Goal: Task Accomplishment & Management: Use online tool/utility

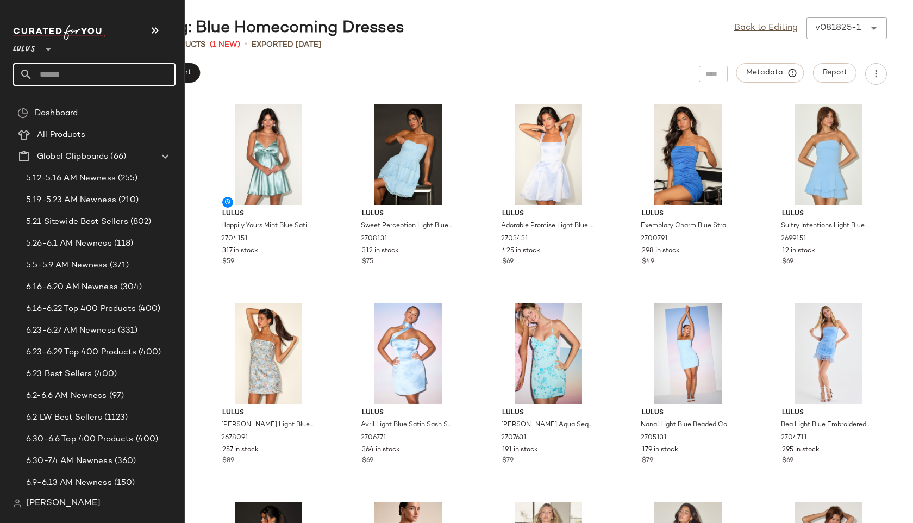
click at [63, 80] on input "text" at bounding box center [104, 74] width 143 height 23
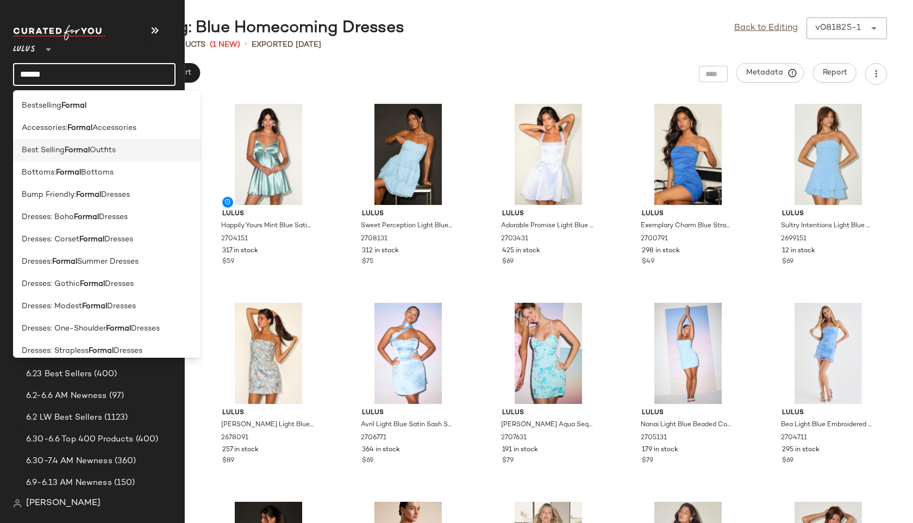
type input "******"
click at [44, 154] on span "Best Selling" at bounding box center [43, 150] width 43 height 11
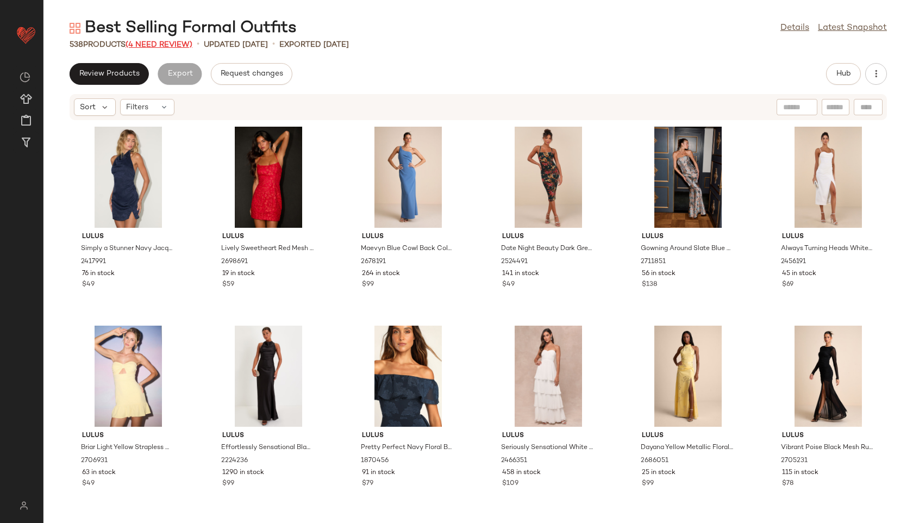
click at [166, 43] on span "(4 Need Review)" at bounding box center [159, 45] width 67 height 8
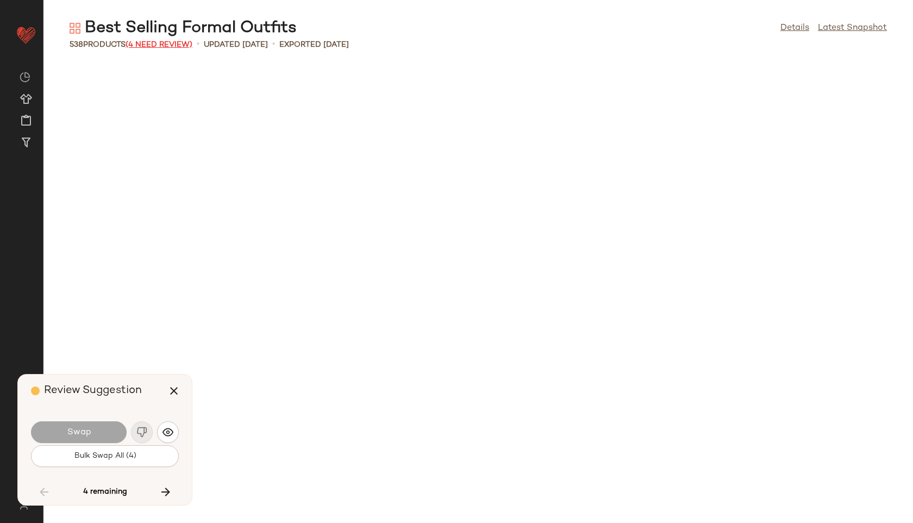
scroll to position [14920, 0]
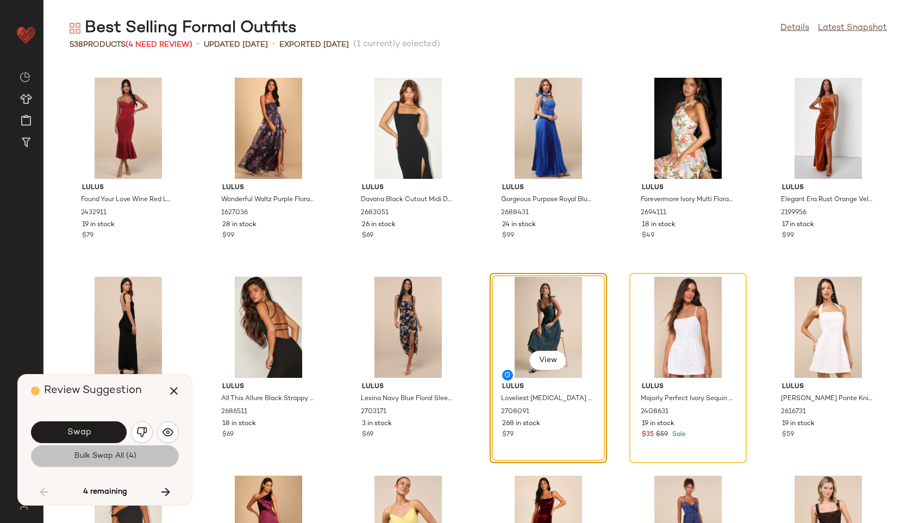
click at [104, 461] on button "Bulk Swap All (4)" at bounding box center [105, 456] width 148 height 22
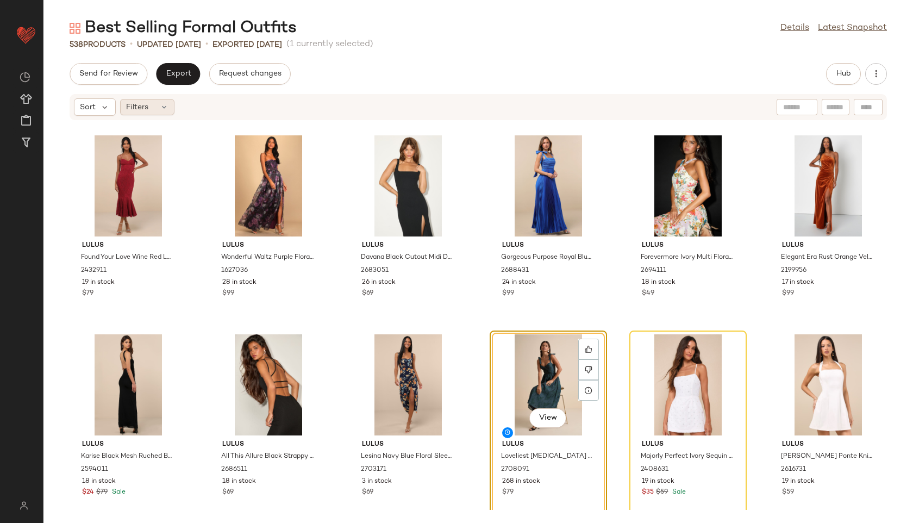
click at [170, 107] on div "Filters" at bounding box center [147, 107] width 54 height 16
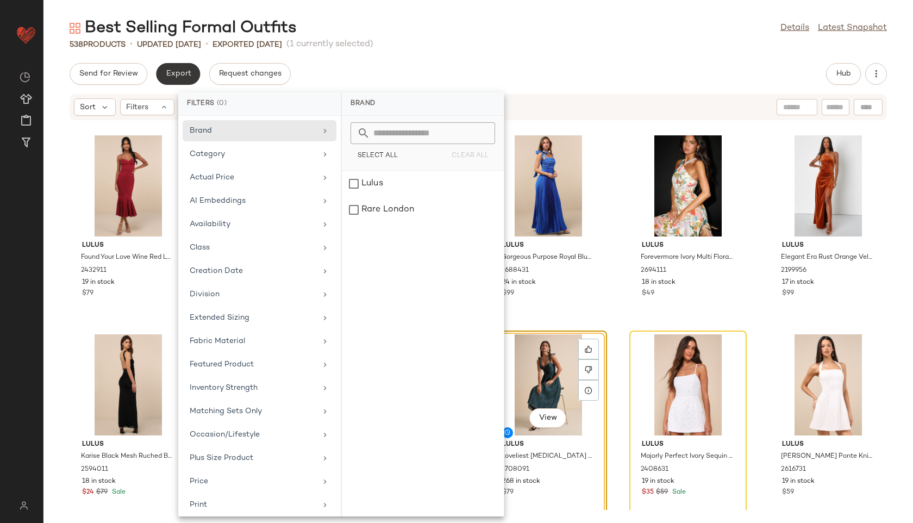
click at [180, 68] on button "Export" at bounding box center [178, 74] width 44 height 22
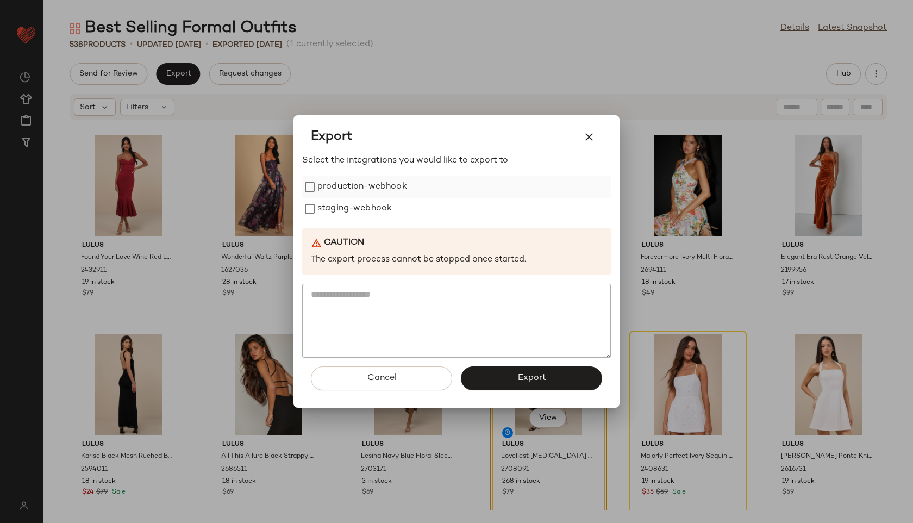
click at [347, 185] on label "production-webhook" at bounding box center [362, 187] width 90 height 22
click at [345, 214] on label "staging-webhook" at bounding box center [354, 209] width 74 height 22
click at [493, 379] on button "Export" at bounding box center [531, 378] width 141 height 24
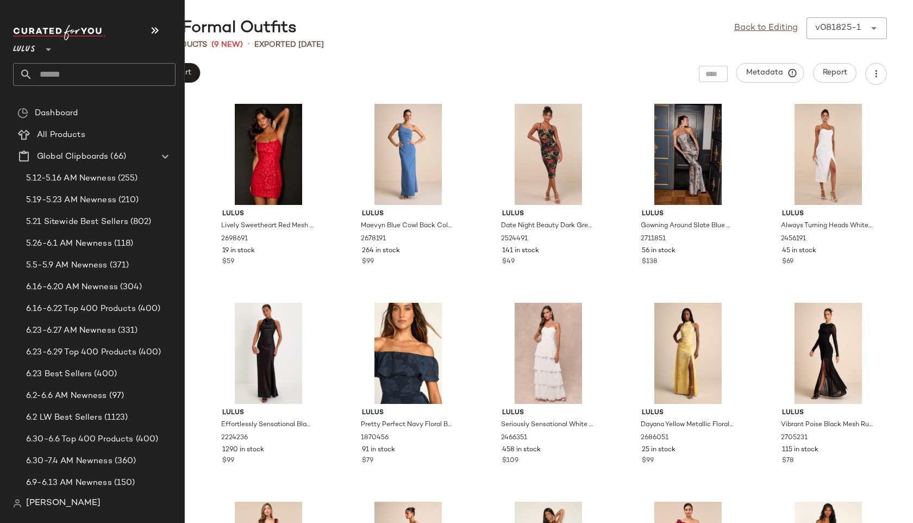
click at [87, 73] on input "text" at bounding box center [104, 74] width 143 height 23
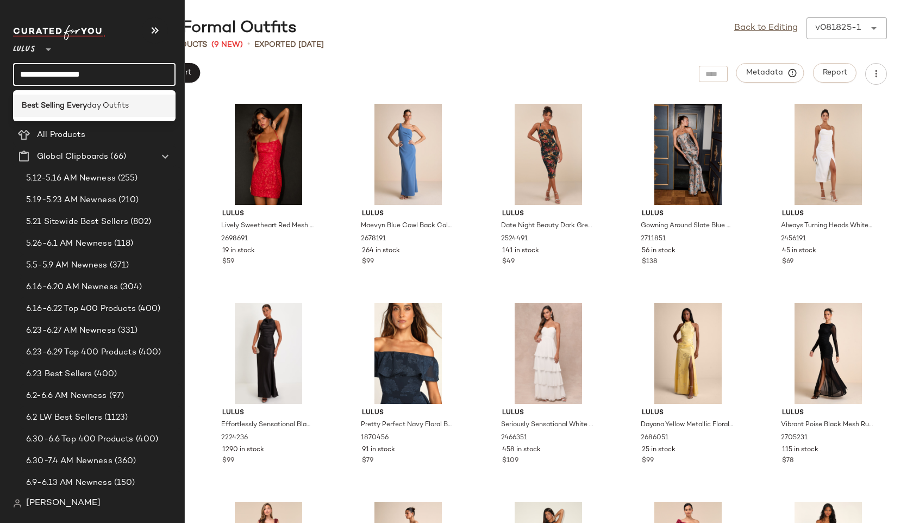
type input "**********"
click at [40, 108] on b "Best Selling Every" at bounding box center [54, 105] width 65 height 11
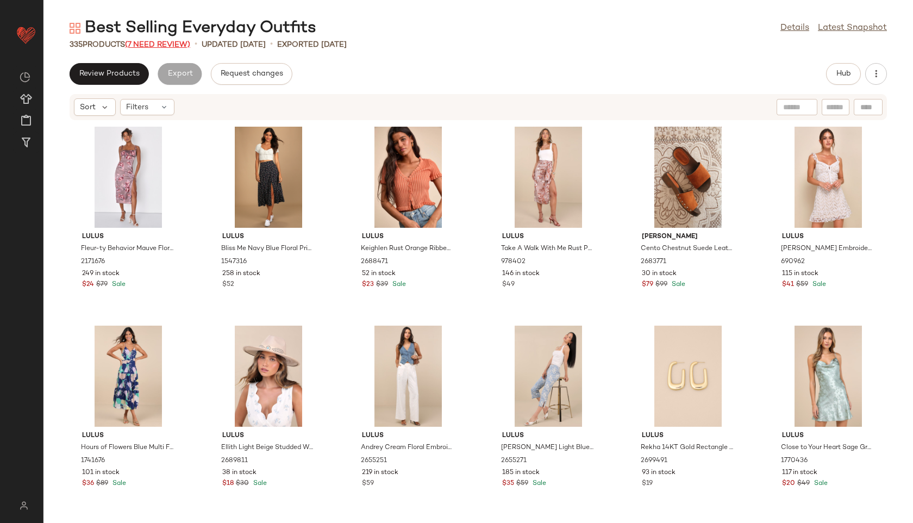
click at [168, 42] on span "(7 Need Review)" at bounding box center [157, 45] width 65 height 8
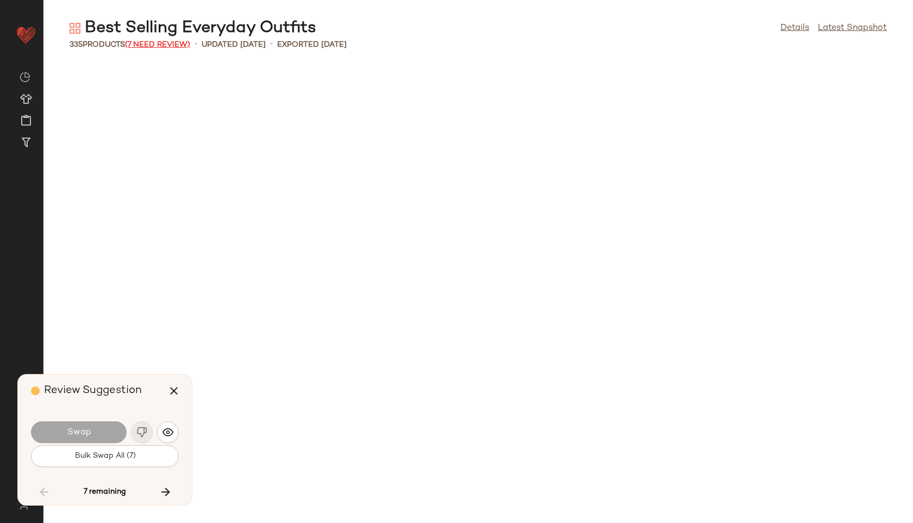
scroll to position [2387, 0]
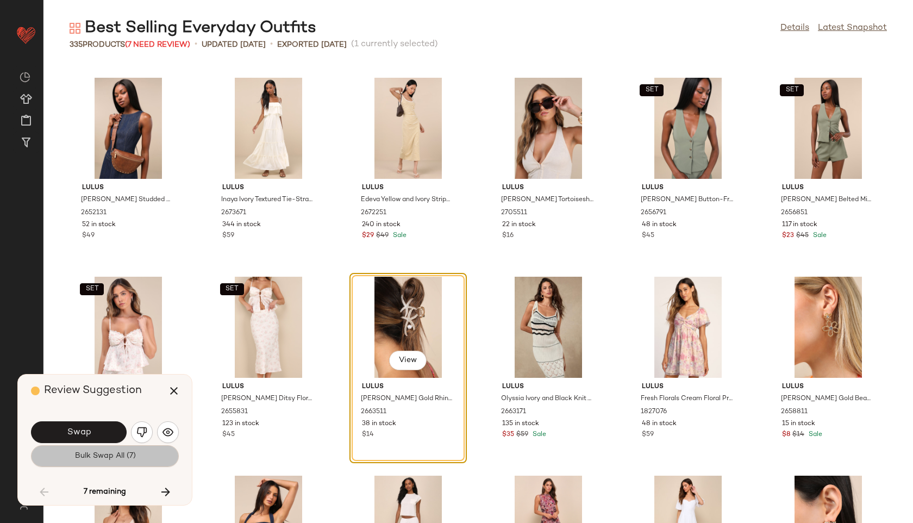
click at [122, 460] on span "Bulk Swap All (7)" at bounding box center [104, 456] width 61 height 9
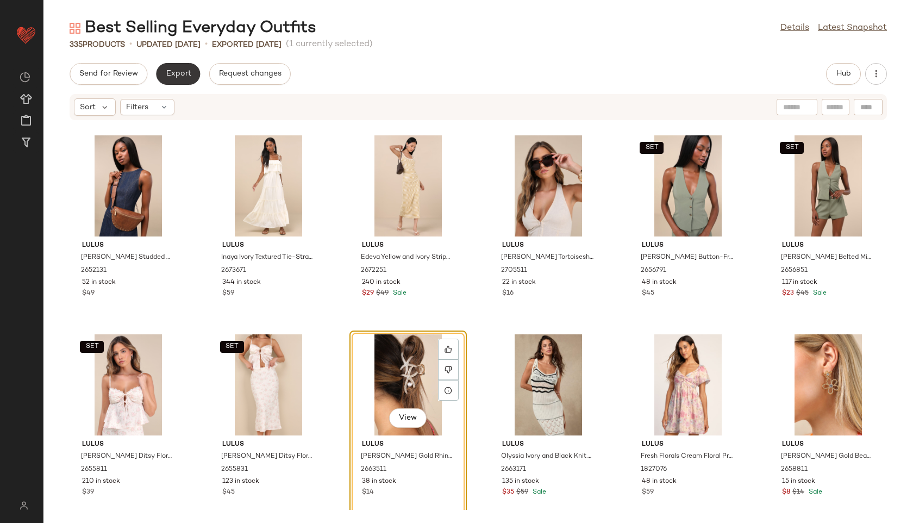
click at [178, 66] on button "Export" at bounding box center [178, 74] width 44 height 22
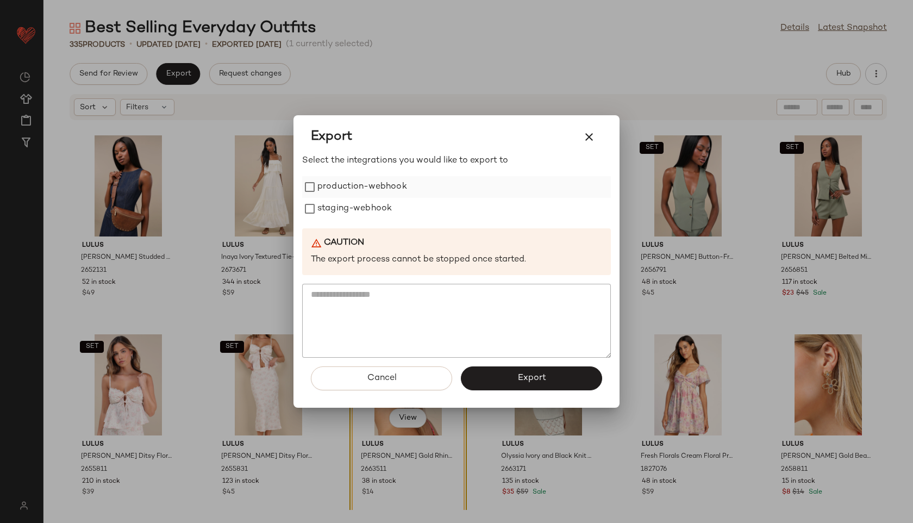
click at [354, 185] on label "production-webhook" at bounding box center [362, 187] width 90 height 22
click at [355, 205] on label "staging-webhook" at bounding box center [354, 209] width 74 height 22
click at [515, 376] on button "Export" at bounding box center [531, 378] width 141 height 24
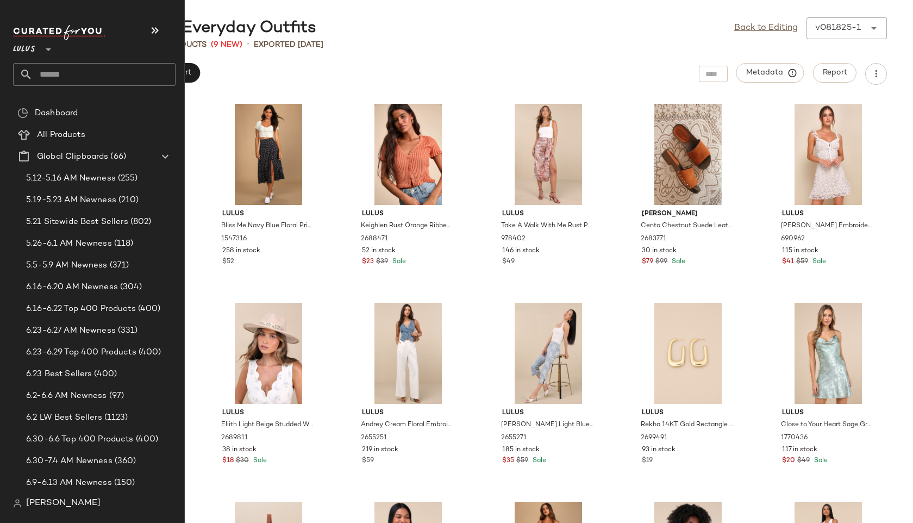
click at [73, 73] on input "text" at bounding box center [104, 74] width 143 height 23
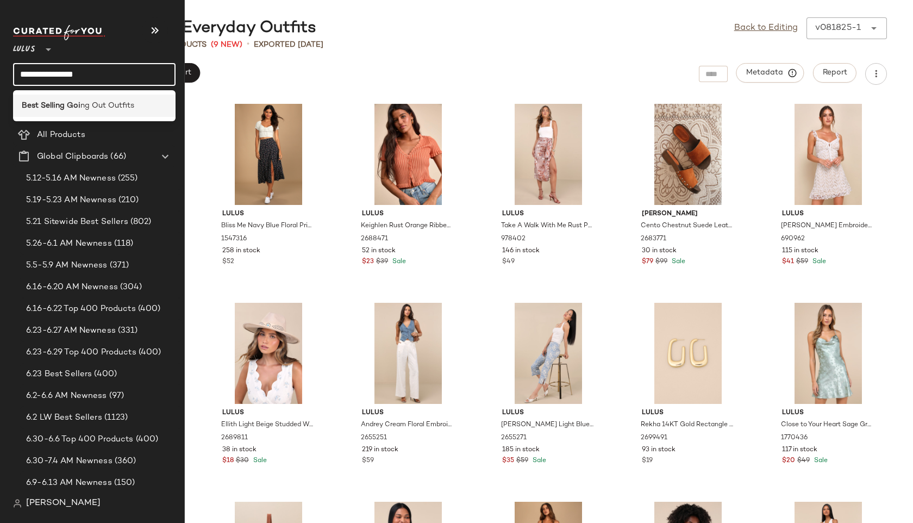
type input "**********"
click at [45, 99] on div "Best Selling Goi ng Out Outfits" at bounding box center [94, 106] width 163 height 22
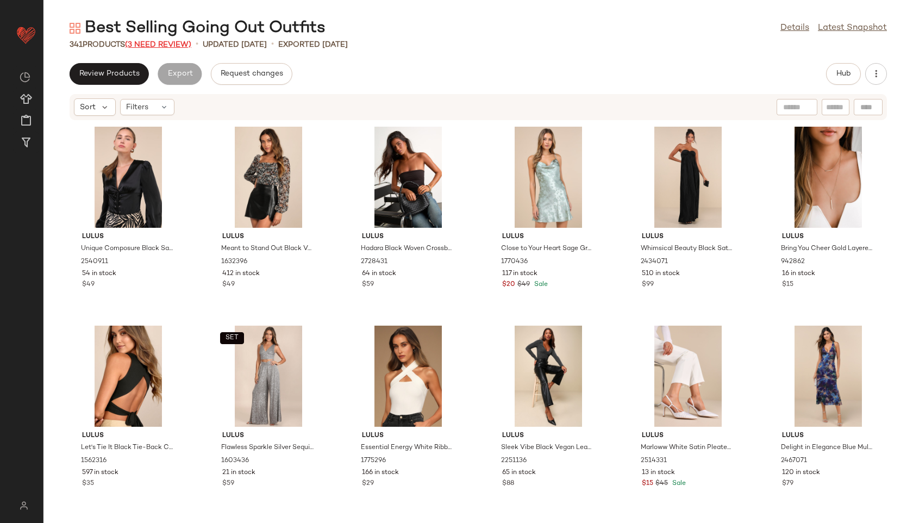
click at [168, 42] on span "(3 Need Review)" at bounding box center [158, 45] width 66 height 8
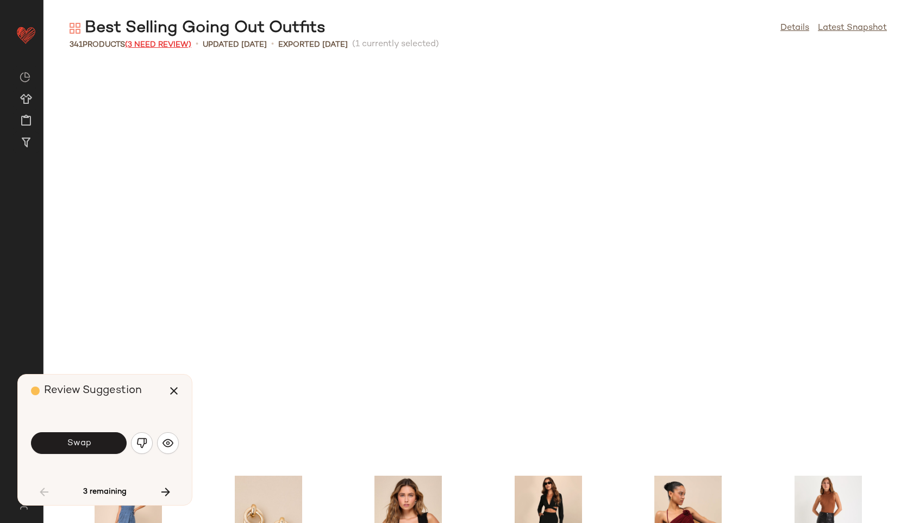
scroll to position [407, 0]
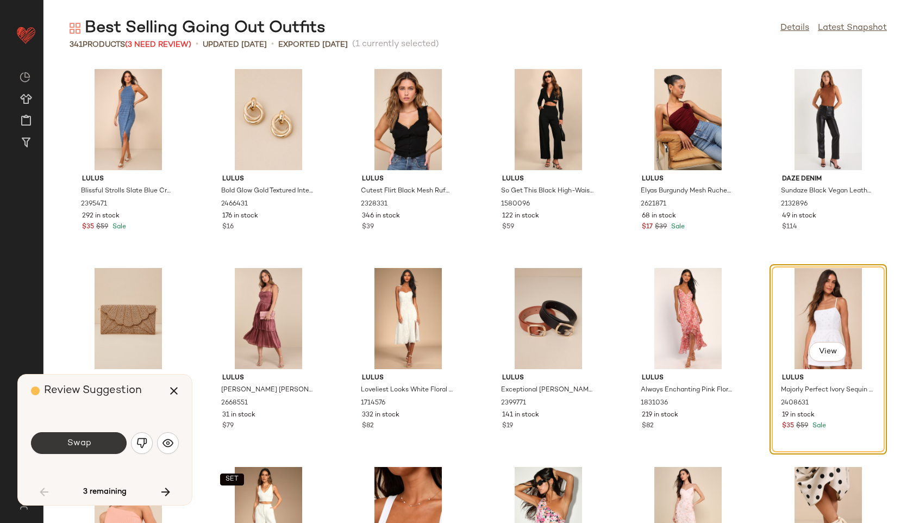
click at [103, 438] on button "Swap" at bounding box center [79, 443] width 96 height 22
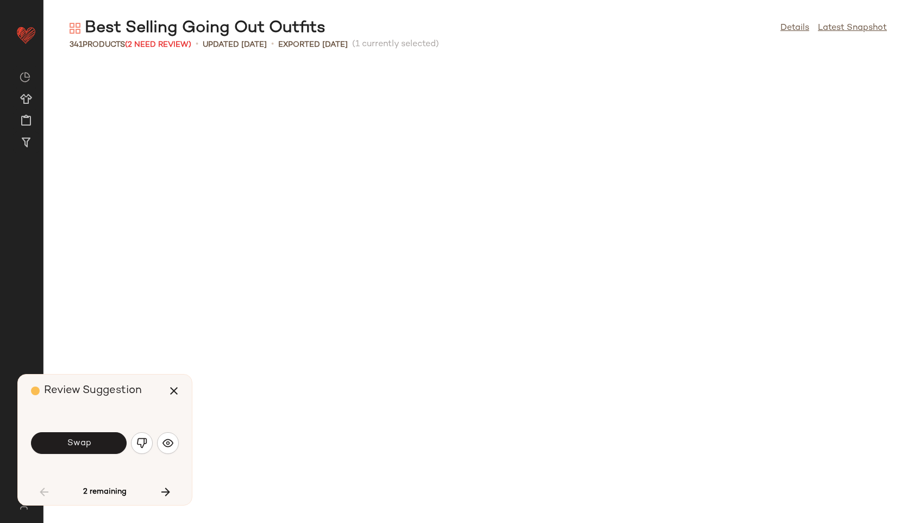
scroll to position [995, 0]
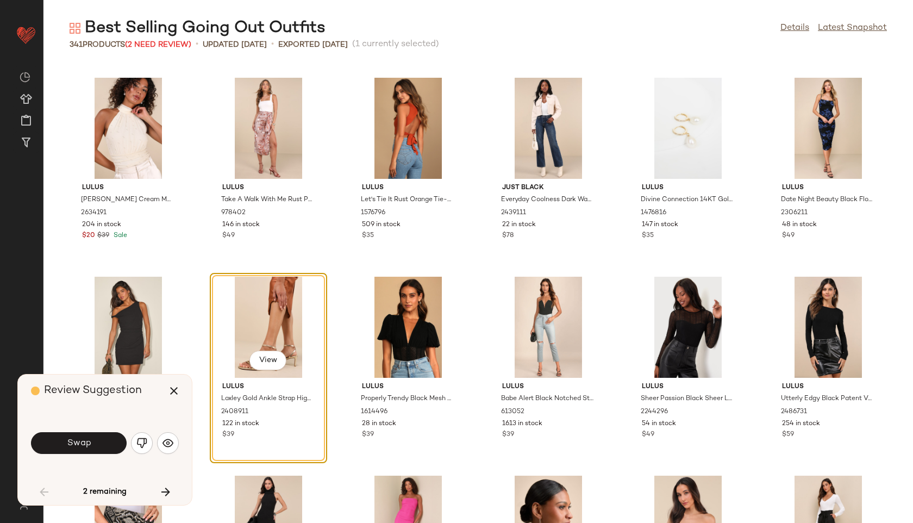
click at [103, 438] on button "Swap" at bounding box center [79, 443] width 96 height 22
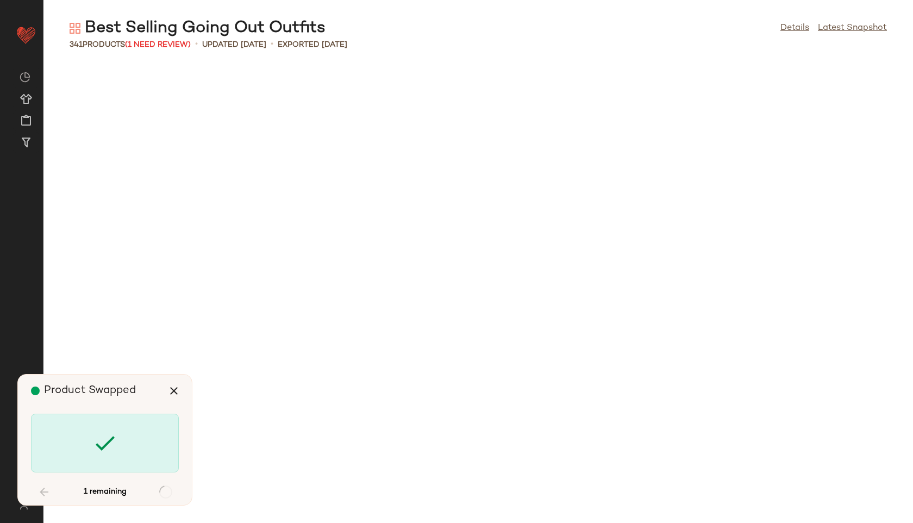
scroll to position [1989, 0]
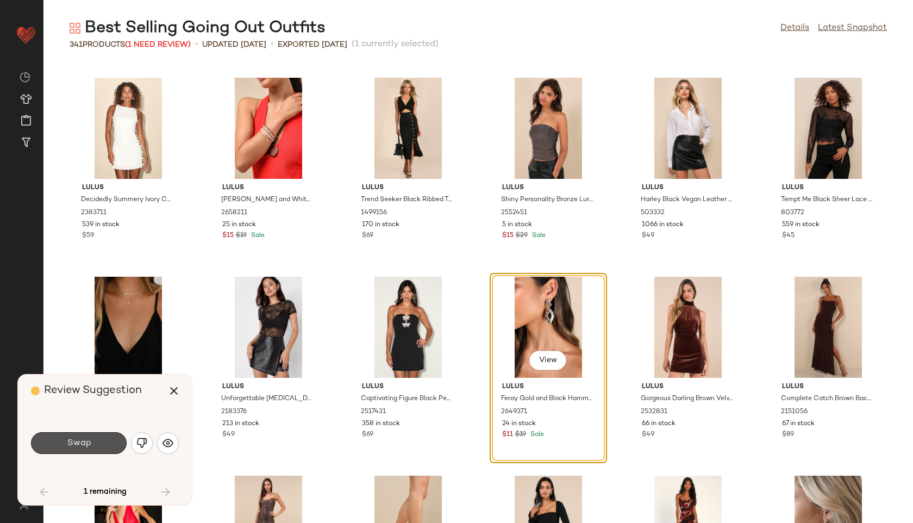
click at [103, 438] on button "Swap" at bounding box center [79, 443] width 96 height 22
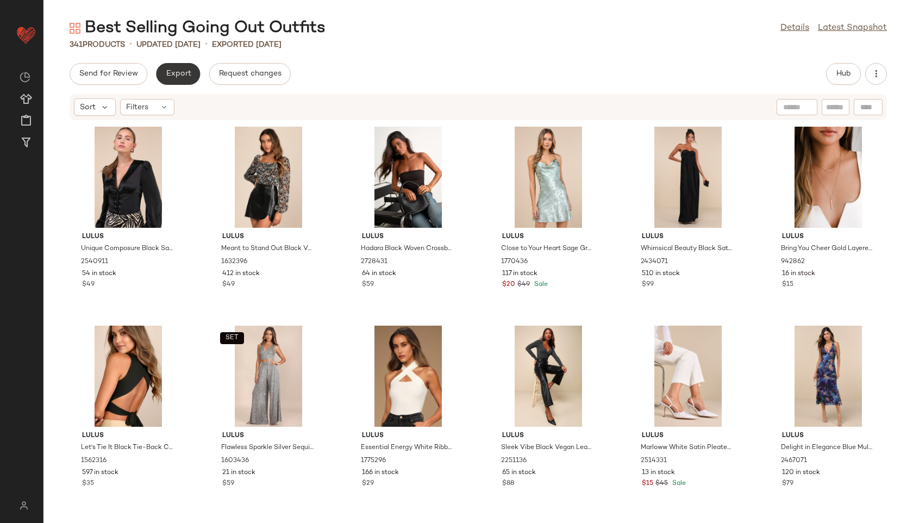
click at [168, 66] on button "Export" at bounding box center [178, 74] width 44 height 22
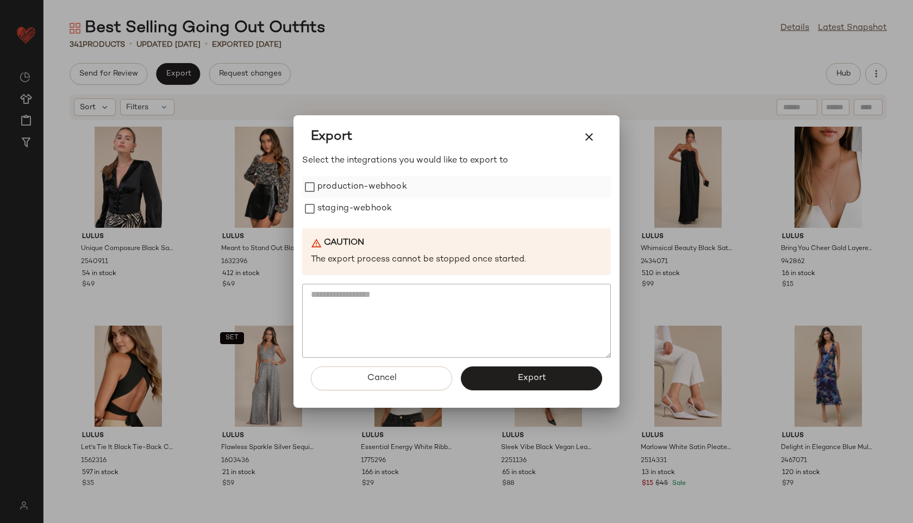
click at [317, 185] on label "production-webhook" at bounding box center [362, 187] width 90 height 22
click at [324, 211] on label "staging-webhook" at bounding box center [354, 209] width 74 height 22
click at [503, 381] on button "Export" at bounding box center [531, 378] width 141 height 24
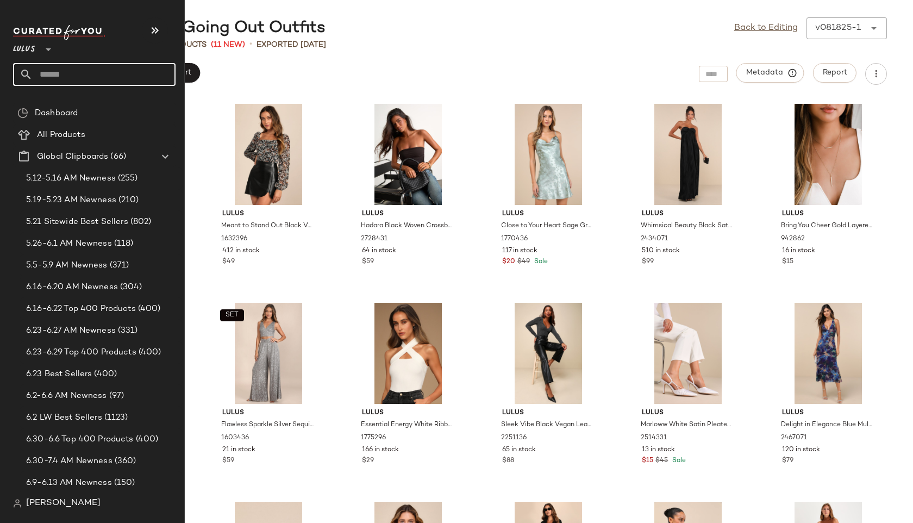
click at [64, 71] on input "text" at bounding box center [104, 74] width 143 height 23
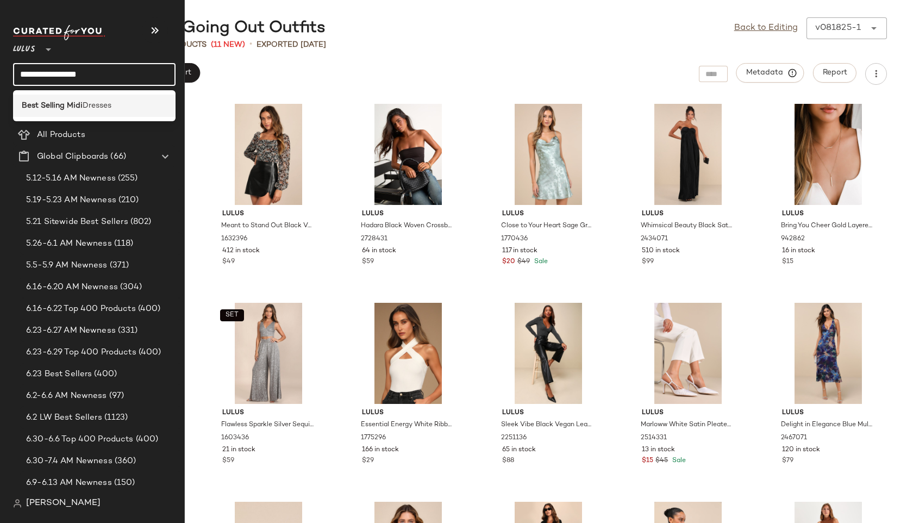
type input "**********"
click at [53, 102] on b "Best Selling Midi" at bounding box center [52, 105] width 61 height 11
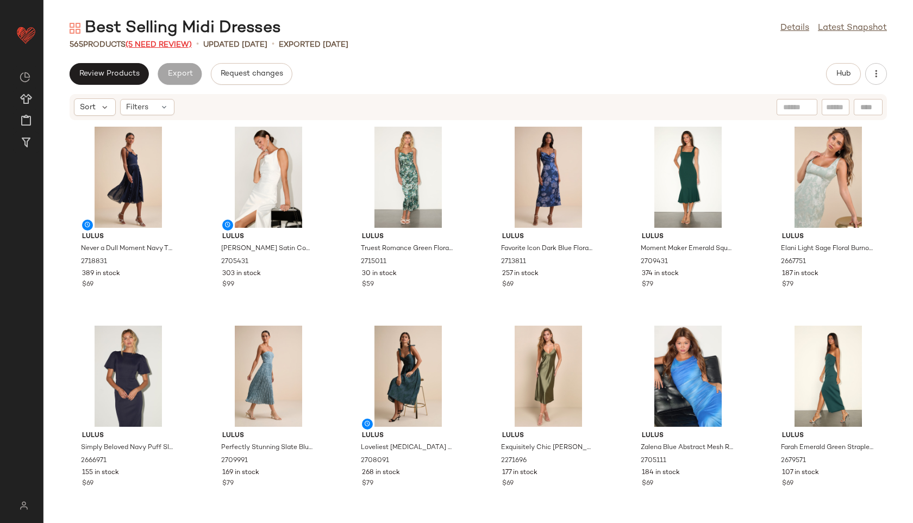
click at [174, 45] on span "(5 Need Review)" at bounding box center [159, 45] width 66 height 8
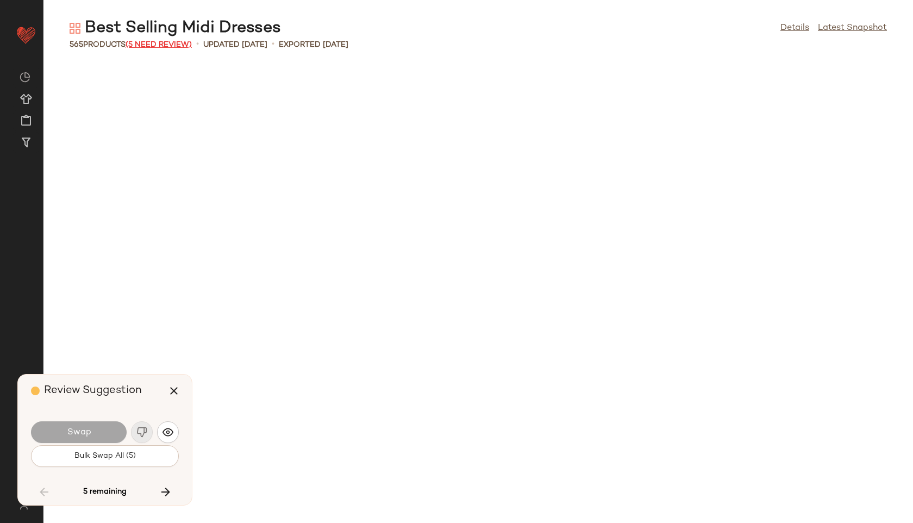
scroll to position [15716, 0]
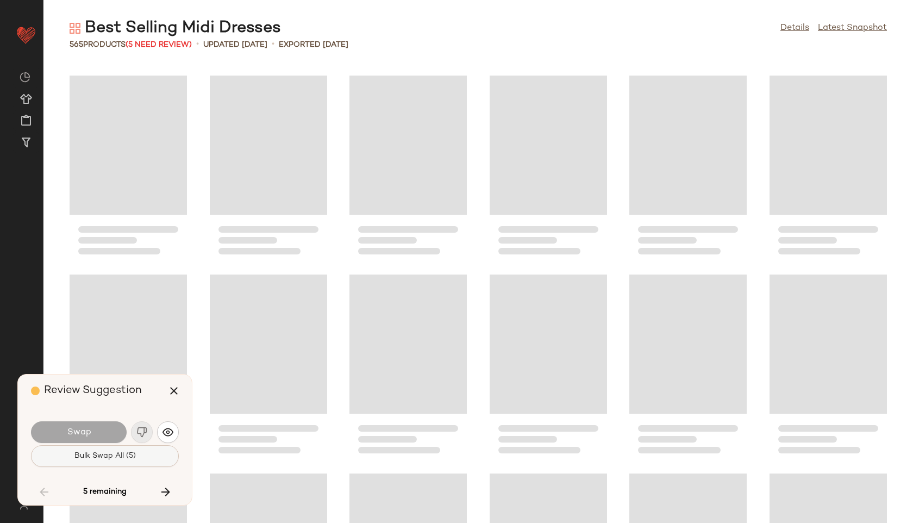
click at [122, 457] on span "Bulk Swap All (5)" at bounding box center [105, 456] width 62 height 9
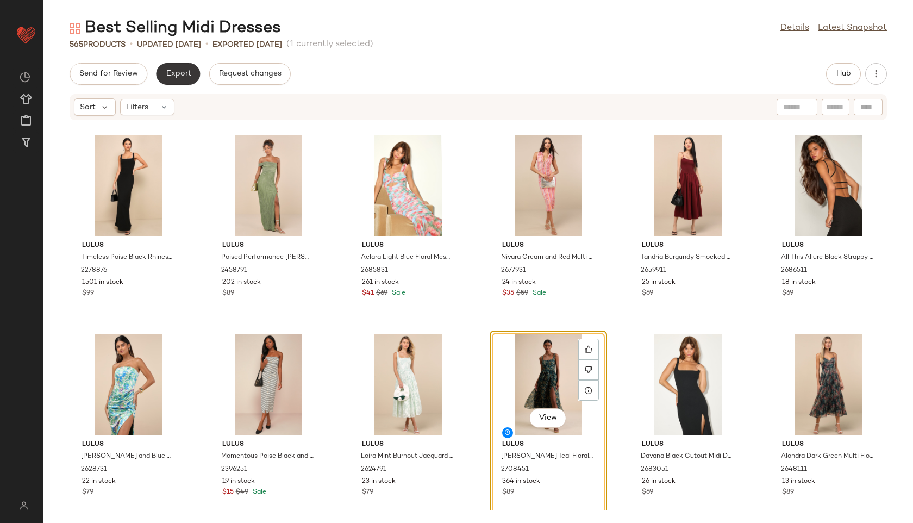
click at [185, 75] on span "Export" at bounding box center [178, 74] width 26 height 9
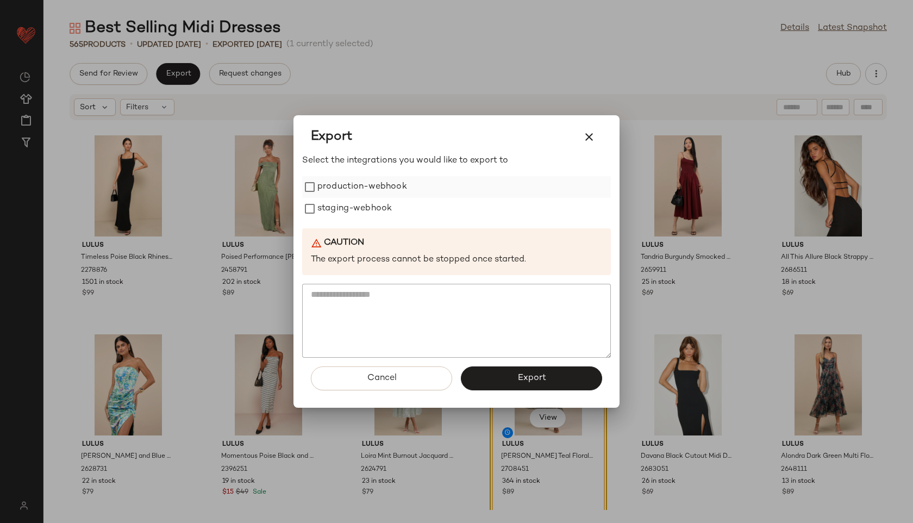
click at [376, 184] on label "production-webhook" at bounding box center [362, 187] width 90 height 22
click at [376, 206] on label "staging-webhook" at bounding box center [354, 209] width 74 height 22
click at [501, 380] on button "Export" at bounding box center [531, 378] width 141 height 24
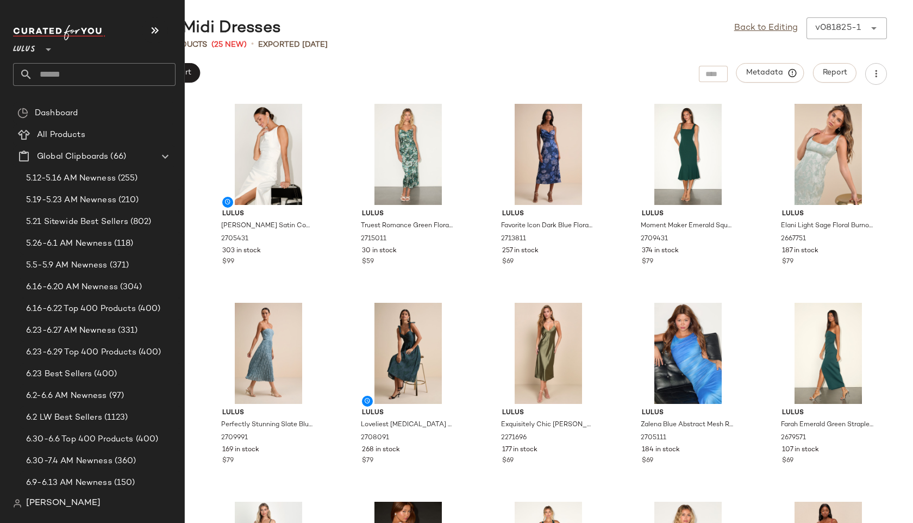
click at [52, 71] on input "text" at bounding box center [104, 74] width 143 height 23
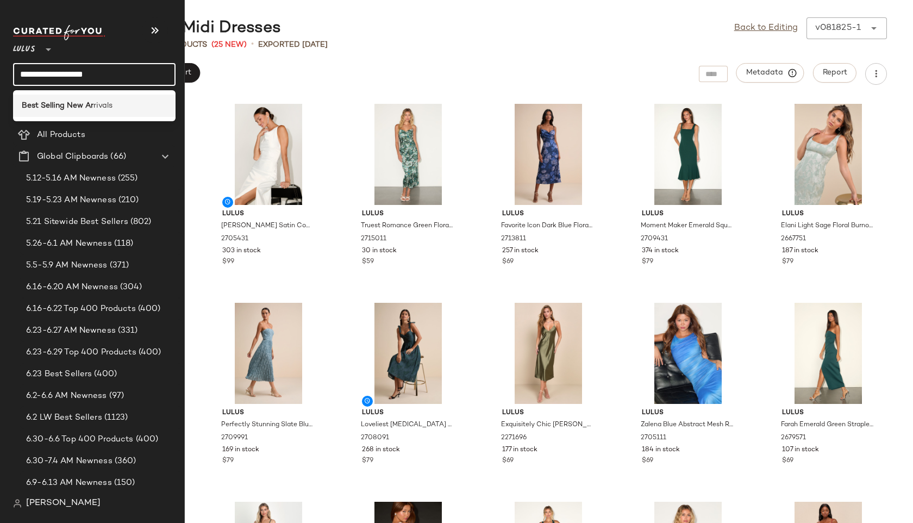
type input "**********"
click at [52, 101] on b "Best Selling New Ar" at bounding box center [58, 105] width 72 height 11
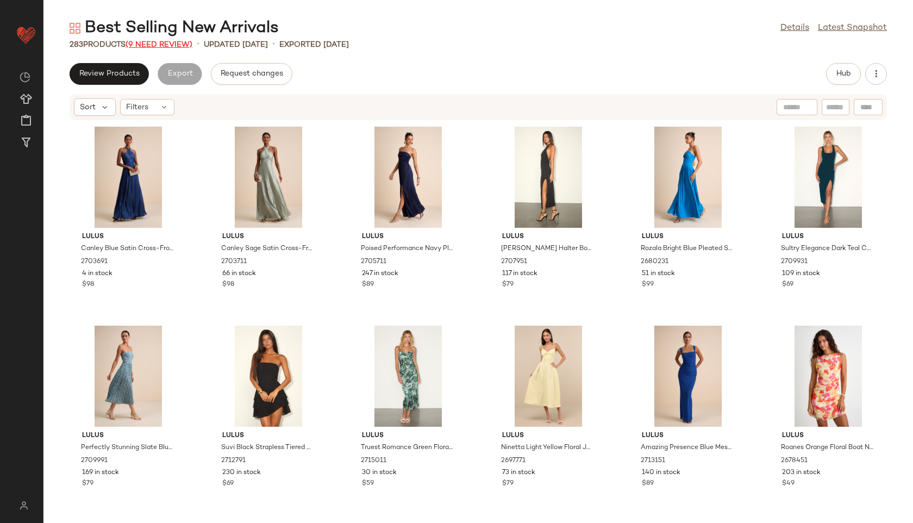
click at [176, 45] on span "(9 Need Review)" at bounding box center [159, 45] width 67 height 8
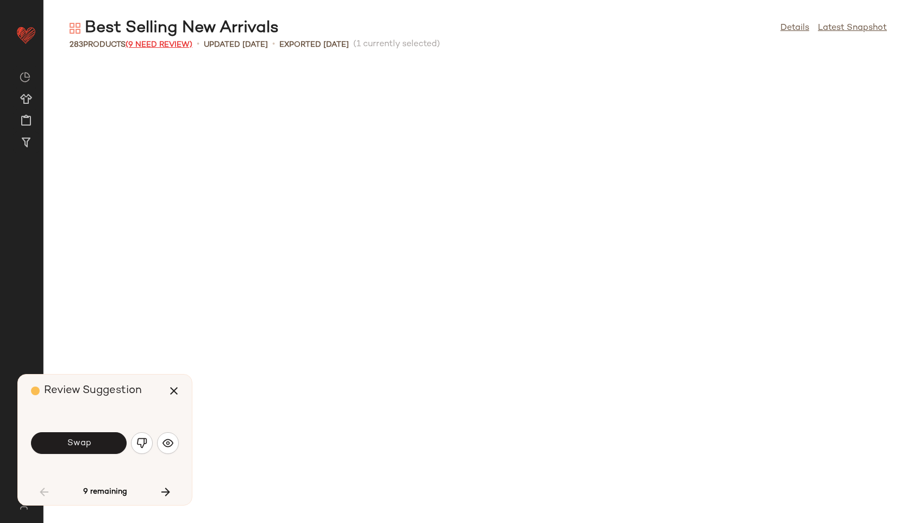
scroll to position [605, 0]
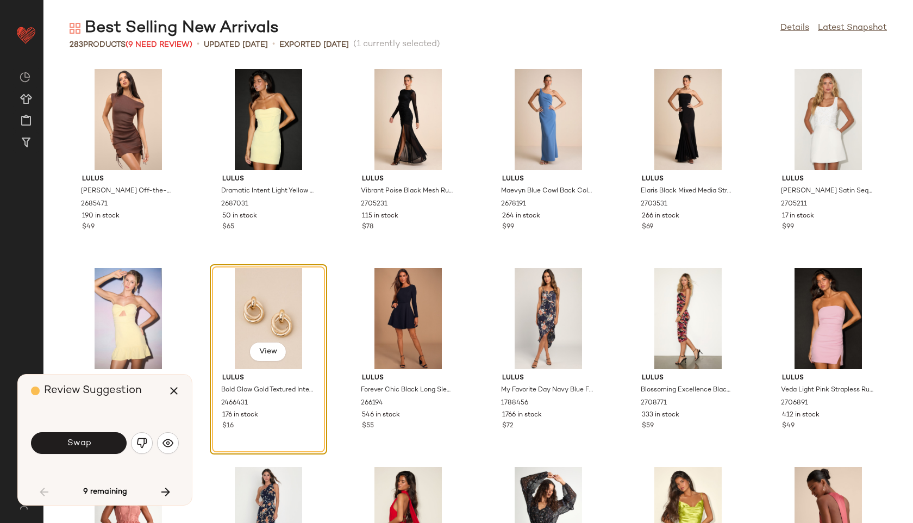
click at [79, 455] on div "Swap" at bounding box center [105, 443] width 148 height 26
click at [80, 441] on span "Swap" at bounding box center [78, 443] width 24 height 10
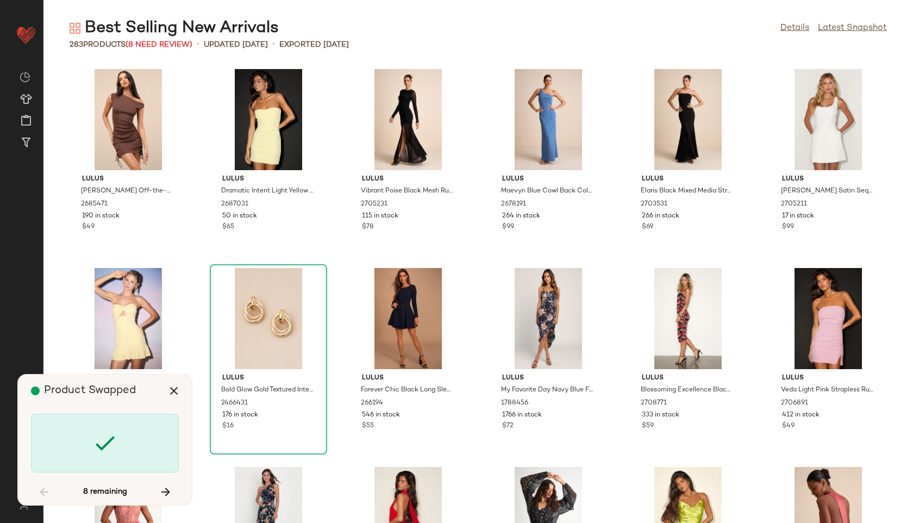
scroll to position [1194, 0]
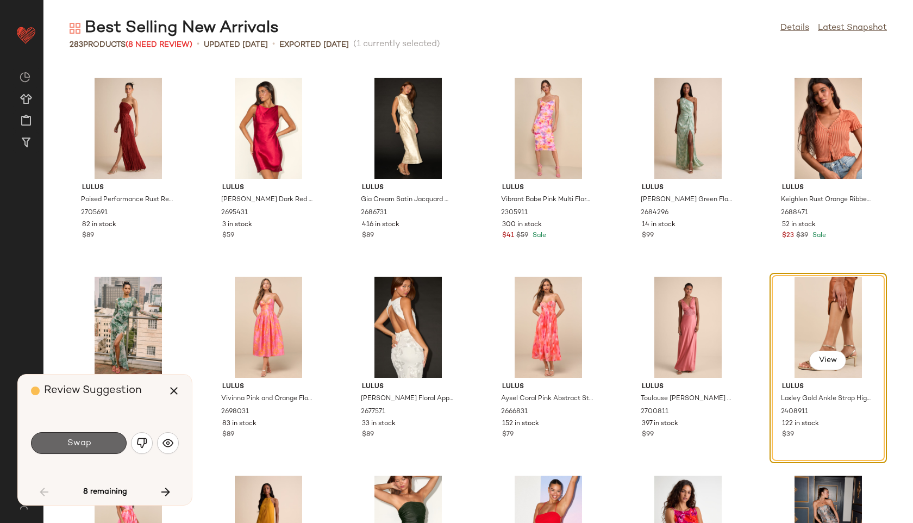
click at [79, 442] on span "Swap" at bounding box center [78, 443] width 24 height 10
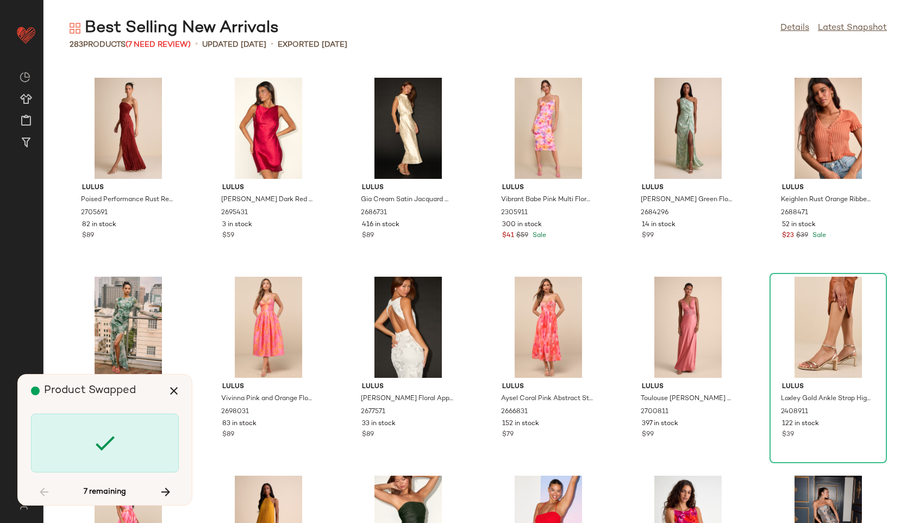
scroll to position [7559, 0]
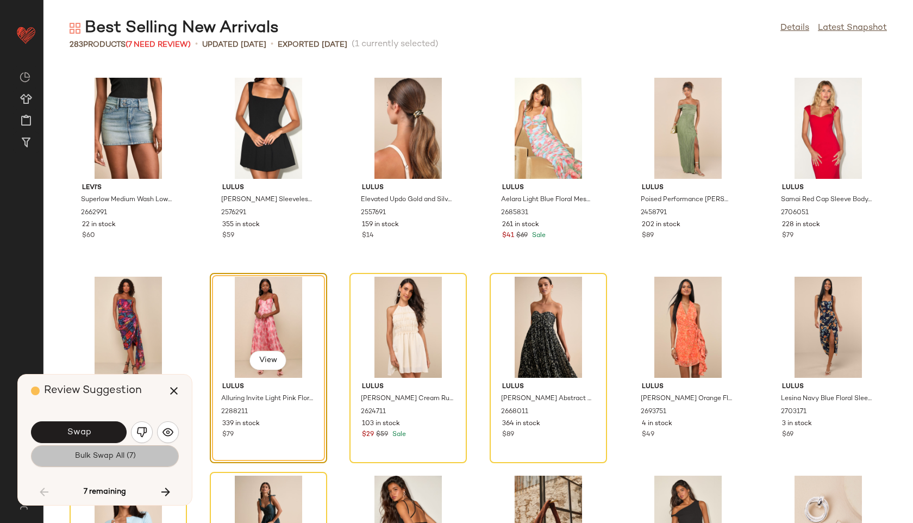
click at [79, 445] on button "Bulk Swap All (7)" at bounding box center [105, 456] width 148 height 22
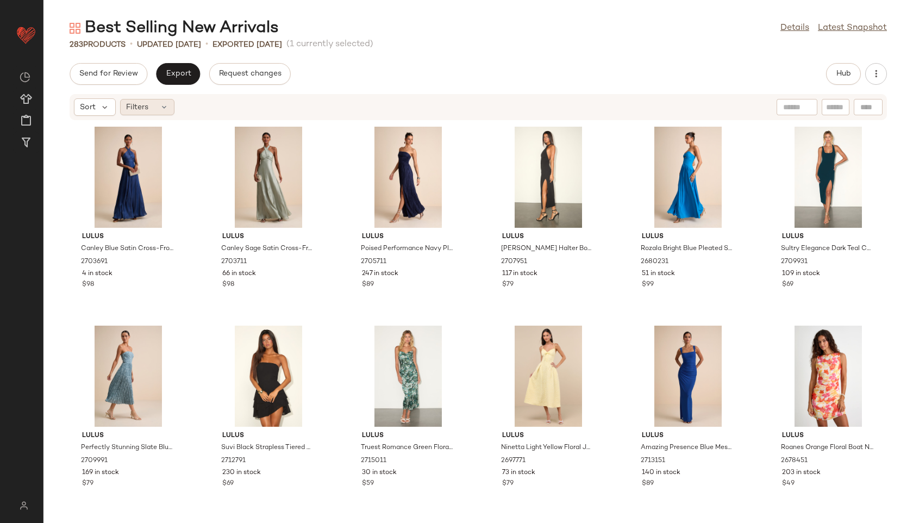
click at [151, 109] on div "Filters" at bounding box center [147, 107] width 54 height 16
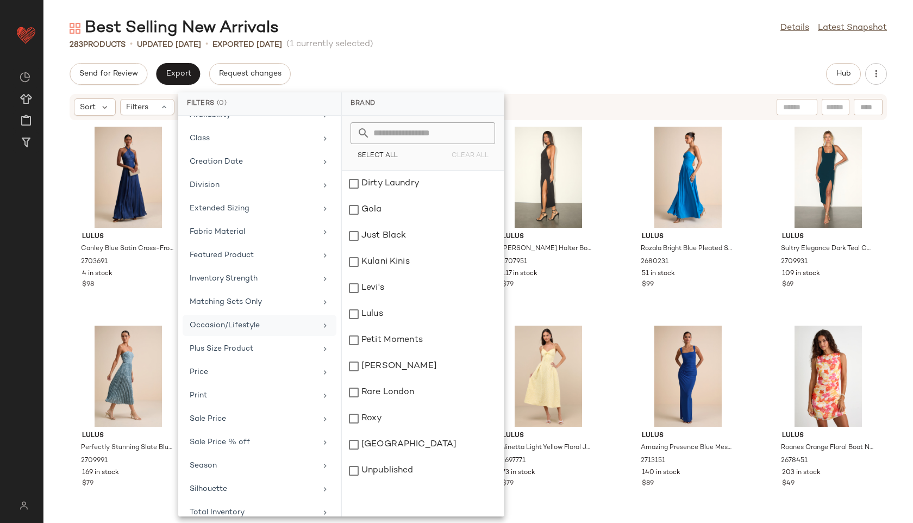
scroll to position [122, 0]
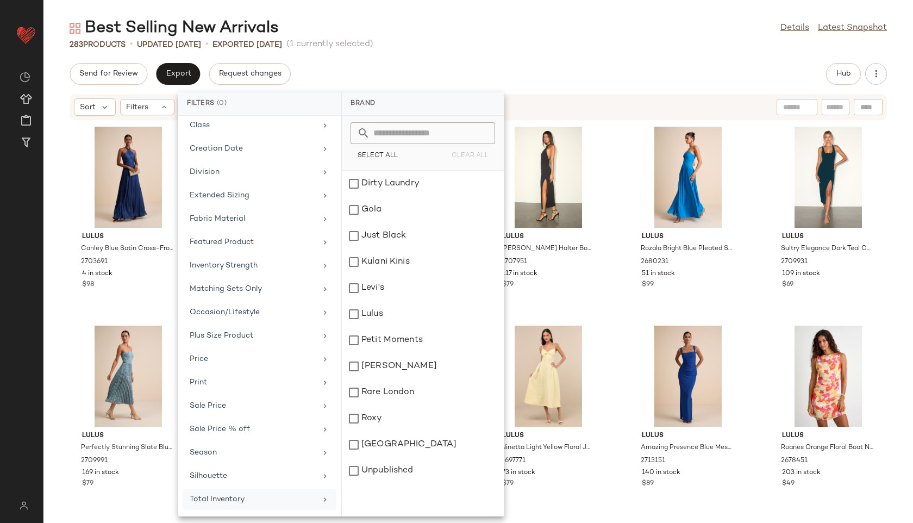
click at [224, 498] on div "Total Inventory" at bounding box center [253, 499] width 127 height 11
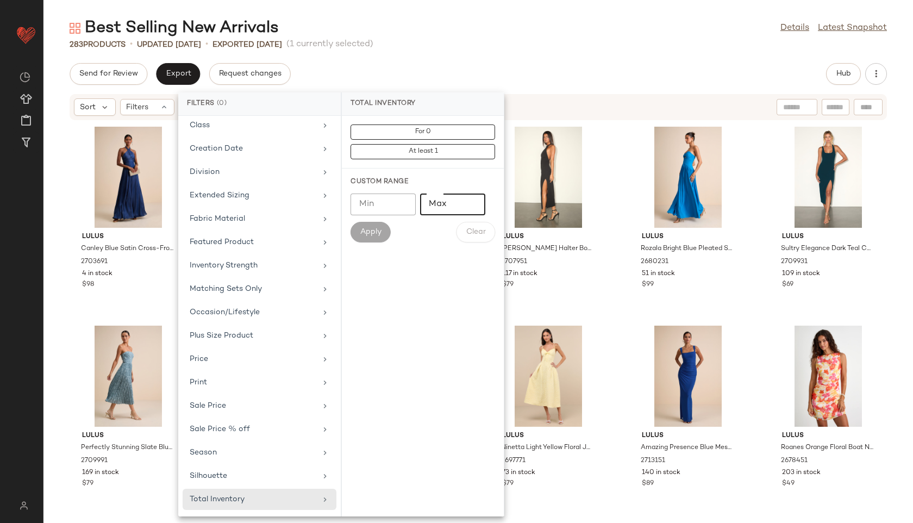
click at [438, 208] on input "Max" at bounding box center [452, 204] width 65 height 22
type input "**"
click at [380, 225] on button "Apply" at bounding box center [371, 232] width 40 height 21
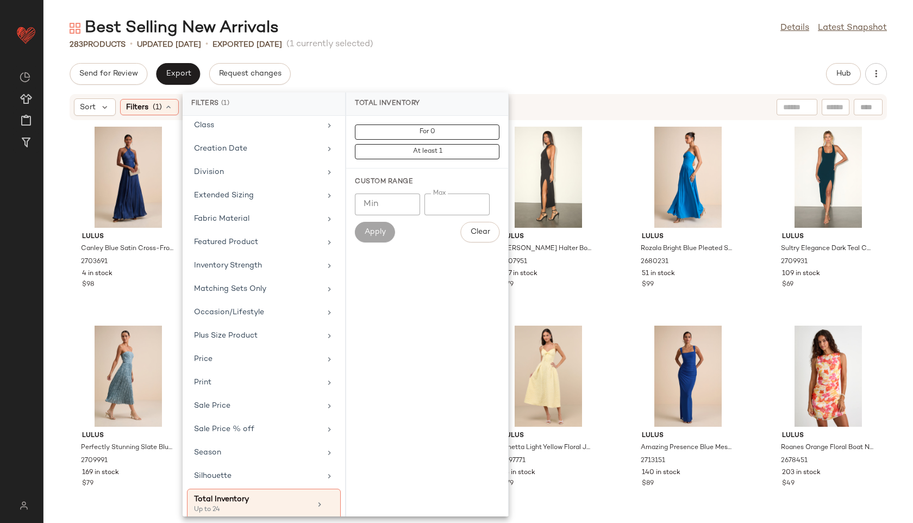
click at [496, 37] on div "Best Selling New Arrivals Details Latest Snapshot" at bounding box center [478, 28] width 870 height 22
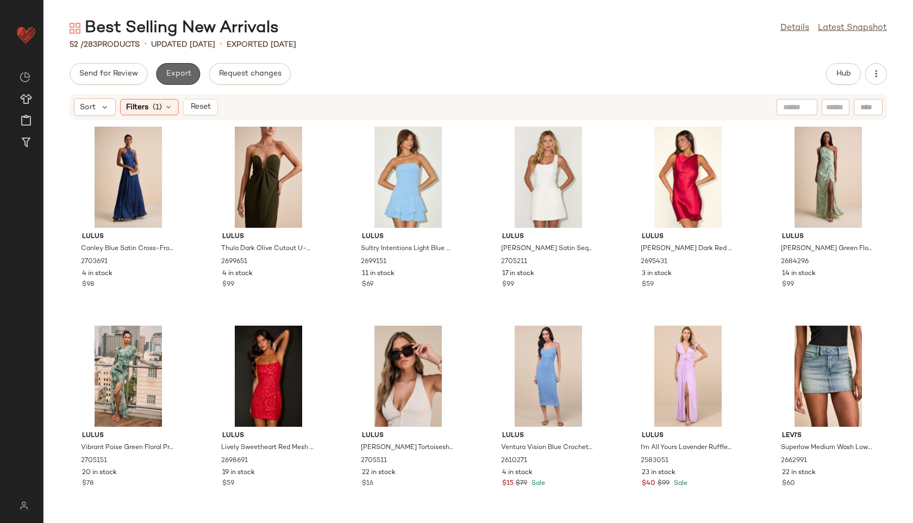
click at [172, 73] on span "Export" at bounding box center [178, 74] width 26 height 9
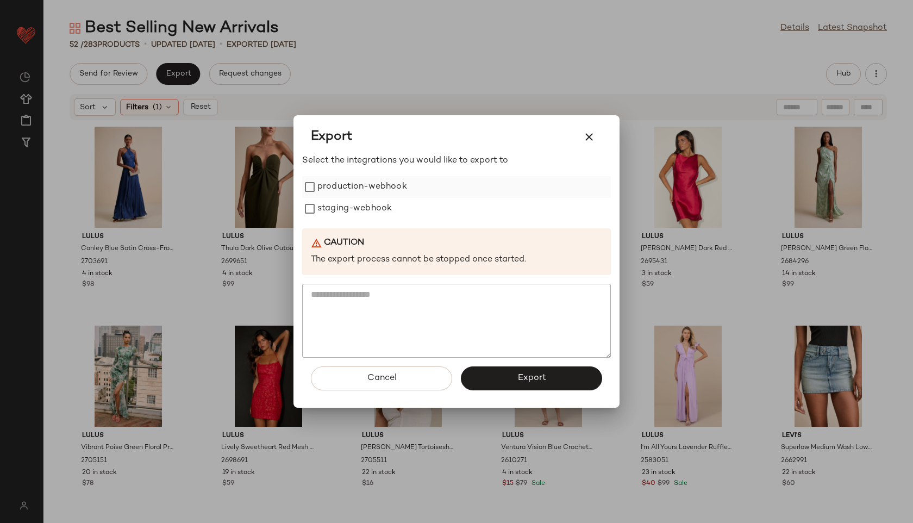
click at [350, 188] on label "production-webhook" at bounding box center [362, 187] width 90 height 22
click at [350, 210] on label "staging-webhook" at bounding box center [354, 209] width 74 height 22
click at [502, 372] on button "Export" at bounding box center [531, 378] width 141 height 24
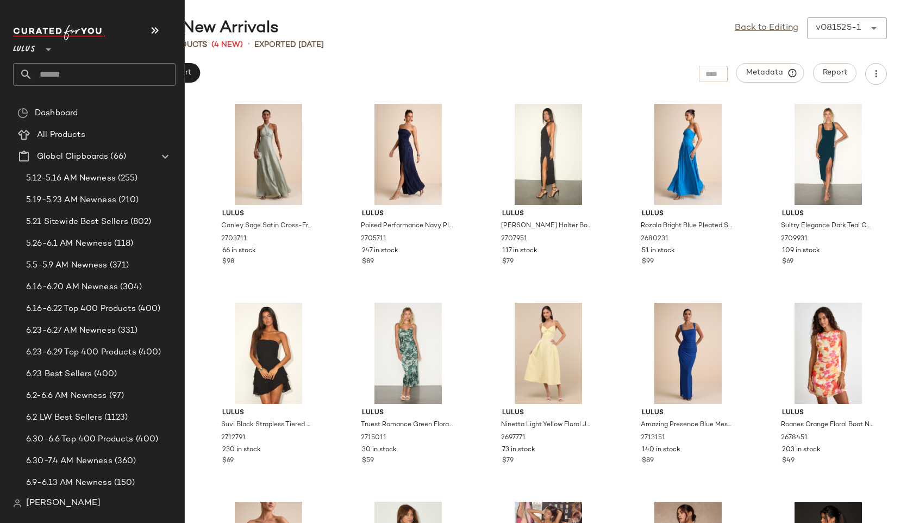
click at [58, 82] on input "text" at bounding box center [104, 74] width 143 height 23
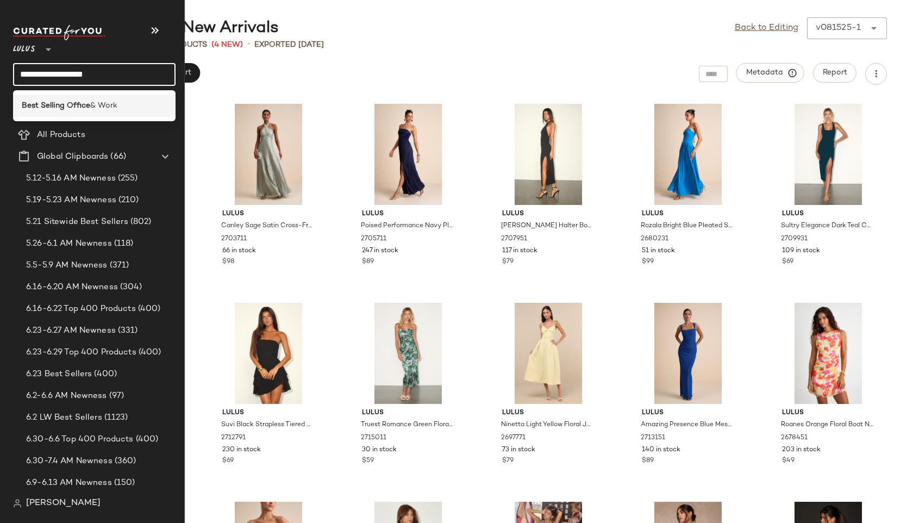
type input "**********"
click at [56, 105] on b "Best Selling Office" at bounding box center [56, 105] width 68 height 11
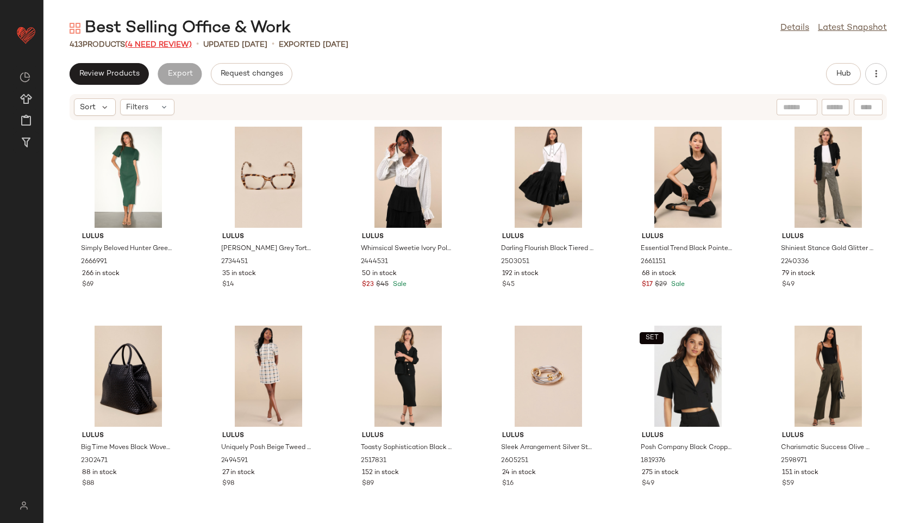
click at [157, 45] on span "(4 Need Review)" at bounding box center [158, 45] width 67 height 8
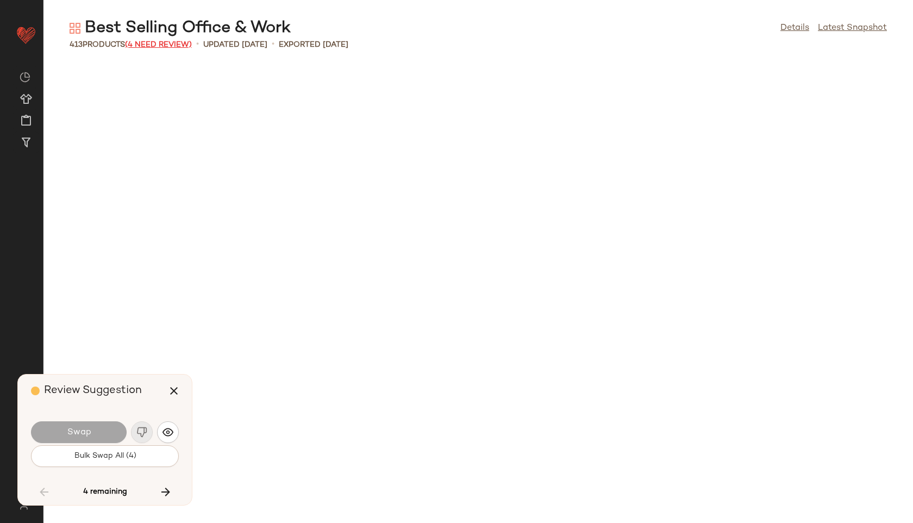
scroll to position [11936, 0]
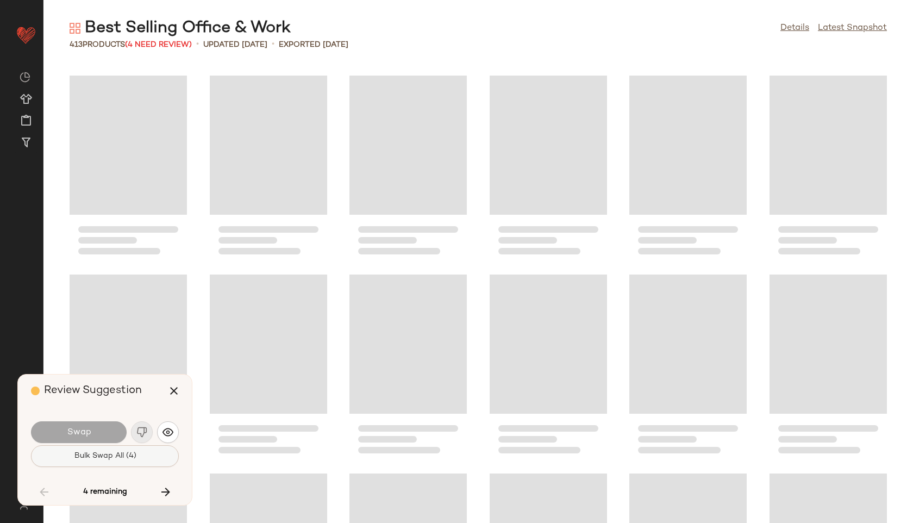
click at [143, 454] on button "Bulk Swap All (4)" at bounding box center [105, 456] width 148 height 22
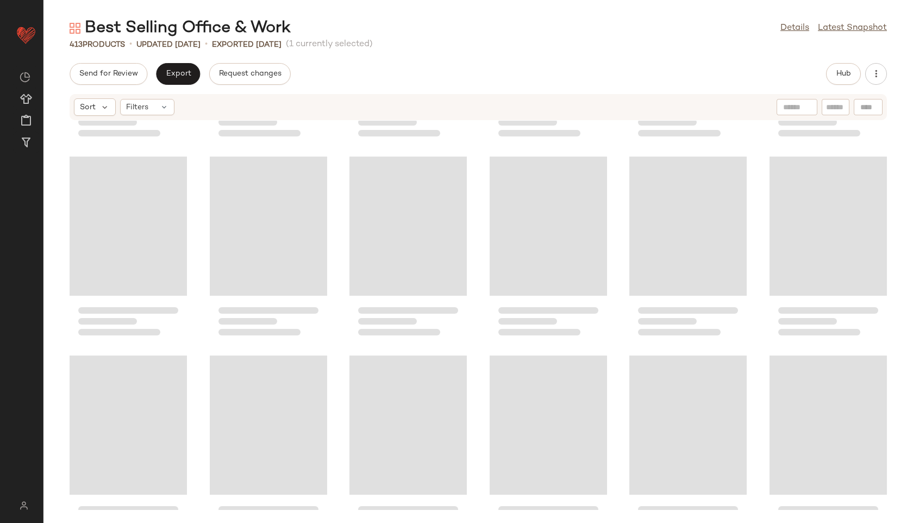
scroll to position [8532, 0]
click at [179, 66] on button "Export" at bounding box center [178, 74] width 44 height 22
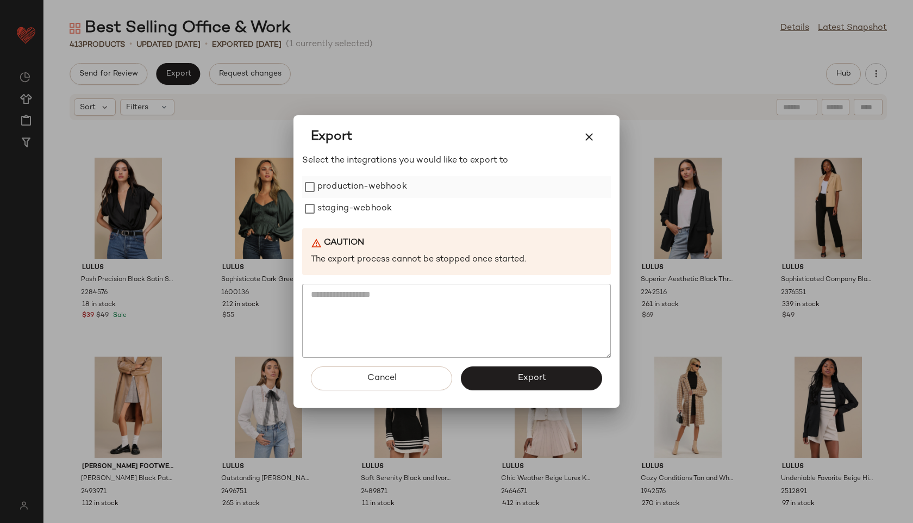
click at [342, 187] on label "production-webhook" at bounding box center [362, 187] width 90 height 22
click at [342, 215] on label "staging-webhook" at bounding box center [354, 209] width 74 height 22
click at [502, 373] on button "Export" at bounding box center [531, 378] width 141 height 24
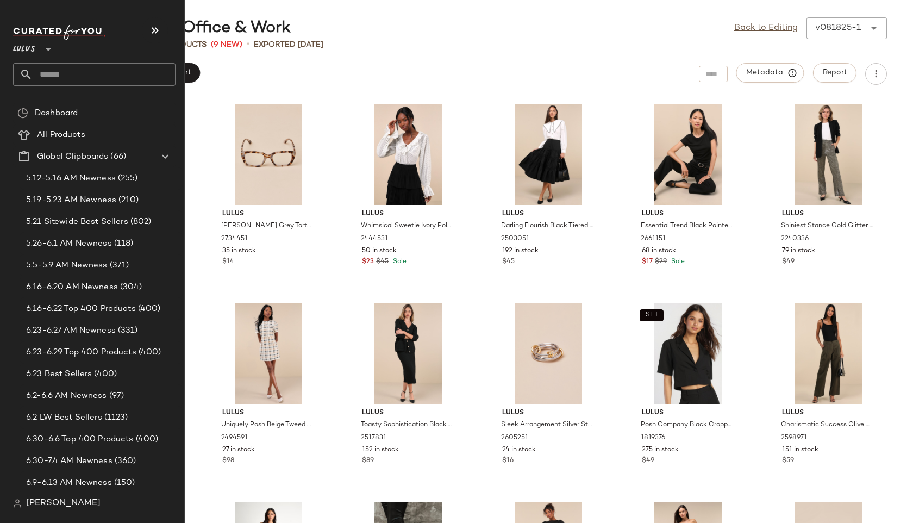
click at [57, 75] on input "text" at bounding box center [104, 74] width 143 height 23
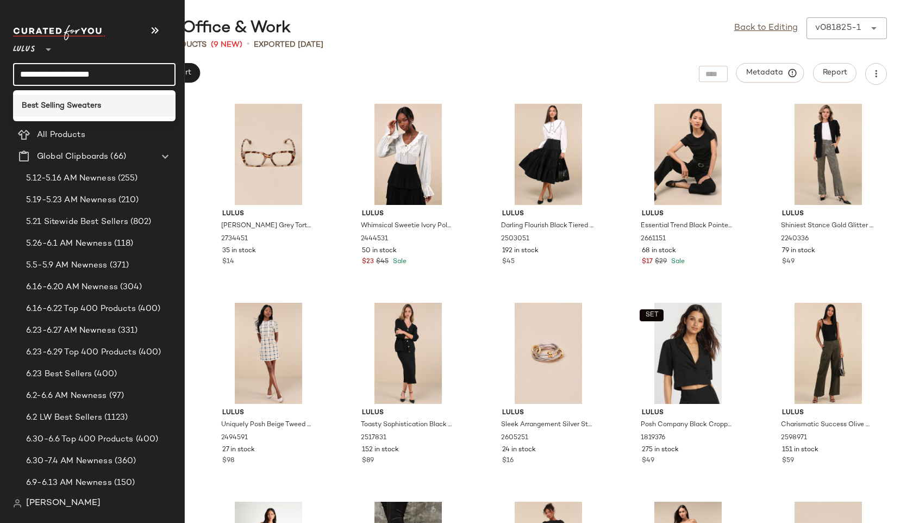
type input "**********"
click at [70, 105] on b "Best Selling Sweaters" at bounding box center [61, 105] width 79 height 11
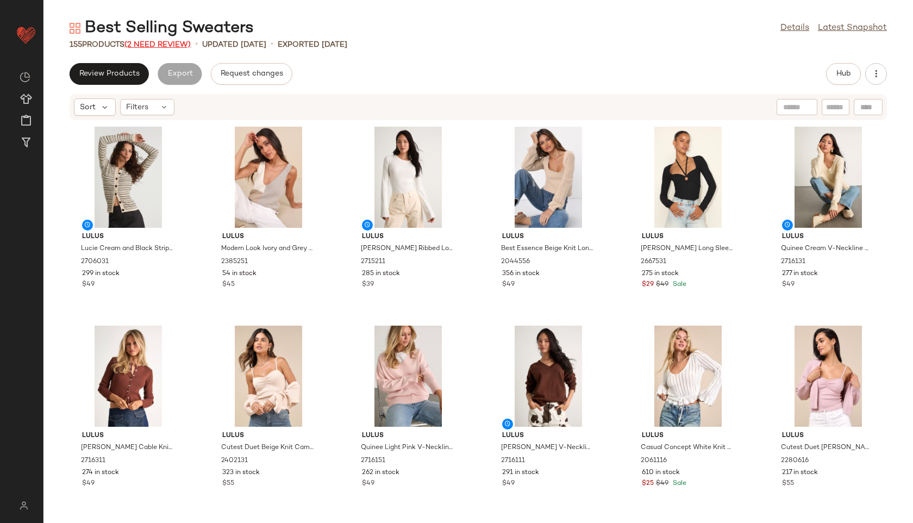
click at [171, 43] on span "(2 Need Review)" at bounding box center [157, 45] width 66 height 8
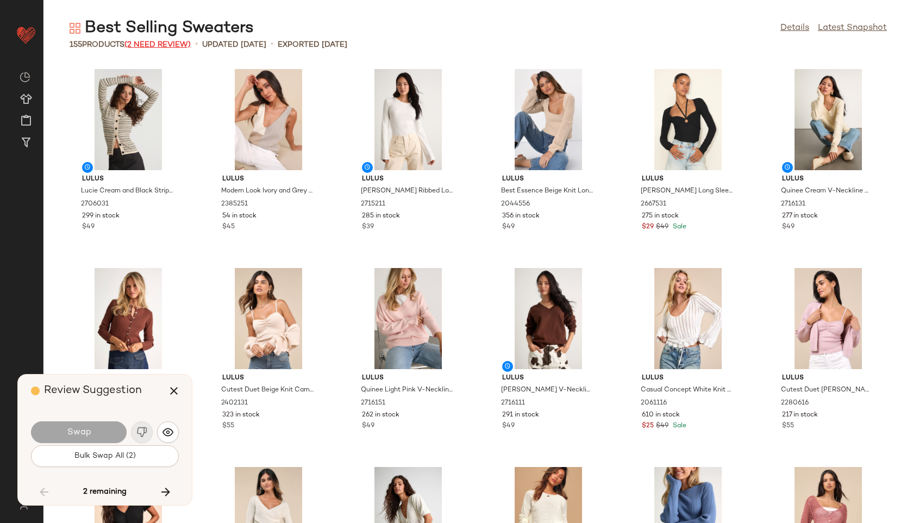
scroll to position [3780, 0]
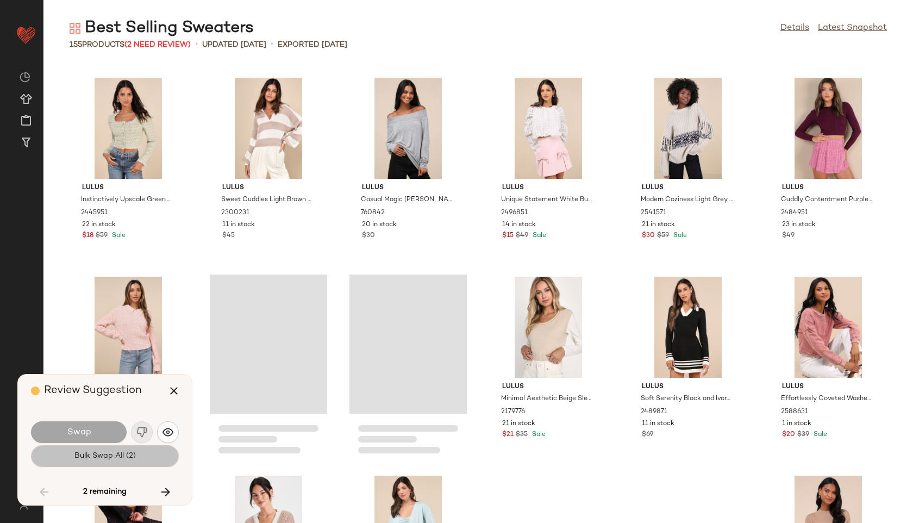
click at [139, 445] on button "Bulk Swap All (2)" at bounding box center [105, 456] width 148 height 22
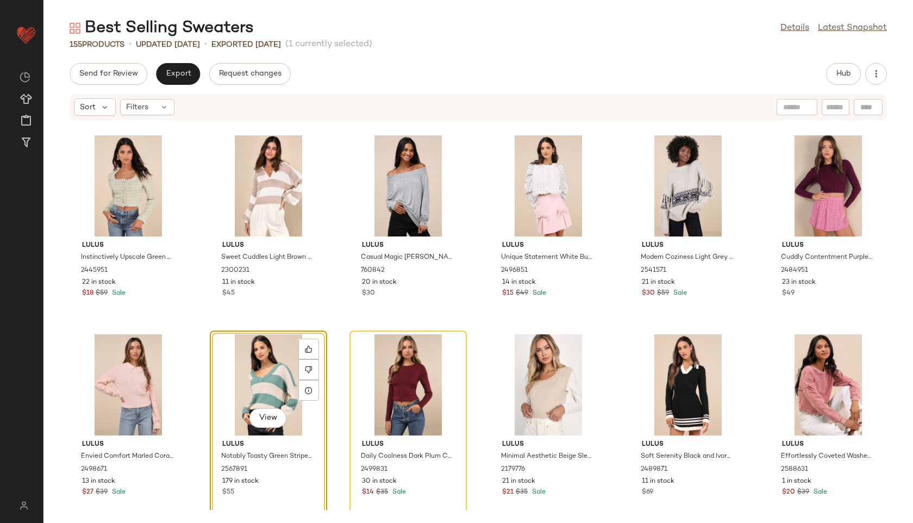
click at [158, 97] on div "Sort Filters" at bounding box center [478, 107] width 817 height 26
click at [158, 106] on div "Filters" at bounding box center [147, 107] width 54 height 16
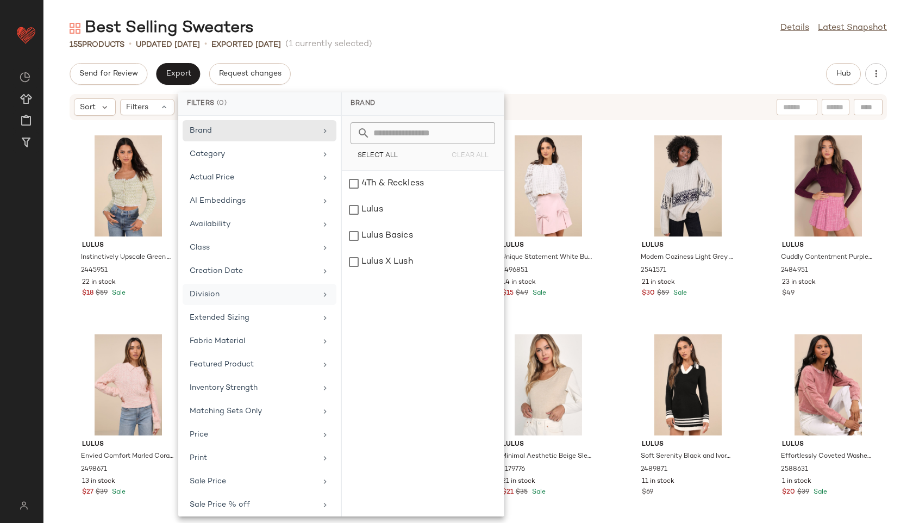
scroll to position [76, 0]
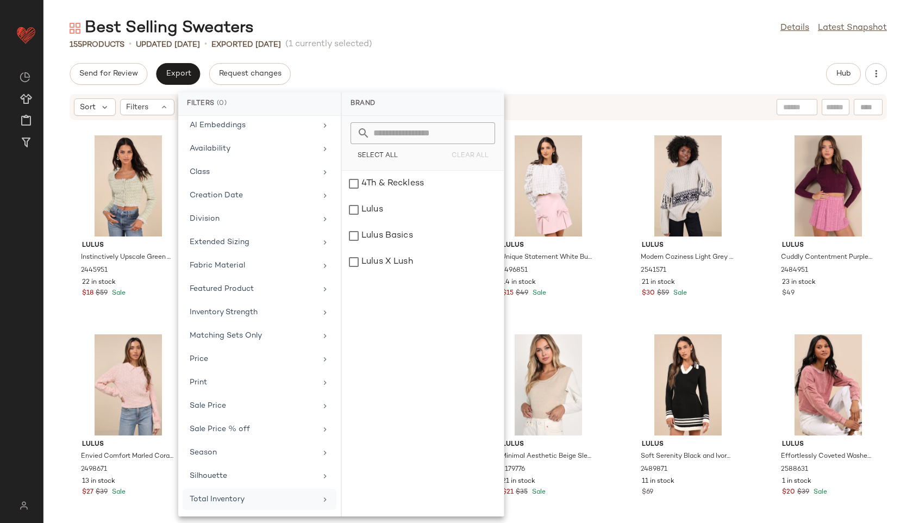
click at [239, 501] on div "Total Inventory" at bounding box center [253, 499] width 127 height 11
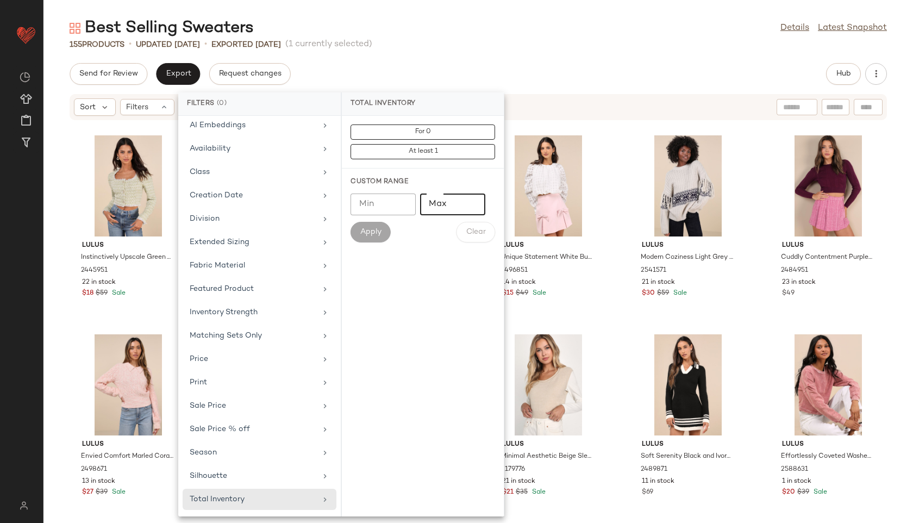
click at [445, 203] on input "Max" at bounding box center [452, 204] width 65 height 22
type input "**"
click at [373, 230] on span "Apply" at bounding box center [371, 232] width 22 height 9
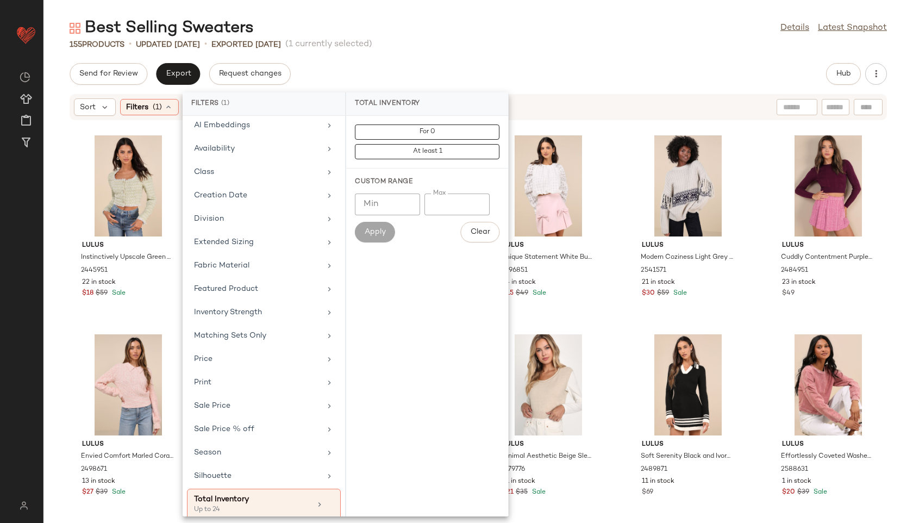
click at [515, 61] on div "Best Selling Sweaters Details Latest Snapshot 155 Products • updated Aug 18th •…" at bounding box center [478, 269] width 870 height 505
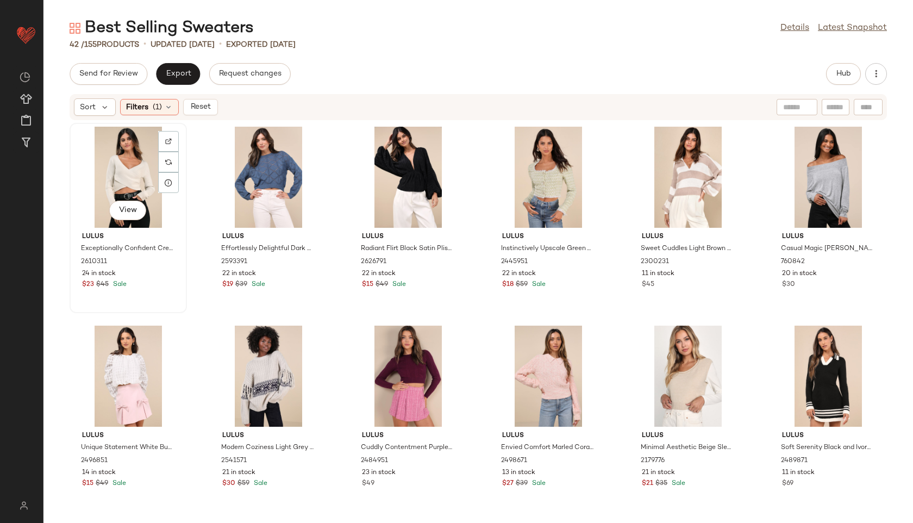
click at [116, 157] on div "View" at bounding box center [128, 177] width 110 height 101
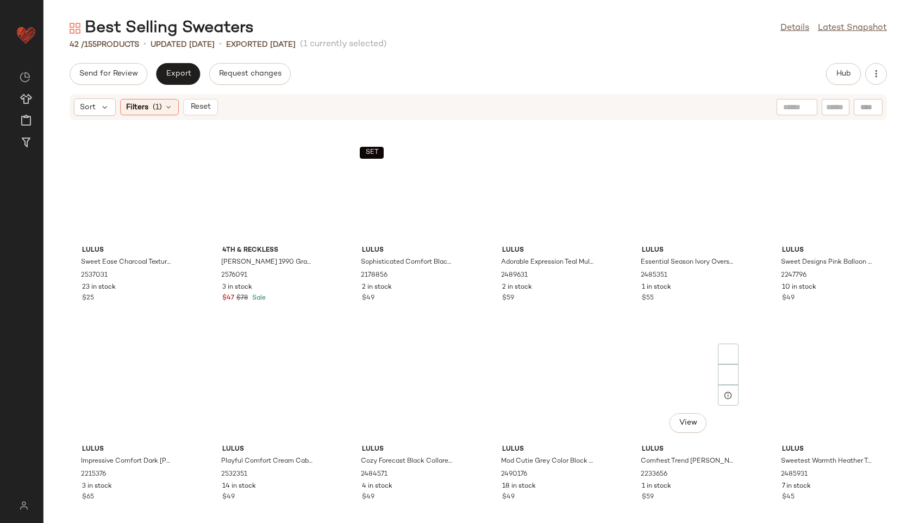
scroll to position [1006, 0]
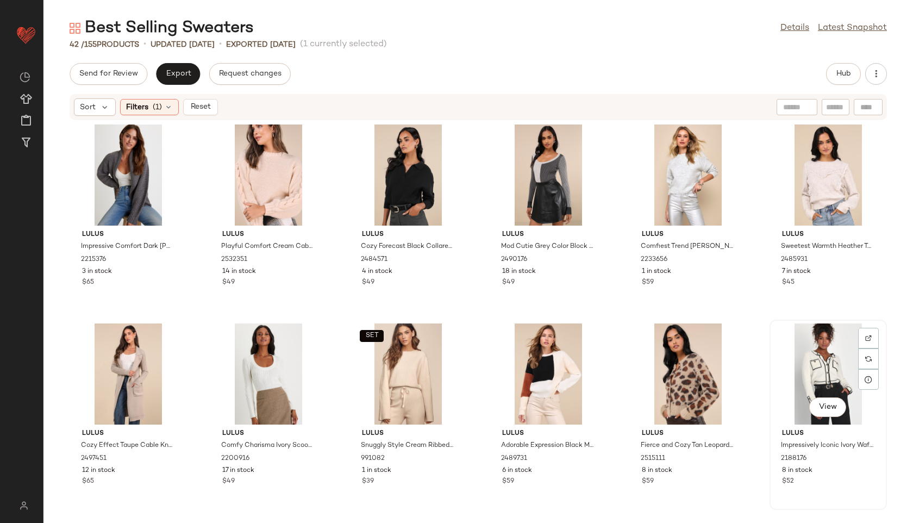
click at [821, 354] on div "View" at bounding box center [828, 373] width 110 height 101
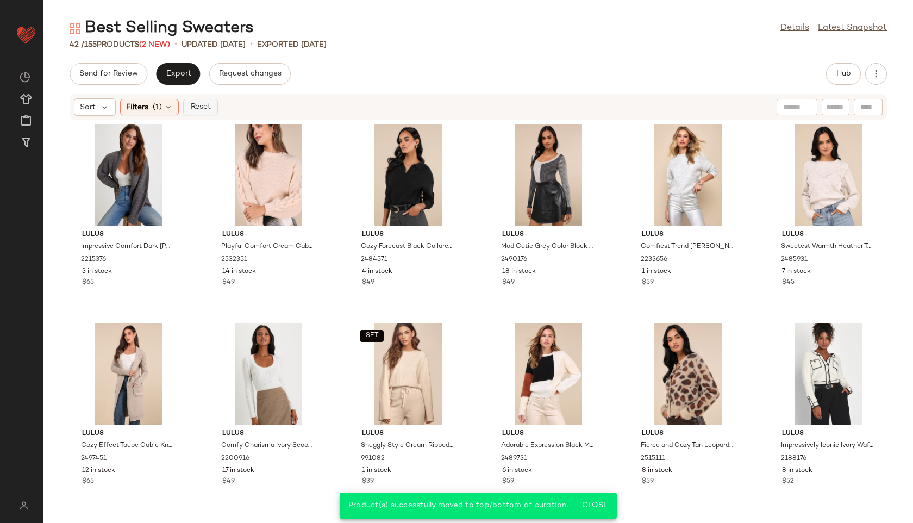
click at [199, 109] on span "Reset" at bounding box center [200, 107] width 21 height 9
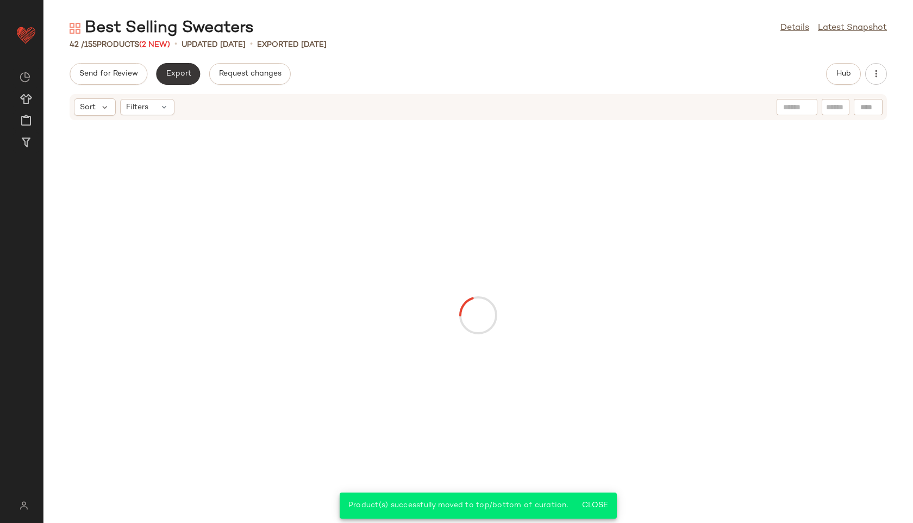
click at [184, 80] on button "Export" at bounding box center [178, 74] width 44 height 22
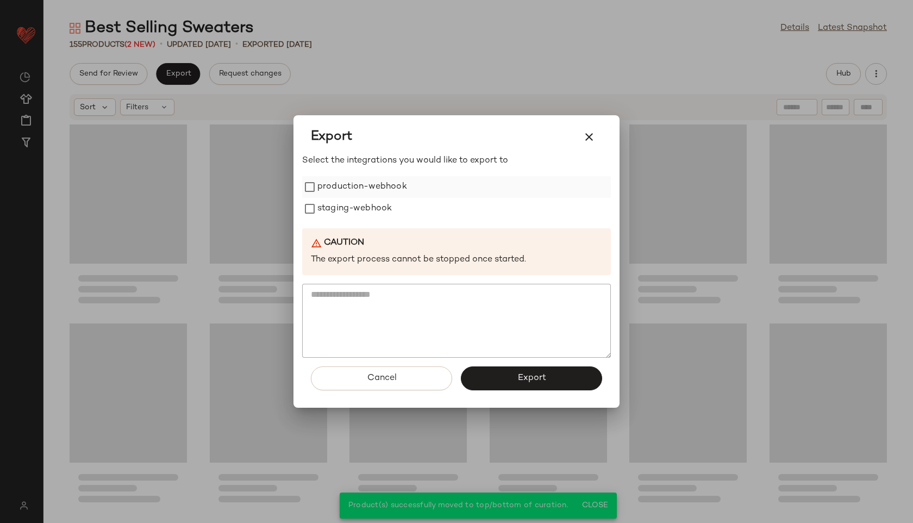
scroll to position [4785, 0]
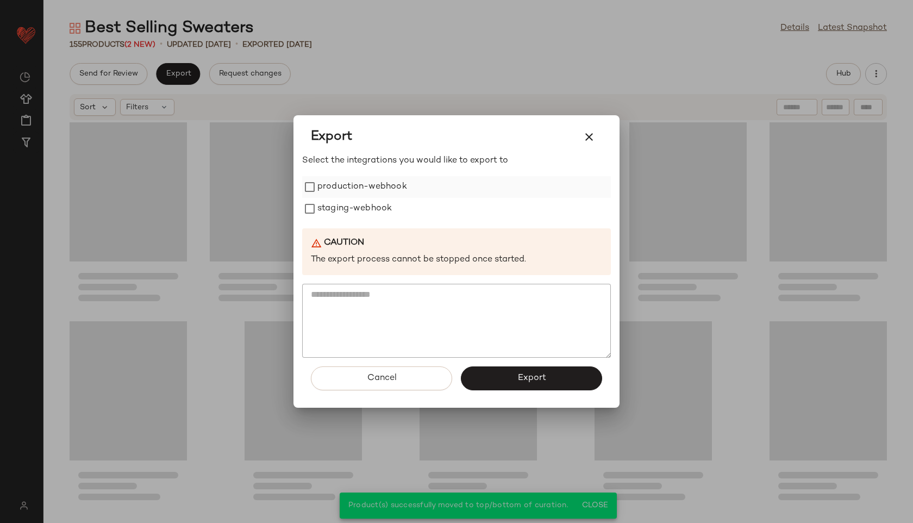
click at [341, 183] on label "production-webhook" at bounding box center [362, 187] width 90 height 22
click at [342, 212] on label "staging-webhook" at bounding box center [354, 209] width 74 height 22
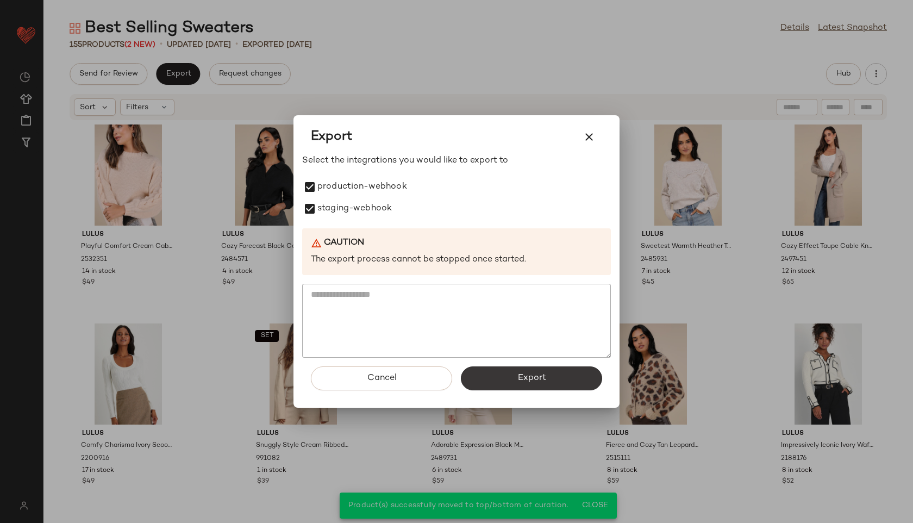
click at [505, 376] on button "Export" at bounding box center [531, 378] width 141 height 24
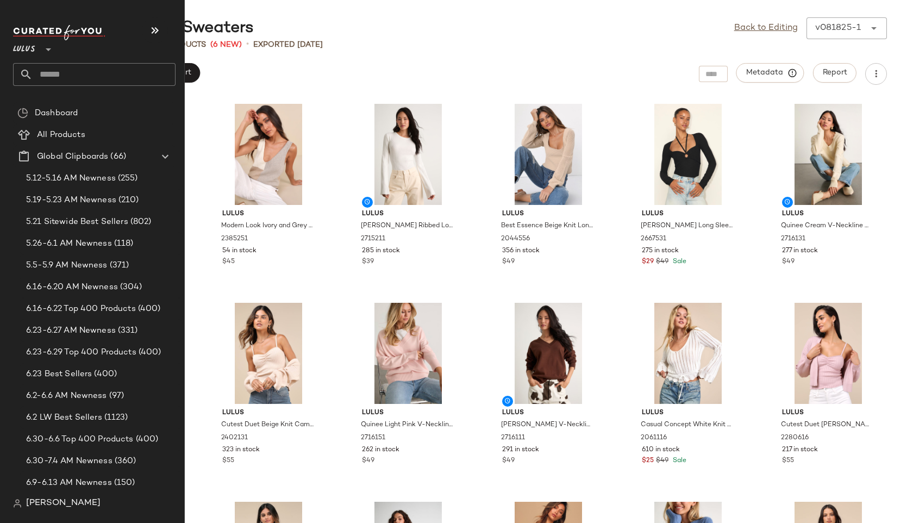
click at [45, 72] on input "text" at bounding box center [104, 74] width 143 height 23
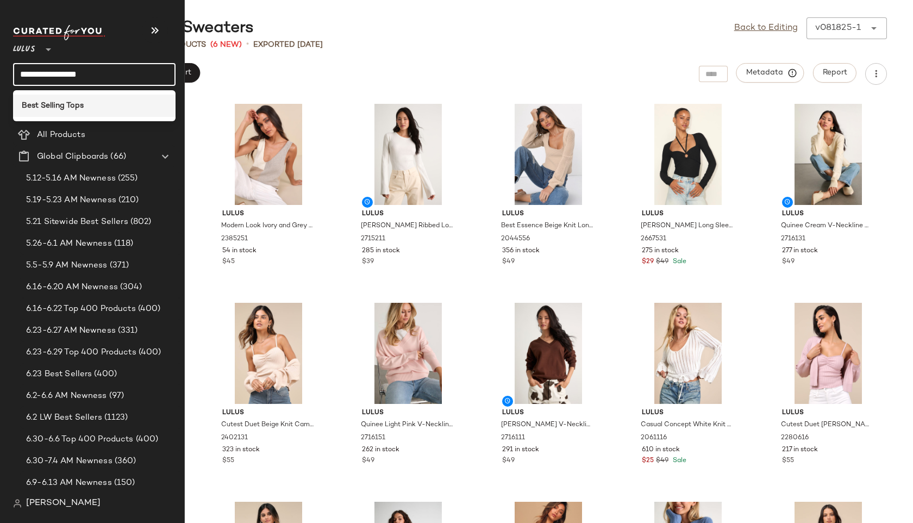
type input "**********"
click at [54, 105] on b "Best Selling Tops" at bounding box center [53, 105] width 62 height 11
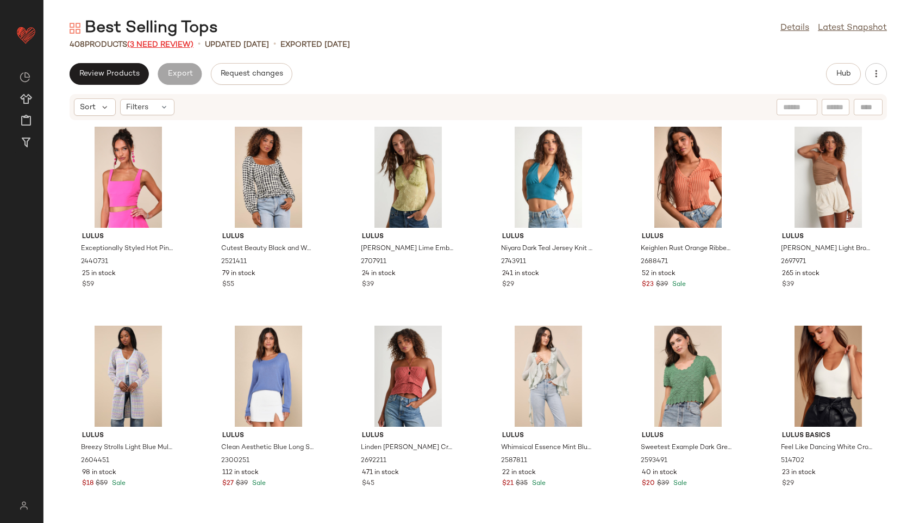
click at [171, 47] on span "(3 Need Review)" at bounding box center [160, 45] width 66 height 8
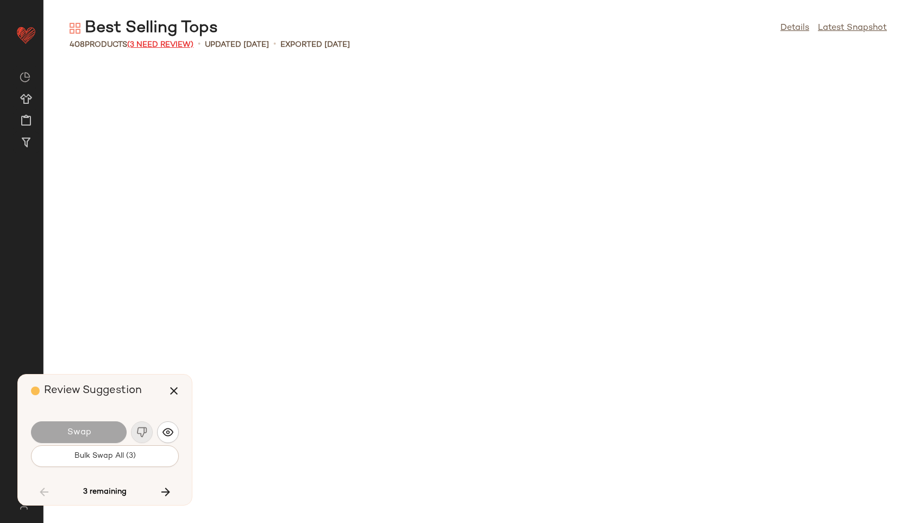
scroll to position [10543, 0]
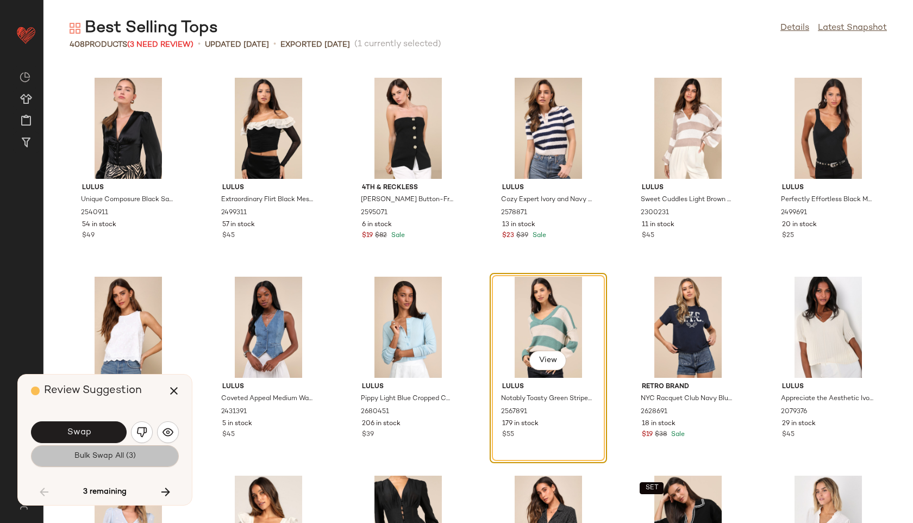
click at [129, 453] on span "Bulk Swap All (3)" at bounding box center [105, 456] width 62 height 9
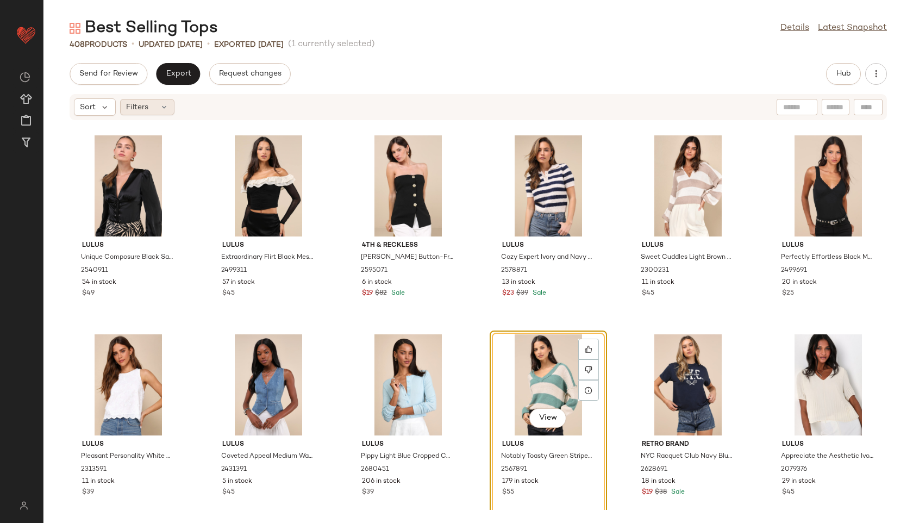
click at [153, 104] on div "Filters" at bounding box center [147, 107] width 54 height 16
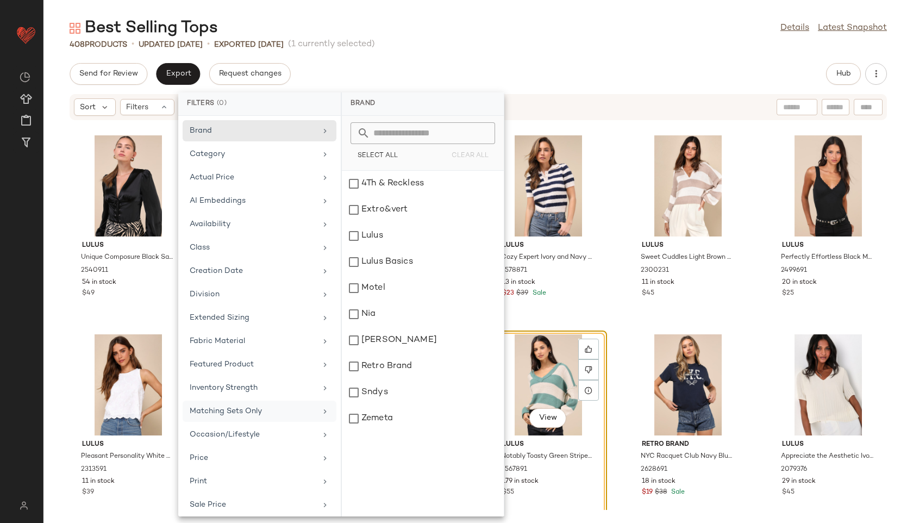
scroll to position [99, 0]
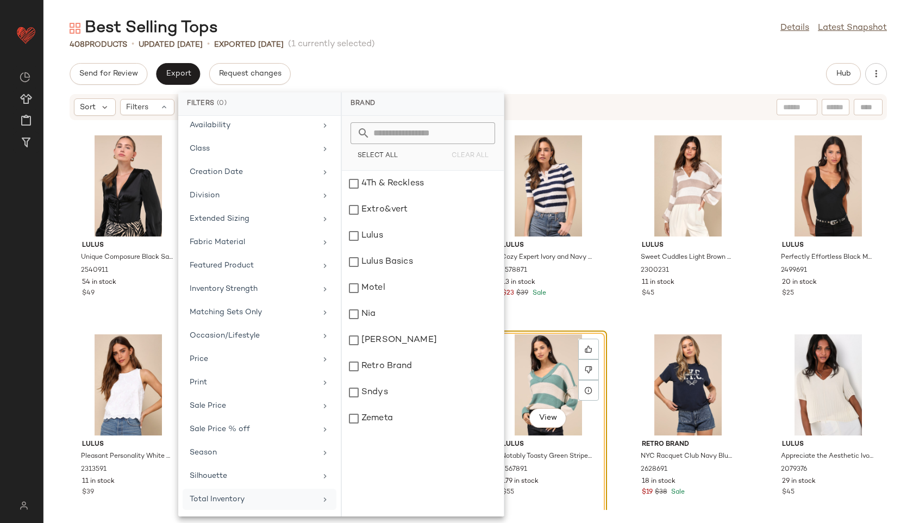
click at [254, 503] on div "Total Inventory" at bounding box center [253, 499] width 127 height 11
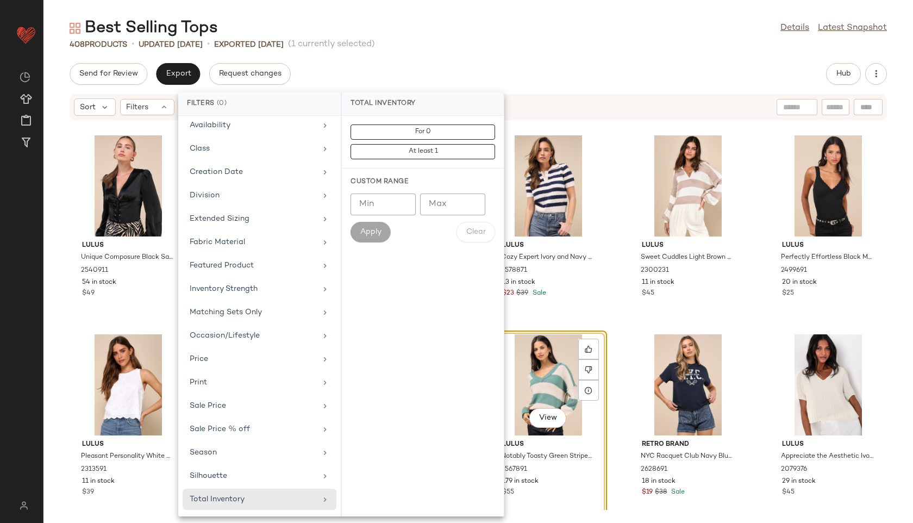
click at [442, 203] on input "Max" at bounding box center [452, 204] width 65 height 22
type input "**"
click at [380, 235] on span "Apply" at bounding box center [371, 232] width 22 height 9
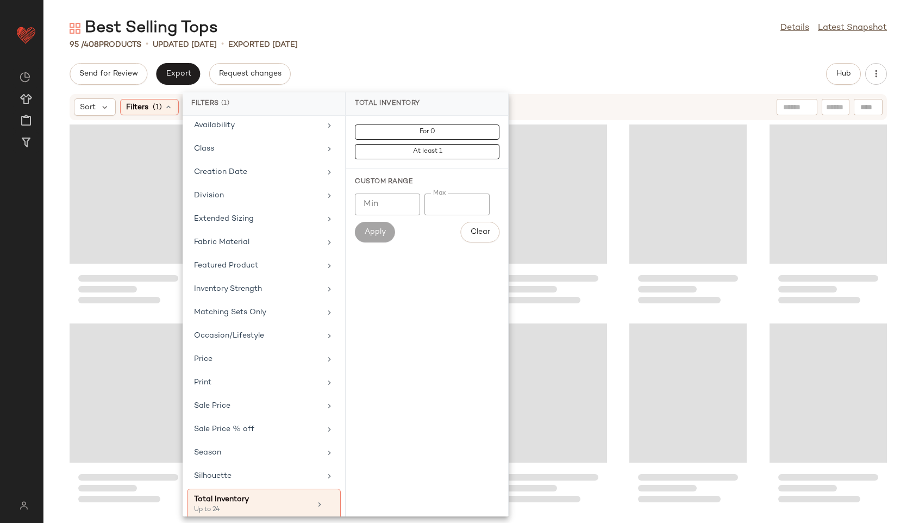
click at [501, 48] on div "95 / 408 Products • updated Aug 18th • Exported Aug 18th" at bounding box center [478, 44] width 870 height 11
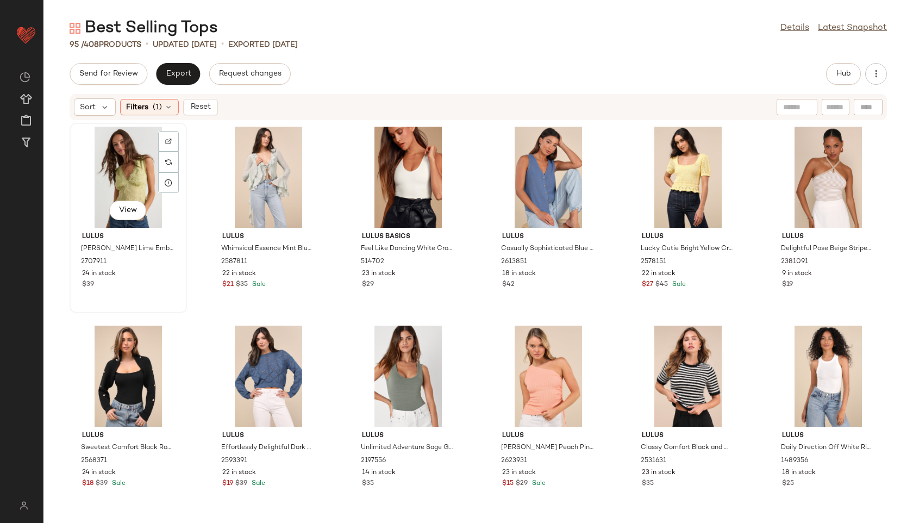
click at [126, 167] on div "View" at bounding box center [128, 177] width 110 height 101
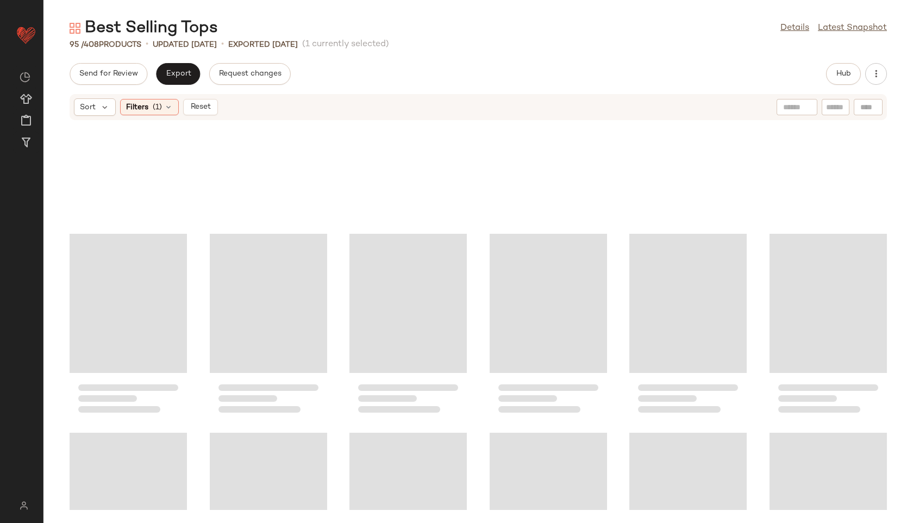
scroll to position [2796, 0]
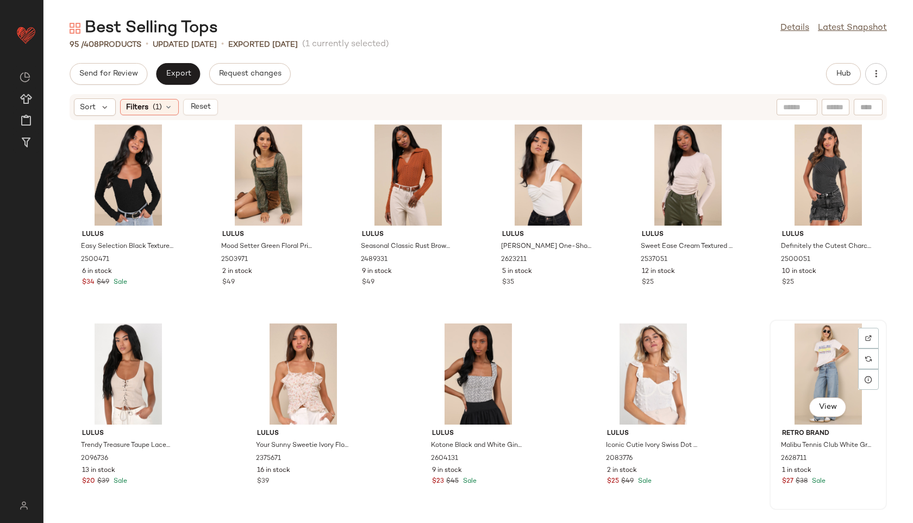
click at [804, 367] on div "View" at bounding box center [828, 373] width 110 height 101
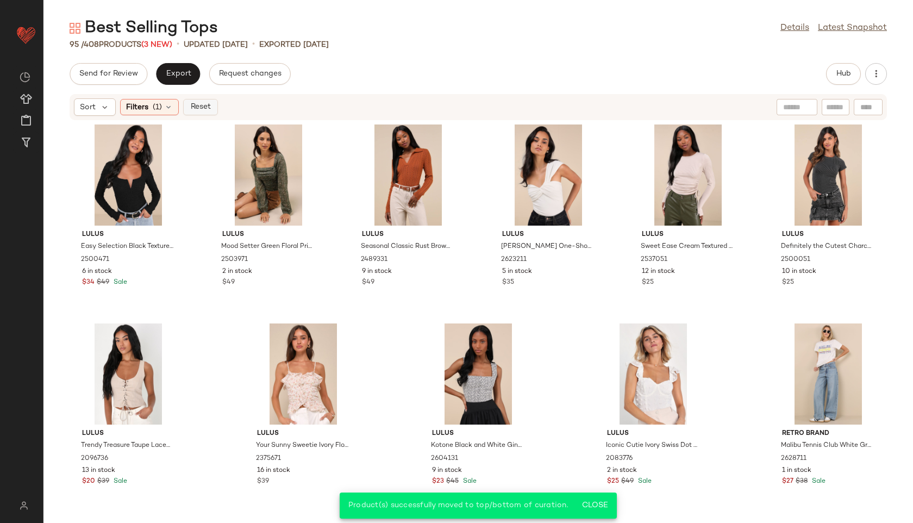
click at [201, 108] on span "Reset" at bounding box center [200, 107] width 21 height 9
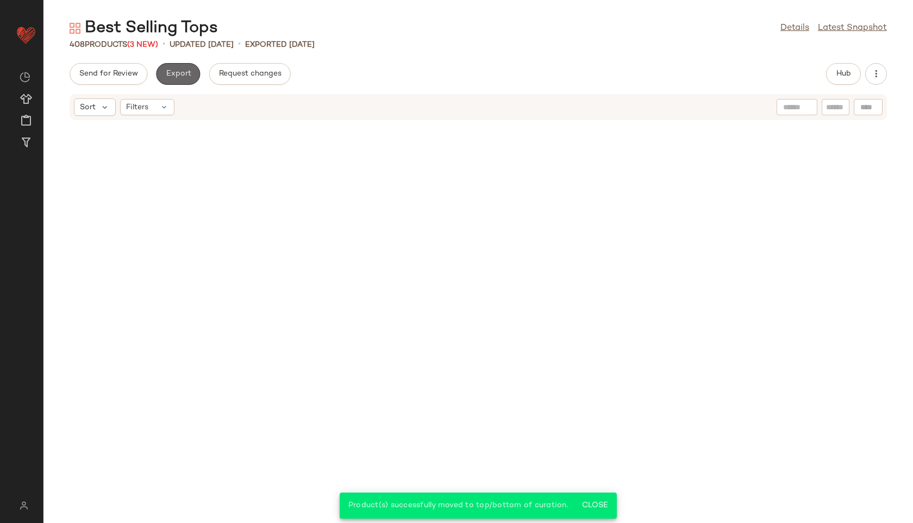
click at [168, 76] on span "Export" at bounding box center [178, 74] width 26 height 9
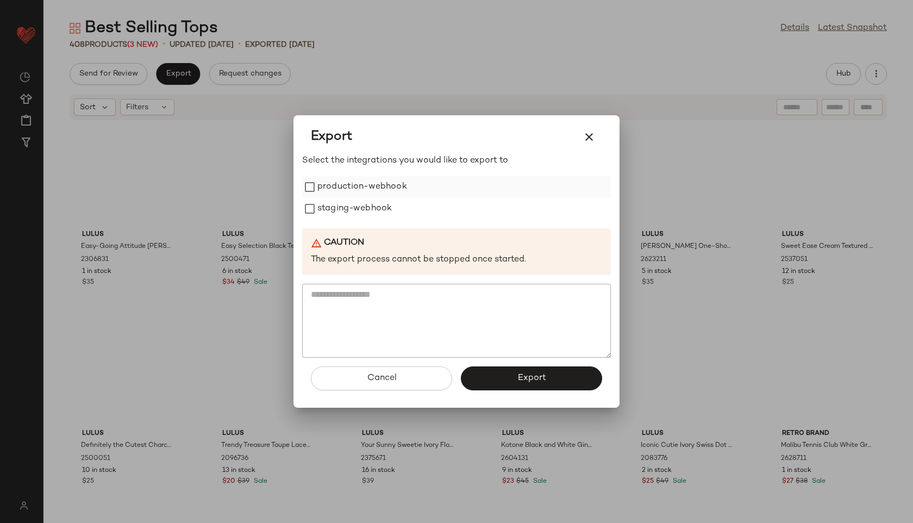
click at [326, 178] on label "production-webhook" at bounding box center [362, 187] width 90 height 22
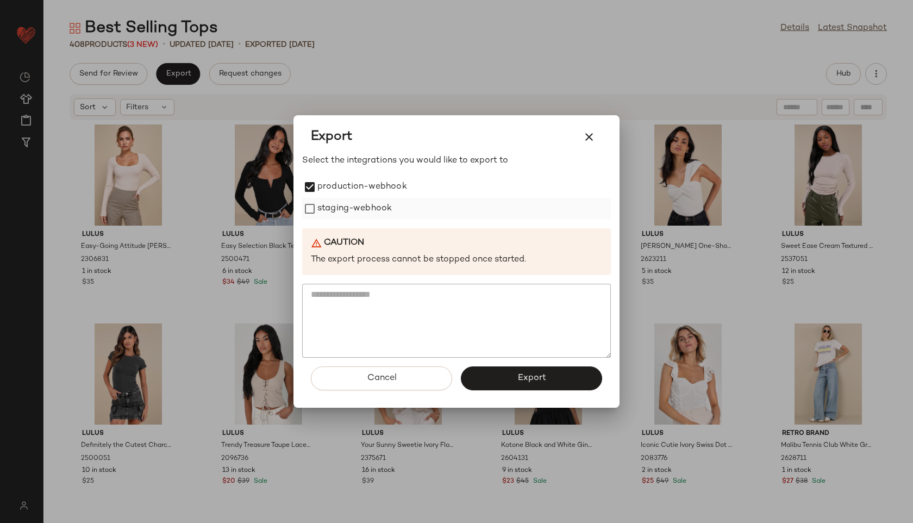
click at [328, 203] on label "staging-webhook" at bounding box center [354, 209] width 74 height 22
click at [529, 374] on span "Export" at bounding box center [531, 378] width 29 height 10
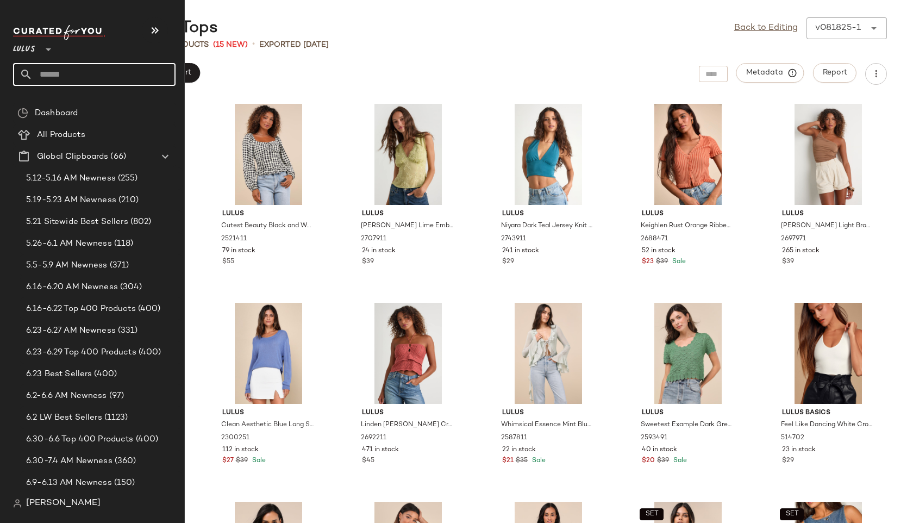
click at [32, 73] on icon at bounding box center [26, 74] width 13 height 13
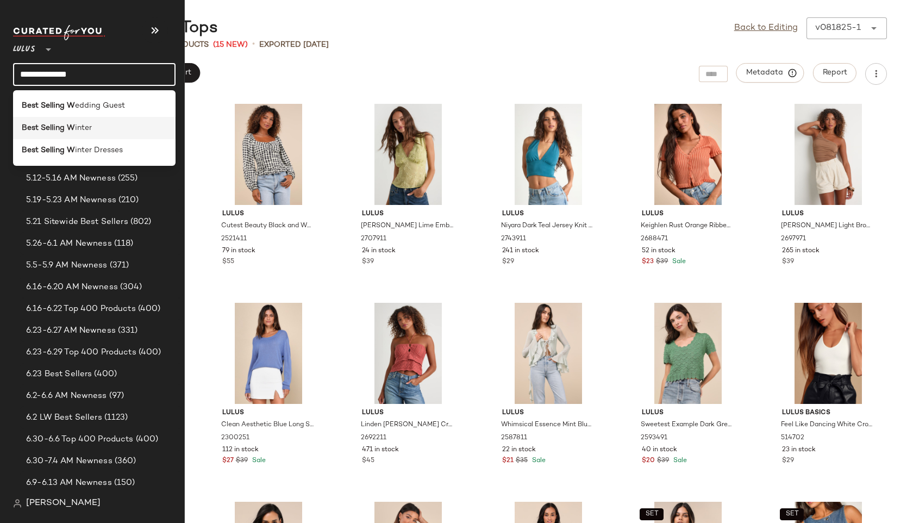
type input "**********"
click at [55, 128] on b "Best Selling W" at bounding box center [48, 127] width 53 height 11
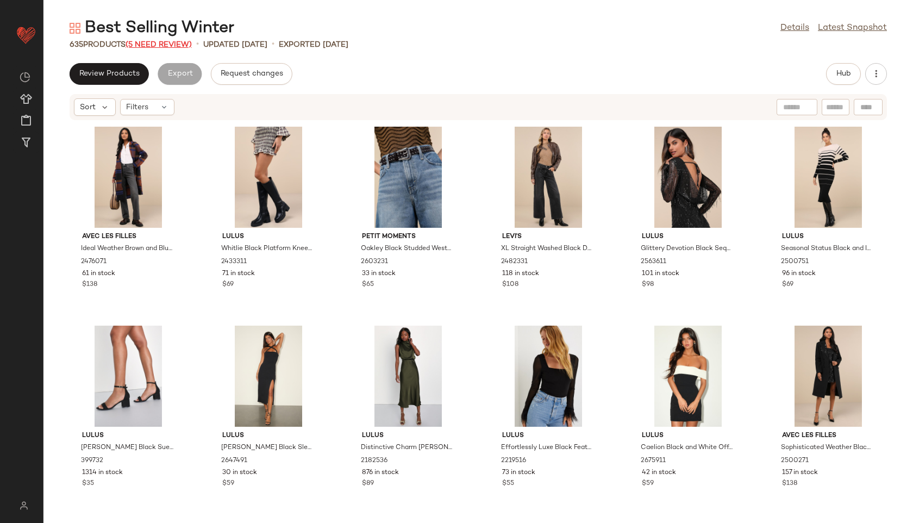
click at [158, 42] on span "(5 Need Review)" at bounding box center [159, 45] width 66 height 8
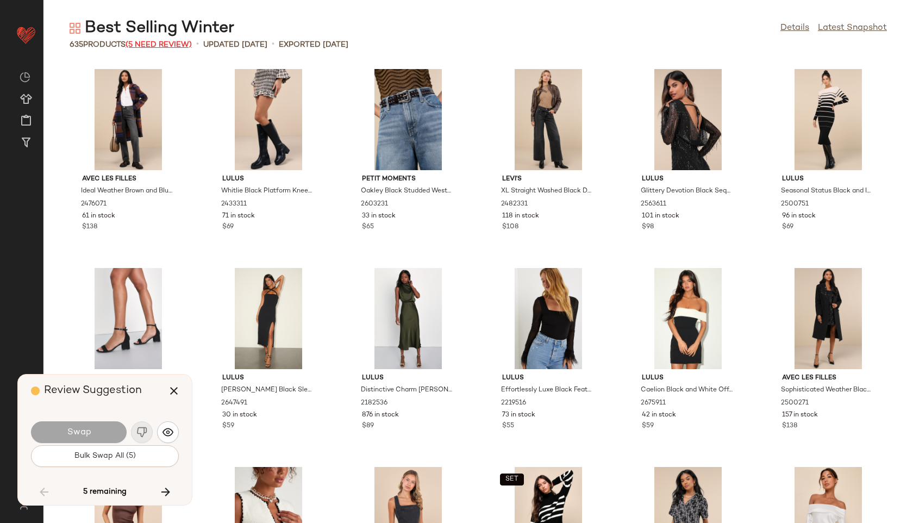
scroll to position [18898, 0]
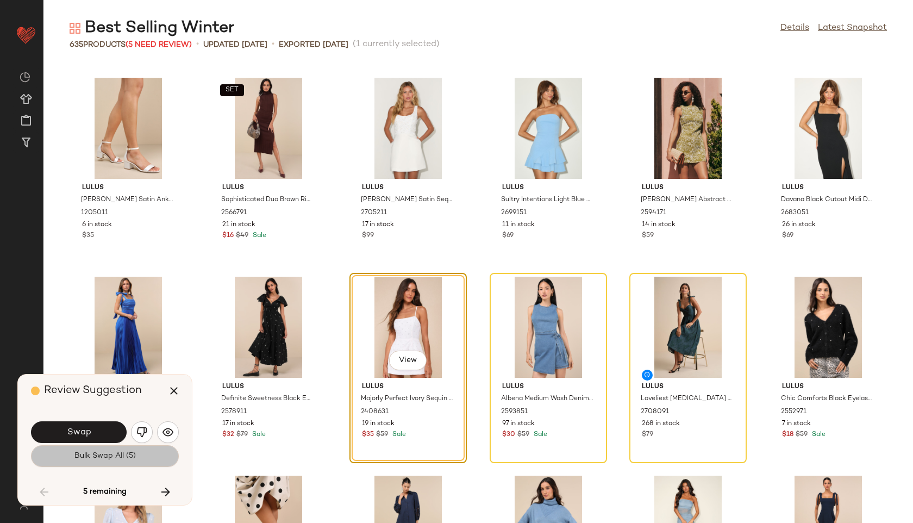
click at [119, 457] on span "Bulk Swap All (5)" at bounding box center [105, 456] width 62 height 9
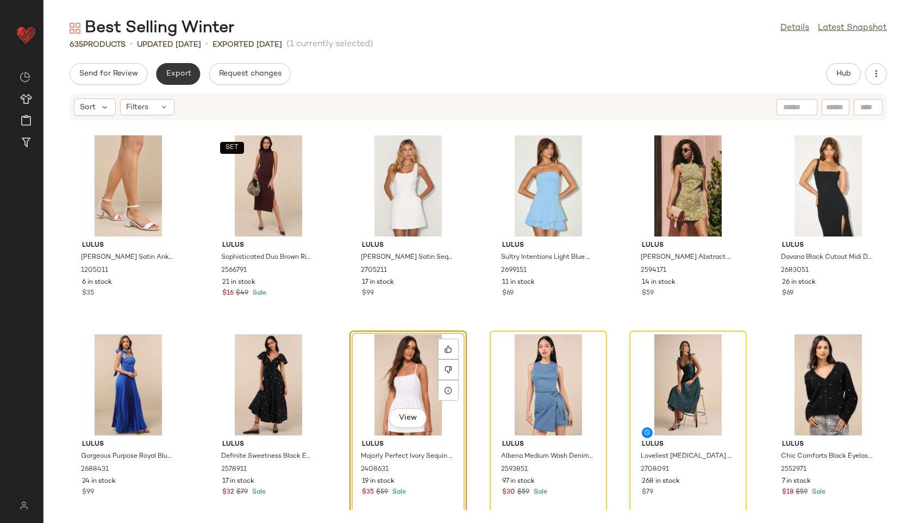
click at [184, 78] on span "Export" at bounding box center [178, 74] width 26 height 9
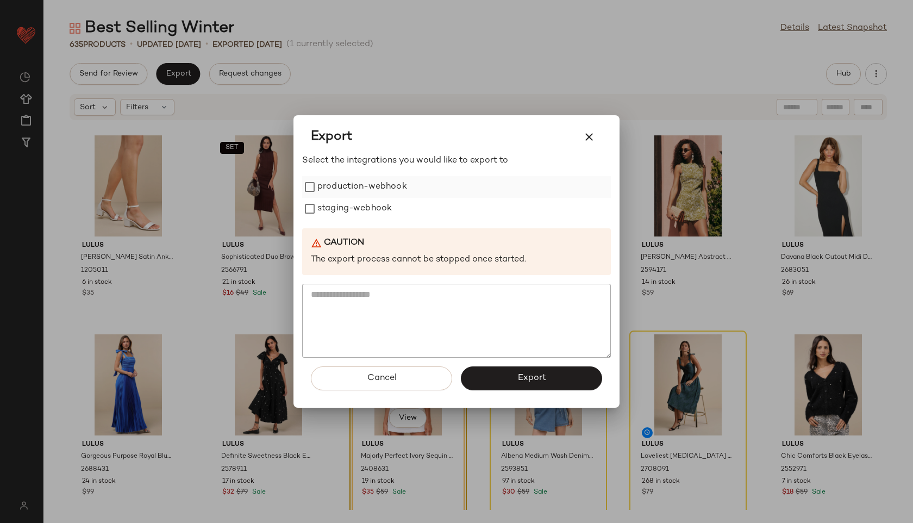
click at [347, 181] on label "production-webhook" at bounding box center [362, 187] width 90 height 22
click at [347, 214] on label "staging-webhook" at bounding box center [354, 209] width 74 height 22
click at [498, 380] on button "Export" at bounding box center [531, 378] width 141 height 24
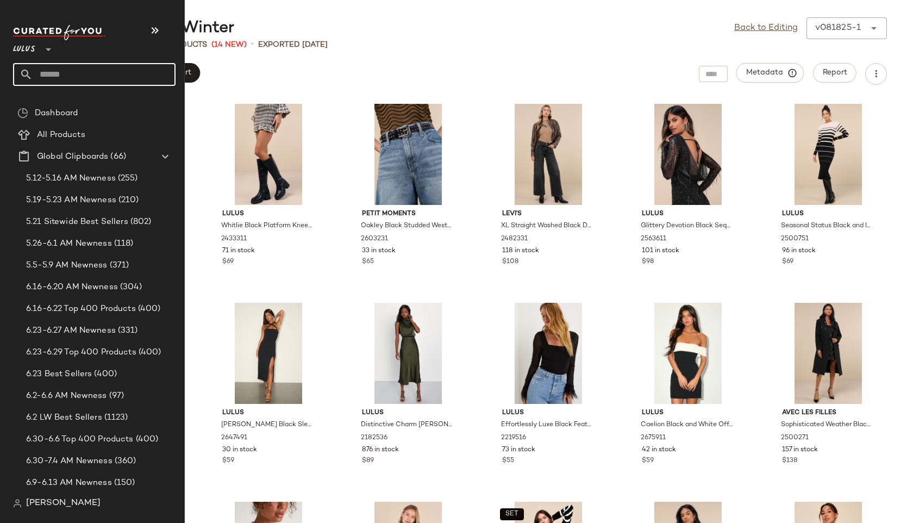
click at [56, 76] on input "text" at bounding box center [104, 74] width 143 height 23
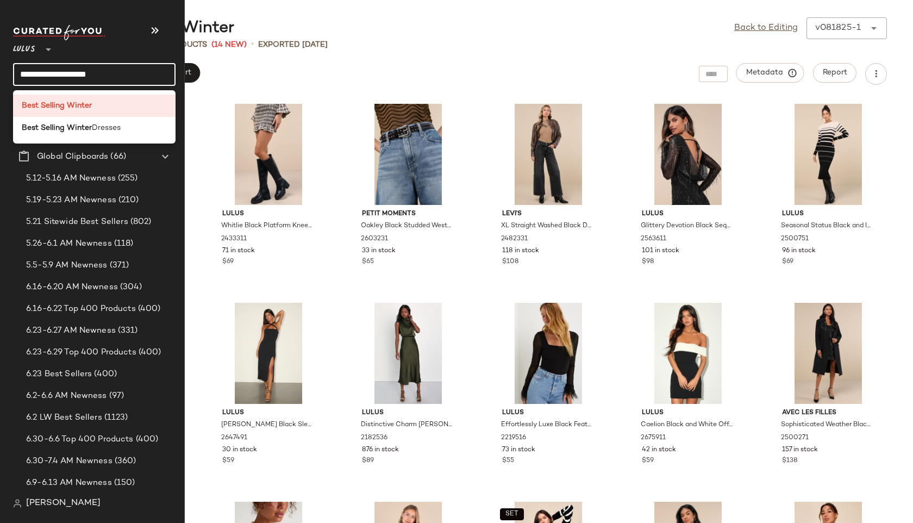
type input "**********"
click at [65, 123] on b "Best Selling Winter" at bounding box center [57, 127] width 70 height 11
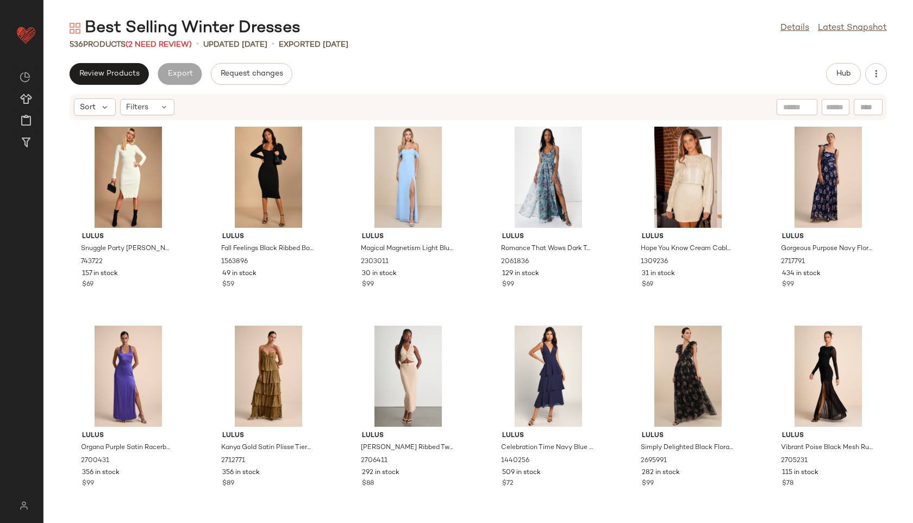
click at [159, 39] on div "536 Products (2 Need Review)" at bounding box center [131, 44] width 122 height 11
click at [157, 47] on span "(2 Need Review)" at bounding box center [159, 45] width 66 height 8
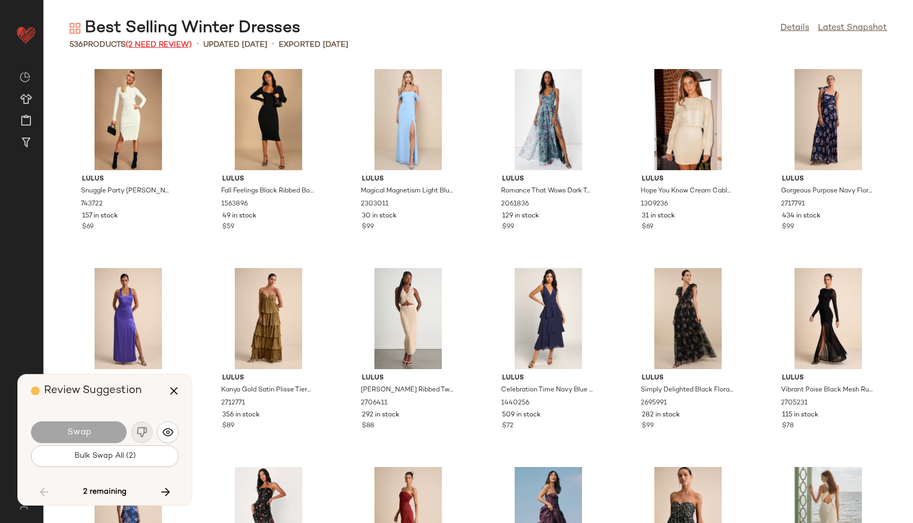
scroll to position [15914, 0]
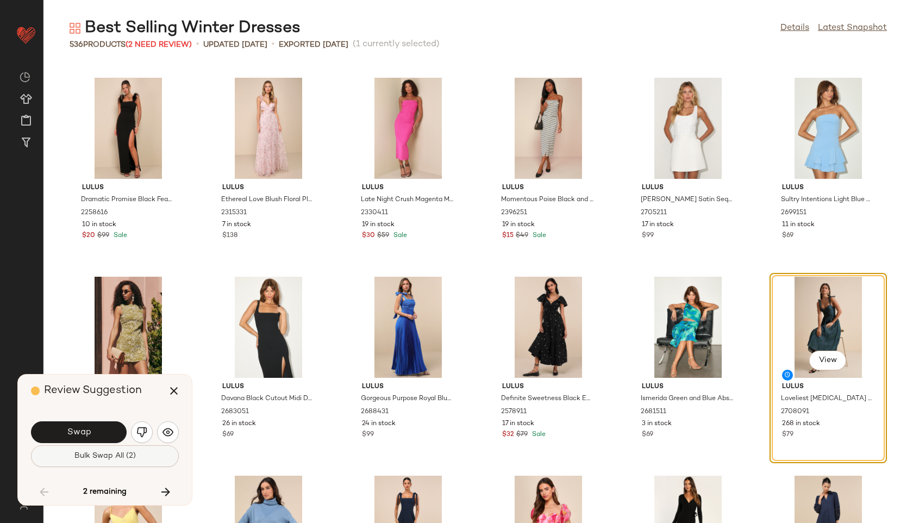
click at [119, 453] on span "Bulk Swap All (2)" at bounding box center [105, 456] width 62 height 9
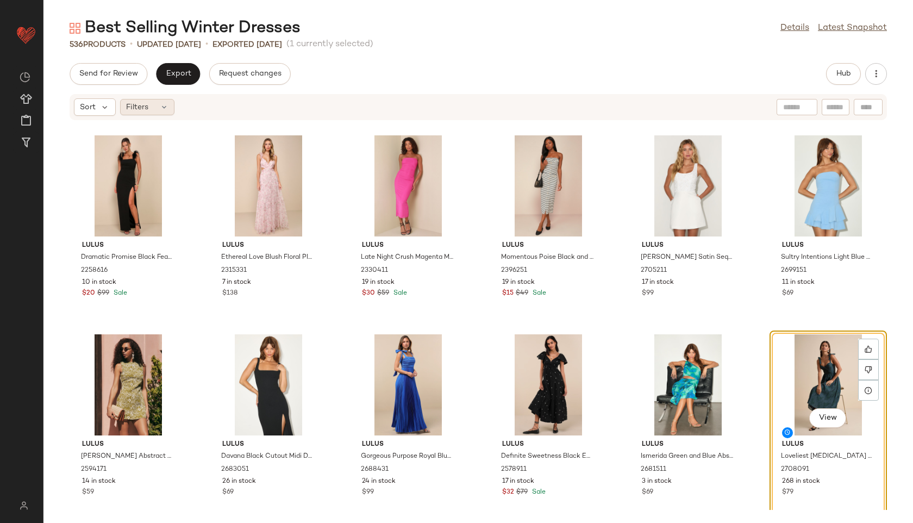
click at [156, 108] on div "Filters" at bounding box center [147, 107] width 54 height 16
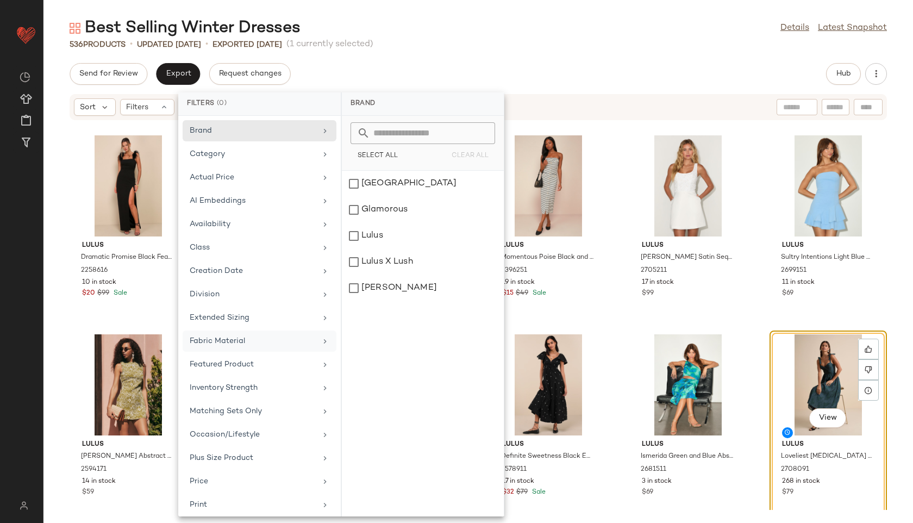
scroll to position [122, 0]
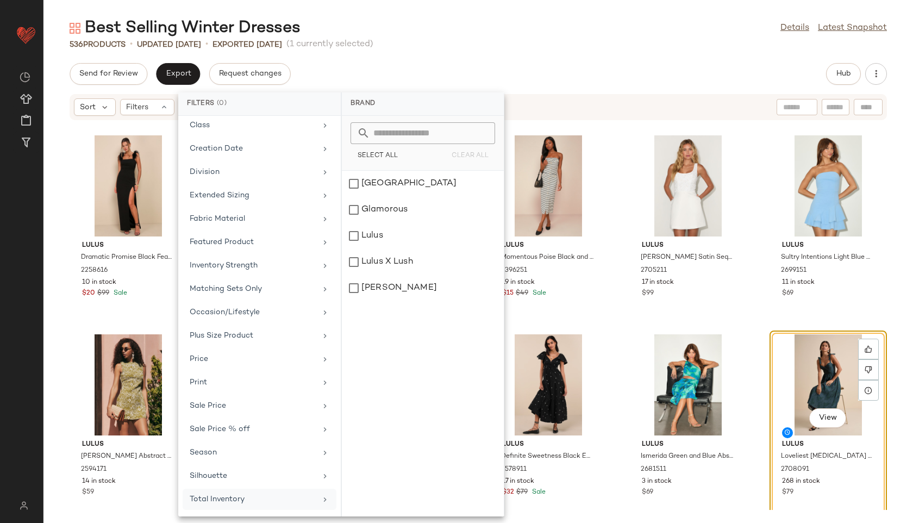
click at [229, 497] on div "Total Inventory" at bounding box center [253, 499] width 127 height 11
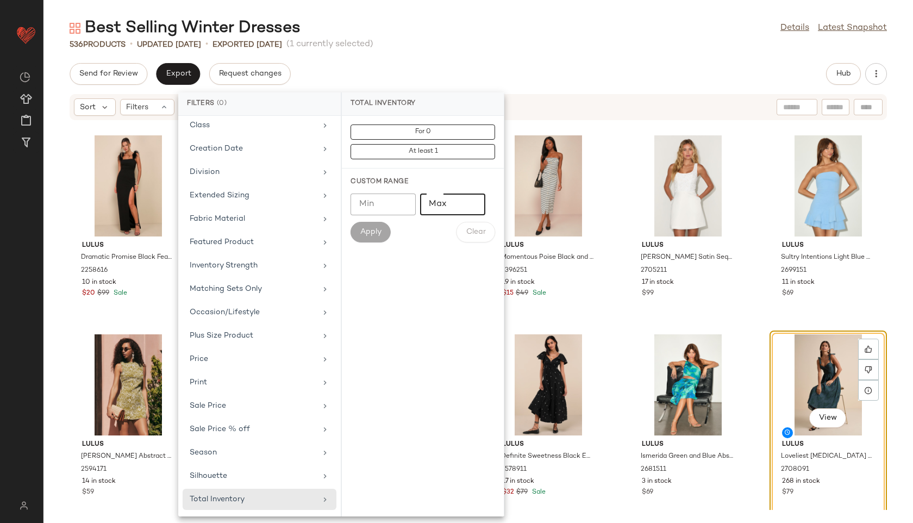
click at [441, 207] on input "Max" at bounding box center [452, 204] width 65 height 22
type input "**"
click at [369, 239] on button "Apply" at bounding box center [371, 232] width 40 height 21
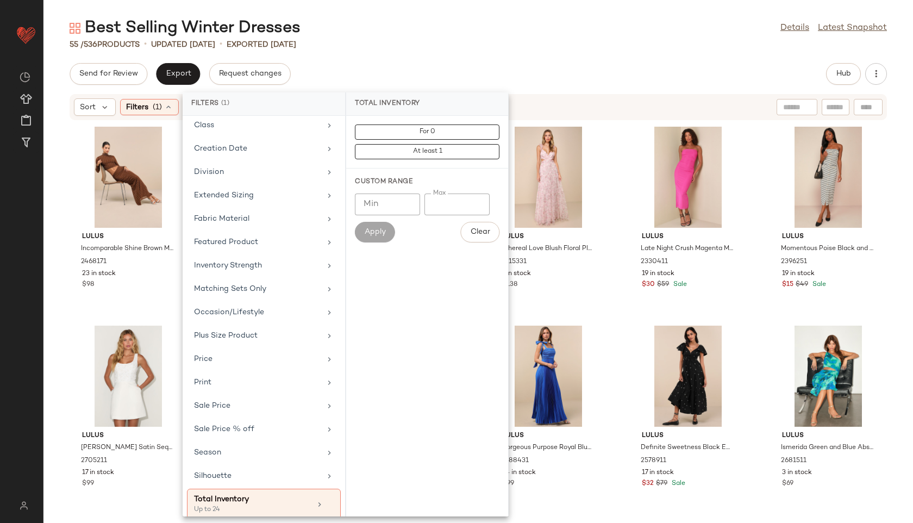
click at [439, 57] on div "Best Selling Winter Dresses Details Latest Snapshot 55 / 536 Products • updated…" at bounding box center [478, 269] width 870 height 505
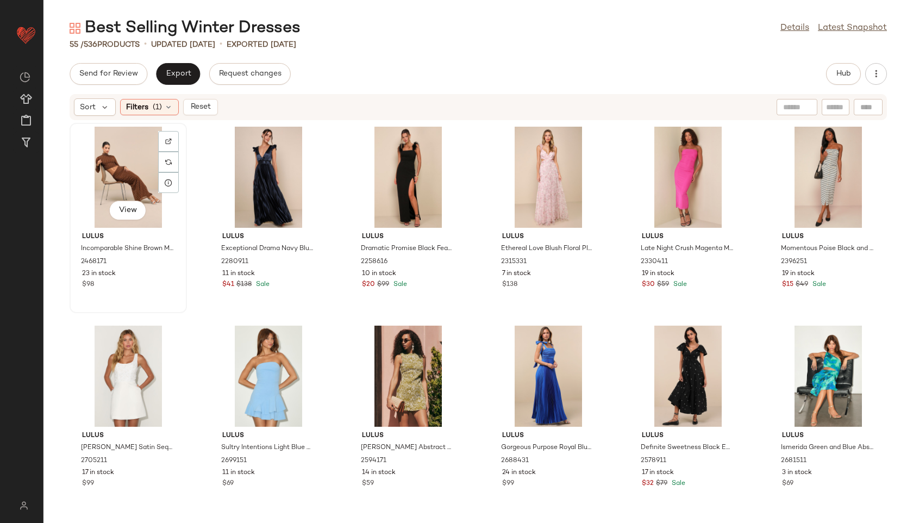
click at [125, 177] on div "View" at bounding box center [128, 177] width 110 height 101
click at [419, 351] on div "View" at bounding box center [408, 376] width 110 height 101
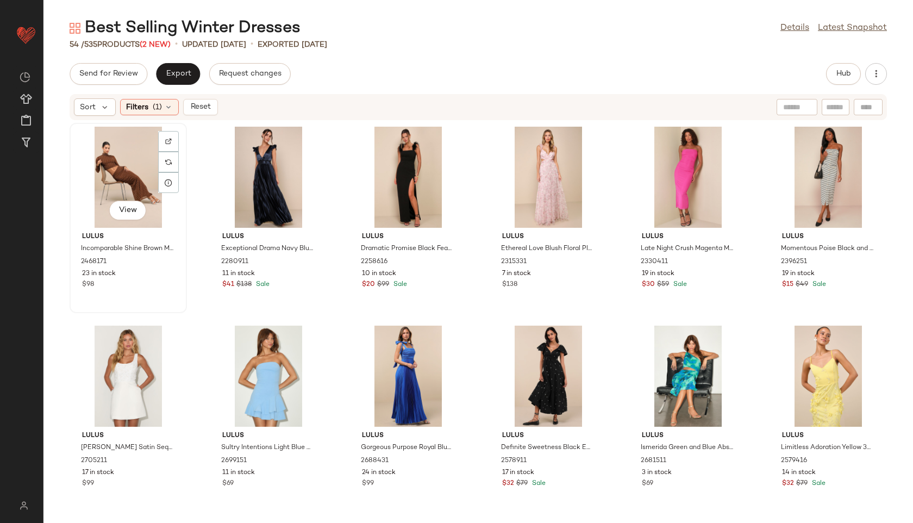
click at [116, 182] on div "View" at bounding box center [128, 177] width 110 height 101
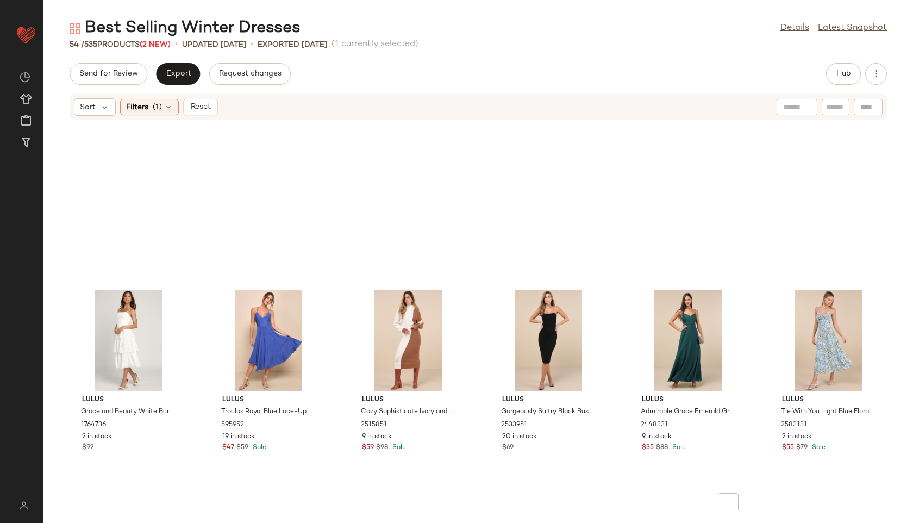
scroll to position [1403, 0]
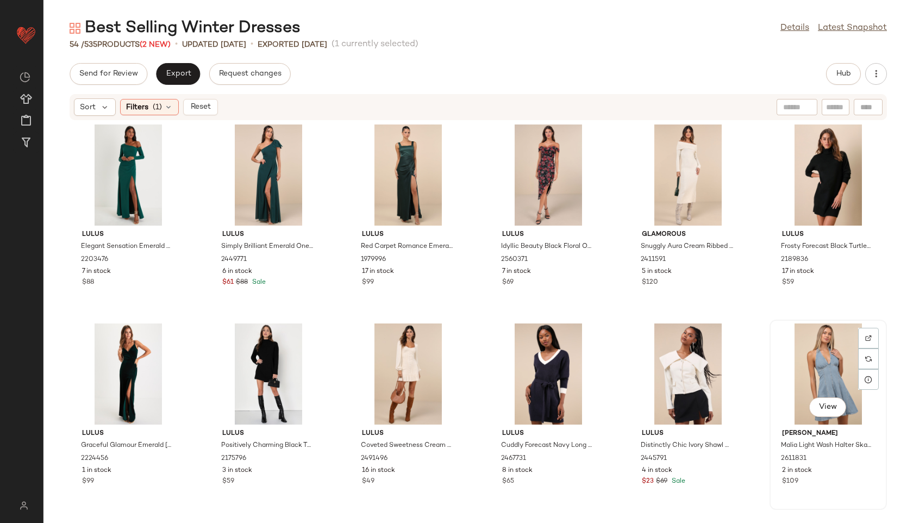
click at [806, 354] on div "View" at bounding box center [828, 373] width 110 height 101
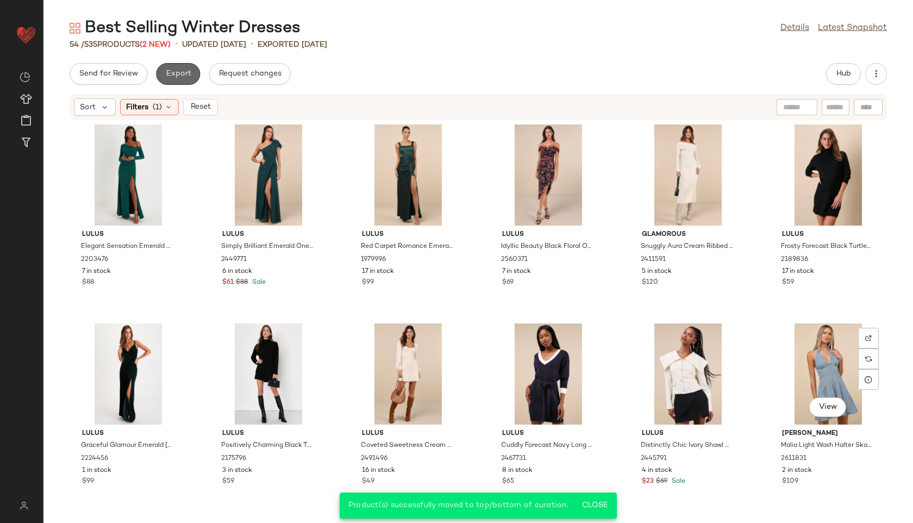
click at [175, 66] on button "Export" at bounding box center [178, 74] width 44 height 22
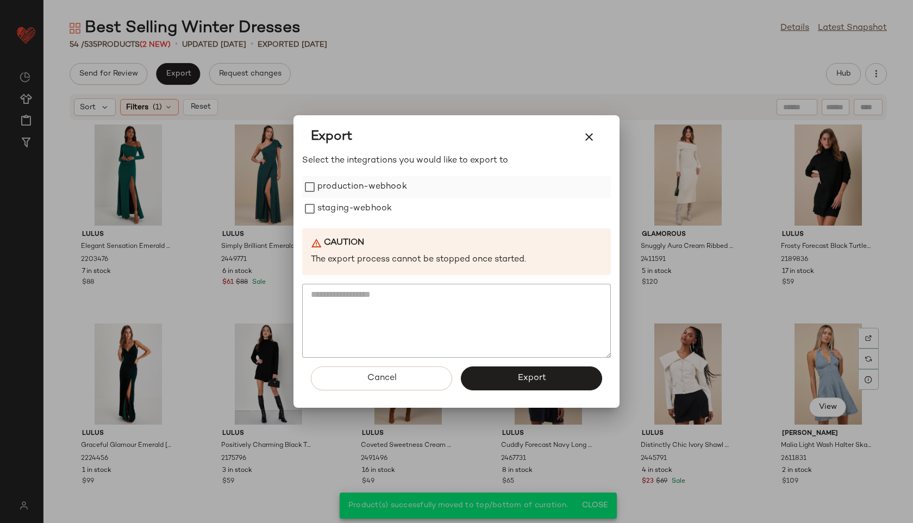
click at [350, 180] on label "production-webhook" at bounding box center [362, 187] width 90 height 22
click at [350, 210] on label "staging-webhook" at bounding box center [354, 209] width 74 height 22
click at [520, 378] on span "Export" at bounding box center [531, 378] width 29 height 10
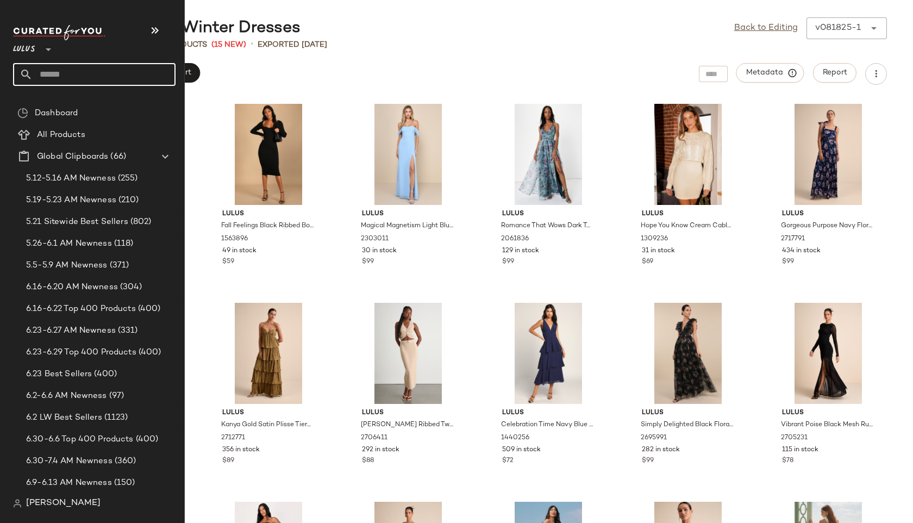
click at [58, 73] on input "text" at bounding box center [104, 74] width 143 height 23
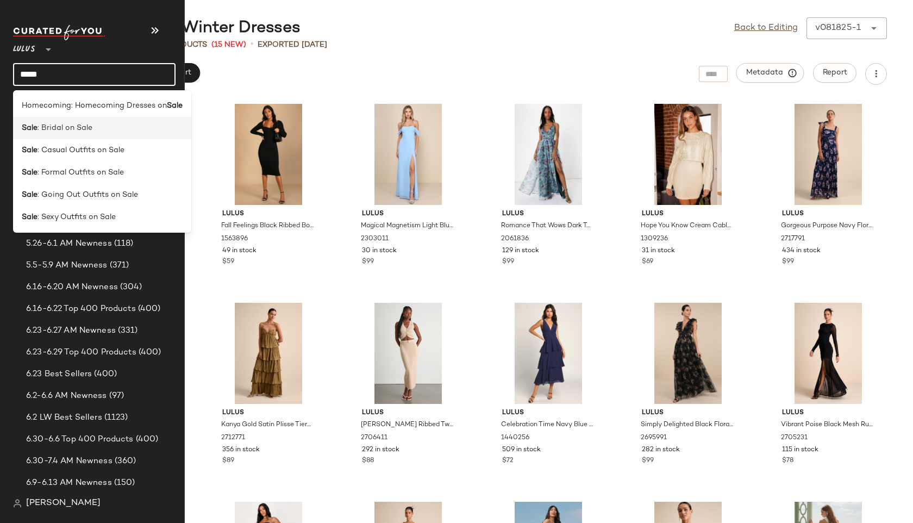
type input "****"
click at [91, 124] on div "Sale : Bridal on Sale" at bounding box center [102, 127] width 161 height 11
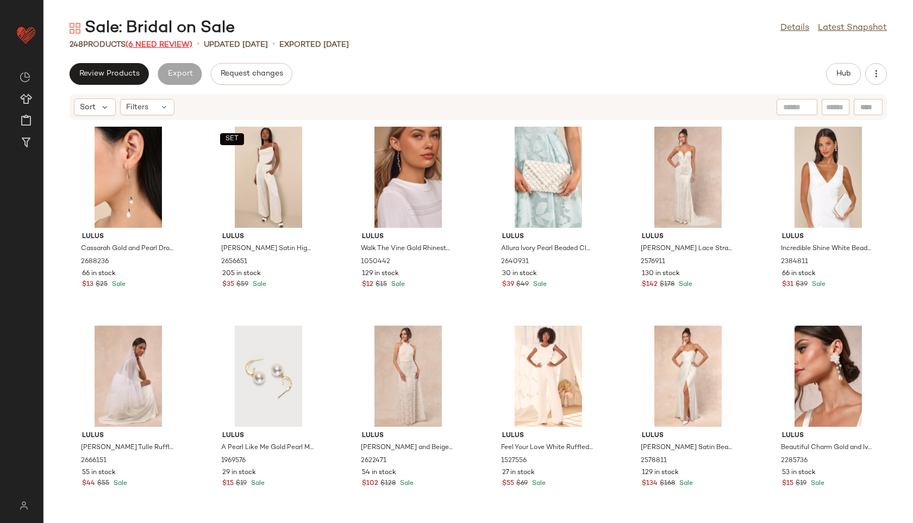
click at [168, 42] on span "(6 Need Review)" at bounding box center [159, 45] width 67 height 8
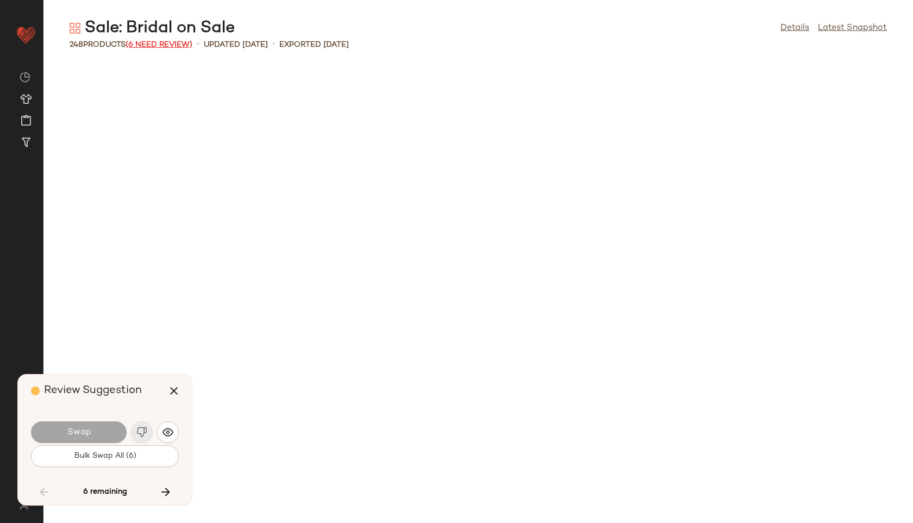
scroll to position [5769, 0]
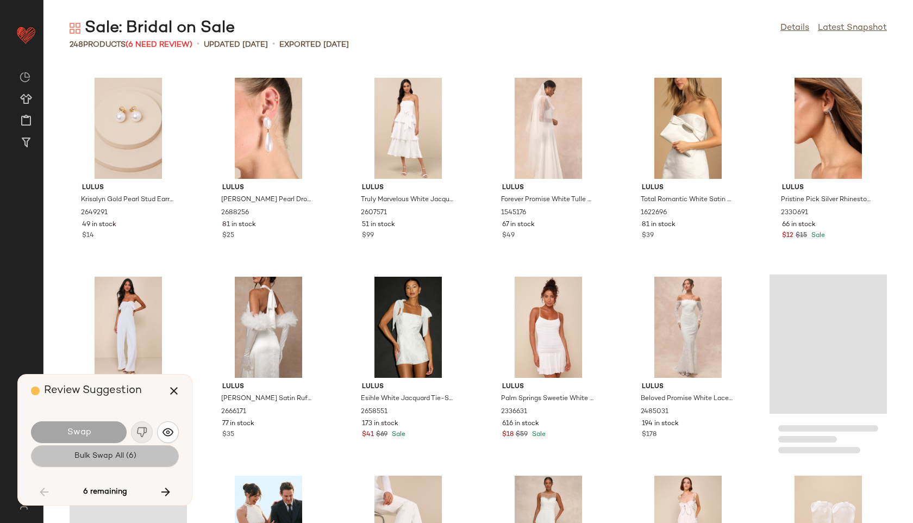
click at [128, 461] on button "Bulk Swap All (6)" at bounding box center [105, 456] width 148 height 22
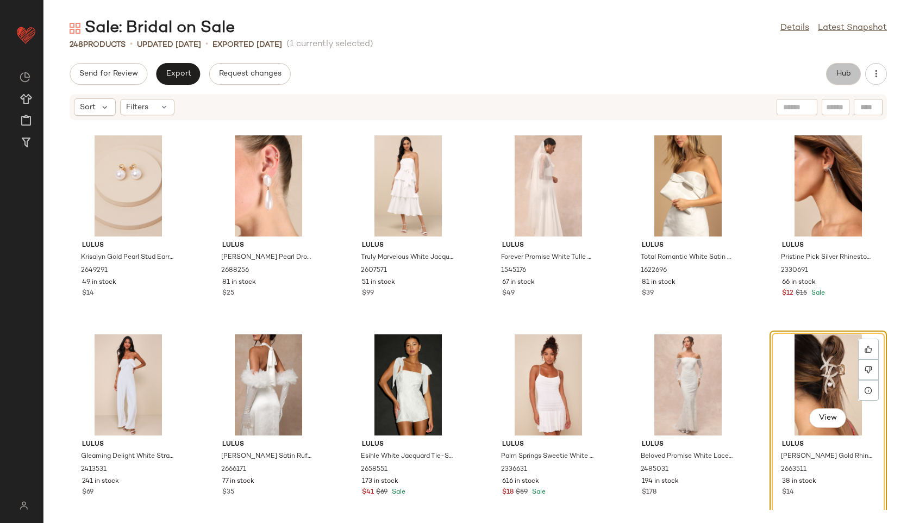
click at [843, 80] on button "Hub" at bounding box center [843, 74] width 35 height 22
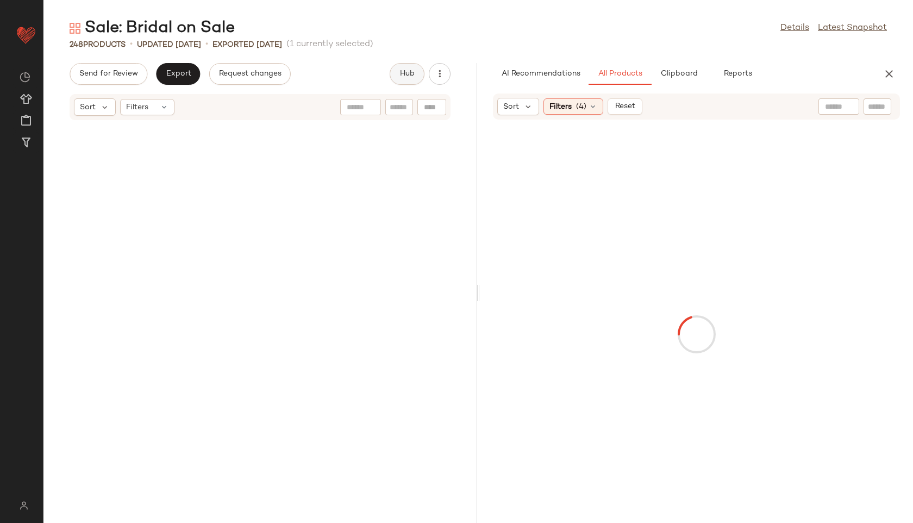
scroll to position [11538, 0]
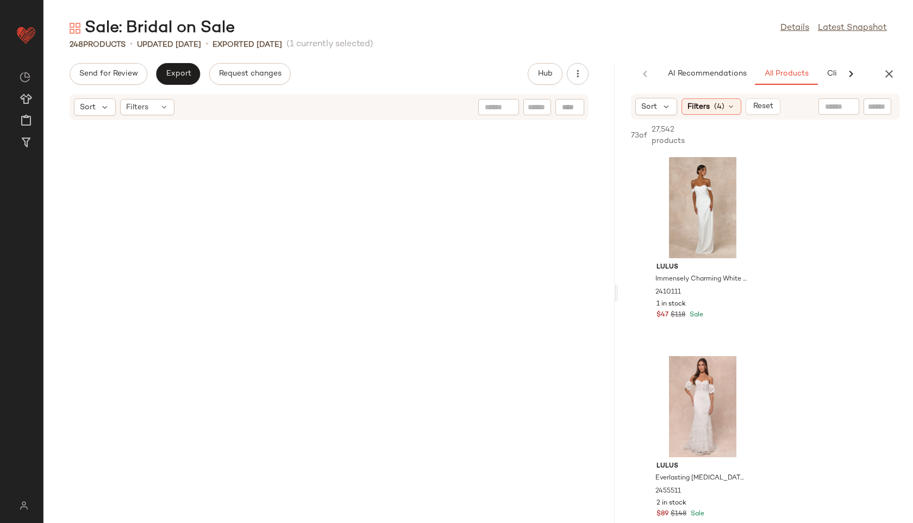
drag, startPoint x: 479, startPoint y: 292, endPoint x: 656, endPoint y: 297, distance: 177.3
click at [656, 297] on div "Sale: Bridal on Sale Details Latest Snapshot 248 Products • updated Aug 18th • …" at bounding box center [478, 269] width 870 height 505
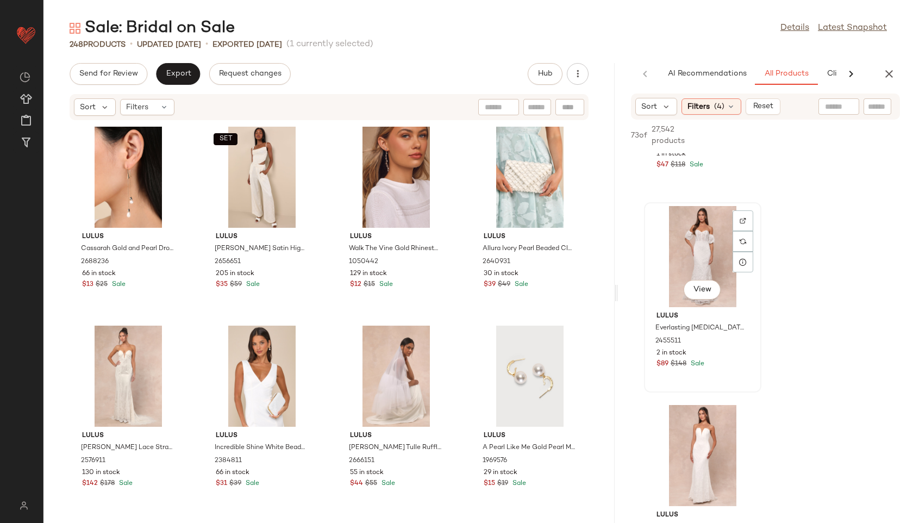
scroll to position [153, 0]
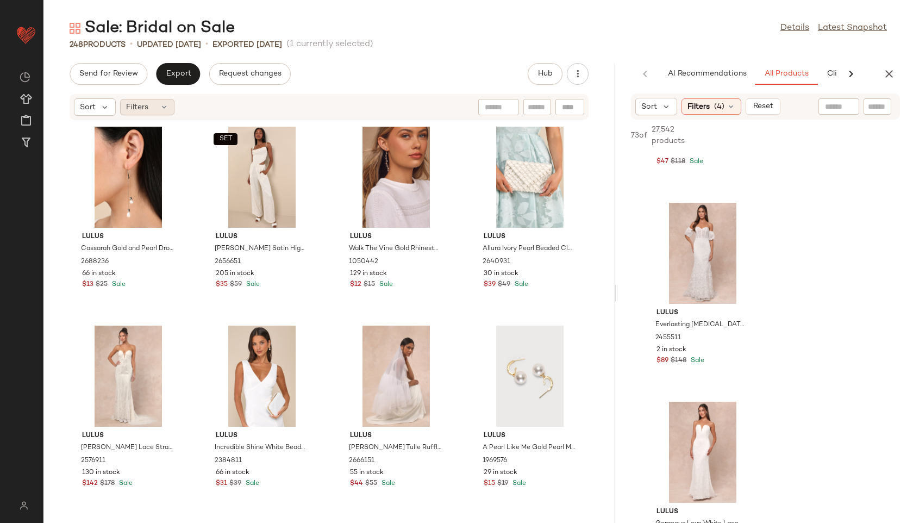
click at [138, 102] on span "Filters" at bounding box center [137, 107] width 22 height 11
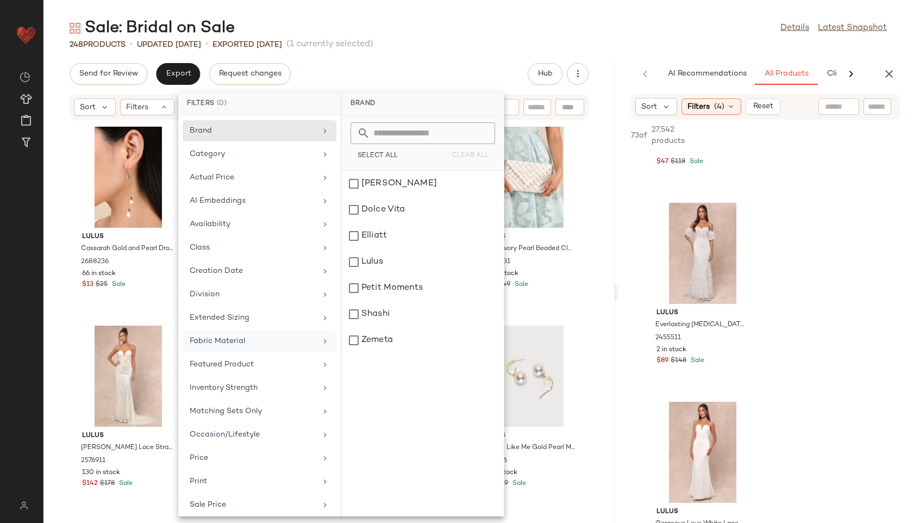
scroll to position [99, 0]
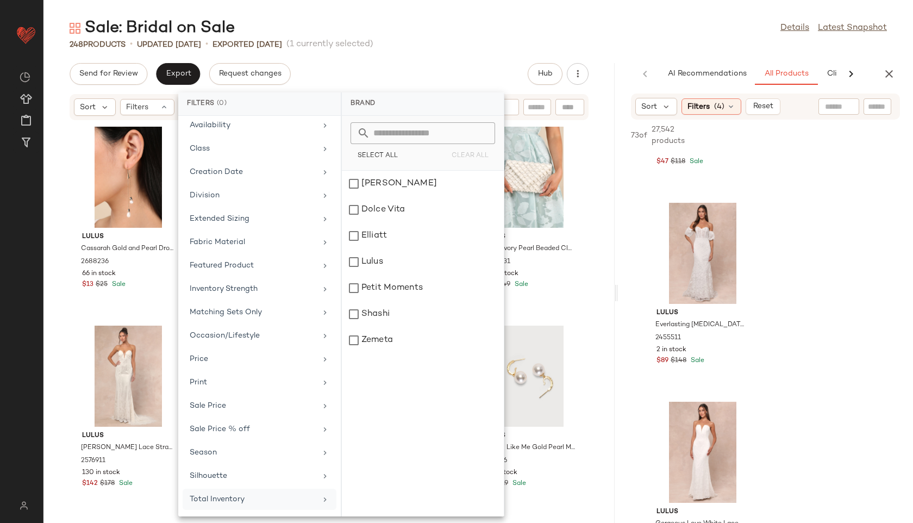
click at [232, 500] on div "Total Inventory" at bounding box center [253, 499] width 127 height 11
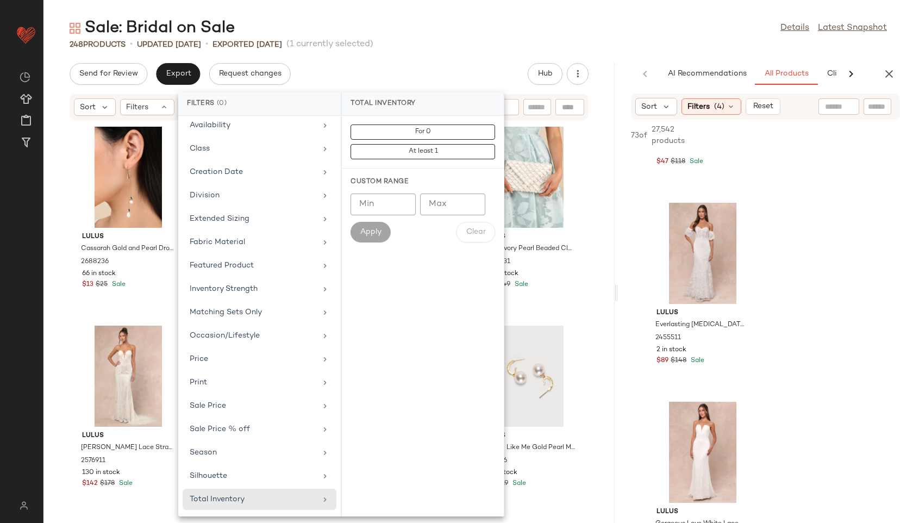
click at [439, 205] on input "Max" at bounding box center [452, 204] width 65 height 22
type input "**"
click at [376, 228] on span "Apply" at bounding box center [371, 232] width 22 height 9
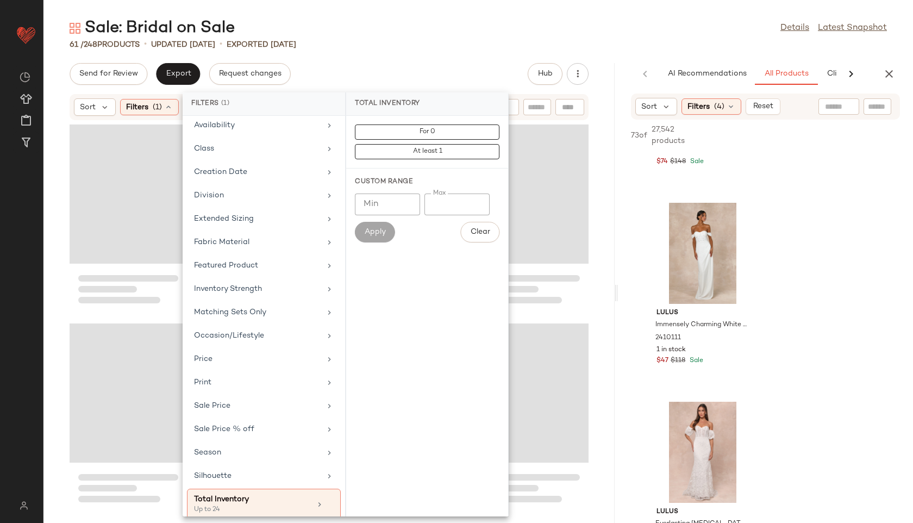
scroll to position [352, 0]
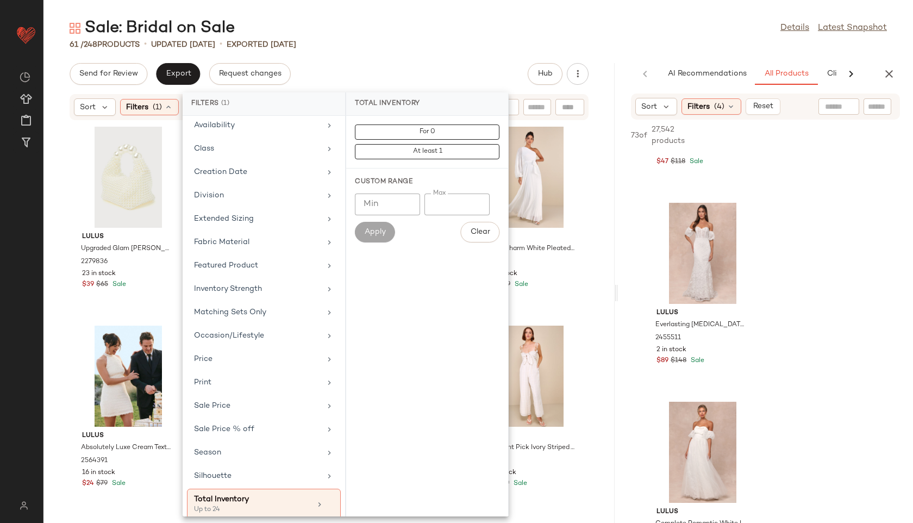
click at [483, 23] on div "Sale: Bridal on Sale Details Latest Snapshot" at bounding box center [478, 28] width 870 height 22
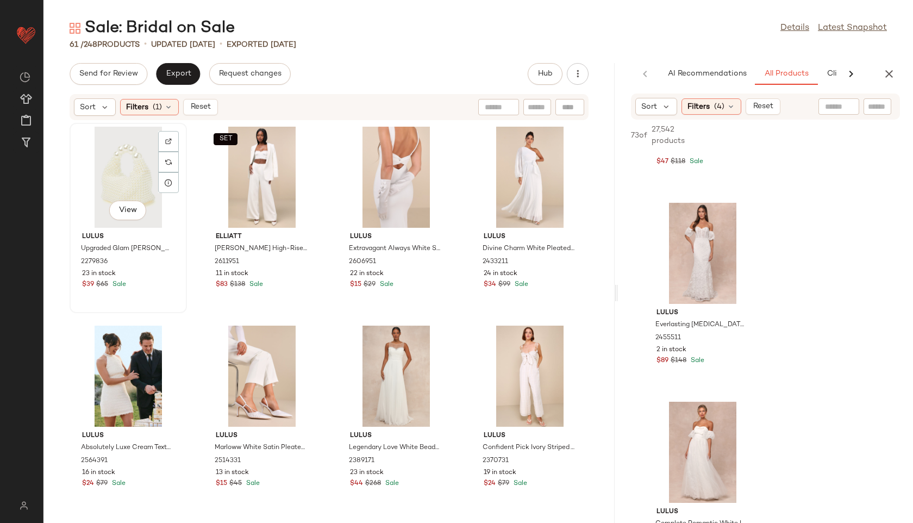
click at [118, 155] on div "View" at bounding box center [128, 177] width 110 height 101
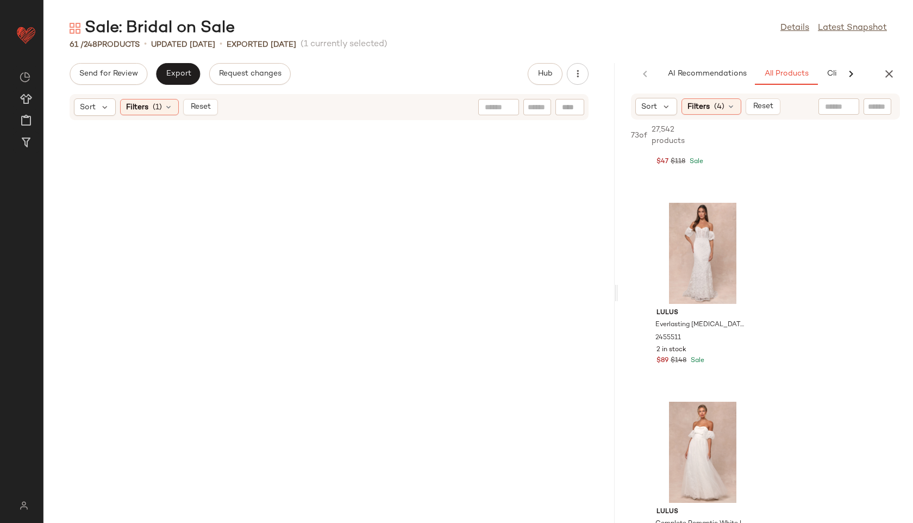
scroll to position [2796, 0]
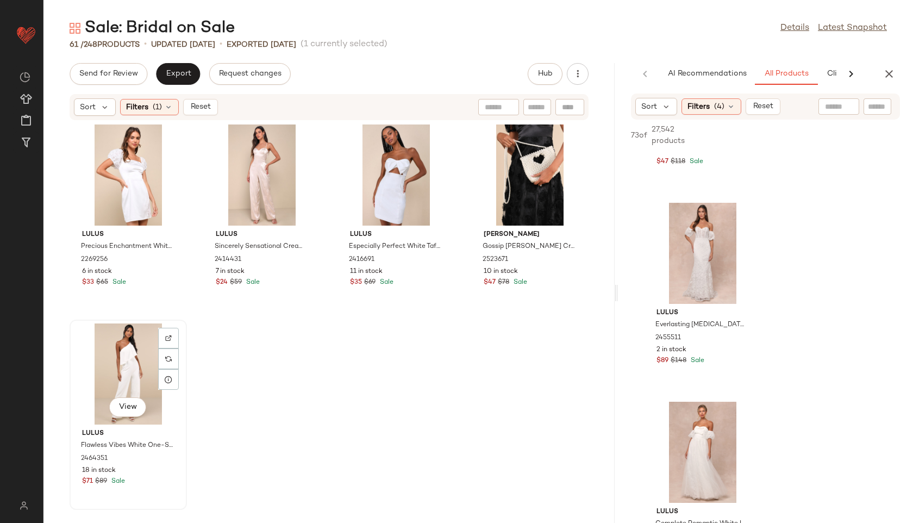
click at [115, 351] on div "View" at bounding box center [128, 373] width 110 height 101
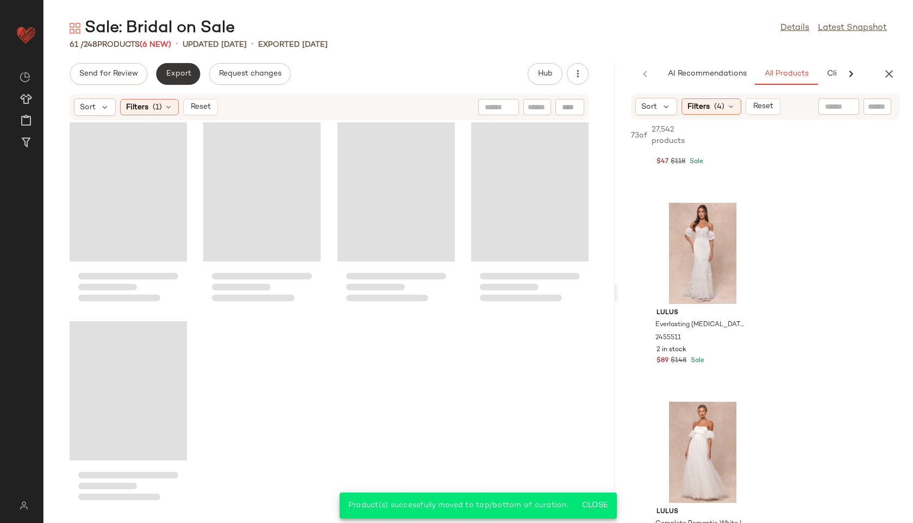
click at [178, 69] on button "Export" at bounding box center [178, 74] width 44 height 22
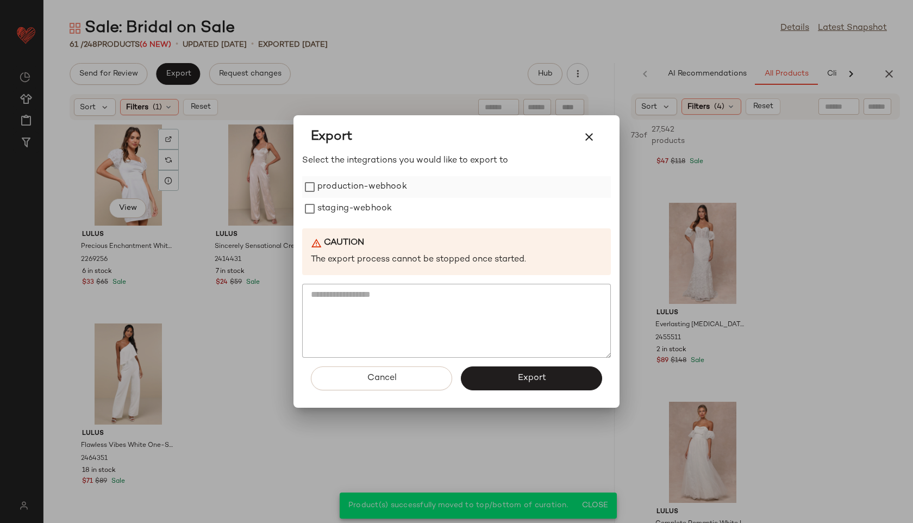
click at [319, 186] on label "production-webhook" at bounding box center [362, 187] width 90 height 22
click at [321, 213] on label "staging-webhook" at bounding box center [354, 209] width 74 height 22
click at [516, 371] on button "Export" at bounding box center [531, 378] width 141 height 24
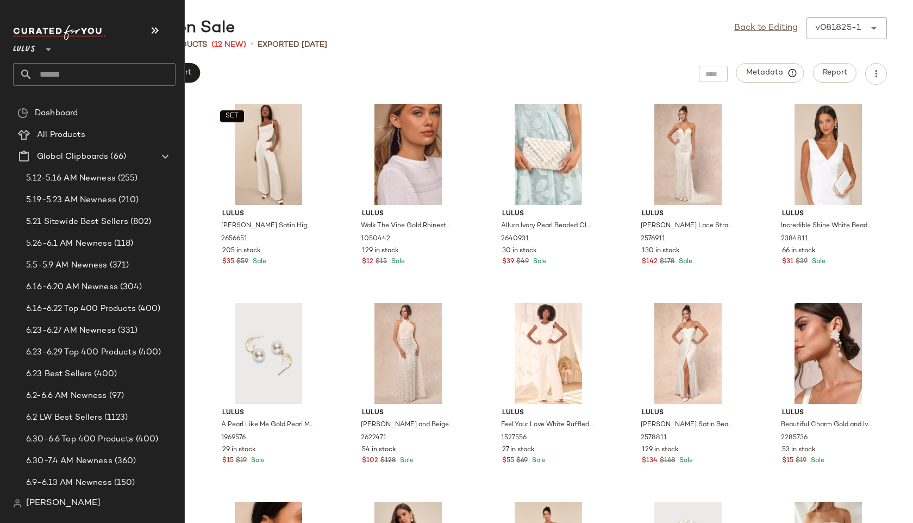
click at [45, 74] on input "text" at bounding box center [104, 74] width 143 height 23
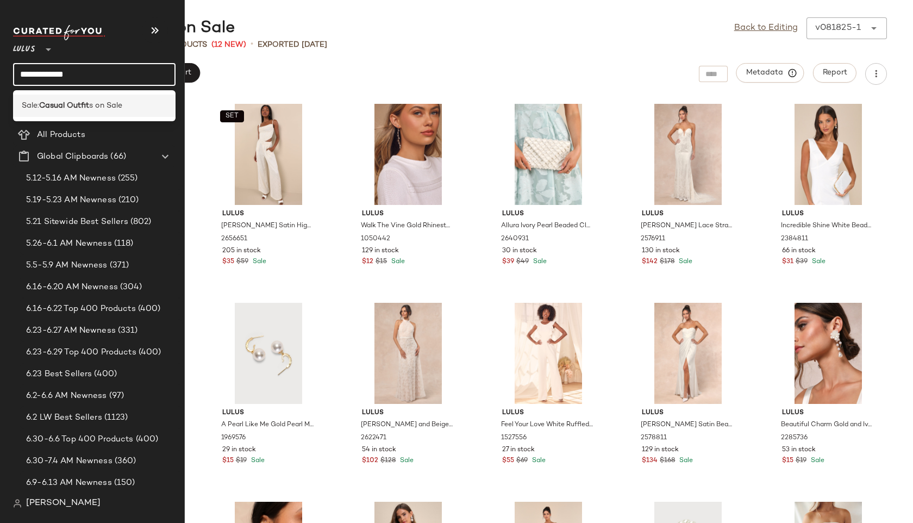
type input "**********"
click at [77, 103] on b "Casual Outfit" at bounding box center [64, 105] width 50 height 11
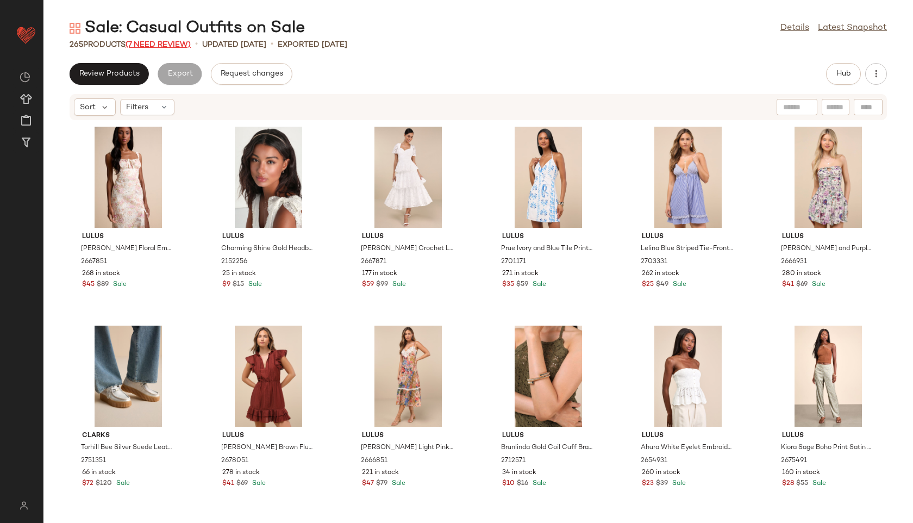
click at [176, 43] on span "(7 Need Review)" at bounding box center [158, 45] width 65 height 8
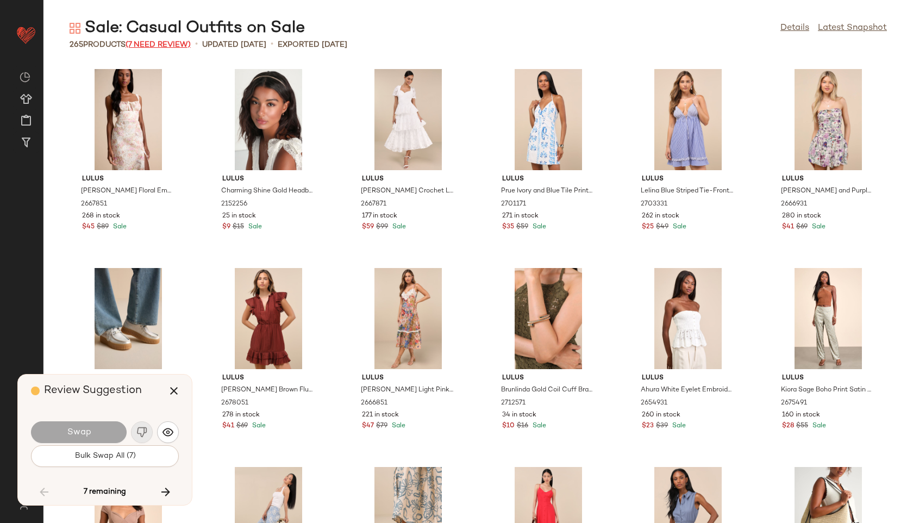
scroll to position [2785, 0]
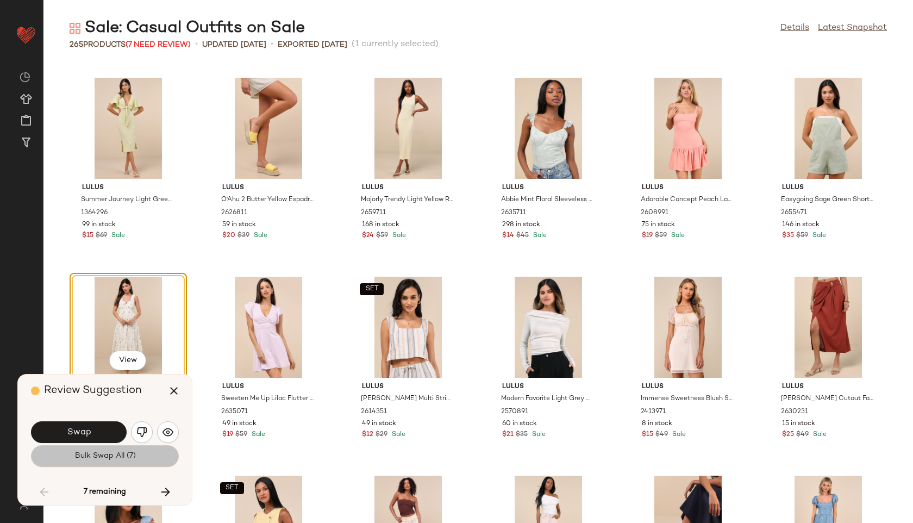
click at [126, 454] on span "Bulk Swap All (7)" at bounding box center [104, 456] width 61 height 9
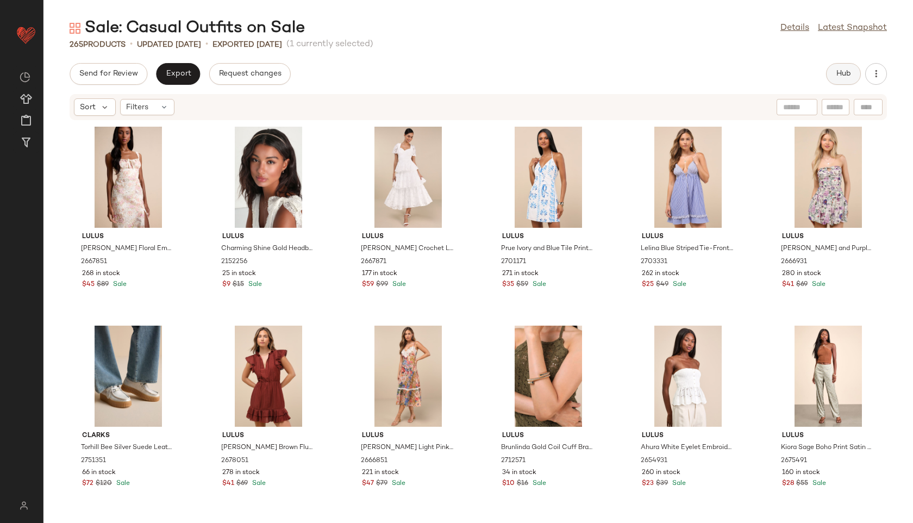
click at [832, 73] on button "Hub" at bounding box center [843, 74] width 35 height 22
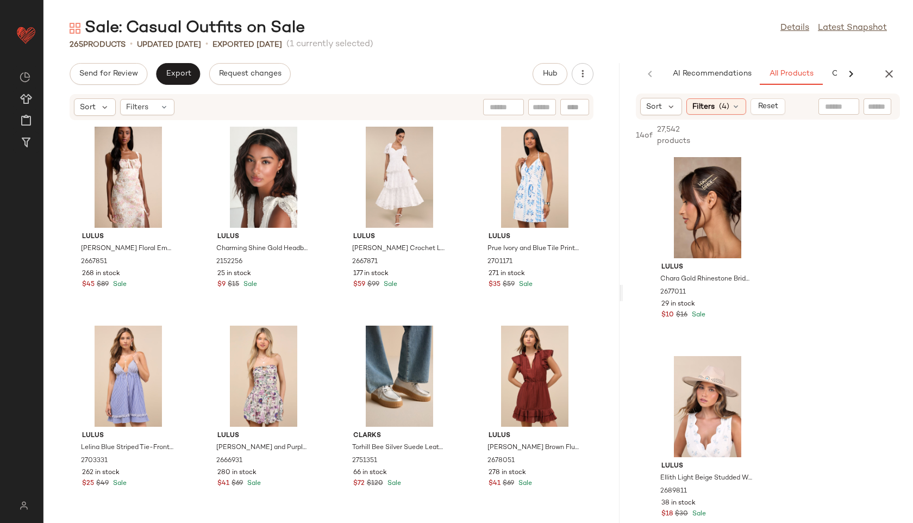
drag, startPoint x: 477, startPoint y: 295, endPoint x: 702, endPoint y: 301, distance: 225.1
click at [702, 301] on div "Sale: Casual Outfits on Sale Details Latest Snapshot 265 Products • updated Aug…" at bounding box center [478, 269] width 870 height 505
click at [178, 79] on button "Export" at bounding box center [178, 74] width 44 height 22
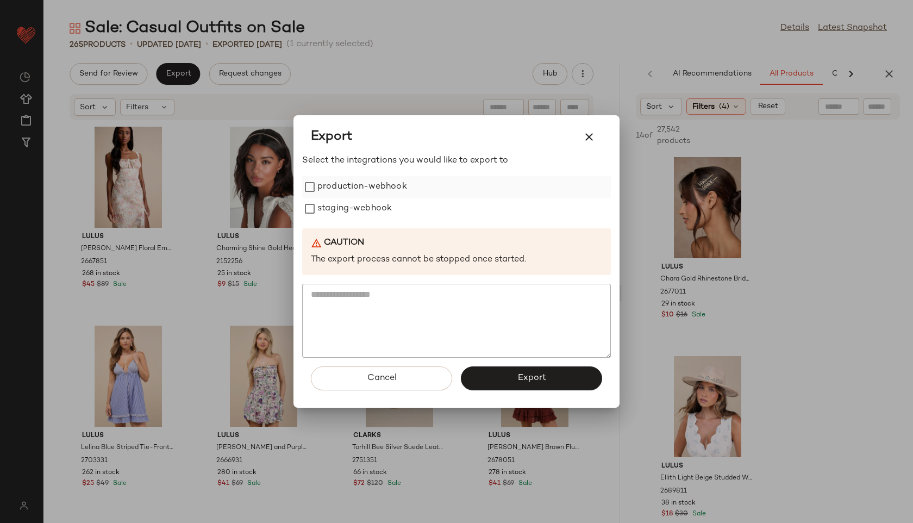
click at [344, 185] on label "production-webhook" at bounding box center [362, 187] width 90 height 22
click at [350, 213] on label "staging-webhook" at bounding box center [354, 209] width 74 height 22
click at [528, 381] on span "Export" at bounding box center [531, 378] width 29 height 10
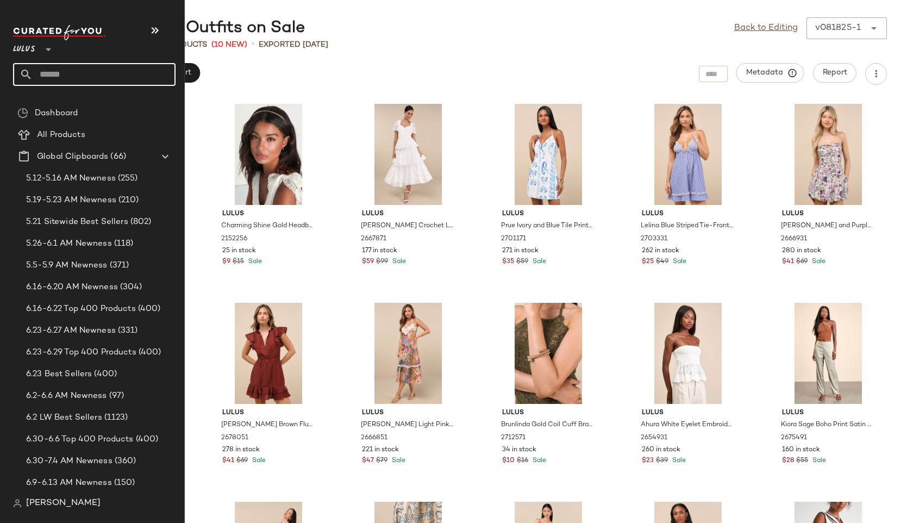
click at [53, 76] on input "text" at bounding box center [104, 74] width 143 height 23
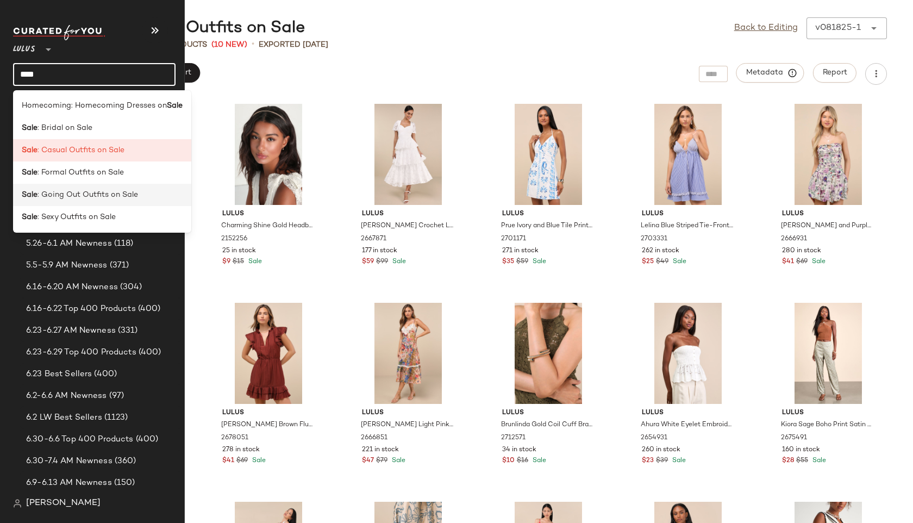
type input "****"
click at [79, 191] on span ": Going Out Outfits on Sale" at bounding box center [88, 194] width 101 height 11
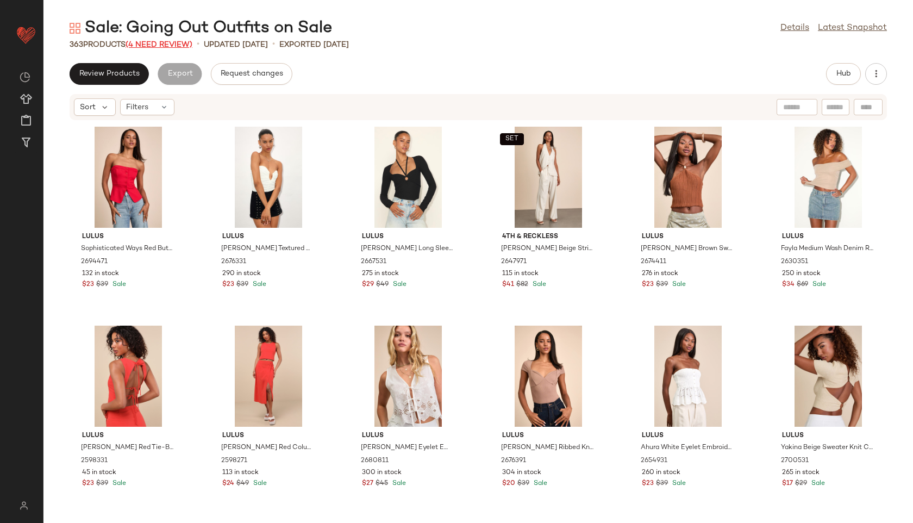
click at [176, 46] on span "(4 Need Review)" at bounding box center [159, 45] width 67 height 8
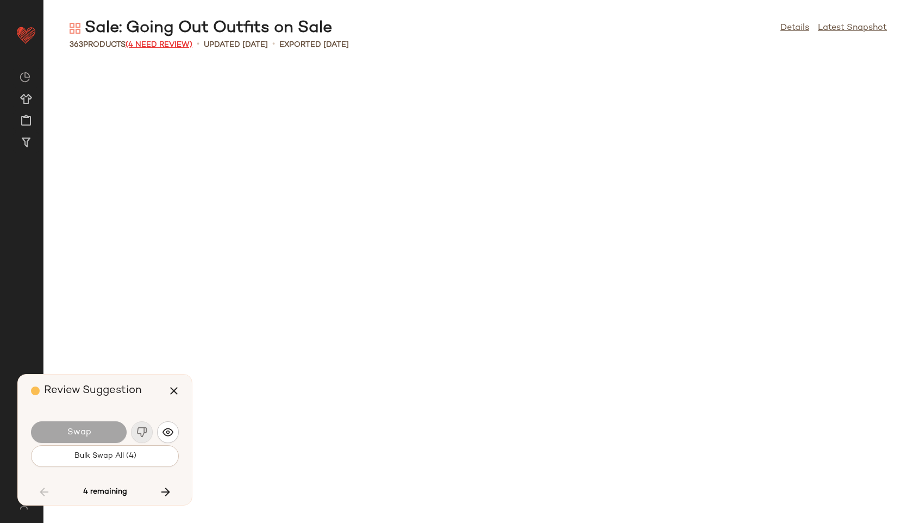
scroll to position [9350, 0]
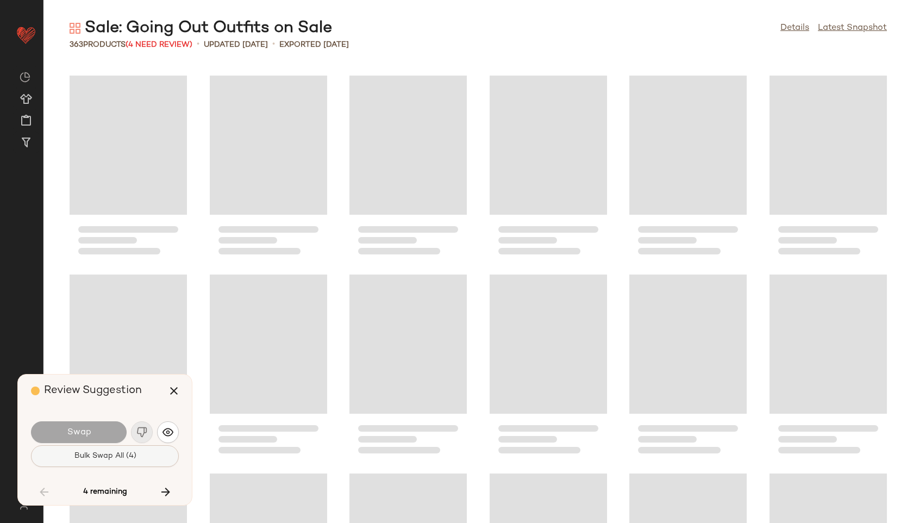
click at [134, 457] on span "Bulk Swap All (4)" at bounding box center [104, 456] width 63 height 9
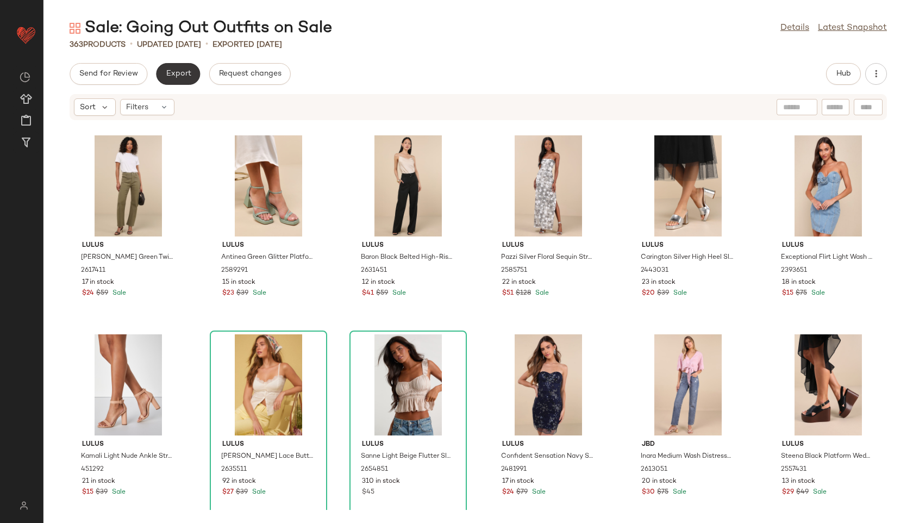
click at [184, 74] on span "Export" at bounding box center [178, 74] width 26 height 9
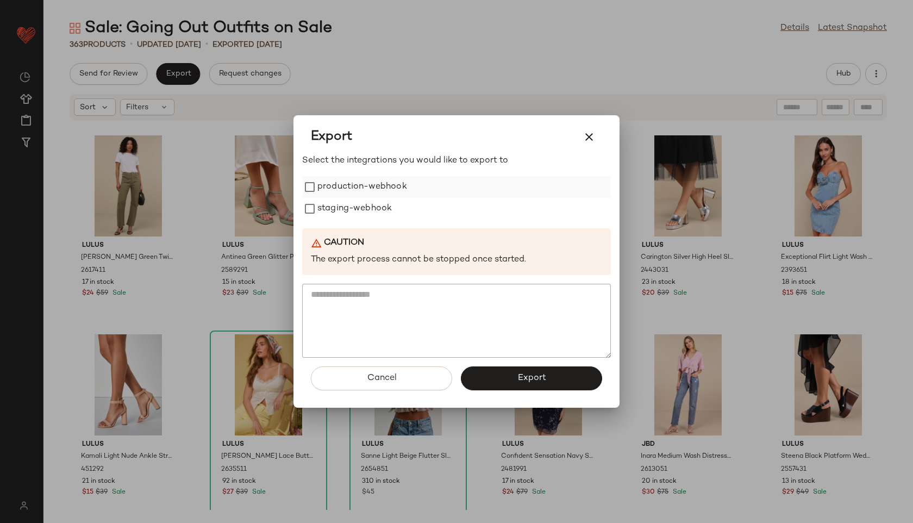
click at [363, 192] on label "production-webhook" at bounding box center [362, 187] width 90 height 22
click at [363, 207] on label "staging-webhook" at bounding box center [354, 209] width 74 height 22
click at [537, 374] on span "Export" at bounding box center [531, 378] width 29 height 10
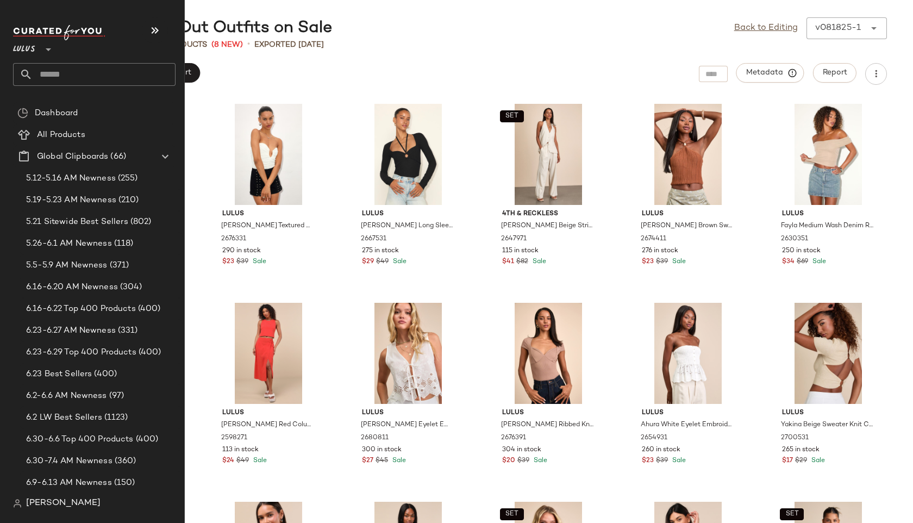
click at [57, 74] on input "text" at bounding box center [104, 74] width 143 height 23
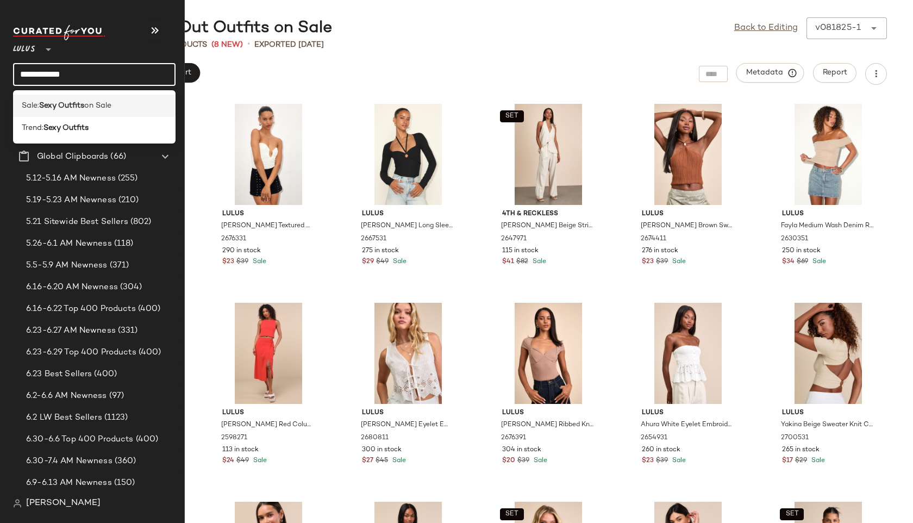
type input "**********"
click at [23, 105] on span "Sale:" at bounding box center [30, 105] width 17 height 11
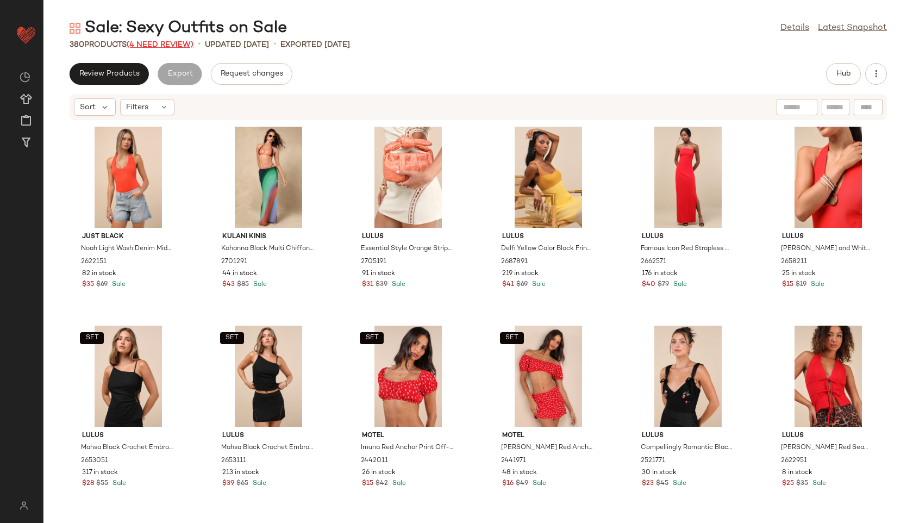
click at [176, 41] on span "(4 Need Review)" at bounding box center [160, 45] width 67 height 8
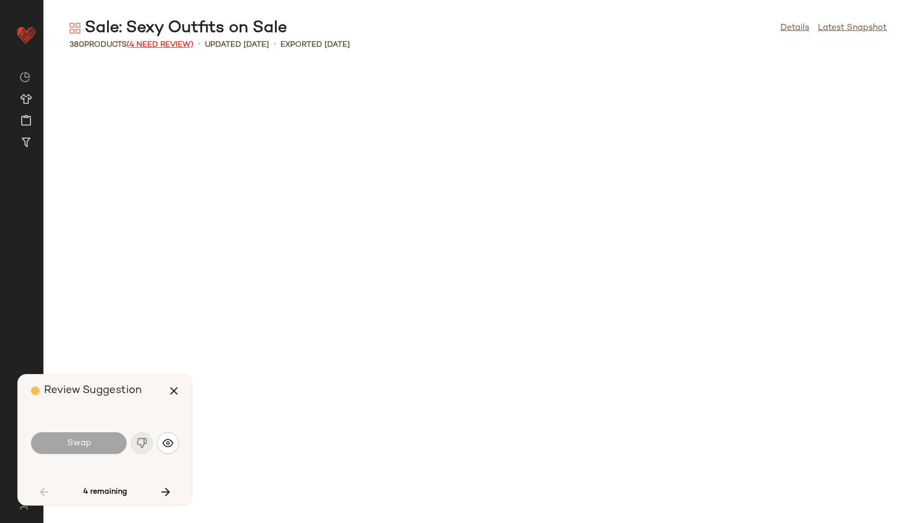
scroll to position [804, 0]
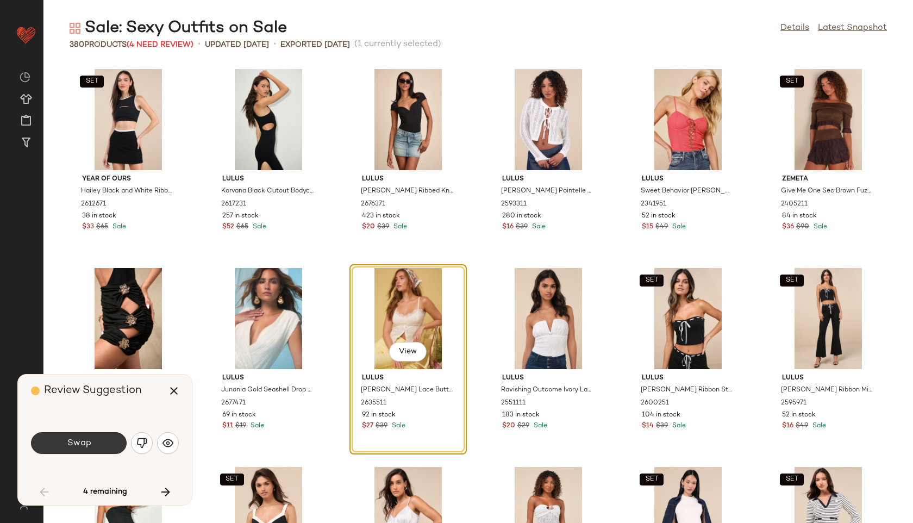
click at [105, 444] on button "Swap" at bounding box center [79, 443] width 96 height 22
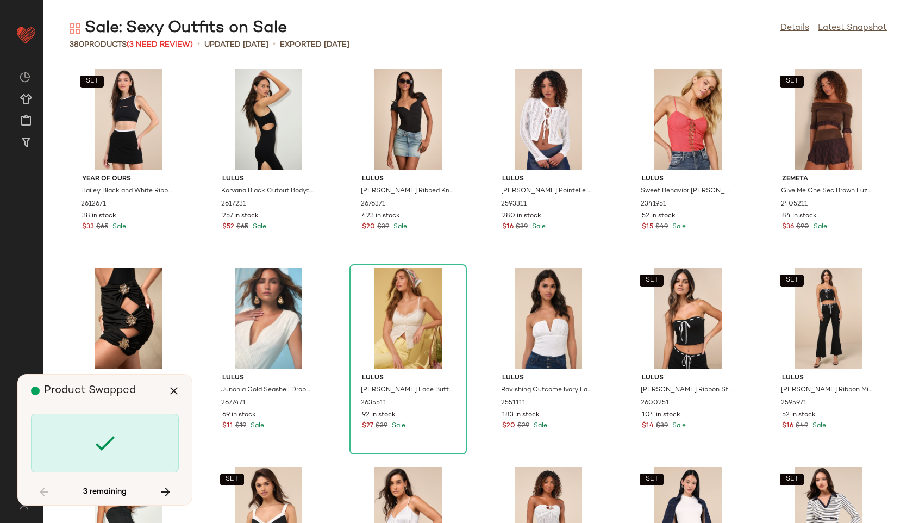
scroll to position [9151, 0]
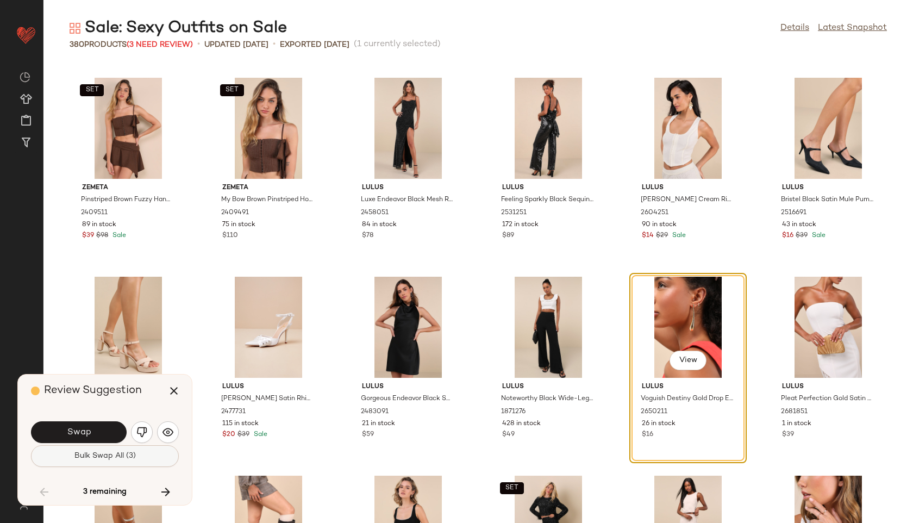
click at [111, 455] on span "Bulk Swap All (3)" at bounding box center [105, 456] width 62 height 9
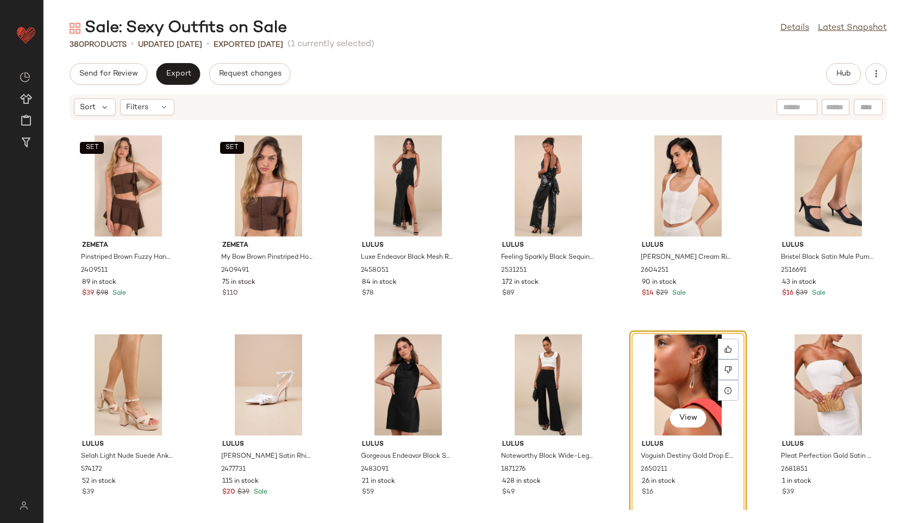
click at [182, 60] on div "Sale: Sexy Outfits on Sale Details Latest Snapshot 380 Products • updated Aug 1…" at bounding box center [478, 269] width 870 height 505
click at [182, 70] on span "Export" at bounding box center [178, 74] width 26 height 9
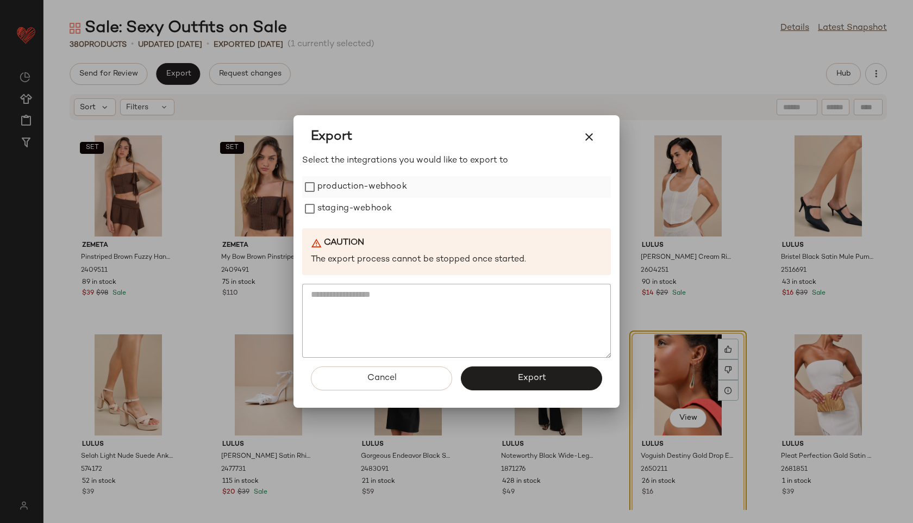
click at [335, 179] on label "production-webhook" at bounding box center [362, 187] width 90 height 22
click at [345, 211] on label "staging-webhook" at bounding box center [354, 209] width 74 height 22
click at [500, 376] on button "Export" at bounding box center [531, 378] width 141 height 24
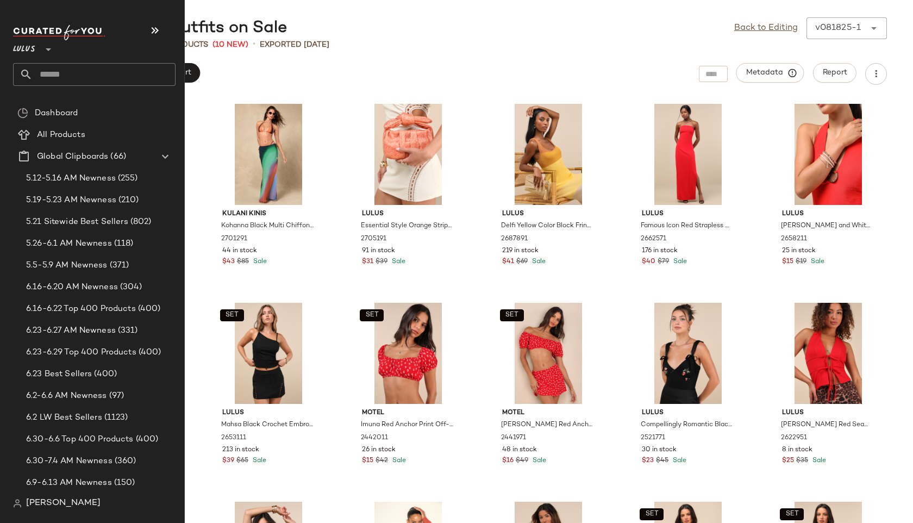
click at [55, 74] on input "text" at bounding box center [104, 74] width 143 height 23
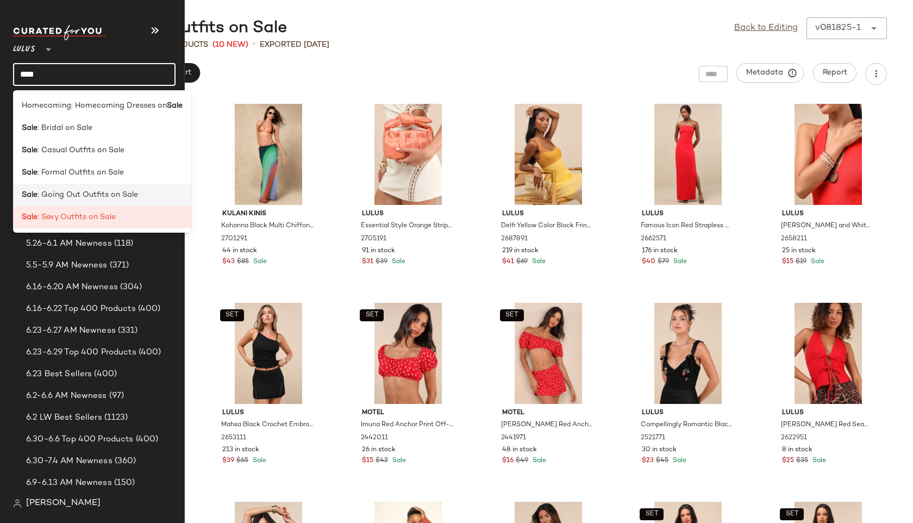
type input "****"
click at [50, 189] on span ": Going Out Outfits on Sale" at bounding box center [88, 194] width 101 height 11
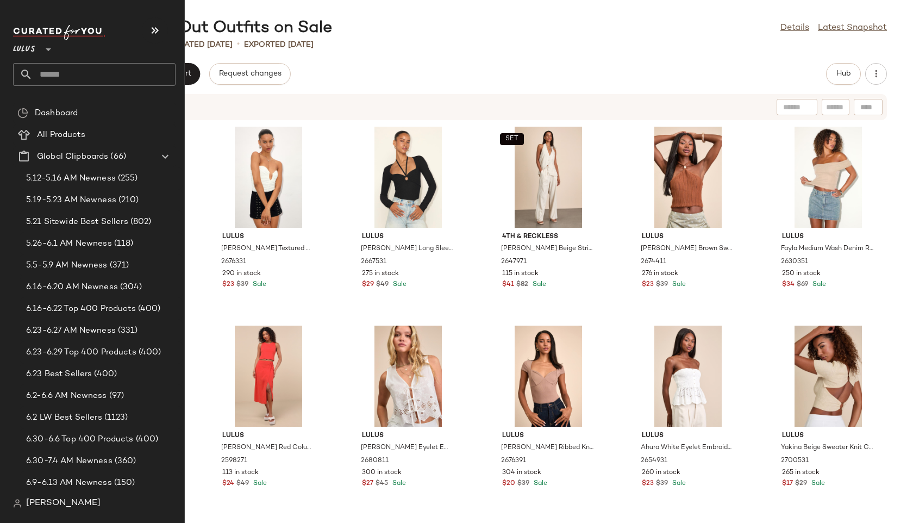
click at [50, 73] on input "text" at bounding box center [104, 74] width 143 height 23
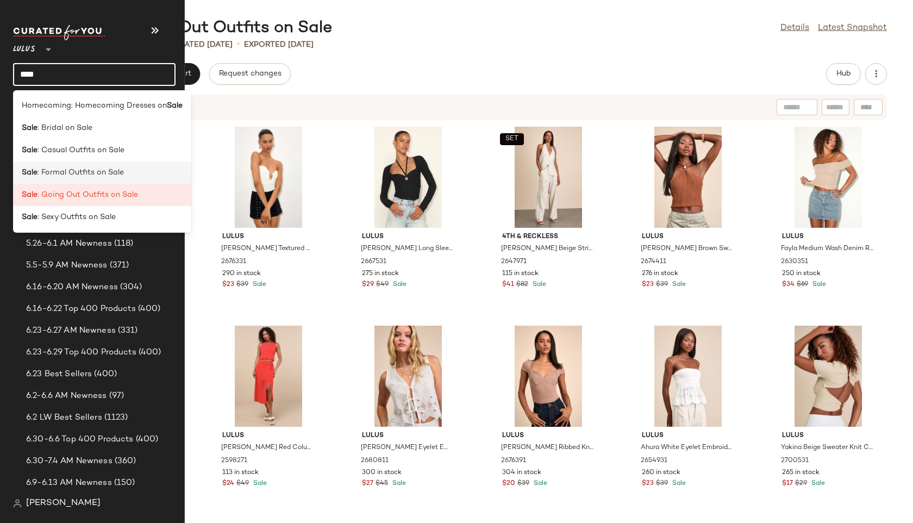
type input "****"
click at [56, 176] on span ": Formal Outfits on Sale" at bounding box center [81, 172] width 86 height 11
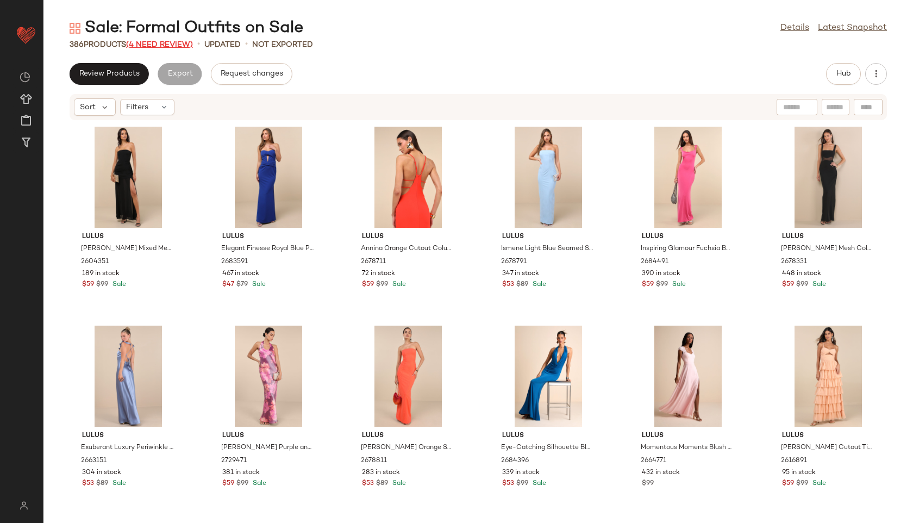
click at [168, 46] on span "(4 Need Review)" at bounding box center [159, 45] width 67 height 8
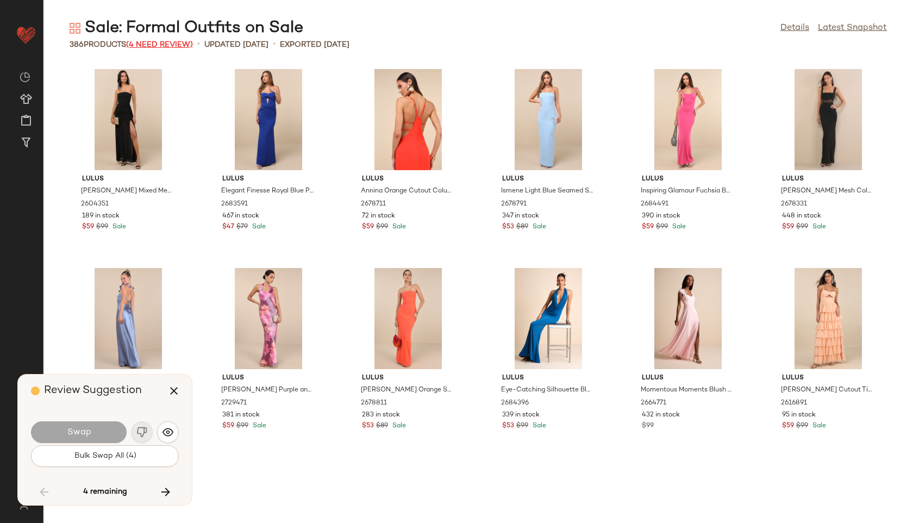
scroll to position [9549, 0]
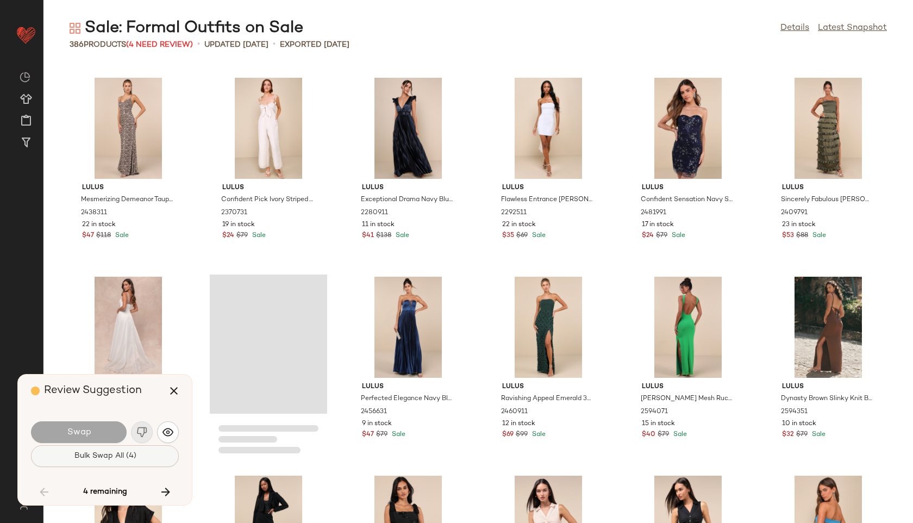
click at [122, 459] on span "Bulk Swap All (4)" at bounding box center [104, 456] width 63 height 9
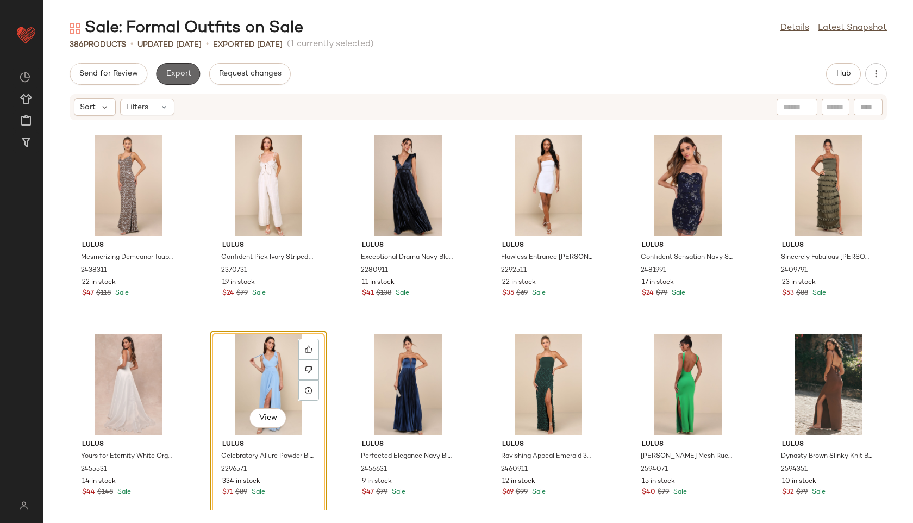
click at [179, 77] on span "Export" at bounding box center [178, 74] width 26 height 9
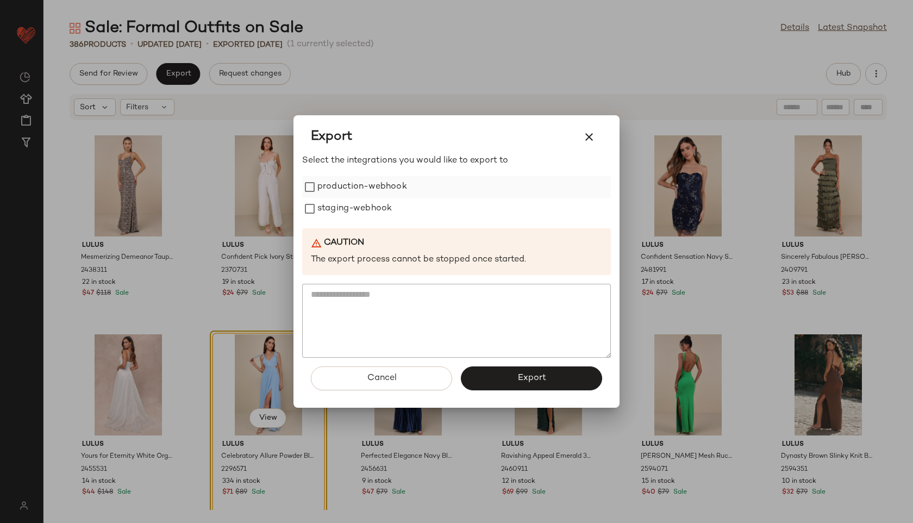
click at [352, 188] on label "production-webhook" at bounding box center [362, 187] width 90 height 22
click at [353, 218] on label "staging-webhook" at bounding box center [354, 209] width 74 height 22
click at [550, 378] on button "Export" at bounding box center [531, 378] width 141 height 24
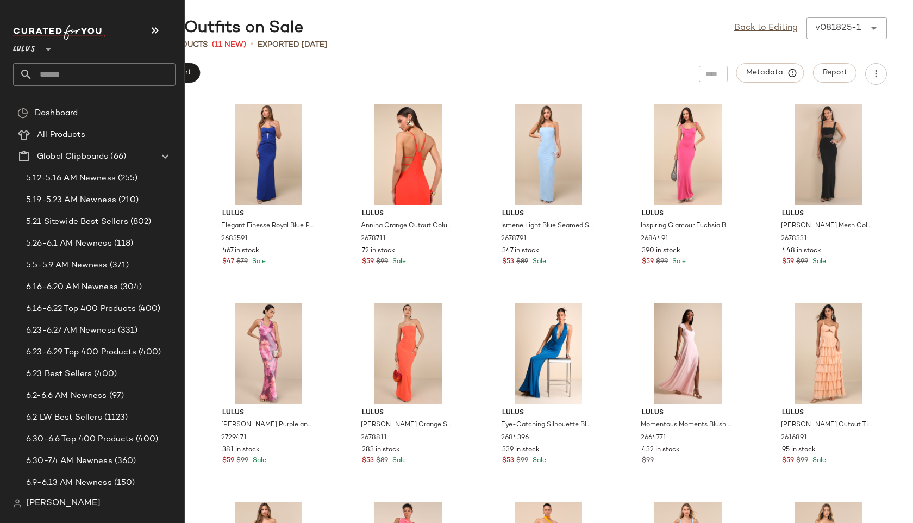
click at [51, 73] on input "text" at bounding box center [104, 74] width 143 height 23
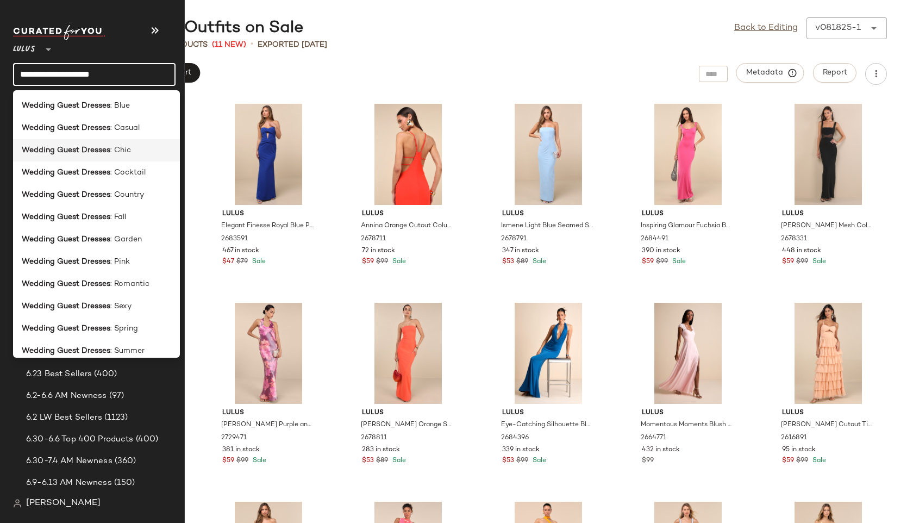
scroll to position [142, 0]
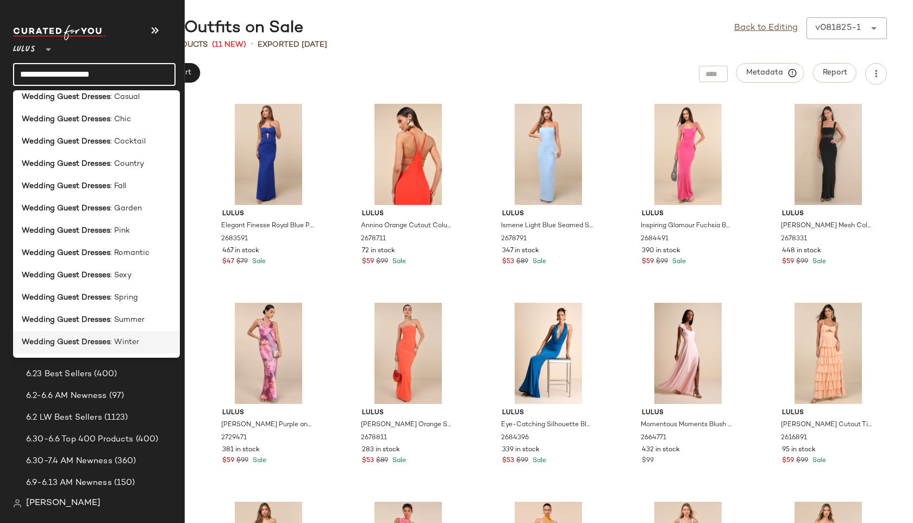
type input "**********"
click at [63, 343] on b "Wedding Guest Dresses" at bounding box center [66, 341] width 89 height 11
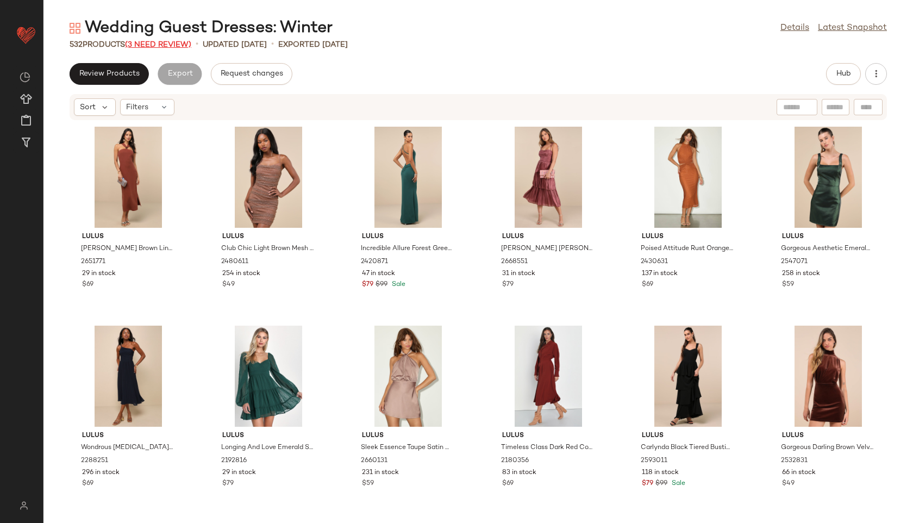
click at [177, 42] on span "(3 Need Review)" at bounding box center [158, 45] width 66 height 8
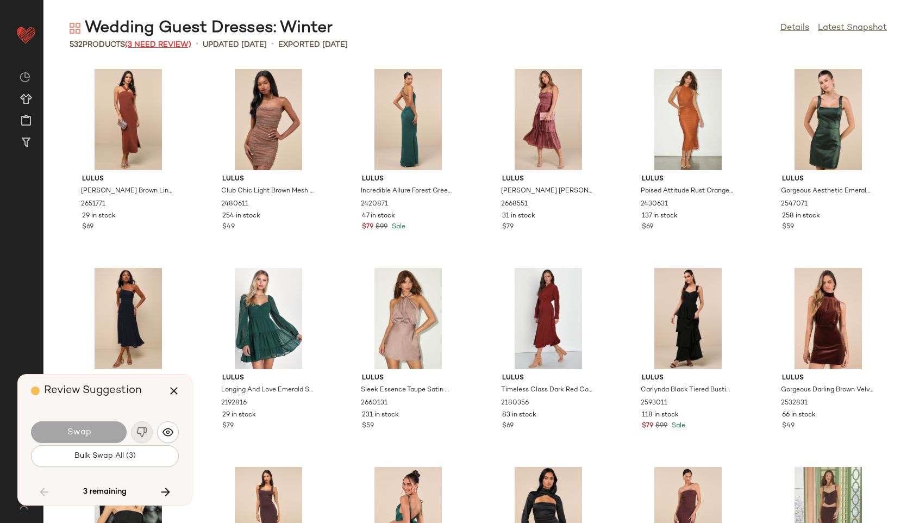
scroll to position [15119, 0]
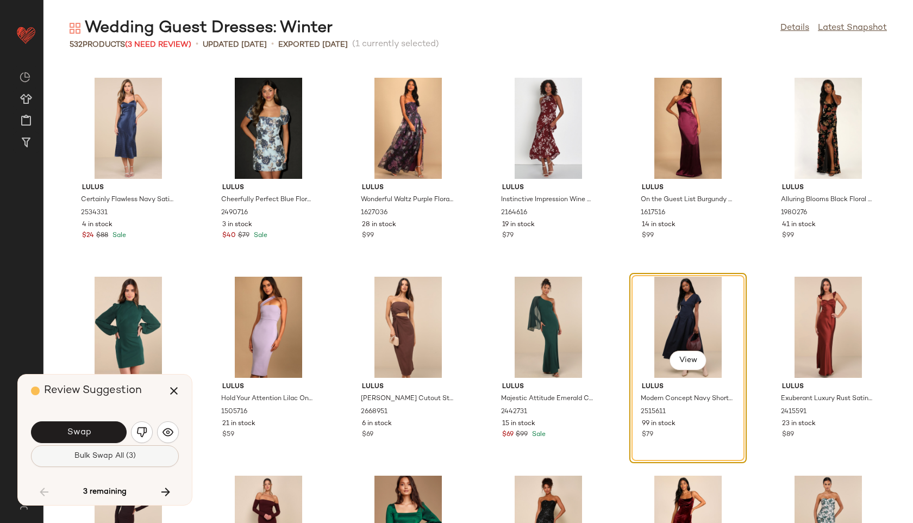
click at [127, 457] on span "Bulk Swap All (3)" at bounding box center [105, 456] width 62 height 9
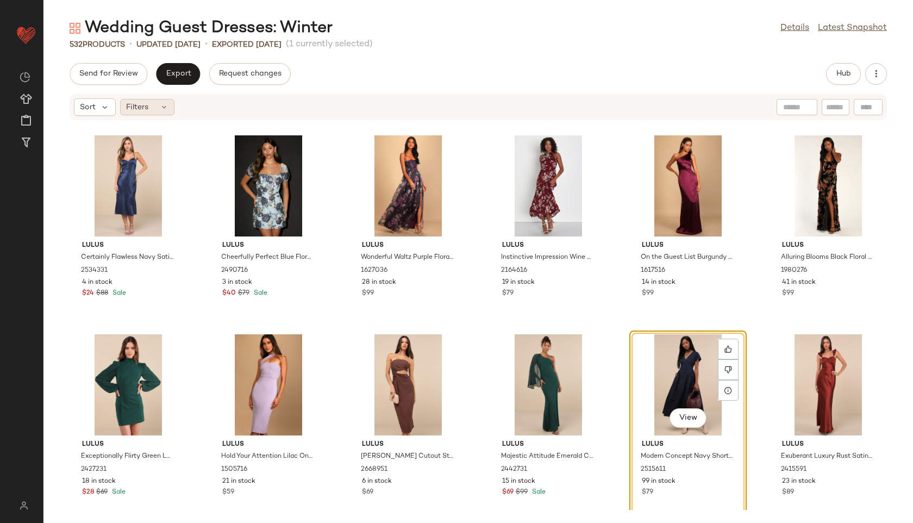
click at [165, 108] on icon at bounding box center [164, 107] width 9 height 9
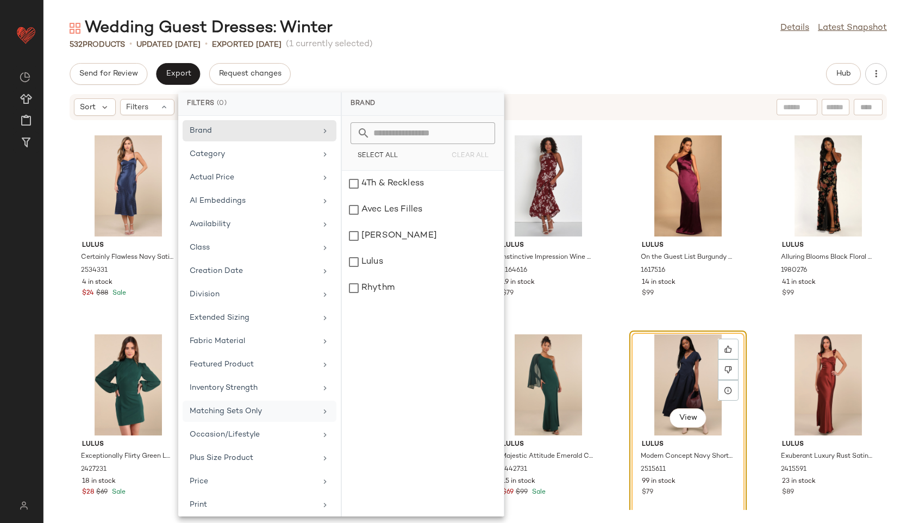
scroll to position [122, 0]
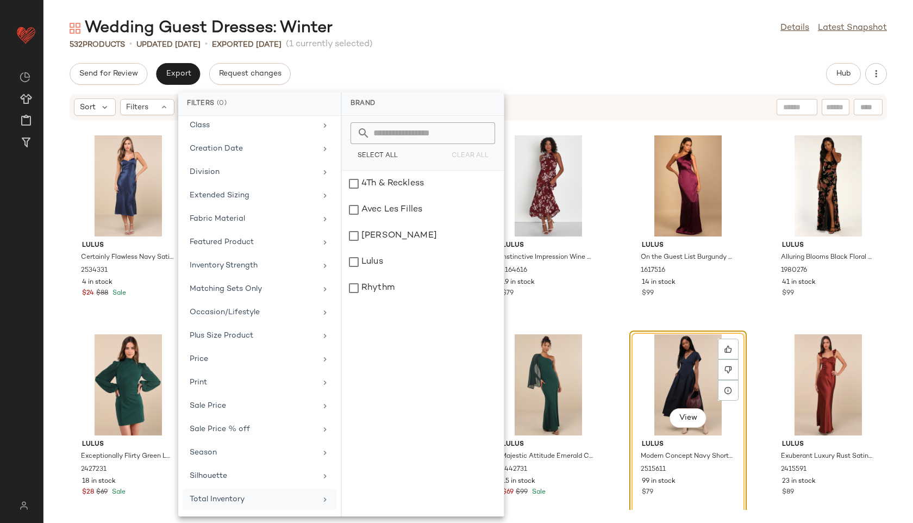
click at [214, 499] on div "Total Inventory" at bounding box center [253, 499] width 127 height 11
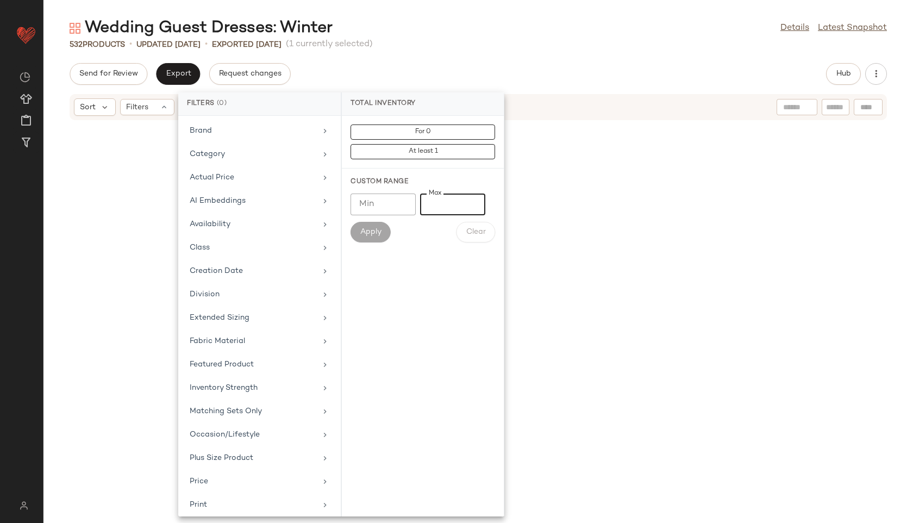
scroll to position [122, 0]
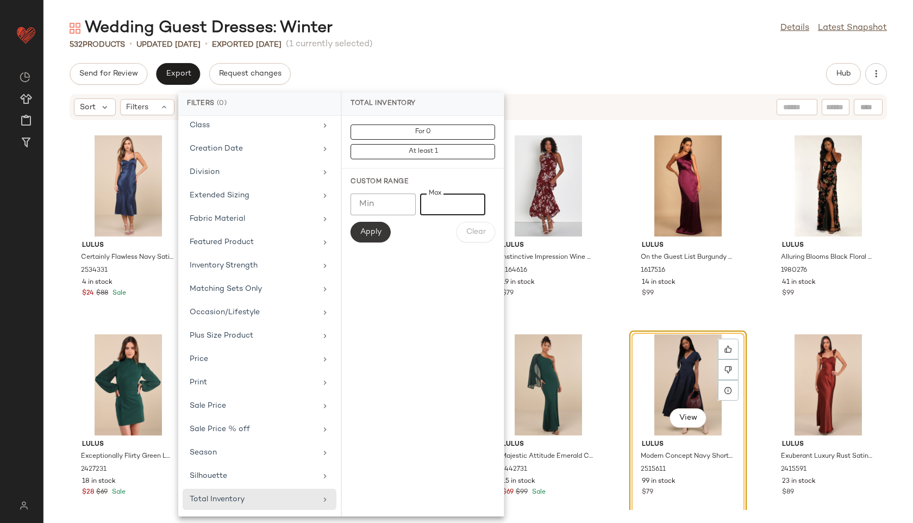
type input "**"
click at [379, 232] on span "Apply" at bounding box center [371, 232] width 22 height 9
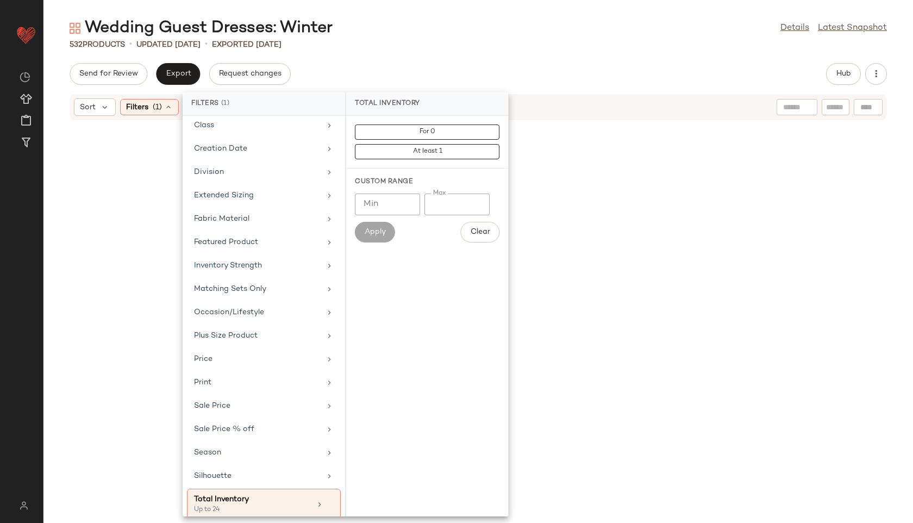
click at [494, 46] on div "532 Products • updated Aug 18th • Exported Aug 18th" at bounding box center [478, 44] width 870 height 11
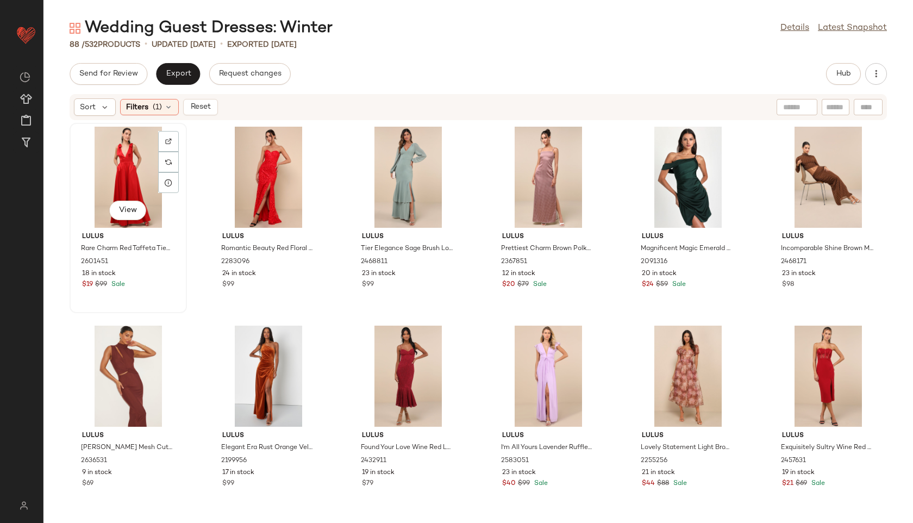
click at [123, 151] on div "View" at bounding box center [128, 177] width 110 height 101
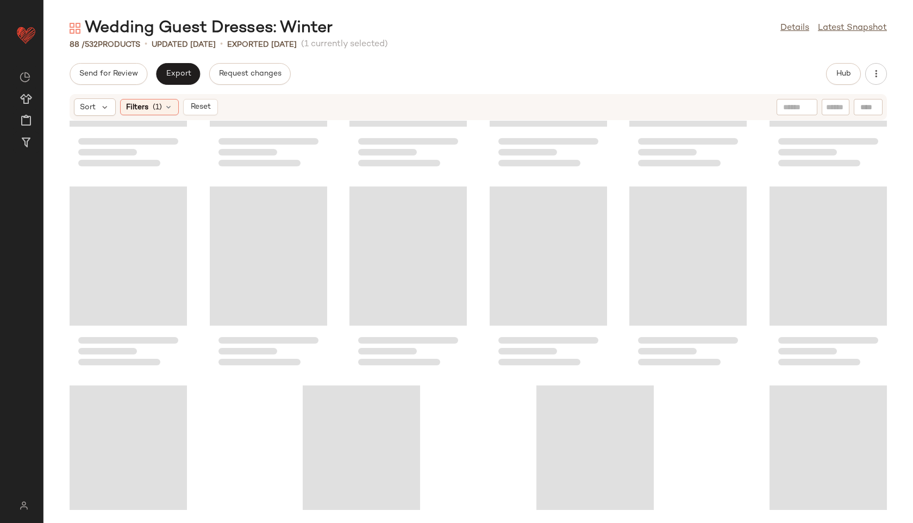
scroll to position [2597, 0]
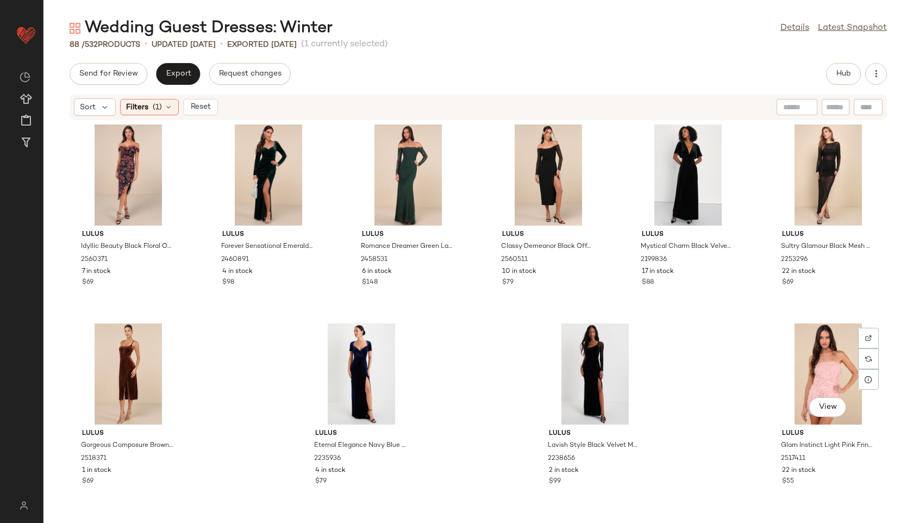
click at [811, 395] on div "View" at bounding box center [828, 373] width 110 height 101
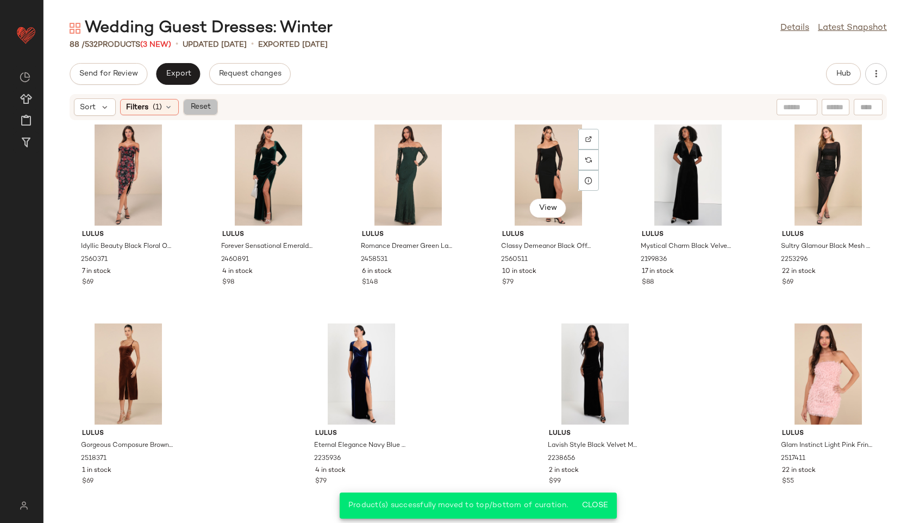
click at [203, 108] on span "Reset" at bounding box center [200, 107] width 21 height 9
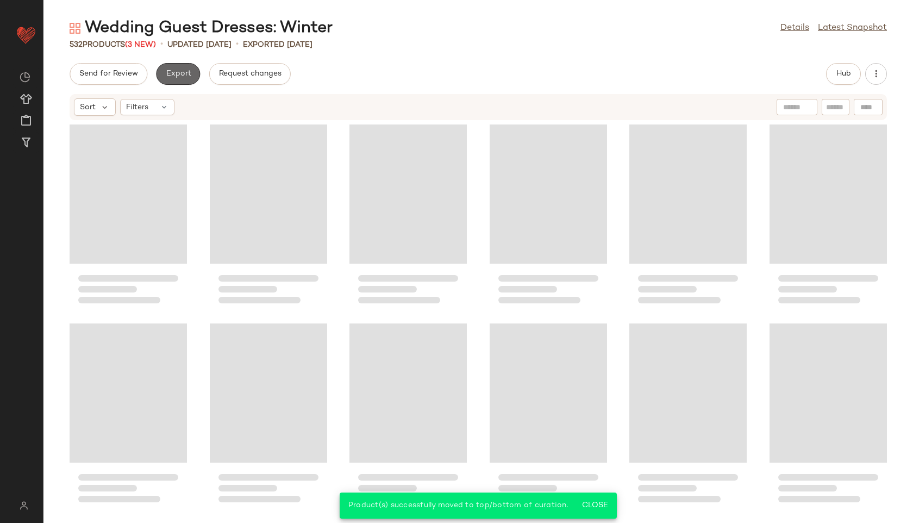
click at [183, 78] on span "Export" at bounding box center [178, 74] width 26 height 9
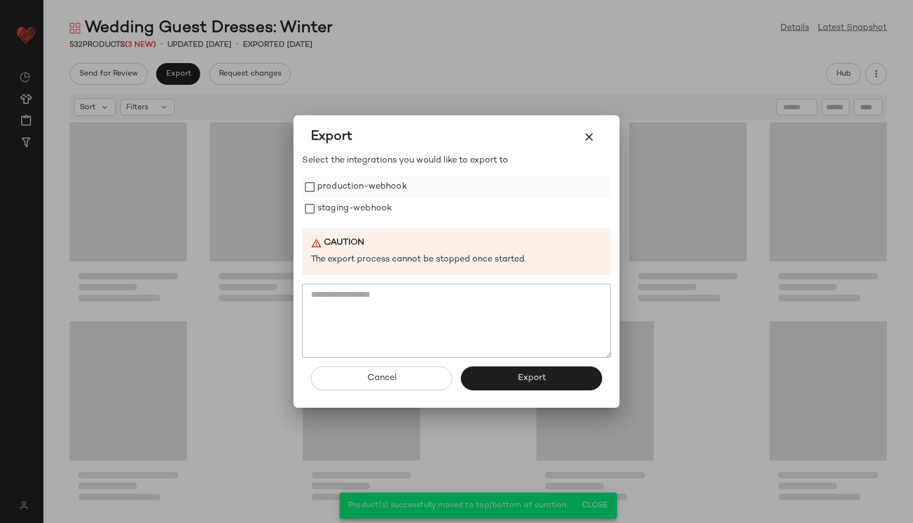
click at [384, 183] on label "production-webhook" at bounding box center [362, 187] width 90 height 22
click at [376, 204] on label "staging-webhook" at bounding box center [354, 209] width 74 height 22
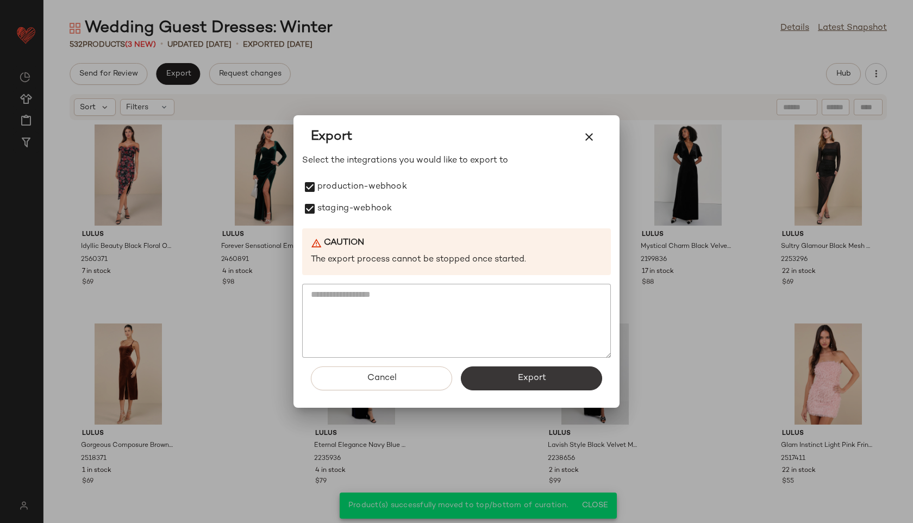
click at [494, 377] on button "Export" at bounding box center [531, 378] width 141 height 24
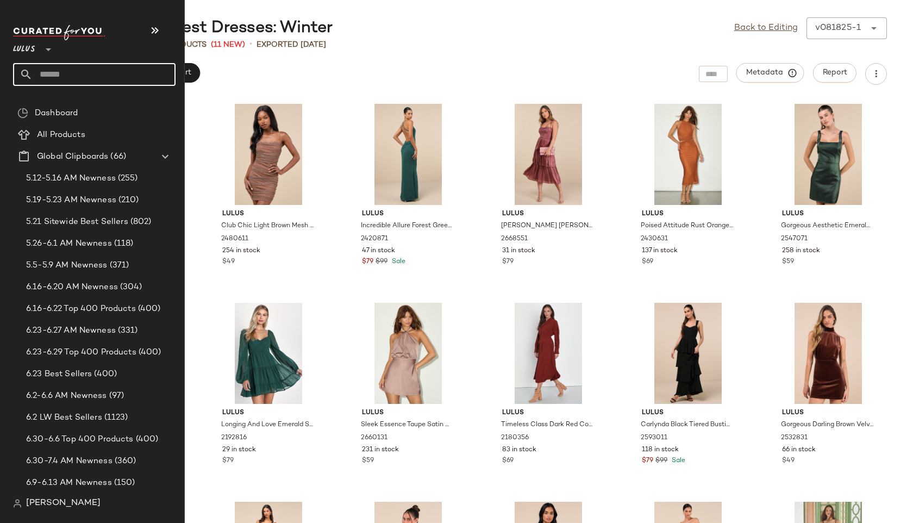
click at [52, 73] on input "text" at bounding box center [104, 74] width 143 height 23
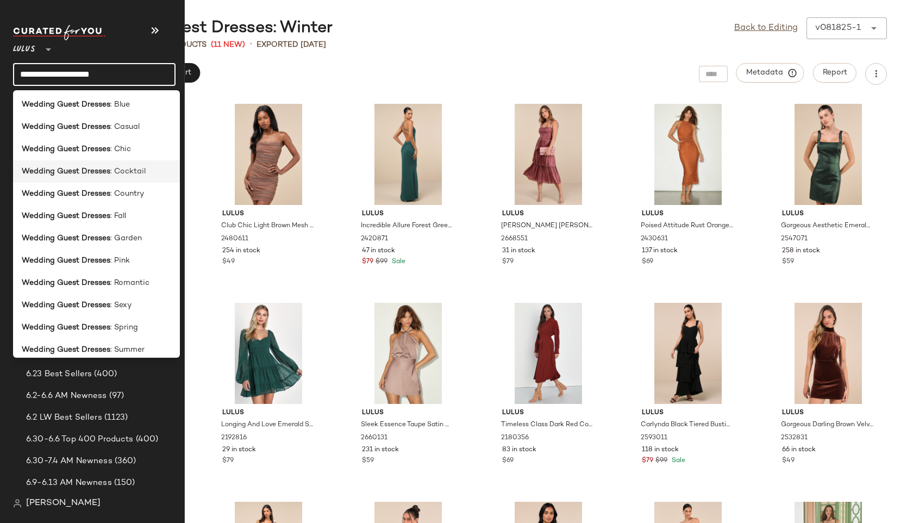
scroll to position [114, 0]
type input "**********"
click at [135, 351] on span ": Summer" at bounding box center [127, 348] width 34 height 11
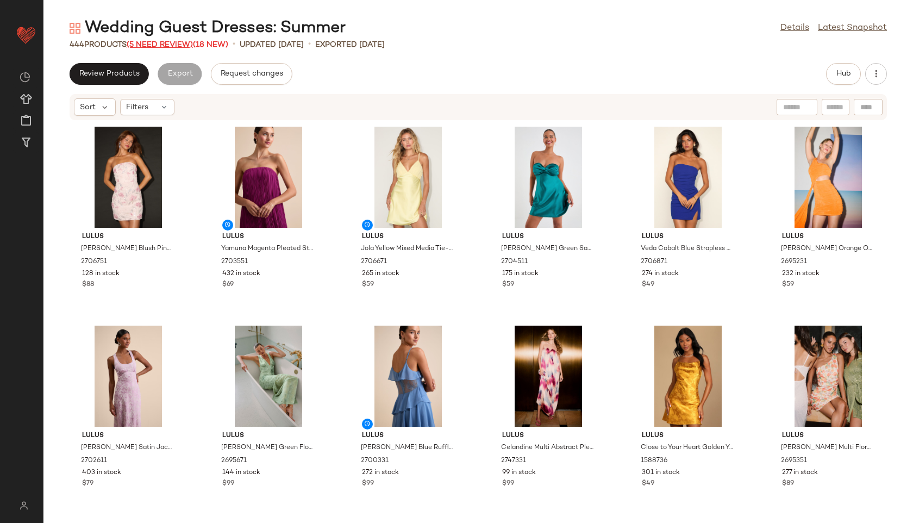
click at [173, 43] on span "(5 Need Review)" at bounding box center [160, 45] width 66 height 8
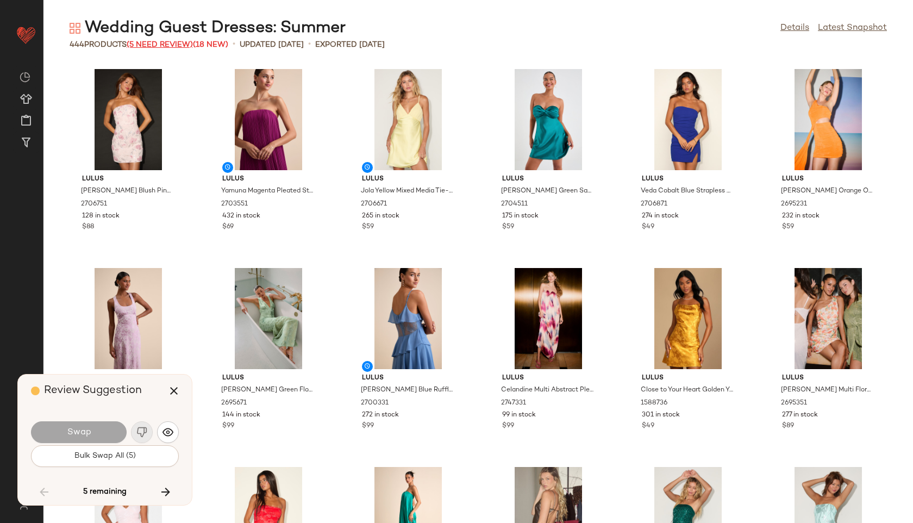
scroll to position [12533, 0]
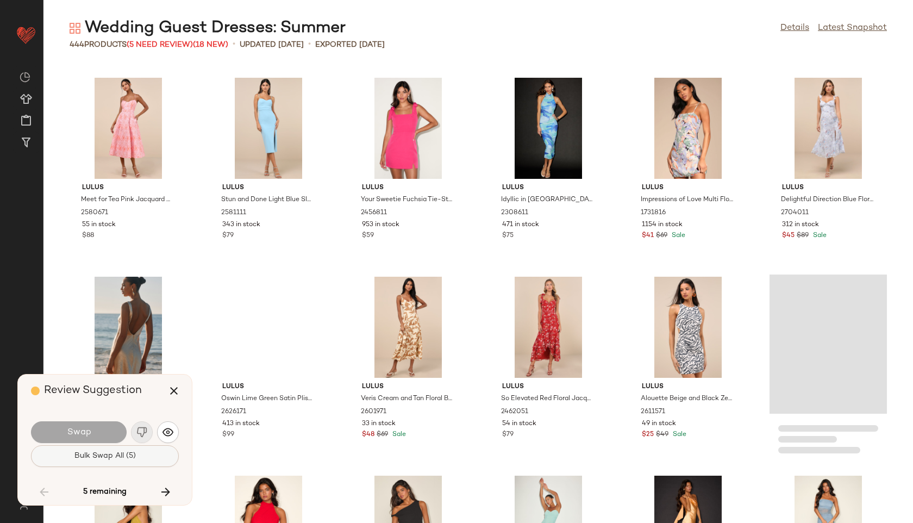
click at [115, 464] on button "Bulk Swap All (5)" at bounding box center [105, 456] width 148 height 22
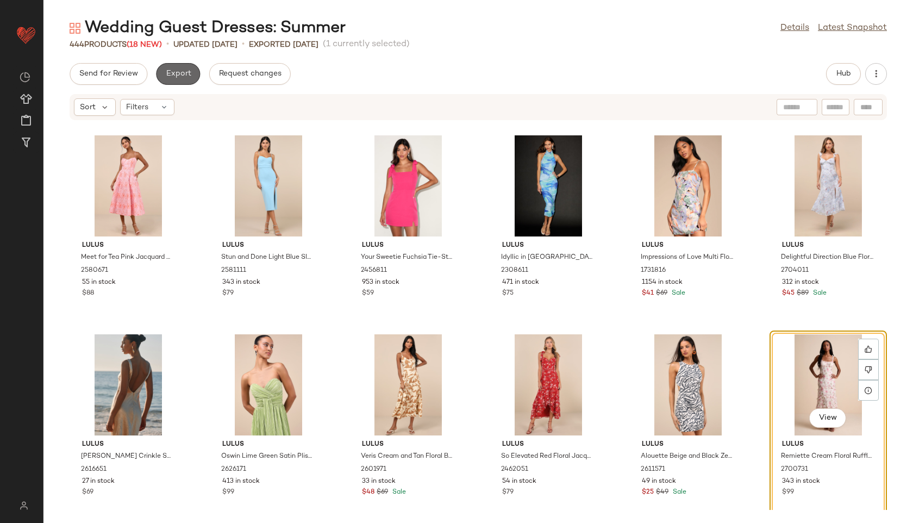
click at [179, 78] on button "Export" at bounding box center [178, 74] width 44 height 22
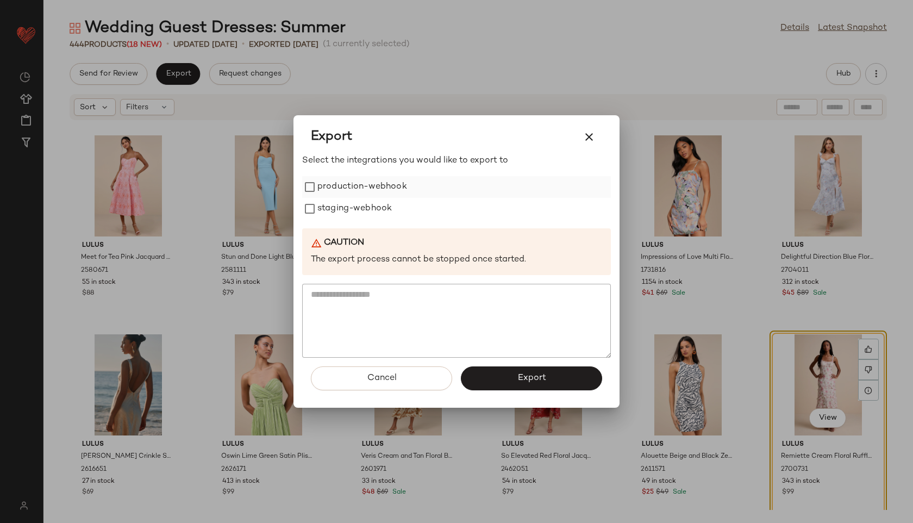
click at [373, 185] on label "production-webhook" at bounding box center [362, 187] width 90 height 22
click at [373, 202] on label "staging-webhook" at bounding box center [354, 209] width 74 height 22
click at [503, 369] on button "Export" at bounding box center [531, 378] width 141 height 24
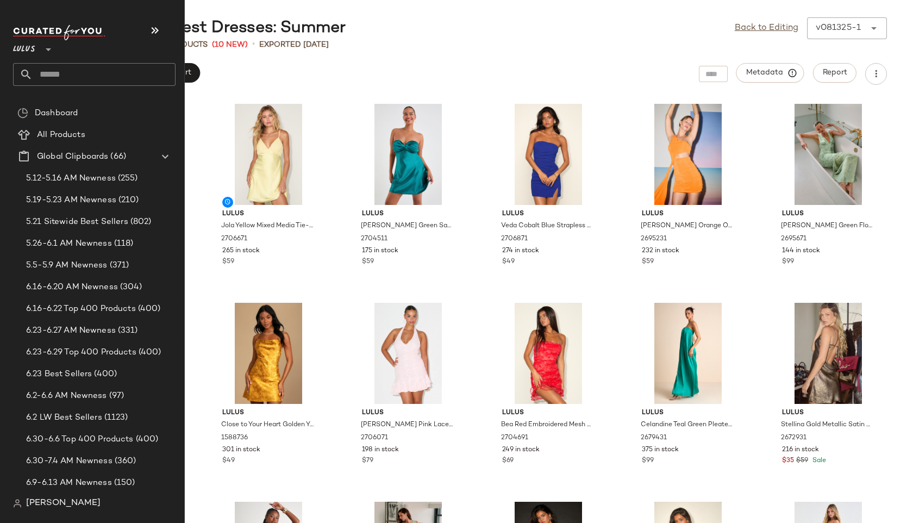
click at [58, 78] on input "text" at bounding box center [104, 74] width 143 height 23
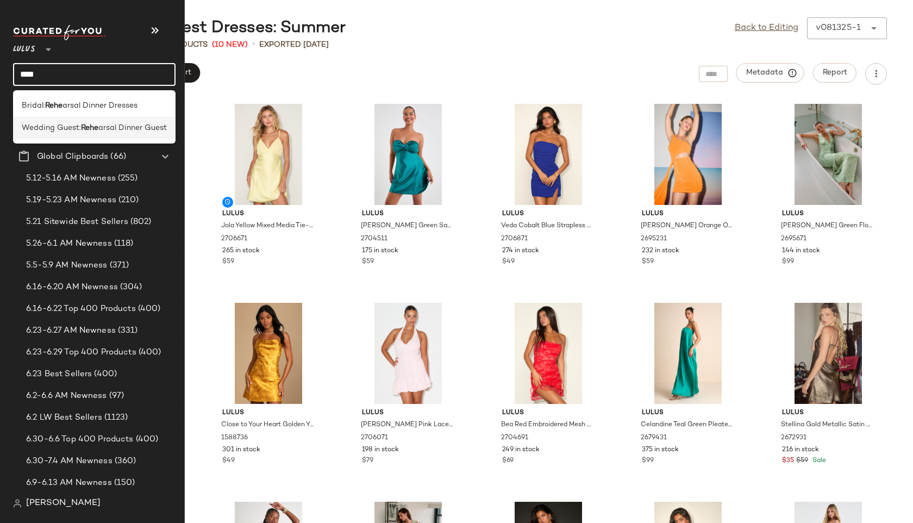
type input "****"
click at [72, 123] on span "Wedding Guest:" at bounding box center [51, 127] width 59 height 11
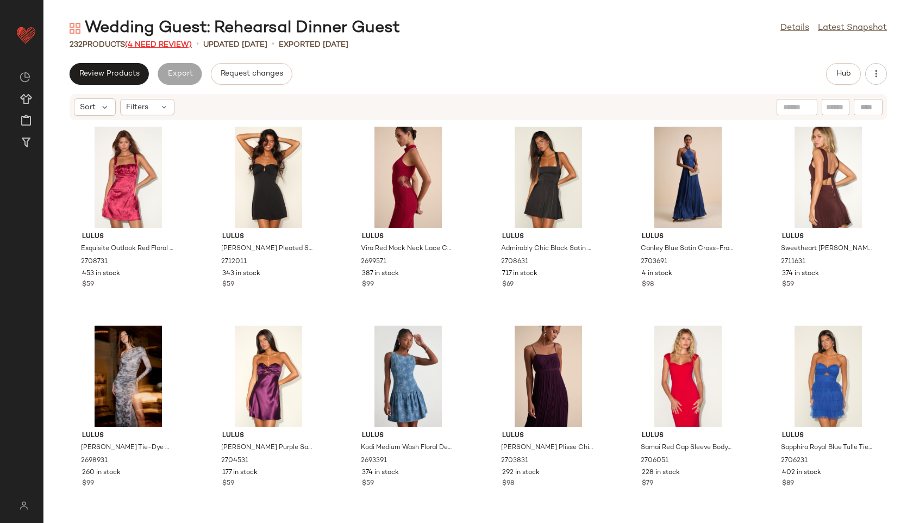
click at [173, 41] on span "(4 Need Review)" at bounding box center [158, 45] width 67 height 8
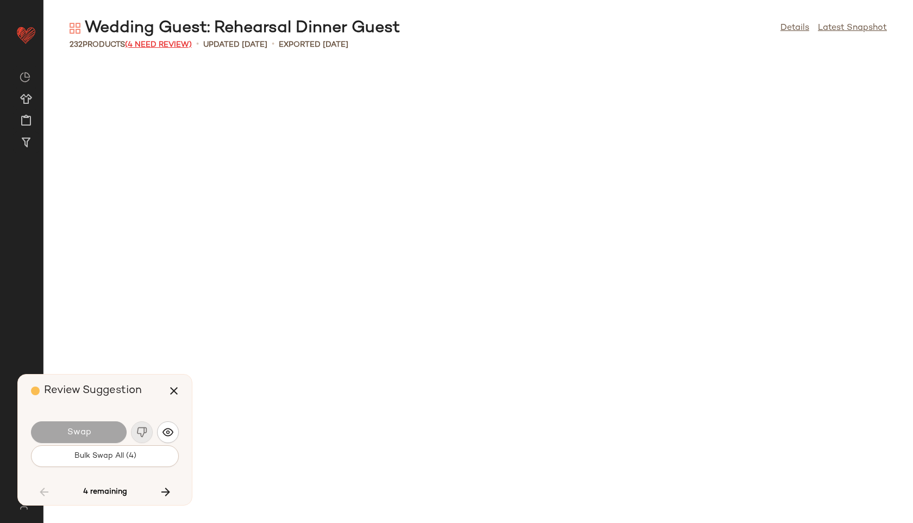
scroll to position [6366, 0]
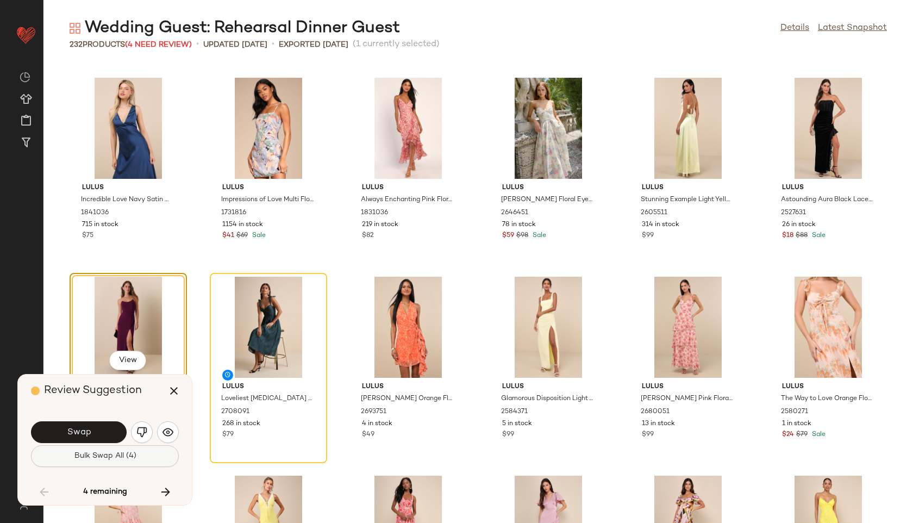
click at [133, 463] on button "Bulk Swap All (4)" at bounding box center [105, 456] width 148 height 22
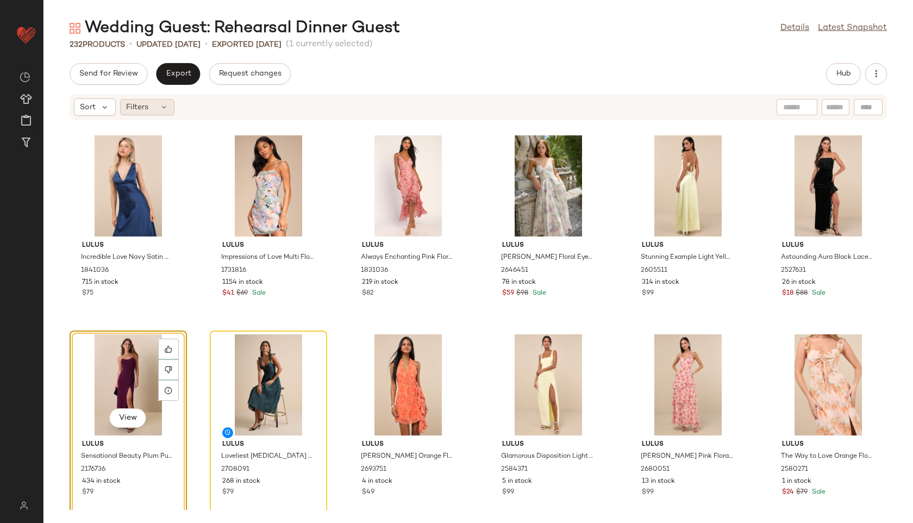
click at [158, 109] on div "Filters" at bounding box center [147, 107] width 54 height 16
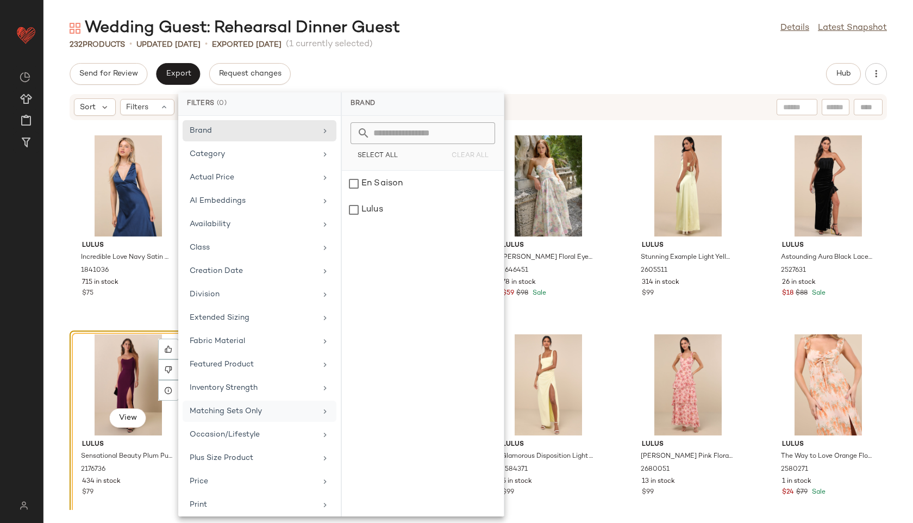
scroll to position [122, 0]
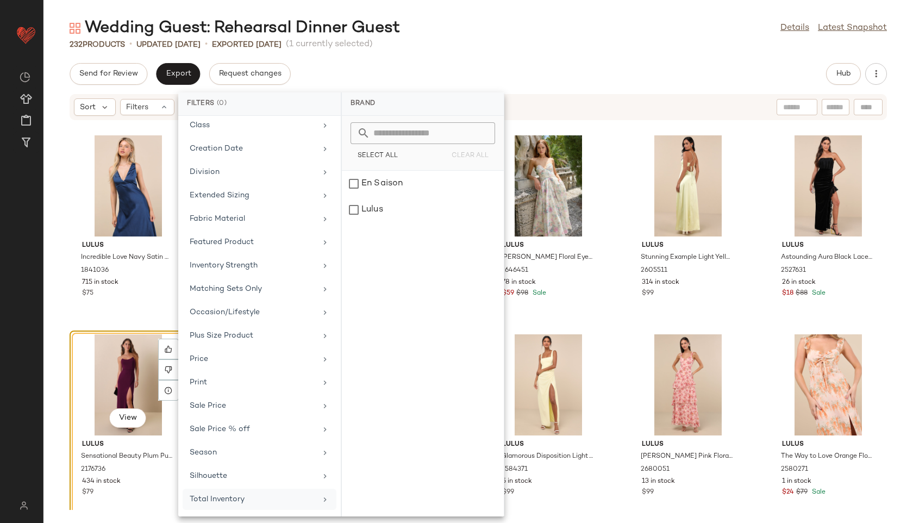
click at [248, 498] on div "Total Inventory" at bounding box center [253, 499] width 127 height 11
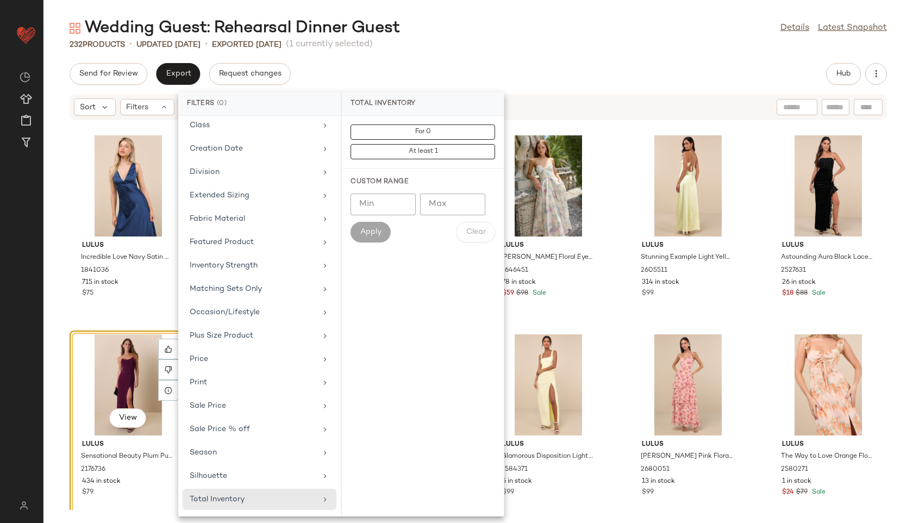
click at [447, 209] on input "Max" at bounding box center [452, 204] width 65 height 22
type input "**"
click at [379, 230] on span "Apply" at bounding box center [371, 232] width 22 height 9
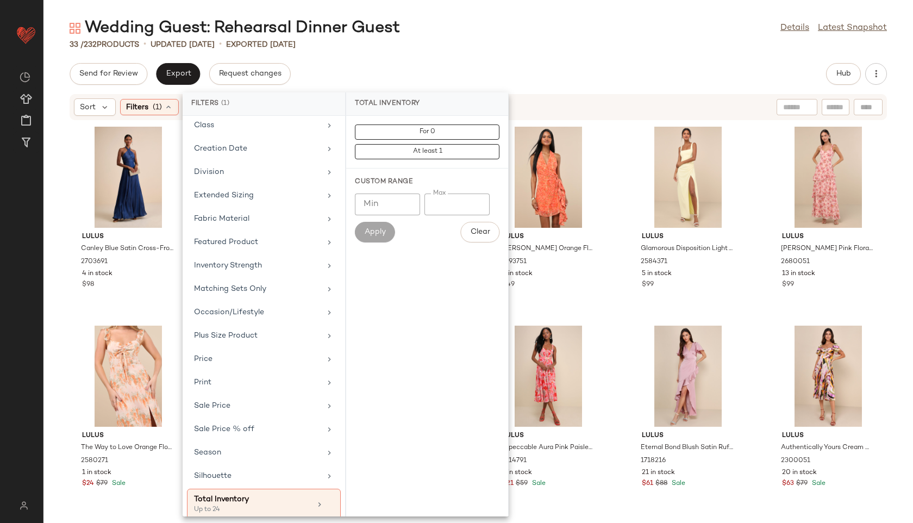
click at [536, 35] on div "Wedding Guest: Rehearsal Dinner Guest Details Latest Snapshot" at bounding box center [478, 28] width 870 height 22
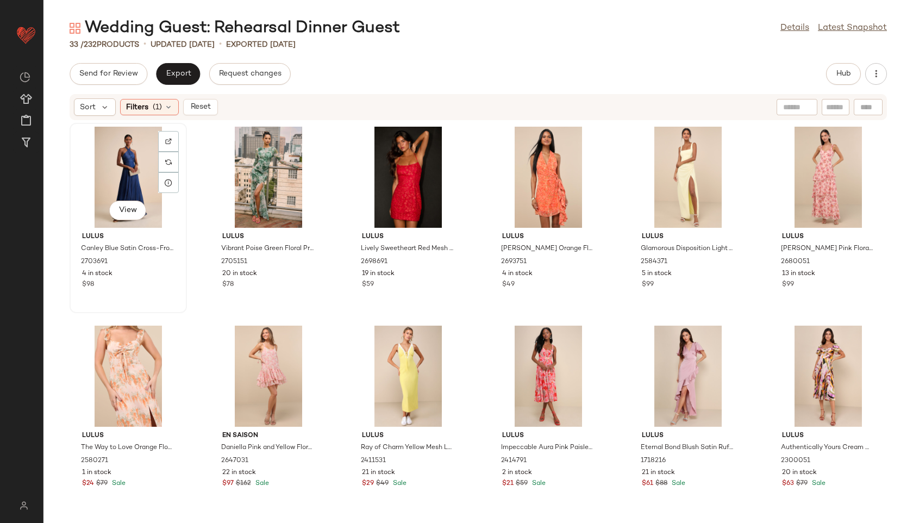
click at [132, 167] on div "View" at bounding box center [128, 177] width 110 height 101
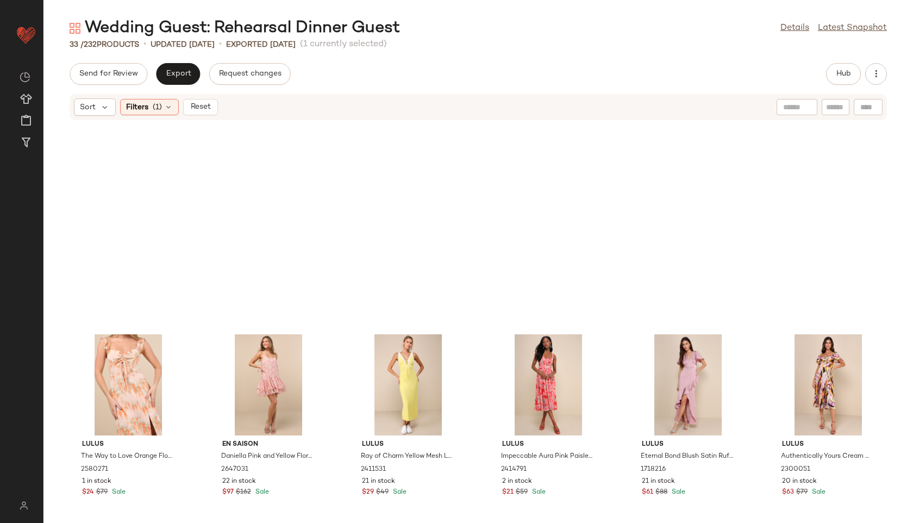
scroll to position [807, 0]
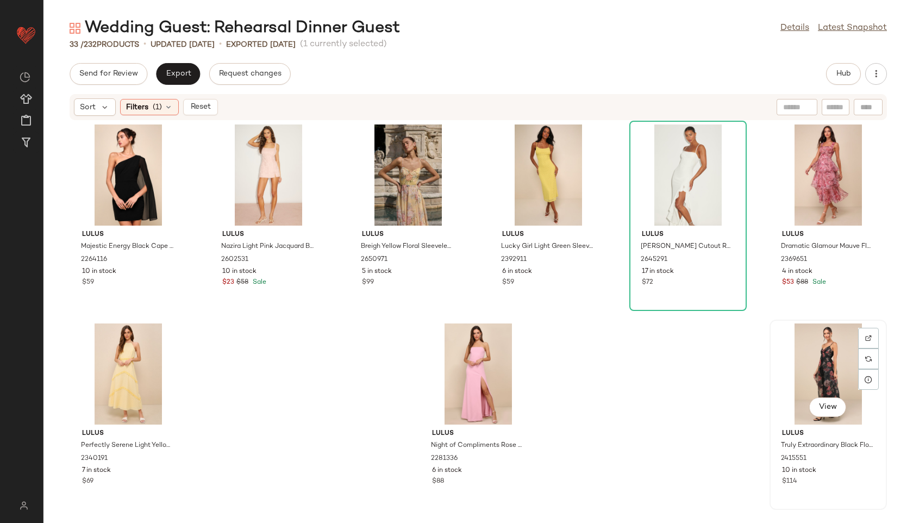
click at [813, 363] on div "View" at bounding box center [828, 373] width 110 height 101
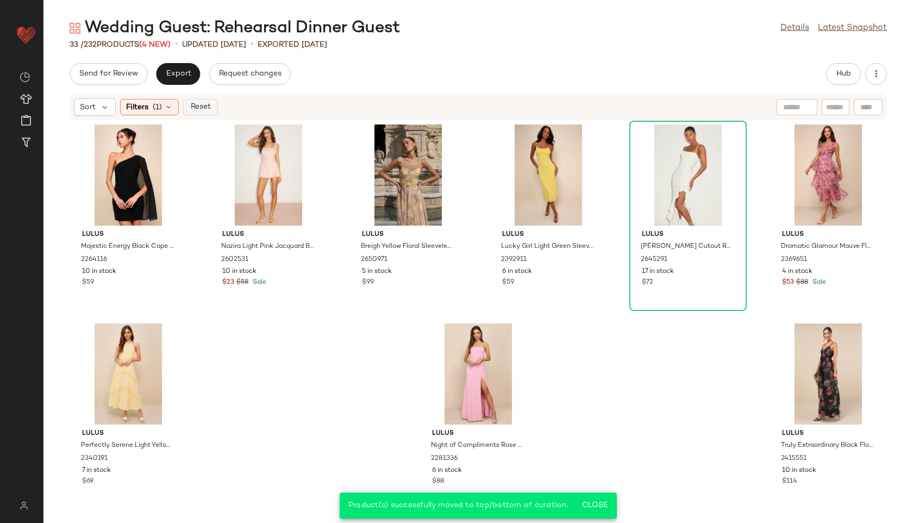
click at [204, 107] on span "Reset" at bounding box center [200, 107] width 21 height 9
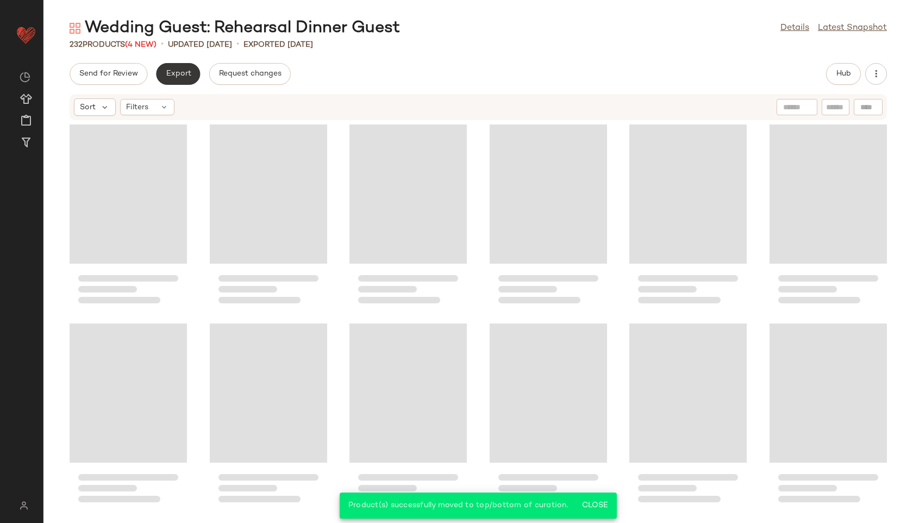
click at [178, 70] on span "Export" at bounding box center [178, 74] width 26 height 9
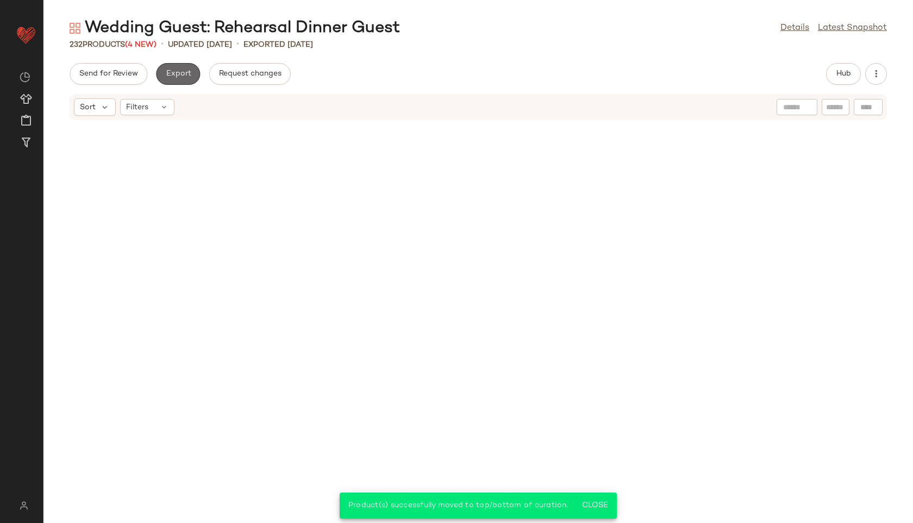
scroll to position [7371, 0]
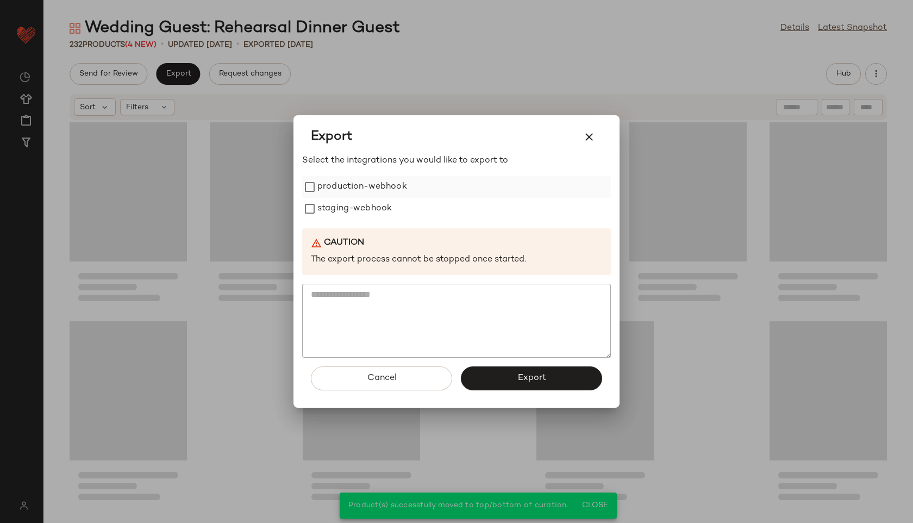
click at [347, 184] on label "production-webhook" at bounding box center [362, 187] width 90 height 22
click at [345, 207] on label "staging-webhook" at bounding box center [354, 209] width 74 height 22
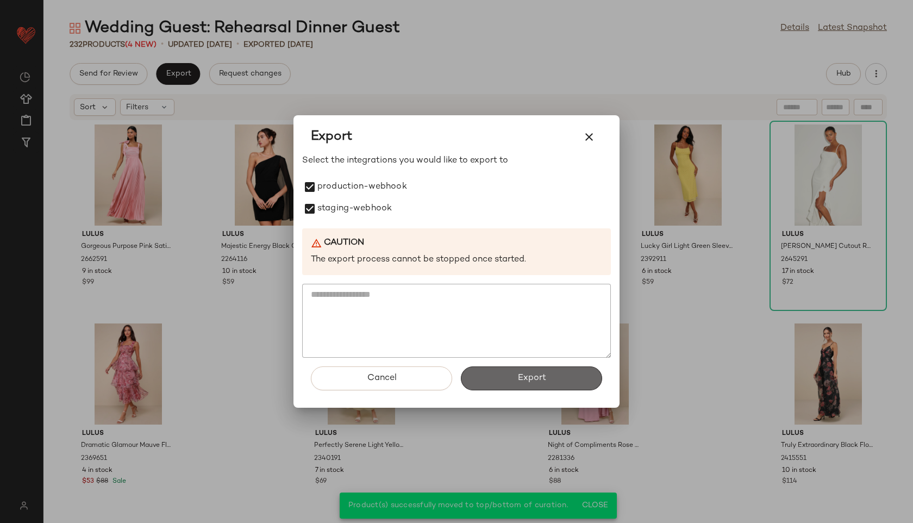
click at [491, 374] on button "Export" at bounding box center [531, 378] width 141 height 24
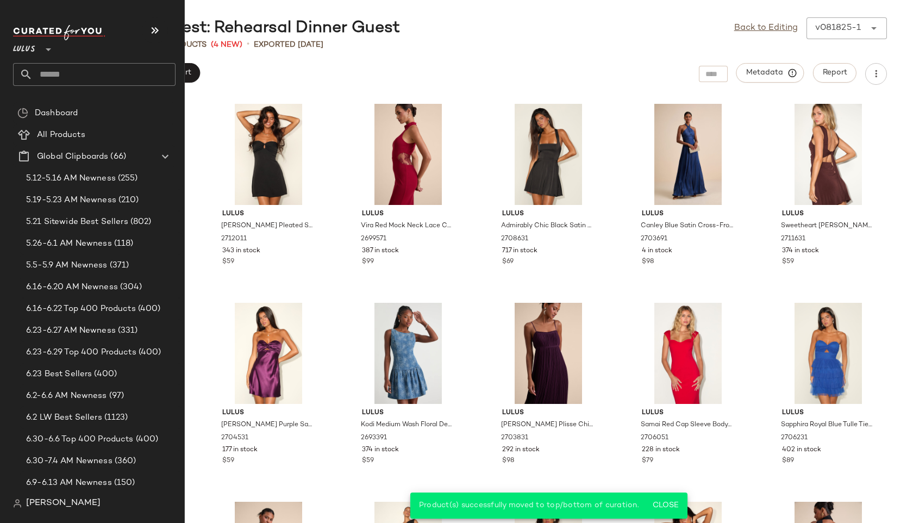
click at [42, 75] on input "text" at bounding box center [104, 74] width 143 height 23
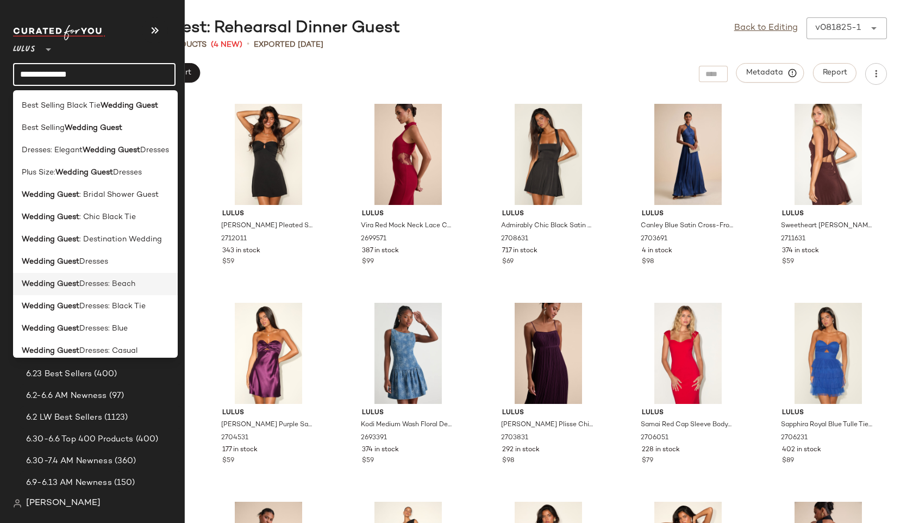
type input "**********"
click at [79, 281] on span "Dresses: Beach" at bounding box center [107, 283] width 56 height 11
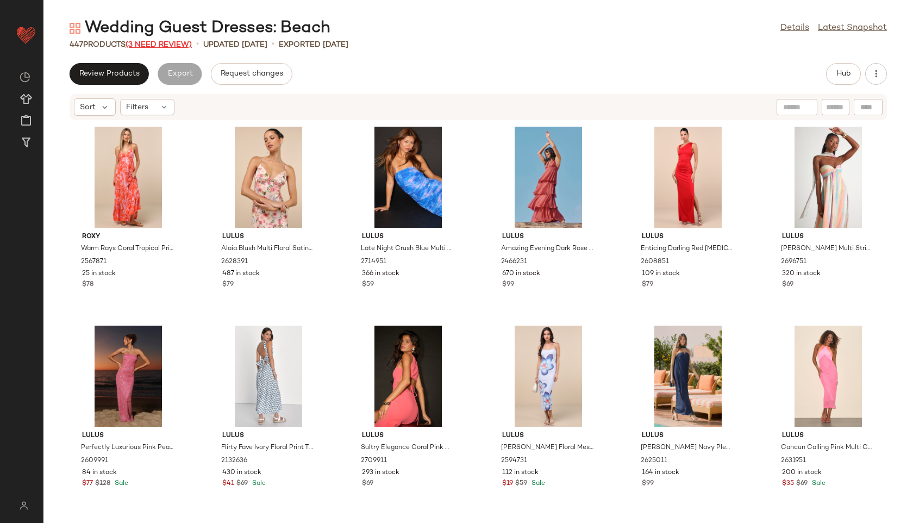
click at [176, 41] on span "(3 Need Review)" at bounding box center [159, 45] width 66 height 8
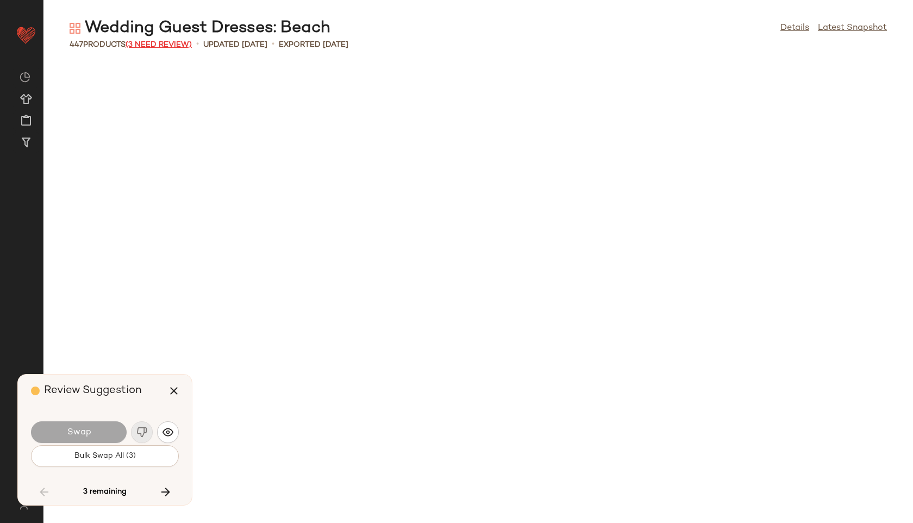
scroll to position [13129, 0]
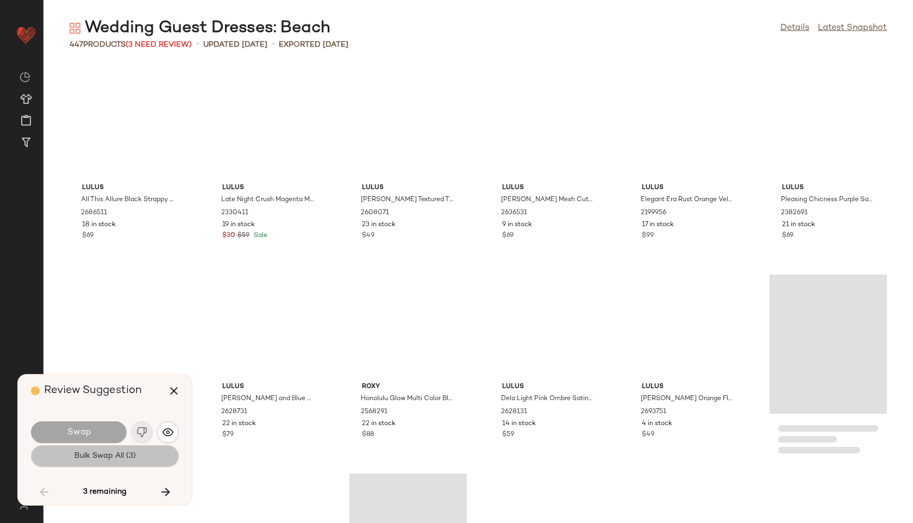
click at [131, 457] on span "Bulk Swap All (3)" at bounding box center [105, 456] width 62 height 9
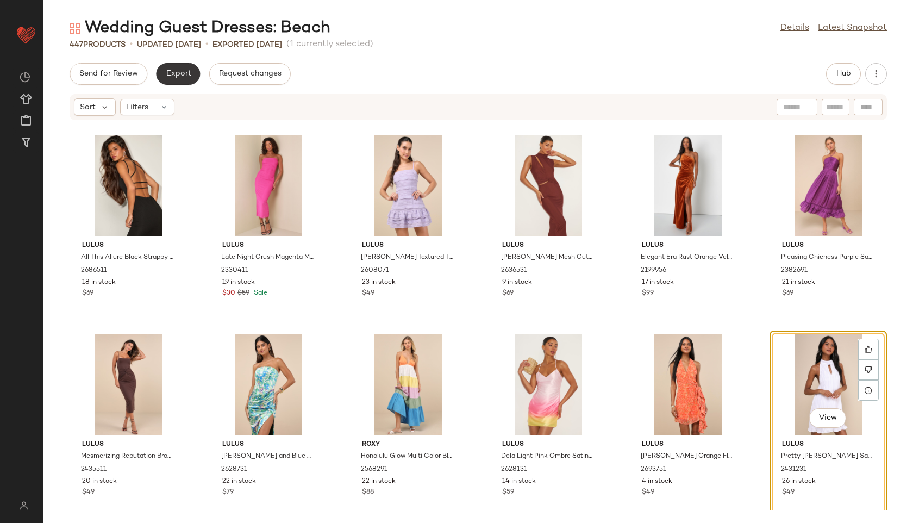
click at [180, 79] on button "Export" at bounding box center [178, 74] width 44 height 22
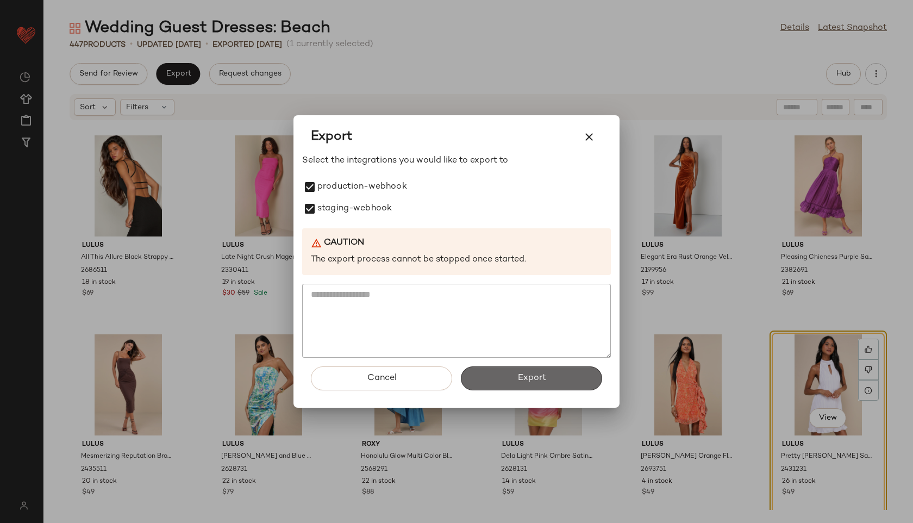
click at [500, 377] on button "Export" at bounding box center [531, 378] width 141 height 24
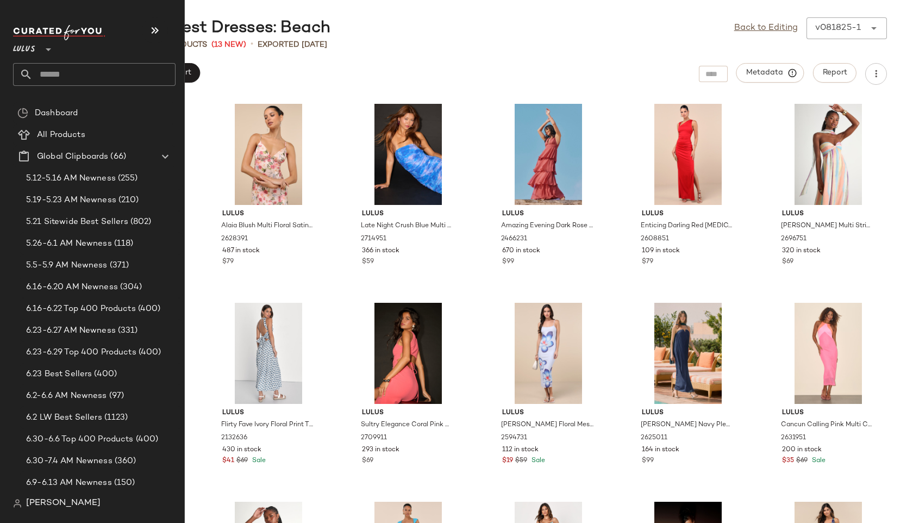
click at [64, 70] on input "text" at bounding box center [104, 74] width 143 height 23
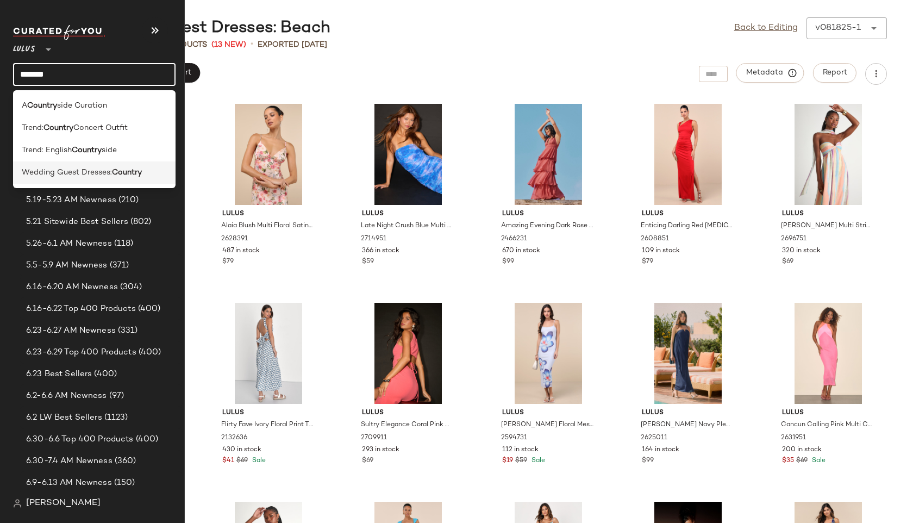
type input "*******"
click at [98, 168] on span "Wedding Guest Dresses:" at bounding box center [67, 172] width 90 height 11
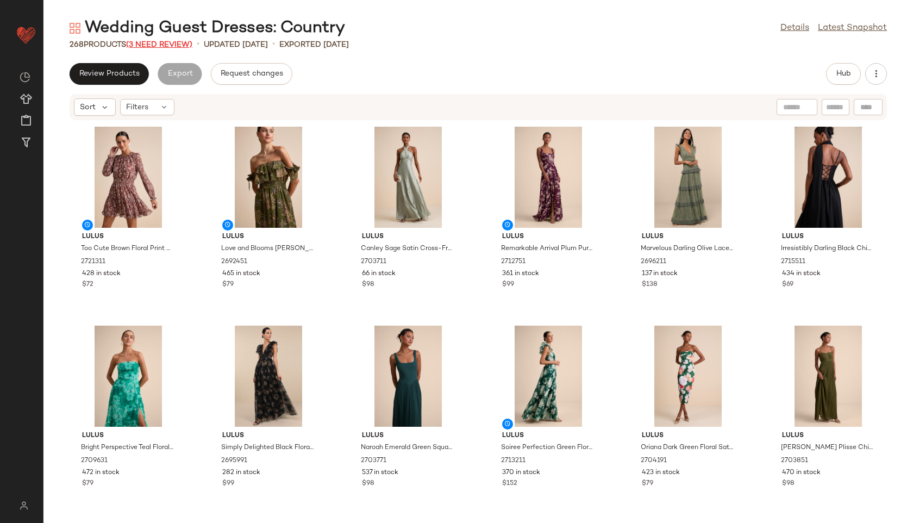
click at [171, 41] on span "(3 Need Review)" at bounding box center [159, 45] width 66 height 8
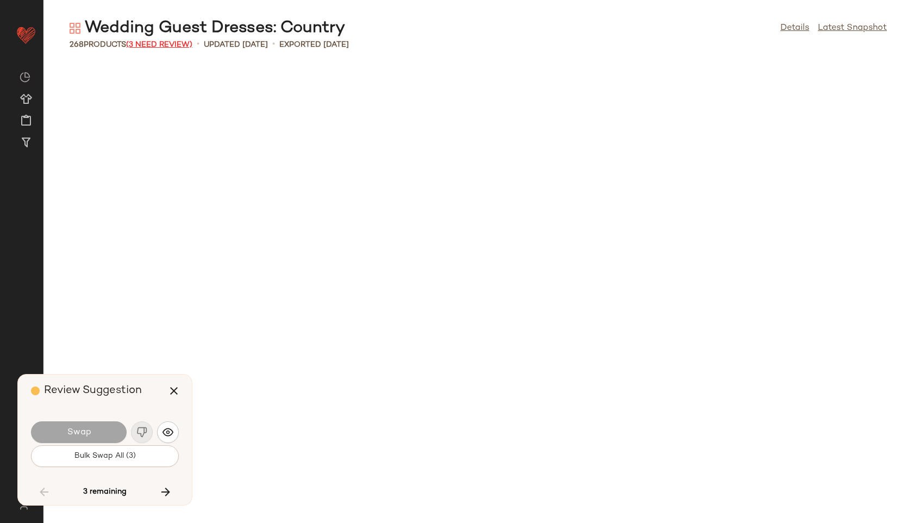
scroll to position [7758, 0]
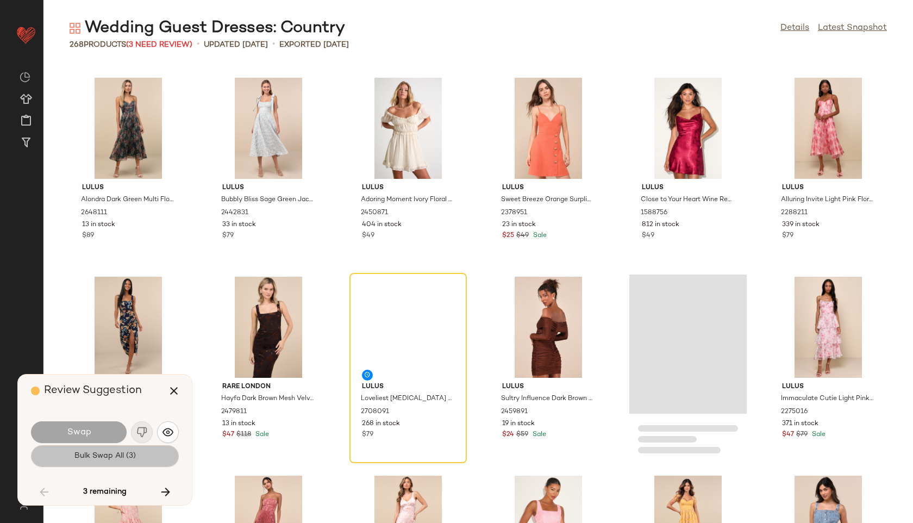
click at [121, 457] on span "Bulk Swap All (3)" at bounding box center [105, 456] width 62 height 9
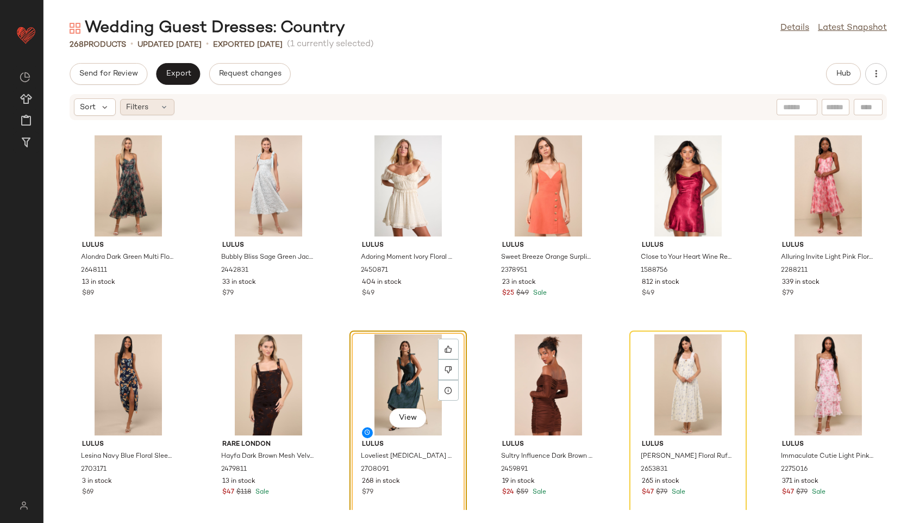
click at [164, 112] on div "Filters" at bounding box center [147, 107] width 54 height 16
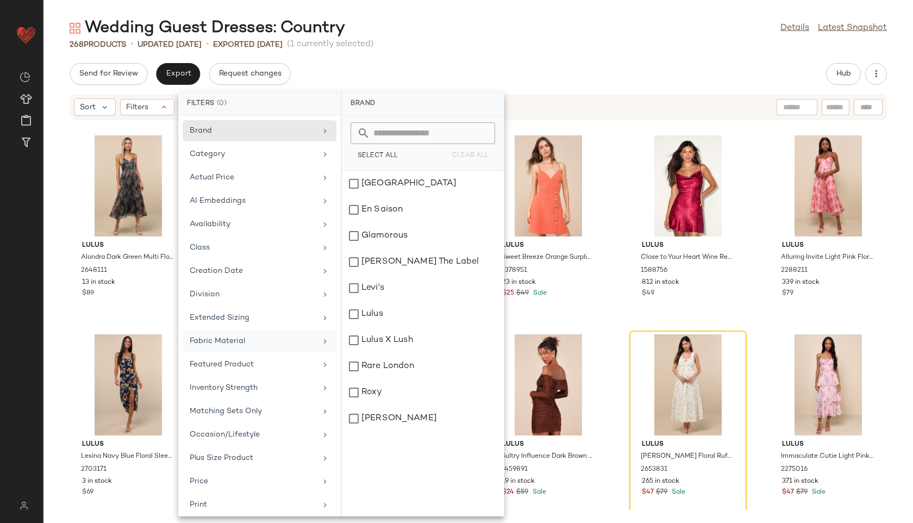
scroll to position [122, 0]
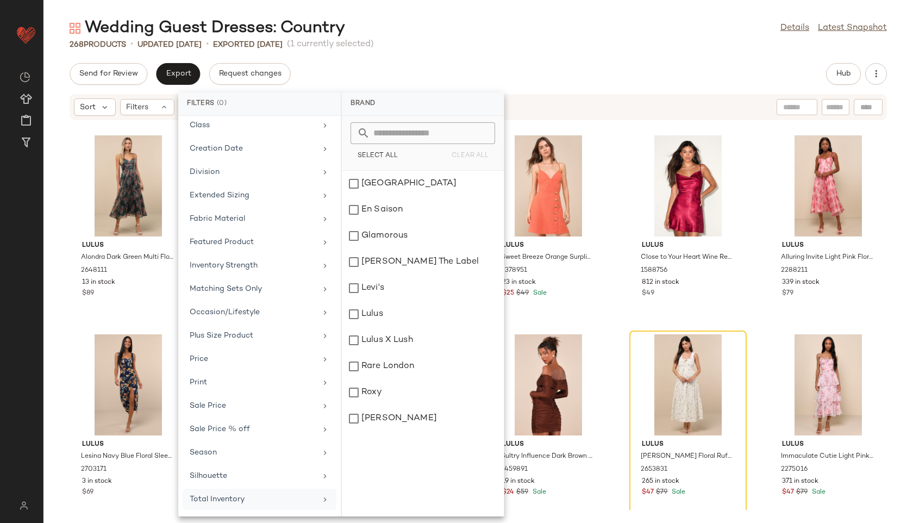
click at [242, 500] on div "Total Inventory" at bounding box center [253, 499] width 127 height 11
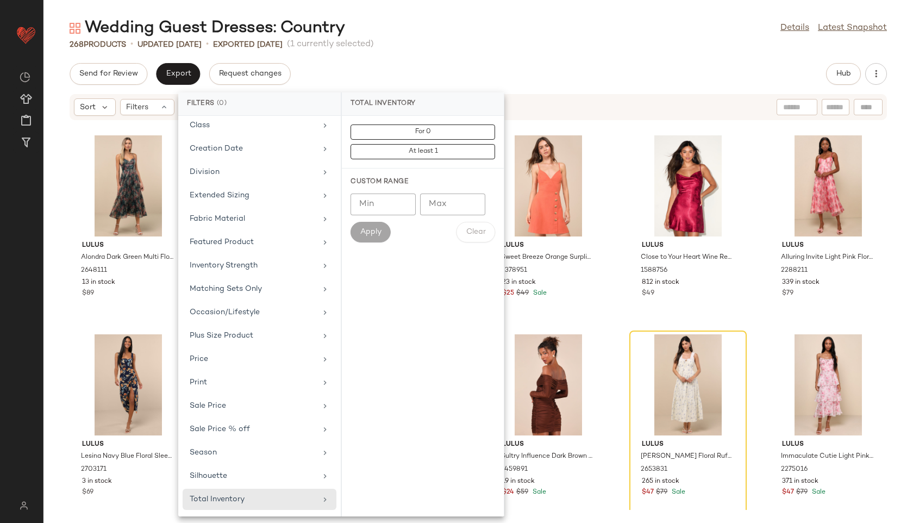
click at [443, 204] on input "Max" at bounding box center [452, 204] width 65 height 22
type input "**"
click at [380, 229] on span "Apply" at bounding box center [371, 232] width 22 height 9
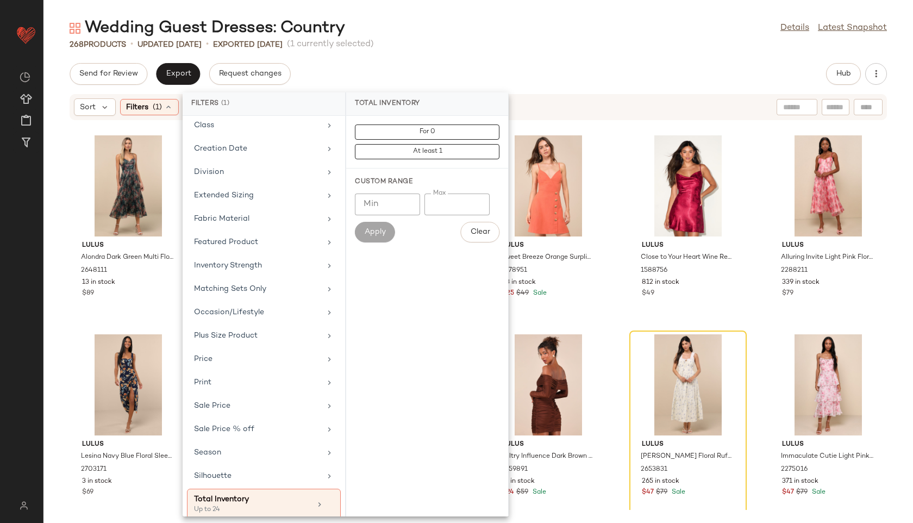
click at [455, 58] on div "Wedding Guest Dresses: Country Details Latest Snapshot 268 Products • updated A…" at bounding box center [478, 269] width 870 height 505
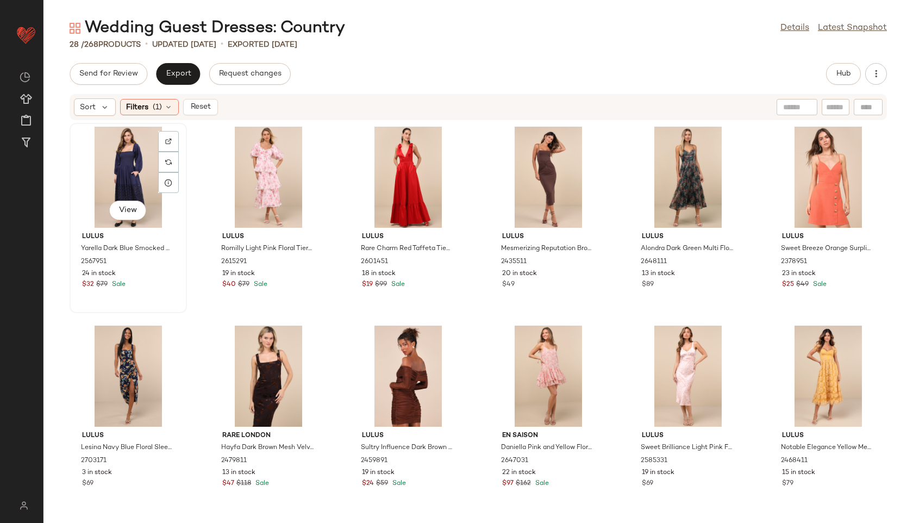
click at [110, 174] on div "View" at bounding box center [128, 177] width 110 height 101
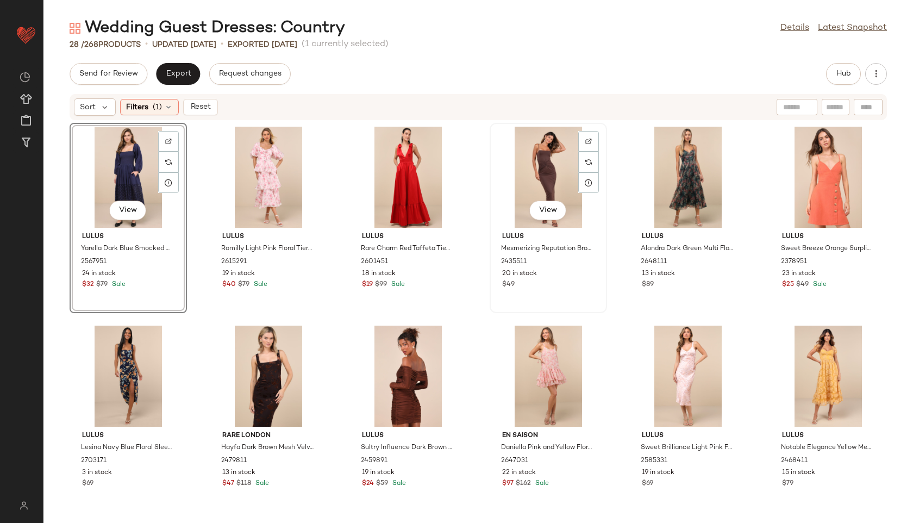
scroll to position [608, 0]
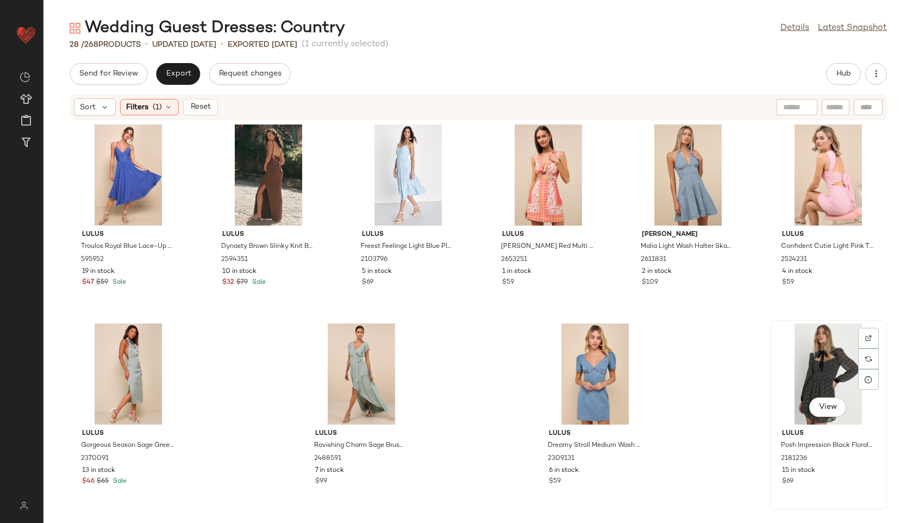
click at [821, 354] on div "View" at bounding box center [828, 373] width 110 height 101
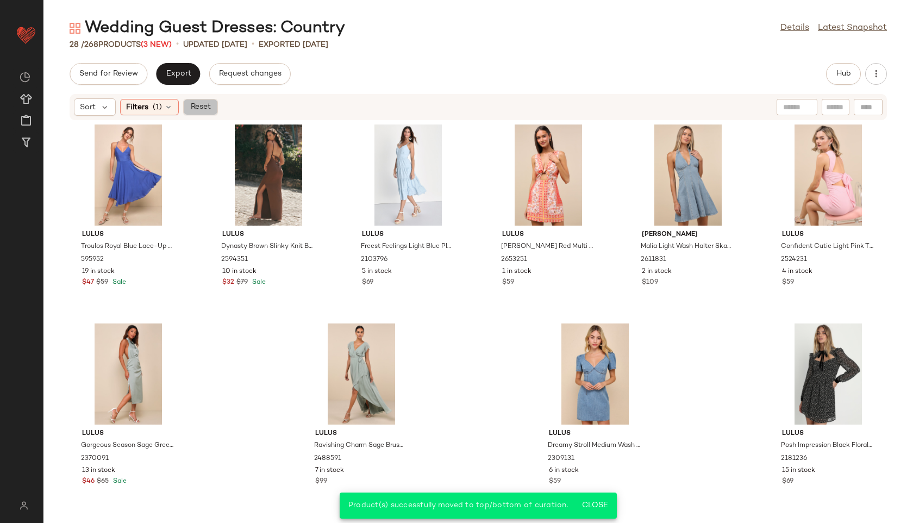
click at [201, 108] on span "Reset" at bounding box center [200, 107] width 21 height 9
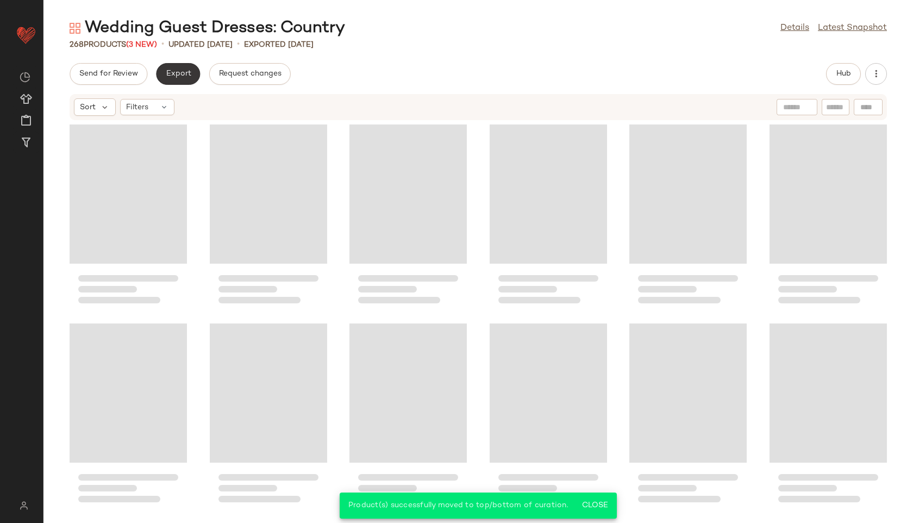
click at [181, 76] on span "Export" at bounding box center [178, 74] width 26 height 9
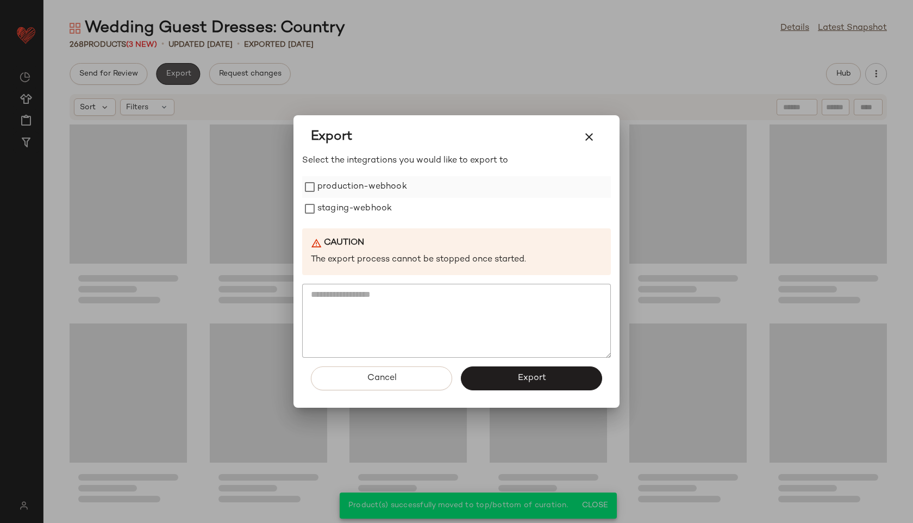
scroll to position [8565, 0]
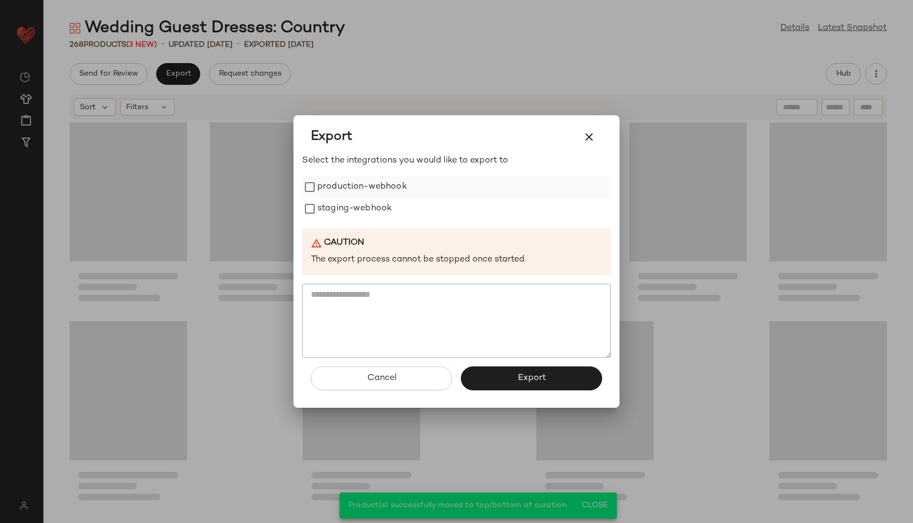
click at [382, 182] on label "production-webhook" at bounding box center [362, 187] width 90 height 22
click at [376, 205] on label "staging-webhook" at bounding box center [354, 209] width 74 height 22
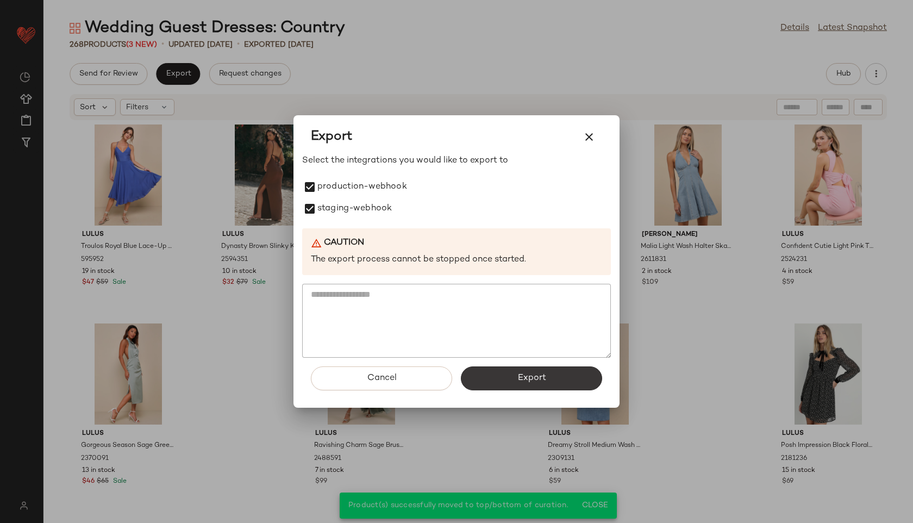
click at [490, 378] on button "Export" at bounding box center [531, 378] width 141 height 24
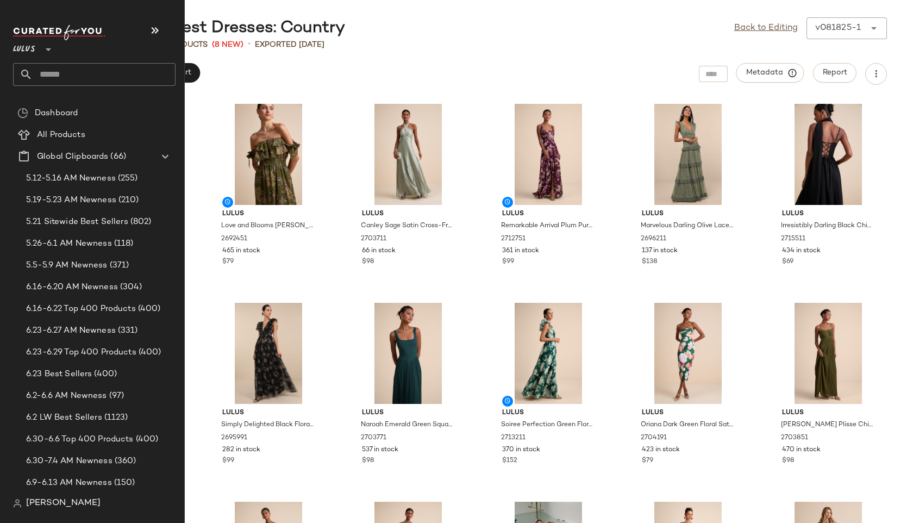
click at [54, 73] on input "text" at bounding box center [104, 74] width 143 height 23
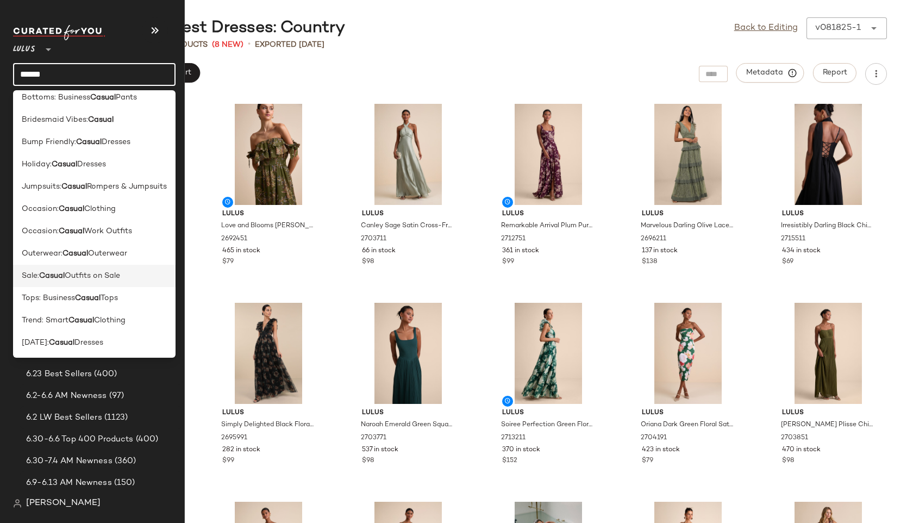
scroll to position [31, 0]
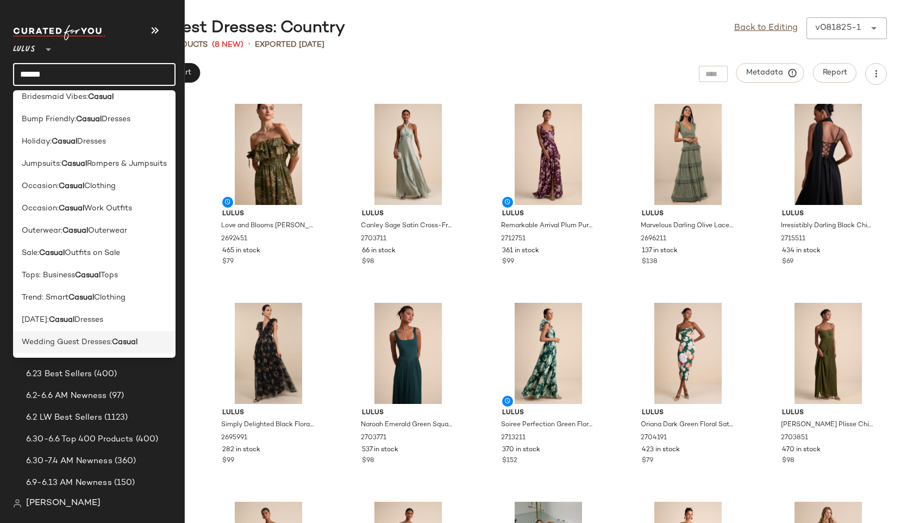
type input "******"
click at [109, 335] on div "Wedding Guest Dresses: Casual" at bounding box center [94, 342] width 163 height 22
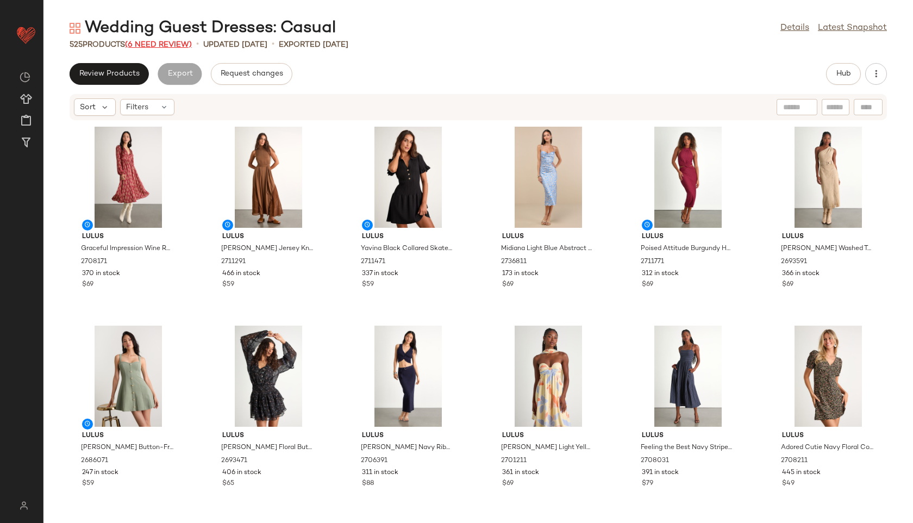
click at [165, 43] on span "(6 Need Review)" at bounding box center [158, 45] width 67 height 8
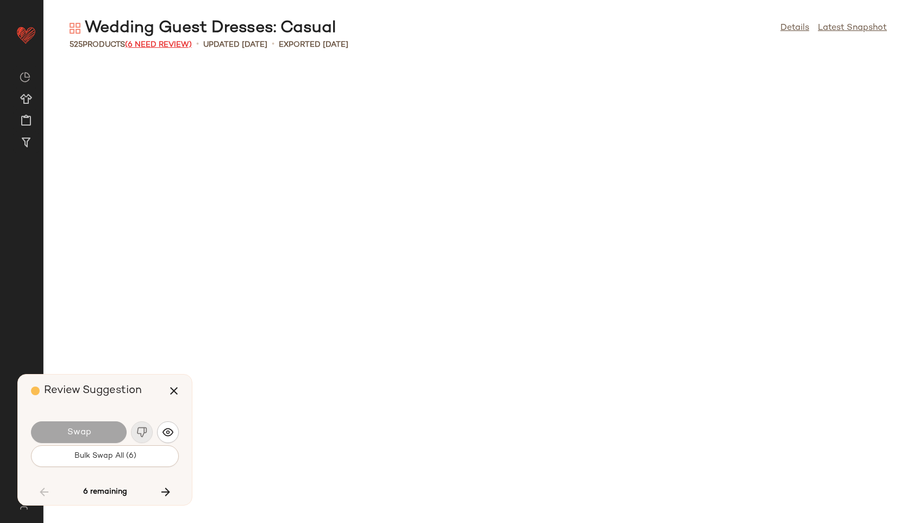
scroll to position [15318, 0]
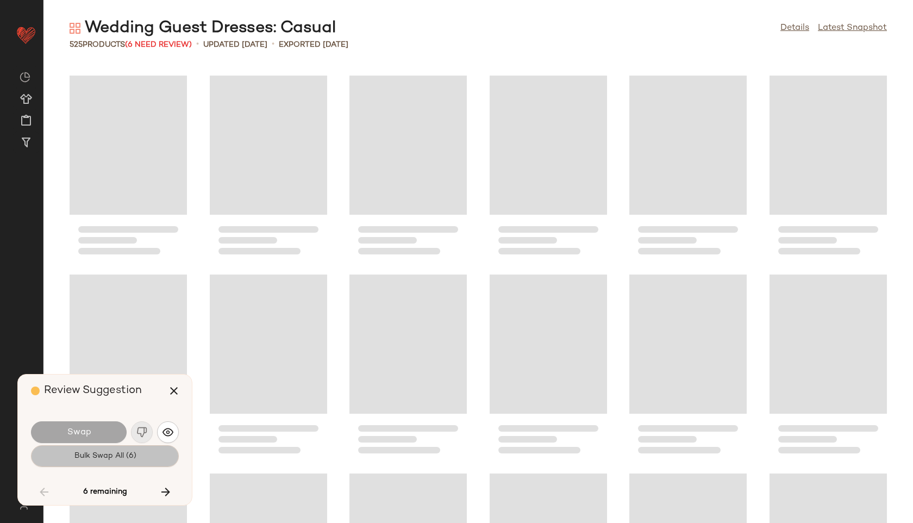
click at [120, 459] on span "Bulk Swap All (6)" at bounding box center [104, 456] width 63 height 9
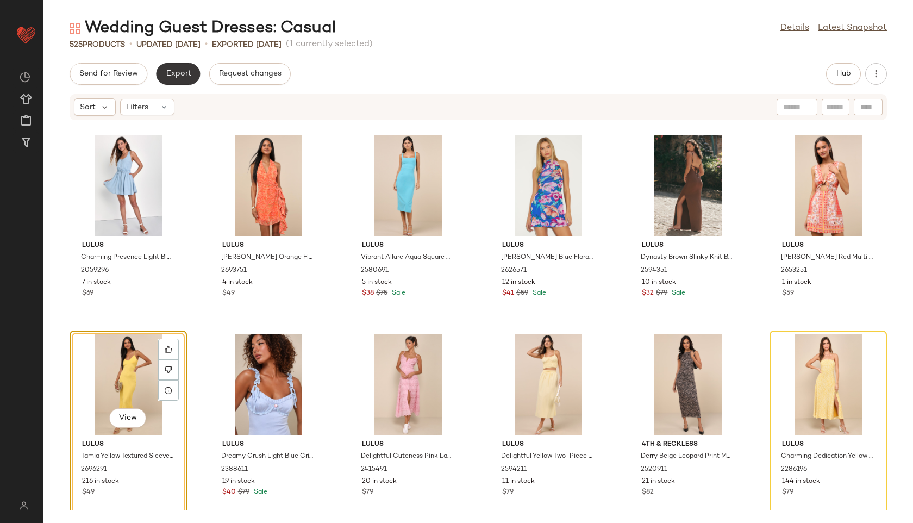
click at [180, 72] on span "Export" at bounding box center [178, 74] width 26 height 9
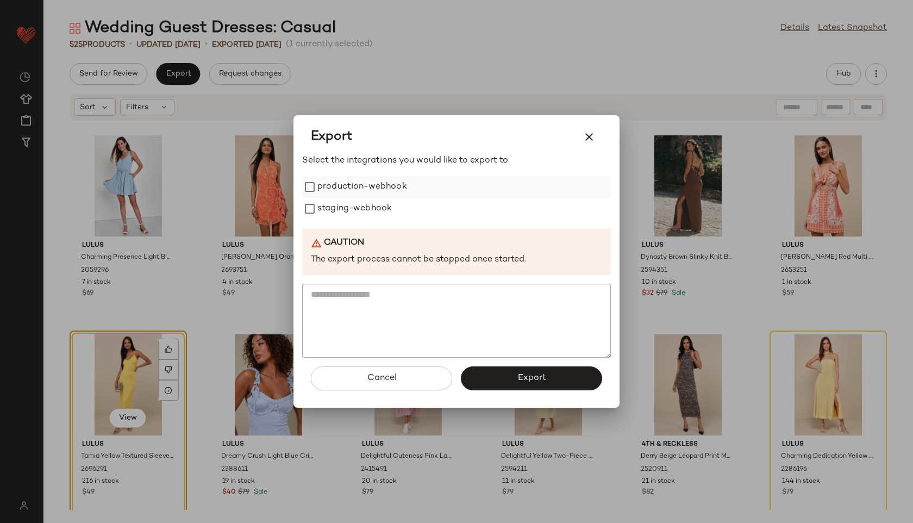
click at [350, 191] on label "production-webhook" at bounding box center [362, 187] width 90 height 22
click at [355, 209] on label "staging-webhook" at bounding box center [354, 209] width 74 height 22
click at [518, 374] on span "Export" at bounding box center [531, 378] width 29 height 10
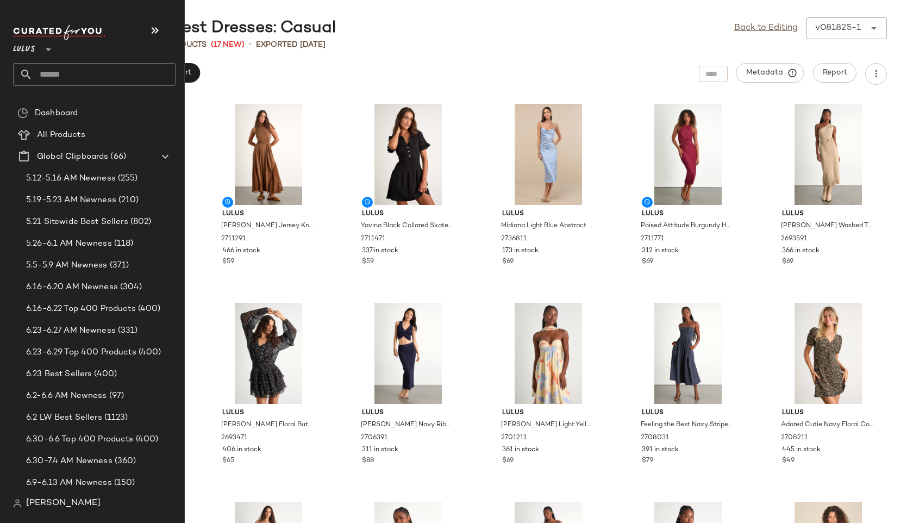
click at [36, 76] on input "text" at bounding box center [104, 74] width 143 height 23
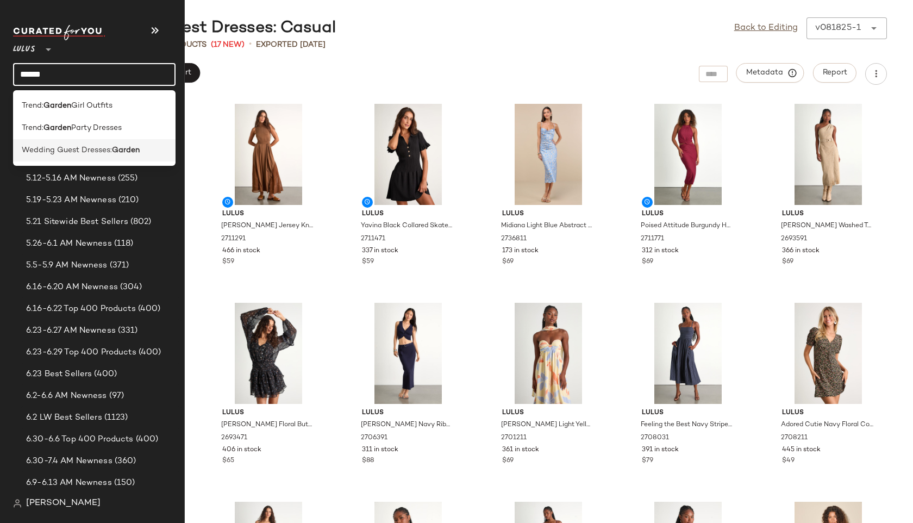
type input "******"
click at [79, 146] on span "Wedding Guest Dresses:" at bounding box center [67, 150] width 90 height 11
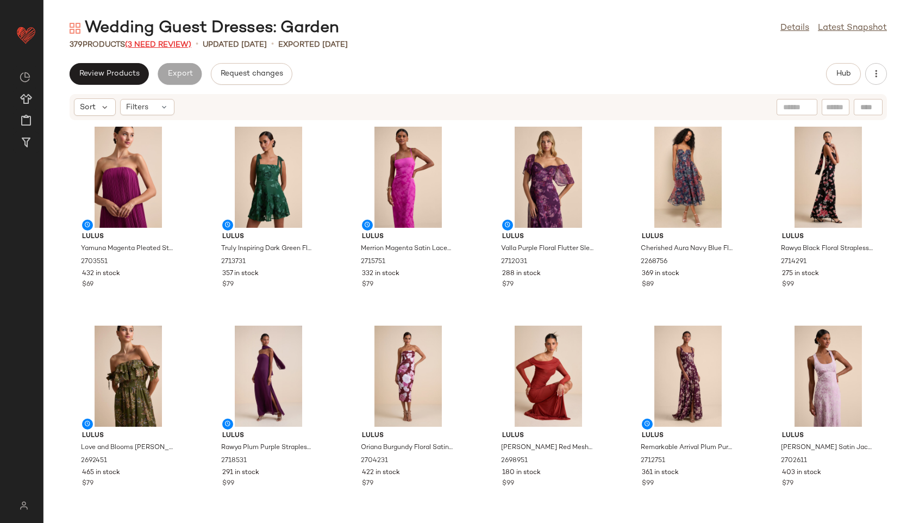
click at [174, 45] on span "(3 Need Review)" at bounding box center [158, 45] width 66 height 8
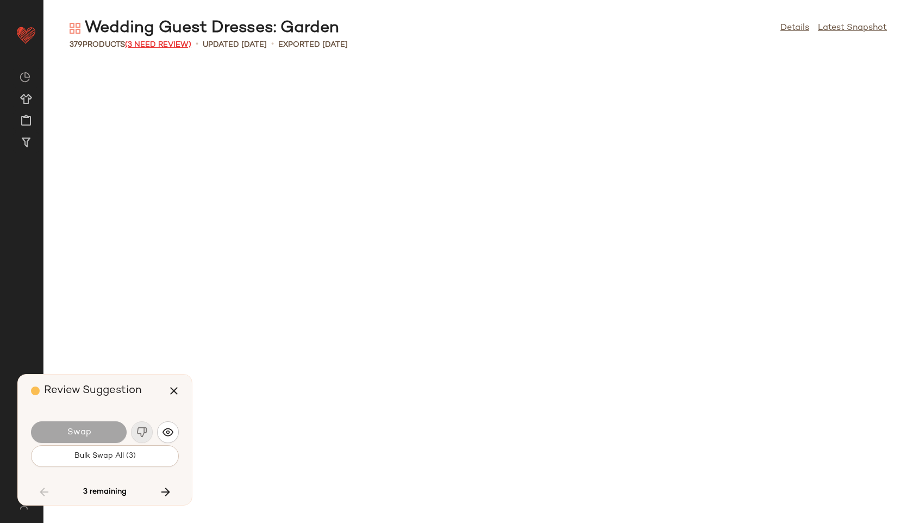
scroll to position [10742, 0]
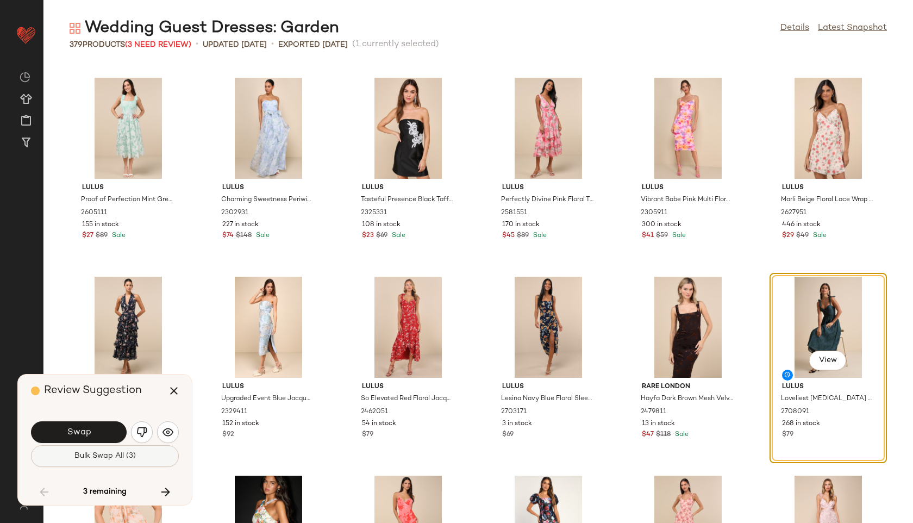
click at [105, 456] on span "Bulk Swap All (3)" at bounding box center [105, 456] width 62 height 9
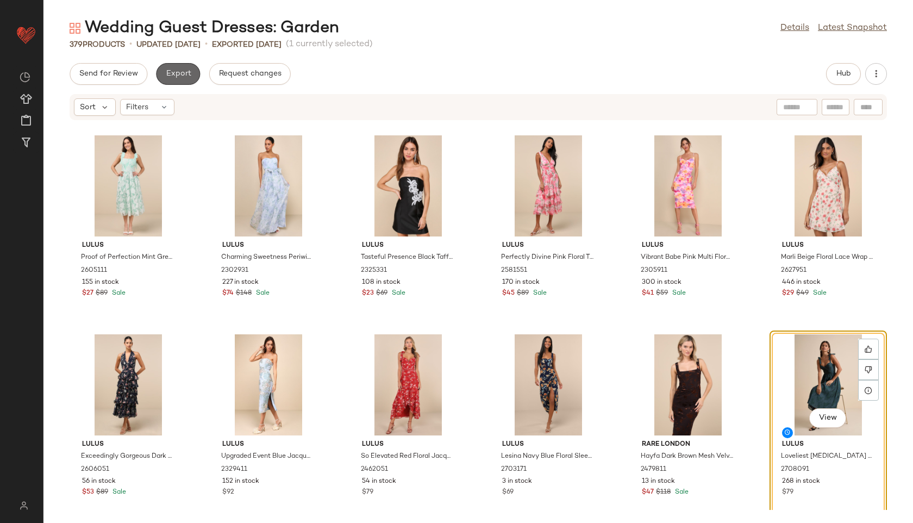
click at [188, 77] on span "Export" at bounding box center [178, 74] width 26 height 9
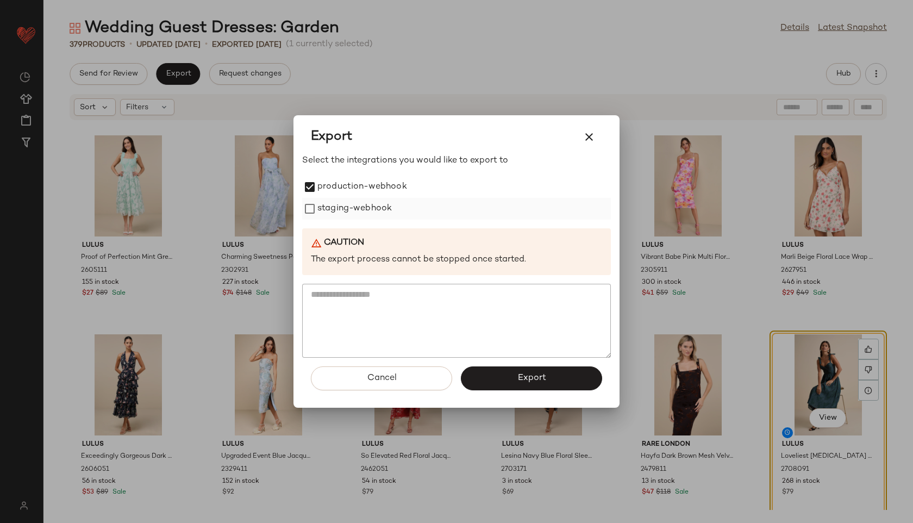
click at [320, 204] on label "staging-webhook" at bounding box center [354, 209] width 74 height 22
click at [532, 374] on span "Export" at bounding box center [531, 378] width 29 height 10
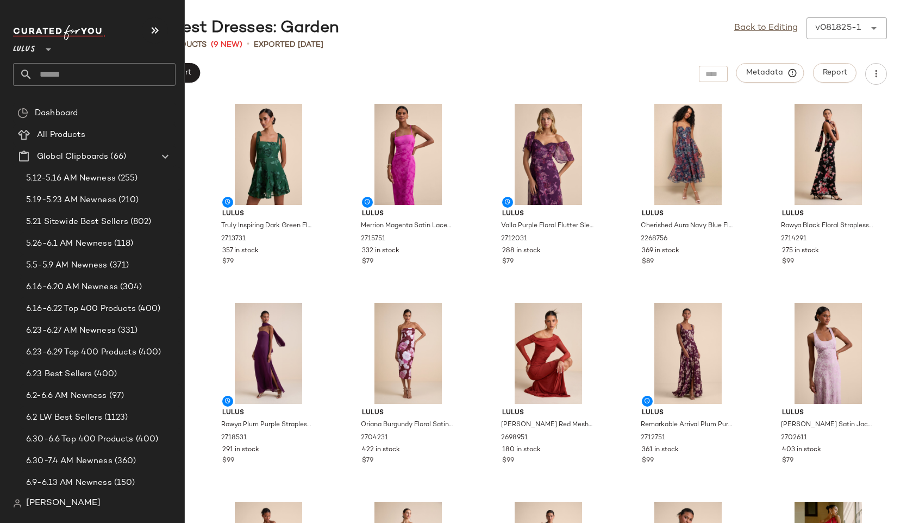
click at [59, 71] on input "text" at bounding box center [104, 74] width 143 height 23
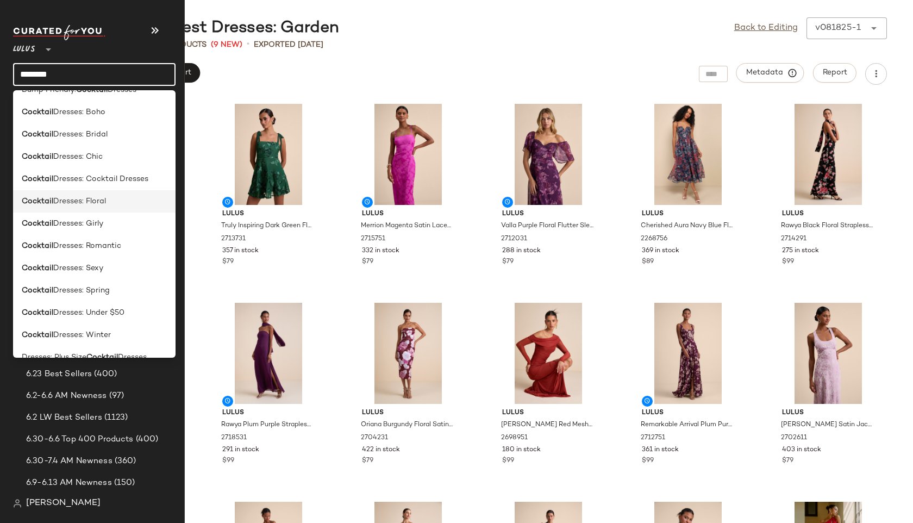
scroll to position [120, 0]
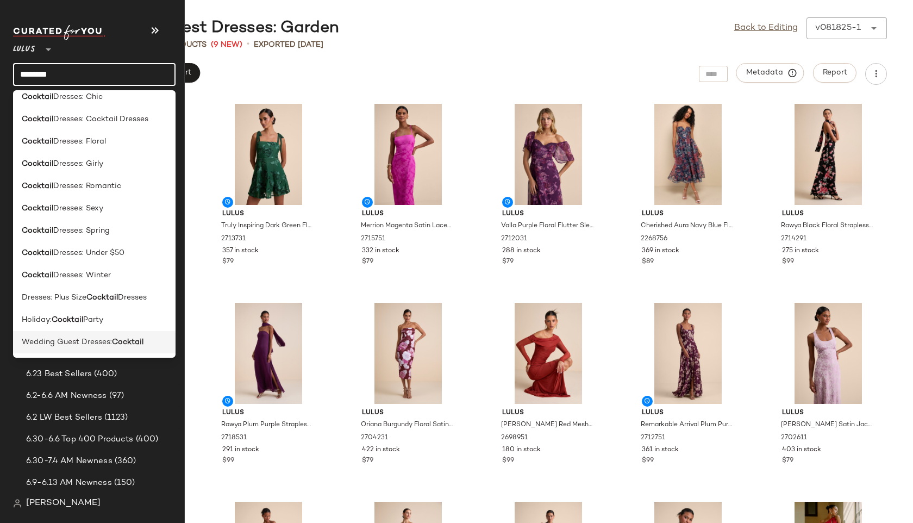
type input "********"
click at [107, 349] on div "Wedding Guest Dresses: Cocktail" at bounding box center [94, 342] width 163 height 22
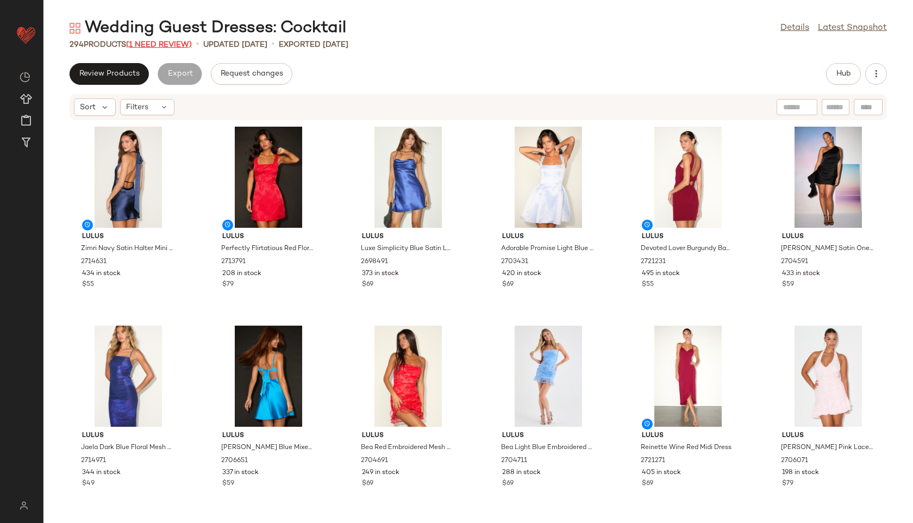
click at [175, 42] on span "(1 Need Review)" at bounding box center [159, 45] width 66 height 8
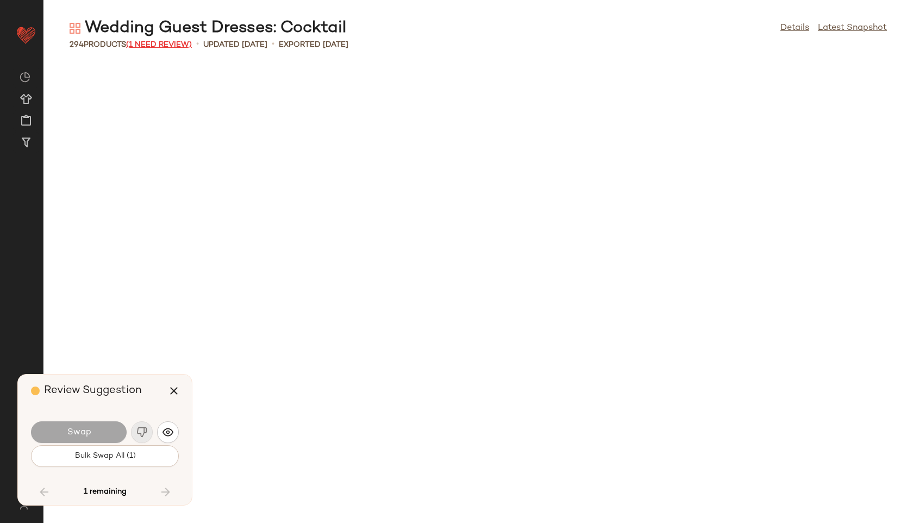
scroll to position [7957, 0]
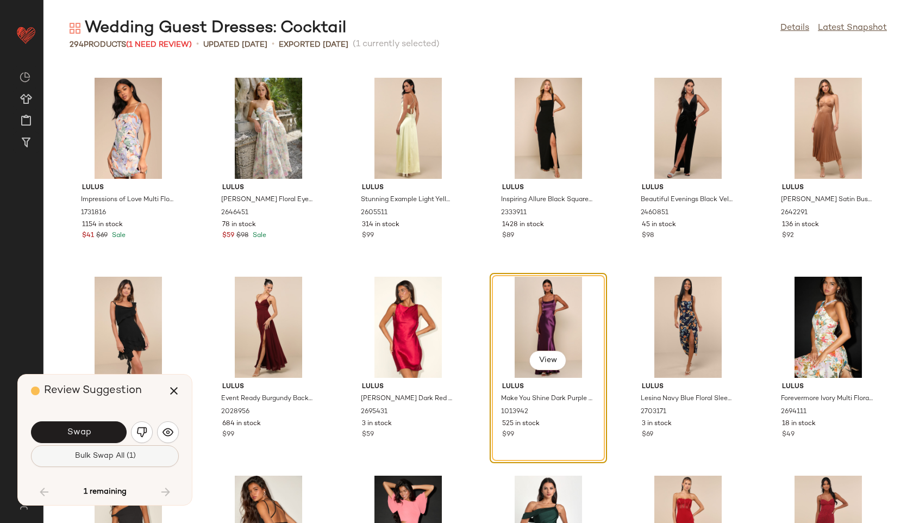
click at [144, 456] on button "Bulk Swap All (1)" at bounding box center [105, 456] width 148 height 22
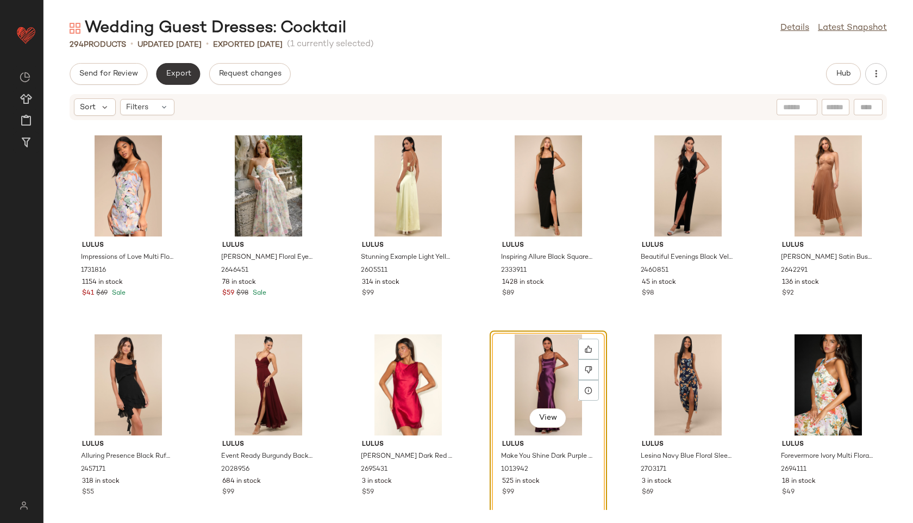
click at [171, 65] on button "Export" at bounding box center [178, 74] width 44 height 22
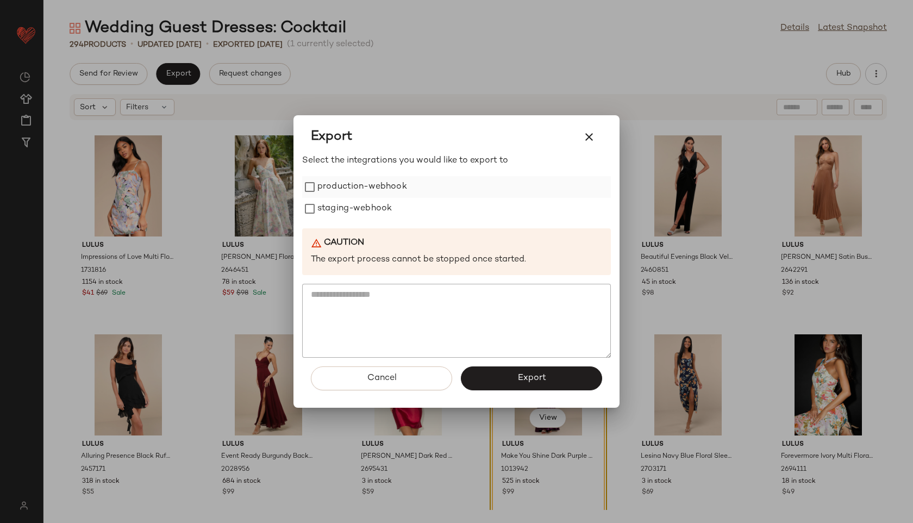
click at [335, 184] on label "production-webhook" at bounding box center [362, 187] width 90 height 22
click at [335, 210] on label "staging-webhook" at bounding box center [354, 209] width 74 height 22
click at [533, 381] on span "Export" at bounding box center [531, 378] width 29 height 10
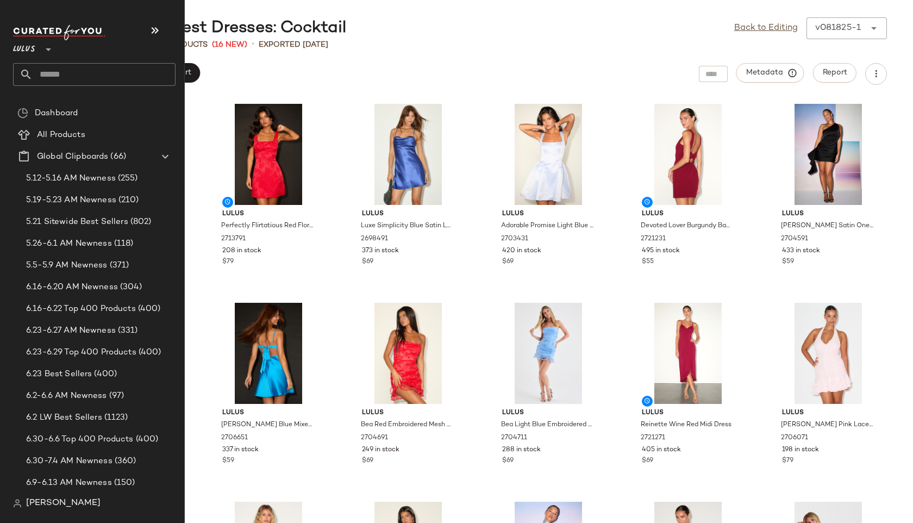
click at [53, 76] on input "text" at bounding box center [104, 74] width 143 height 23
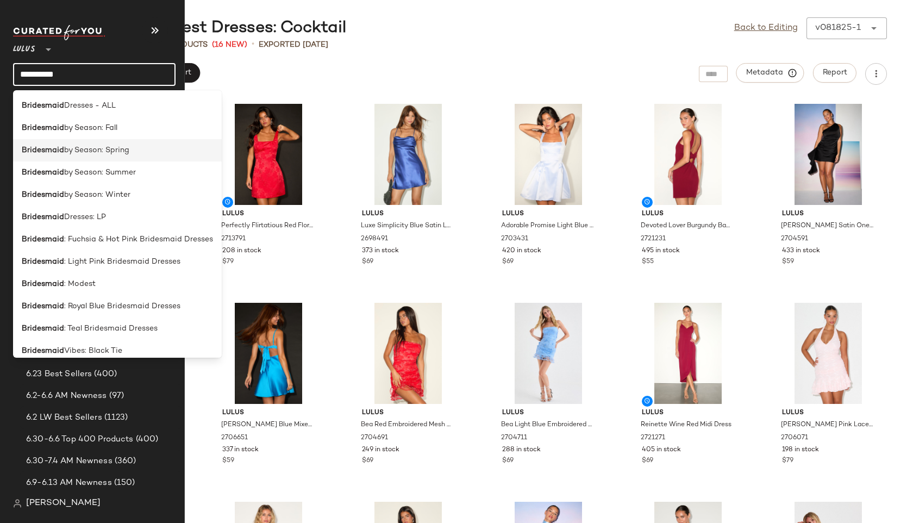
type input "**********"
click at [114, 151] on span "by Season: Spring" at bounding box center [96, 150] width 65 height 11
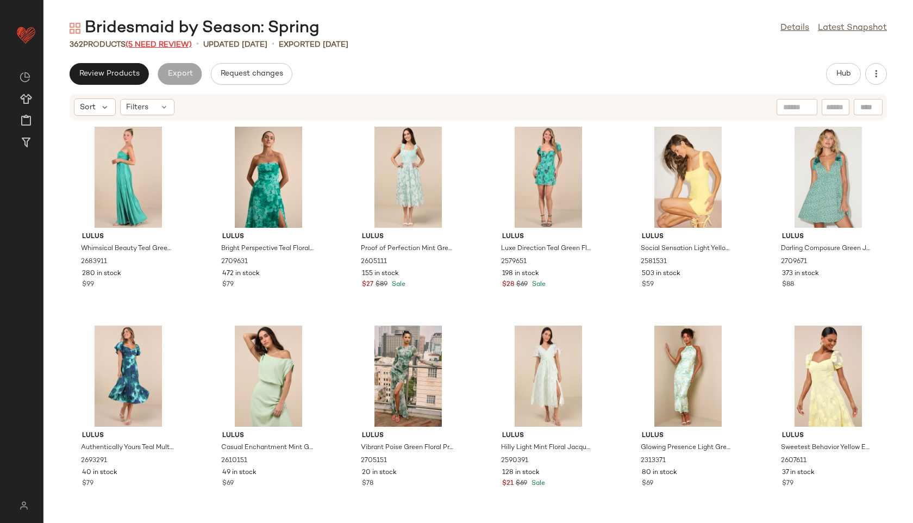
click at [178, 42] on span "(5 Need Review)" at bounding box center [159, 45] width 66 height 8
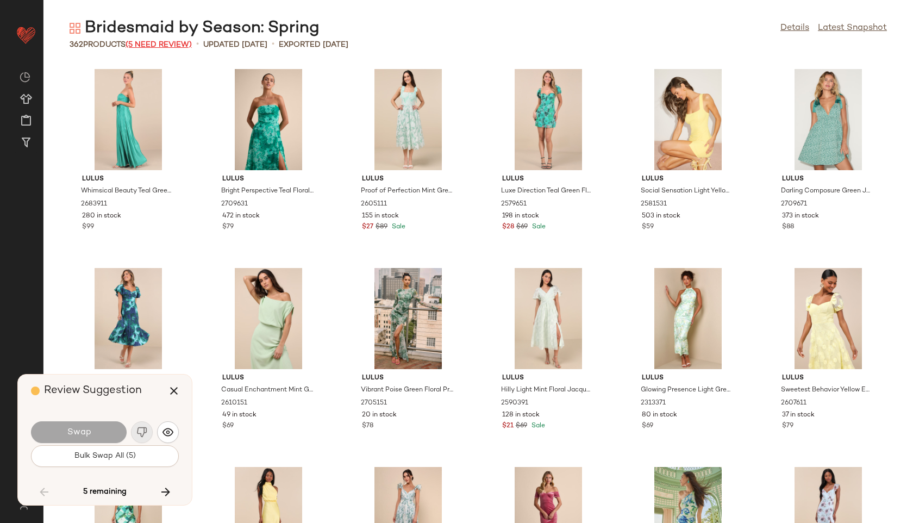
scroll to position [10941, 0]
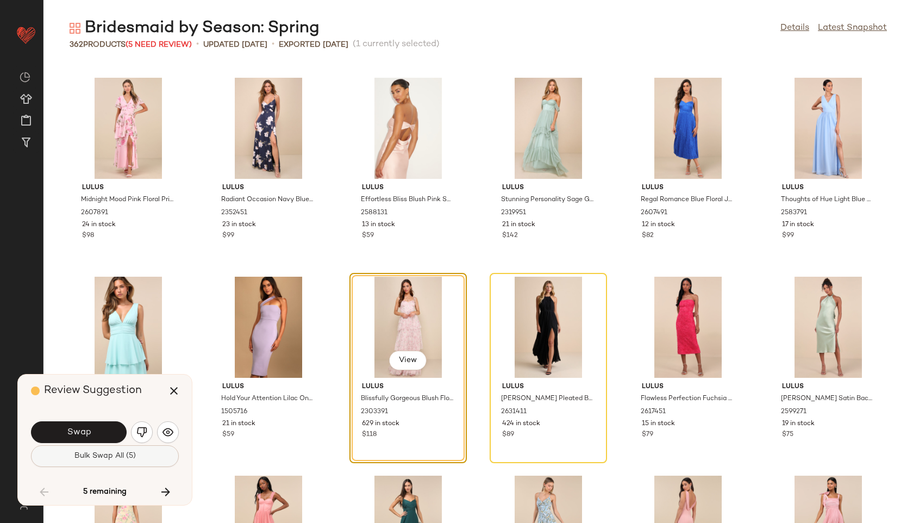
click at [128, 460] on button "Bulk Swap All (5)" at bounding box center [105, 456] width 148 height 22
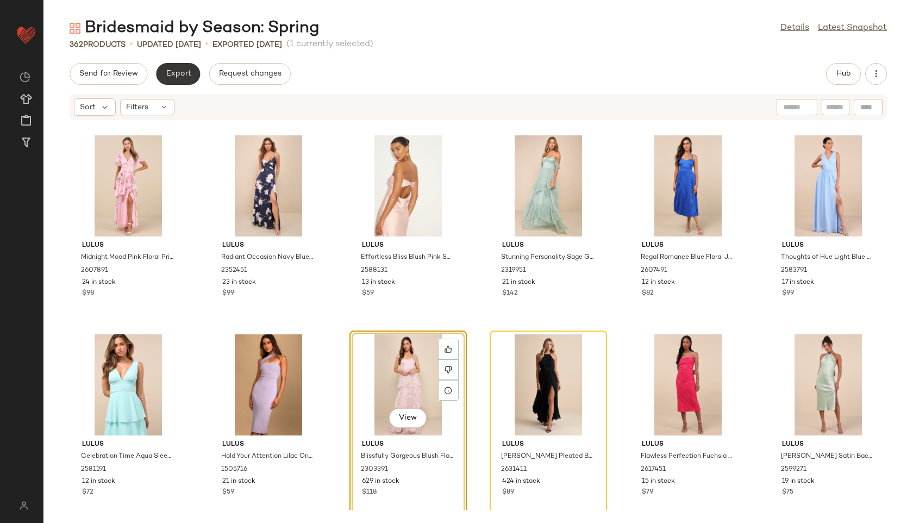
click at [182, 72] on span "Export" at bounding box center [178, 74] width 26 height 9
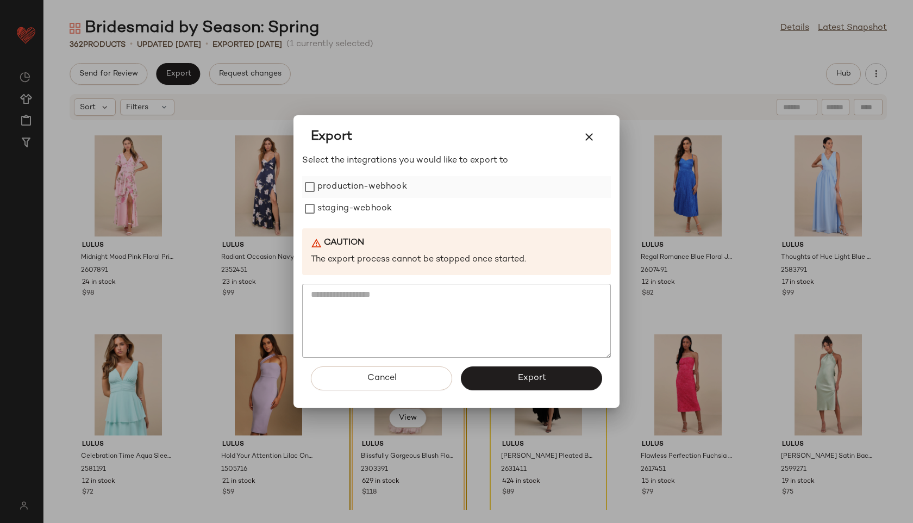
click at [342, 189] on label "production-webhook" at bounding box center [362, 187] width 90 height 22
click at [343, 212] on label "staging-webhook" at bounding box center [354, 209] width 74 height 22
click at [528, 385] on button "Export" at bounding box center [531, 378] width 141 height 24
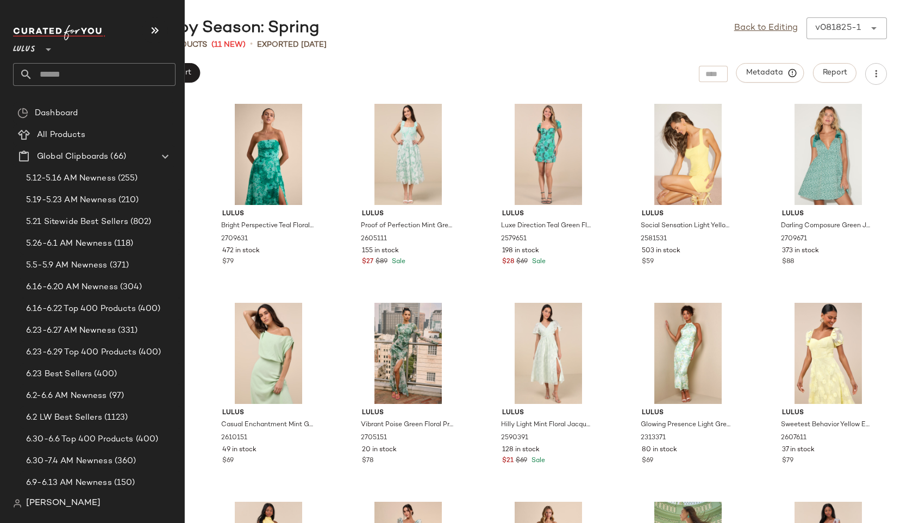
click at [52, 72] on input "text" at bounding box center [104, 74] width 143 height 23
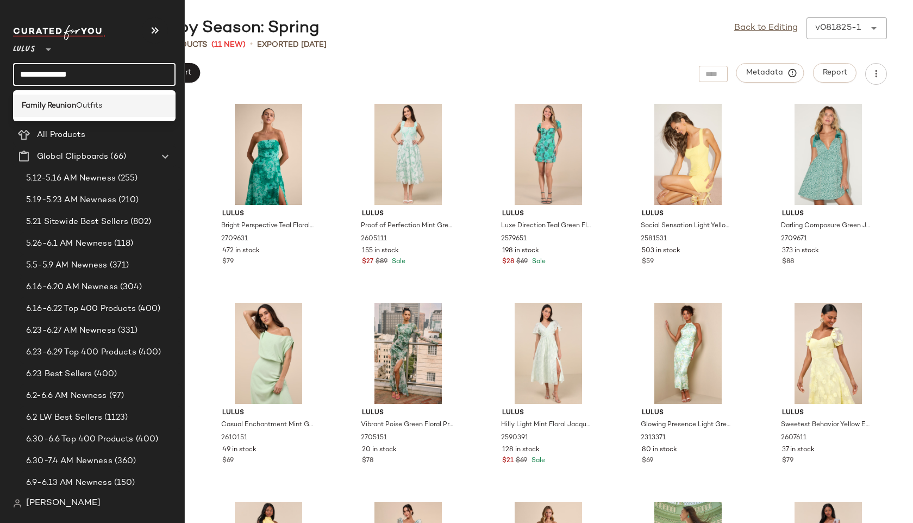
type input "**********"
click at [58, 106] on b "Family Reunion" at bounding box center [49, 105] width 54 height 11
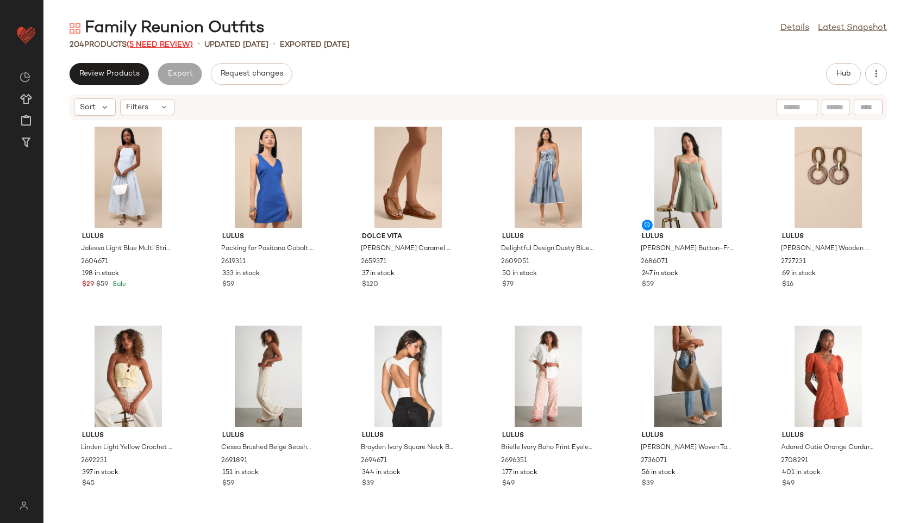
click at [168, 41] on span "(5 Need Review)" at bounding box center [160, 45] width 66 height 8
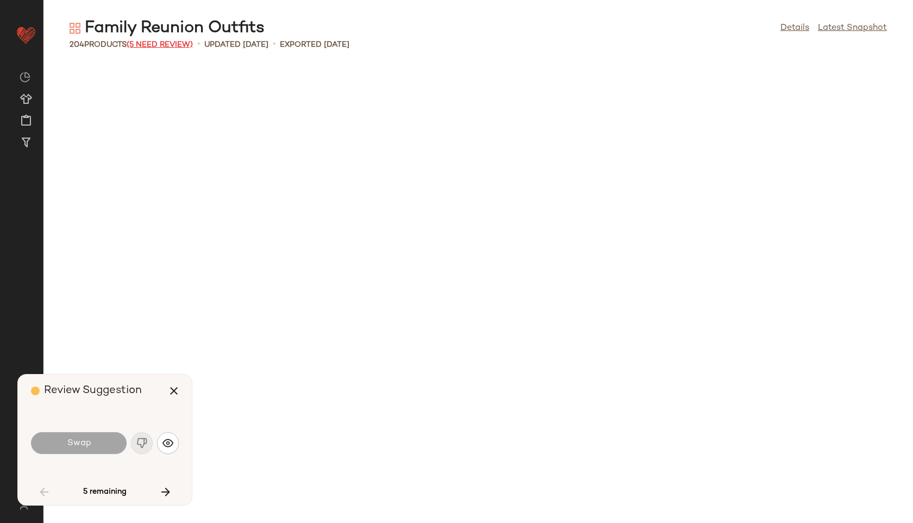
scroll to position [1194, 0]
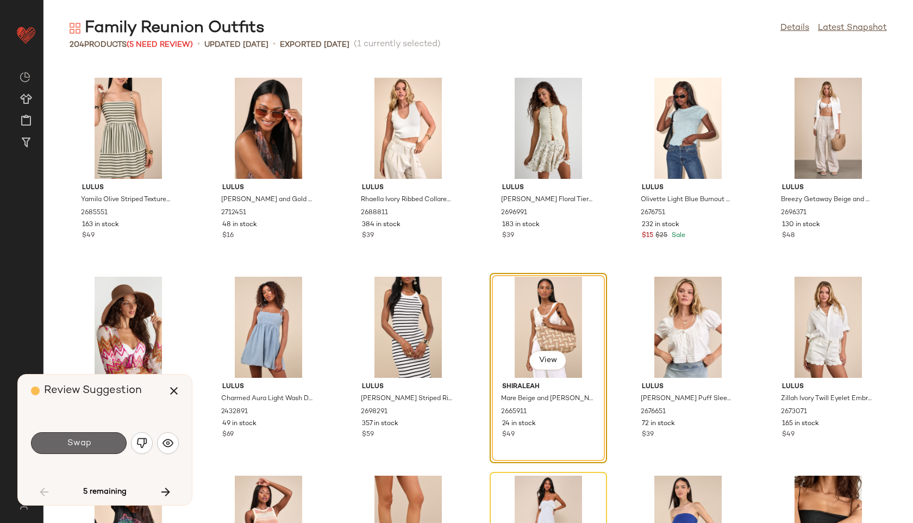
click at [98, 436] on button "Swap" at bounding box center [79, 443] width 96 height 22
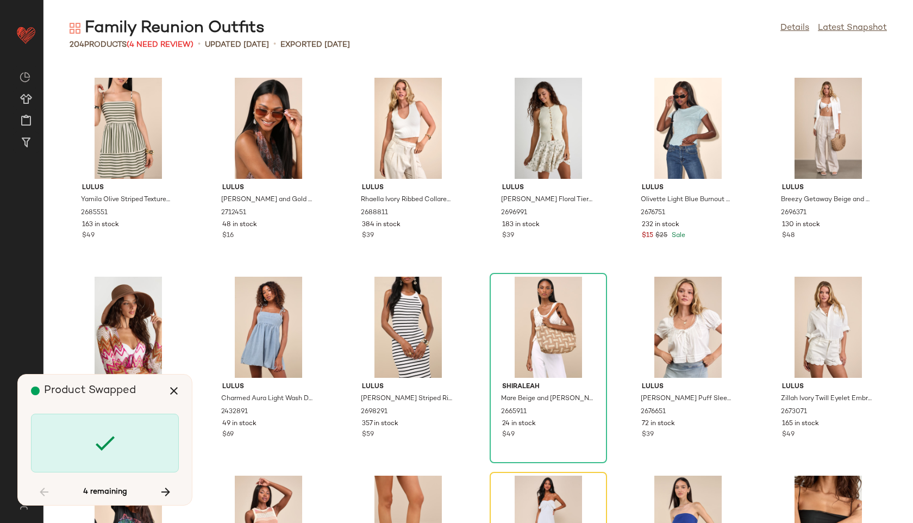
scroll to position [1393, 0]
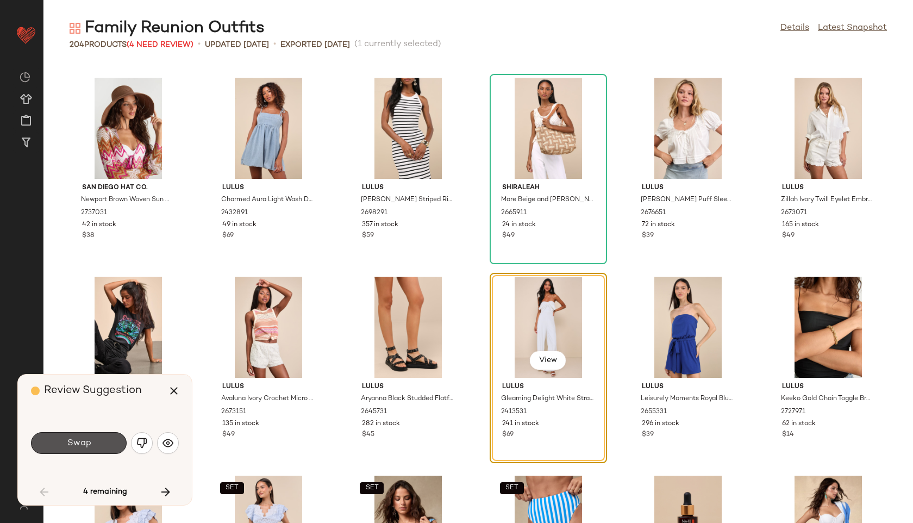
click at [98, 436] on button "Swap" at bounding box center [79, 443] width 96 height 22
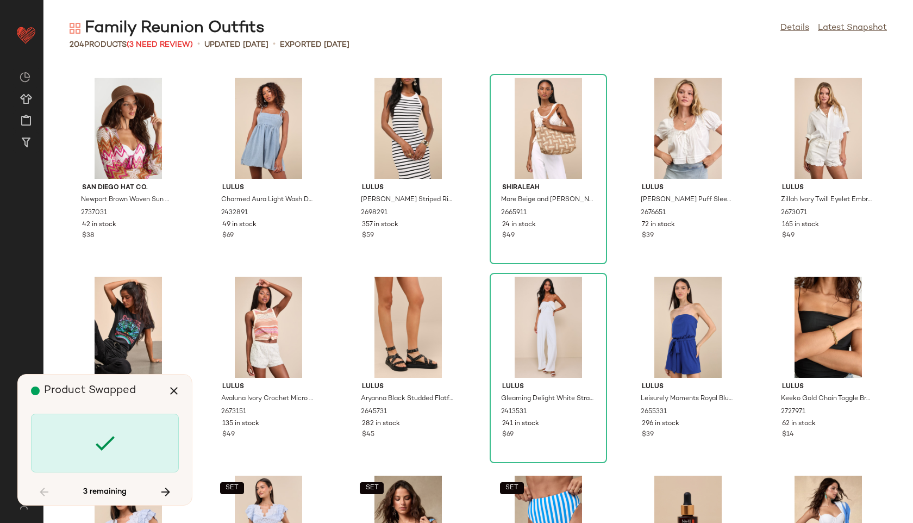
scroll to position [3780, 0]
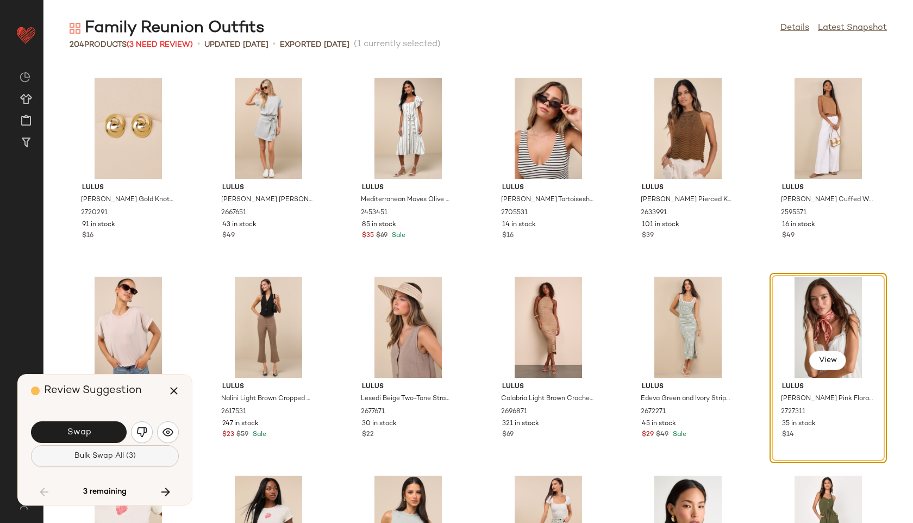
click at [102, 456] on span "Bulk Swap All (3)" at bounding box center [105, 456] width 62 height 9
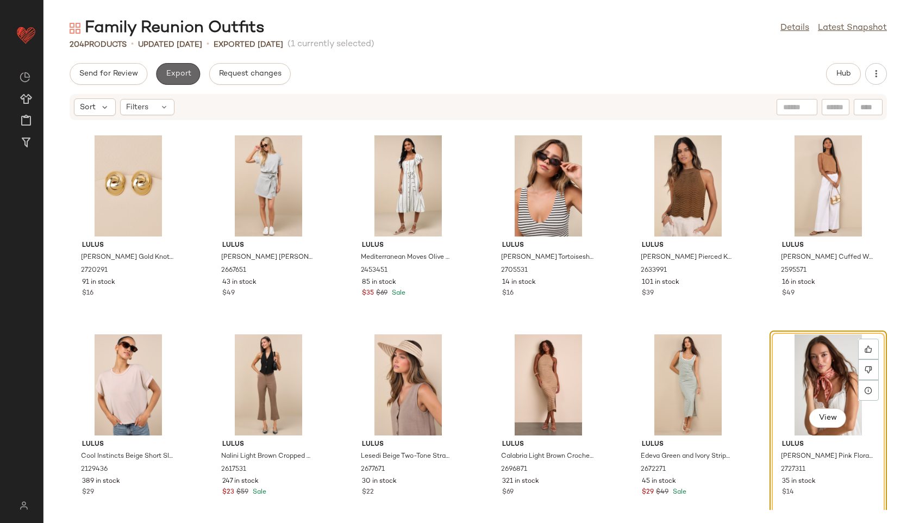
click at [177, 72] on span "Export" at bounding box center [178, 74] width 26 height 9
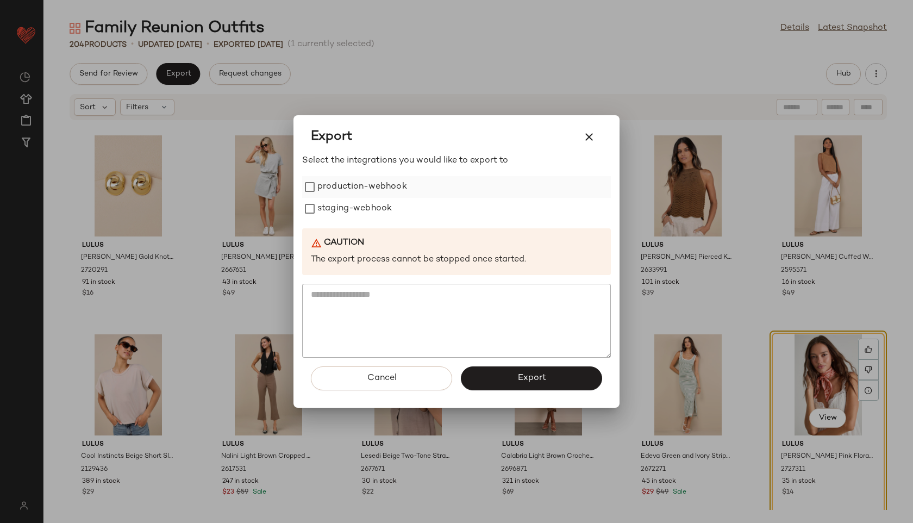
click at [348, 186] on label "production-webhook" at bounding box center [362, 187] width 90 height 22
click at [349, 219] on label "staging-webhook" at bounding box center [354, 209] width 74 height 22
click at [536, 380] on span "Export" at bounding box center [531, 378] width 29 height 10
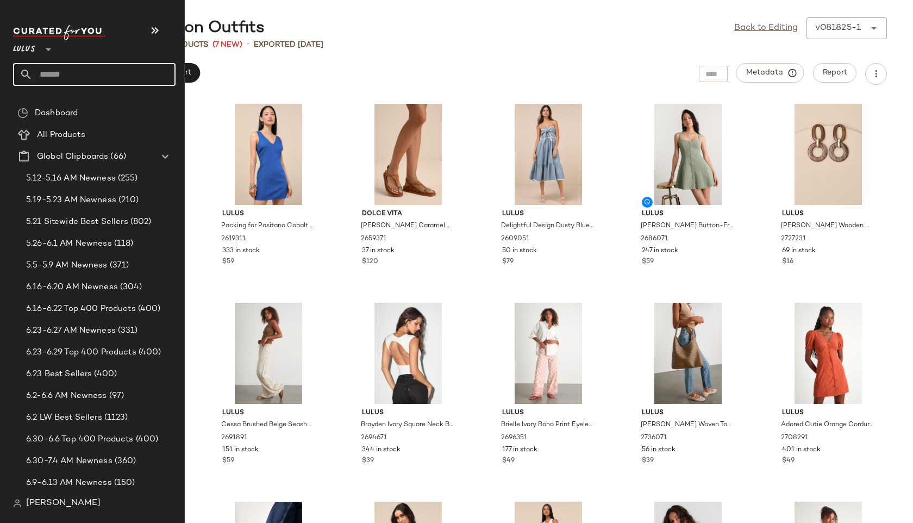
click at [41, 73] on input "text" at bounding box center [104, 74] width 143 height 23
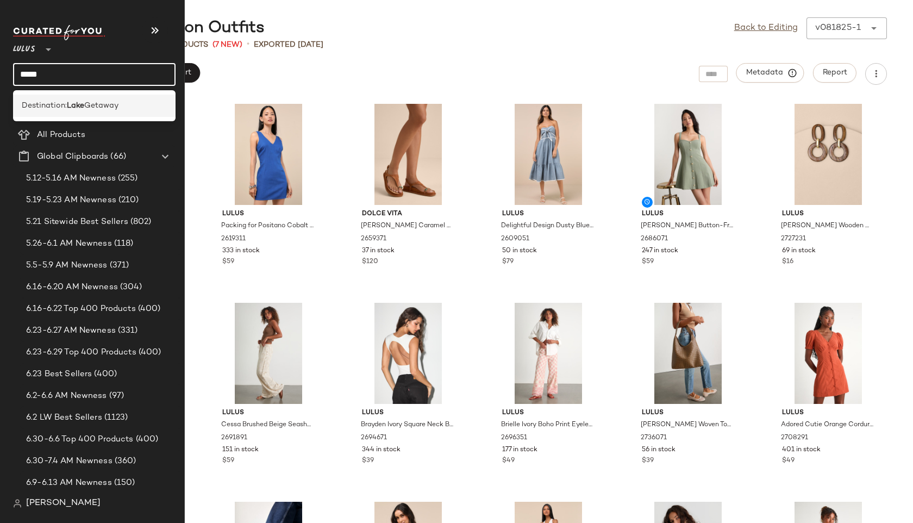
type input "****"
click at [54, 101] on span "Destination:" at bounding box center [44, 105] width 45 height 11
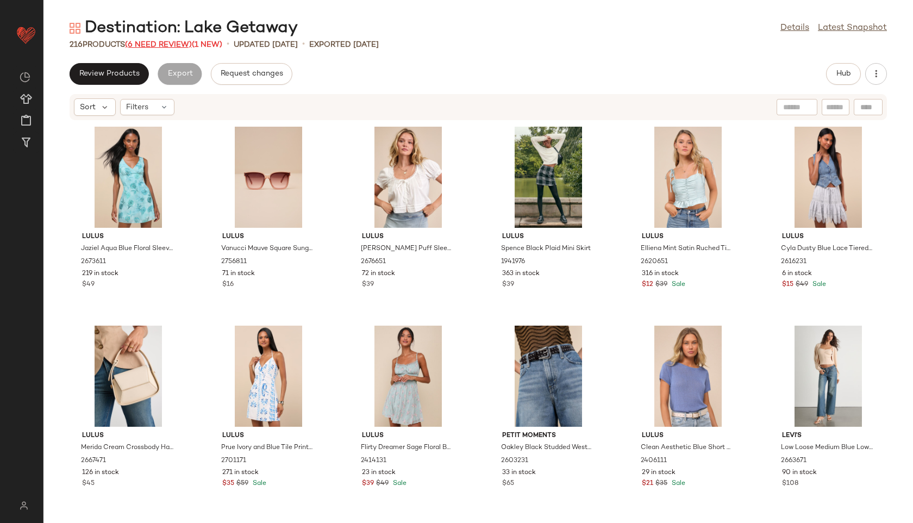
click at [168, 41] on span "(6 Need Review)" at bounding box center [158, 45] width 67 height 8
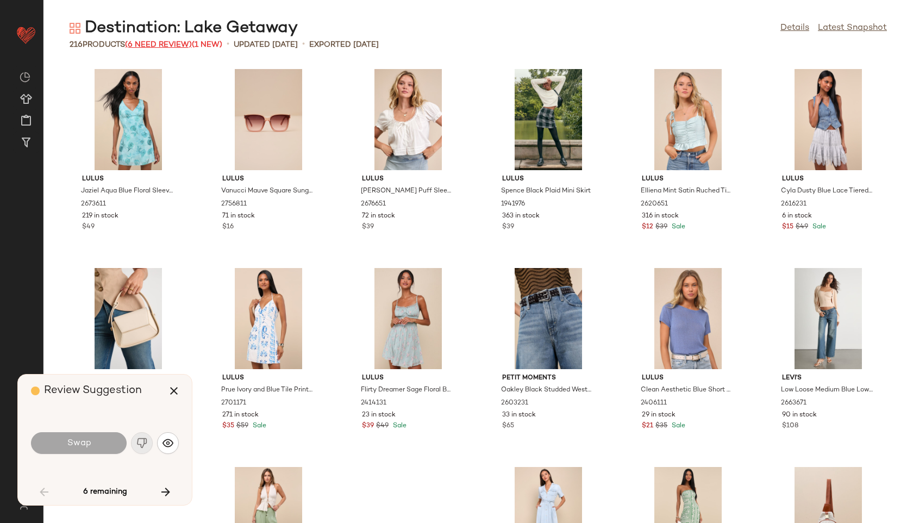
scroll to position [804, 0]
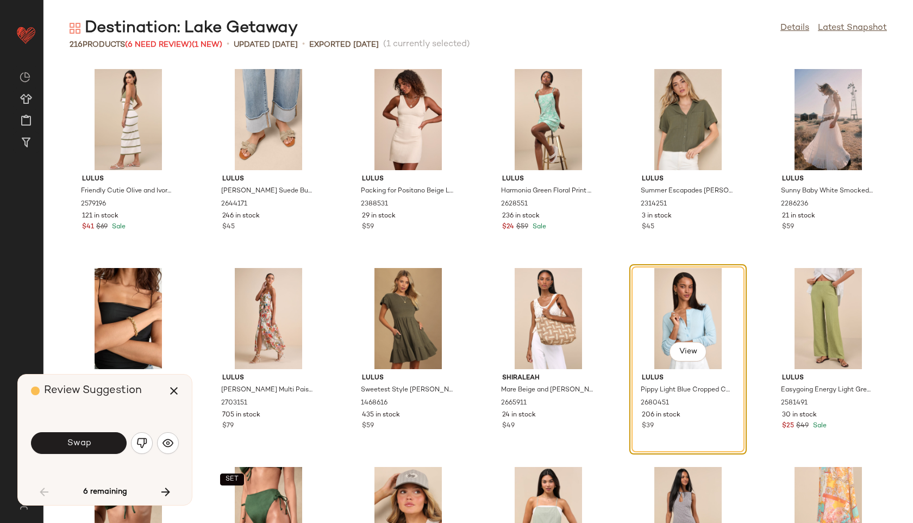
click at [99, 429] on div "Swap" at bounding box center [105, 443] width 148 height 59
click at [99, 442] on button "Swap" at bounding box center [79, 443] width 96 height 22
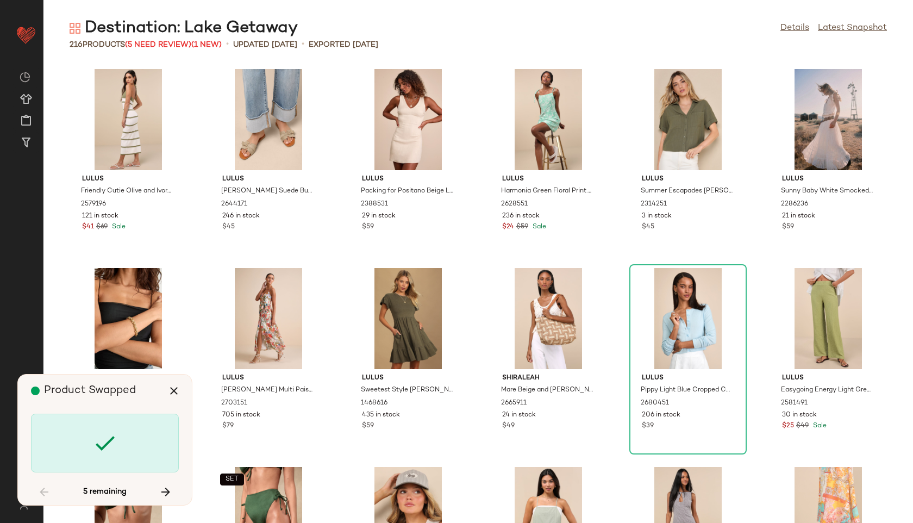
scroll to position [3183, 0]
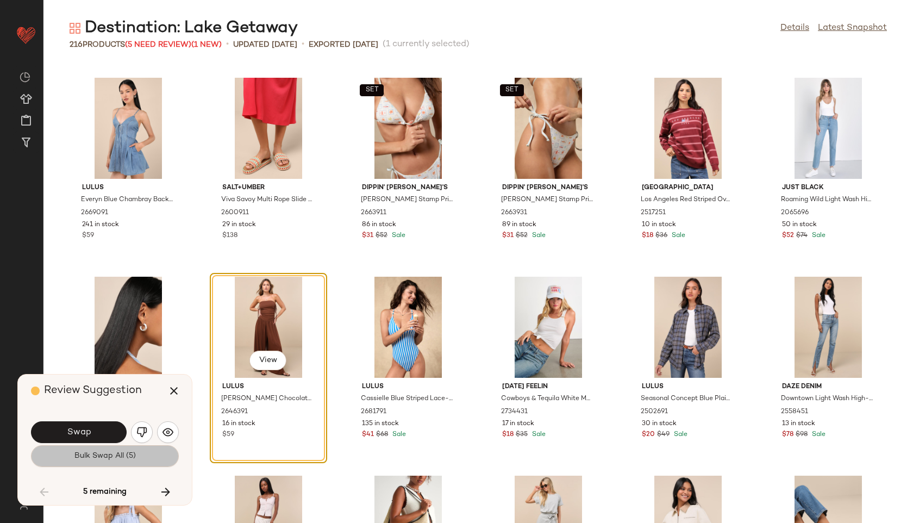
click at [106, 449] on button "Bulk Swap All (5)" at bounding box center [105, 456] width 148 height 22
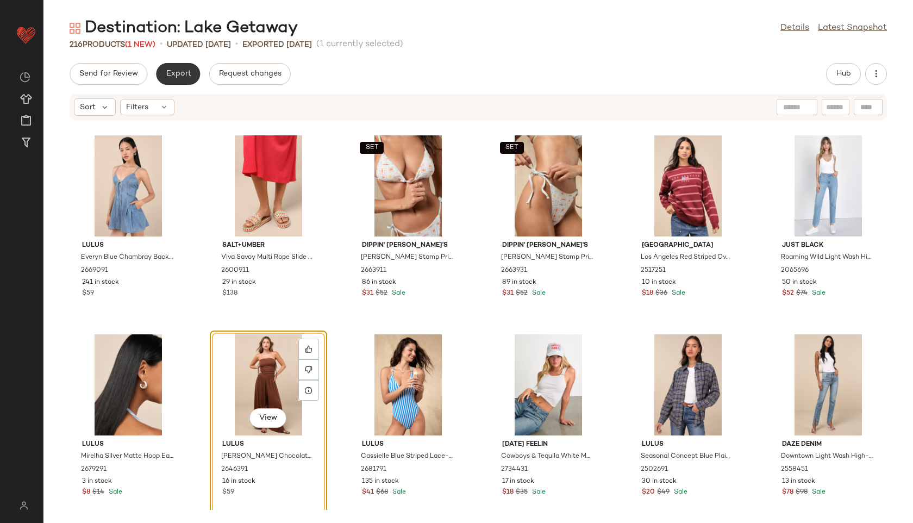
click at [177, 75] on span "Export" at bounding box center [178, 74] width 26 height 9
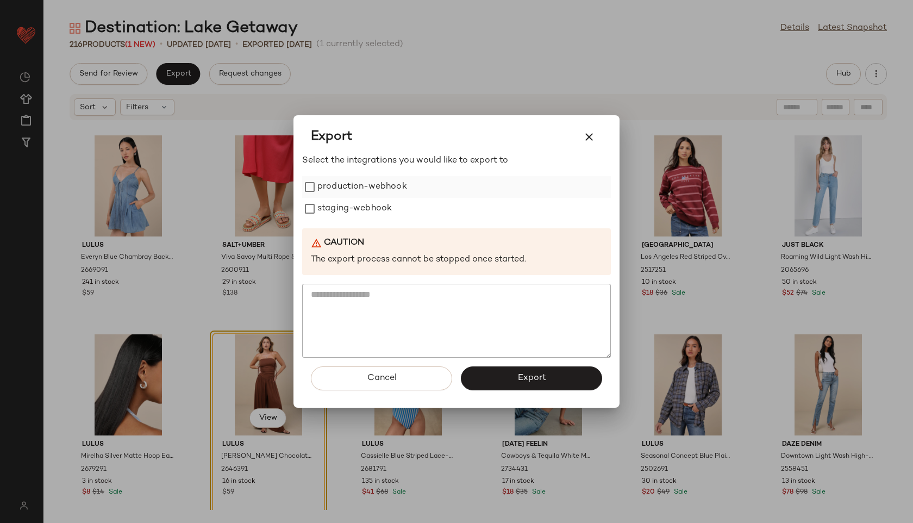
click at [329, 182] on label "production-webhook" at bounding box center [362, 187] width 90 height 22
click at [334, 208] on label "staging-webhook" at bounding box center [354, 209] width 74 height 22
click at [544, 372] on button "Export" at bounding box center [531, 378] width 141 height 24
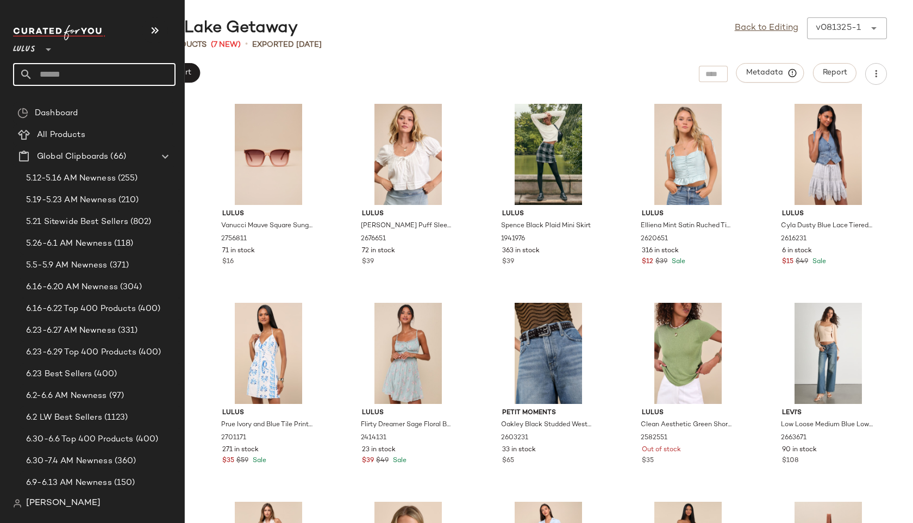
click at [46, 70] on input "text" at bounding box center [104, 74] width 143 height 23
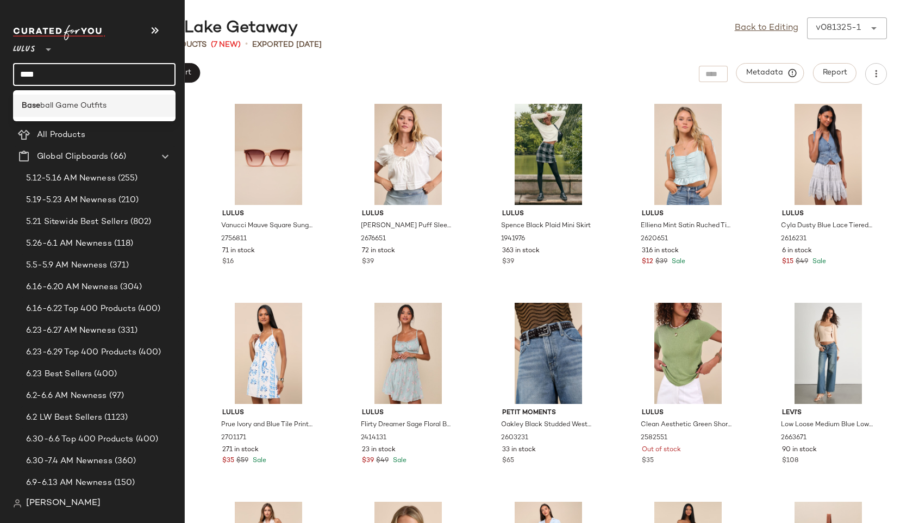
type input "****"
click at [41, 100] on span "ball Game Outfits" at bounding box center [73, 105] width 66 height 11
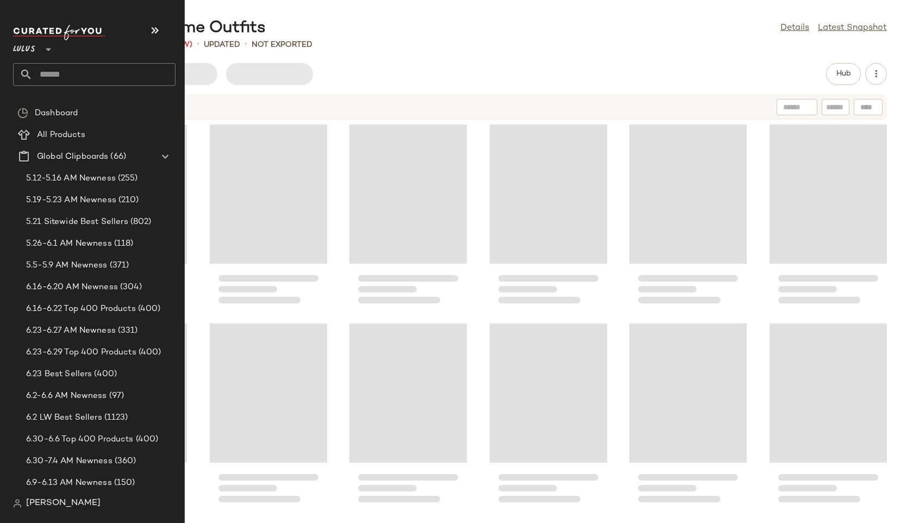
click at [57, 73] on input "text" at bounding box center [104, 74] width 143 height 23
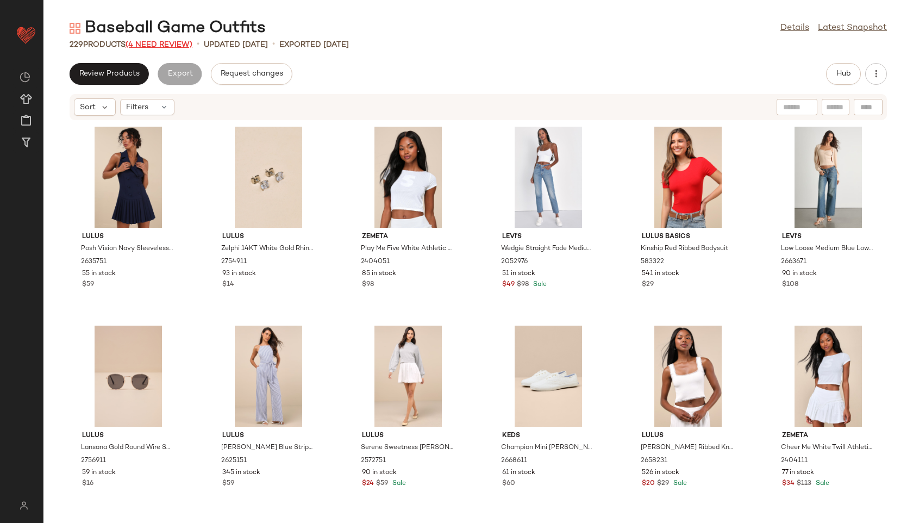
click at [175, 41] on span "(4 Need Review)" at bounding box center [159, 45] width 67 height 8
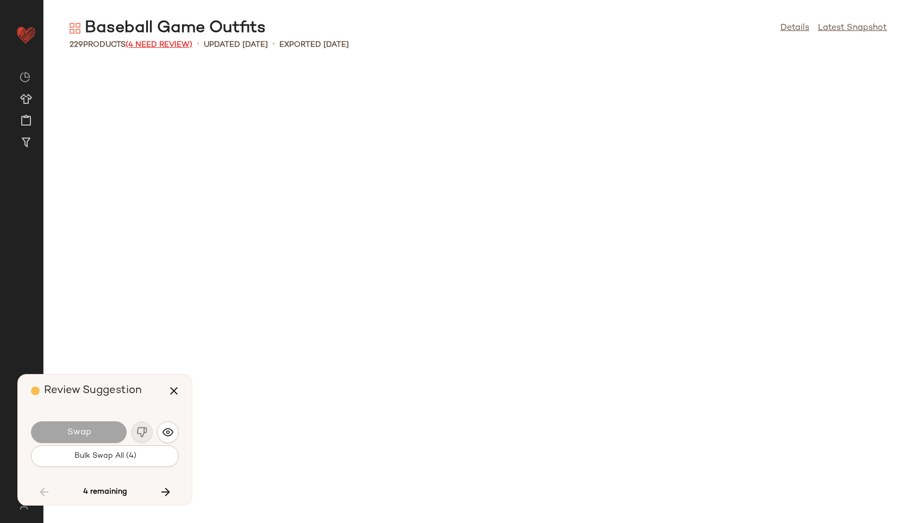
scroll to position [2188, 0]
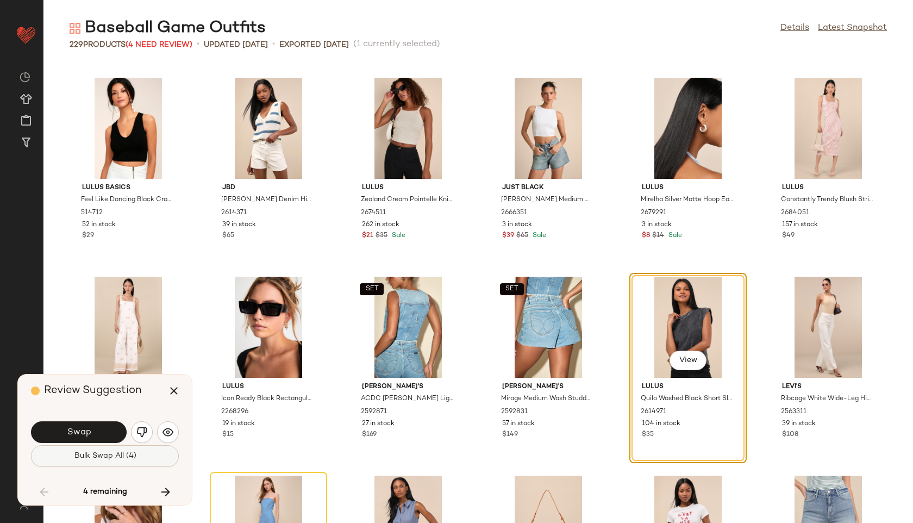
click at [140, 451] on button "Bulk Swap All (4)" at bounding box center [105, 456] width 148 height 22
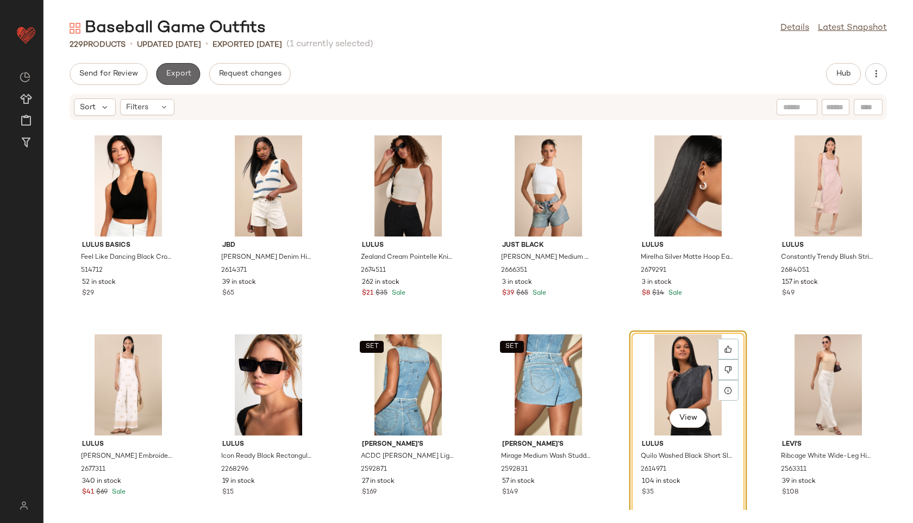
click at [184, 73] on span "Export" at bounding box center [178, 74] width 26 height 9
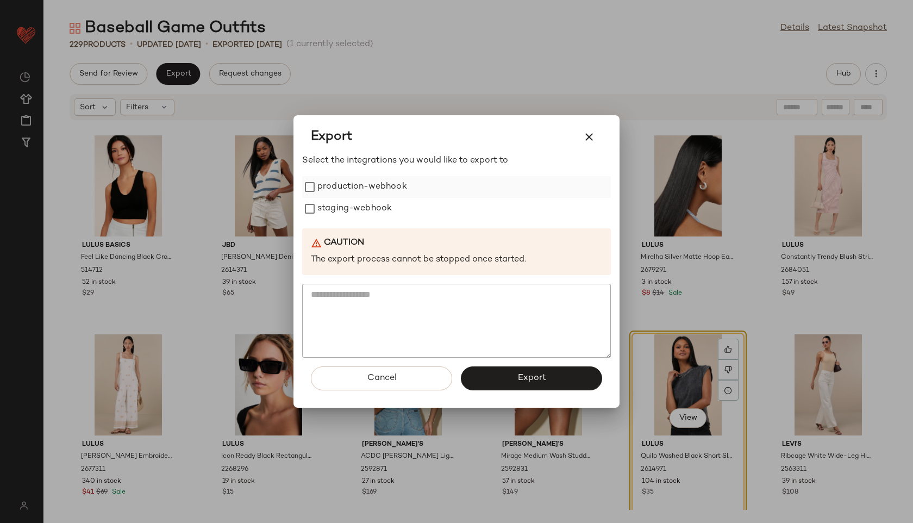
click at [351, 188] on label "production-webhook" at bounding box center [362, 187] width 90 height 22
click at [352, 208] on label "staging-webhook" at bounding box center [354, 209] width 74 height 22
click at [505, 380] on button "Export" at bounding box center [531, 378] width 141 height 24
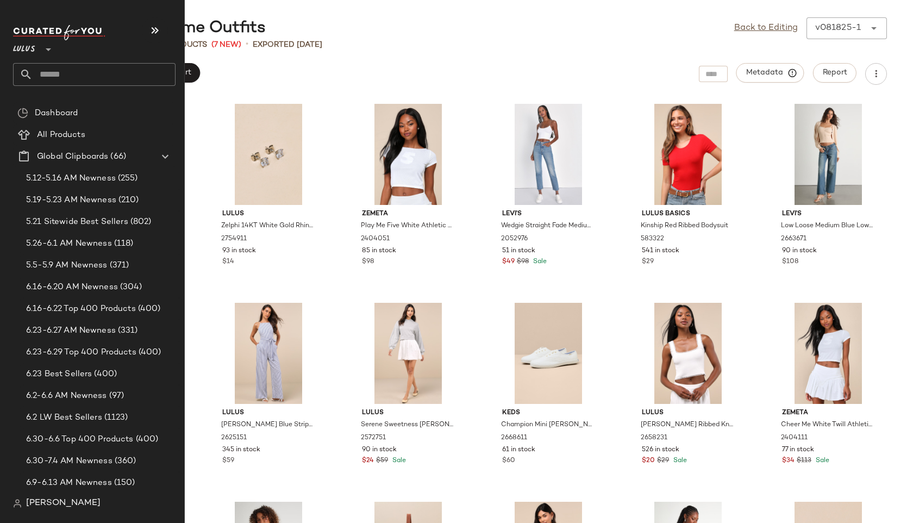
click at [53, 73] on input "text" at bounding box center [104, 74] width 143 height 23
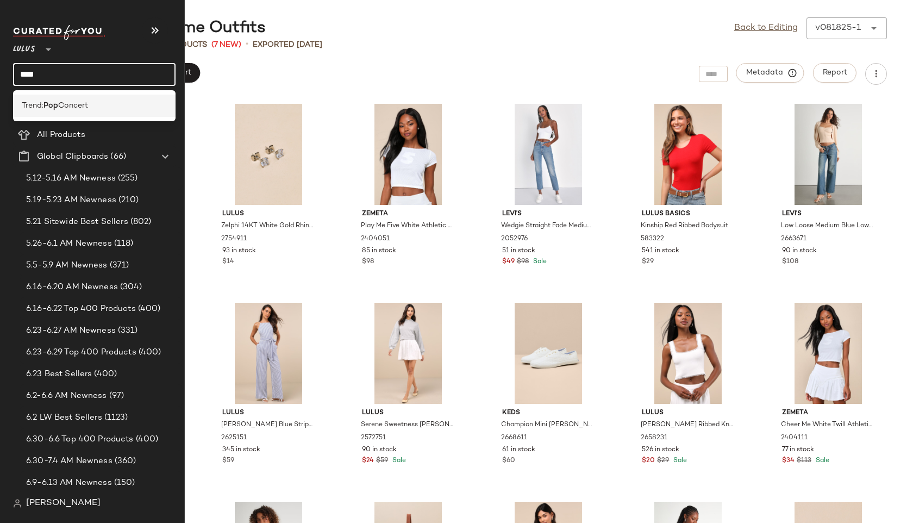
type input "***"
click at [73, 103] on span "Concert" at bounding box center [73, 105] width 30 height 11
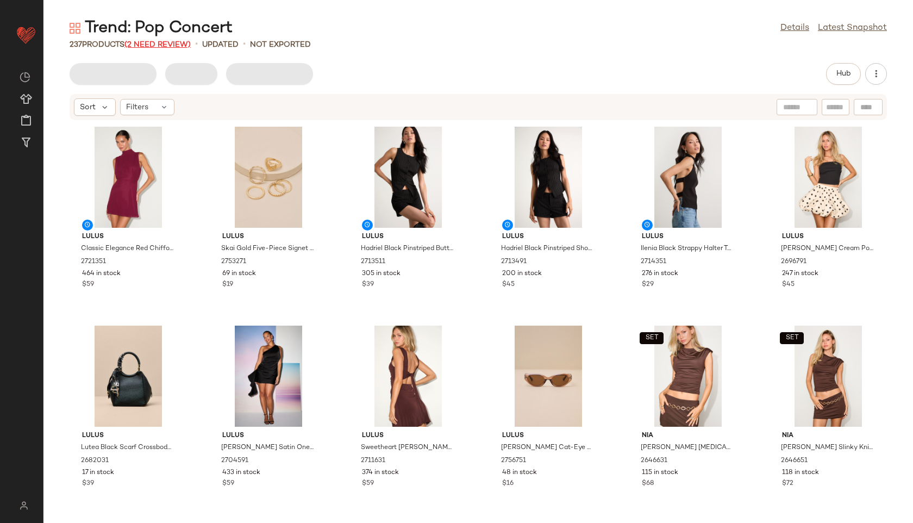
click at [169, 42] on span "(2 Need Review)" at bounding box center [157, 45] width 66 height 8
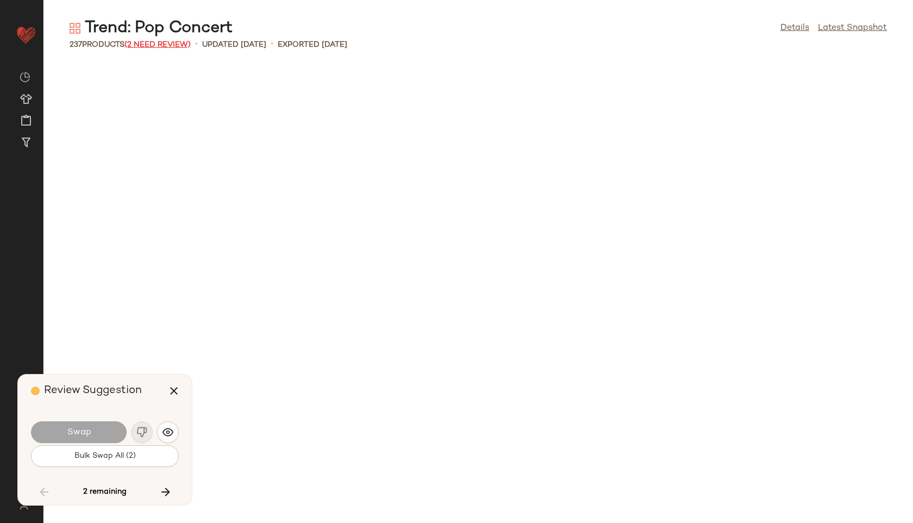
scroll to position [4973, 0]
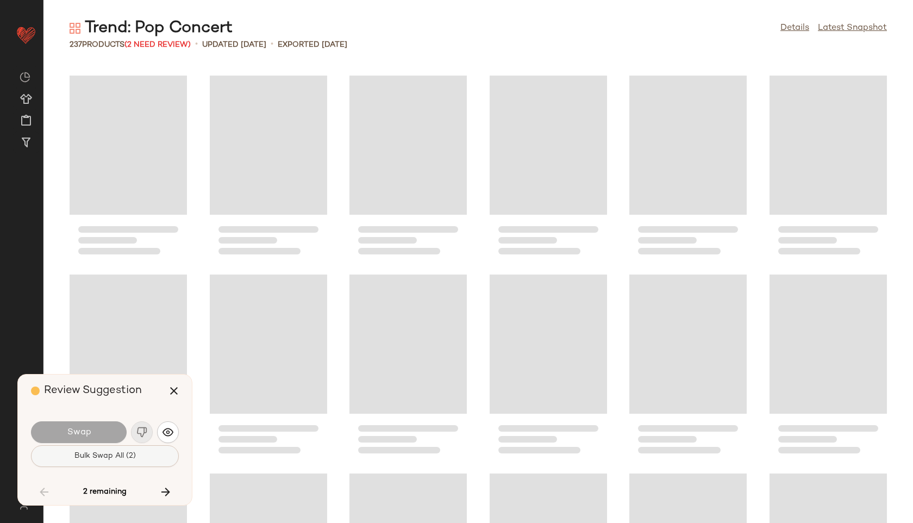
click at [124, 458] on span "Bulk Swap All (2)" at bounding box center [105, 456] width 62 height 9
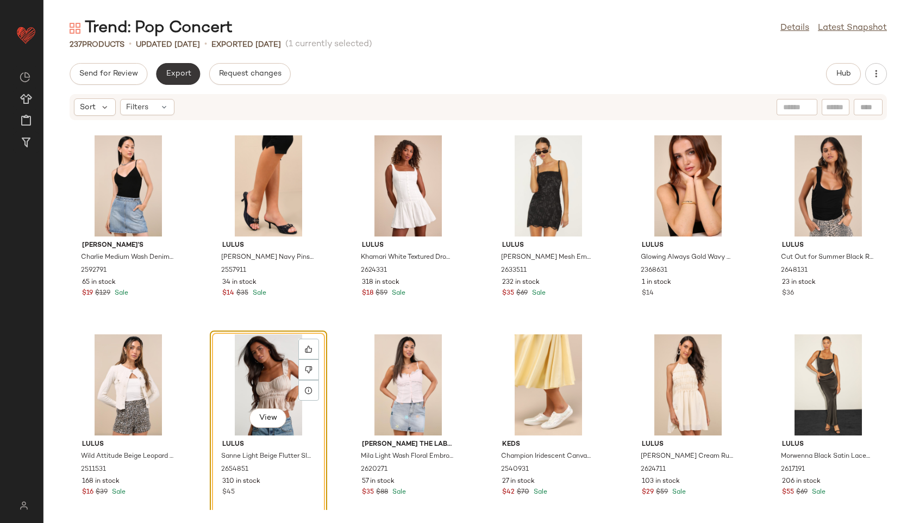
click at [187, 79] on button "Export" at bounding box center [178, 74] width 44 height 22
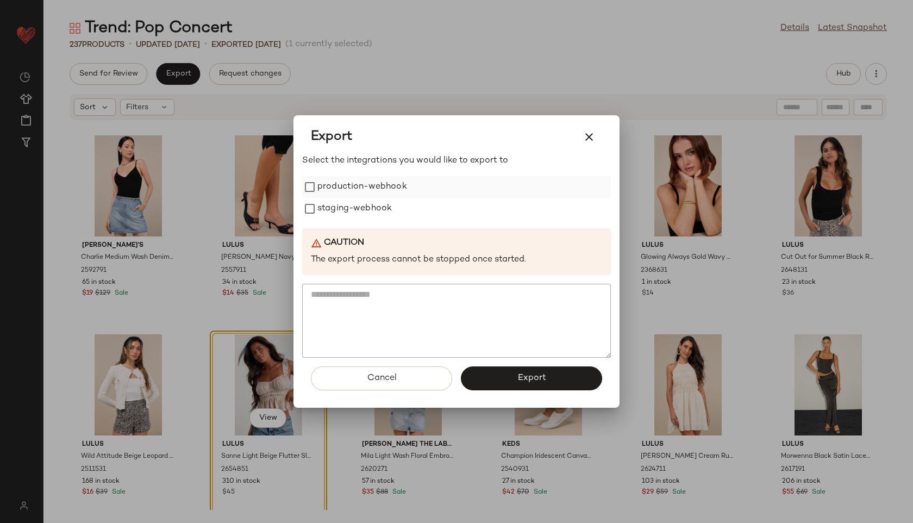
click at [329, 186] on label "production-webhook" at bounding box center [362, 187] width 90 height 22
click at [332, 204] on label "staging-webhook" at bounding box center [354, 209] width 74 height 22
click at [523, 374] on span "Export" at bounding box center [531, 378] width 29 height 10
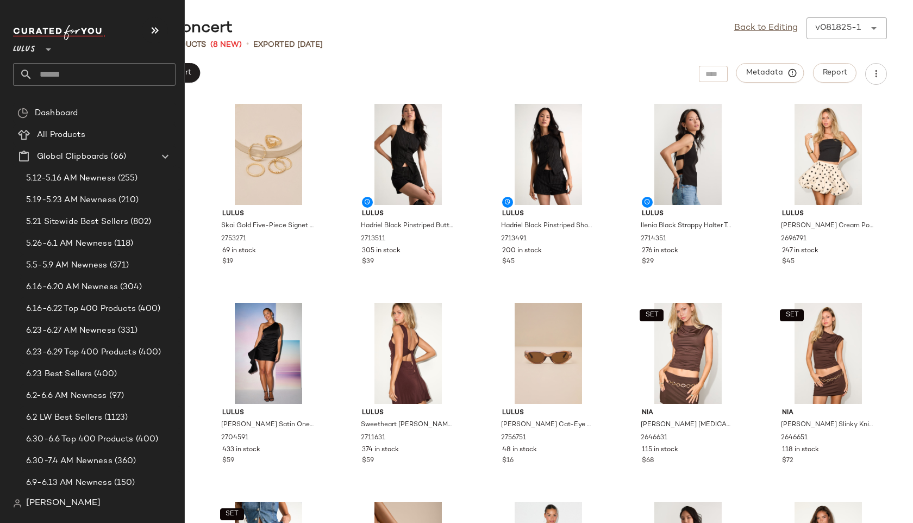
click at [43, 75] on input "text" at bounding box center [104, 74] width 143 height 23
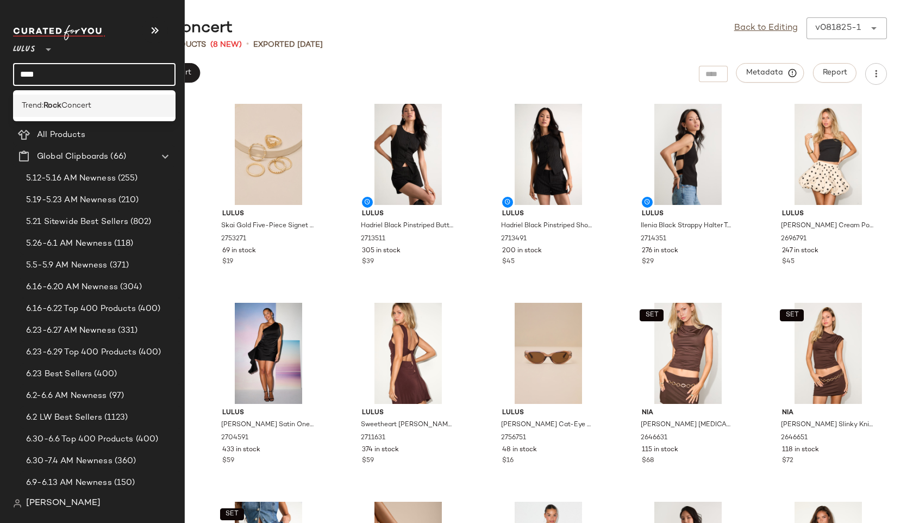
type input "****"
click at [30, 104] on span "Trend:" at bounding box center [33, 105] width 22 height 11
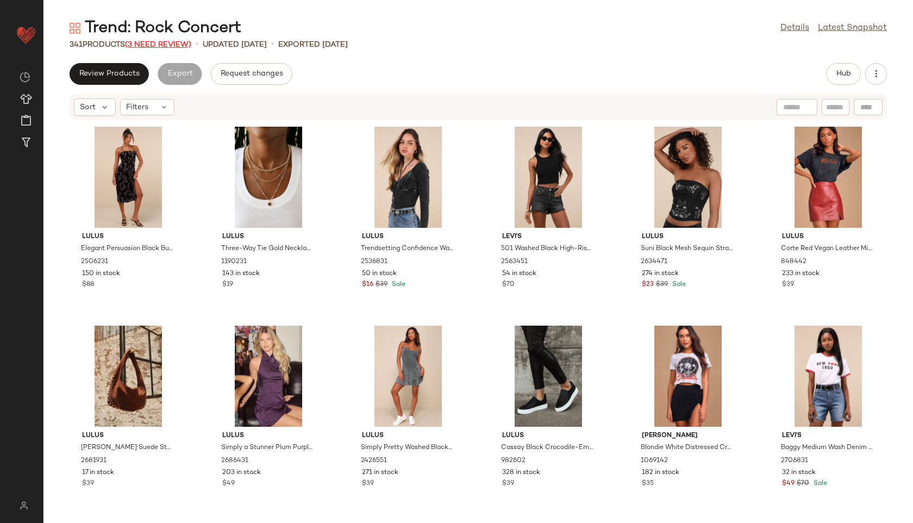
click at [180, 44] on span "(3 Need Review)" at bounding box center [158, 45] width 66 height 8
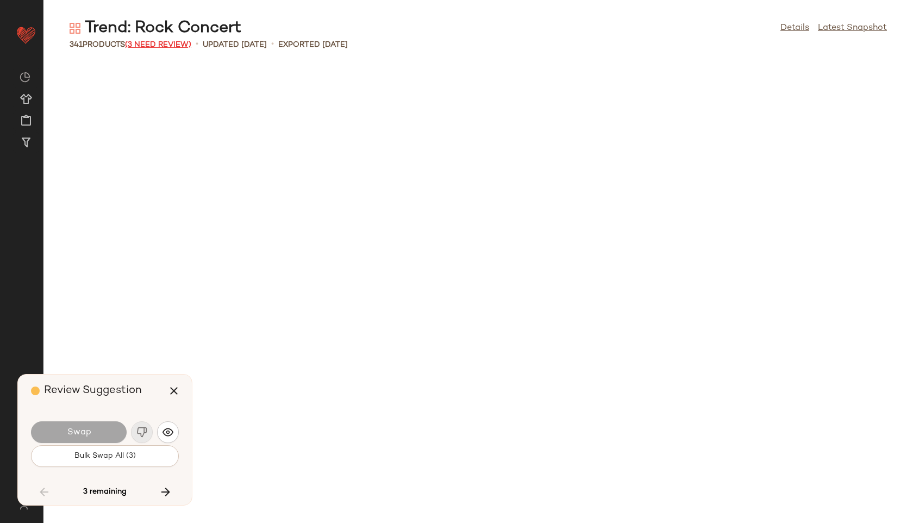
scroll to position [4973, 0]
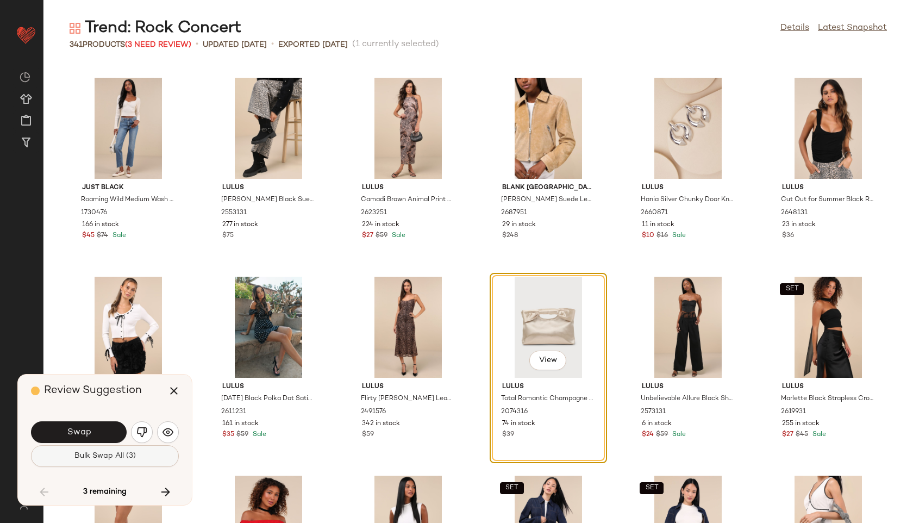
click at [135, 450] on button "Bulk Swap All (3)" at bounding box center [105, 456] width 148 height 22
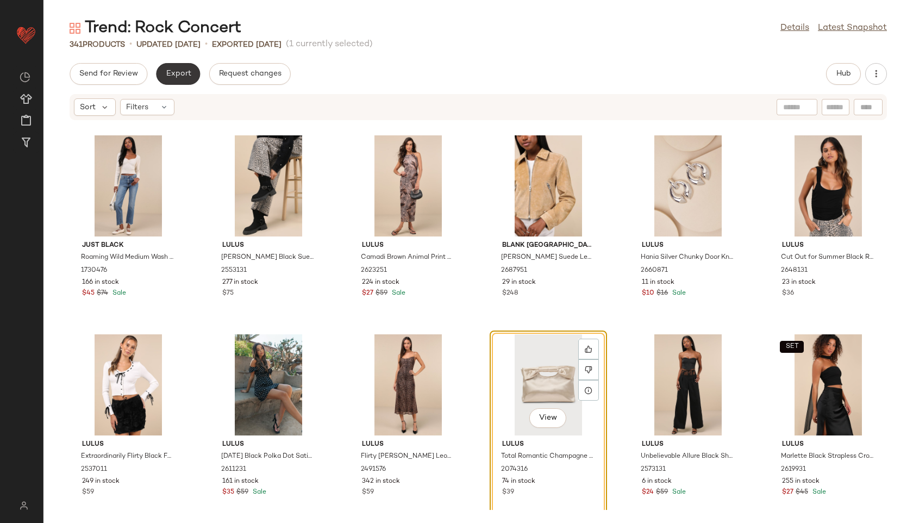
click at [176, 78] on span "Export" at bounding box center [178, 74] width 26 height 9
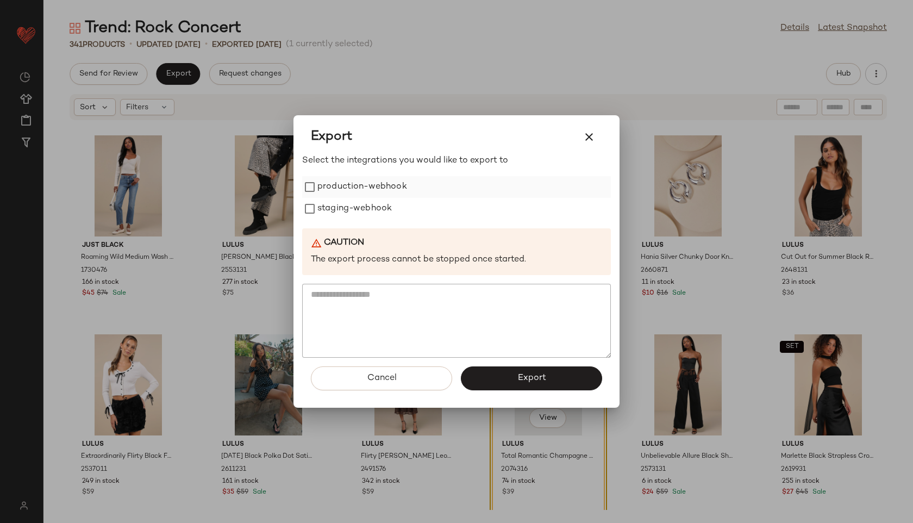
click at [361, 189] on label "production-webhook" at bounding box center [362, 187] width 90 height 22
click at [362, 204] on label "staging-webhook" at bounding box center [354, 209] width 74 height 22
click at [495, 380] on button "Export" at bounding box center [531, 378] width 141 height 24
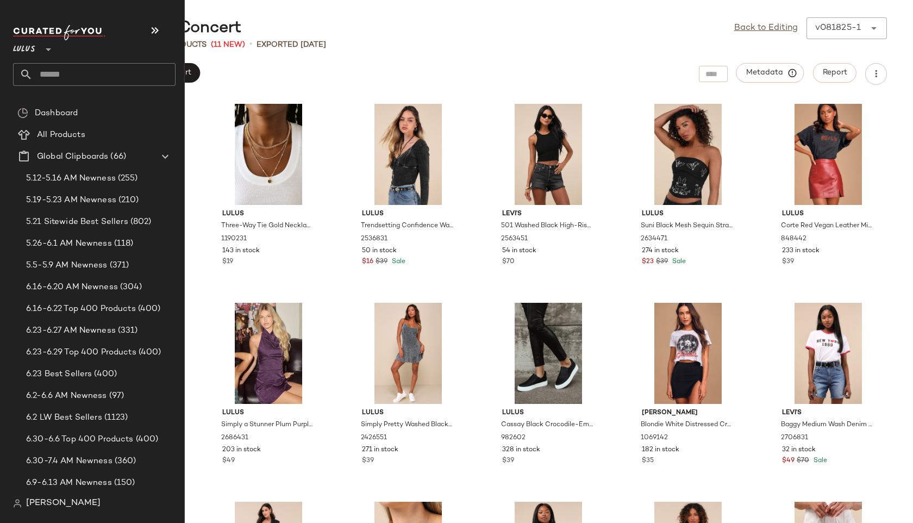
click at [41, 75] on input "text" at bounding box center [104, 74] width 143 height 23
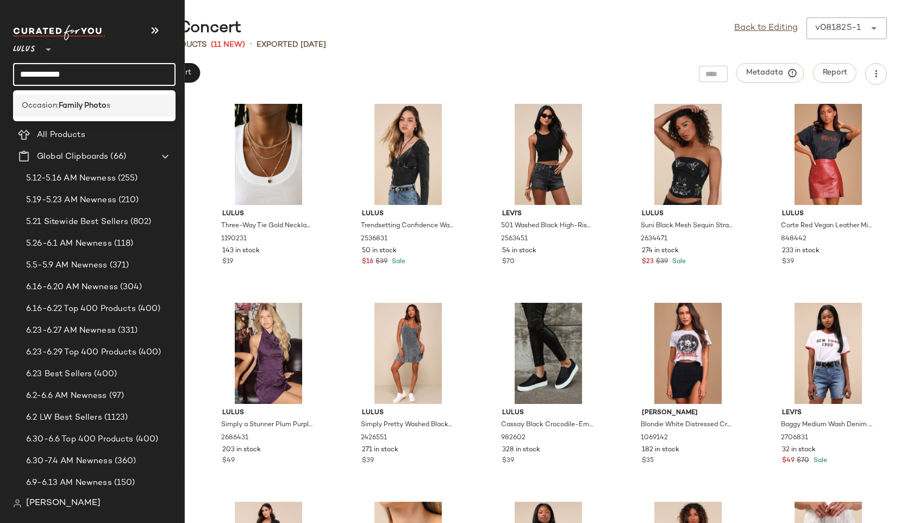
type input "**********"
click at [51, 102] on span "Occasion:" at bounding box center [40, 105] width 37 height 11
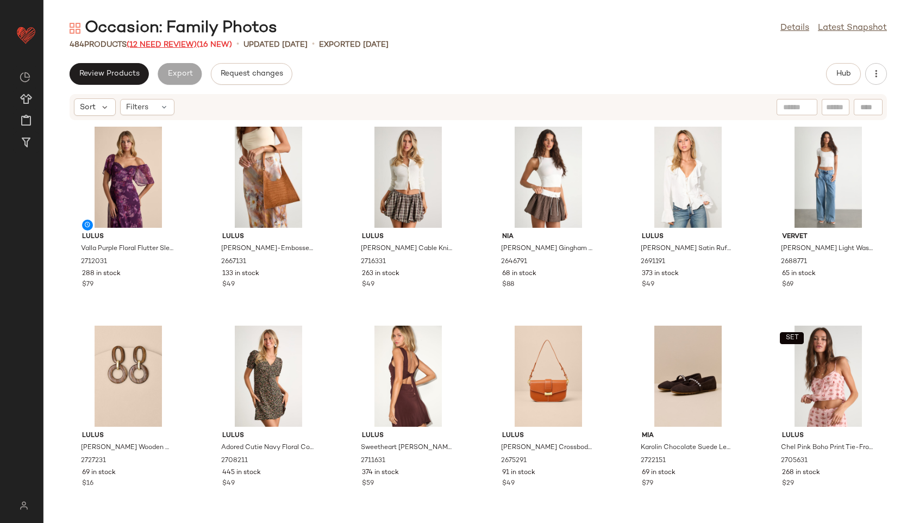
click at [173, 42] on span "(12 Need Review)" at bounding box center [162, 45] width 70 height 8
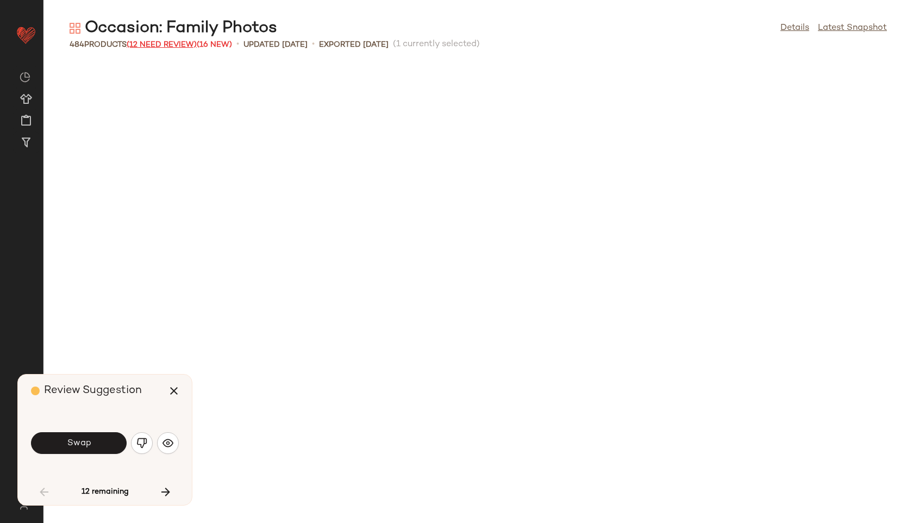
scroll to position [605, 0]
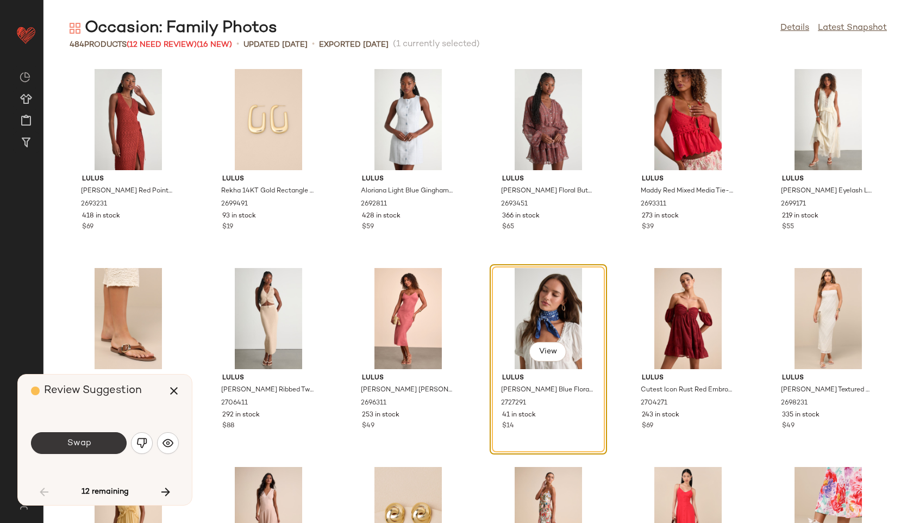
click at [72, 439] on span "Swap" at bounding box center [78, 443] width 24 height 10
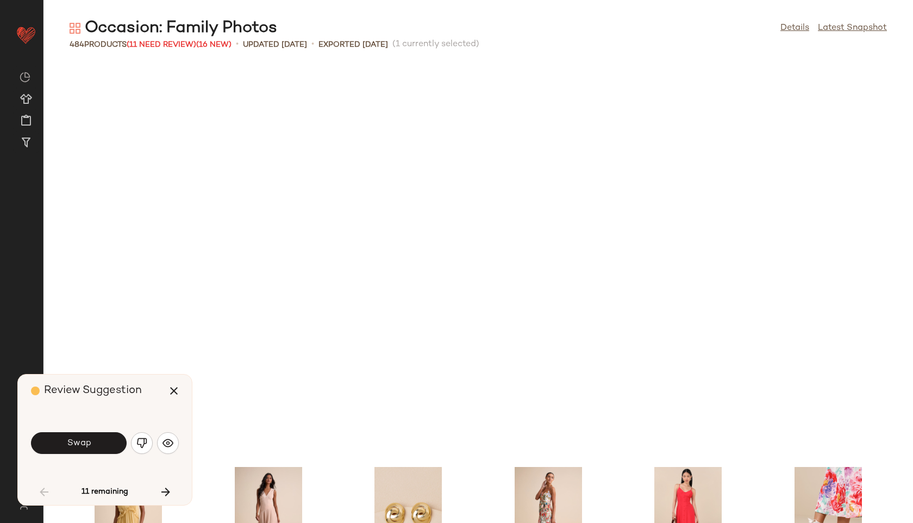
scroll to position [995, 0]
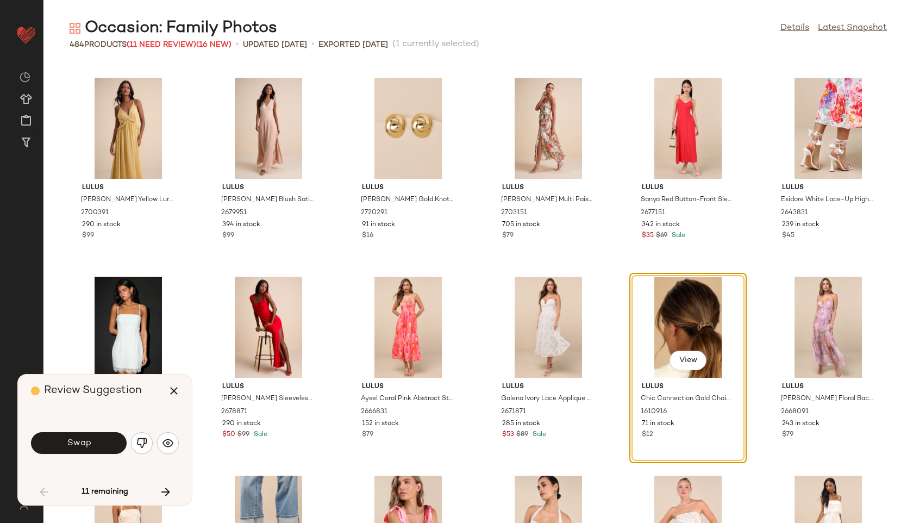
click at [72, 439] on span "Swap" at bounding box center [78, 443] width 24 height 10
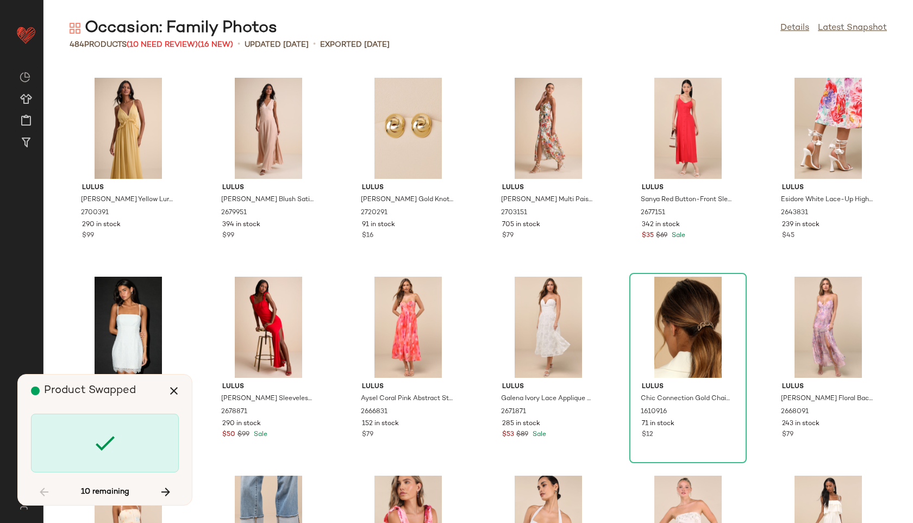
scroll to position [2984, 0]
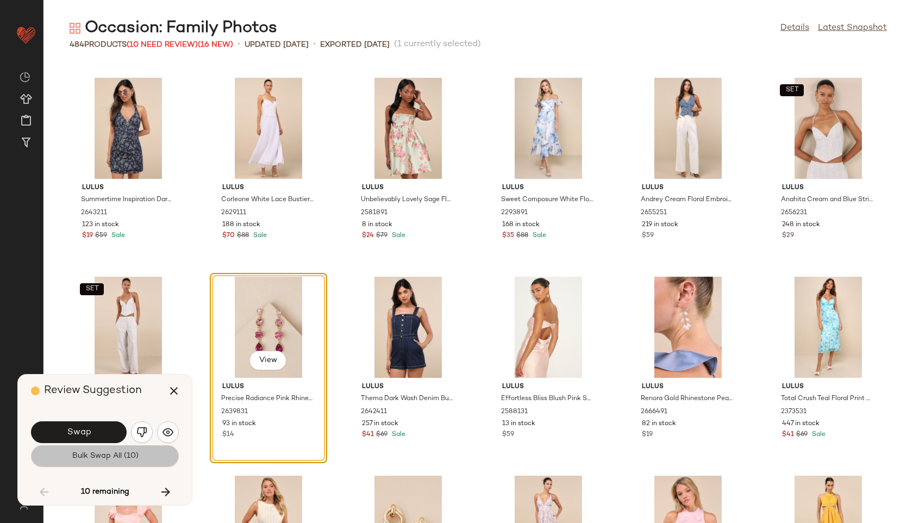
click at [84, 457] on span "Bulk Swap All (10)" at bounding box center [104, 456] width 67 height 9
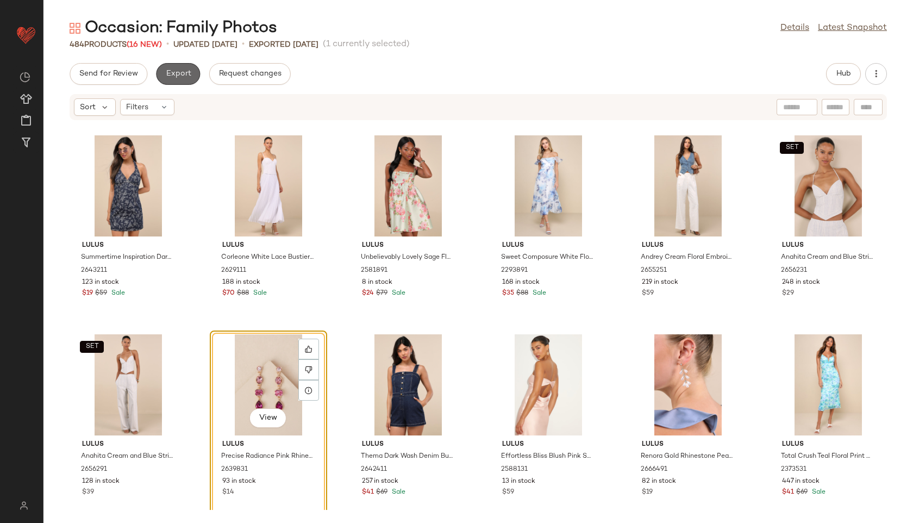
click at [184, 70] on span "Export" at bounding box center [178, 74] width 26 height 9
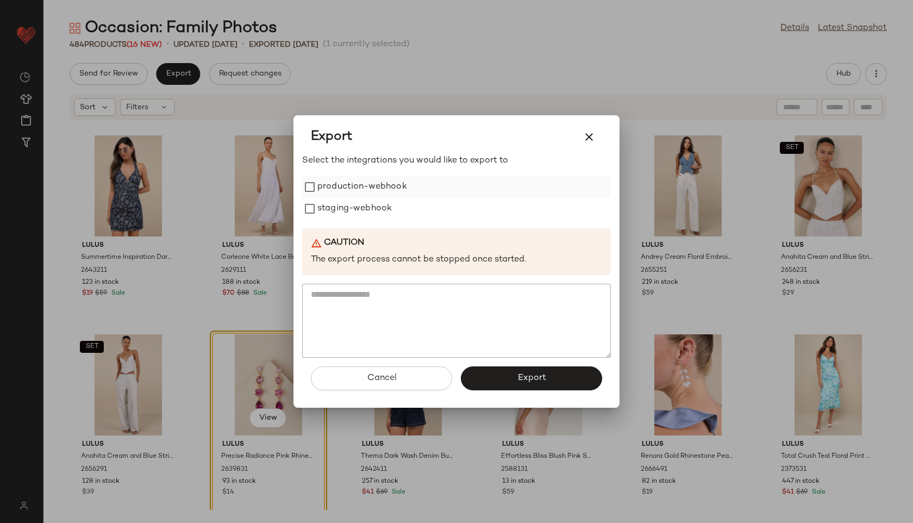
click at [320, 184] on label "production-webhook" at bounding box center [362, 187] width 90 height 22
click at [325, 203] on label "staging-webhook" at bounding box center [354, 209] width 74 height 22
click at [522, 376] on span "Export" at bounding box center [531, 378] width 29 height 10
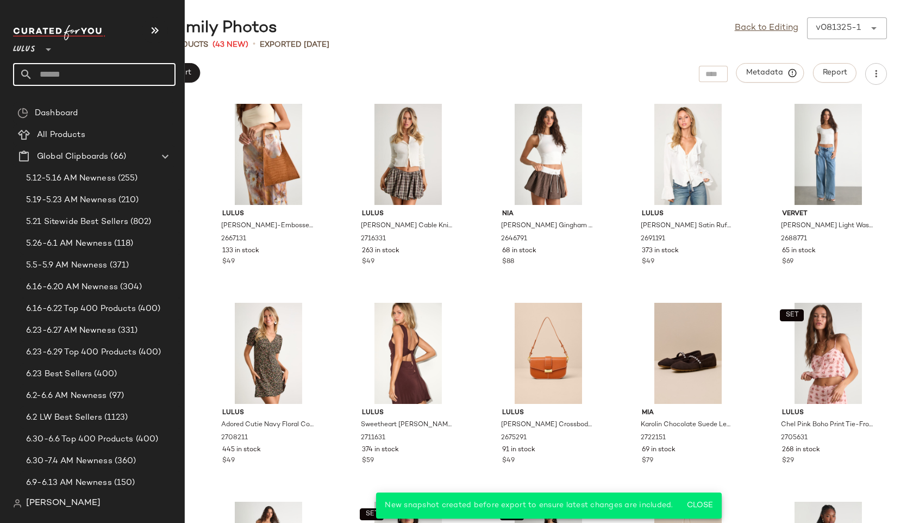
click at [54, 74] on input "text" at bounding box center [104, 74] width 143 height 23
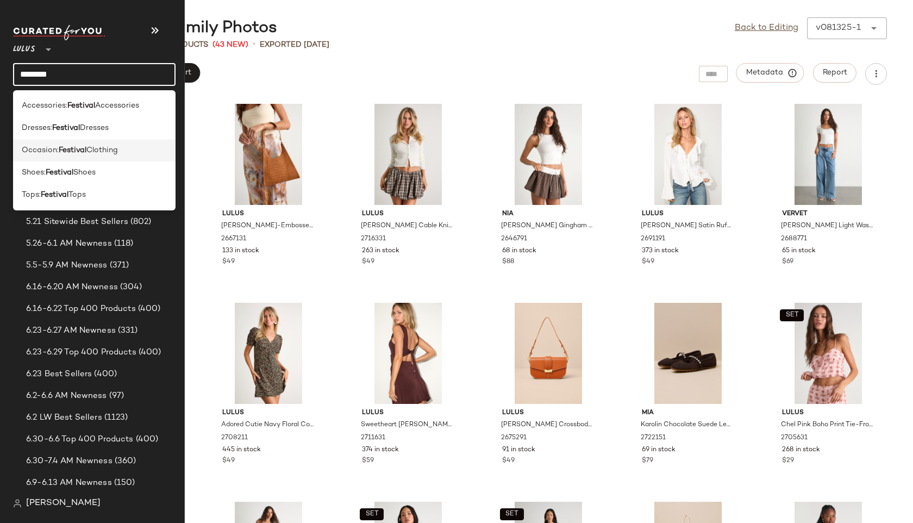
type input "********"
click at [50, 146] on span "Occasion:" at bounding box center [40, 150] width 37 height 11
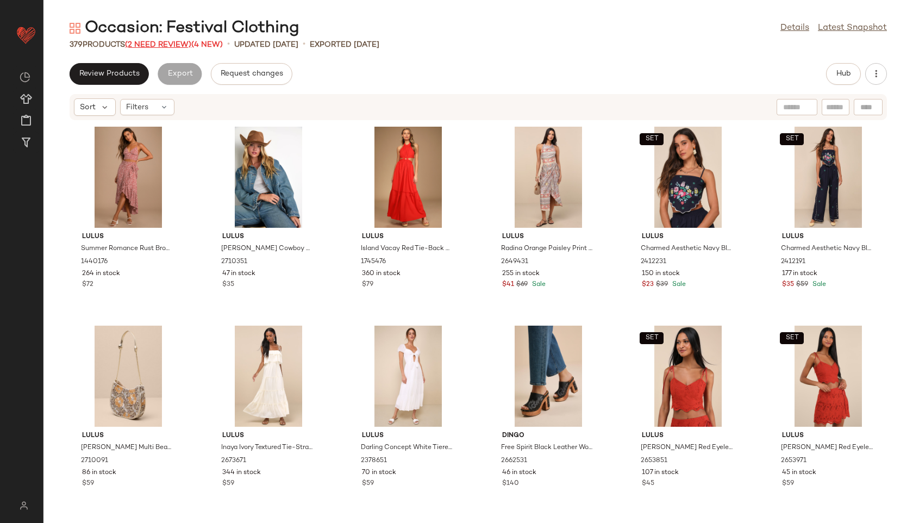
click at [166, 45] on span "(2 Need Review)" at bounding box center [158, 45] width 66 height 8
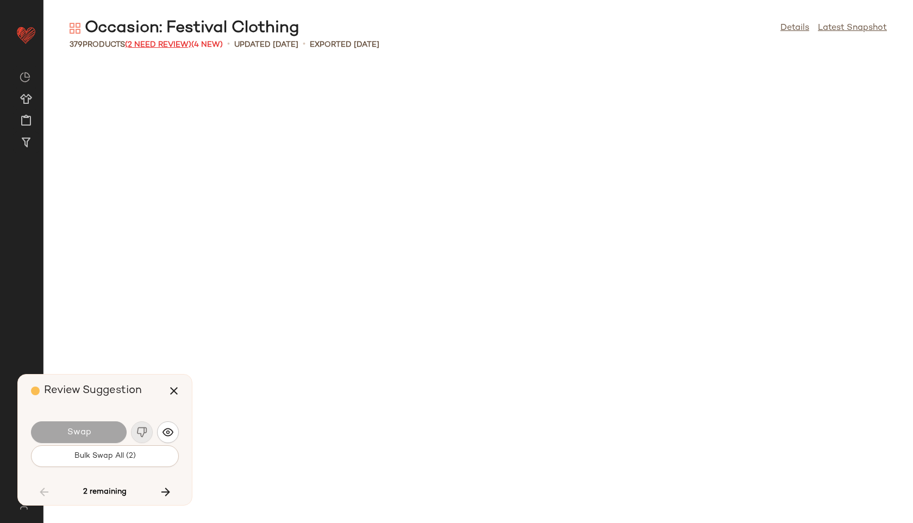
scroll to position [9947, 0]
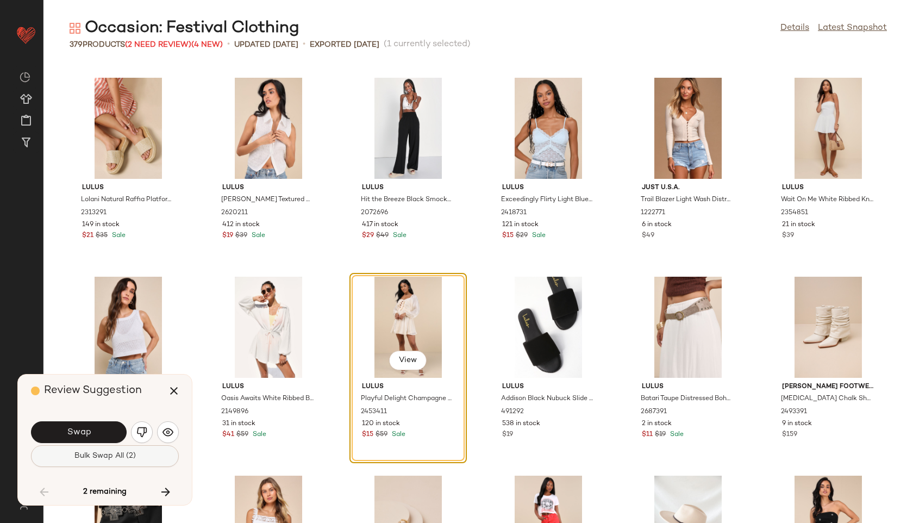
click at [147, 453] on button "Bulk Swap All (2)" at bounding box center [105, 456] width 148 height 22
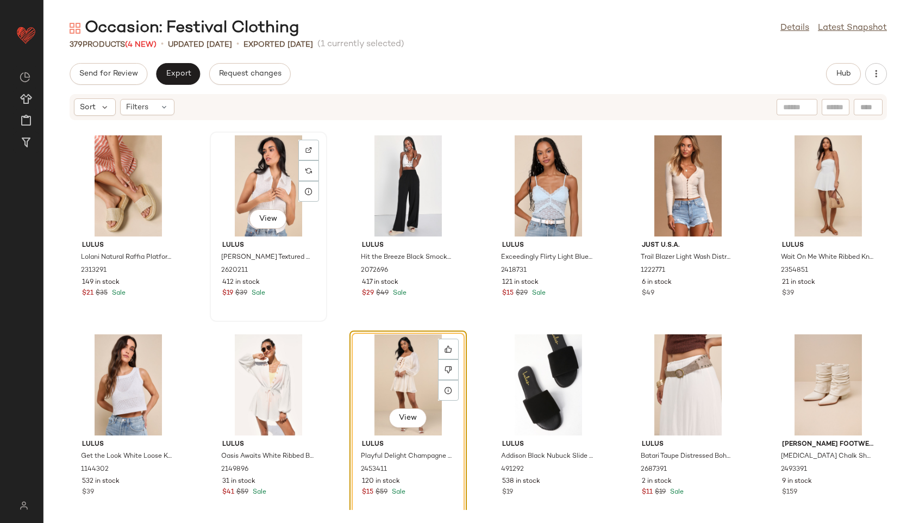
scroll to position [9947, 0]
click at [182, 72] on span "Export" at bounding box center [178, 74] width 26 height 9
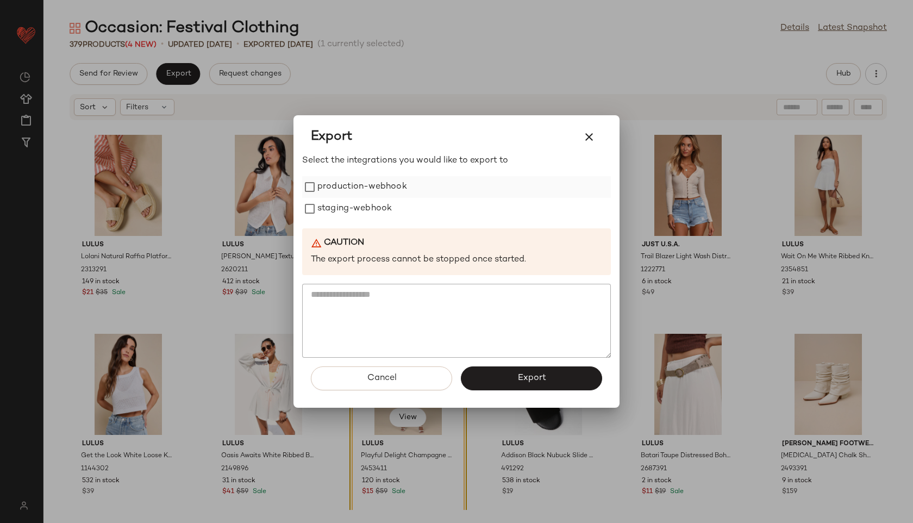
click at [332, 182] on label "production-webhook" at bounding box center [362, 187] width 90 height 22
click at [338, 210] on label "staging-webhook" at bounding box center [354, 209] width 74 height 22
click at [513, 379] on button "Export" at bounding box center [531, 378] width 141 height 24
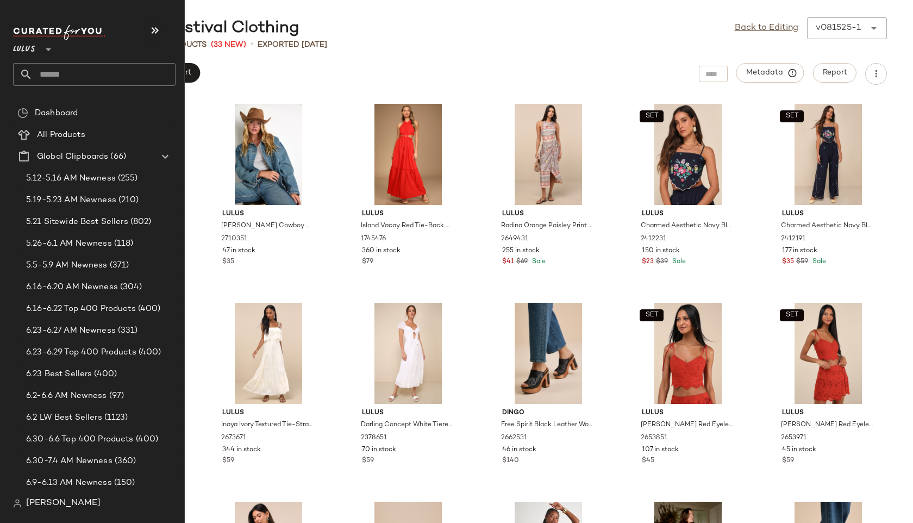
click at [52, 76] on input "text" at bounding box center [104, 74] width 143 height 23
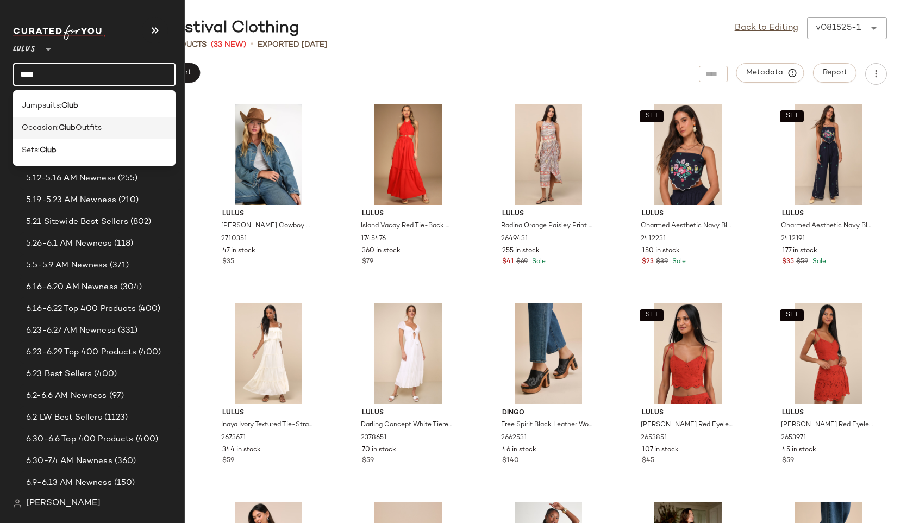
type input "****"
click at [60, 134] on div "Occasion: Club Outfits" at bounding box center [94, 128] width 163 height 22
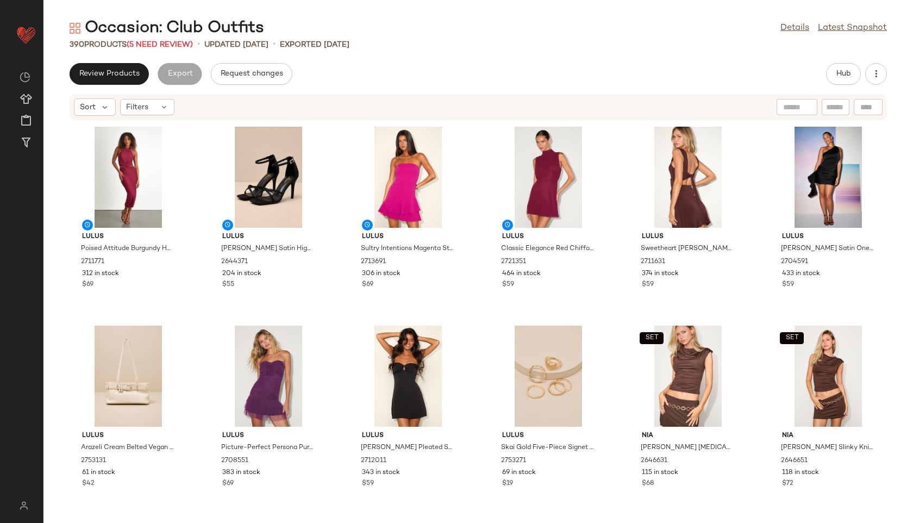
click at [174, 40] on div "390 Products (5 Need Review)" at bounding box center [131, 44] width 123 height 11
click at [175, 44] on span "(5 Need Review)" at bounding box center [160, 45] width 66 height 8
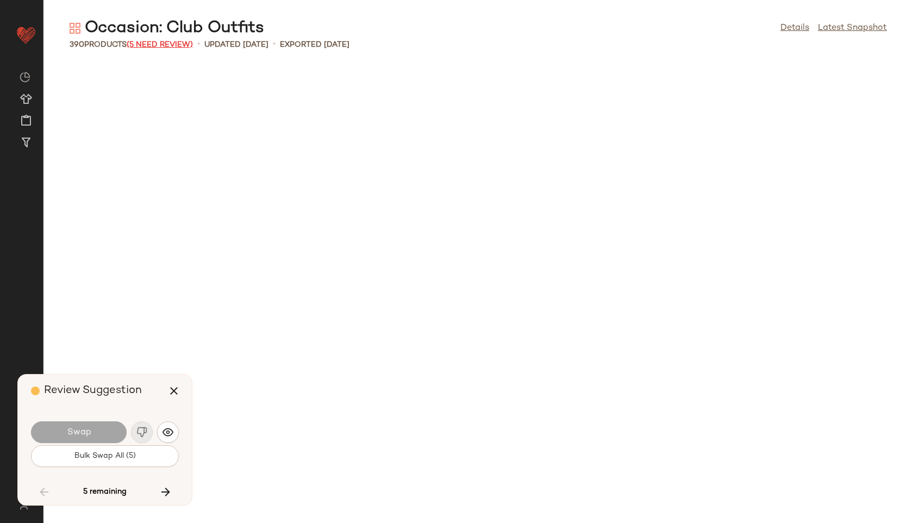
scroll to position [2586, 0]
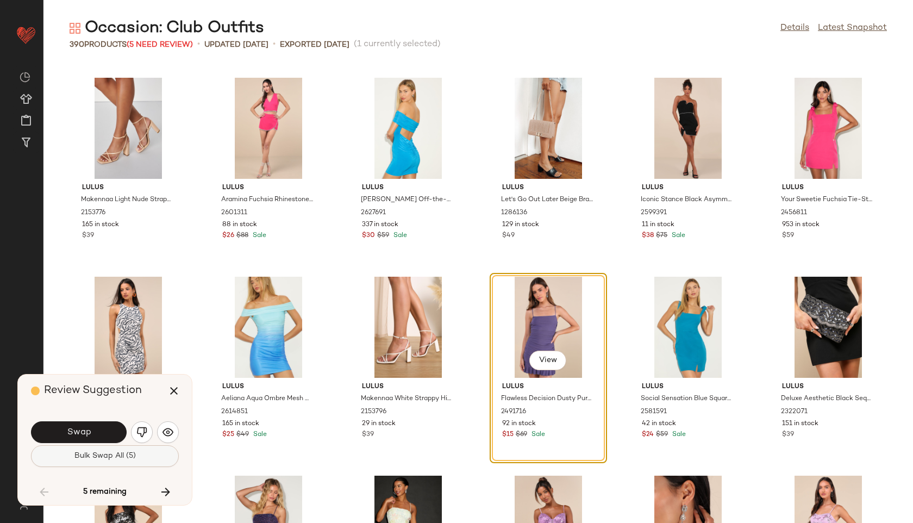
click at [88, 453] on span "Bulk Swap All (5)" at bounding box center [105, 456] width 62 height 9
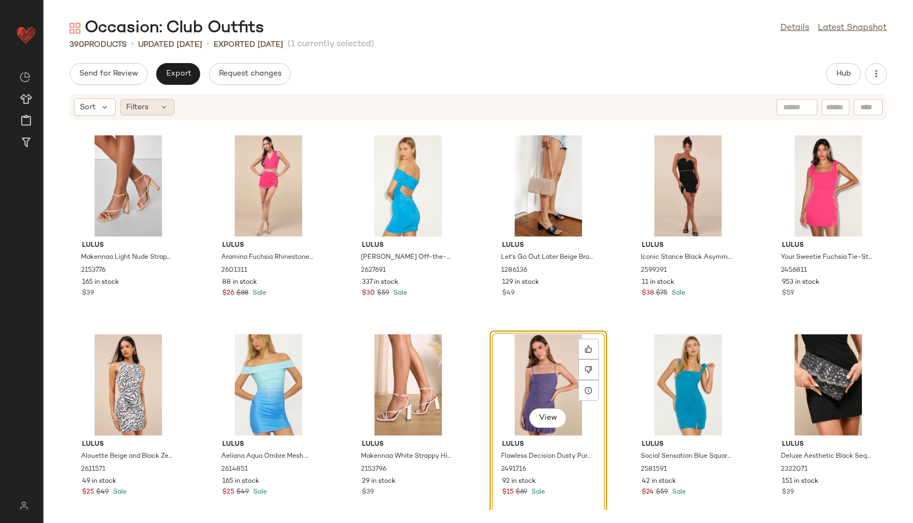
click at [159, 108] on div "Filters" at bounding box center [147, 107] width 54 height 16
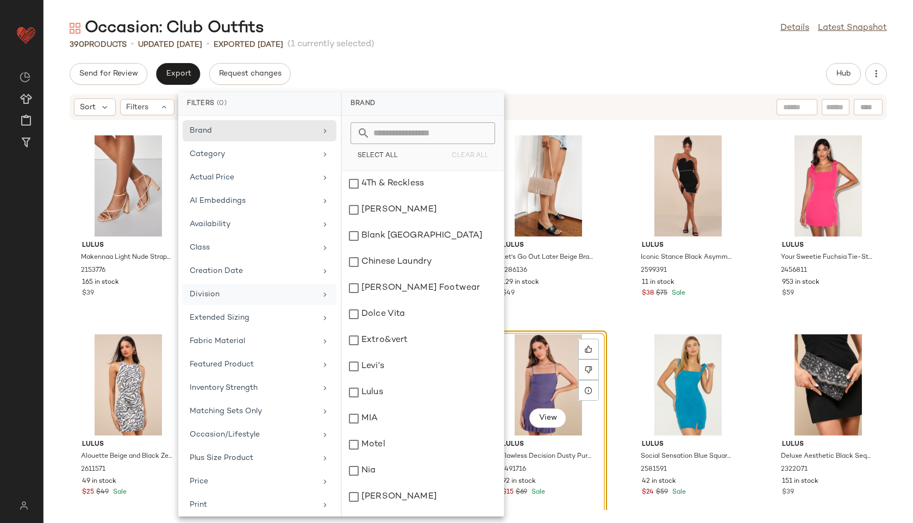
scroll to position [122, 0]
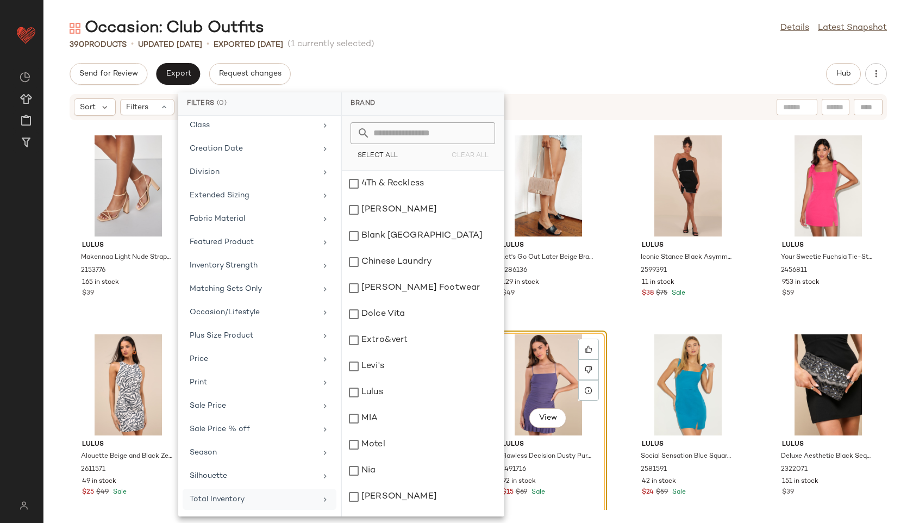
click at [252, 494] on div "Total Inventory" at bounding box center [253, 499] width 127 height 11
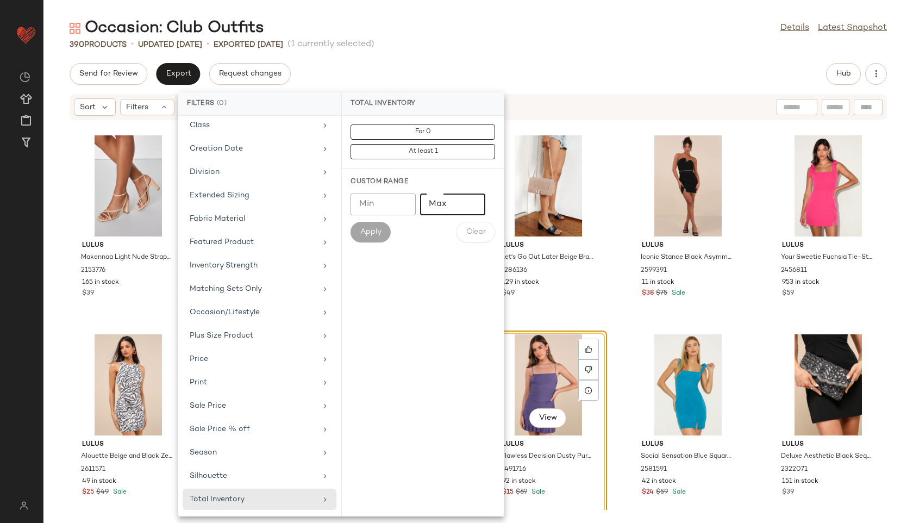
click at [438, 202] on input "Max" at bounding box center [452, 204] width 65 height 22
type input "**"
click at [383, 233] on button "Apply" at bounding box center [371, 232] width 40 height 21
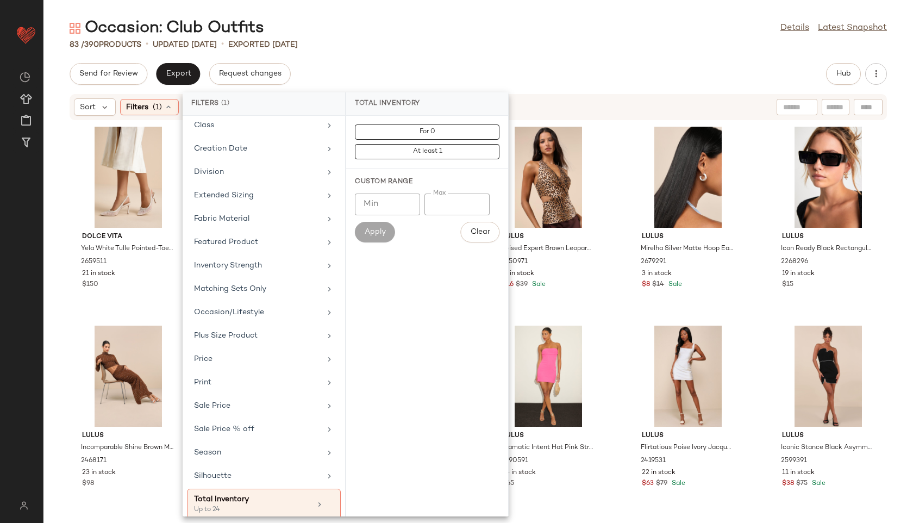
click at [460, 65] on div "Send for Review Export Request changes Hub" at bounding box center [478, 74] width 817 height 22
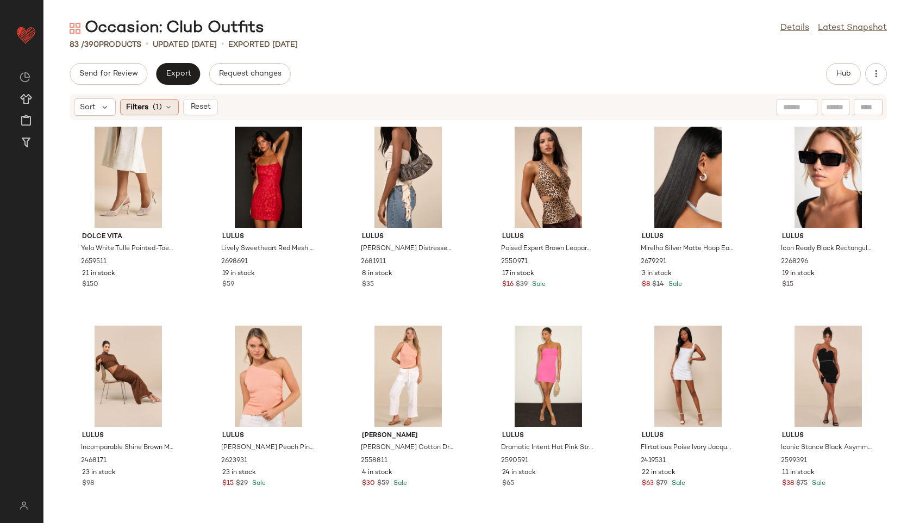
click at [164, 104] on icon at bounding box center [168, 107] width 9 height 9
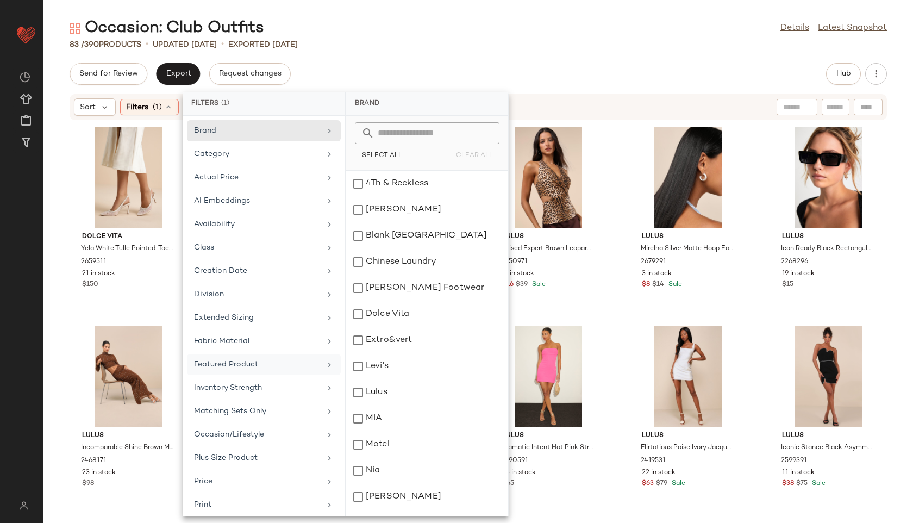
scroll to position [132, 0]
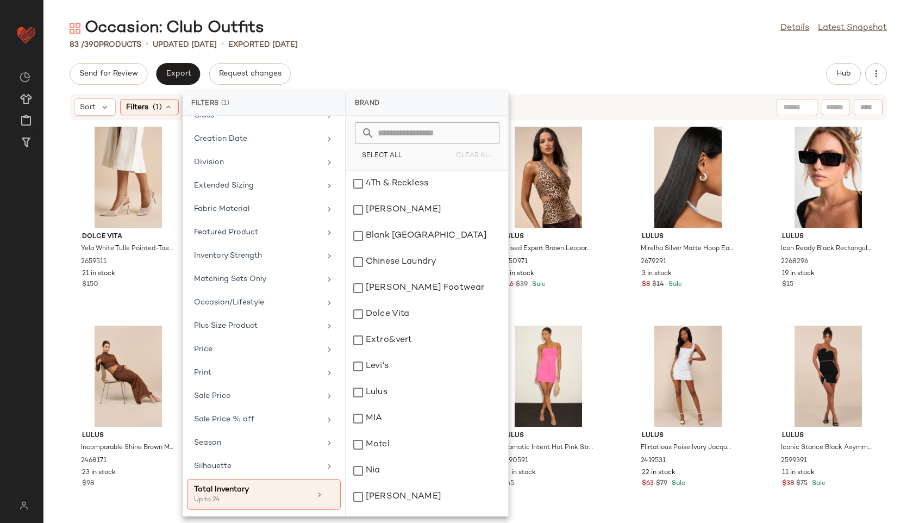
click at [355, 82] on div "Send for Review Export Request changes Hub" at bounding box center [478, 74] width 817 height 22
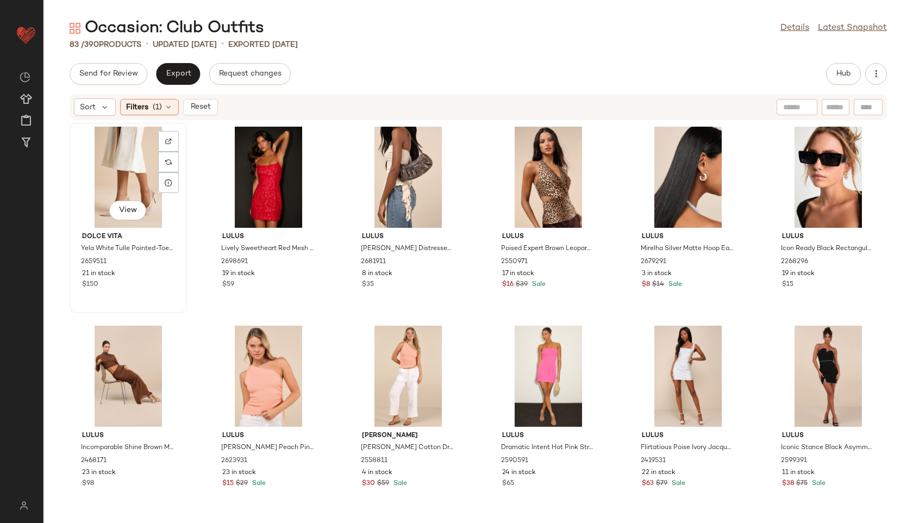
click at [132, 175] on div "View" at bounding box center [128, 177] width 110 height 101
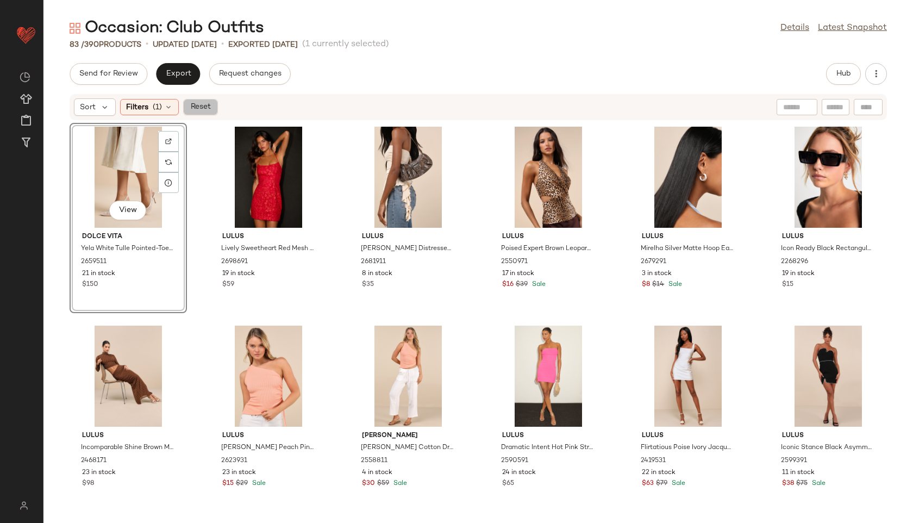
click at [199, 110] on span "Reset" at bounding box center [200, 107] width 21 height 9
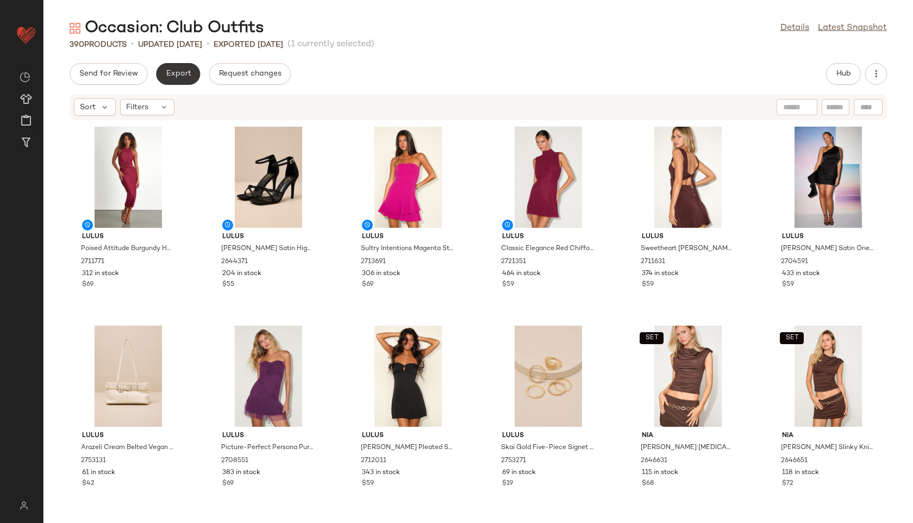
click at [177, 74] on span "Export" at bounding box center [178, 74] width 26 height 9
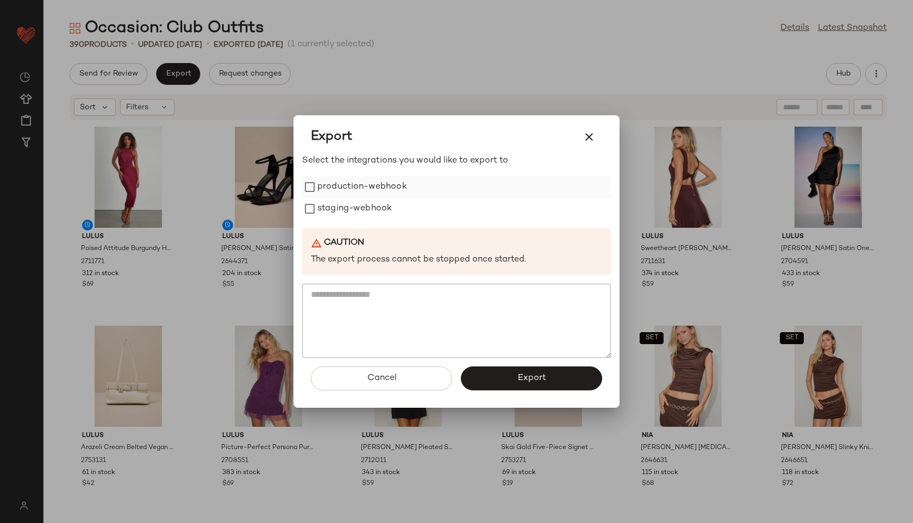
click at [378, 188] on label "production-webhook" at bounding box center [362, 187] width 90 height 22
click at [378, 215] on label "staging-webhook" at bounding box center [354, 209] width 74 height 22
click at [515, 370] on button "Export" at bounding box center [531, 378] width 141 height 24
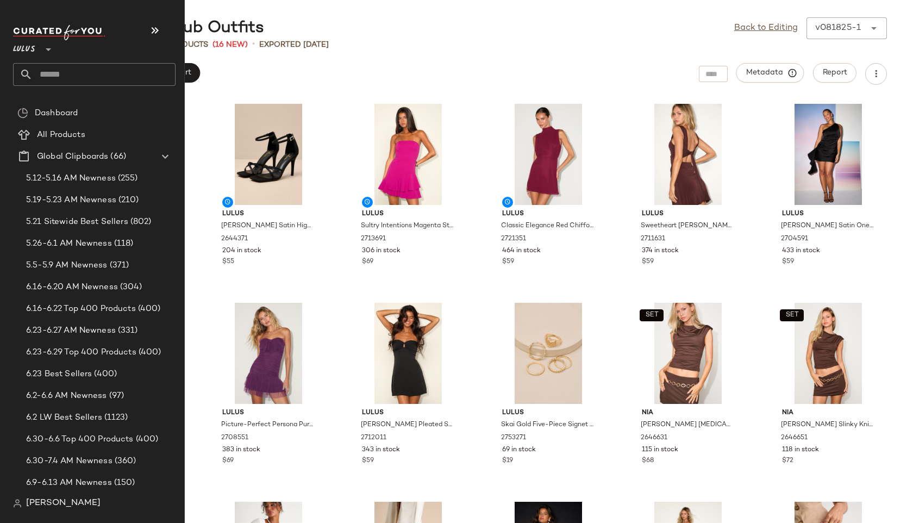
click at [71, 78] on input "text" at bounding box center [104, 74] width 143 height 23
type input "*****"
click at [58, 70] on input "text" at bounding box center [104, 74] width 143 height 23
type input "*******"
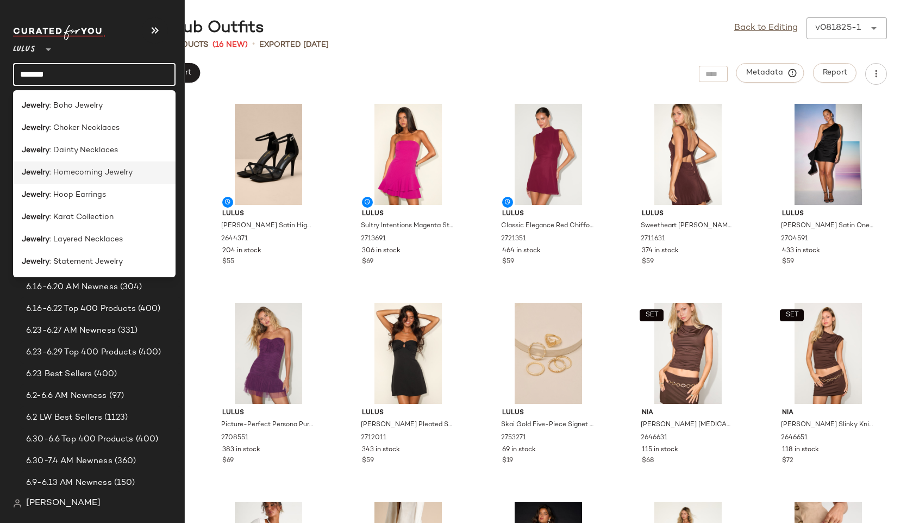
type input "*******"
click at [64, 173] on span ": Homecoming Jewelry" at bounding box center [90, 172] width 83 height 11
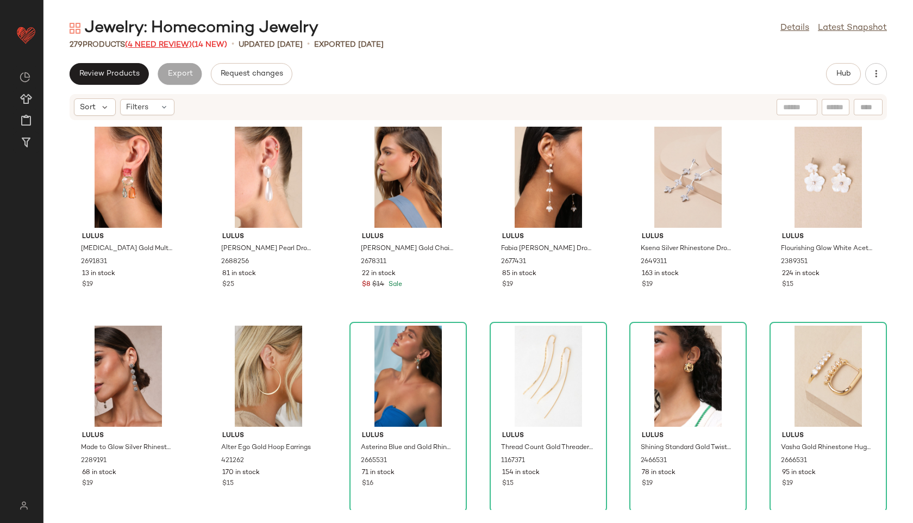
click at [171, 46] on span "(4 Need Review)" at bounding box center [158, 45] width 67 height 8
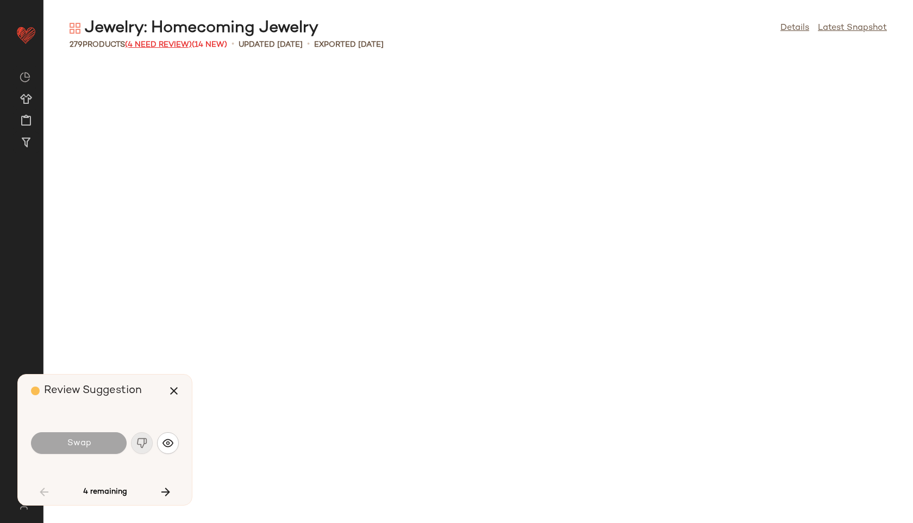
scroll to position [1194, 0]
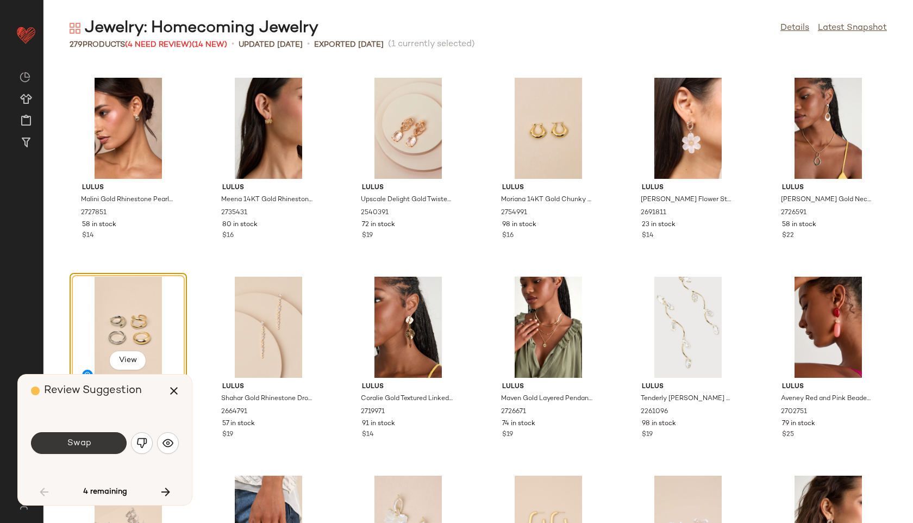
click at [93, 439] on button "Swap" at bounding box center [79, 443] width 96 height 22
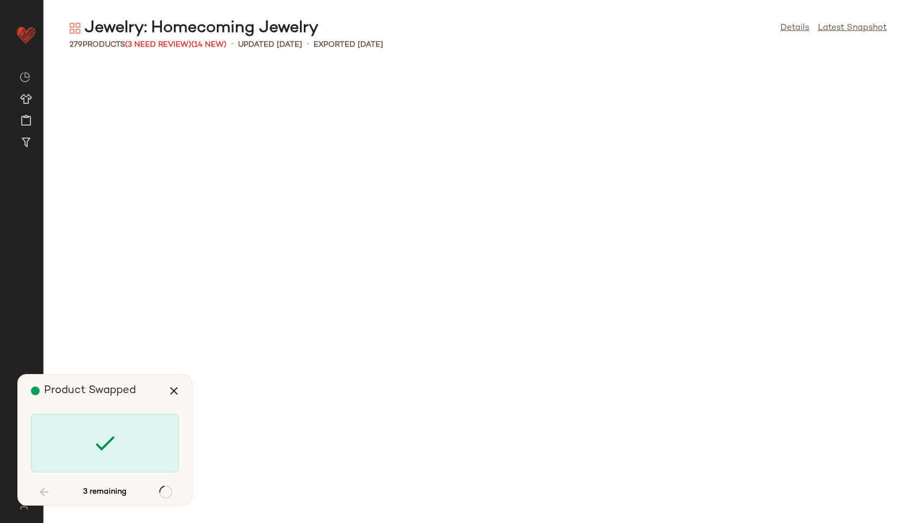
scroll to position [7360, 0]
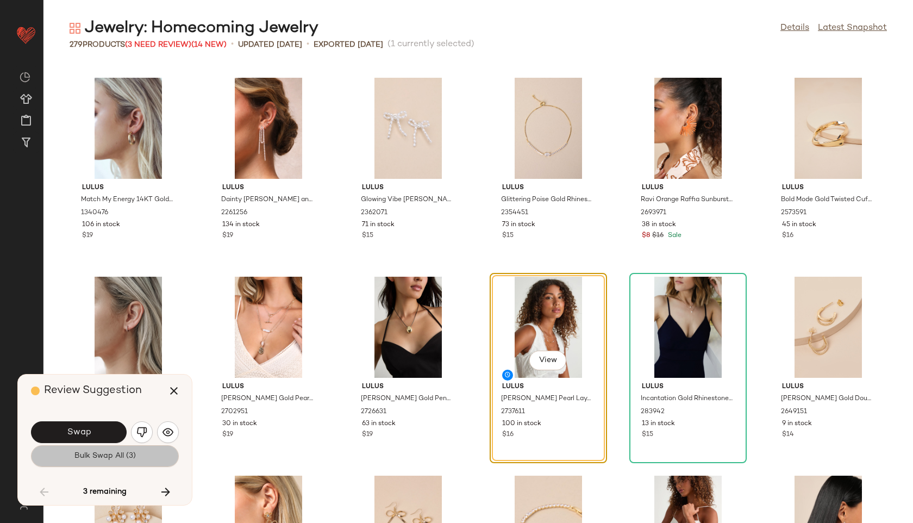
click at [133, 454] on span "Bulk Swap All (3)" at bounding box center [105, 456] width 62 height 9
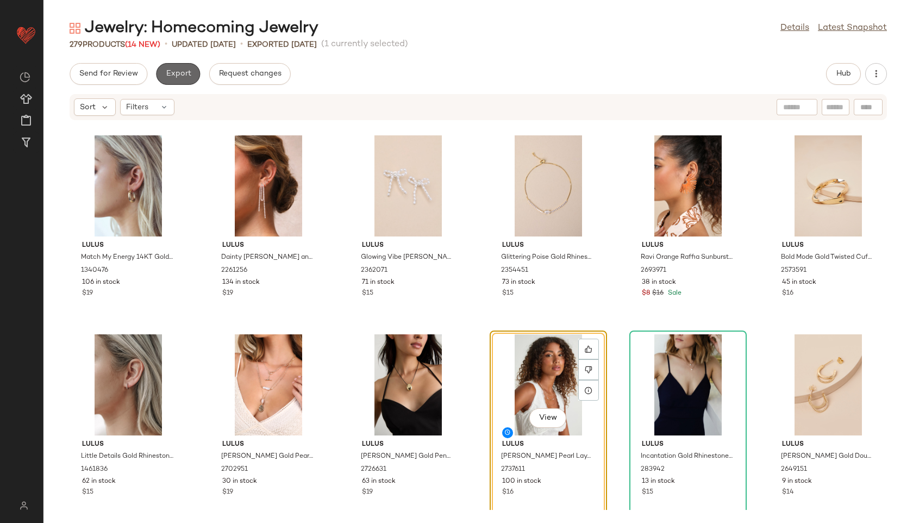
click at [181, 71] on span "Export" at bounding box center [178, 74] width 26 height 9
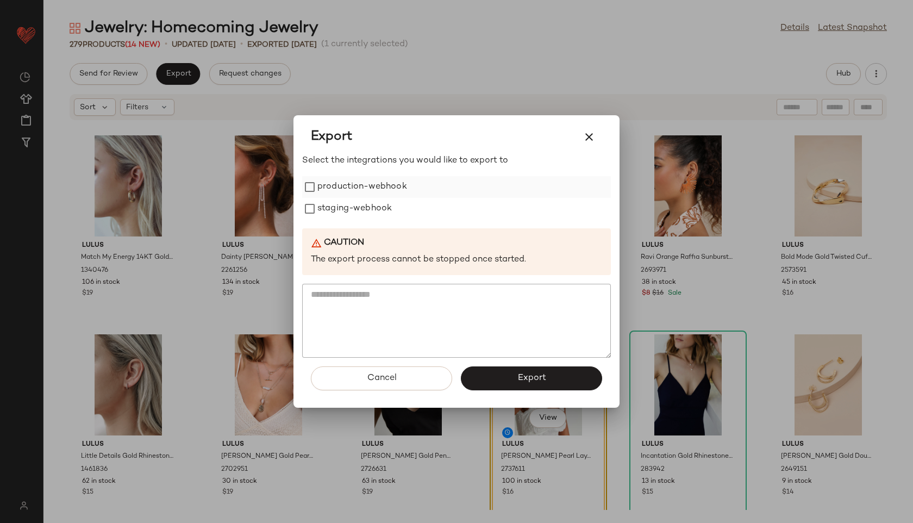
click at [348, 191] on label "production-webhook" at bounding box center [362, 187] width 90 height 22
click at [348, 208] on label "staging-webhook" at bounding box center [354, 209] width 74 height 22
click at [499, 383] on button "Export" at bounding box center [531, 378] width 141 height 24
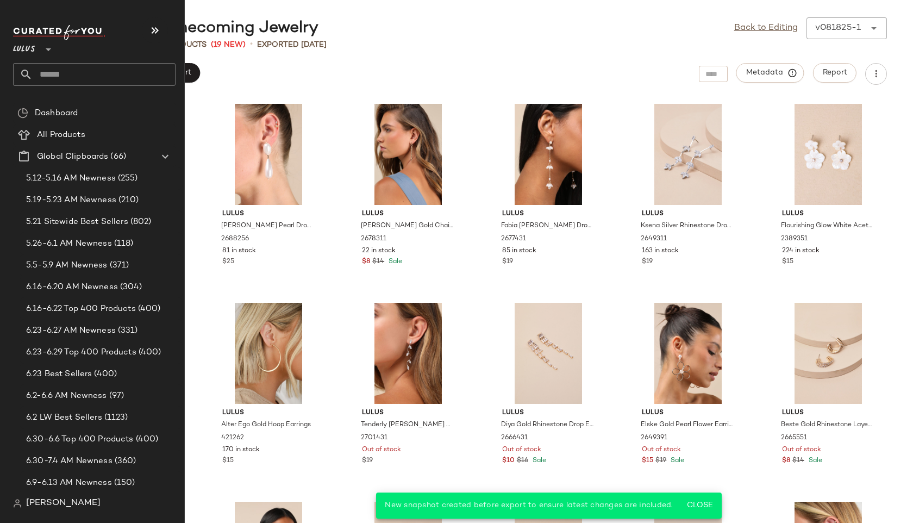
click at [60, 74] on input "text" at bounding box center [104, 74] width 143 height 23
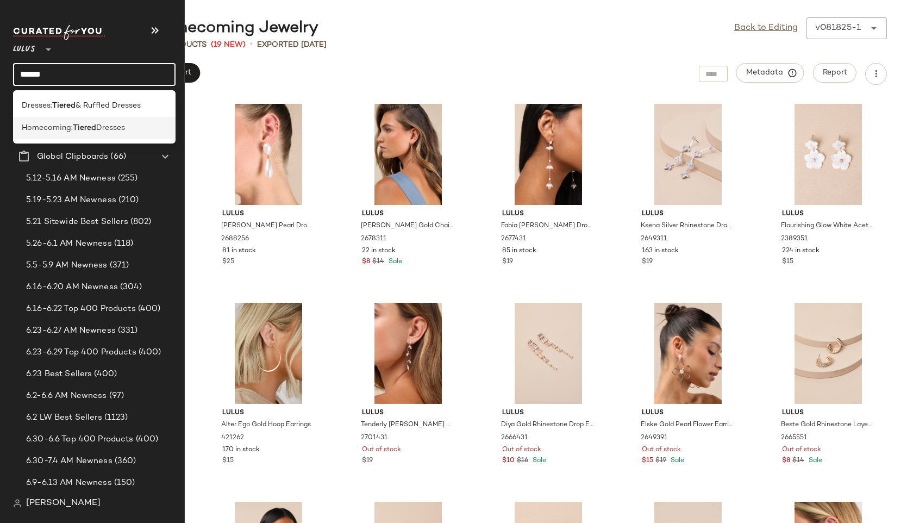
type input "******"
click at [61, 127] on span "Homecoming:" at bounding box center [47, 127] width 51 height 11
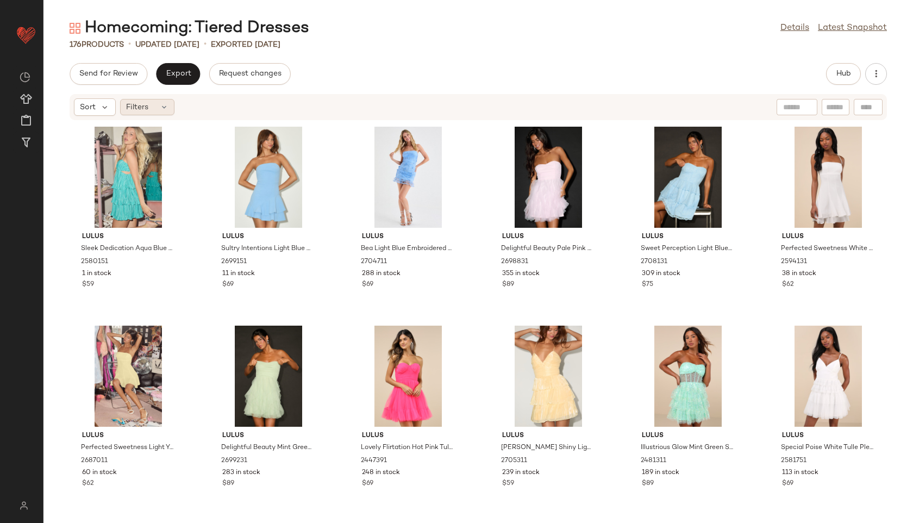
click at [160, 103] on icon at bounding box center [164, 107] width 9 height 9
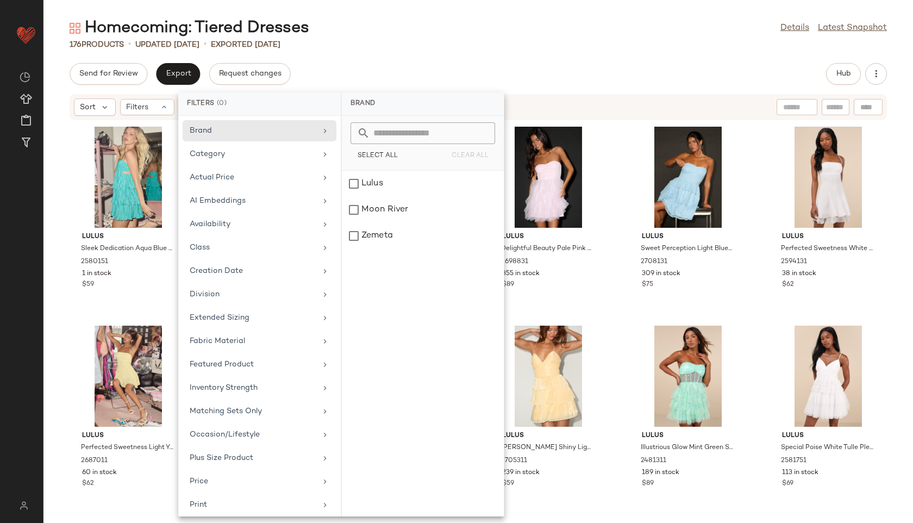
click at [394, 72] on div "Send for Review Export Request changes Hub" at bounding box center [478, 74] width 817 height 22
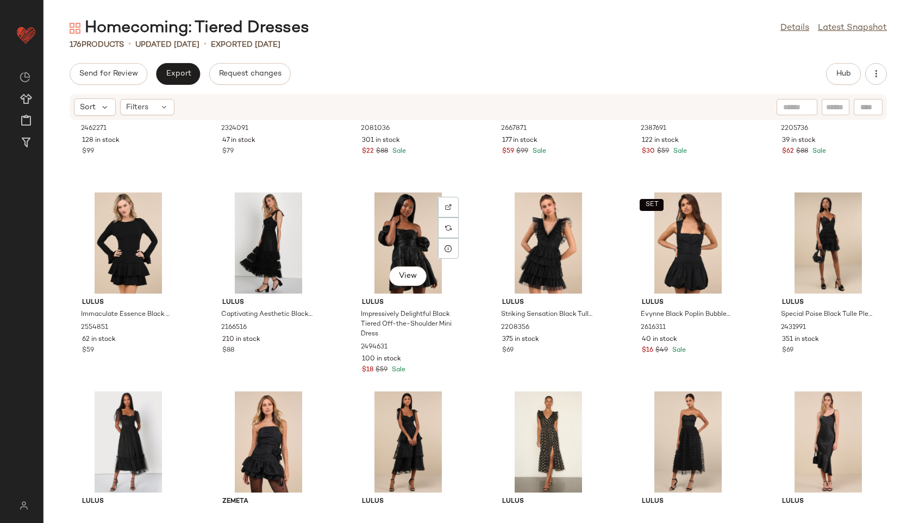
scroll to position [4135, 0]
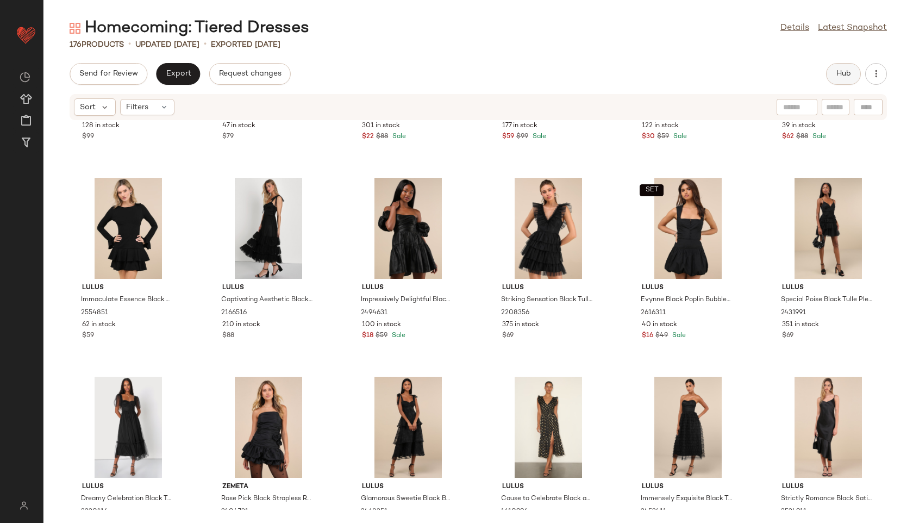
click at [848, 70] on span "Hub" at bounding box center [843, 74] width 15 height 9
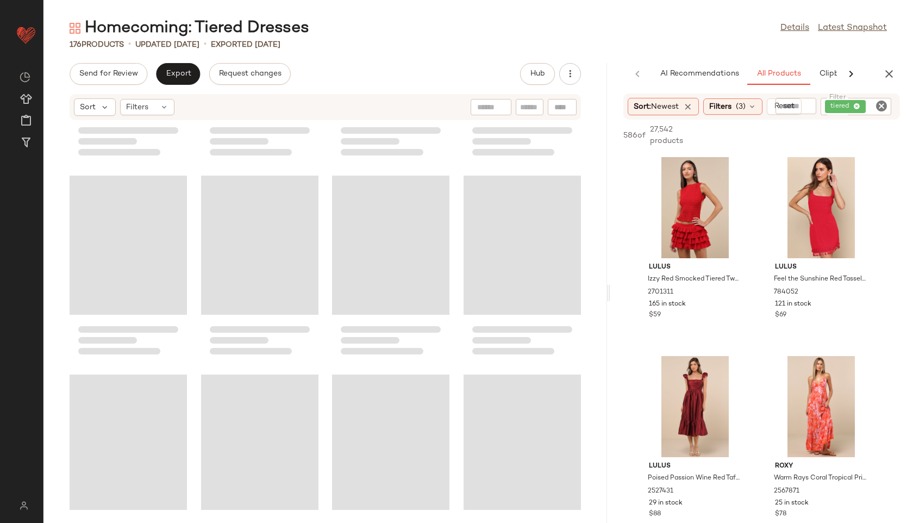
scroll to position [4334, 0]
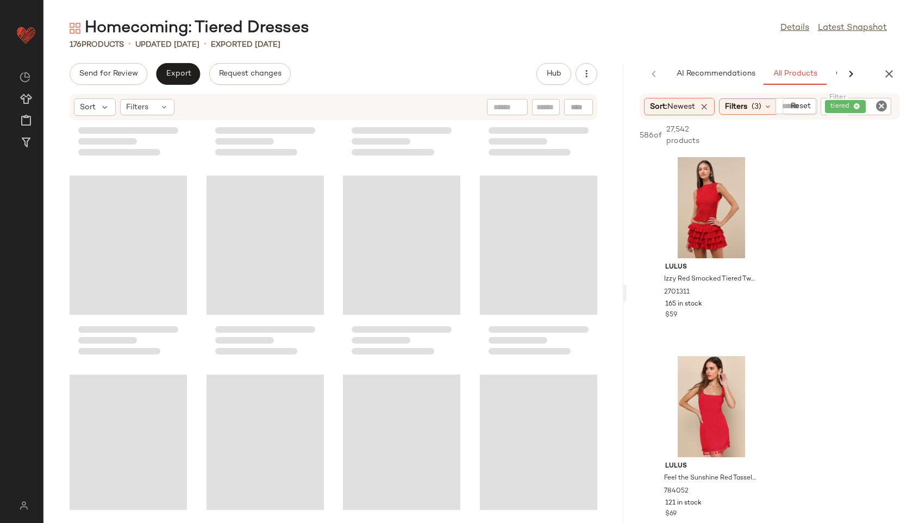
drag, startPoint x: 479, startPoint y: 295, endPoint x: 639, endPoint y: 291, distance: 159.8
click at [639, 291] on div "Homecoming: Tiered Dresses Details Latest Snapshot 176 Products • updated Aug 1…" at bounding box center [478, 269] width 870 height 505
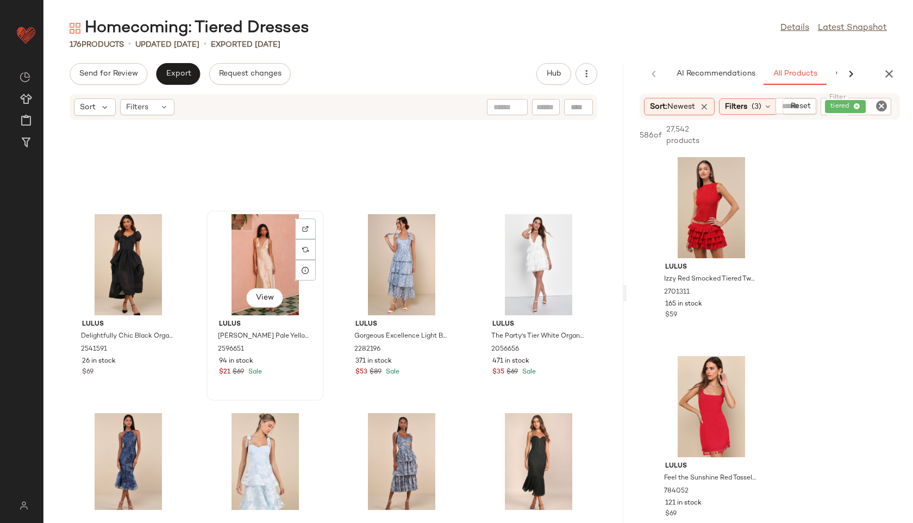
scroll to position [3502, 0]
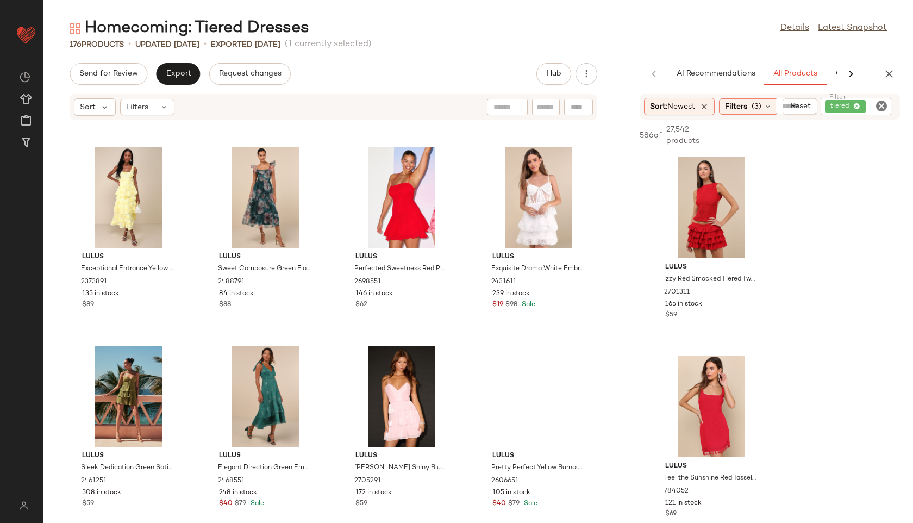
scroll to position [889, 0]
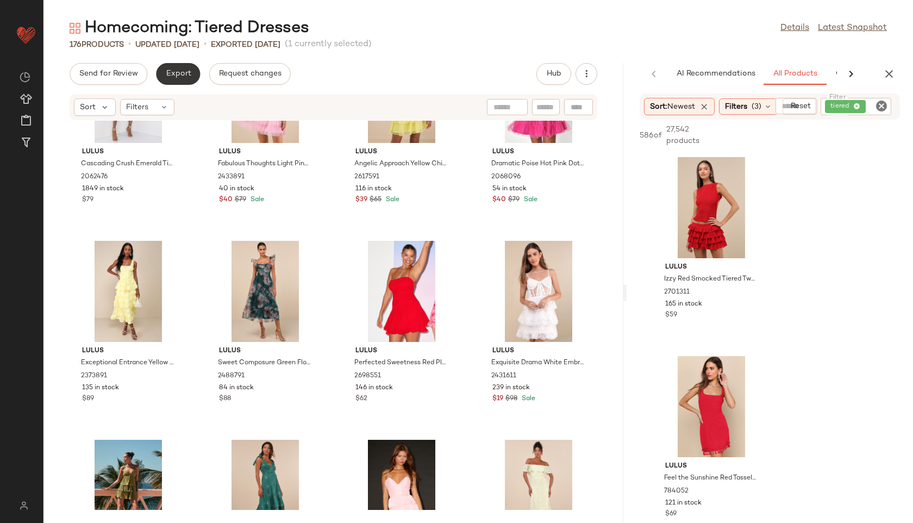
click at [178, 74] on span "Export" at bounding box center [178, 74] width 26 height 9
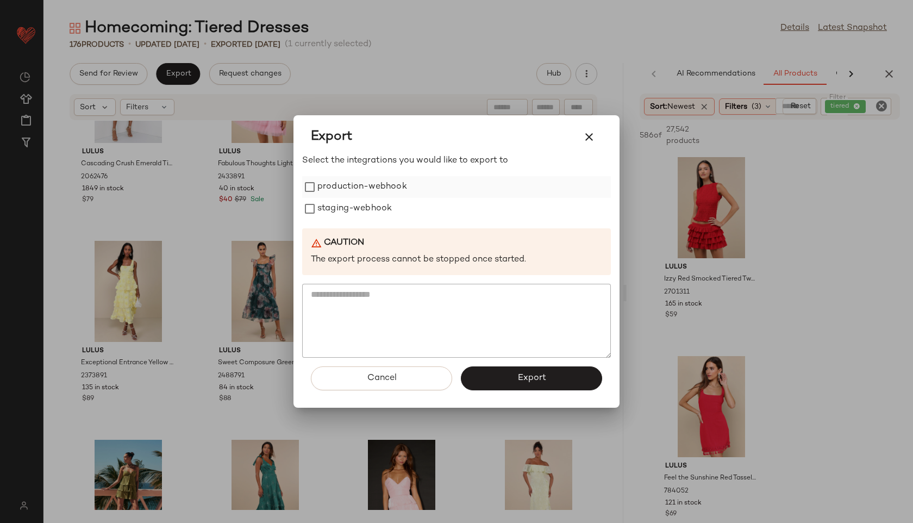
click at [340, 184] on label "production-webhook" at bounding box center [362, 187] width 90 height 22
click at [345, 218] on label "staging-webhook" at bounding box center [354, 209] width 74 height 22
click at [518, 376] on span "Export" at bounding box center [531, 378] width 29 height 10
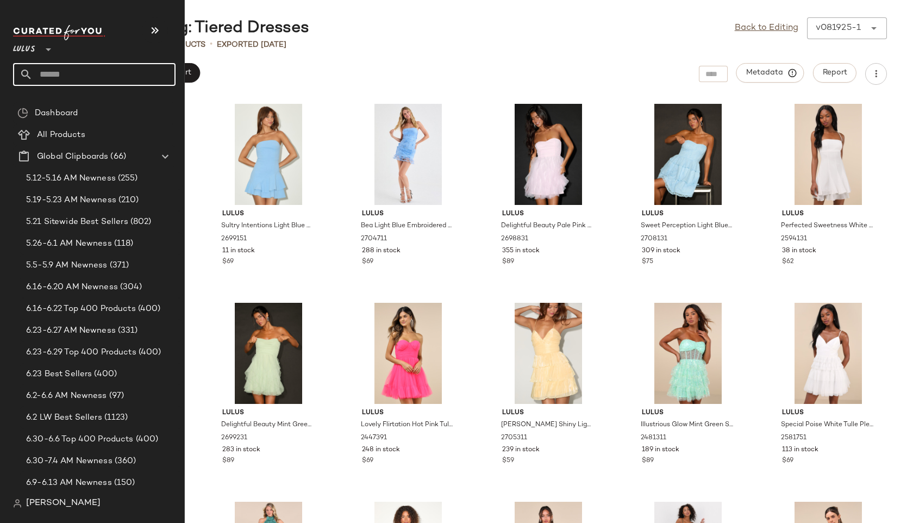
click at [67, 73] on input "text" at bounding box center [104, 74] width 143 height 23
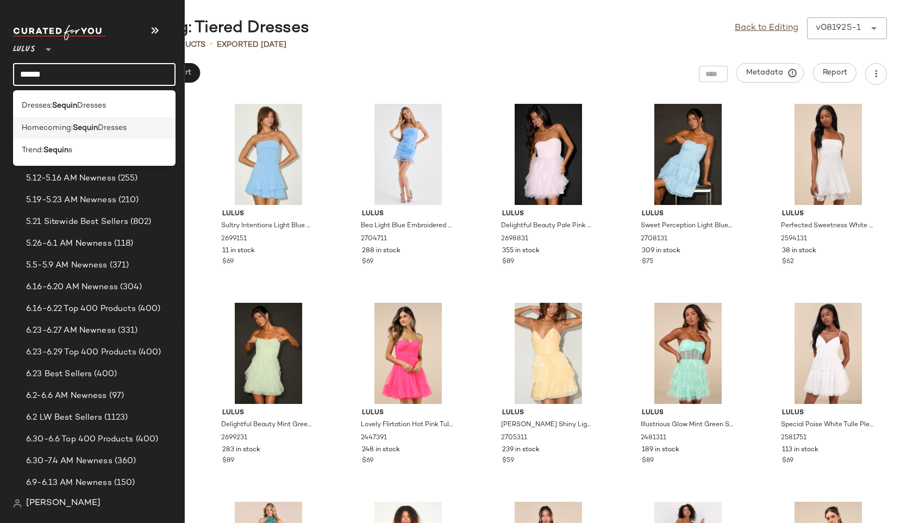
type input "******"
click at [96, 119] on div "Homecoming: Sequin Dresses" at bounding box center [94, 128] width 163 height 22
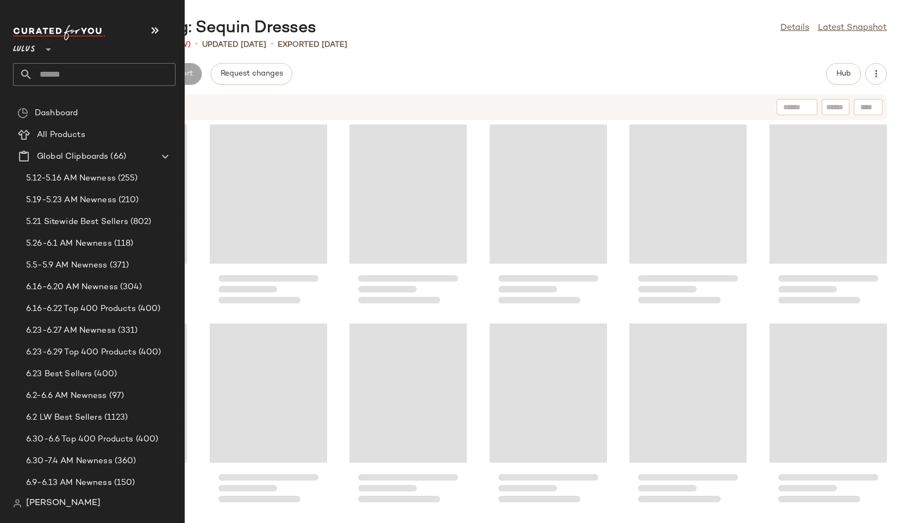
scroll to position [7570, 0]
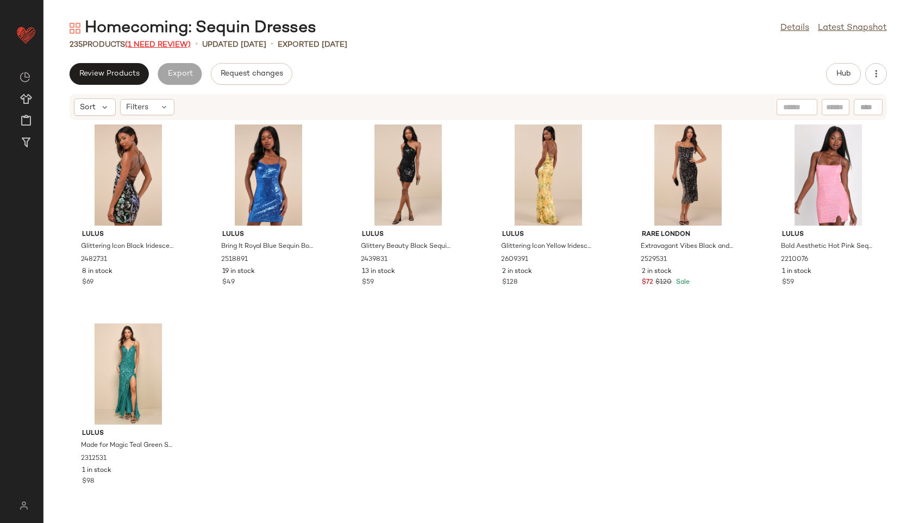
click at [165, 41] on span "(1 Need Review)" at bounding box center [158, 45] width 66 height 8
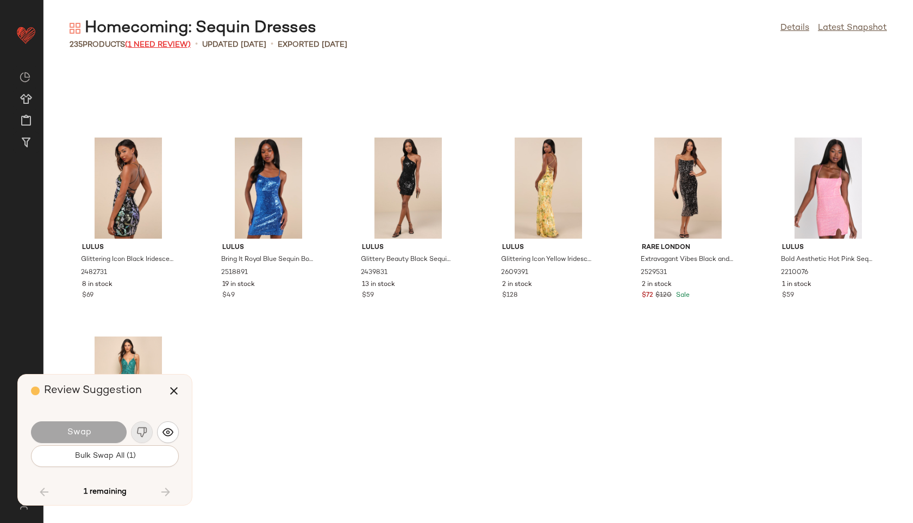
scroll to position [6565, 0]
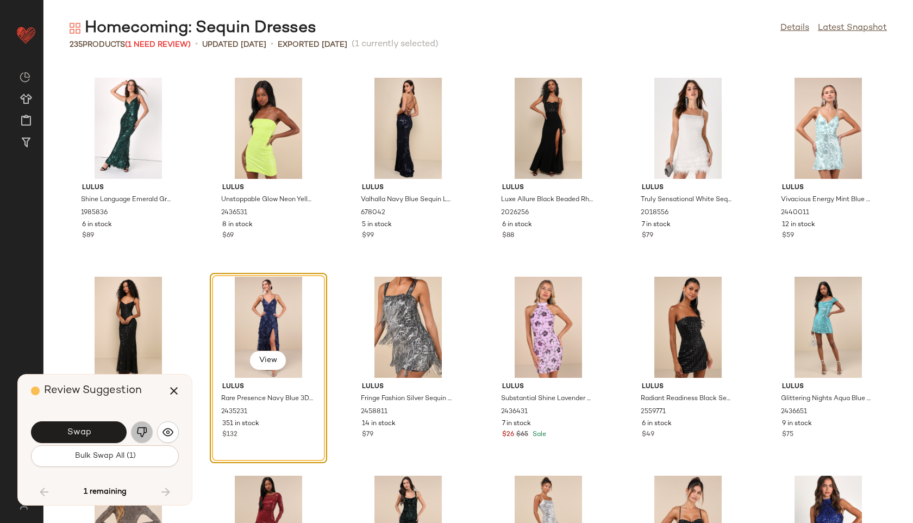
click at [144, 428] on img "button" at bounding box center [141, 432] width 11 height 11
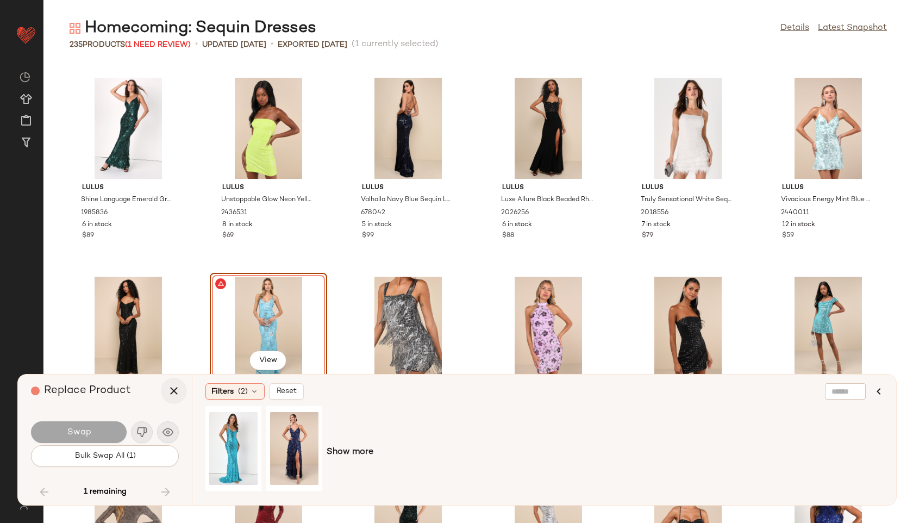
click at [174, 391] on icon "button" at bounding box center [173, 390] width 13 height 13
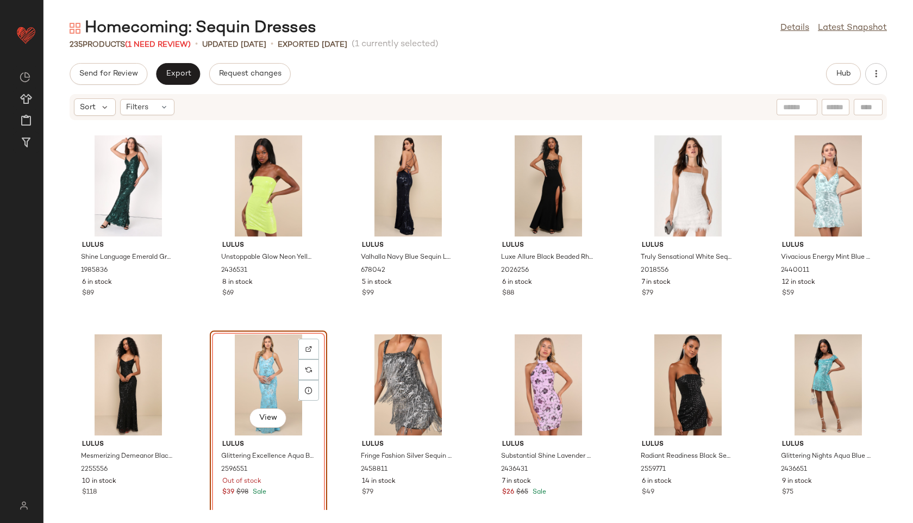
click at [266, 376] on div "View" at bounding box center [269, 384] width 110 height 101
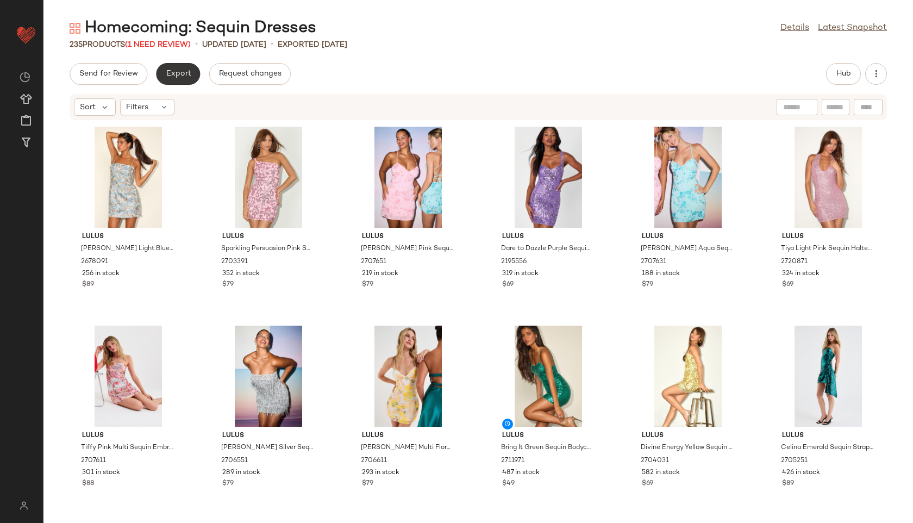
click at [172, 67] on button "Export" at bounding box center [178, 74] width 44 height 22
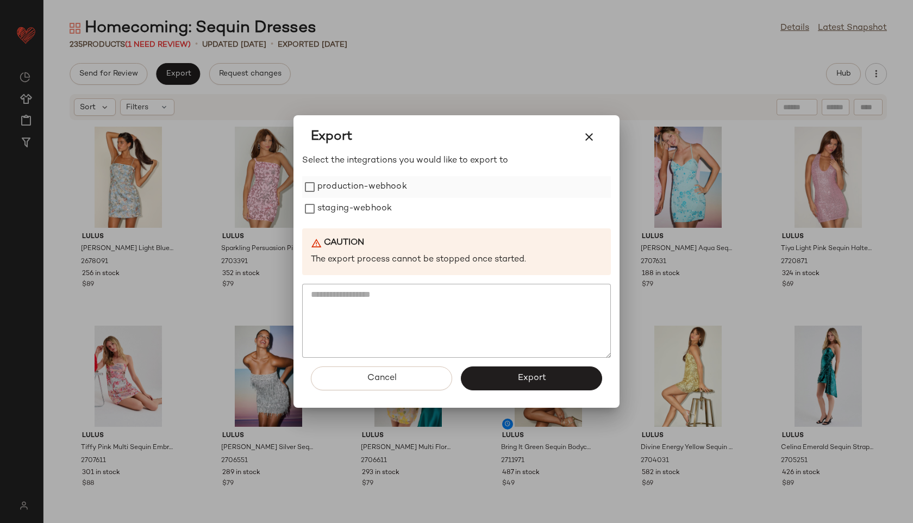
click at [332, 190] on label "production-webhook" at bounding box center [362, 187] width 90 height 22
click at [339, 213] on label "staging-webhook" at bounding box center [354, 209] width 74 height 22
click at [518, 379] on span "Export" at bounding box center [531, 378] width 29 height 10
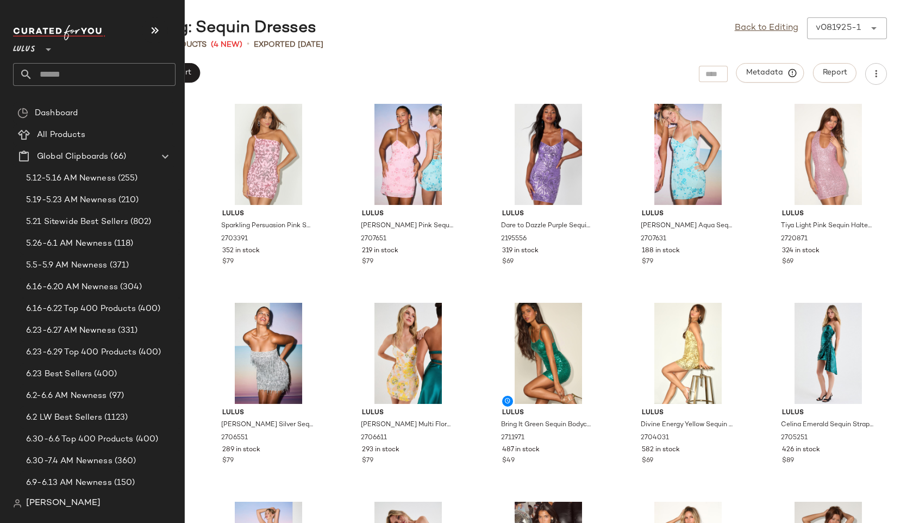
click at [67, 69] on input "text" at bounding box center [104, 74] width 143 height 23
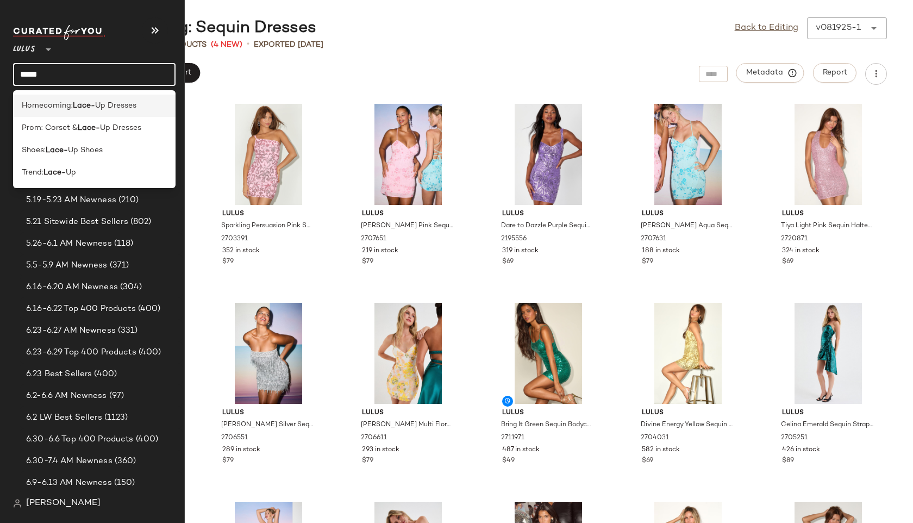
type input "*****"
click at [71, 103] on span "Homecoming:" at bounding box center [47, 105] width 51 height 11
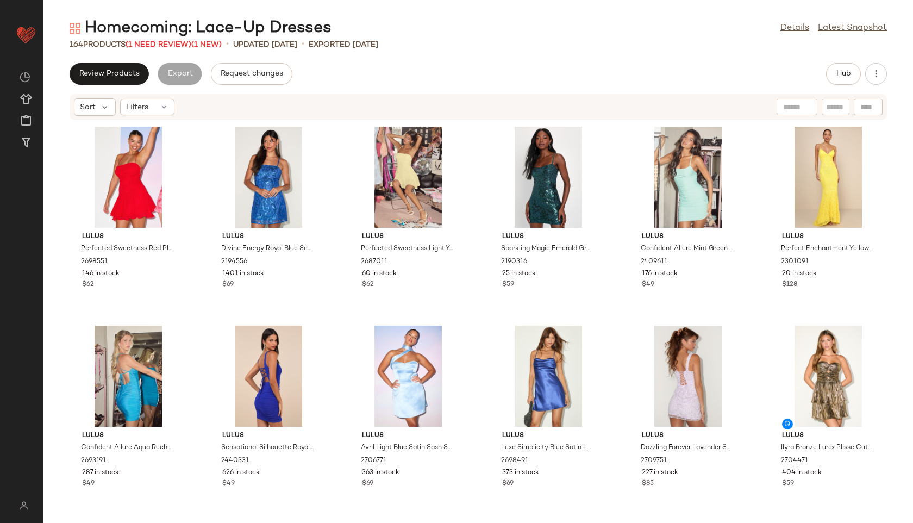
click at [175, 37] on div "Homecoming: Lace-Up Dresses" at bounding box center [201, 28] width 262 height 22
click at [175, 46] on span "(1 Need Review)" at bounding box center [159, 45] width 66 height 8
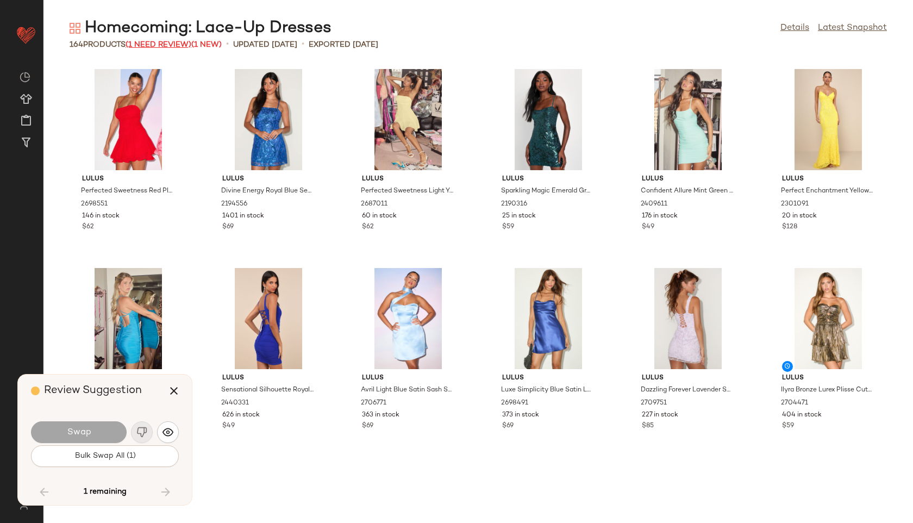
scroll to position [4376, 0]
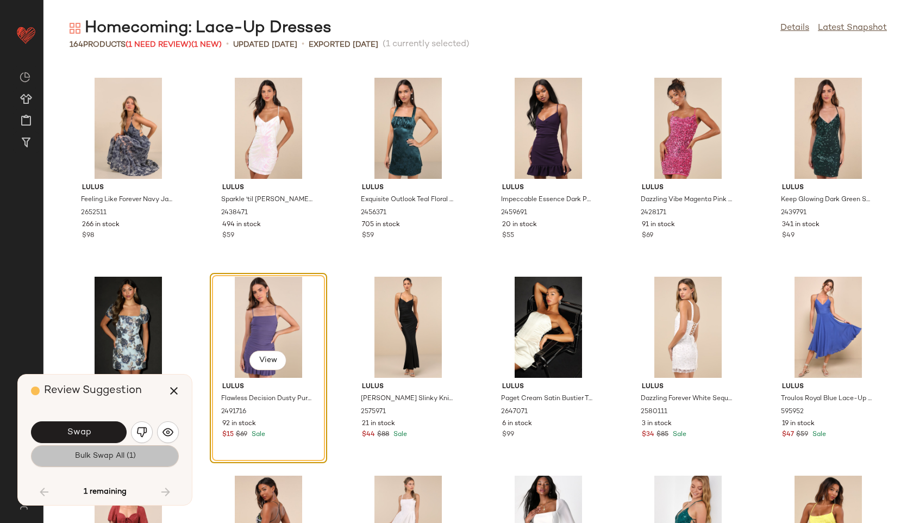
click at [125, 459] on span "Bulk Swap All (1)" at bounding box center [104, 456] width 61 height 9
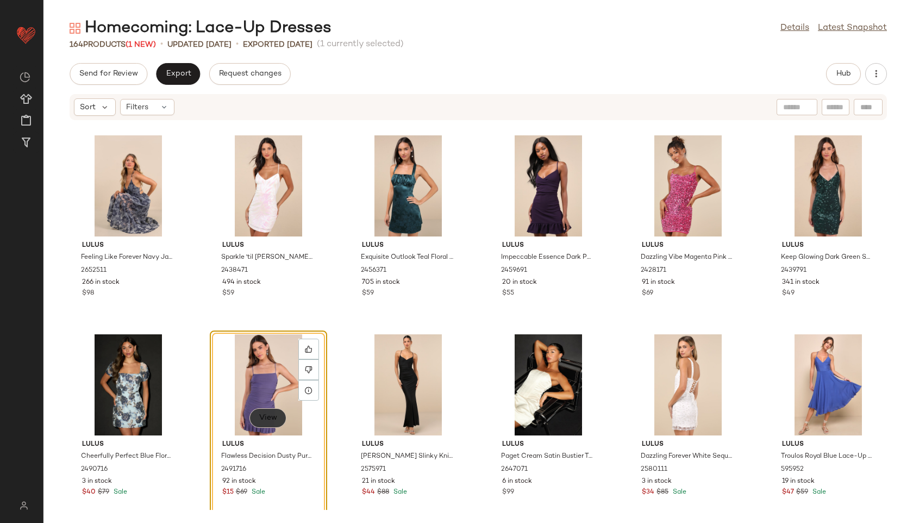
click at [267, 420] on span "View" at bounding box center [268, 418] width 18 height 9
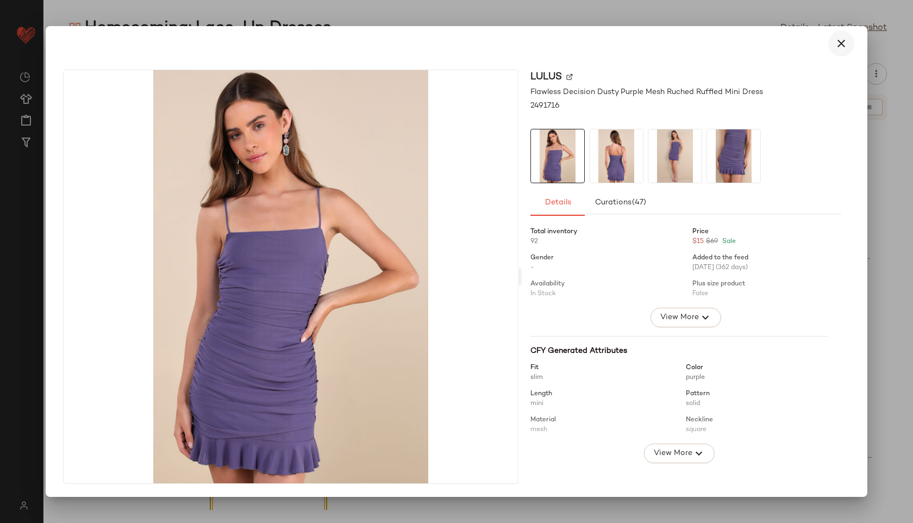
click at [844, 44] on icon "button" at bounding box center [841, 43] width 13 height 13
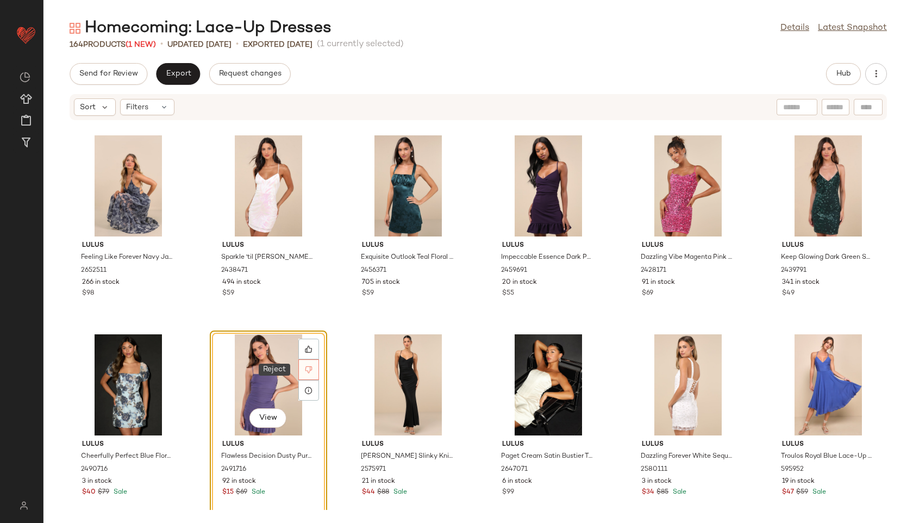
click at [305, 367] on icon at bounding box center [308, 369] width 7 height 7
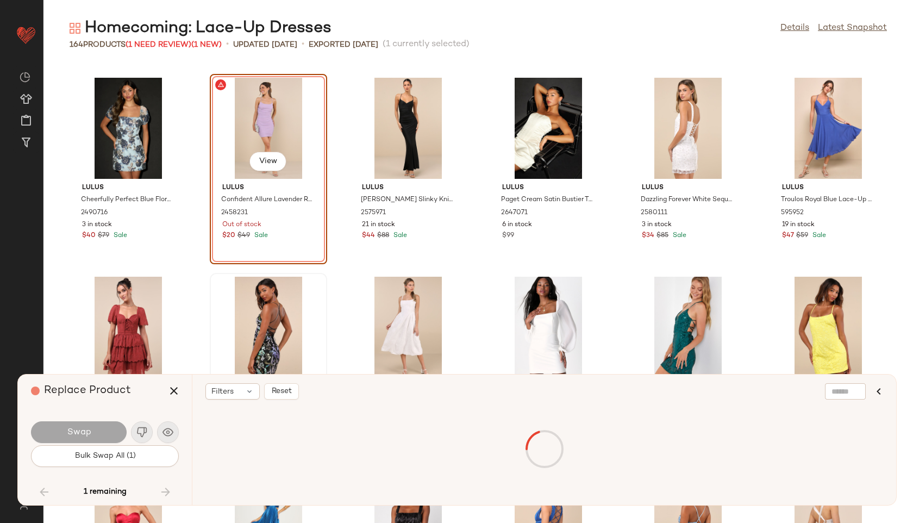
scroll to position [4376, 0]
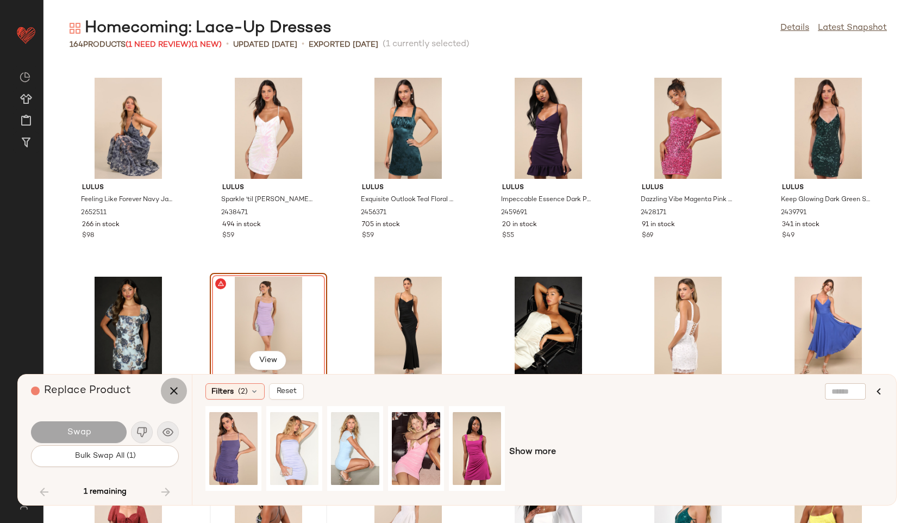
click at [172, 391] on icon "button" at bounding box center [173, 390] width 13 height 13
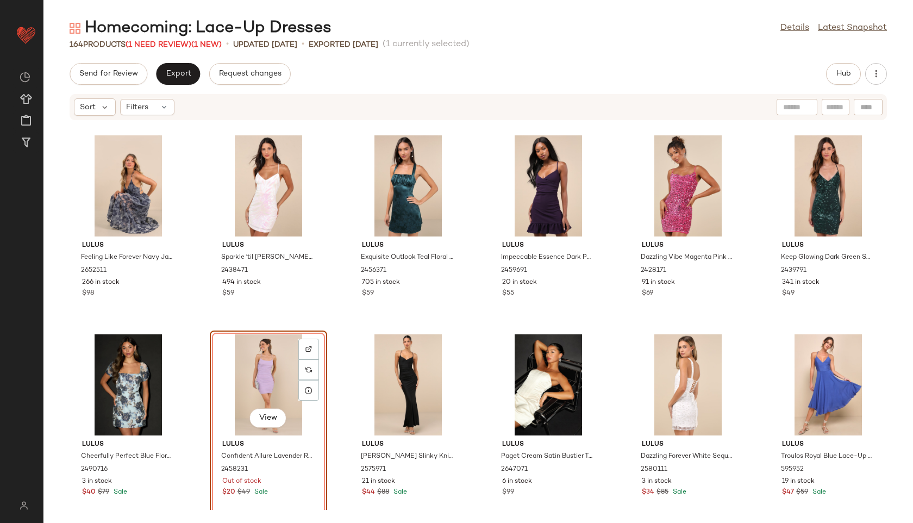
click at [258, 373] on div "View" at bounding box center [269, 384] width 110 height 101
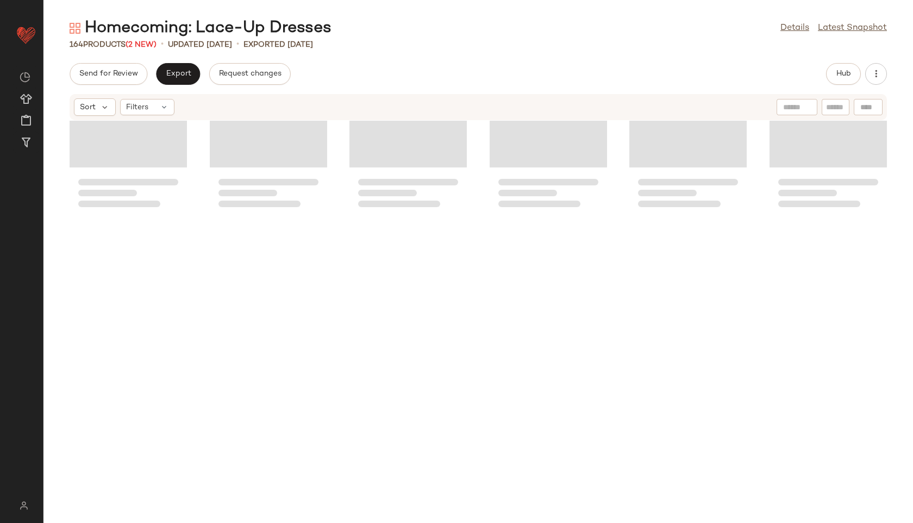
scroll to position [1819, 0]
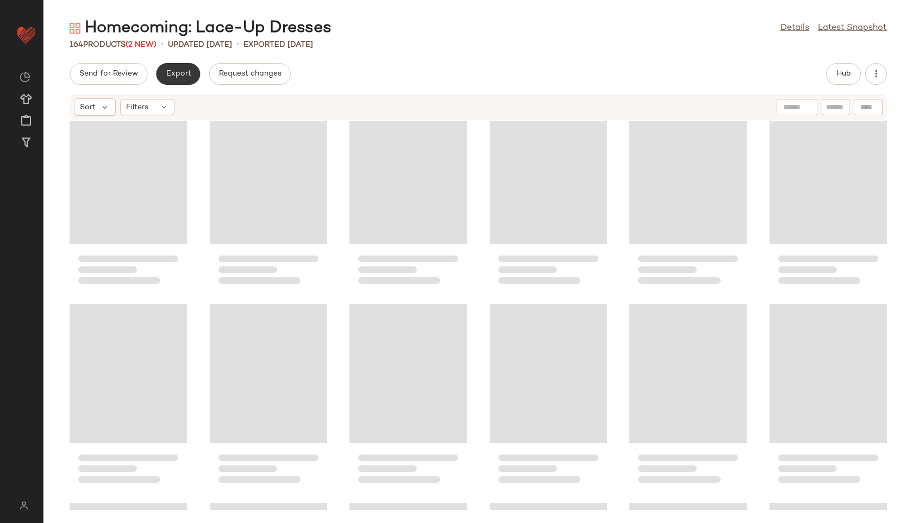
click at [180, 67] on button "Export" at bounding box center [178, 74] width 44 height 22
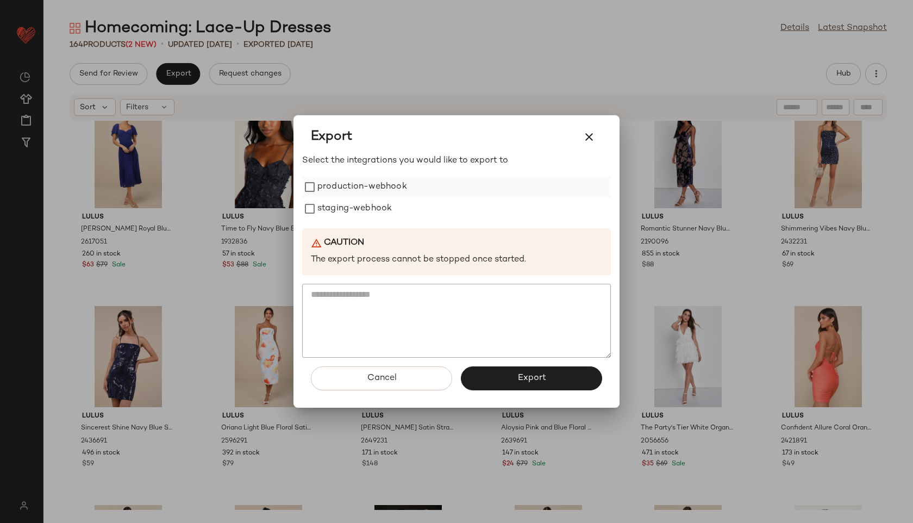
click at [342, 186] on label "production-webhook" at bounding box center [362, 187] width 90 height 22
click at [342, 204] on label "staging-webhook" at bounding box center [354, 209] width 74 height 22
click at [491, 377] on button "Export" at bounding box center [531, 378] width 141 height 24
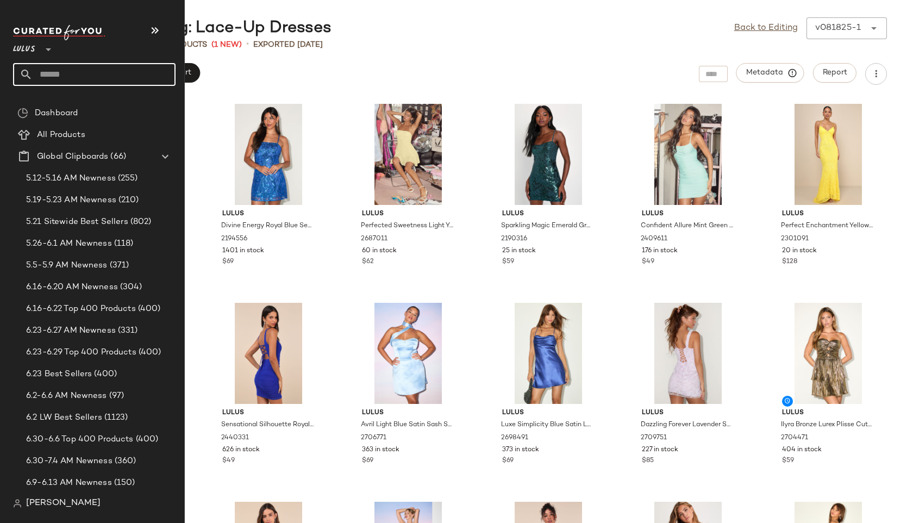
click at [58, 79] on input "text" at bounding box center [104, 74] width 143 height 23
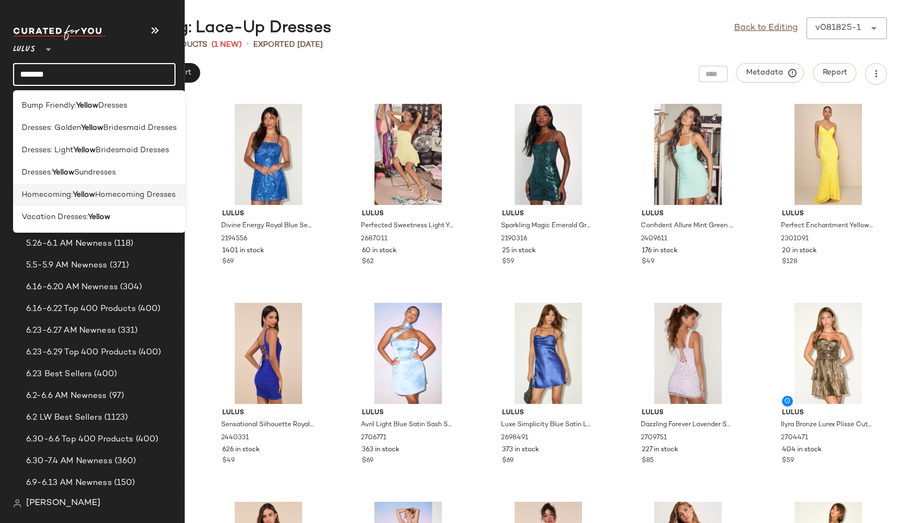
type input "******"
click at [58, 192] on span "Homecoming:" at bounding box center [47, 194] width 51 height 11
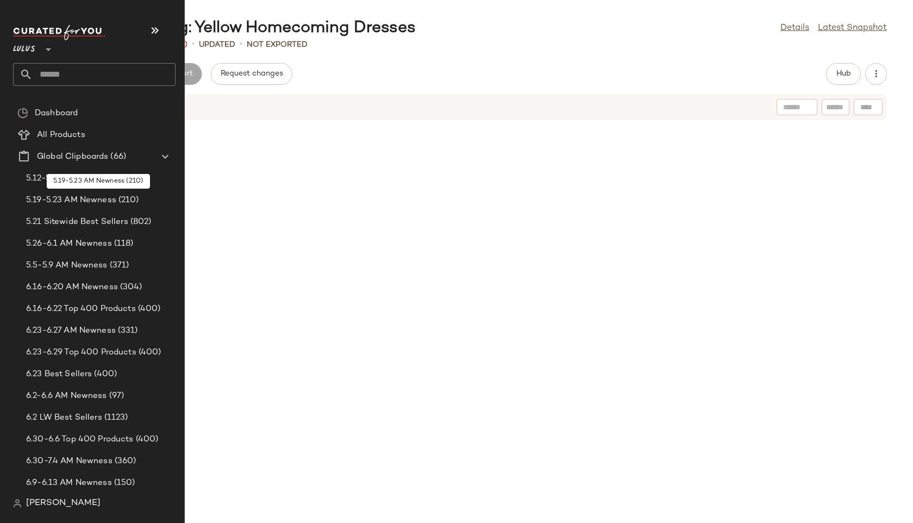
scroll to position [1602, 0]
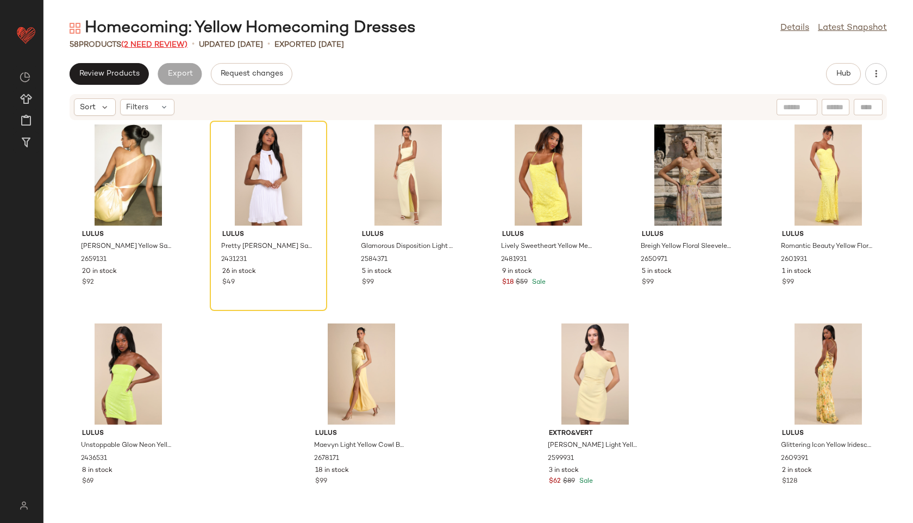
click at [174, 42] on span "(2 Need Review)" at bounding box center [154, 45] width 66 height 8
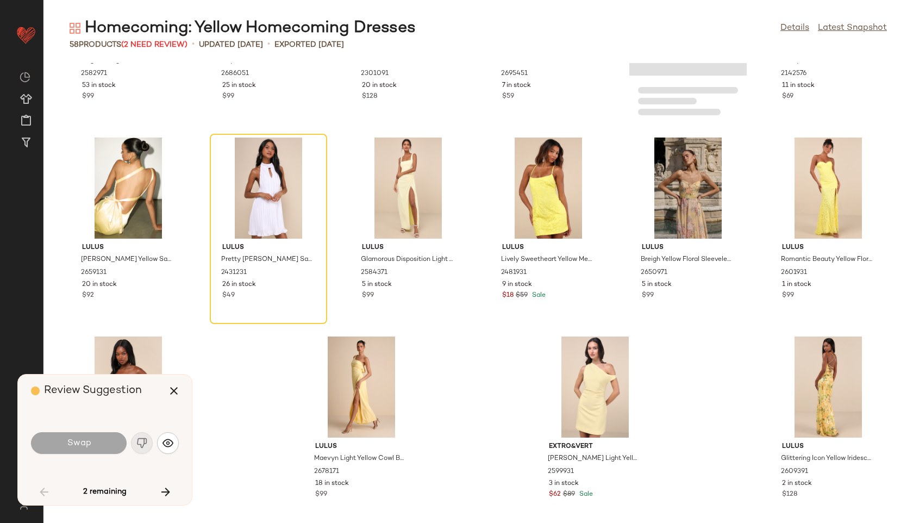
scroll to position [1194, 0]
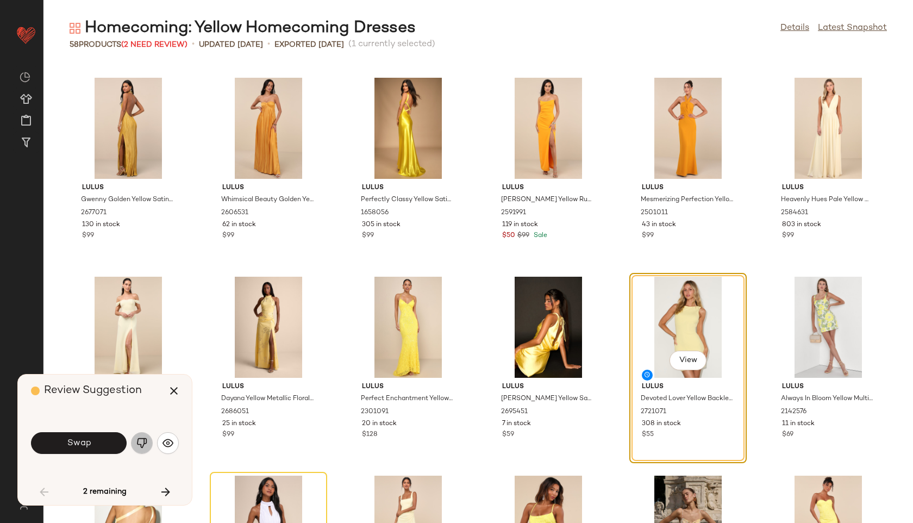
click at [141, 437] on button "button" at bounding box center [142, 443] width 22 height 22
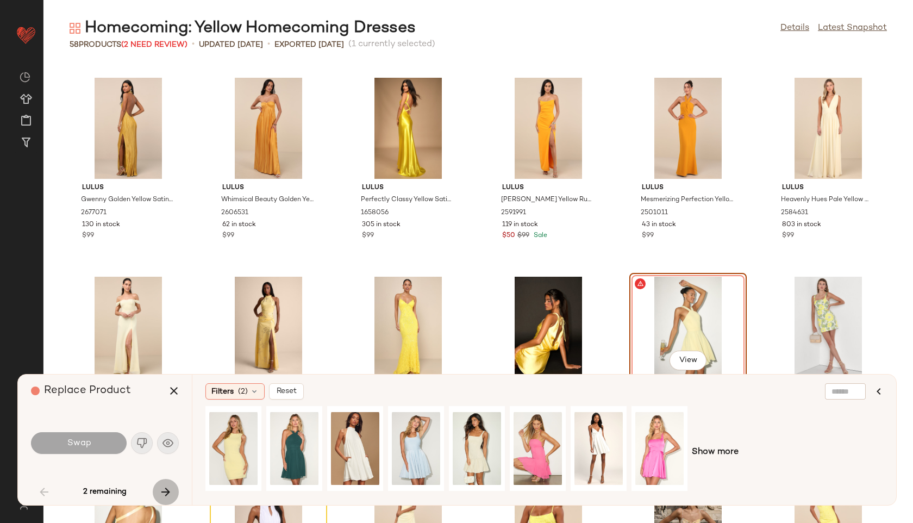
click at [166, 488] on icon "button" at bounding box center [165, 491] width 13 height 13
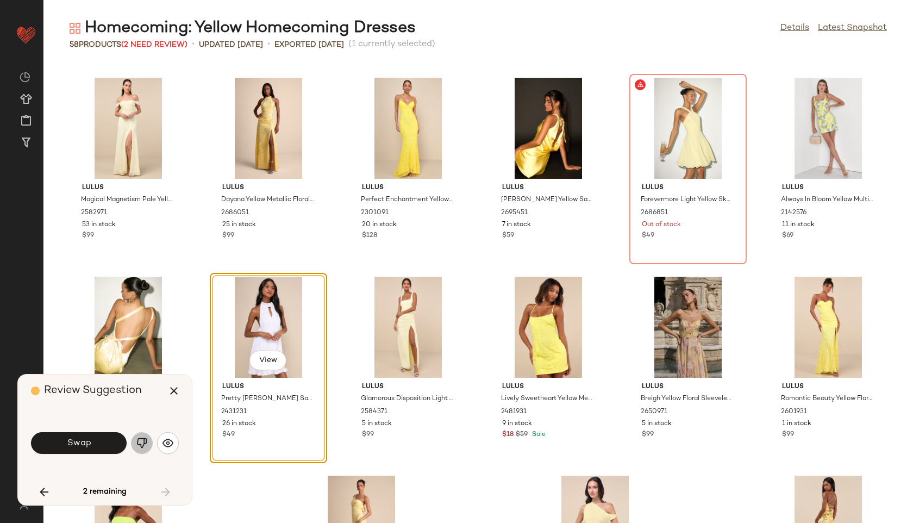
click at [142, 445] on img "button" at bounding box center [141, 443] width 11 height 11
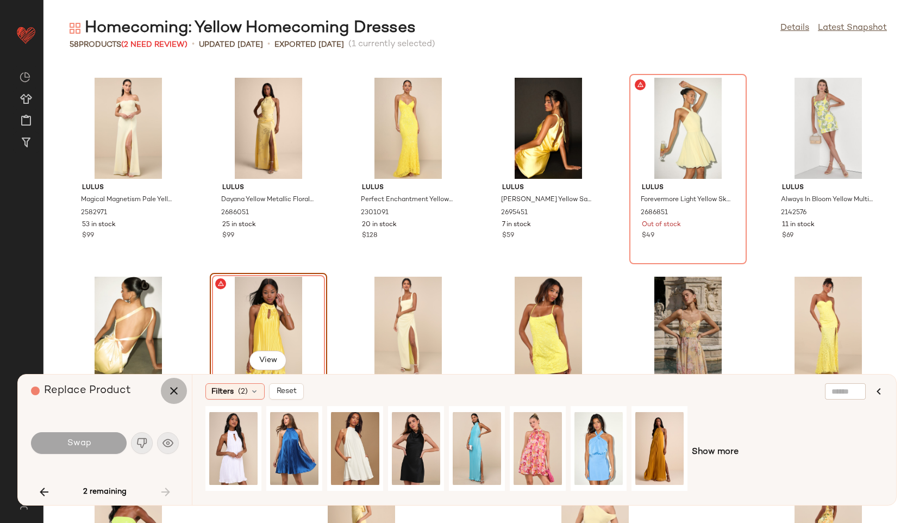
click at [178, 392] on icon "button" at bounding box center [173, 390] width 13 height 13
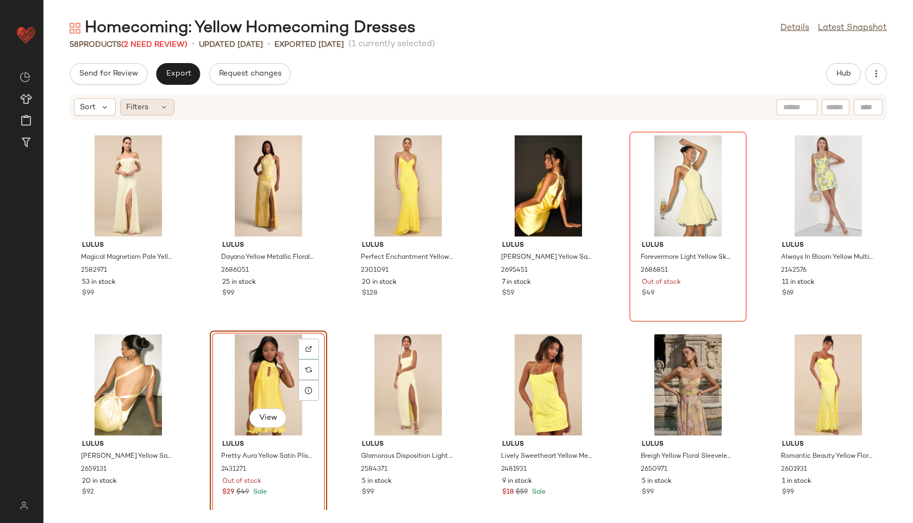
click at [157, 105] on div "Filters" at bounding box center [147, 107] width 54 height 16
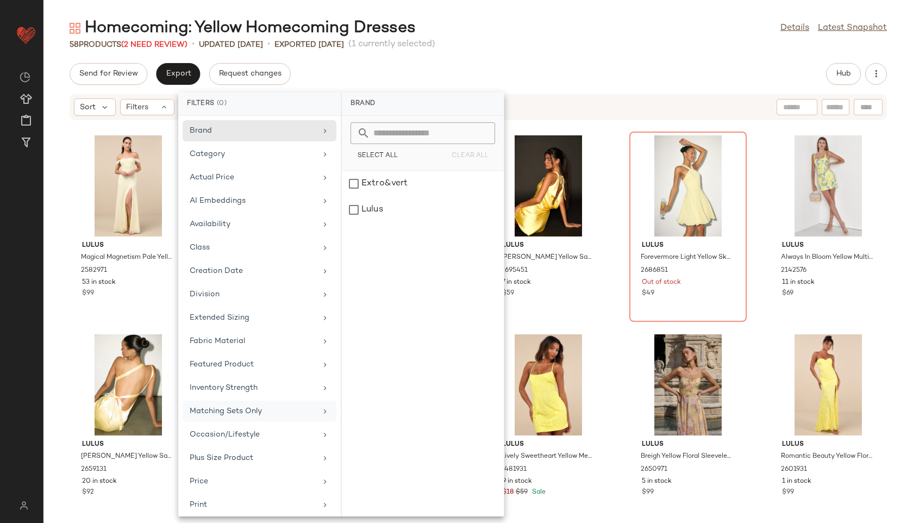
scroll to position [122, 0]
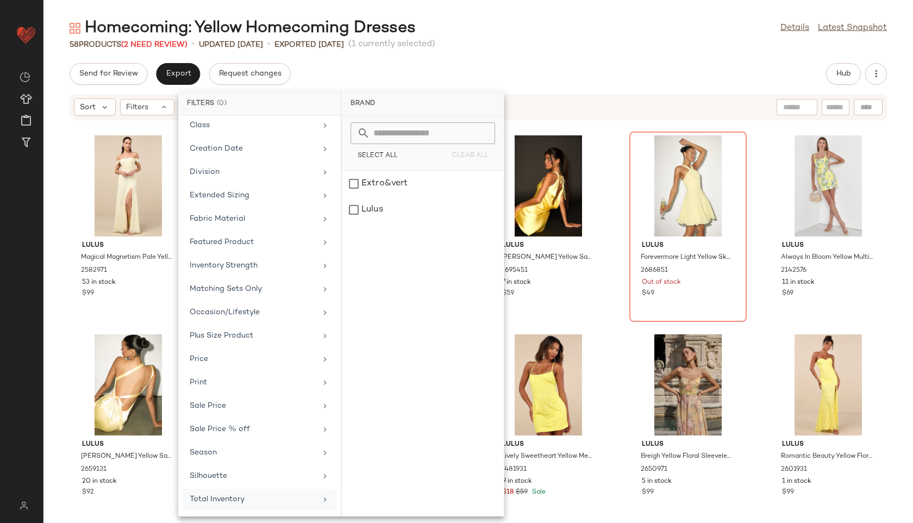
click at [244, 499] on div "Total Inventory" at bounding box center [253, 499] width 127 height 11
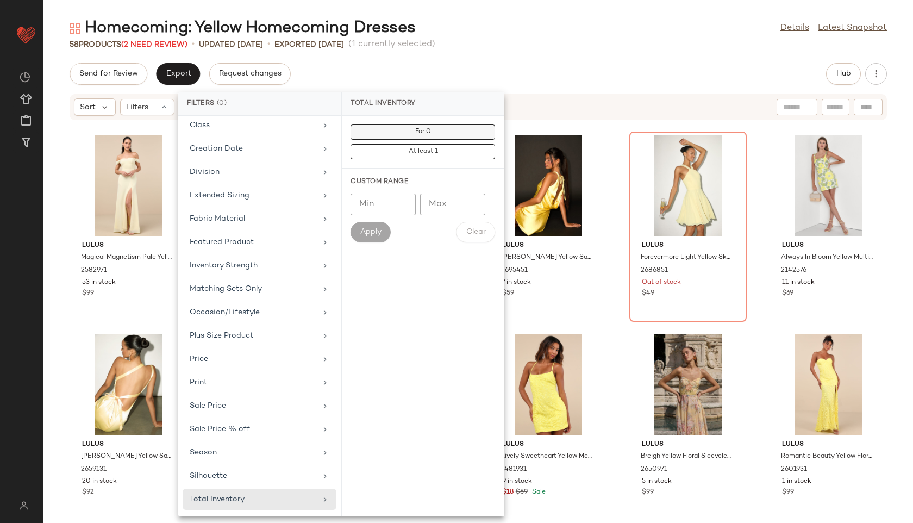
click at [432, 144] on button "For 0" at bounding box center [423, 151] width 145 height 15
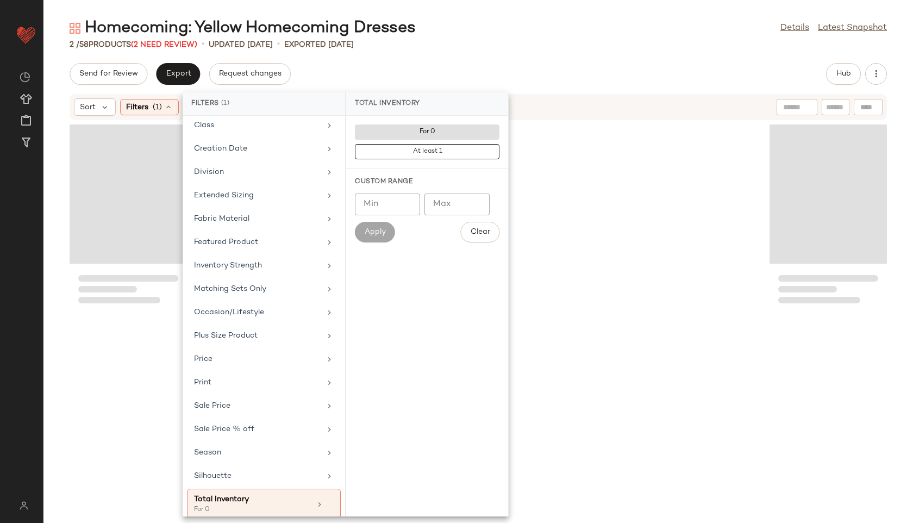
click at [541, 45] on div "2 / 58 Products (2 Need Review) • updated Aug 19th • Exported Aug 19th" at bounding box center [478, 44] width 870 height 11
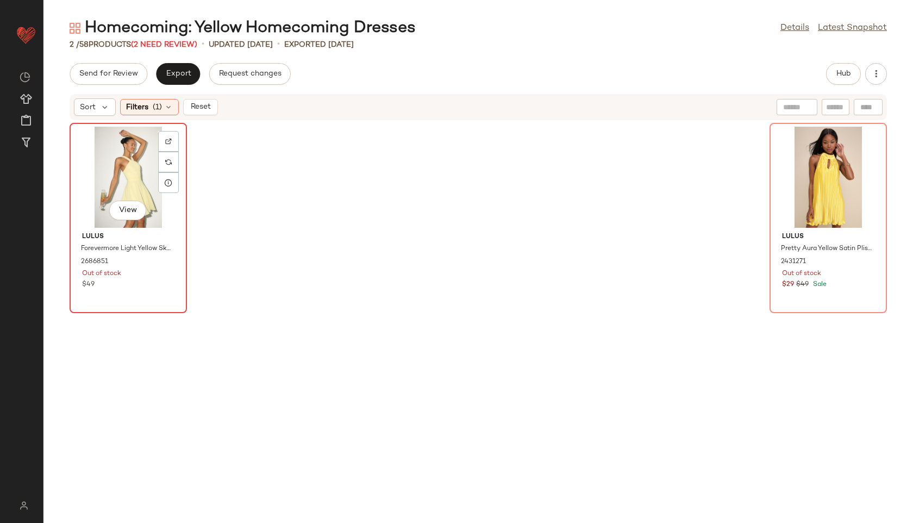
click at [117, 179] on div "View" at bounding box center [128, 177] width 110 height 101
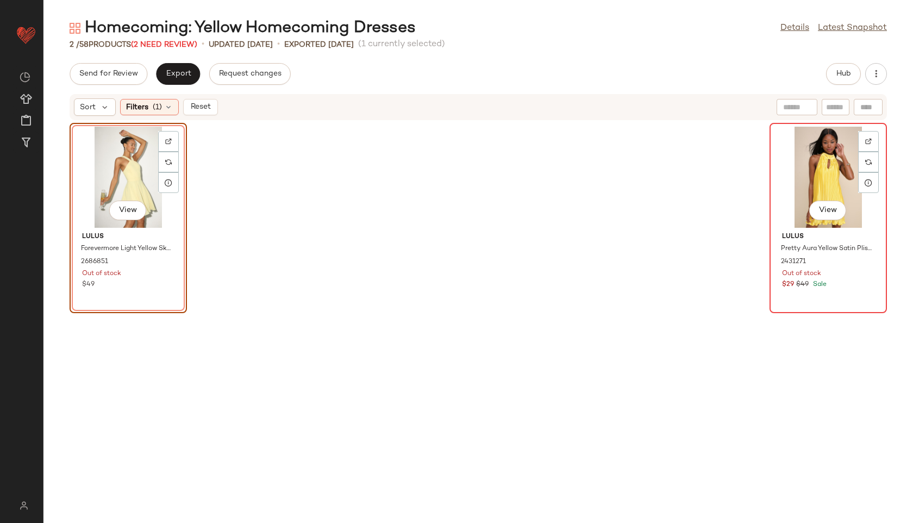
click at [817, 183] on div "View" at bounding box center [828, 177] width 110 height 101
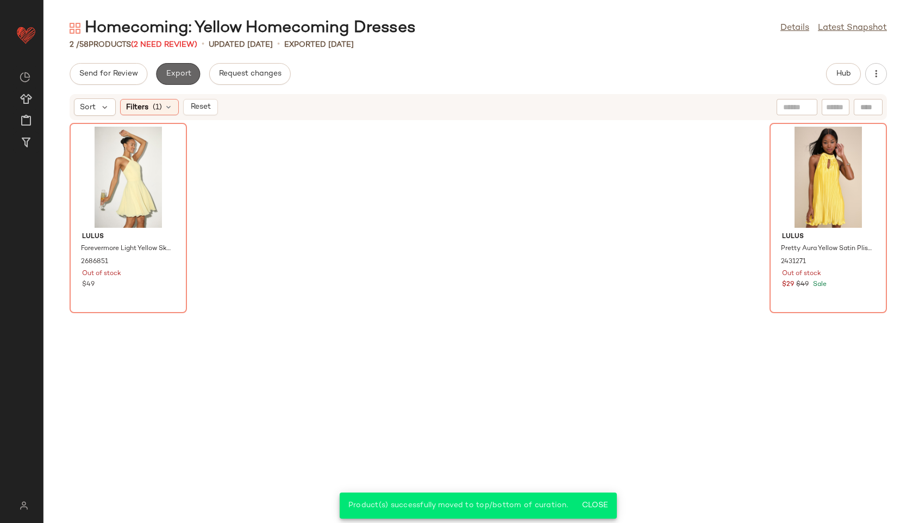
click at [181, 76] on span "Export" at bounding box center [178, 74] width 26 height 9
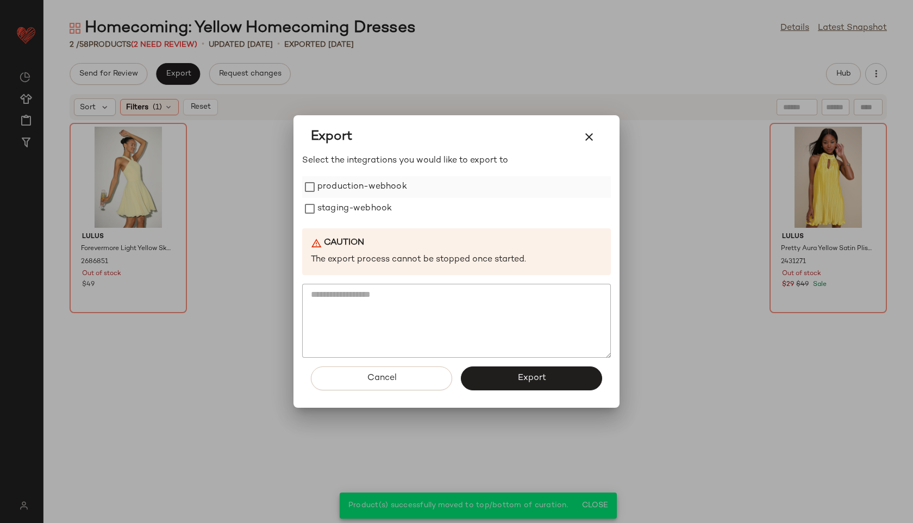
click at [340, 190] on label "production-webhook" at bounding box center [362, 187] width 90 height 22
click at [341, 204] on label "staging-webhook" at bounding box center [354, 209] width 74 height 22
click at [499, 372] on button "Export" at bounding box center [531, 378] width 141 height 24
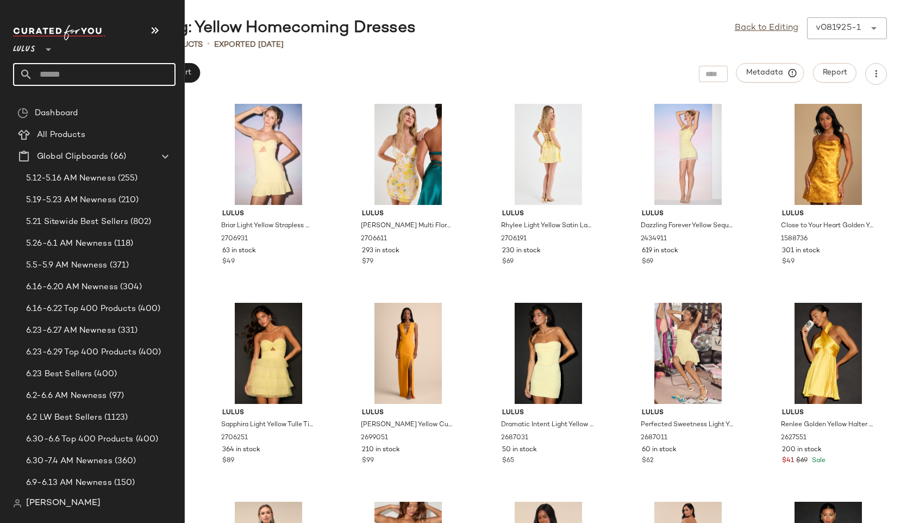
click at [51, 74] on input "text" at bounding box center [104, 74] width 143 height 23
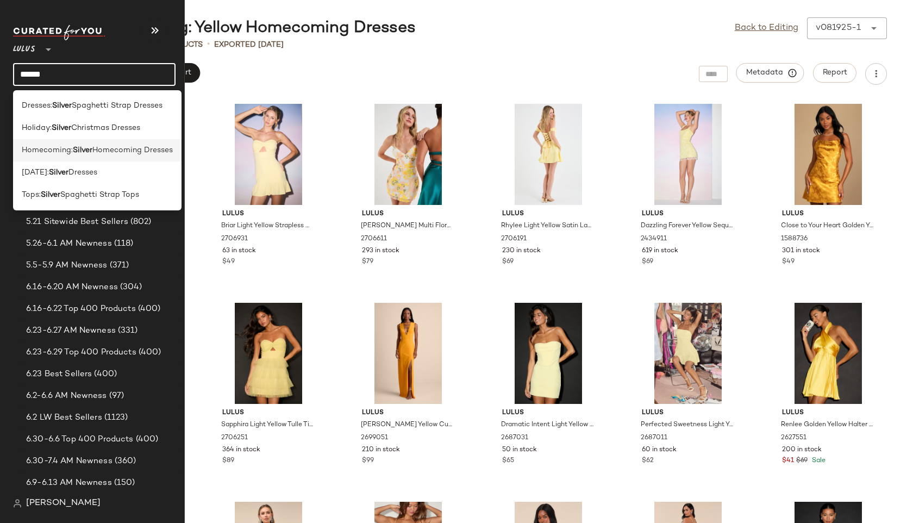
type input "******"
click at [44, 149] on span "Homecoming:" at bounding box center [47, 150] width 51 height 11
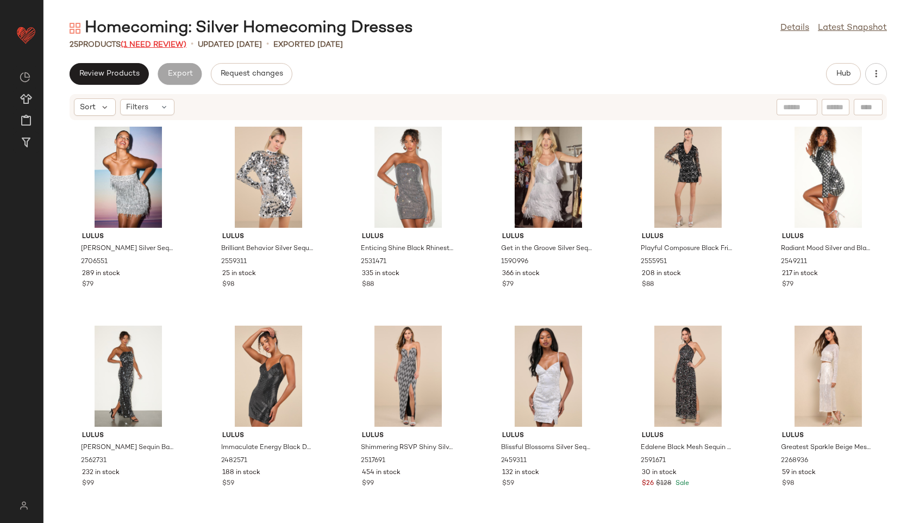
click at [159, 44] on span "(1 Need Review)" at bounding box center [154, 45] width 66 height 8
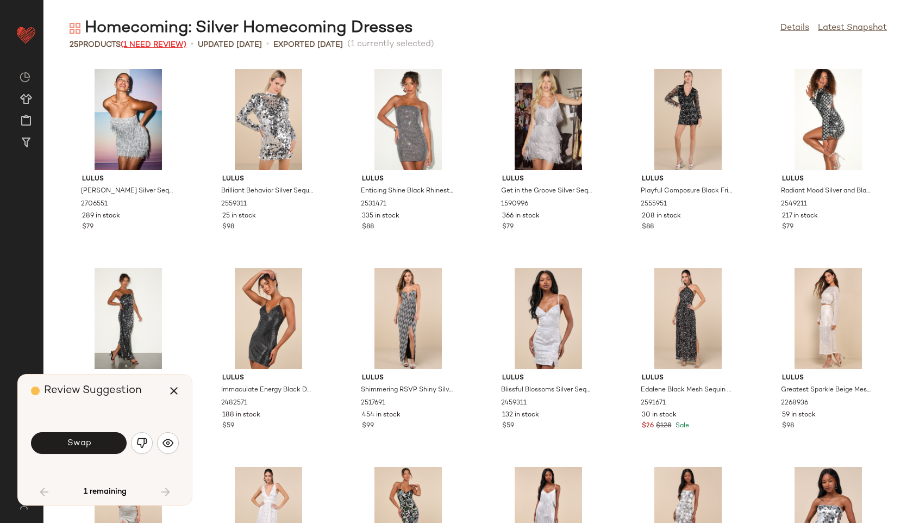
scroll to position [537, 0]
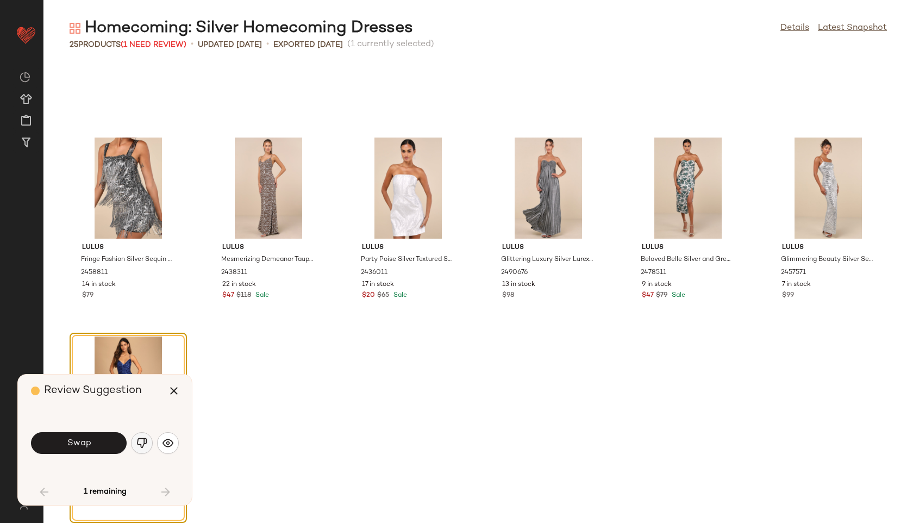
click at [141, 442] on img "button" at bounding box center [141, 443] width 11 height 11
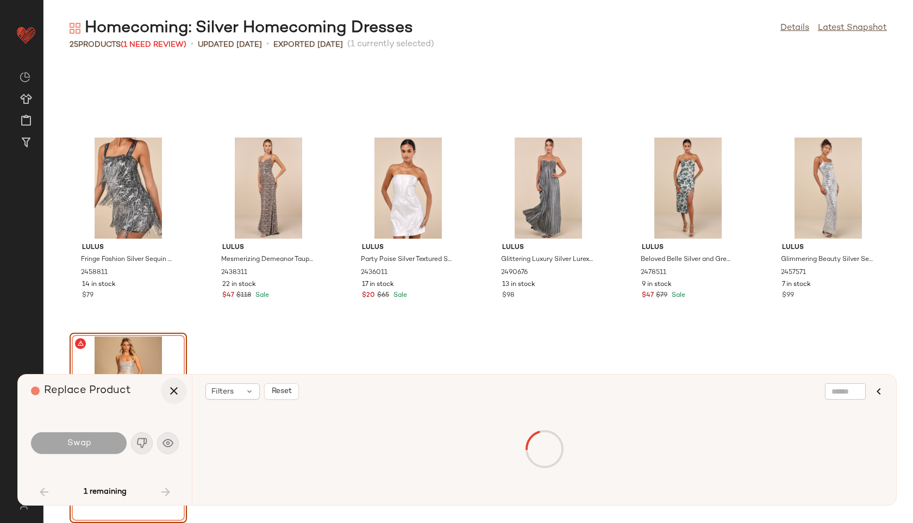
click at [174, 387] on icon "button" at bounding box center [173, 390] width 13 height 13
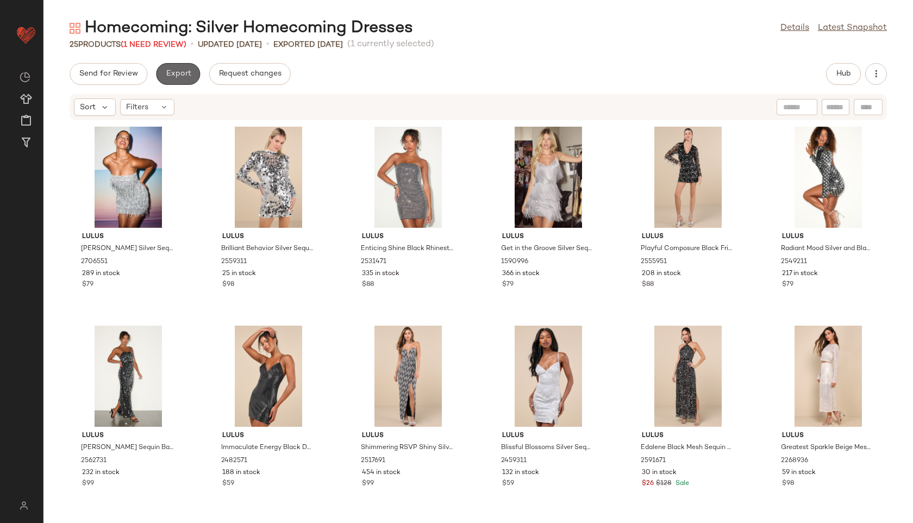
click at [174, 78] on button "Export" at bounding box center [178, 74] width 44 height 22
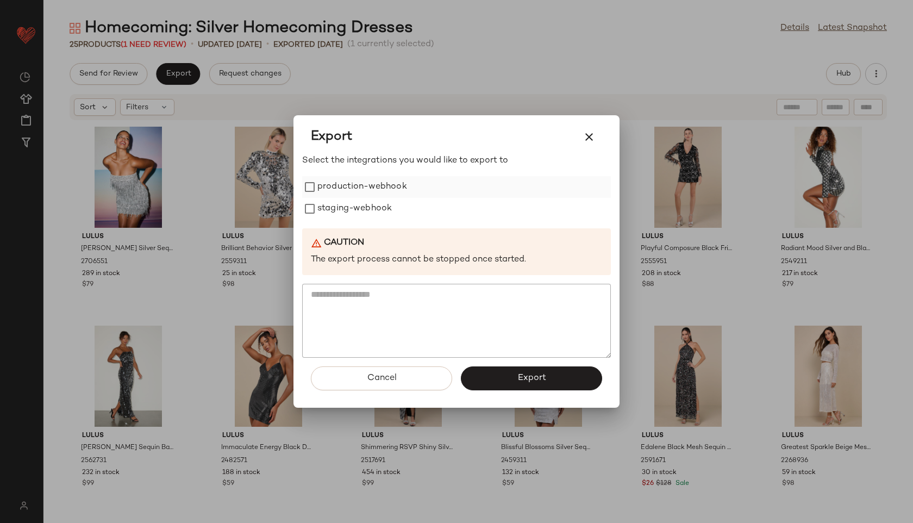
click at [338, 188] on label "production-webhook" at bounding box center [362, 187] width 90 height 22
click at [339, 210] on label "staging-webhook" at bounding box center [354, 209] width 74 height 22
click at [501, 378] on button "Export" at bounding box center [531, 378] width 141 height 24
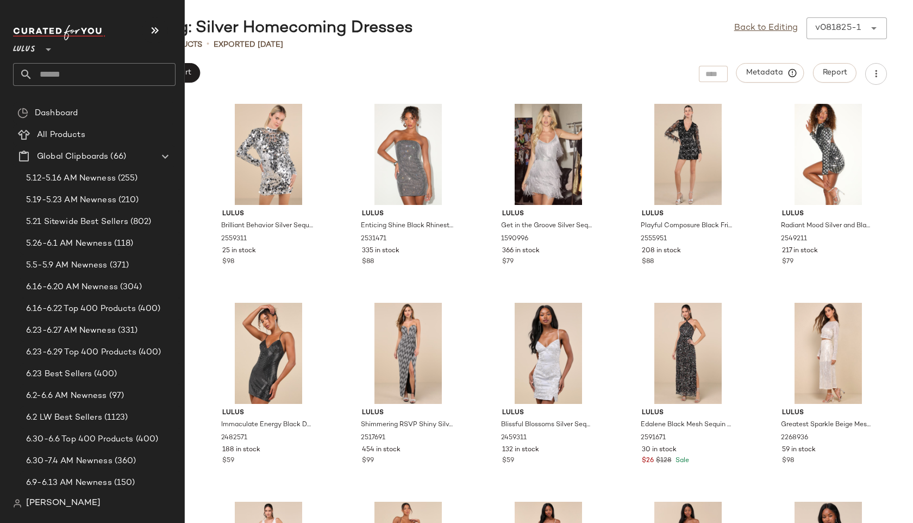
click at [60, 77] on input "text" at bounding box center [104, 74] width 143 height 23
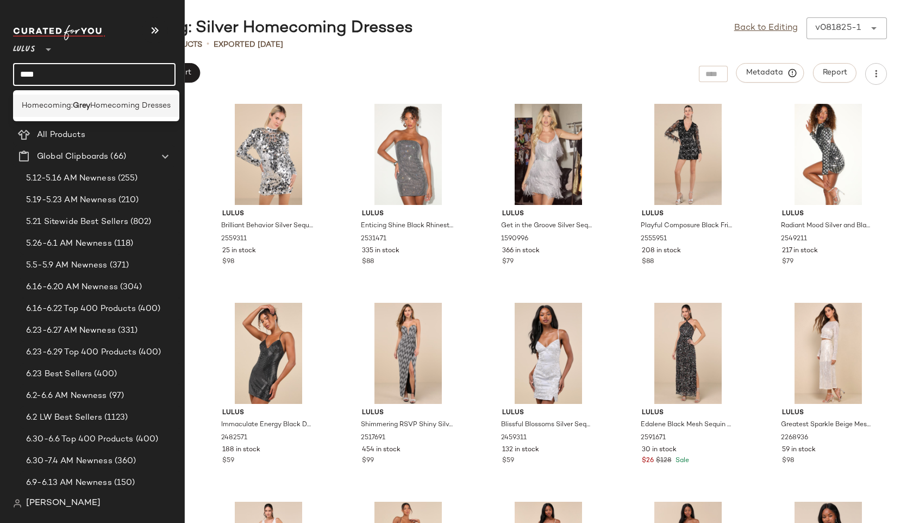
type input "****"
click at [70, 103] on span "Homecoming:" at bounding box center [47, 105] width 51 height 11
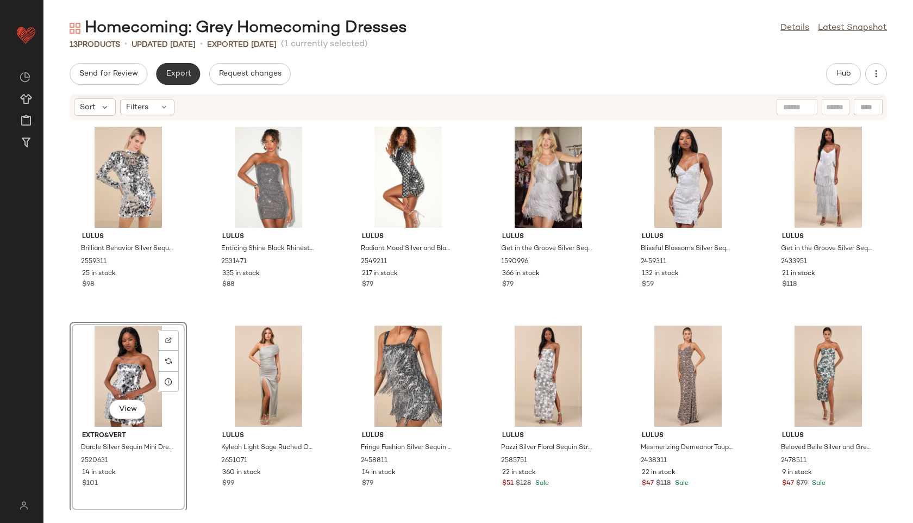
click at [179, 68] on button "Export" at bounding box center [178, 74] width 44 height 22
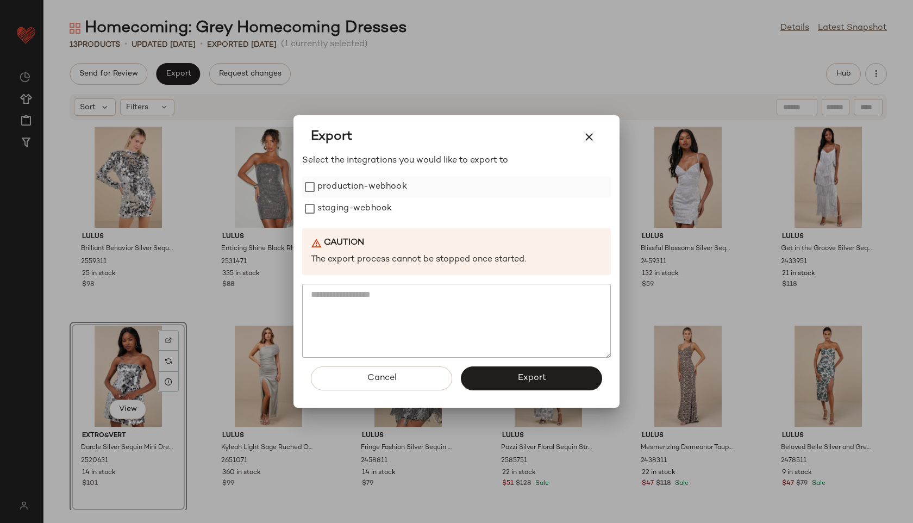
click at [319, 187] on label "production-webhook" at bounding box center [362, 187] width 90 height 22
click at [322, 212] on label "staging-webhook" at bounding box center [354, 209] width 74 height 22
click at [522, 373] on span "Export" at bounding box center [531, 378] width 29 height 10
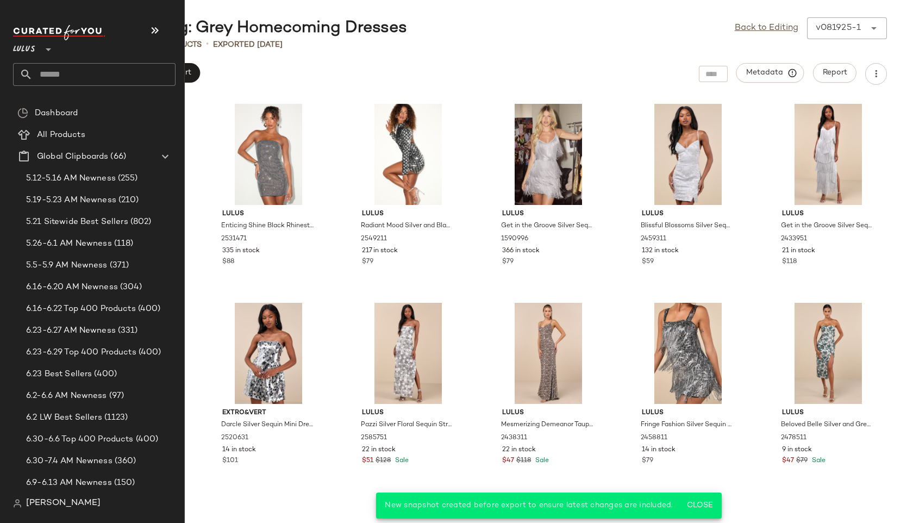
click at [50, 74] on input "text" at bounding box center [104, 74] width 143 height 23
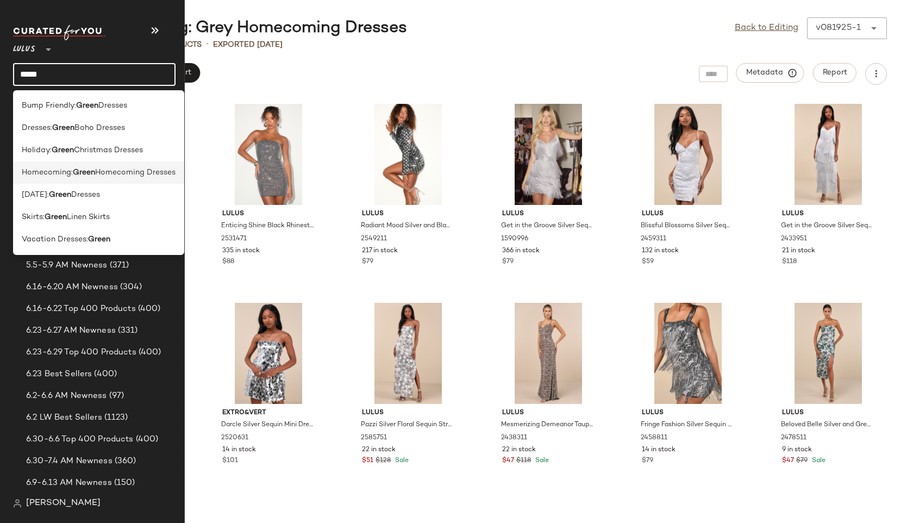
type input "*****"
click at [83, 171] on b "Green" at bounding box center [84, 172] width 22 height 11
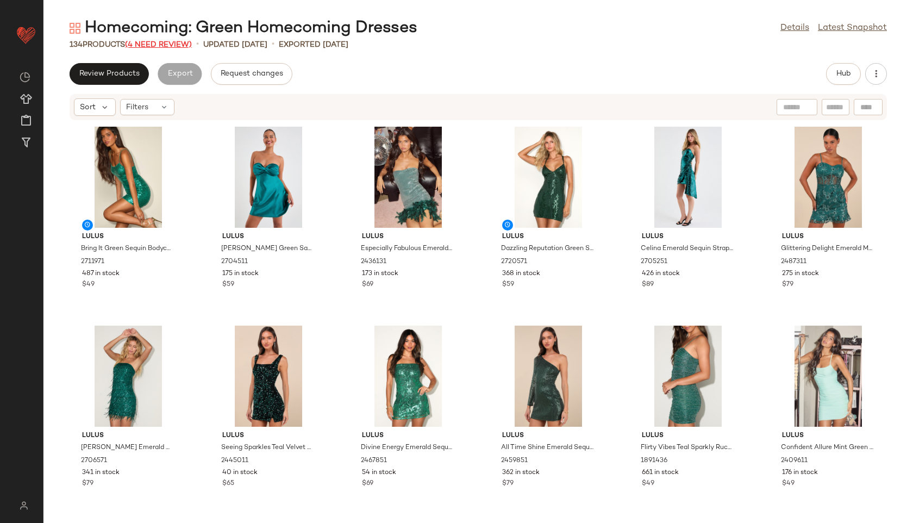
click at [168, 41] on span "(4 Need Review)" at bounding box center [158, 45] width 67 height 8
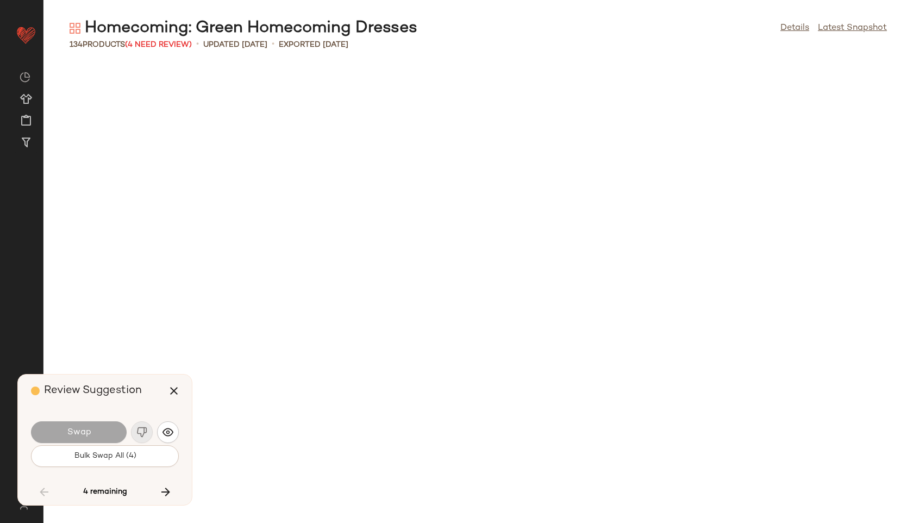
scroll to position [3382, 0]
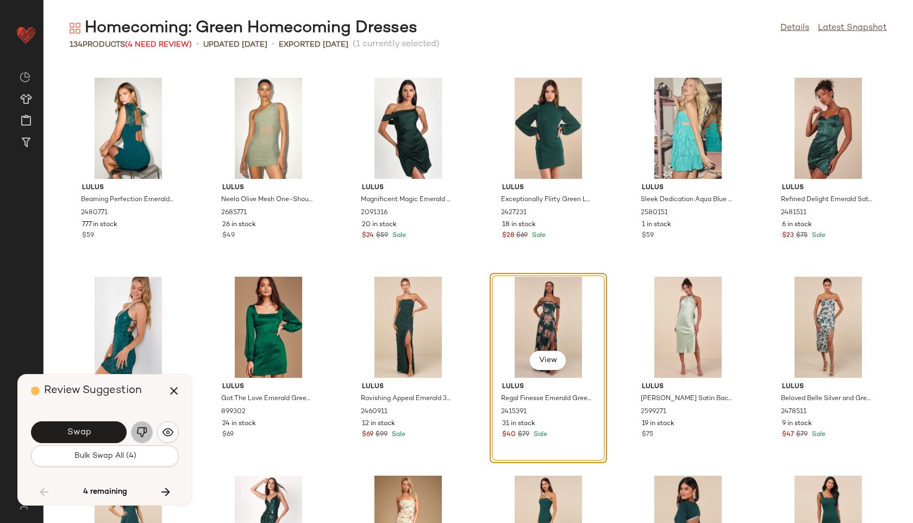
click at [138, 428] on img "button" at bounding box center [141, 432] width 11 height 11
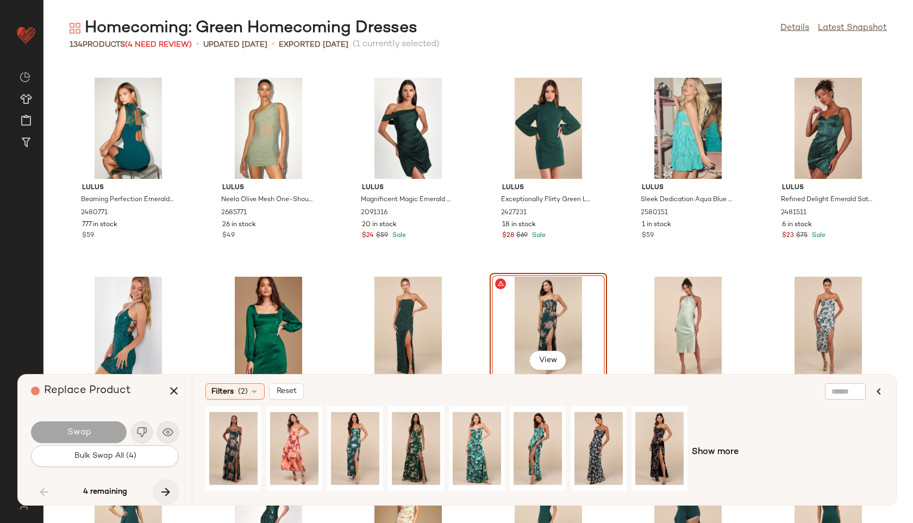
click at [166, 488] on icon "button" at bounding box center [165, 491] width 13 height 13
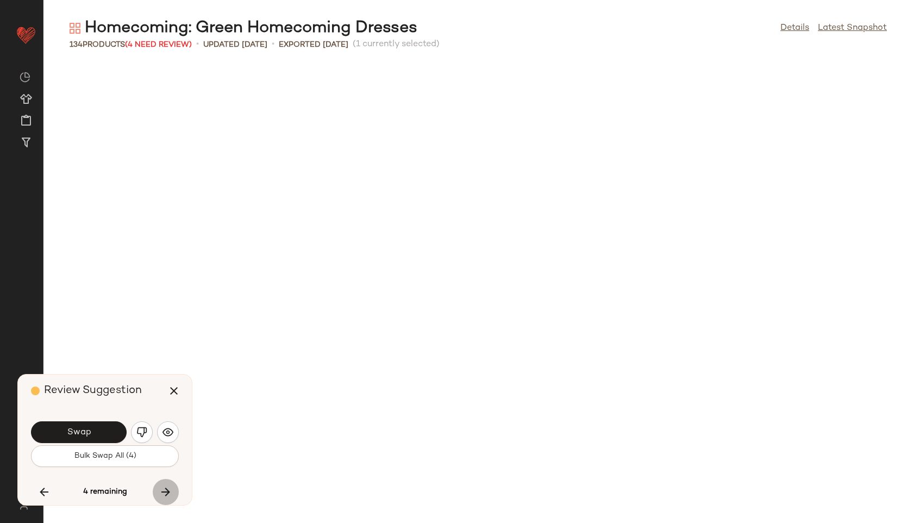
scroll to position [3979, 0]
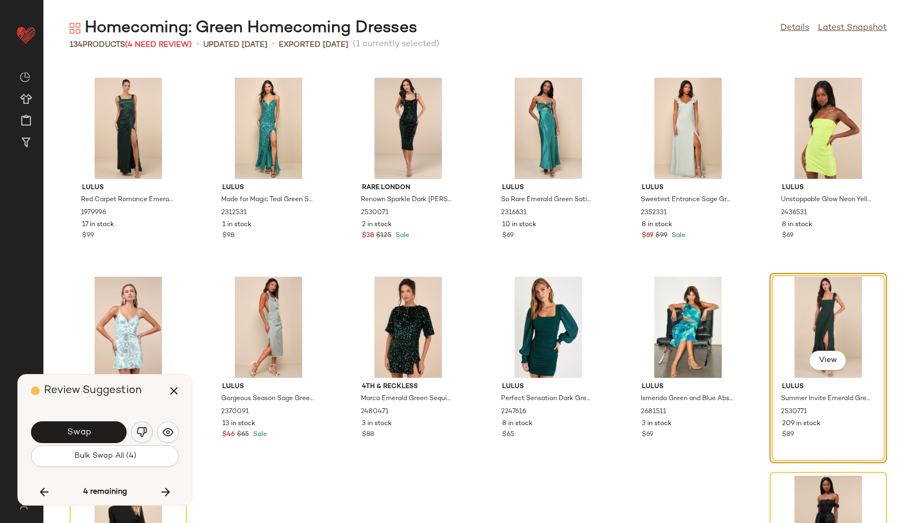
click at [140, 430] on img "button" at bounding box center [141, 432] width 11 height 11
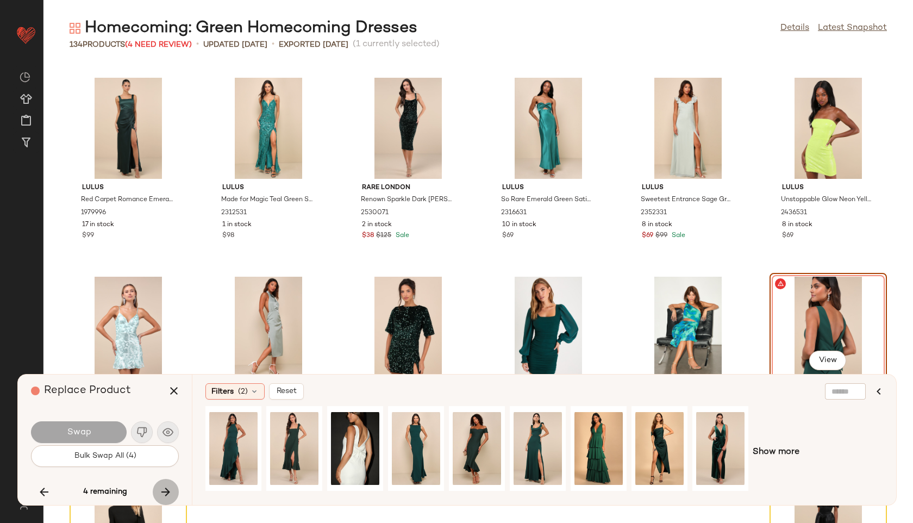
click at [165, 492] on icon "button" at bounding box center [165, 491] width 13 height 13
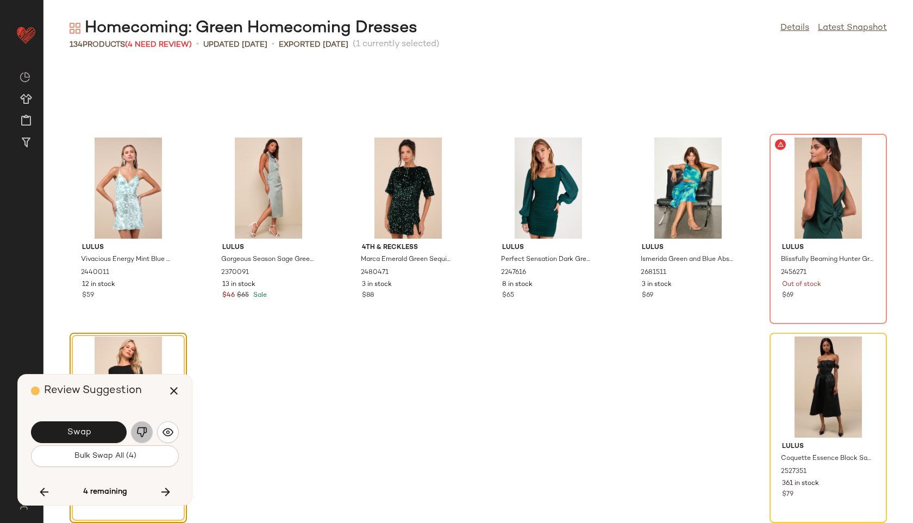
click at [143, 429] on img "button" at bounding box center [141, 432] width 11 height 11
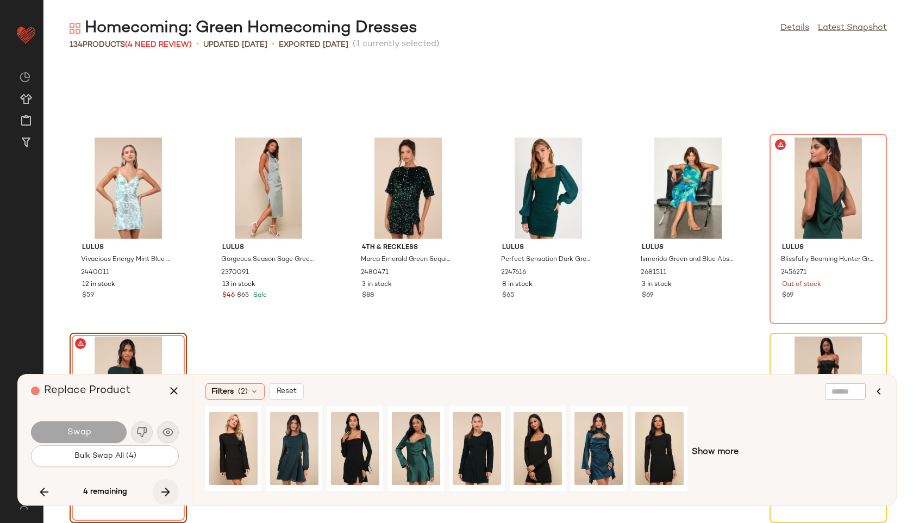
click at [171, 490] on icon "button" at bounding box center [165, 491] width 13 height 13
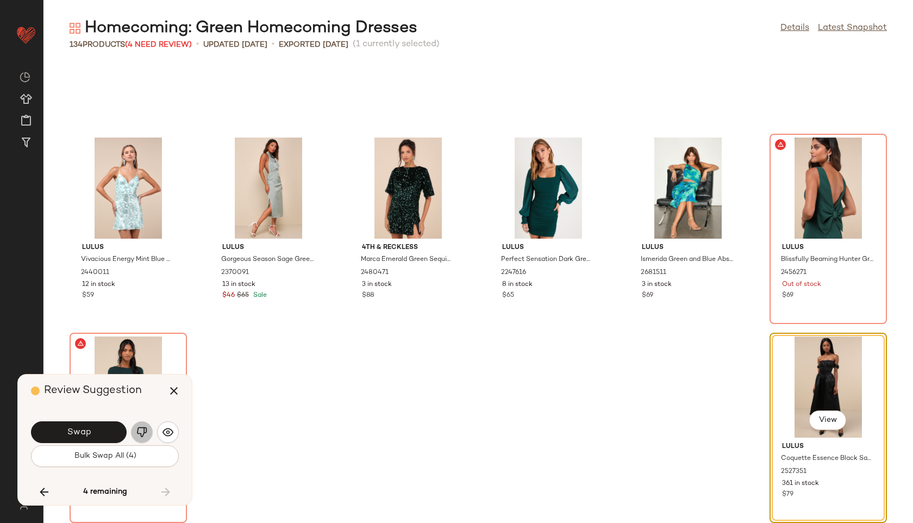
click at [143, 427] on img "button" at bounding box center [141, 432] width 11 height 11
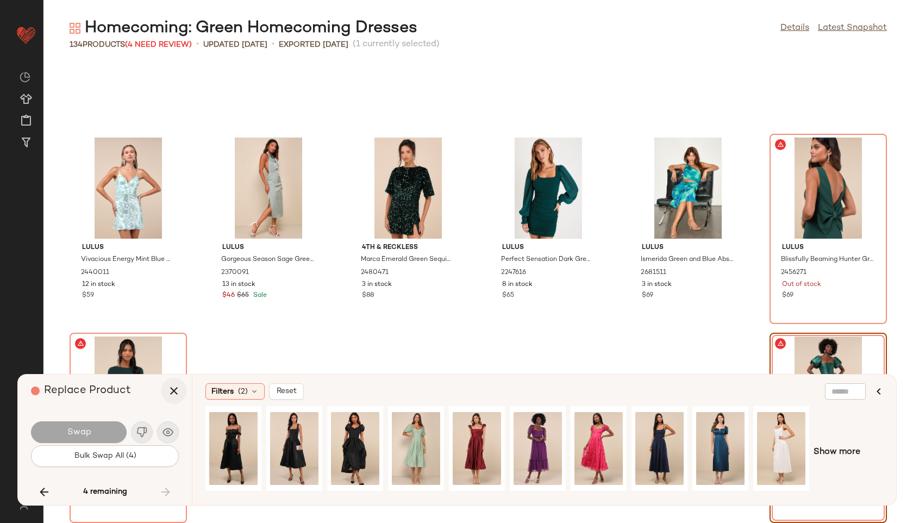
click at [175, 391] on icon "button" at bounding box center [173, 390] width 13 height 13
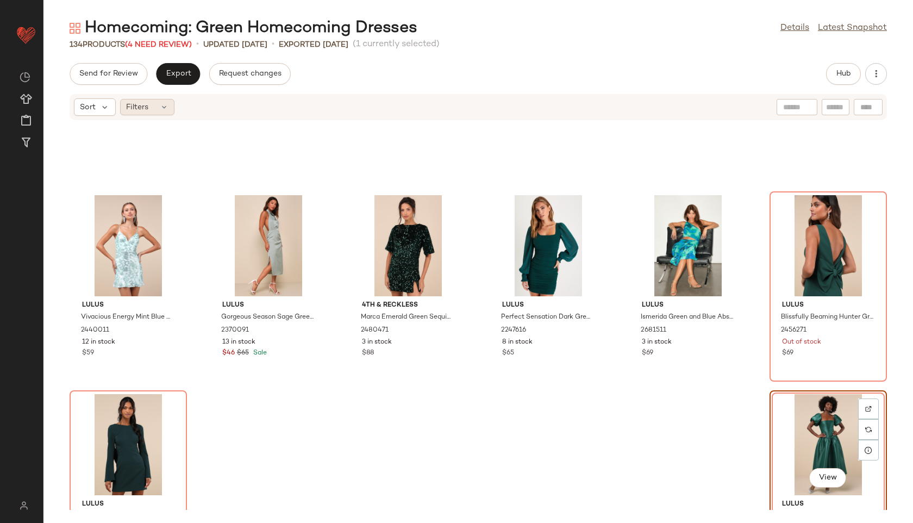
click at [165, 102] on div "Filters" at bounding box center [147, 107] width 54 height 16
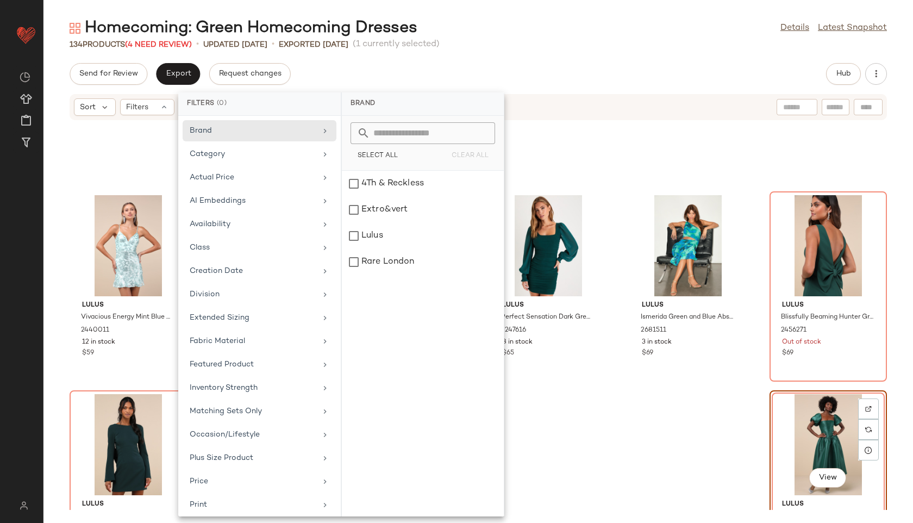
scroll to position [122, 0]
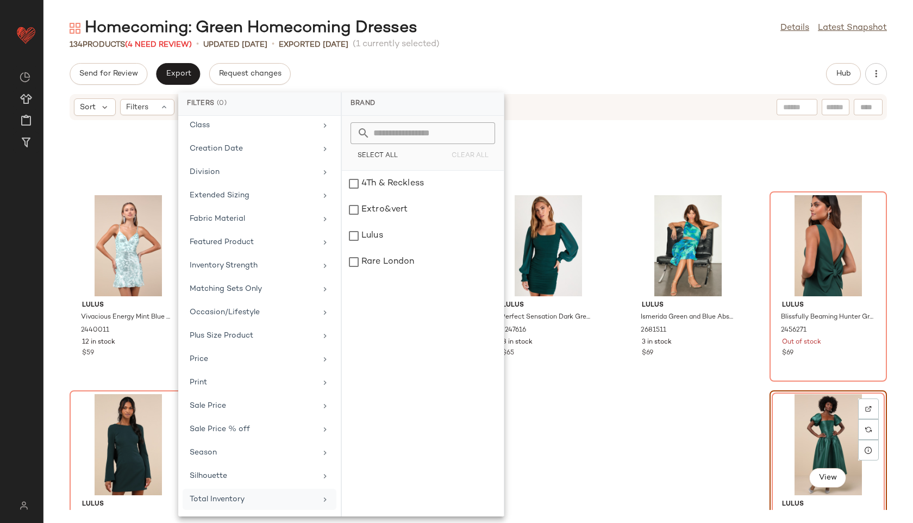
click at [215, 492] on div "Total Inventory" at bounding box center [260, 499] width 154 height 21
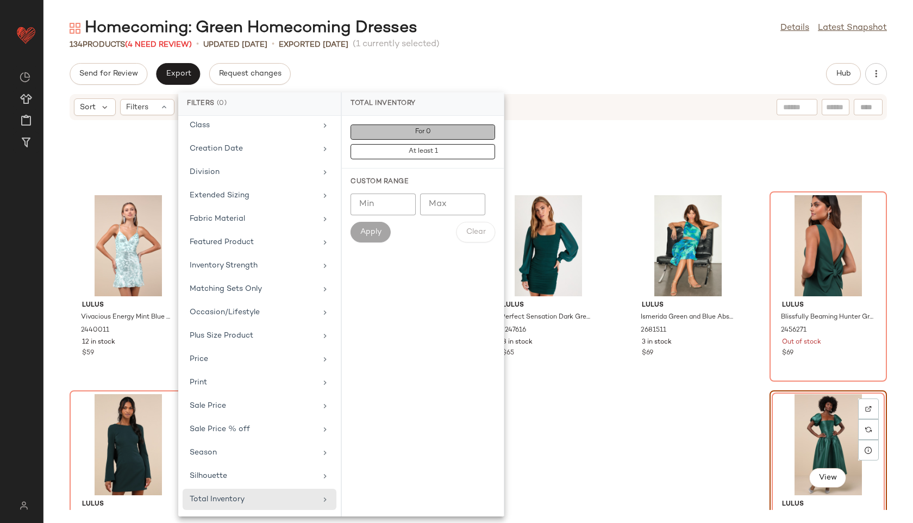
click at [403, 144] on button "For 0" at bounding box center [423, 151] width 145 height 15
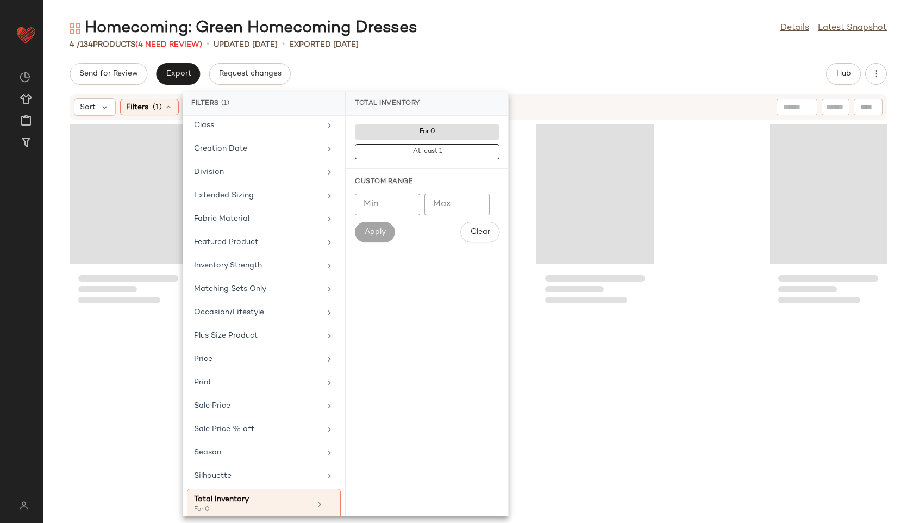
click at [573, 44] on div "4 / 134 Products (4 Need Review) • updated Aug 19th • Exported Aug 19th" at bounding box center [478, 44] width 870 height 11
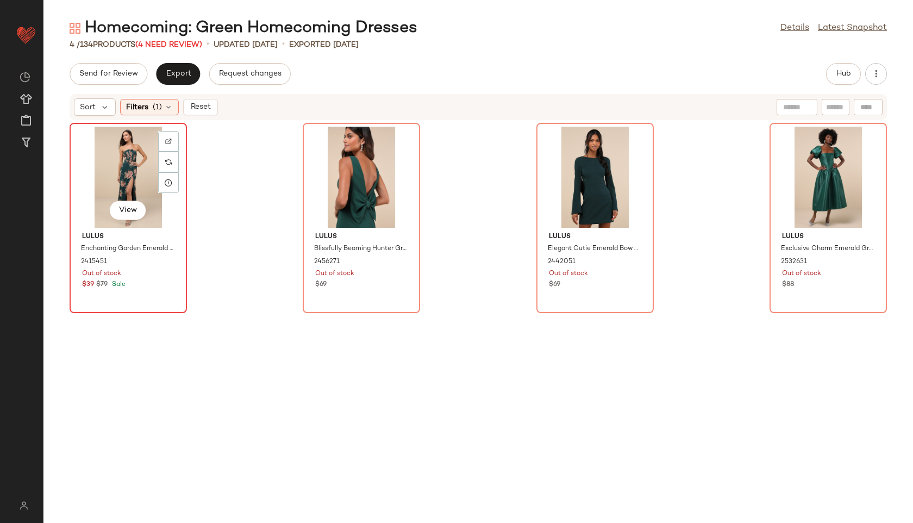
click at [120, 167] on div "View" at bounding box center [128, 177] width 110 height 101
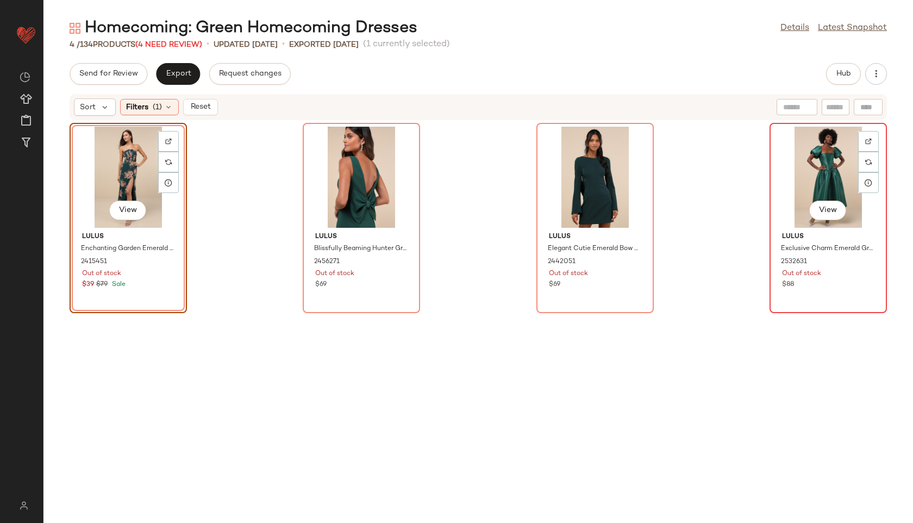
click at [814, 168] on div "View" at bounding box center [828, 177] width 110 height 101
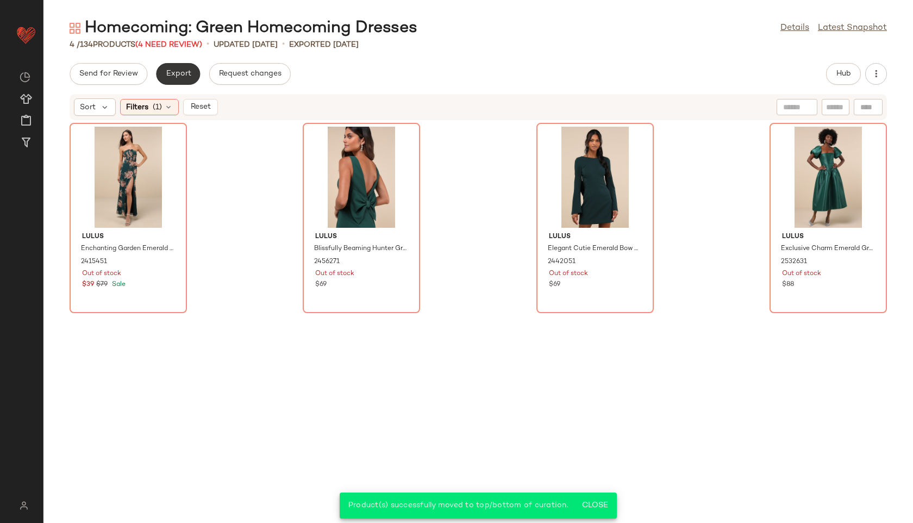
click at [182, 81] on button "Export" at bounding box center [178, 74] width 44 height 22
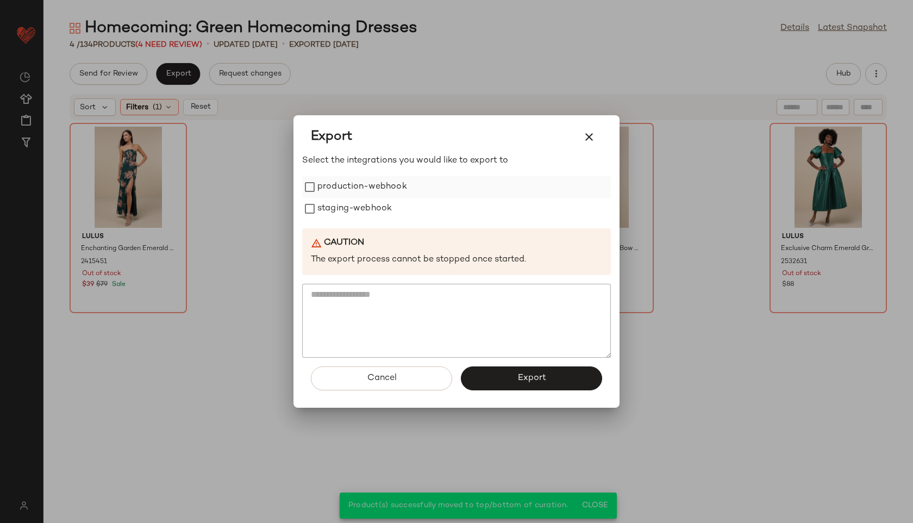
click at [364, 183] on label "production-webhook" at bounding box center [362, 187] width 90 height 22
click at [364, 209] on label "staging-webhook" at bounding box center [354, 209] width 74 height 22
click at [510, 375] on button "Export" at bounding box center [531, 378] width 141 height 24
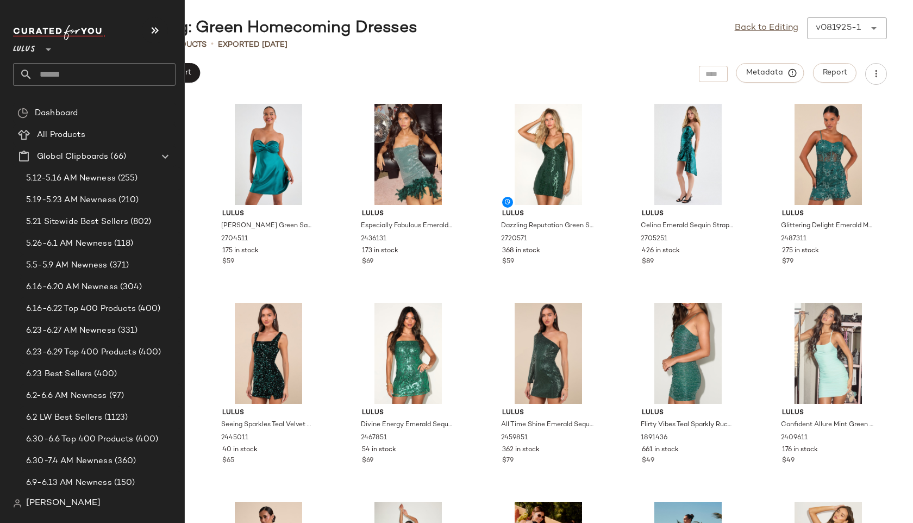
click at [60, 77] on input "text" at bounding box center [104, 74] width 143 height 23
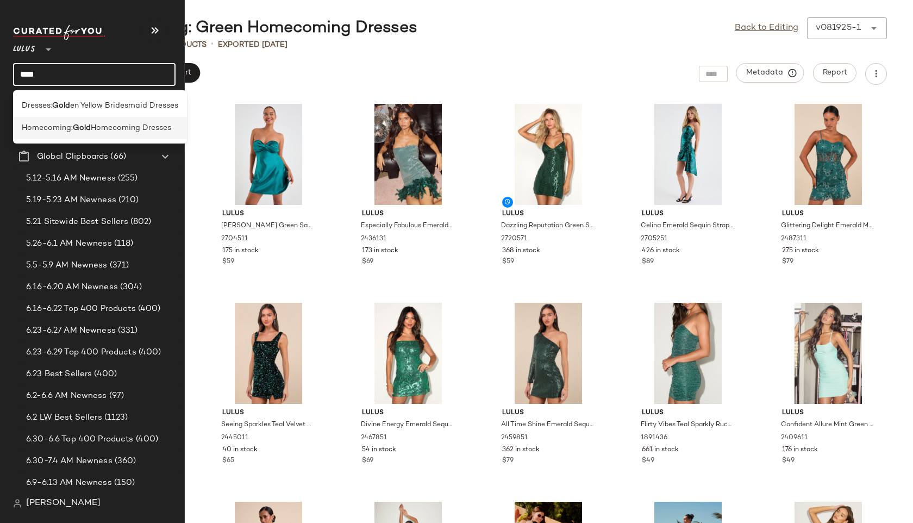
type input "****"
click at [72, 126] on span "Homecoming:" at bounding box center [47, 127] width 51 height 11
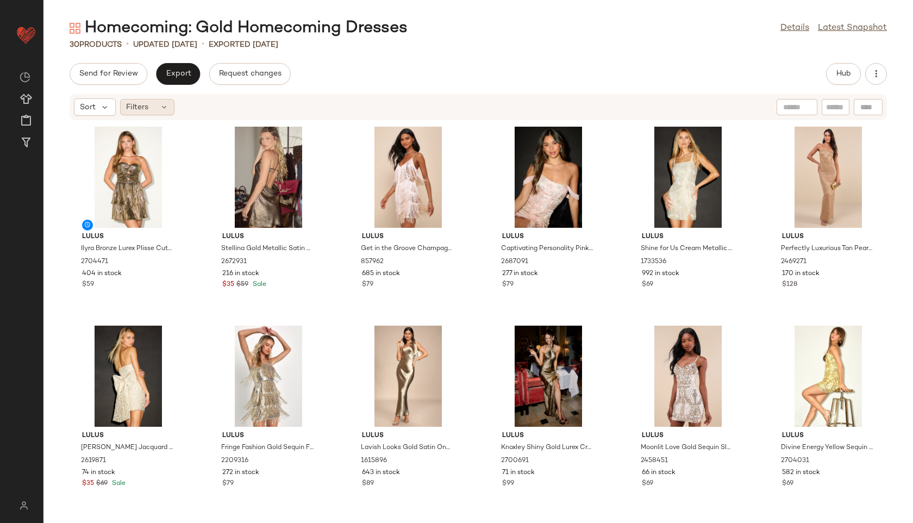
click at [142, 113] on div "Filters" at bounding box center [147, 107] width 54 height 16
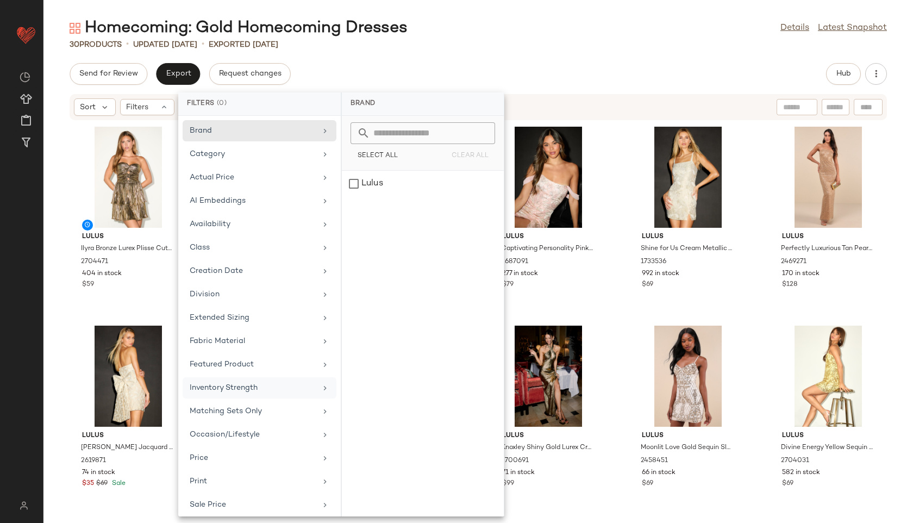
scroll to position [99, 0]
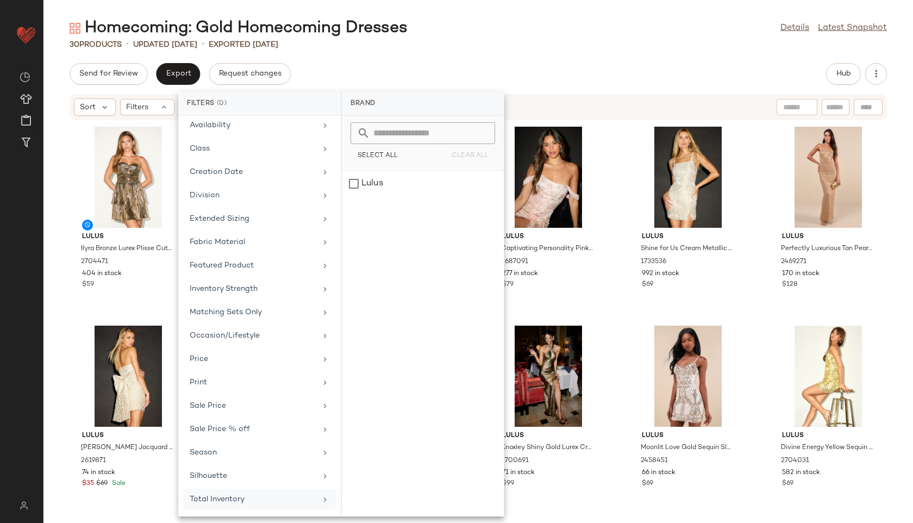
click at [235, 497] on div "Total Inventory" at bounding box center [253, 499] width 127 height 11
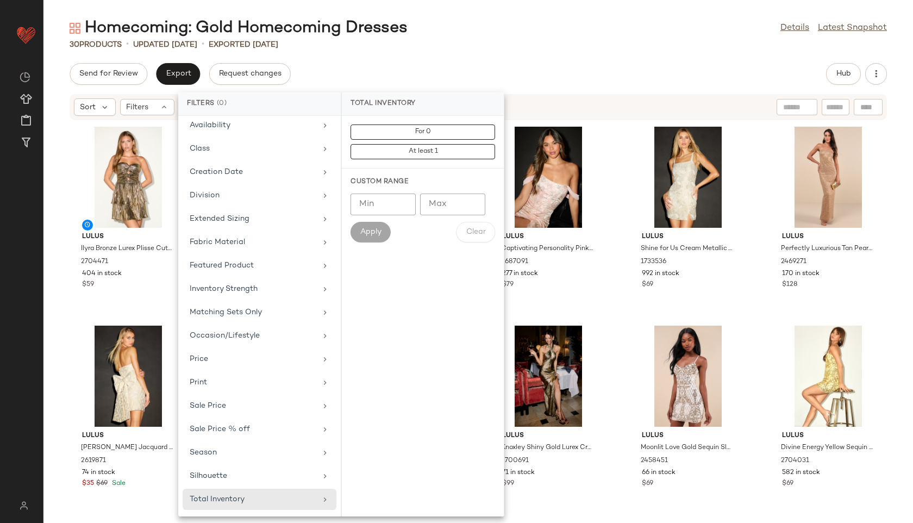
click at [446, 209] on input "Max" at bounding box center [452, 204] width 65 height 22
type input "**"
click at [498, 58] on div "Homecoming: Gold Homecoming Dresses Details Latest Snapshot 30 Products • updat…" at bounding box center [478, 269] width 870 height 505
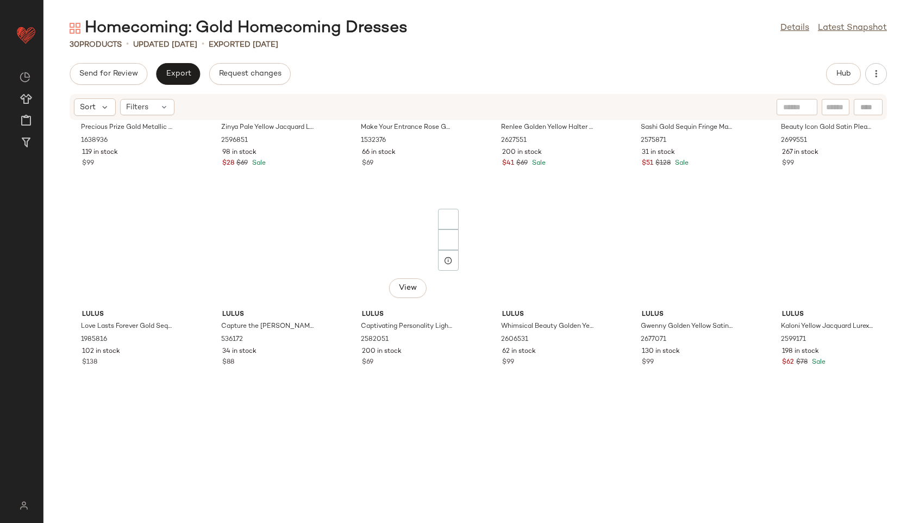
scroll to position [608, 0]
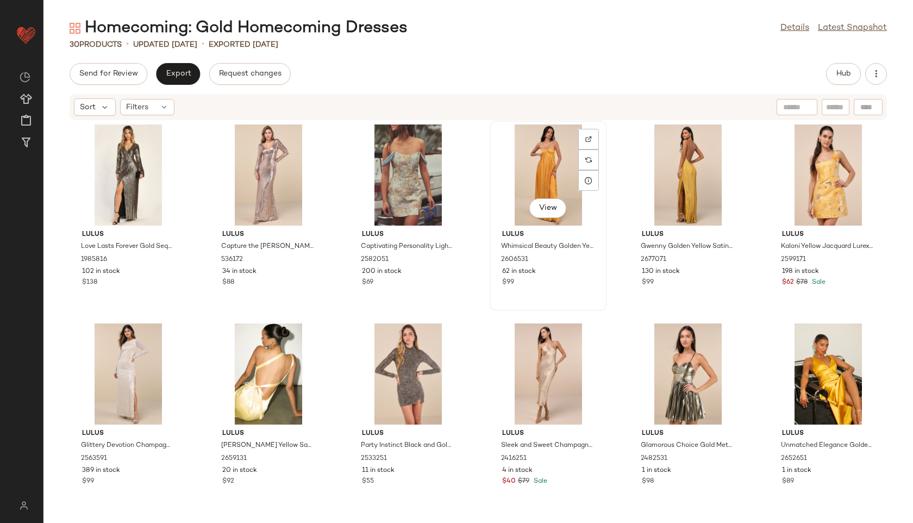
scroll to position [605, 0]
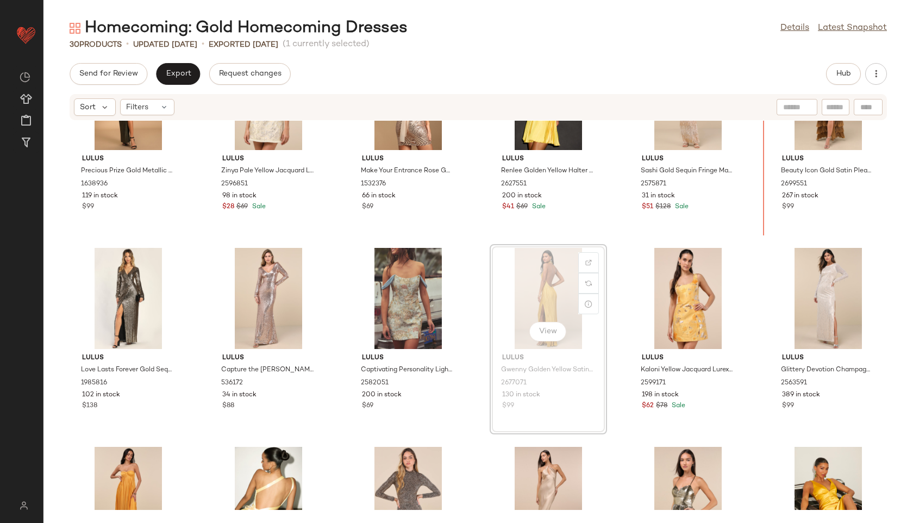
scroll to position [472, 0]
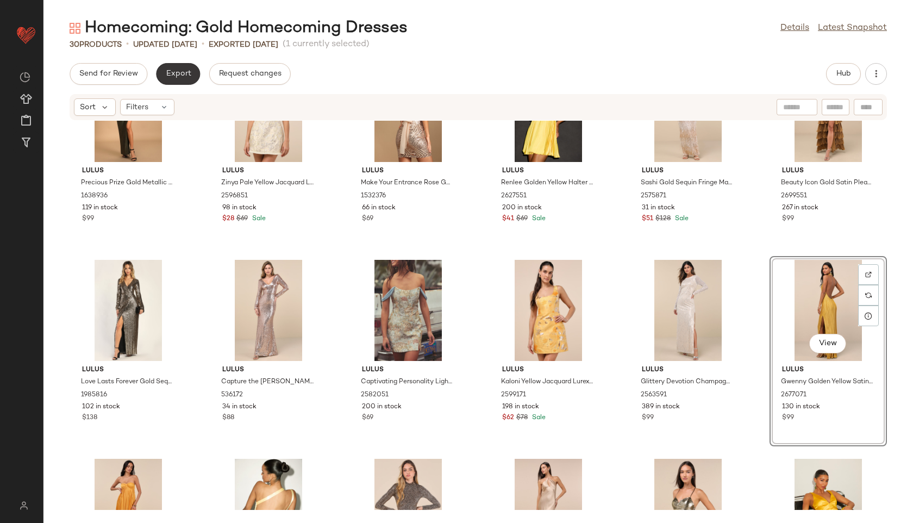
click at [171, 76] on span "Export" at bounding box center [178, 74] width 26 height 9
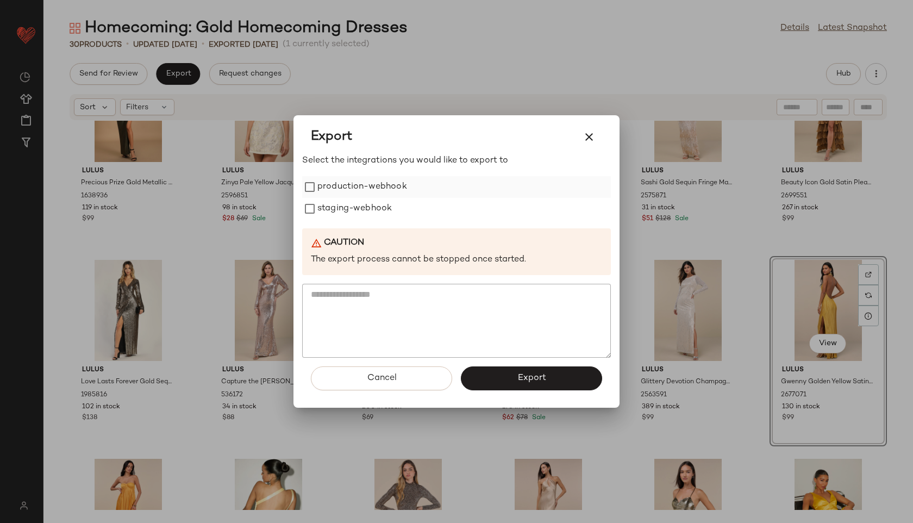
click at [363, 193] on label "production-webhook" at bounding box center [362, 187] width 90 height 22
click at [360, 215] on label "staging-webhook" at bounding box center [354, 209] width 74 height 22
click at [503, 377] on button "Export" at bounding box center [531, 378] width 141 height 24
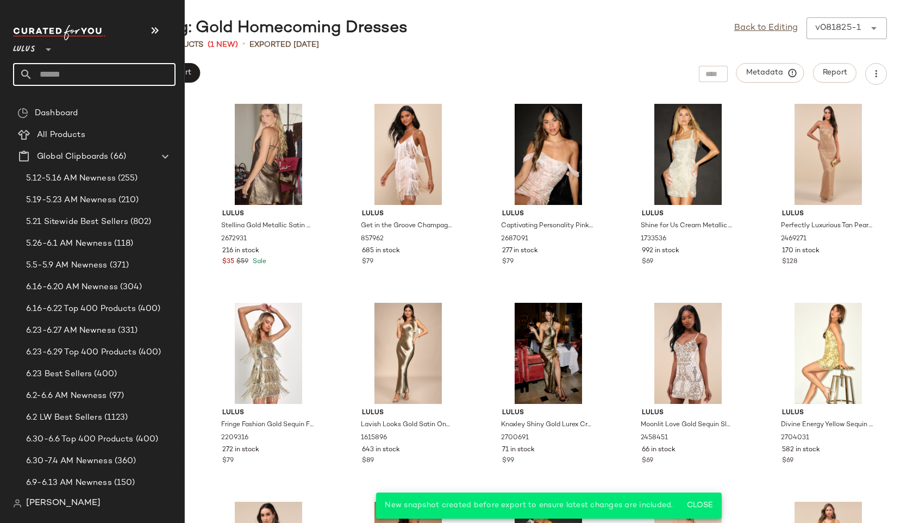
click at [50, 75] on input "text" at bounding box center [104, 74] width 143 height 23
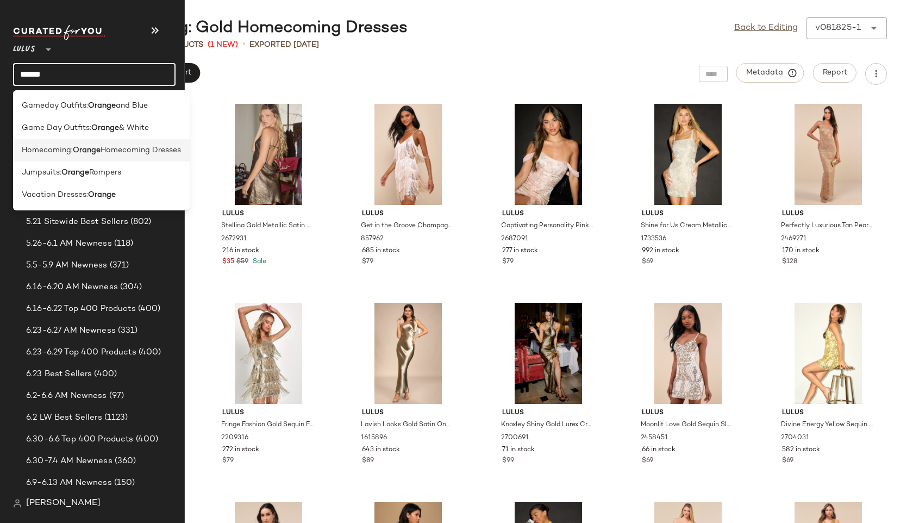
type input "******"
click at [75, 184] on div "Homecoming: Orange Homecoming Dresses" at bounding box center [101, 195] width 177 height 22
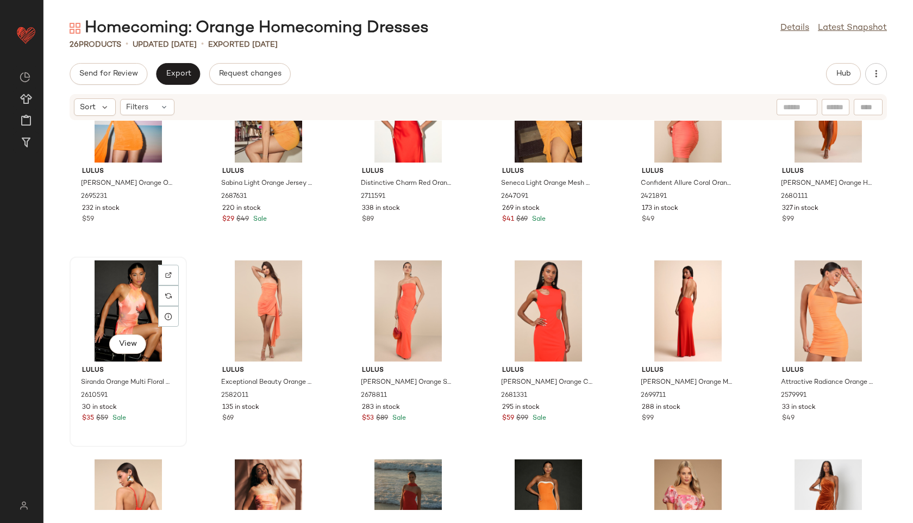
scroll to position [70, 0]
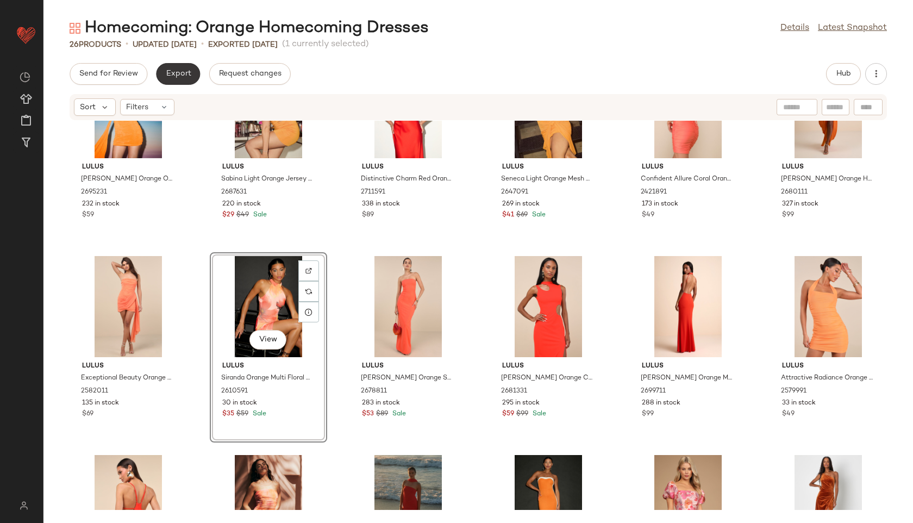
click at [182, 73] on span "Export" at bounding box center [178, 74] width 26 height 9
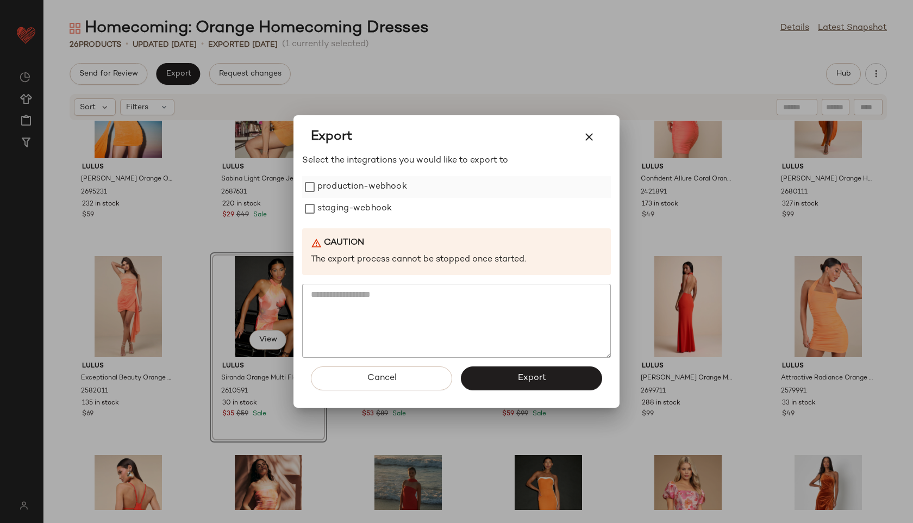
click at [329, 184] on label "production-webhook" at bounding box center [362, 187] width 90 height 22
click at [329, 207] on label "staging-webhook" at bounding box center [354, 209] width 74 height 22
click at [496, 380] on button "Export" at bounding box center [531, 378] width 141 height 24
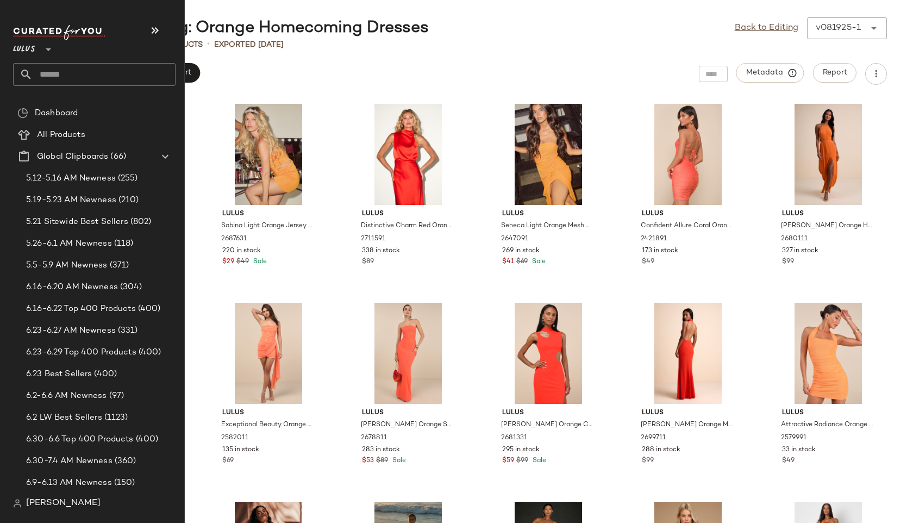
click at [48, 76] on input "text" at bounding box center [104, 74] width 143 height 23
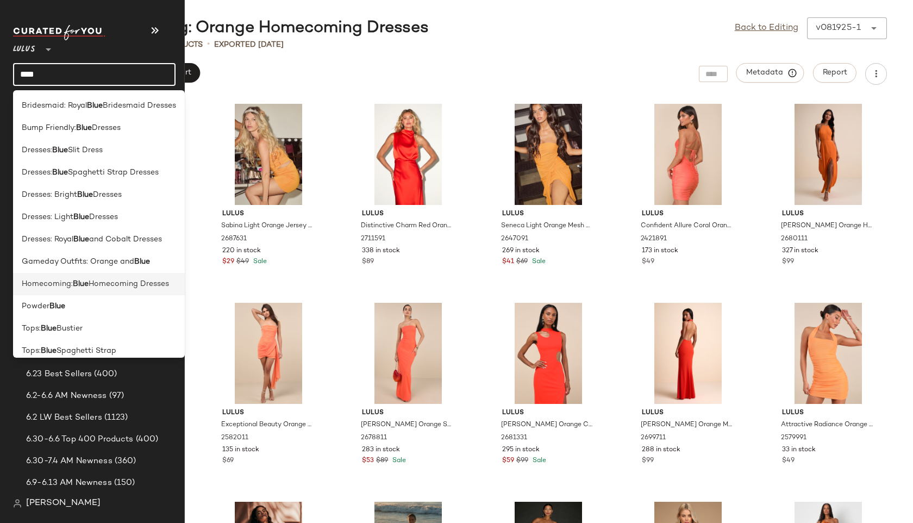
type input "****"
click at [82, 283] on b "Blue" at bounding box center [81, 283] width 16 height 11
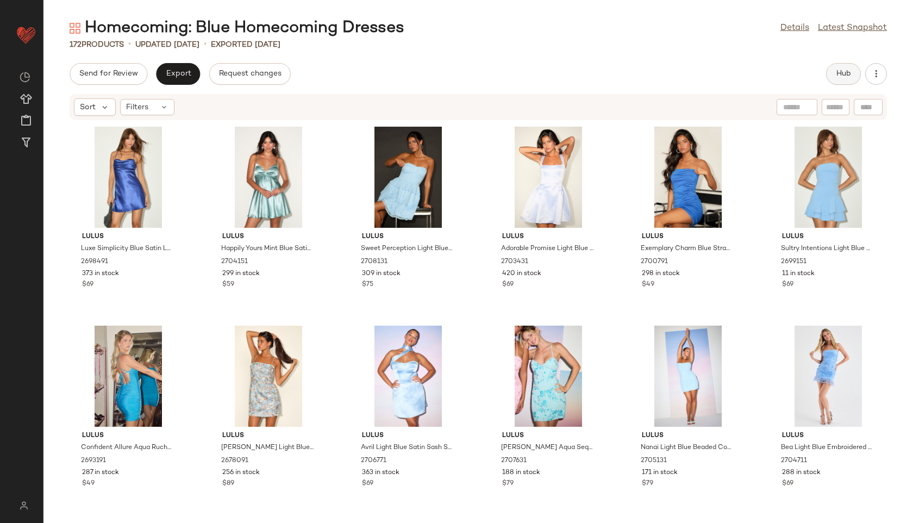
click at [845, 75] on span "Hub" at bounding box center [843, 74] width 15 height 9
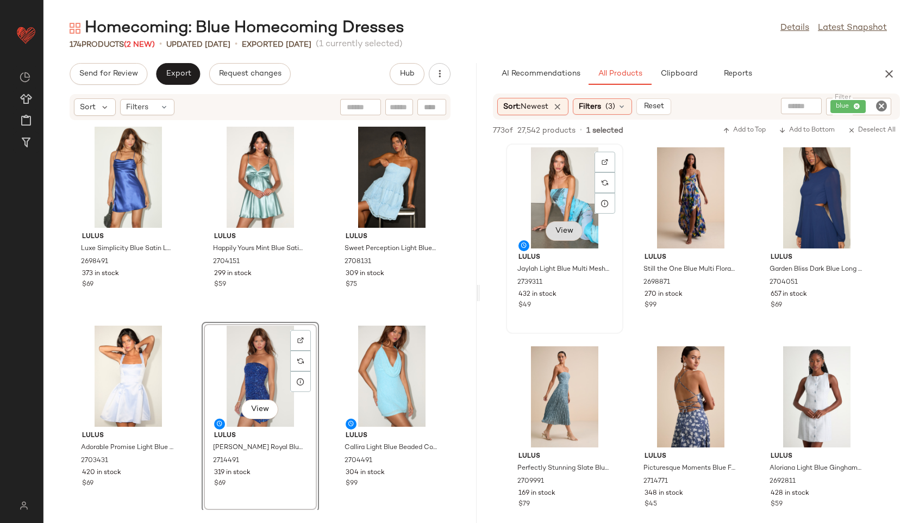
click at [570, 234] on span "View" at bounding box center [564, 231] width 18 height 9
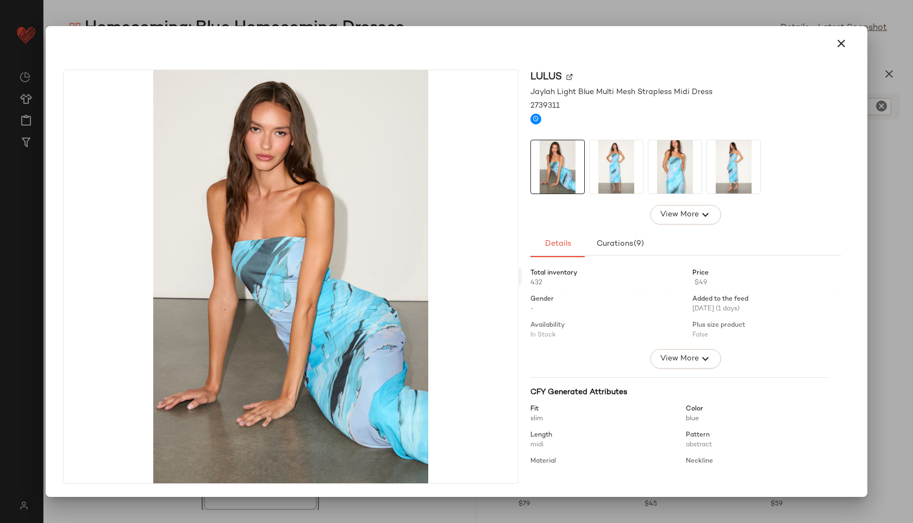
click at [616, 160] on img at bounding box center [616, 166] width 53 height 53
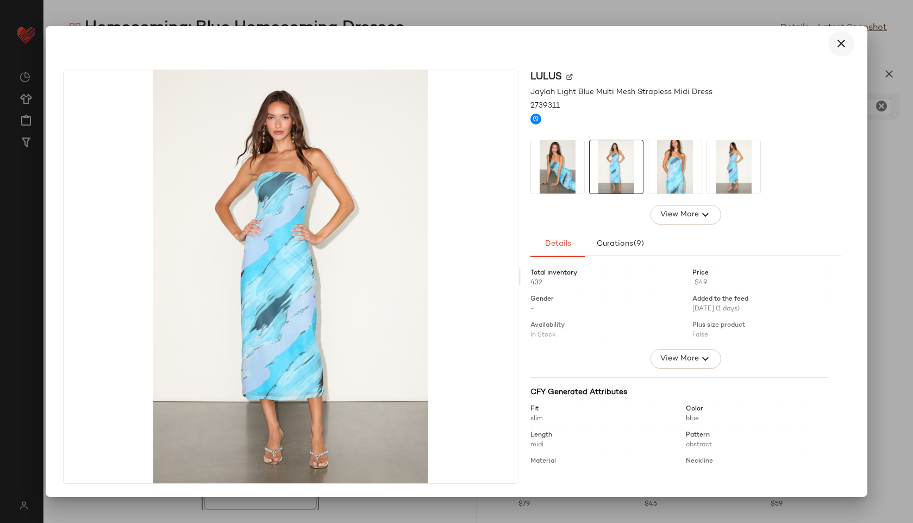
click at [842, 46] on icon "button" at bounding box center [841, 43] width 13 height 13
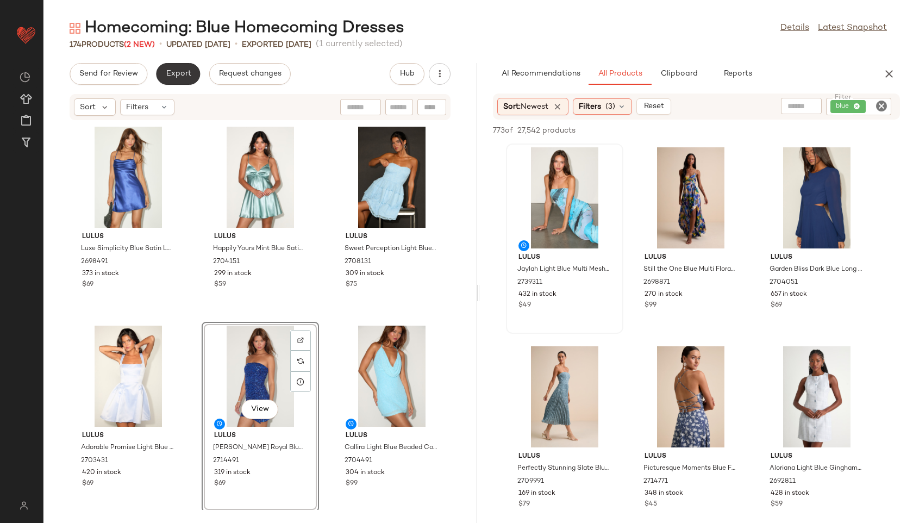
click at [182, 73] on span "Export" at bounding box center [178, 74] width 26 height 9
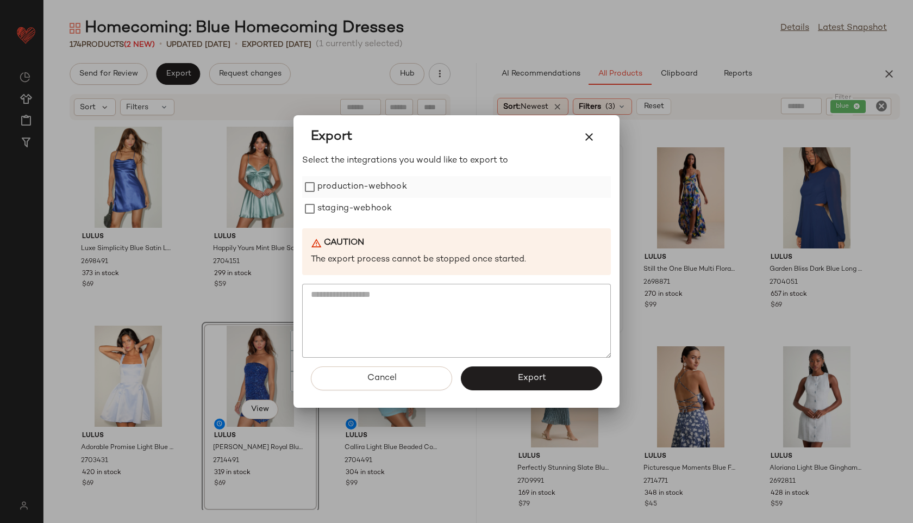
click at [345, 195] on label "production-webhook" at bounding box center [362, 187] width 90 height 22
click at [346, 210] on label "staging-webhook" at bounding box center [354, 209] width 74 height 22
click at [496, 370] on button "Export" at bounding box center [531, 378] width 141 height 24
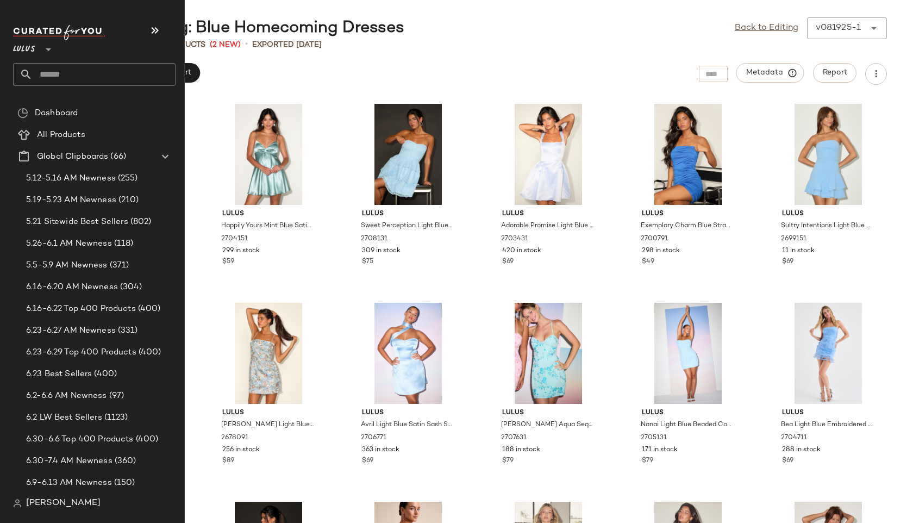
click at [63, 76] on input "text" at bounding box center [104, 74] width 143 height 23
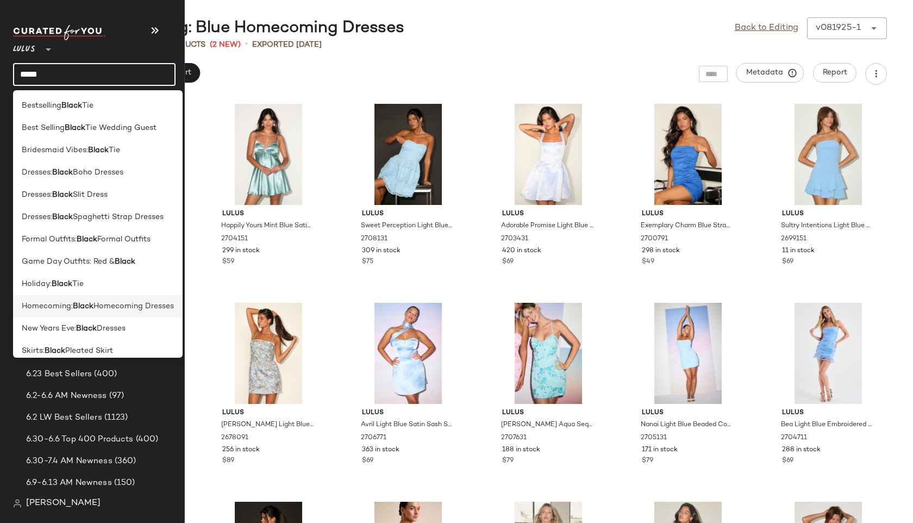
type input "*****"
click at [102, 305] on span "Homecoming Dresses" at bounding box center [133, 306] width 80 height 11
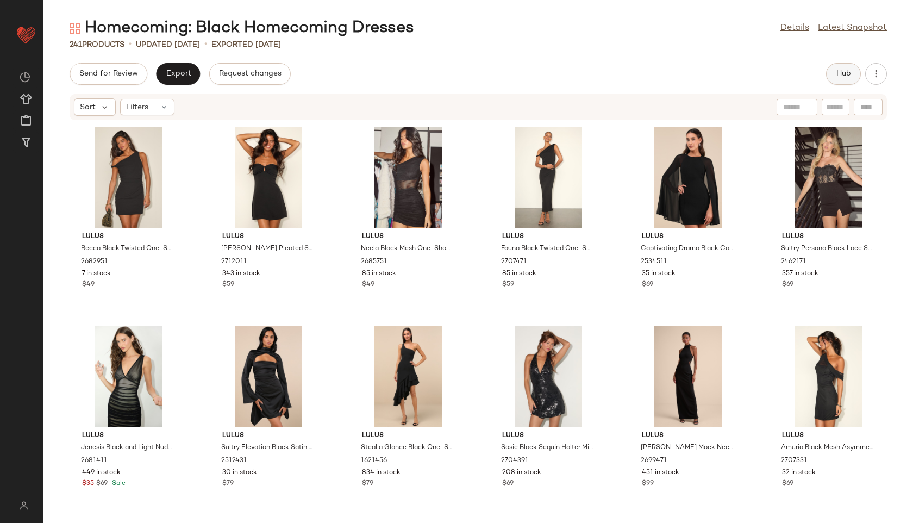
click at [841, 77] on span "Hub" at bounding box center [843, 74] width 15 height 9
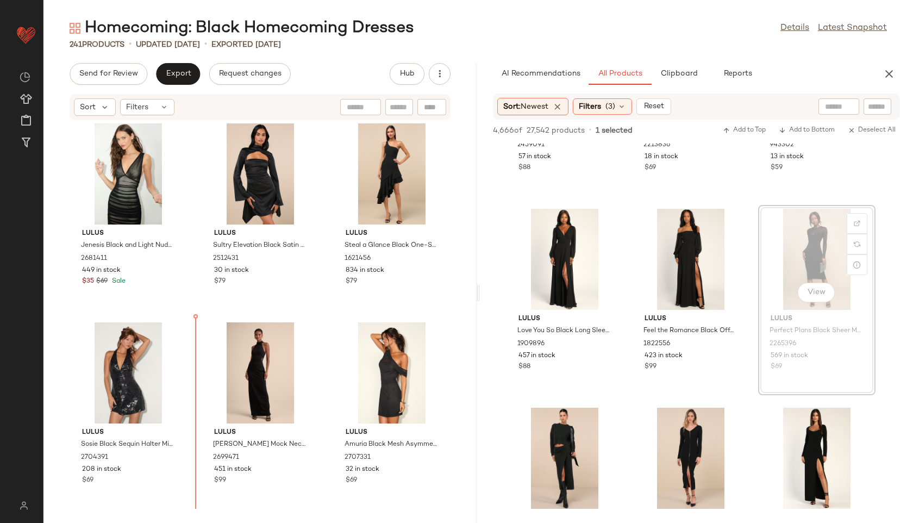
scroll to position [413, 0]
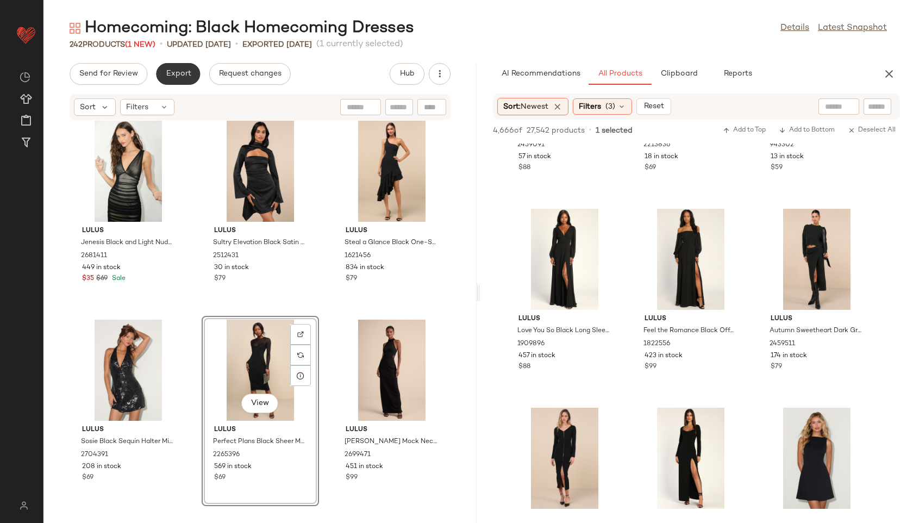
click at [186, 74] on span "Export" at bounding box center [178, 74] width 26 height 9
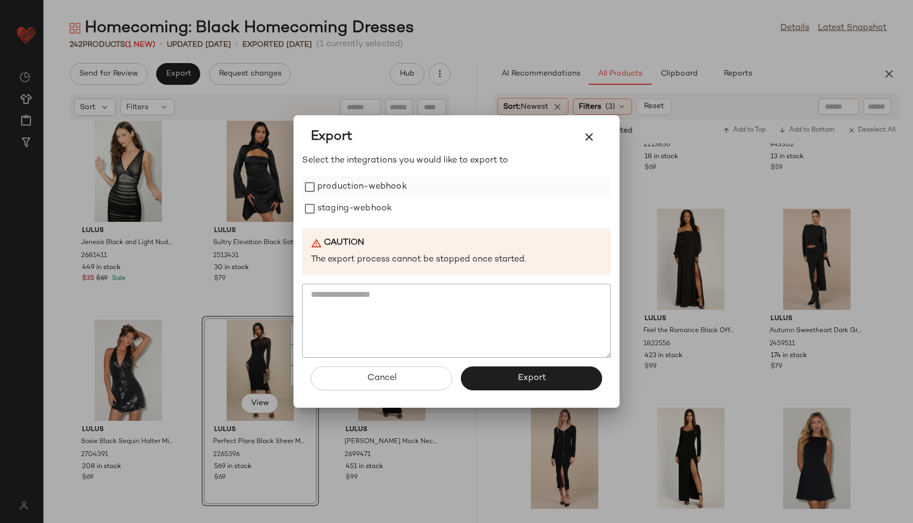
click at [380, 189] on label "production-webhook" at bounding box center [362, 187] width 90 height 22
click at [380, 215] on label "staging-webhook" at bounding box center [354, 209] width 74 height 22
click at [518, 364] on div "Cancel Export" at bounding box center [456, 383] width 309 height 50
click at [521, 373] on span "Export" at bounding box center [531, 378] width 29 height 10
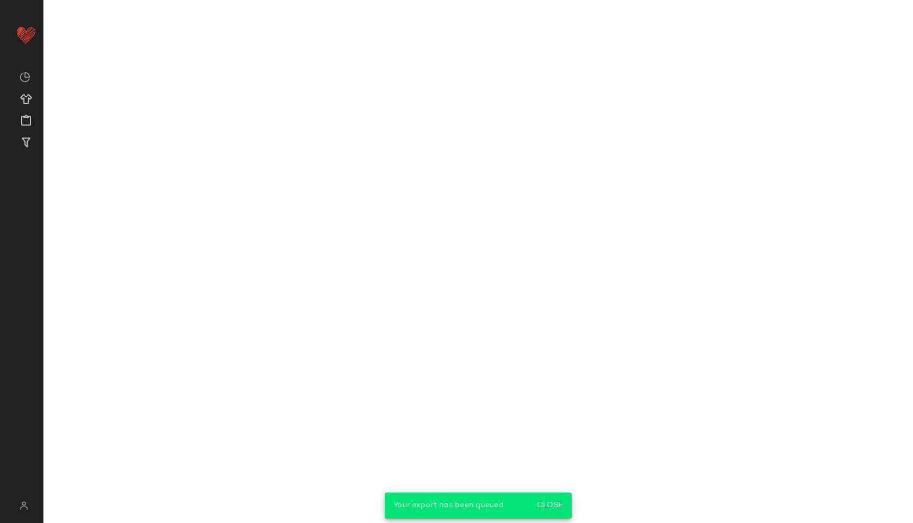
scroll to position [933, 0]
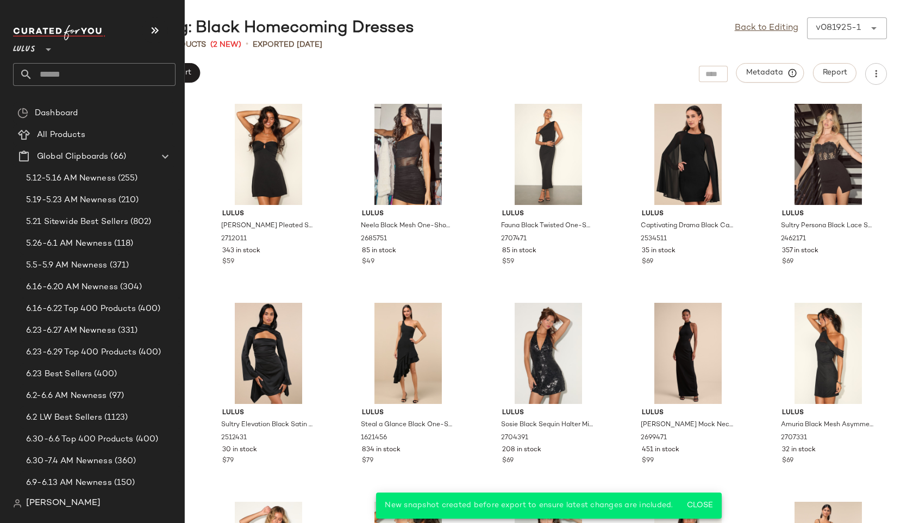
click at [59, 77] on input "text" at bounding box center [104, 74] width 143 height 23
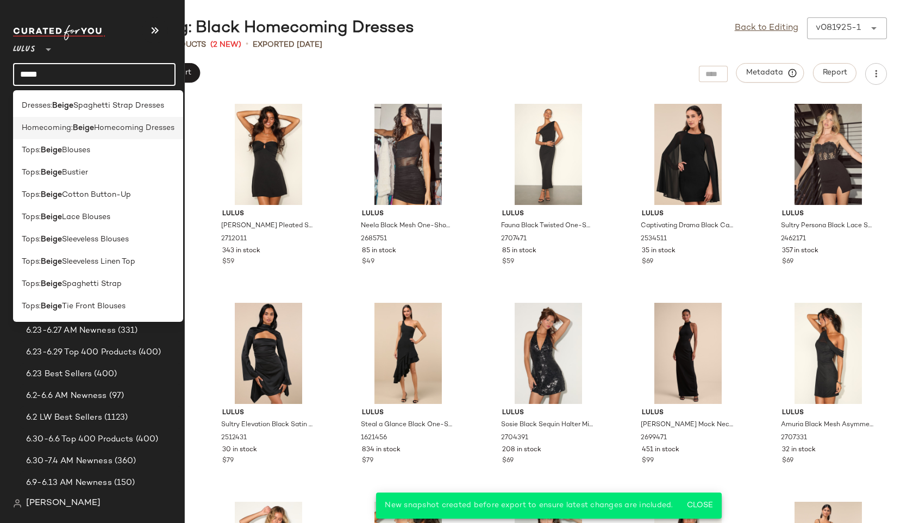
type input "*****"
click at [40, 125] on span "Homecoming:" at bounding box center [47, 127] width 51 height 11
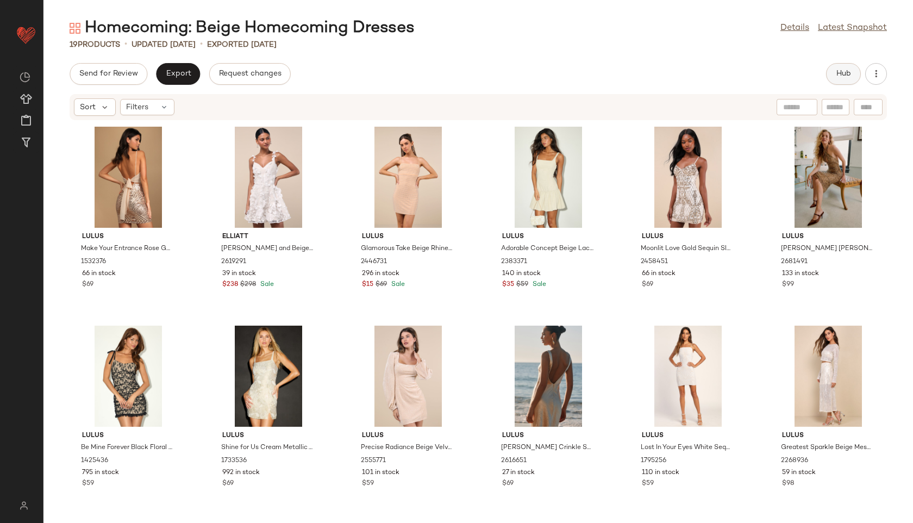
click at [840, 73] on span "Hub" at bounding box center [843, 74] width 15 height 9
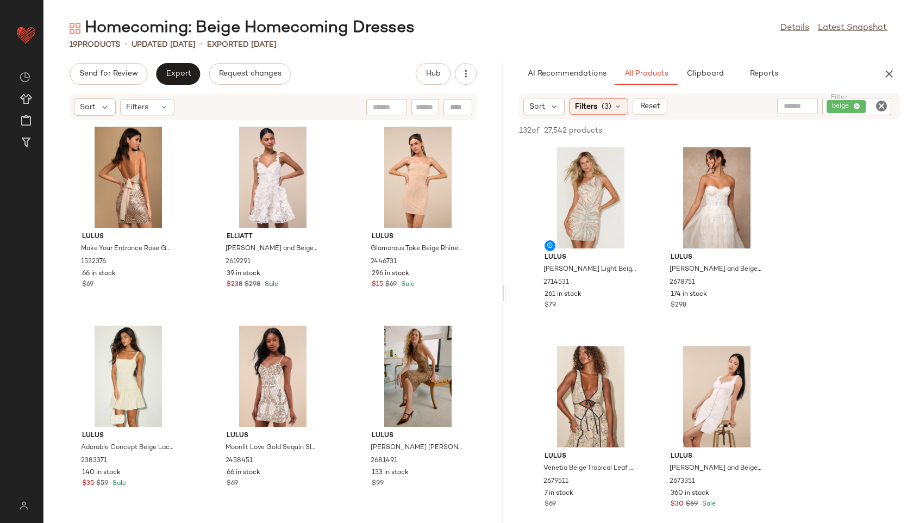
drag, startPoint x: 477, startPoint y: 290, endPoint x: 505, endPoint y: 290, distance: 28.3
click at [505, 290] on div "Homecoming: Beige Homecoming Dresses Details Latest Snapshot 19 Products • upda…" at bounding box center [478, 269] width 870 height 505
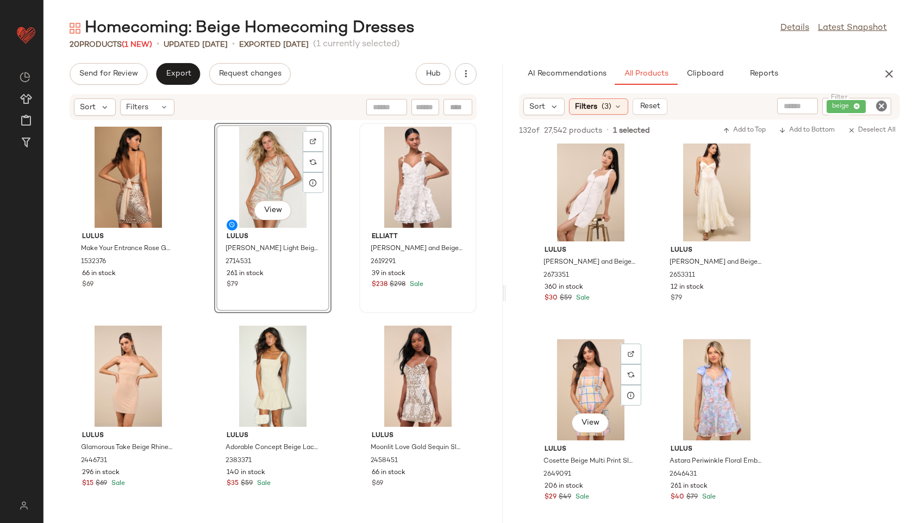
scroll to position [201, 0]
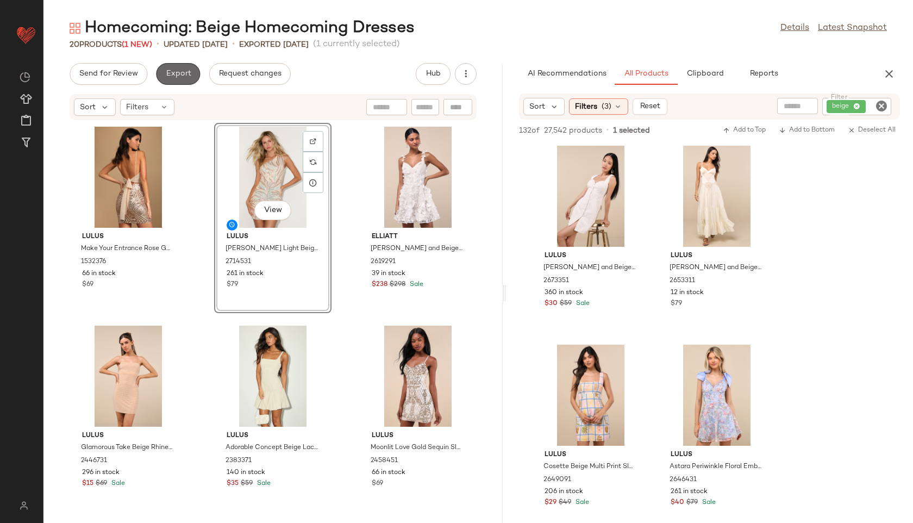
click at [182, 71] on span "Export" at bounding box center [178, 74] width 26 height 9
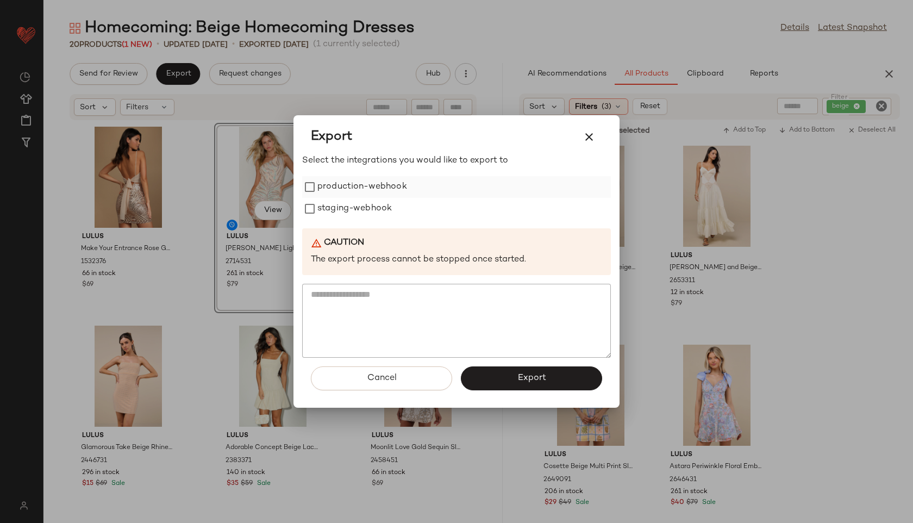
click at [353, 186] on label "production-webhook" at bounding box center [362, 187] width 90 height 22
click at [353, 210] on label "staging-webhook" at bounding box center [354, 209] width 74 height 22
click at [492, 373] on button "Export" at bounding box center [531, 378] width 141 height 24
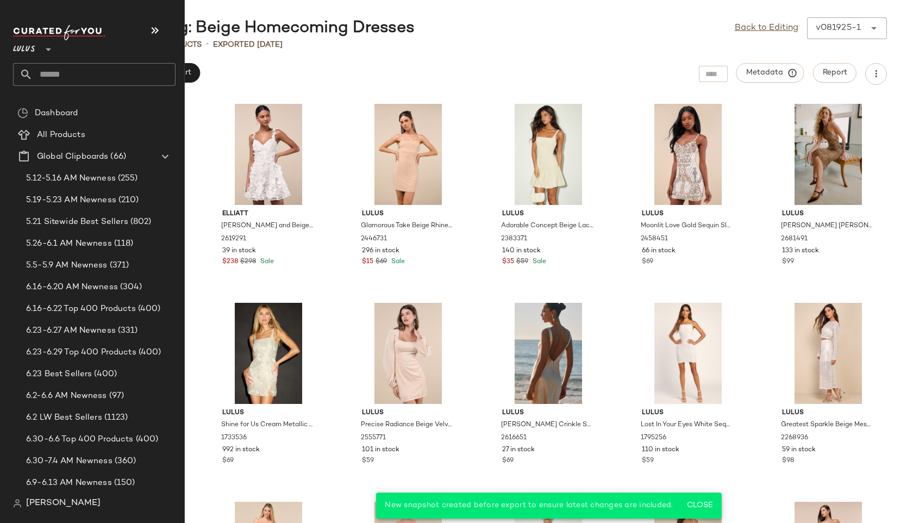
click at [59, 75] on input "text" at bounding box center [104, 74] width 143 height 23
type input "*"
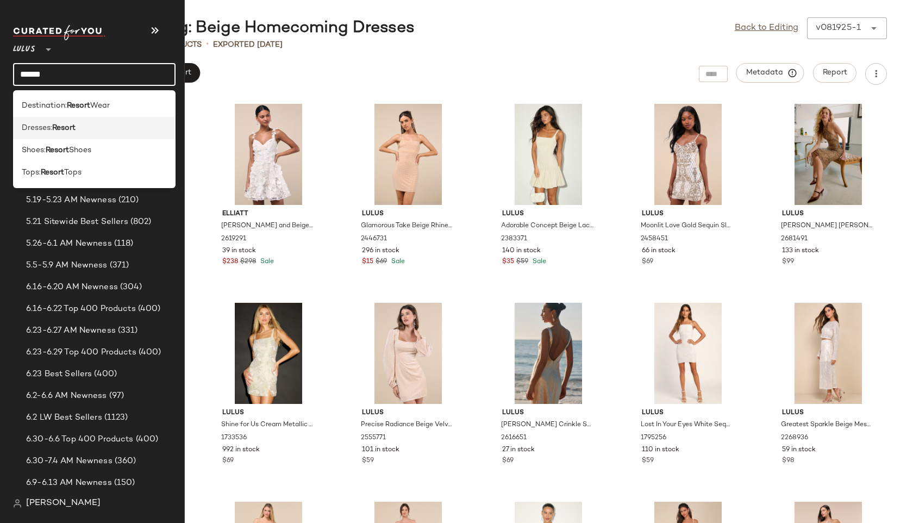
type input "******"
click at [98, 161] on div "Dresses: Resort" at bounding box center [94, 172] width 163 height 22
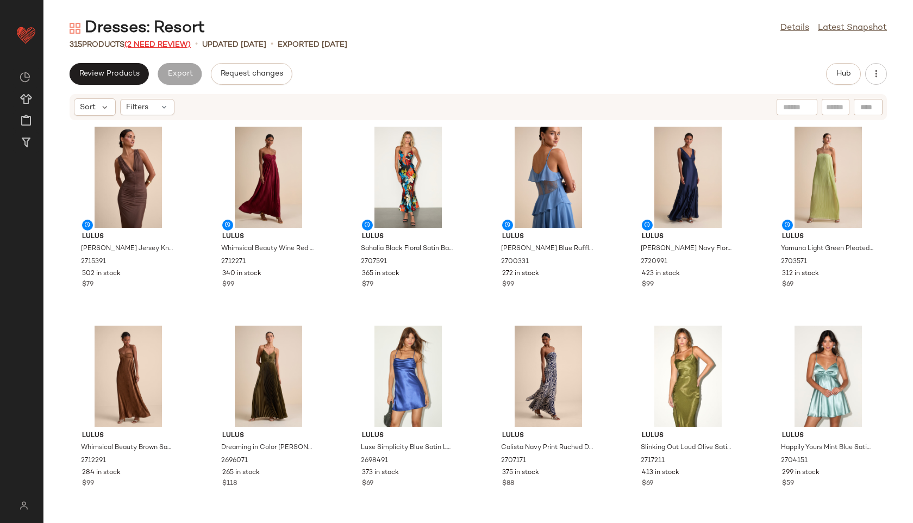
click at [178, 43] on span "(2 Need Review)" at bounding box center [157, 45] width 66 height 8
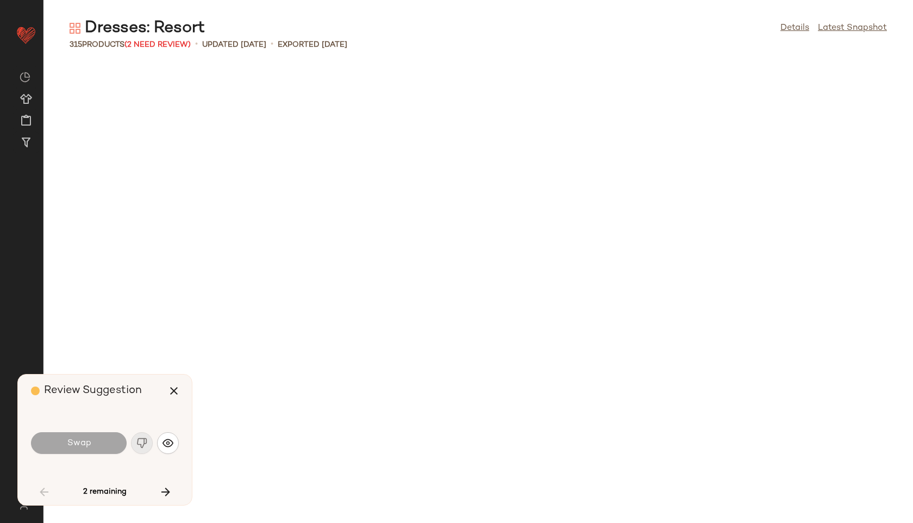
scroll to position [1393, 0]
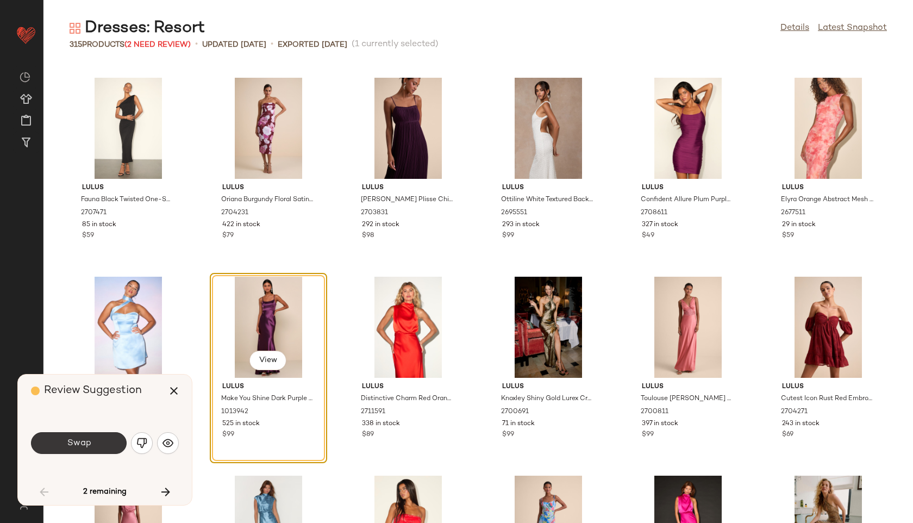
click at [102, 442] on button "Swap" at bounding box center [79, 443] width 96 height 22
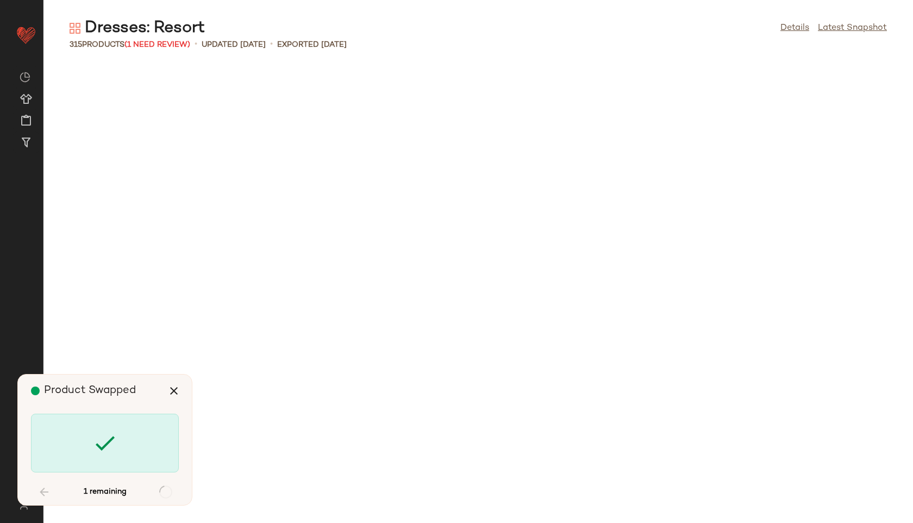
scroll to position [9947, 0]
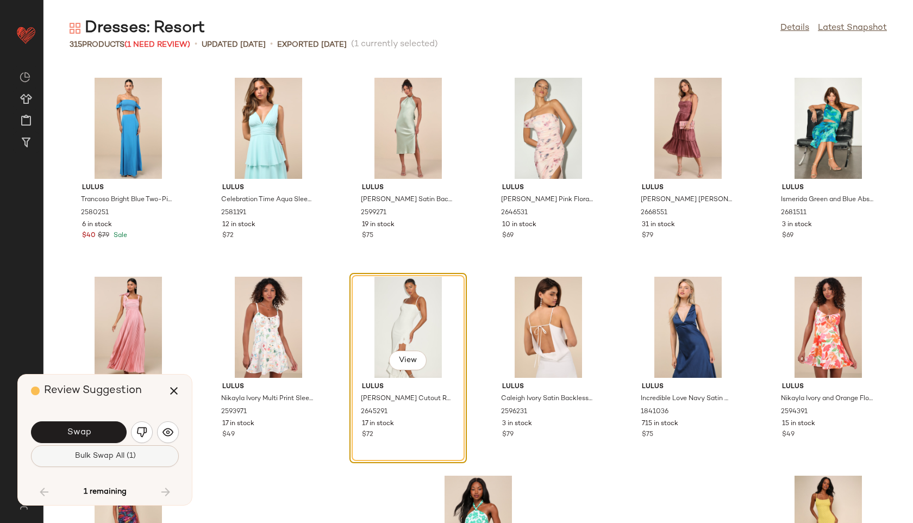
click at [111, 455] on span "Bulk Swap All (1)" at bounding box center [104, 456] width 61 height 9
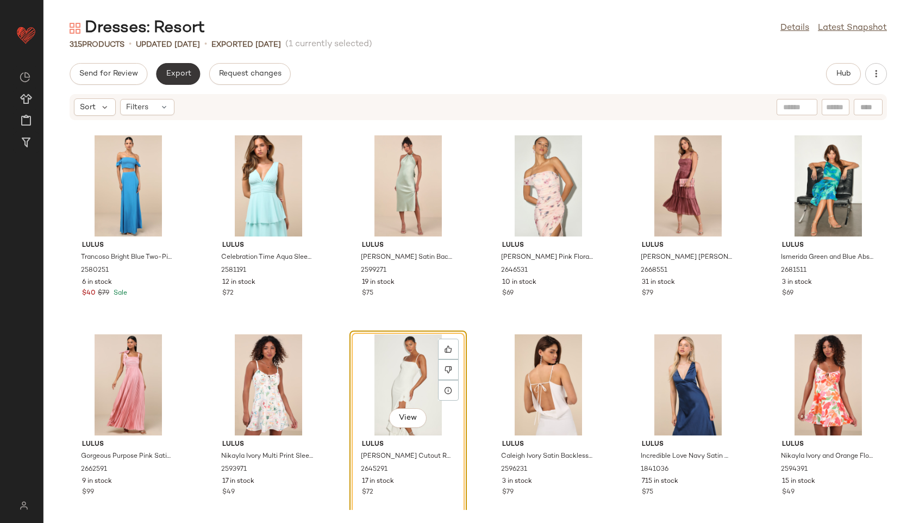
click at [177, 68] on button "Export" at bounding box center [178, 74] width 44 height 22
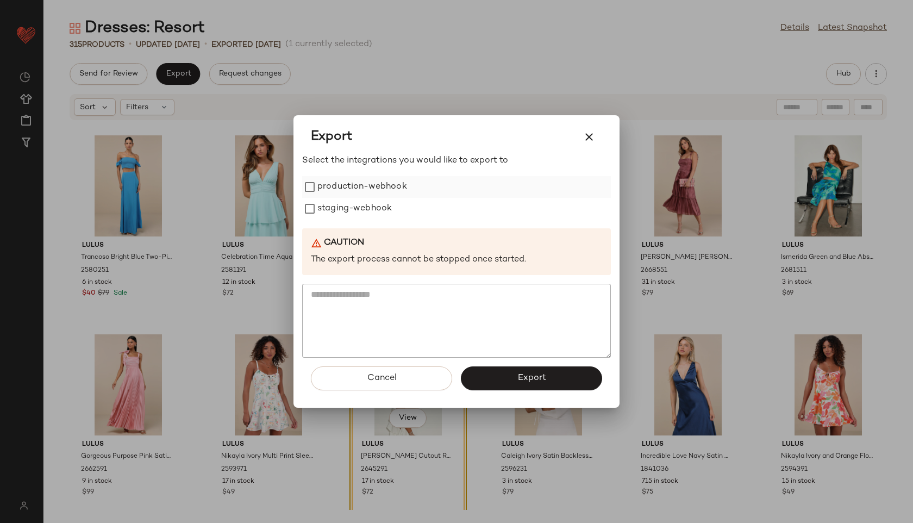
click at [373, 183] on label "production-webhook" at bounding box center [362, 187] width 90 height 22
click at [373, 206] on label "staging-webhook" at bounding box center [354, 209] width 74 height 22
click at [488, 371] on button "Export" at bounding box center [531, 378] width 141 height 24
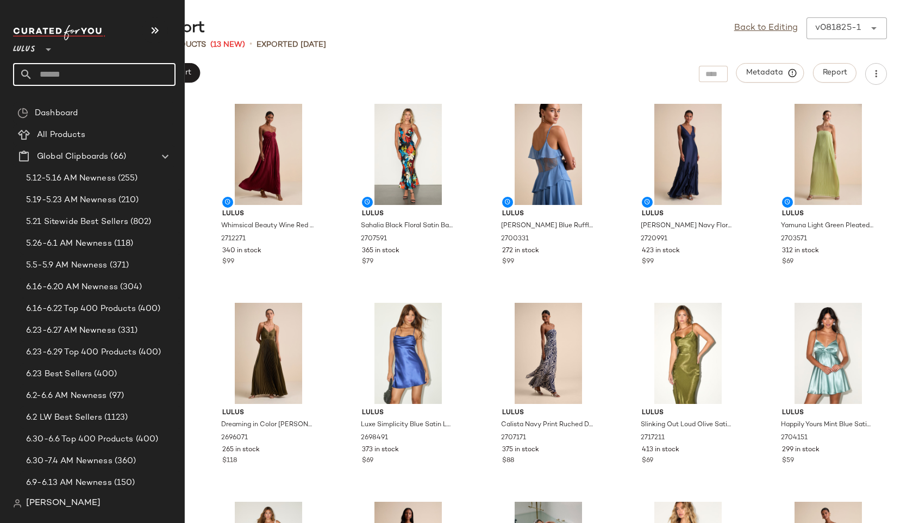
click at [45, 69] on input "text" at bounding box center [104, 74] width 143 height 23
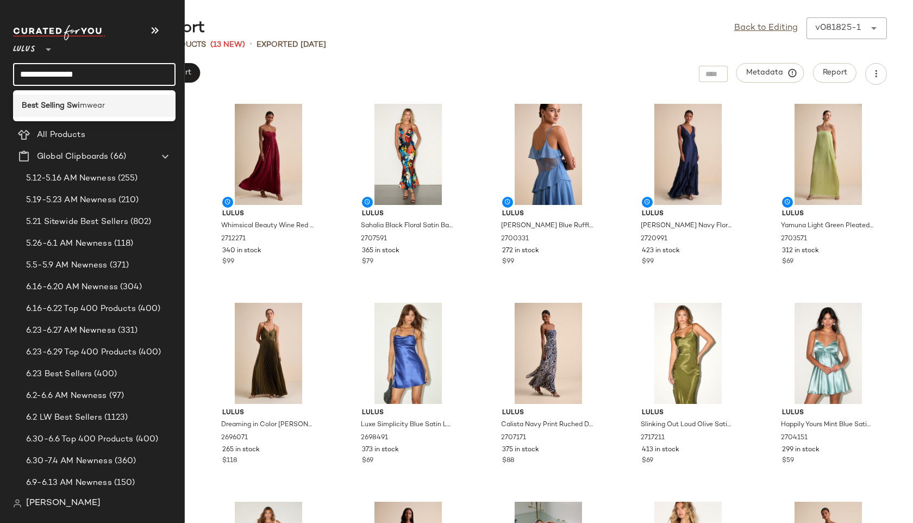
type input "**********"
click at [26, 108] on b "Best Selling Swi" at bounding box center [51, 105] width 58 height 11
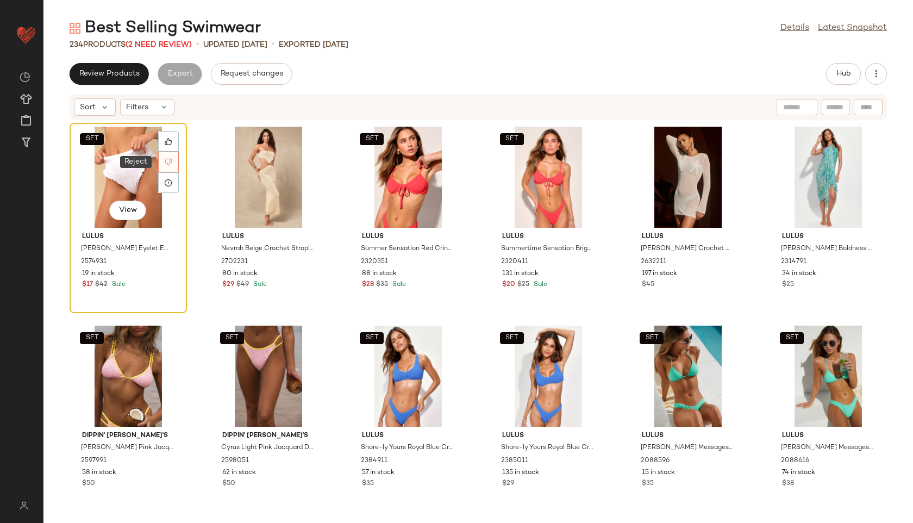
click at [171, 162] on icon at bounding box center [168, 162] width 7 height 7
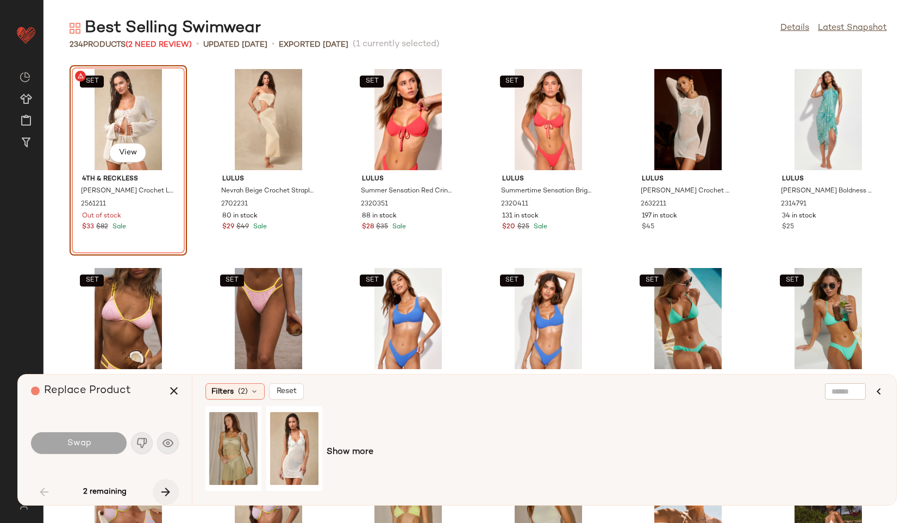
click at [162, 485] on icon "button" at bounding box center [165, 491] width 13 height 13
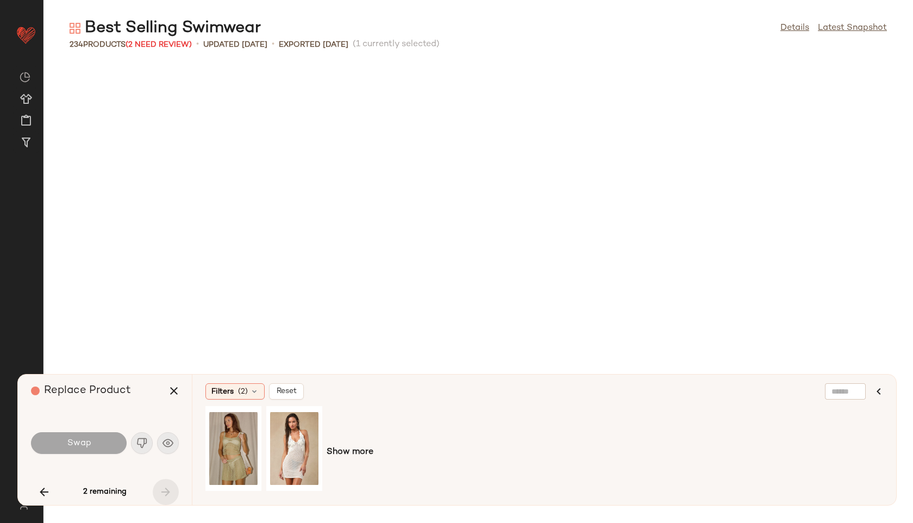
scroll to position [6764, 0]
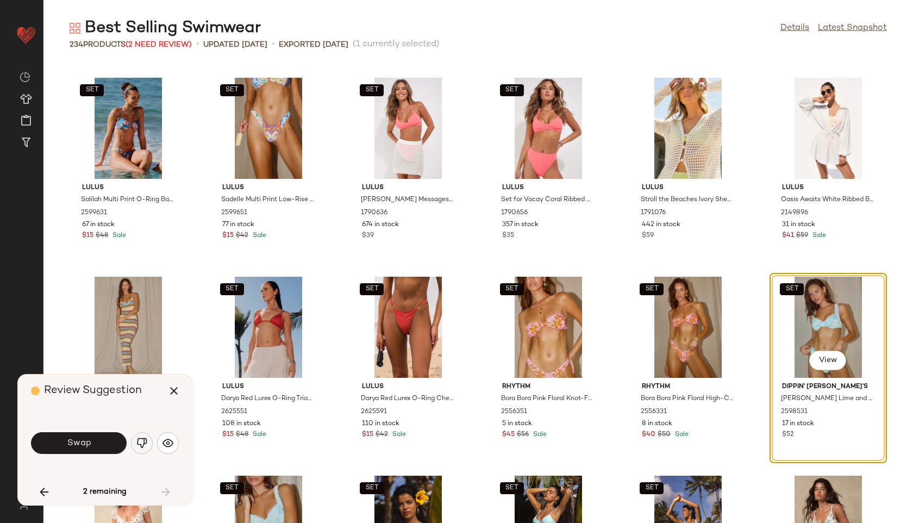
click at [140, 441] on img "button" at bounding box center [141, 443] width 11 height 11
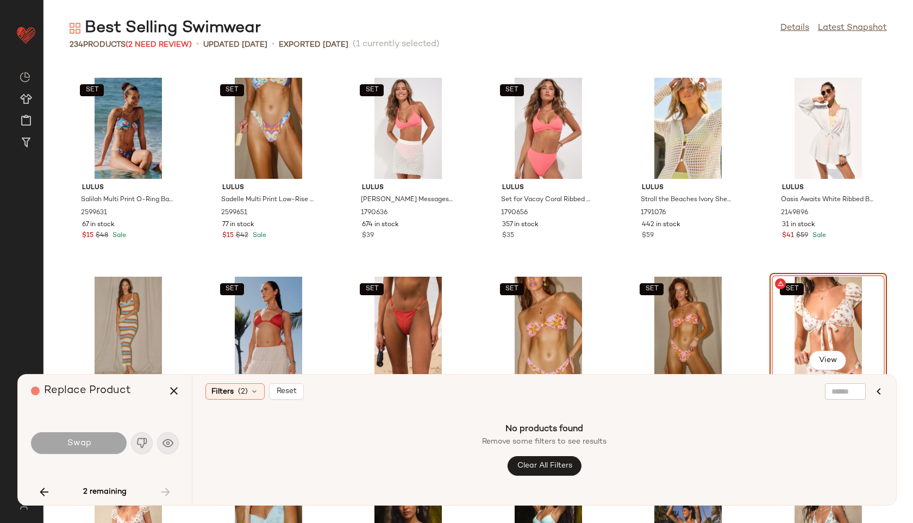
click at [171, 491] on div "2 remaining" at bounding box center [105, 492] width 148 height 26
click at [173, 386] on icon "button" at bounding box center [173, 390] width 13 height 13
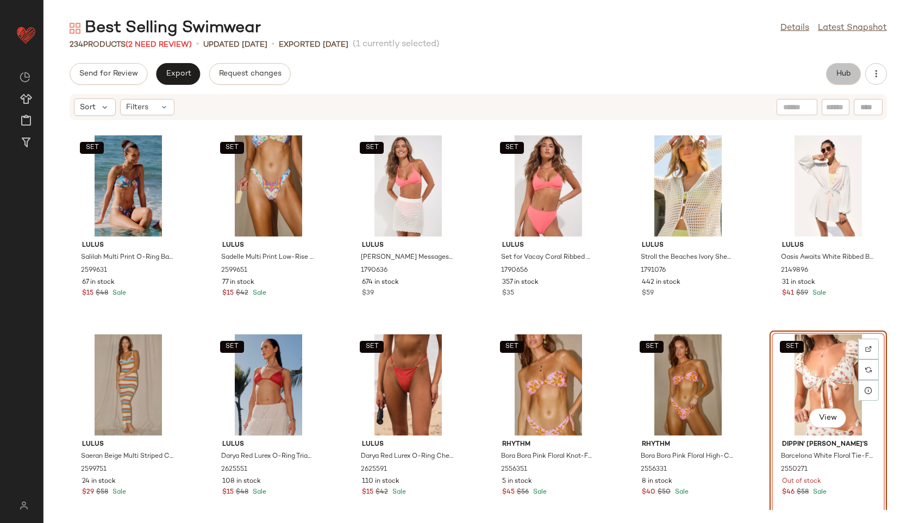
click at [839, 77] on span "Hub" at bounding box center [843, 74] width 15 height 9
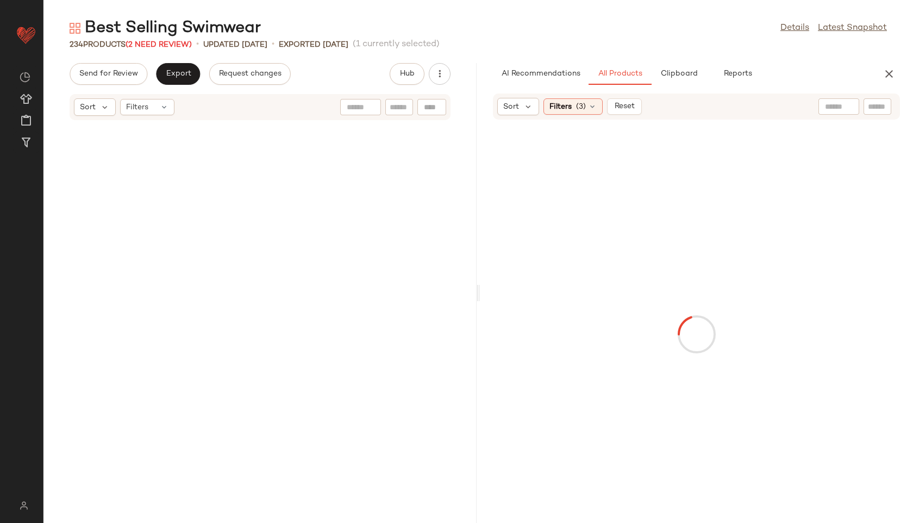
scroll to position [13527, 0]
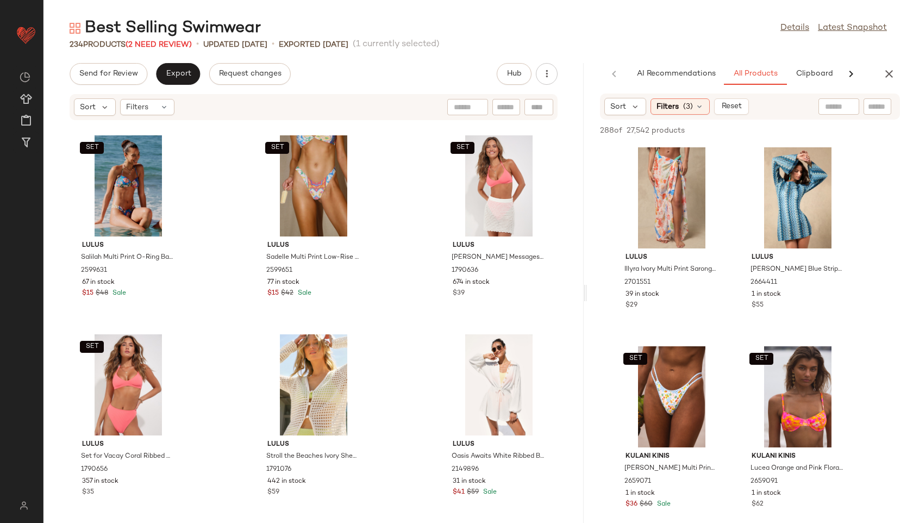
drag, startPoint x: 478, startPoint y: 292, endPoint x: 756, endPoint y: 310, distance: 277.8
click at [756, 310] on div "Best Selling Swimwear Details Latest Snapshot 234 Products (2 Need Review) • up…" at bounding box center [478, 269] width 870 height 505
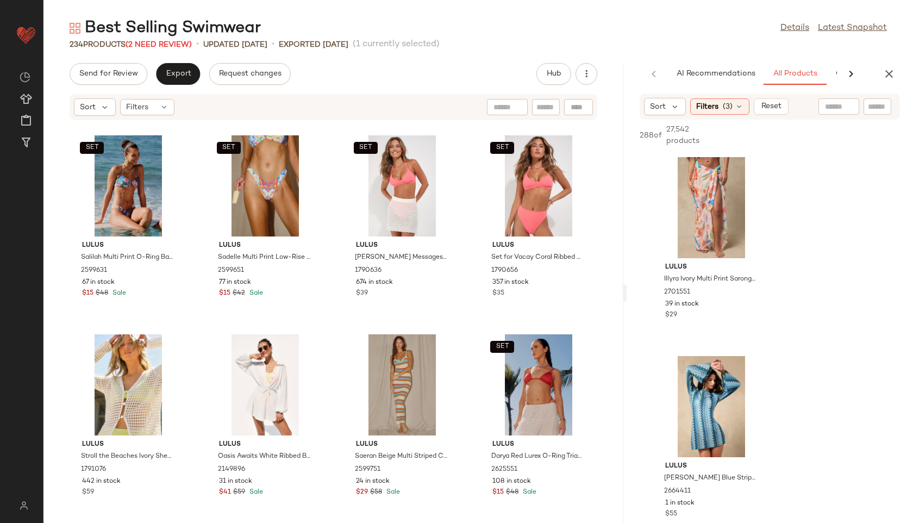
drag, startPoint x: 583, startPoint y: 295, endPoint x: 705, endPoint y: 287, distance: 122.5
click at [705, 287] on div "Best Selling Swimwear Details Latest Snapshot 234 Products (2 Need Review) • up…" at bounding box center [478, 269] width 870 height 505
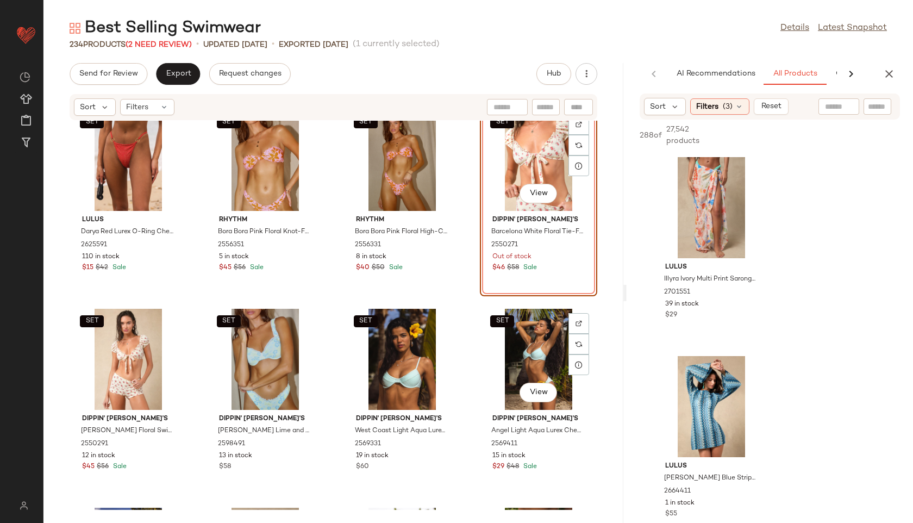
scroll to position [10570, 0]
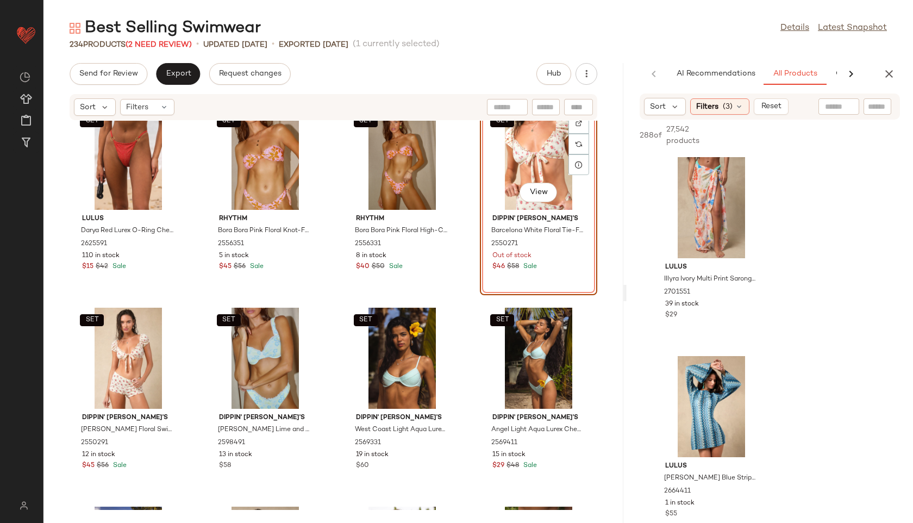
click at [525, 173] on div "SET View" at bounding box center [539, 159] width 110 height 101
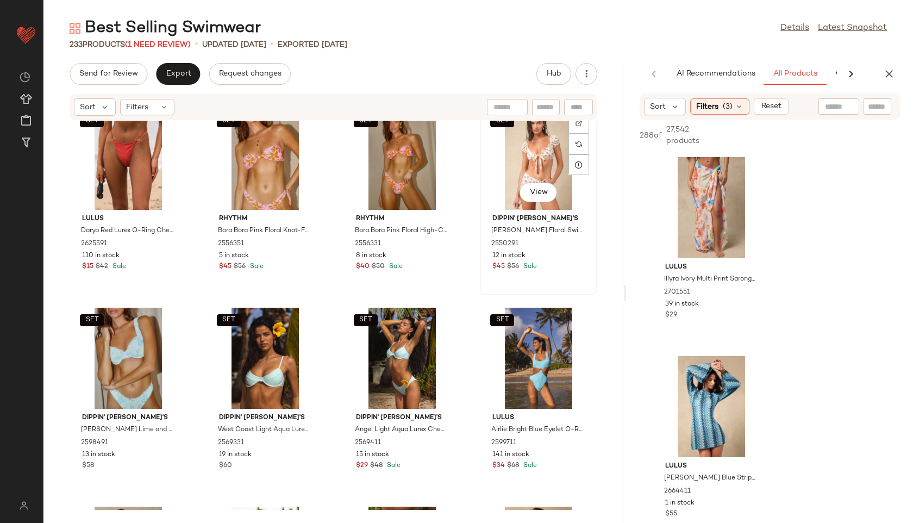
click at [531, 161] on div "SET View" at bounding box center [539, 159] width 110 height 101
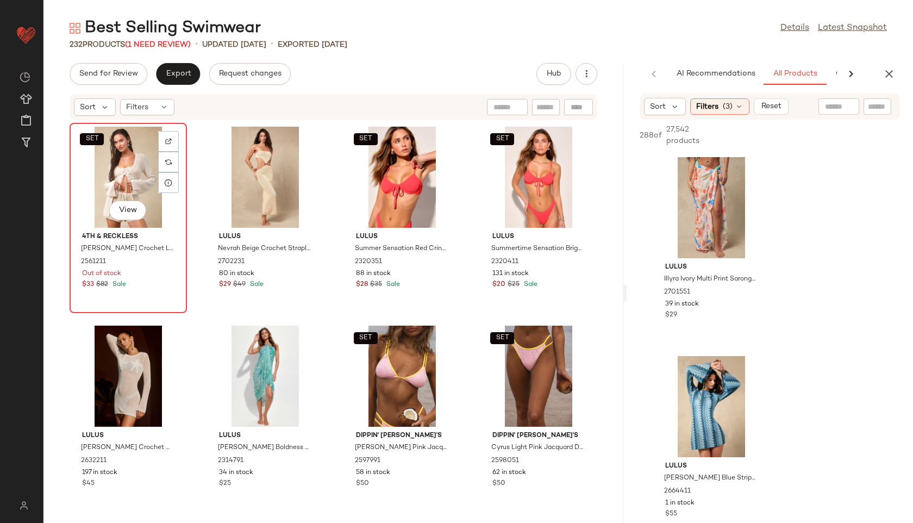
click at [134, 164] on div "SET View" at bounding box center [128, 177] width 110 height 101
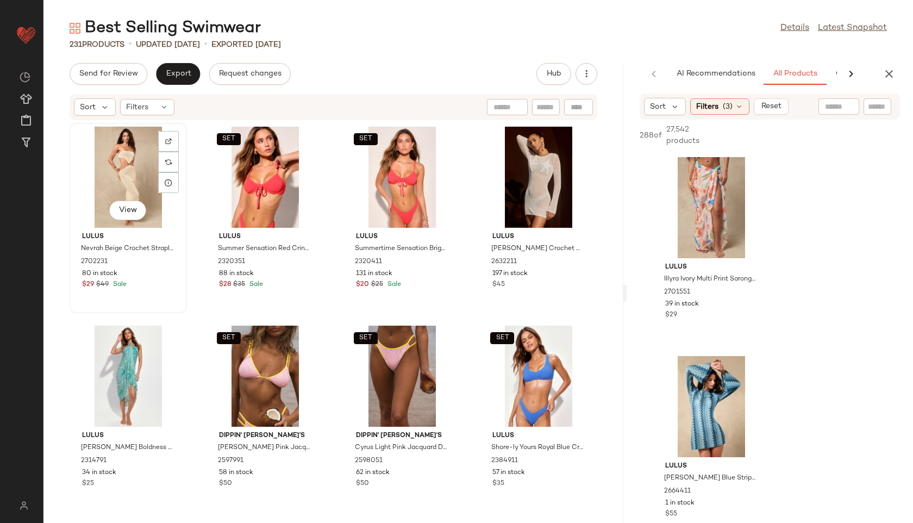
click at [131, 163] on div "View" at bounding box center [128, 177] width 110 height 101
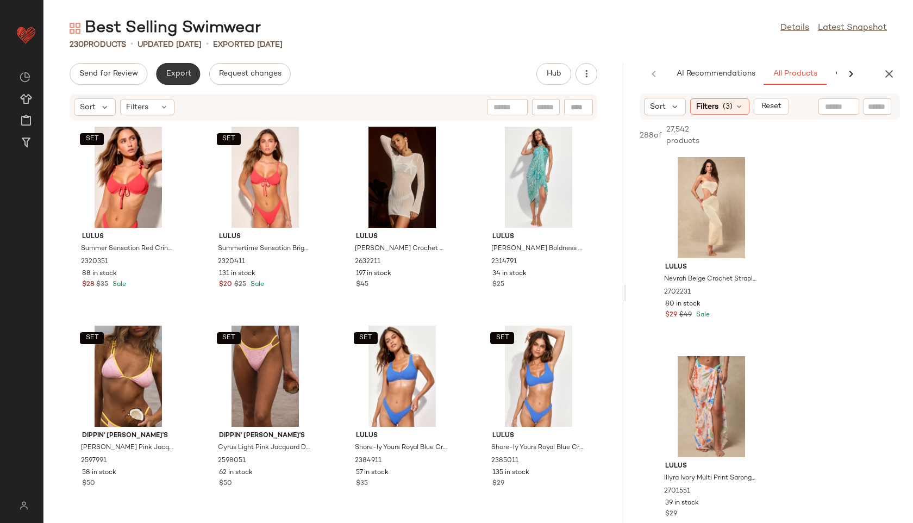
click at [187, 66] on button "Export" at bounding box center [178, 74] width 44 height 22
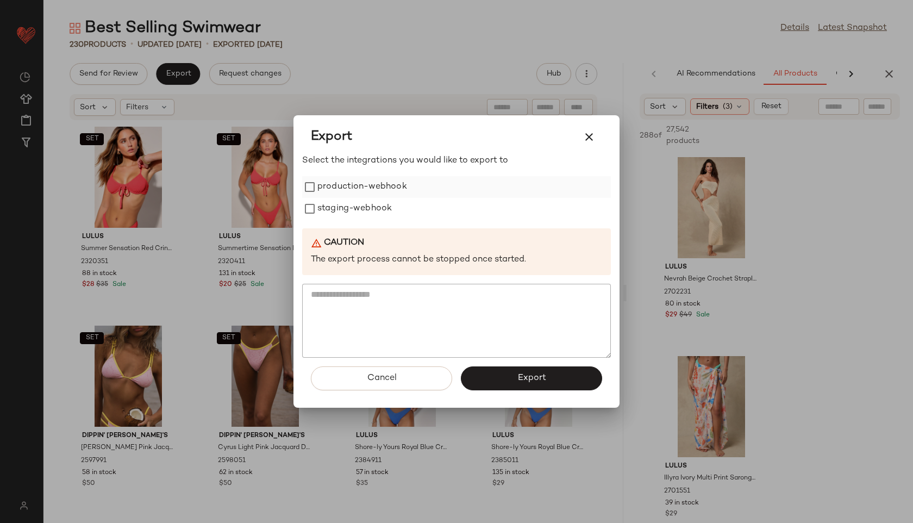
click at [350, 189] on label "production-webhook" at bounding box center [362, 187] width 90 height 22
click at [350, 205] on label "staging-webhook" at bounding box center [354, 209] width 74 height 22
click at [482, 370] on button "Export" at bounding box center [531, 378] width 141 height 24
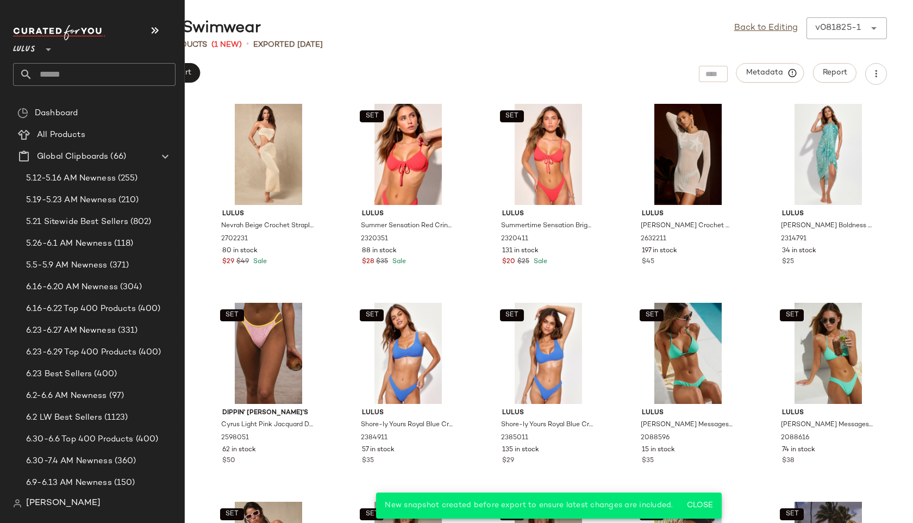
click at [53, 73] on input "text" at bounding box center [104, 74] width 143 height 23
type input "******"
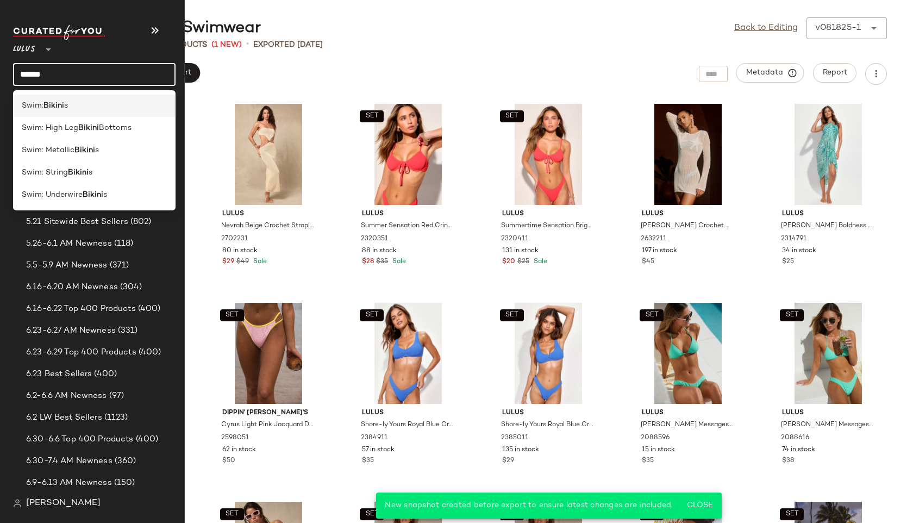
type input "******"
click at [43, 101] on span "Swim:" at bounding box center [33, 105] width 22 height 11
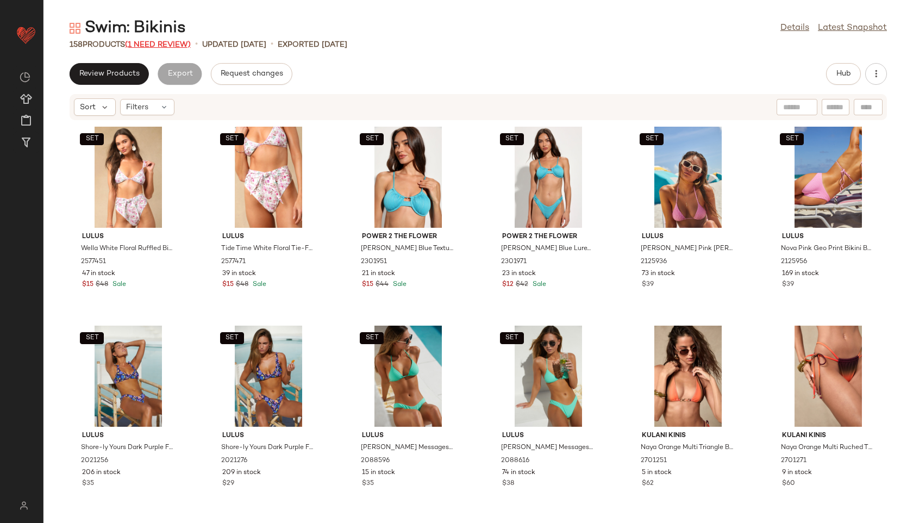
click at [179, 45] on span "(1 Need Review)" at bounding box center [158, 45] width 66 height 8
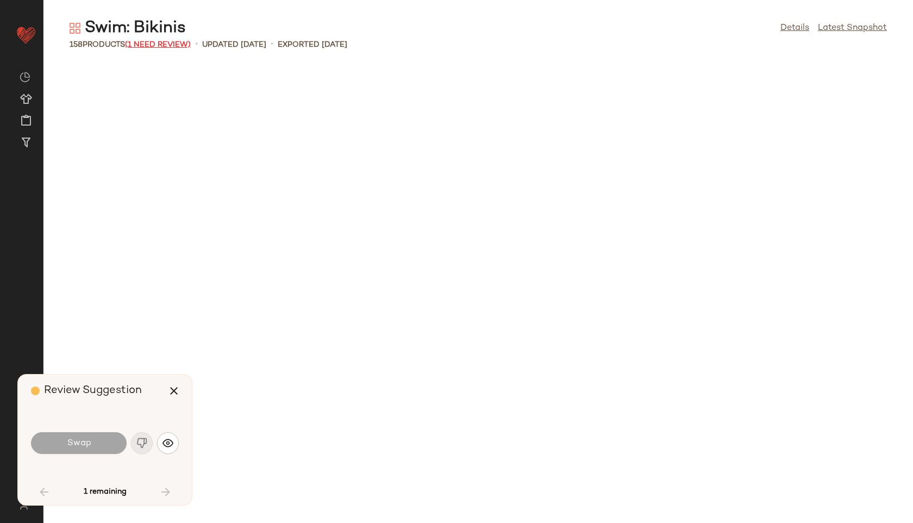
scroll to position [1591, 0]
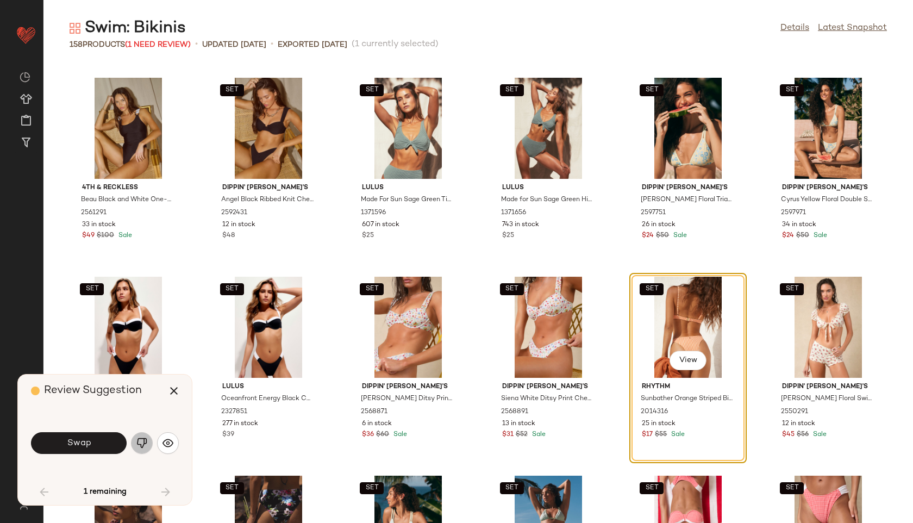
click at [147, 444] on img "button" at bounding box center [141, 443] width 11 height 11
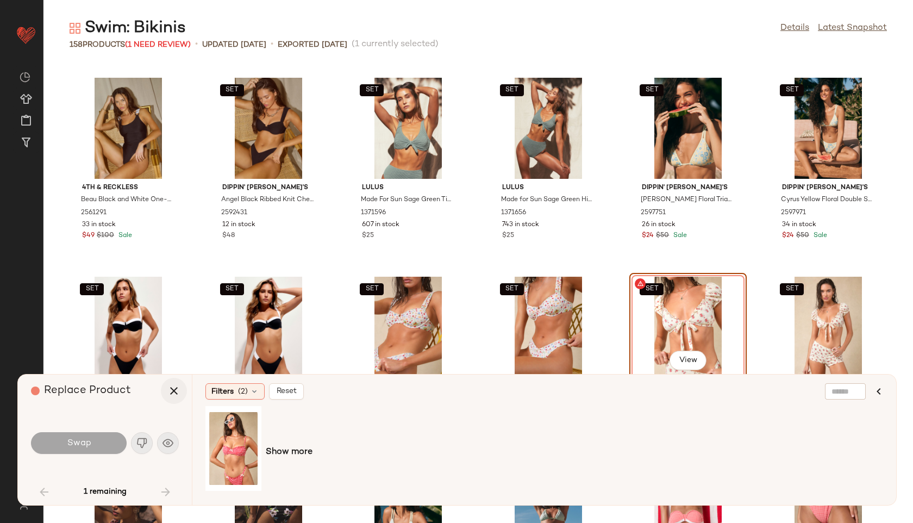
click at [172, 388] on icon "button" at bounding box center [173, 390] width 13 height 13
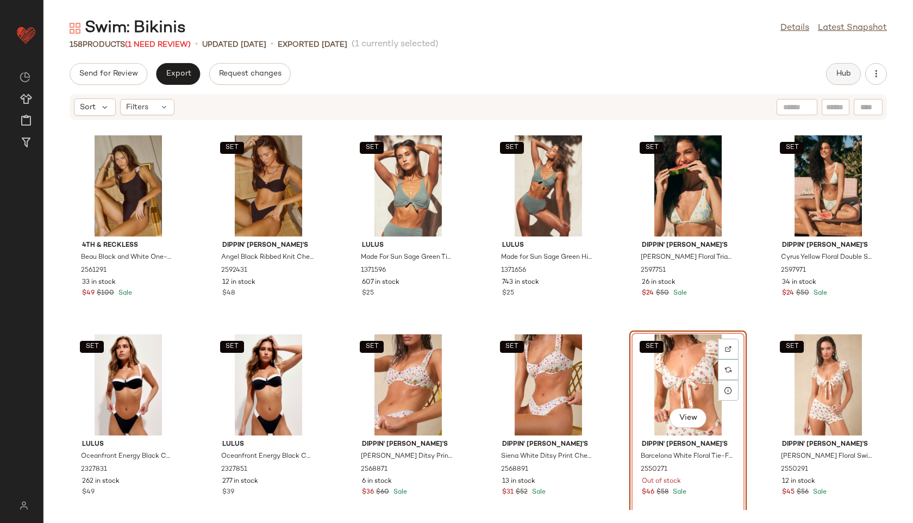
click at [851, 70] on span "Hub" at bounding box center [843, 74] width 15 height 9
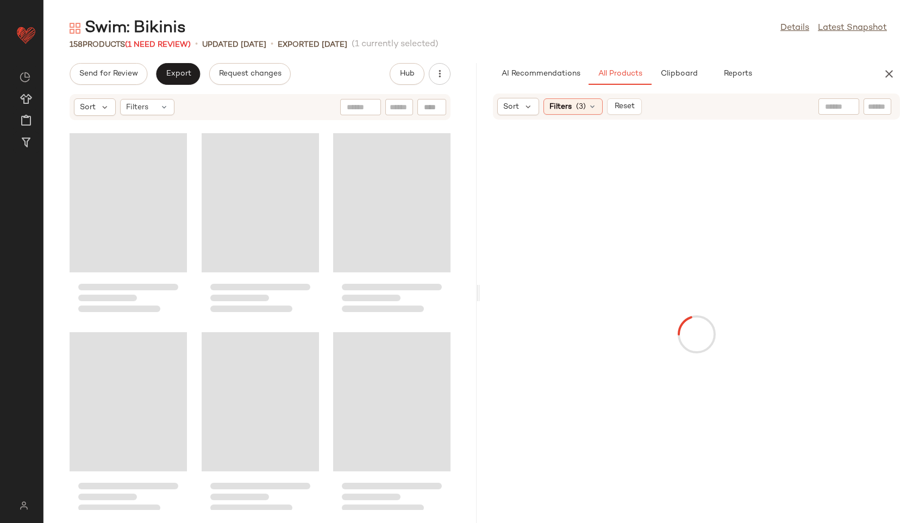
scroll to position [3183, 0]
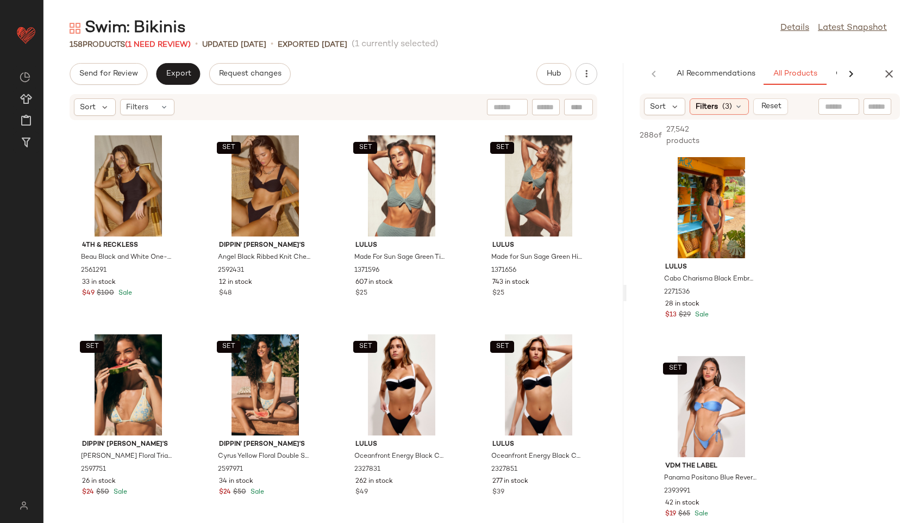
drag, startPoint x: 478, startPoint y: 292, endPoint x: 757, endPoint y: 298, distance: 278.9
click at [757, 298] on div "Swim: Bikinis Details Latest Snapshot 158 Products (1 Need Review) • updated Au…" at bounding box center [478, 269] width 870 height 505
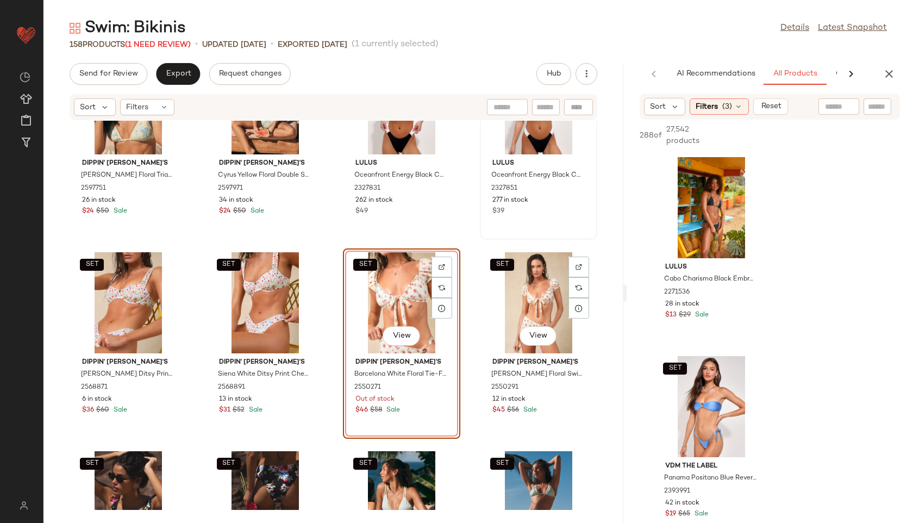
scroll to position [2689, 0]
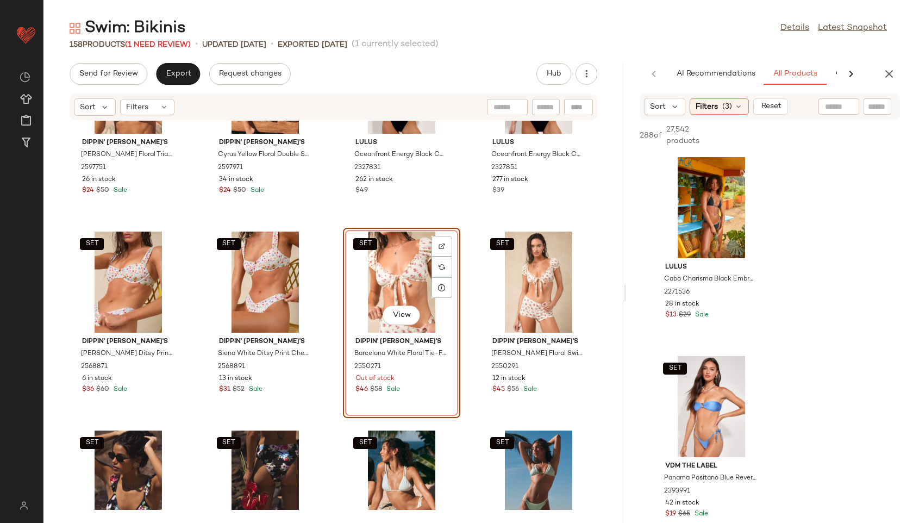
click at [391, 276] on div "SET View" at bounding box center [402, 282] width 110 height 101
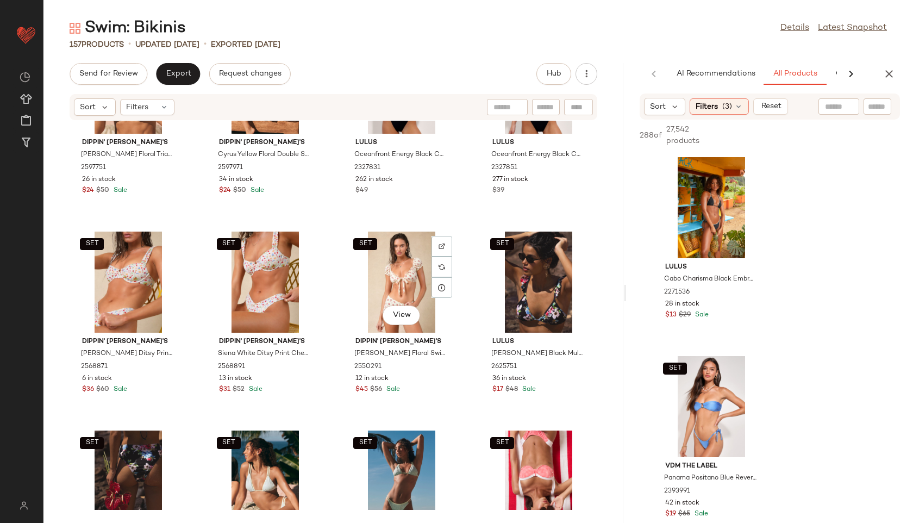
click at [391, 276] on div "SET View" at bounding box center [402, 282] width 110 height 101
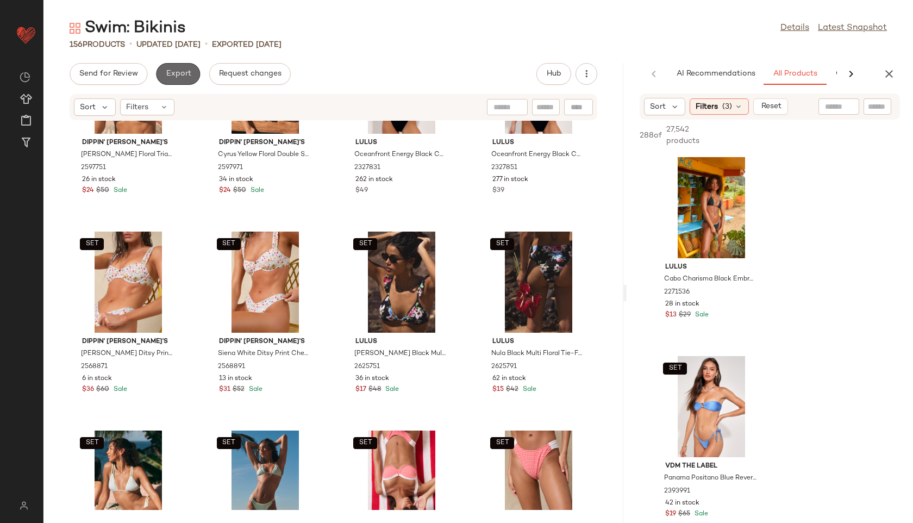
click at [173, 70] on span "Export" at bounding box center [178, 74] width 26 height 9
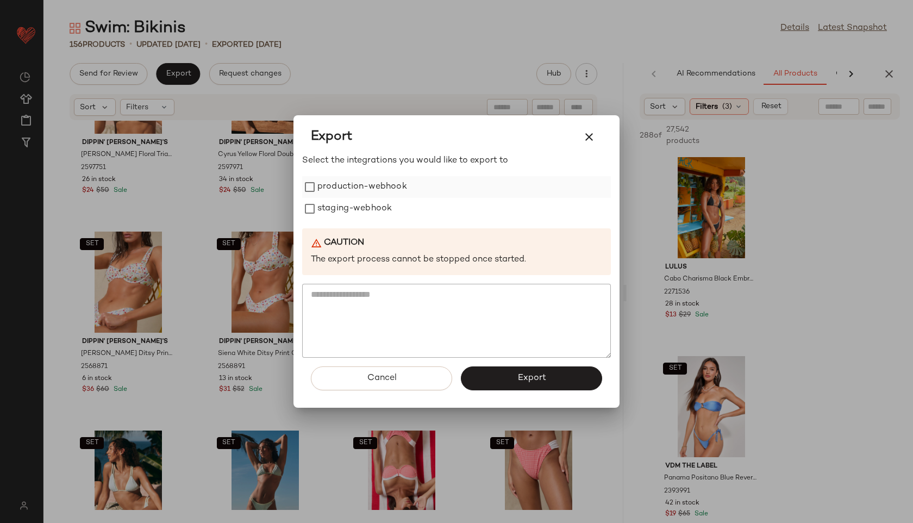
click at [341, 182] on label "production-webhook" at bounding box center [362, 187] width 90 height 22
click at [340, 208] on label "staging-webhook" at bounding box center [354, 209] width 74 height 22
click at [546, 378] on button "Export" at bounding box center [531, 378] width 141 height 24
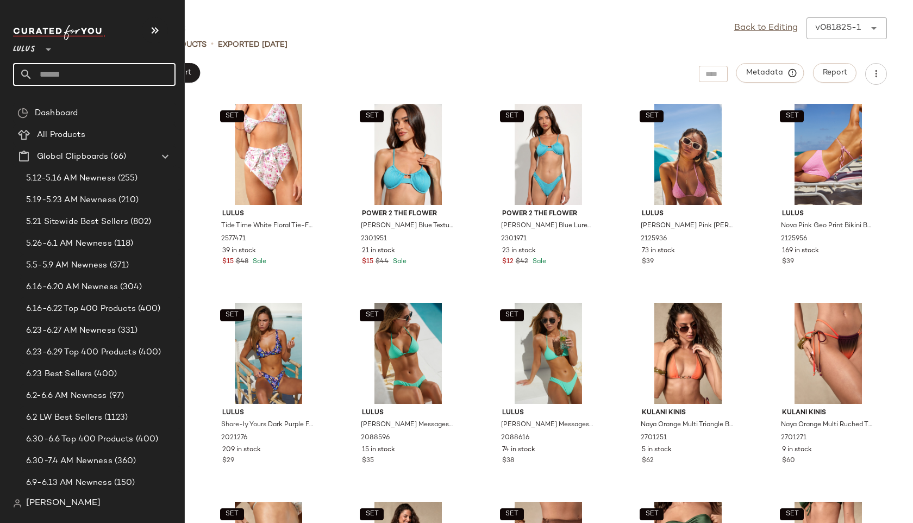
click at [75, 76] on input "text" at bounding box center [104, 74] width 143 height 23
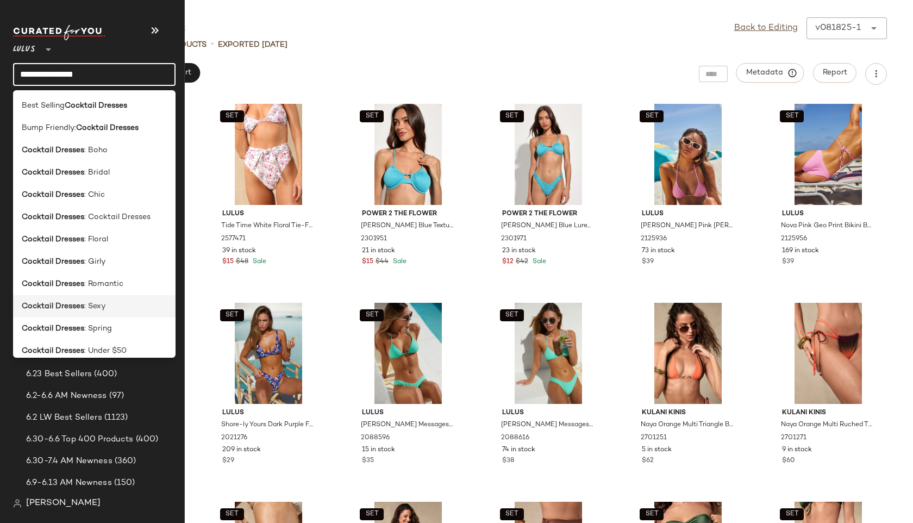
type input "**********"
click at [72, 306] on b "Cocktail Dresses" at bounding box center [53, 306] width 63 height 11
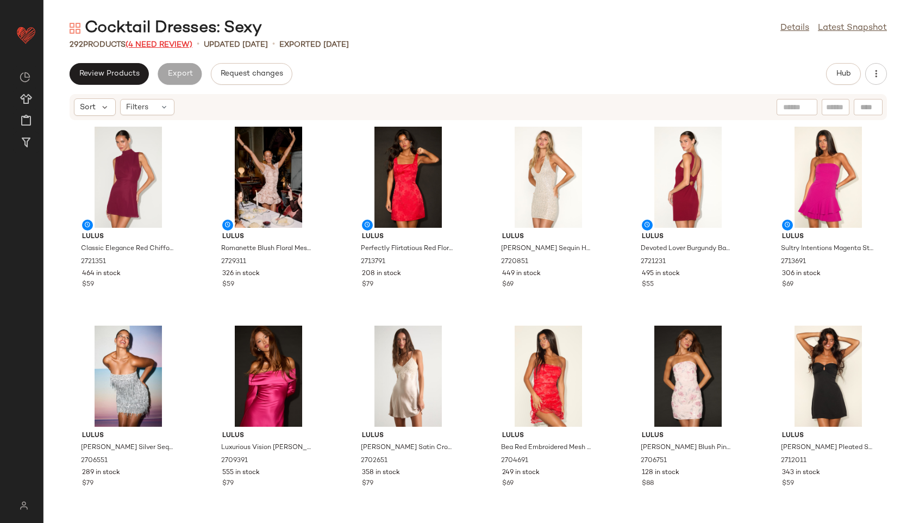
click at [165, 42] on span "(4 Need Review)" at bounding box center [159, 45] width 67 height 8
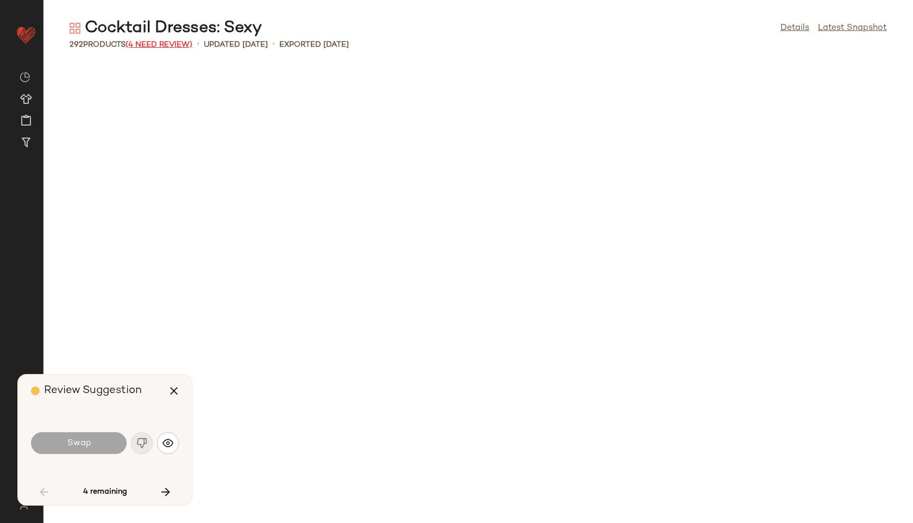
scroll to position [995, 0]
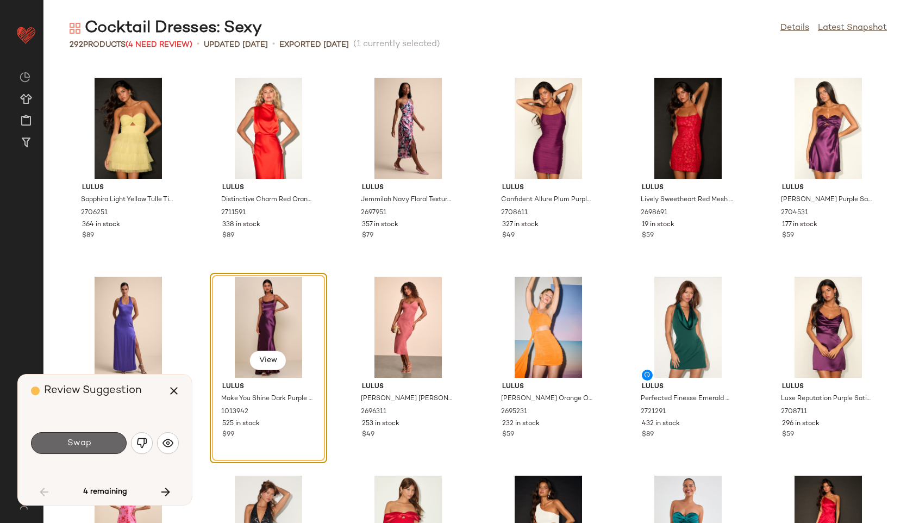
click at [96, 441] on button "Swap" at bounding box center [79, 443] width 96 height 22
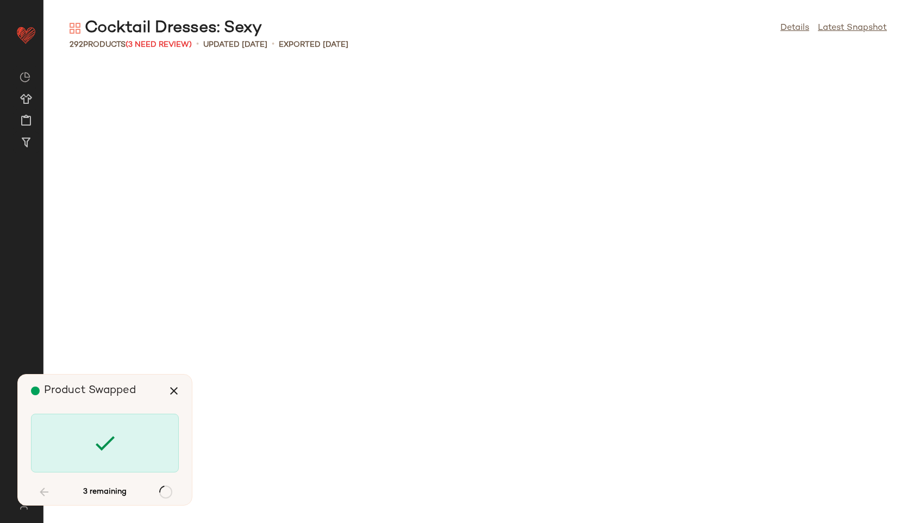
scroll to position [8156, 0]
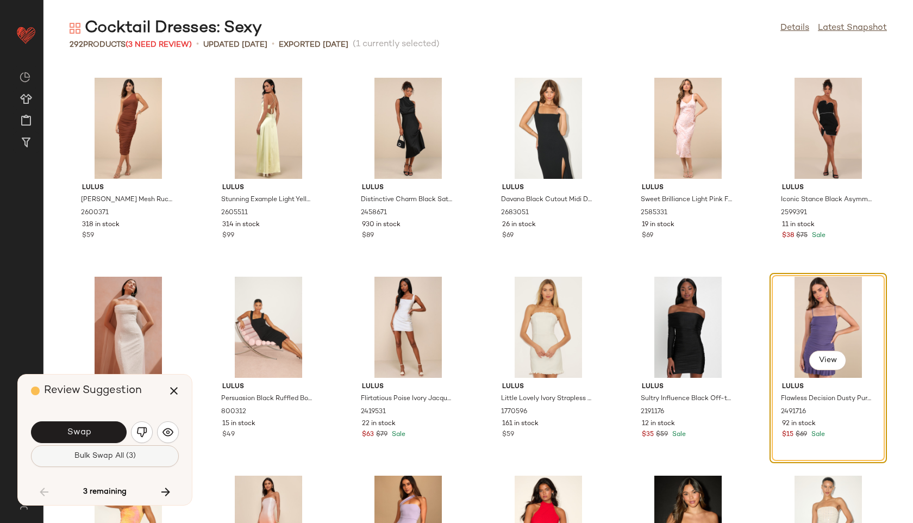
click at [122, 455] on span "Bulk Swap All (3)" at bounding box center [105, 456] width 62 height 9
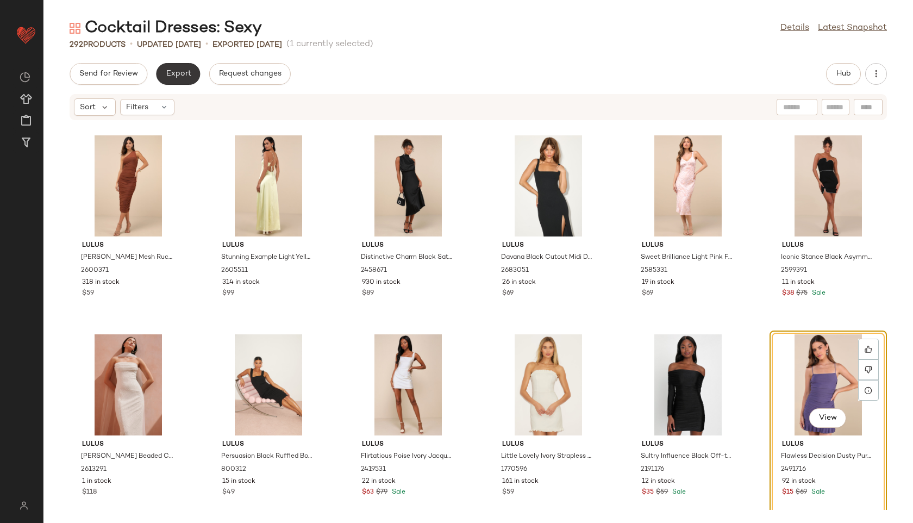
click at [179, 73] on span "Export" at bounding box center [178, 74] width 26 height 9
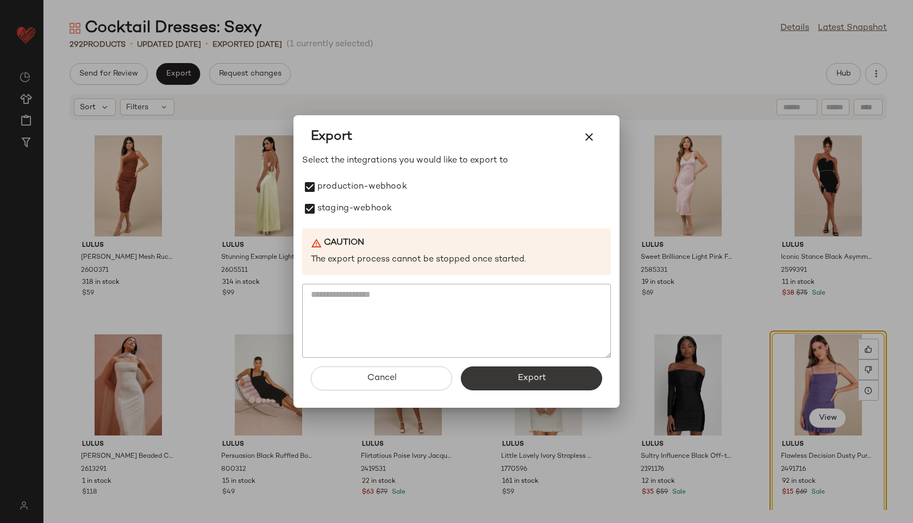
click at [492, 373] on button "Export" at bounding box center [531, 378] width 141 height 24
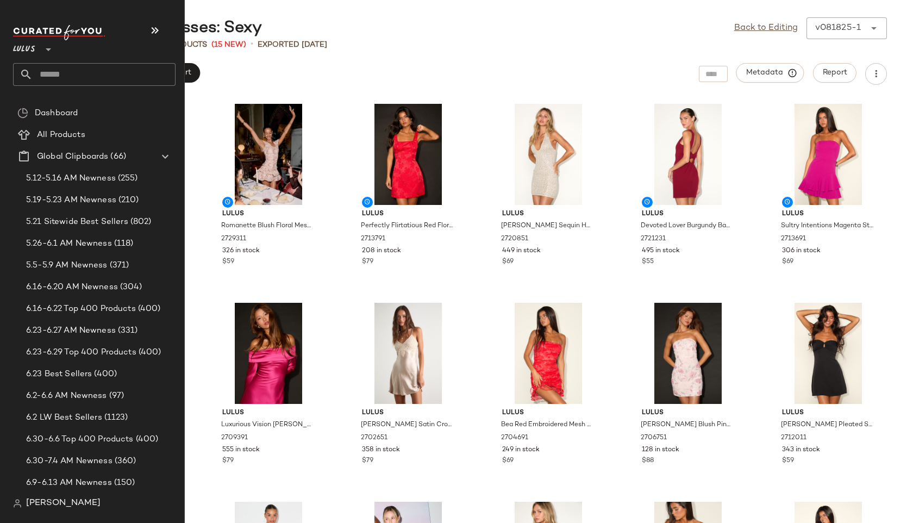
click at [64, 74] on input "text" at bounding box center [104, 74] width 143 height 23
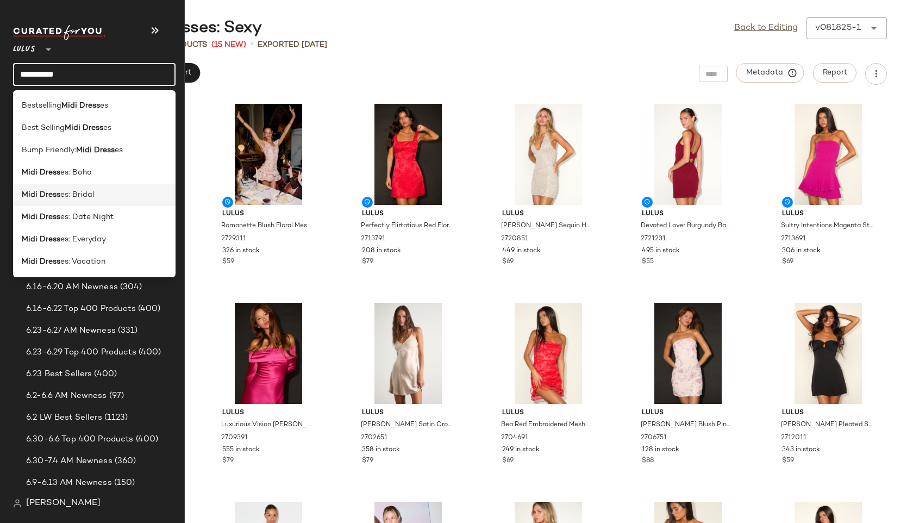
type input "**********"
click at [64, 191] on span "es: Bridal" at bounding box center [77, 194] width 34 height 11
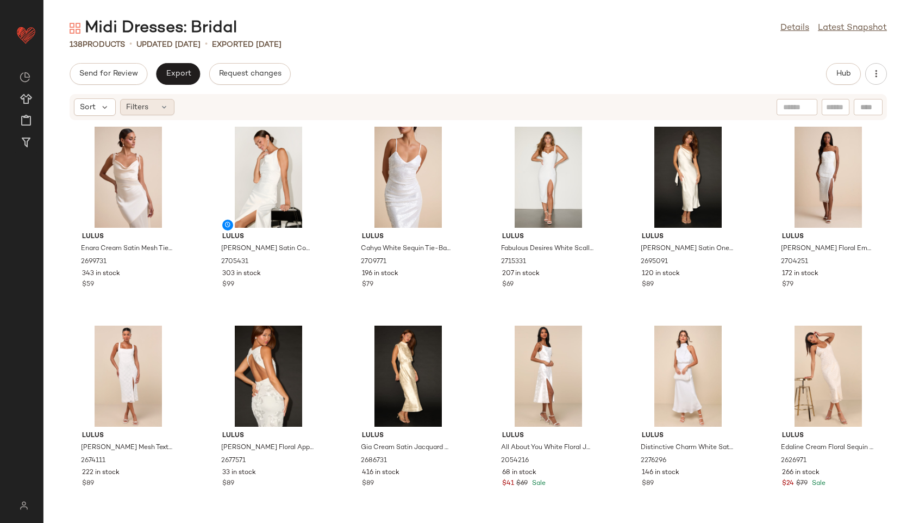
click at [157, 104] on div "Filters" at bounding box center [147, 107] width 54 height 16
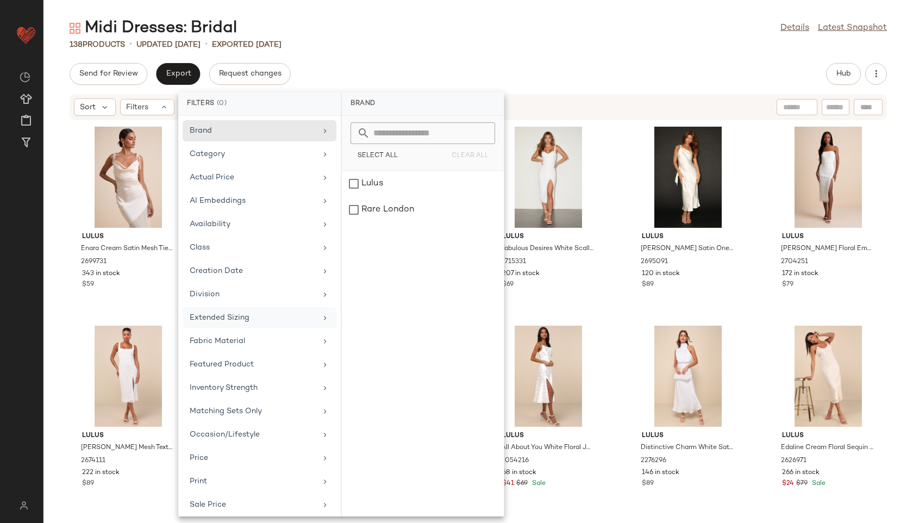
scroll to position [99, 0]
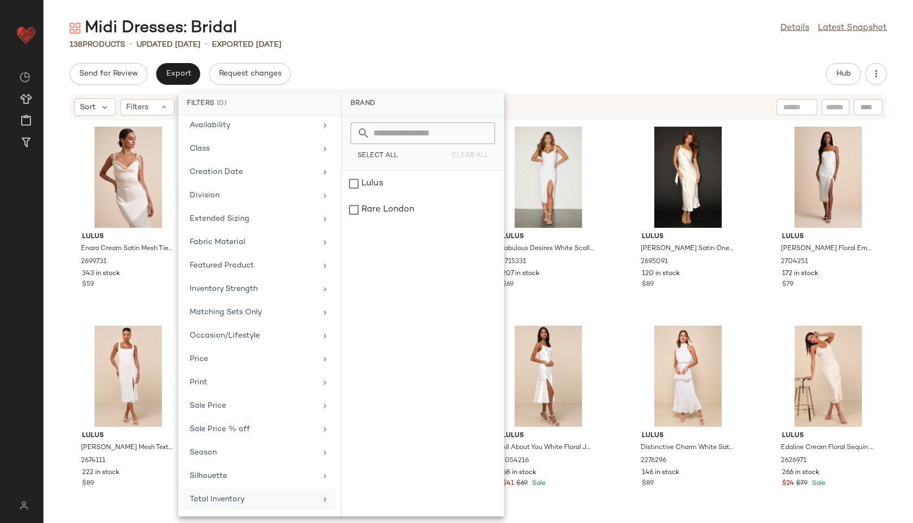
click at [217, 496] on div "Total Inventory" at bounding box center [253, 499] width 127 height 11
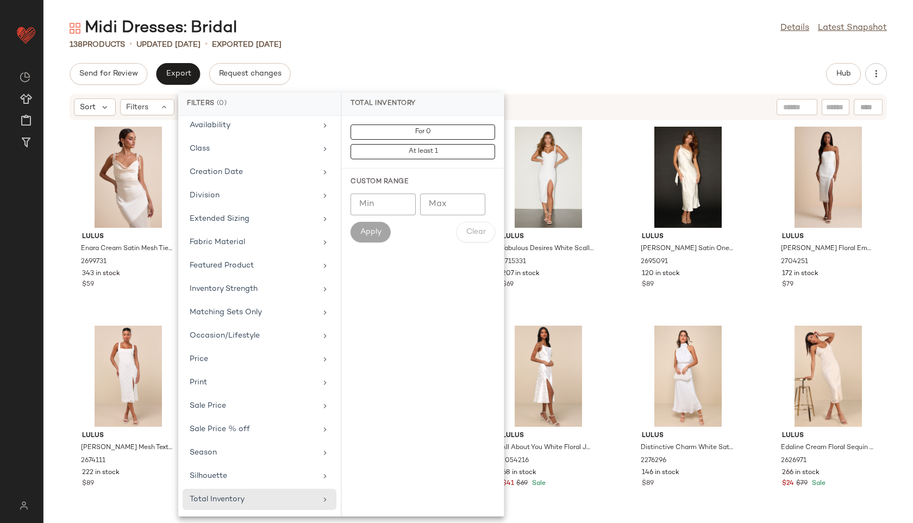
click at [451, 202] on input "Max" at bounding box center [452, 204] width 65 height 22
type input "**"
click at [377, 230] on span "Apply" at bounding box center [371, 232] width 22 height 9
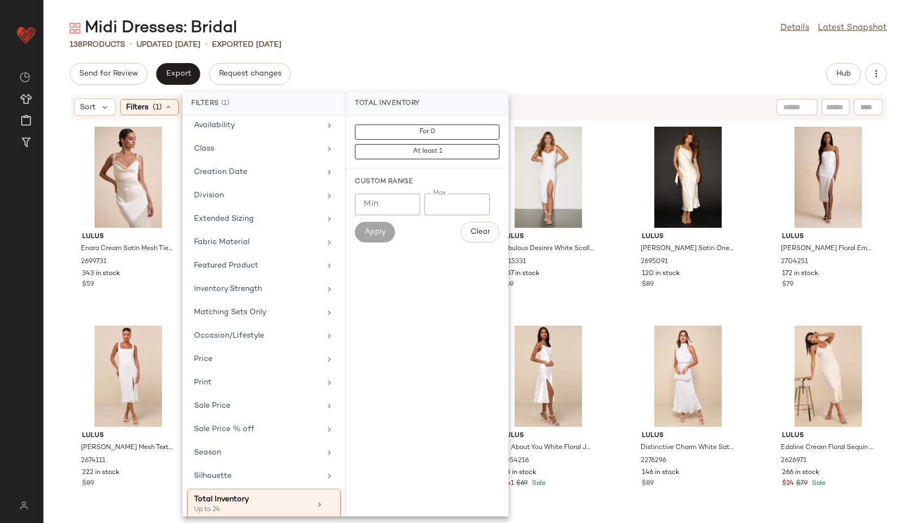
click at [441, 41] on div "138 Products • updated Aug 18th • Exported Aug 18th" at bounding box center [478, 44] width 870 height 11
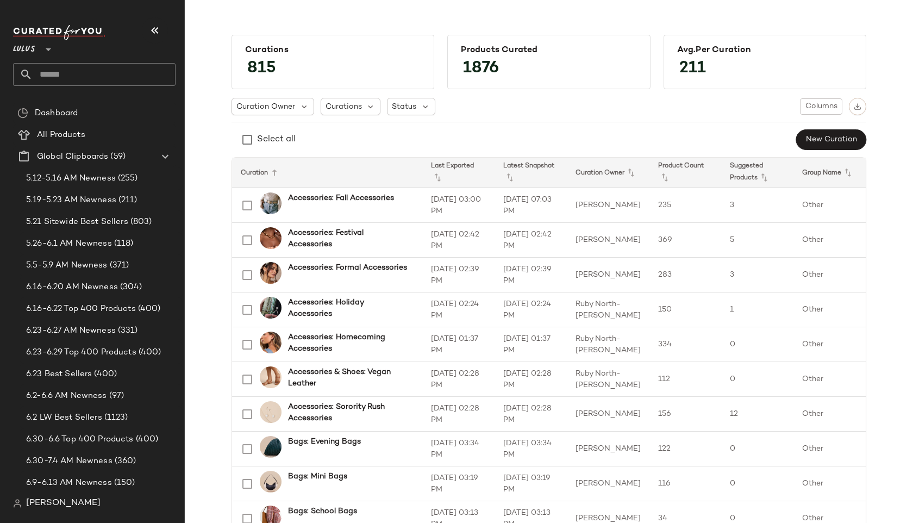
click at [130, 67] on input "text" at bounding box center [104, 74] width 143 height 23
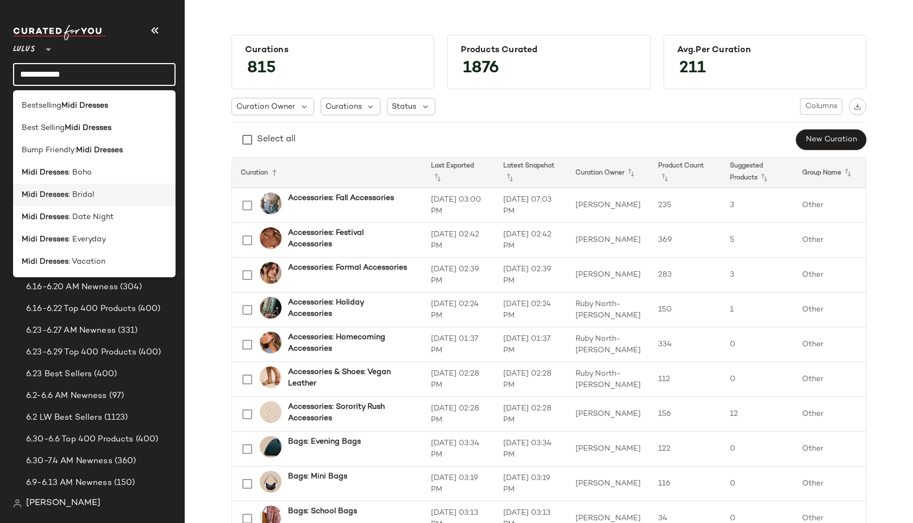
type input "**********"
click at [114, 190] on div "Midi Dresses : Bridal" at bounding box center [94, 194] width 145 height 11
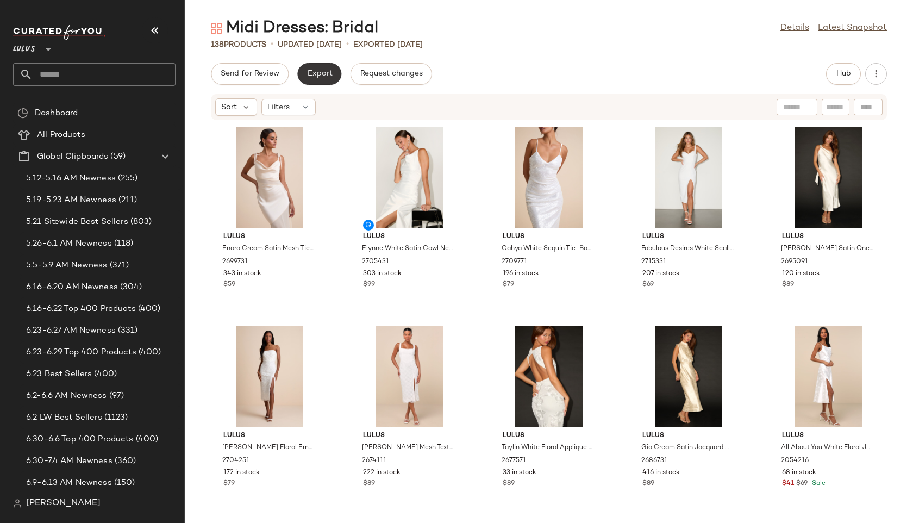
click at [316, 70] on span "Export" at bounding box center [320, 74] width 26 height 9
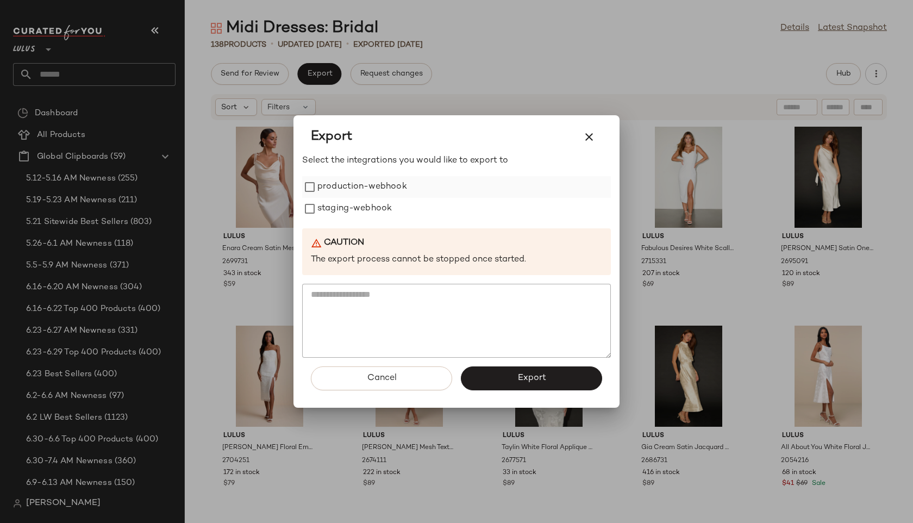
click at [386, 185] on label "production-webhook" at bounding box center [362, 187] width 90 height 22
click at [370, 211] on label "staging-webhook" at bounding box center [354, 209] width 74 height 22
click at [526, 378] on span "Export" at bounding box center [531, 378] width 29 height 10
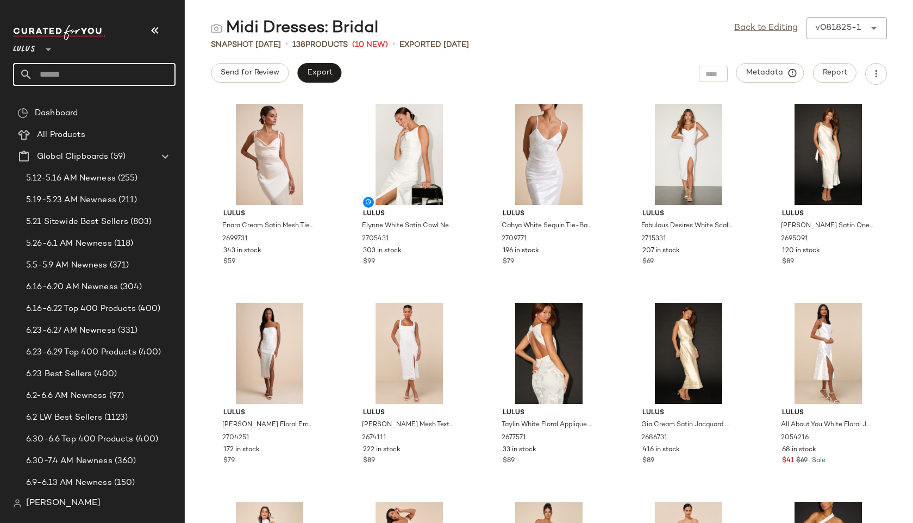
click at [118, 66] on input "text" at bounding box center [104, 74] width 143 height 23
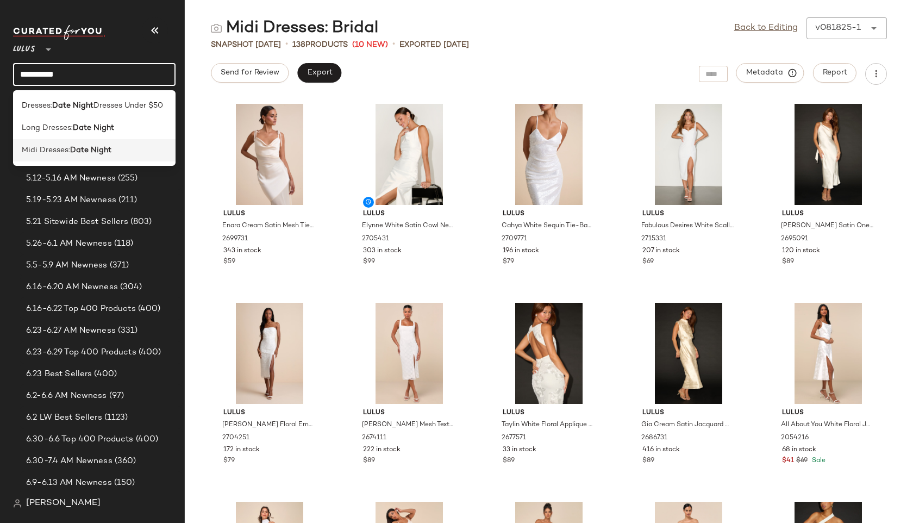
type input "**********"
click at [99, 154] on b "Date Night" at bounding box center [90, 150] width 41 height 11
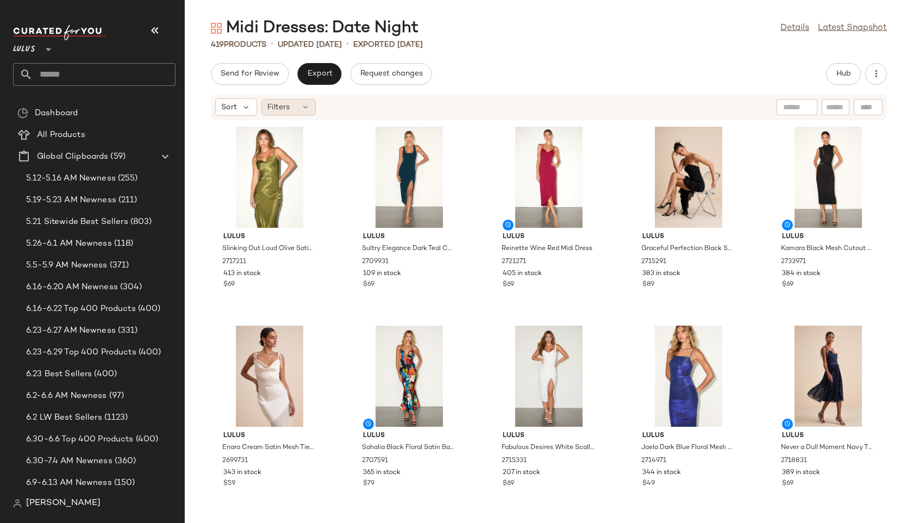
click at [301, 111] on icon at bounding box center [305, 107] width 9 height 9
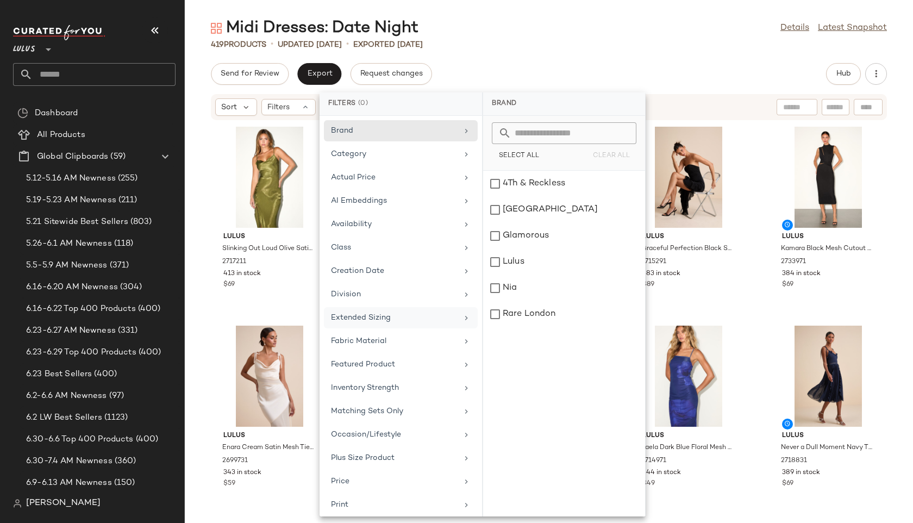
scroll to position [122, 0]
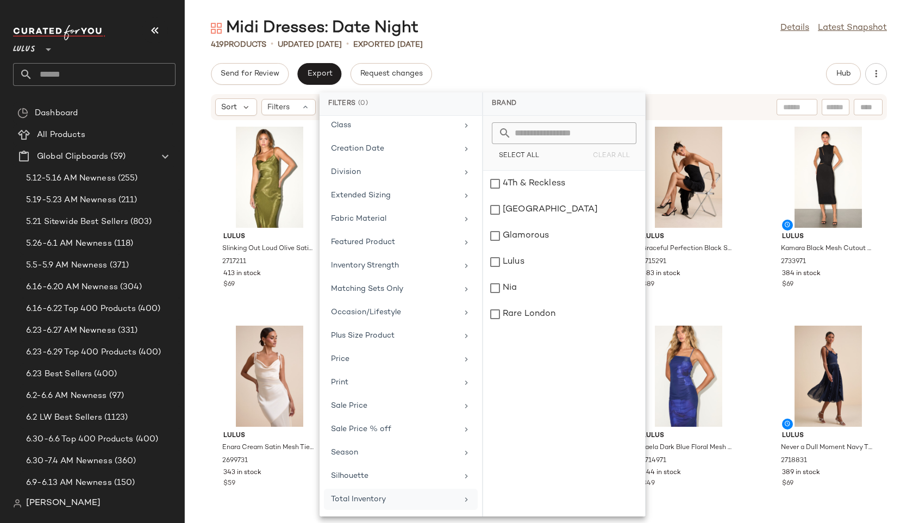
click at [372, 495] on div "Total Inventory" at bounding box center [394, 499] width 127 height 11
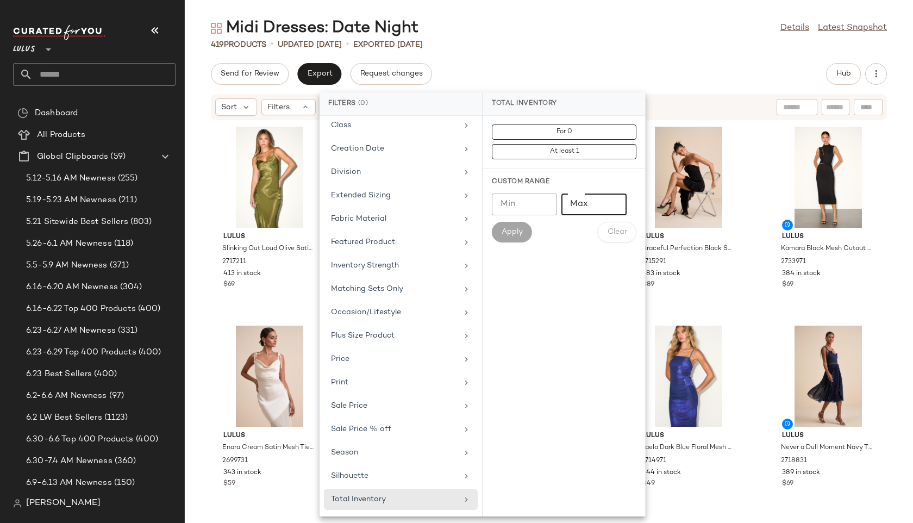
click at [601, 201] on input "Max" at bounding box center [593, 204] width 65 height 22
type input "**"
click at [514, 232] on span "Apply" at bounding box center [512, 232] width 22 height 9
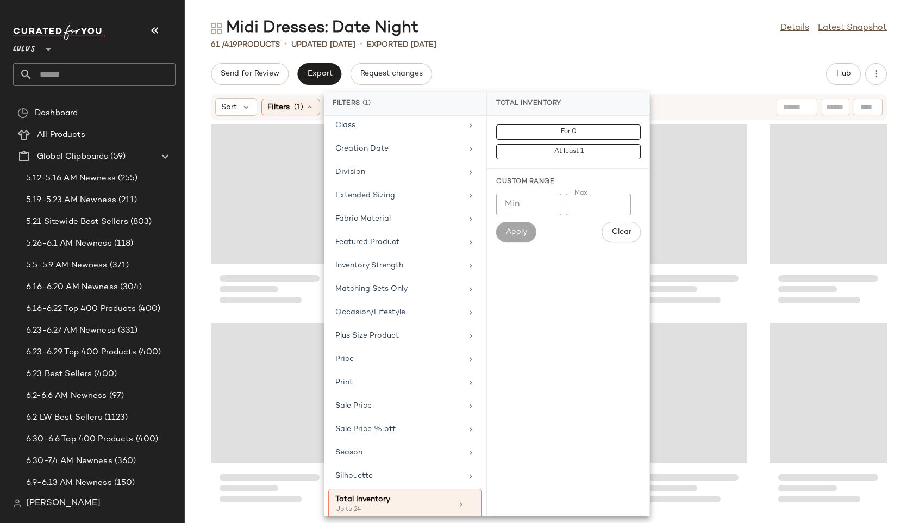
click at [577, 26] on div "Midi Dresses: Date Night Details Latest Snapshot" at bounding box center [549, 28] width 728 height 22
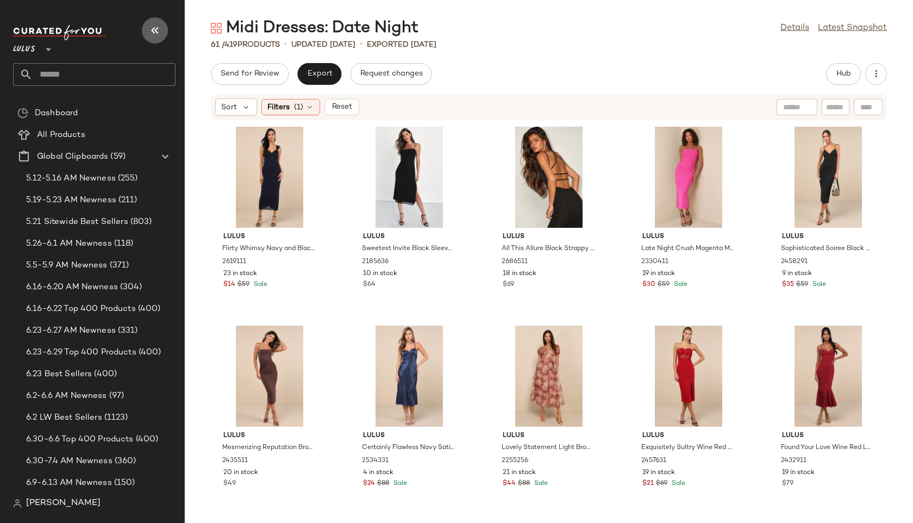
click at [153, 33] on icon "button" at bounding box center [154, 30] width 13 height 13
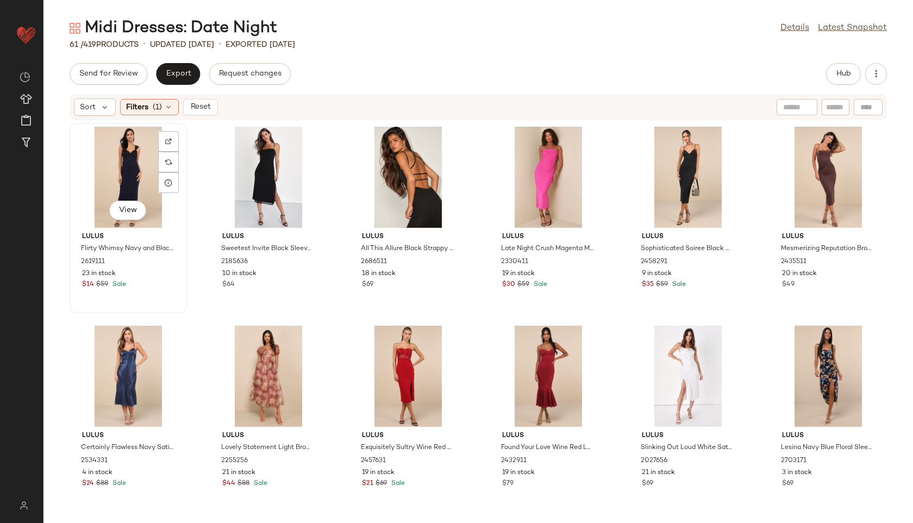
click at [131, 157] on div "View" at bounding box center [128, 177] width 110 height 101
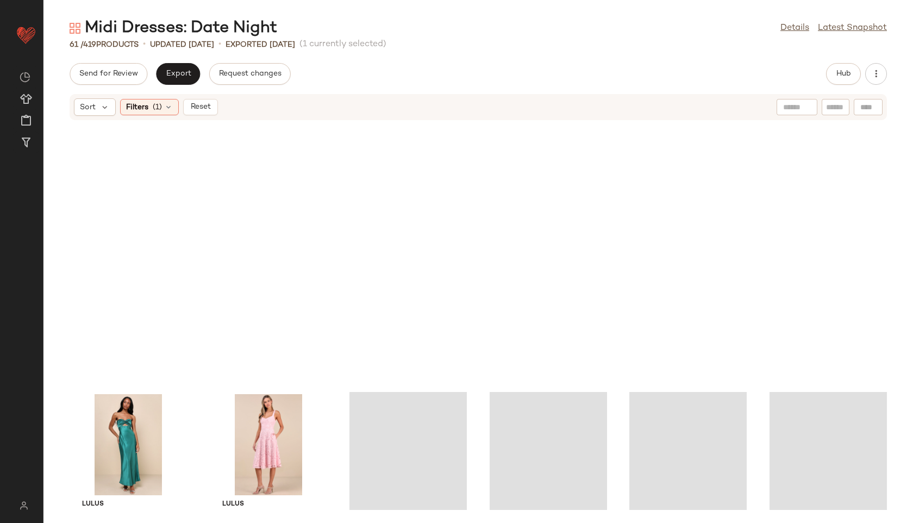
scroll to position [1801, 0]
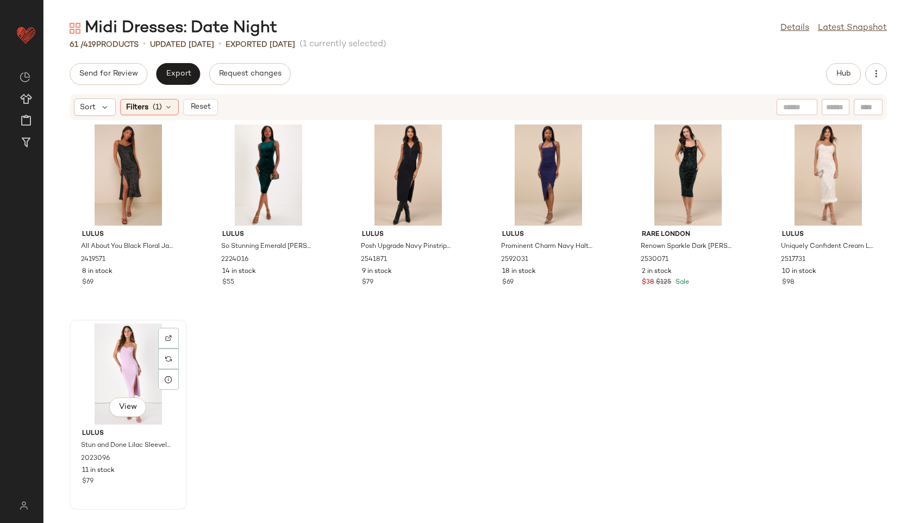
click at [116, 351] on div "View" at bounding box center [128, 373] width 110 height 101
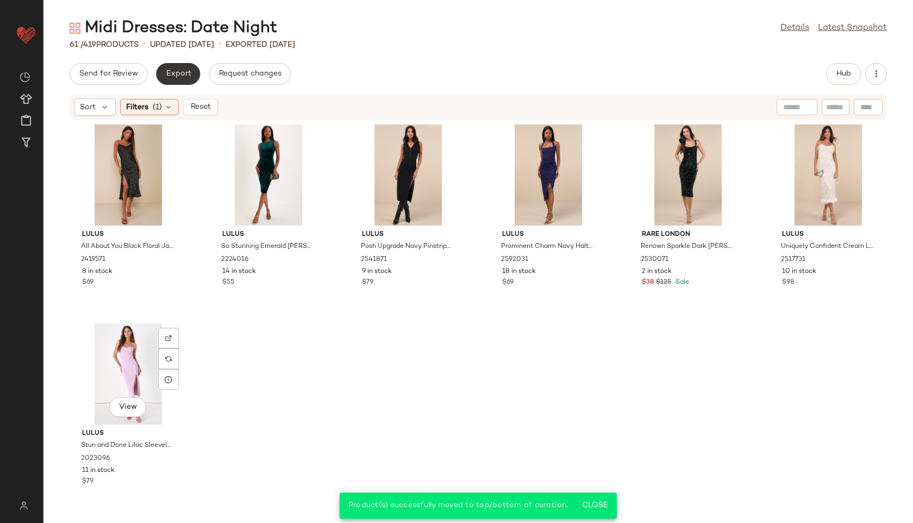
click at [183, 74] on span "Export" at bounding box center [178, 74] width 26 height 9
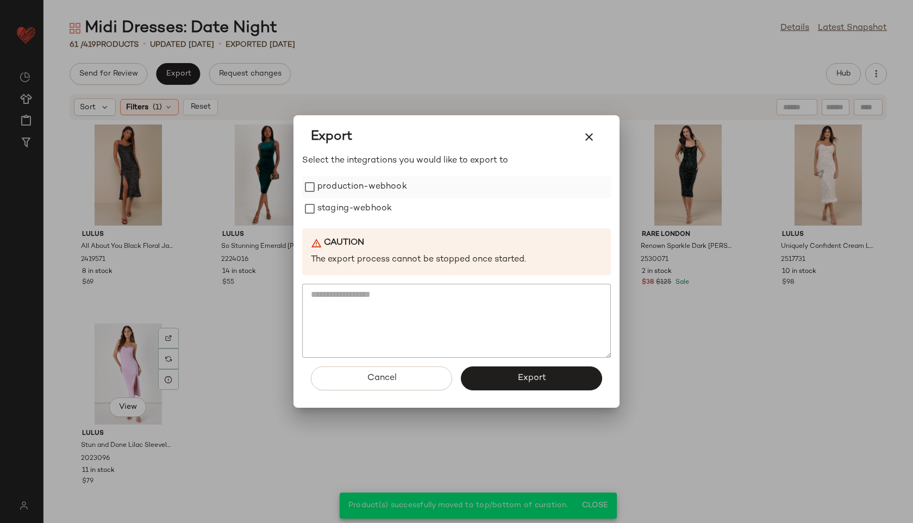
click at [355, 188] on label "production-webhook" at bounding box center [362, 187] width 90 height 22
click at [356, 211] on label "staging-webhook" at bounding box center [354, 209] width 74 height 22
click at [555, 373] on button "Export" at bounding box center [531, 378] width 141 height 24
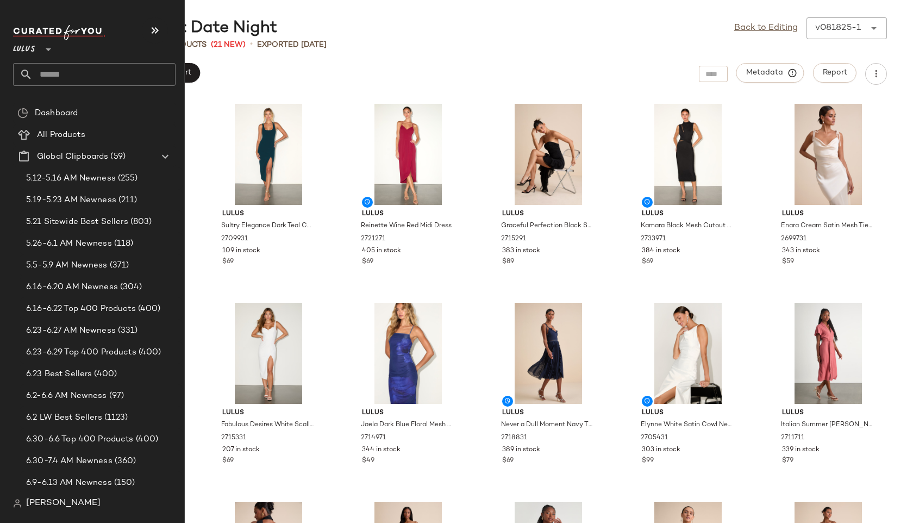
click at [65, 73] on input "text" at bounding box center [104, 74] width 143 height 23
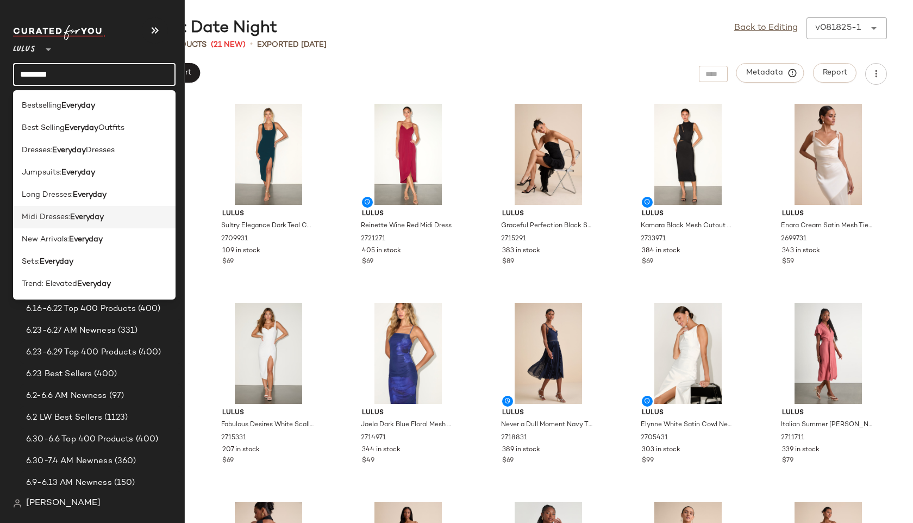
type input "********"
click at [82, 216] on b "Everyday" at bounding box center [87, 216] width 34 height 11
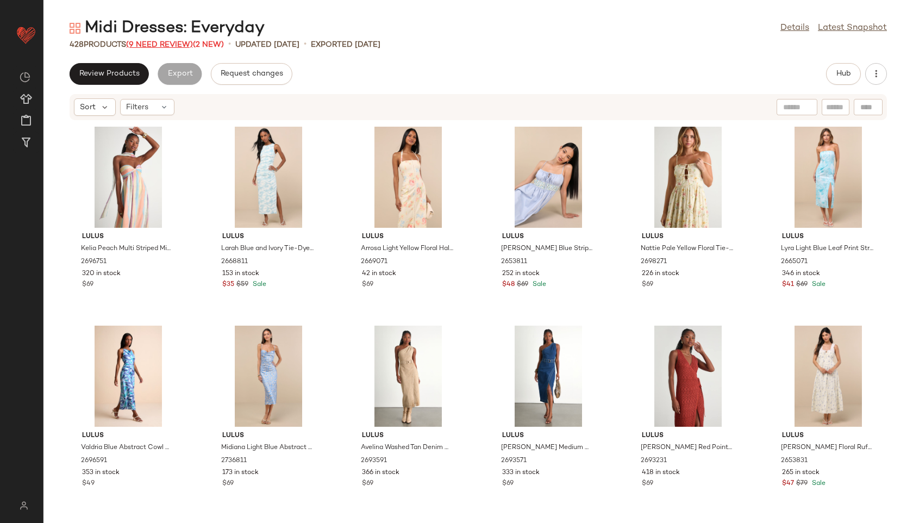
click at [167, 43] on span "(9 Need Review)" at bounding box center [159, 45] width 67 height 8
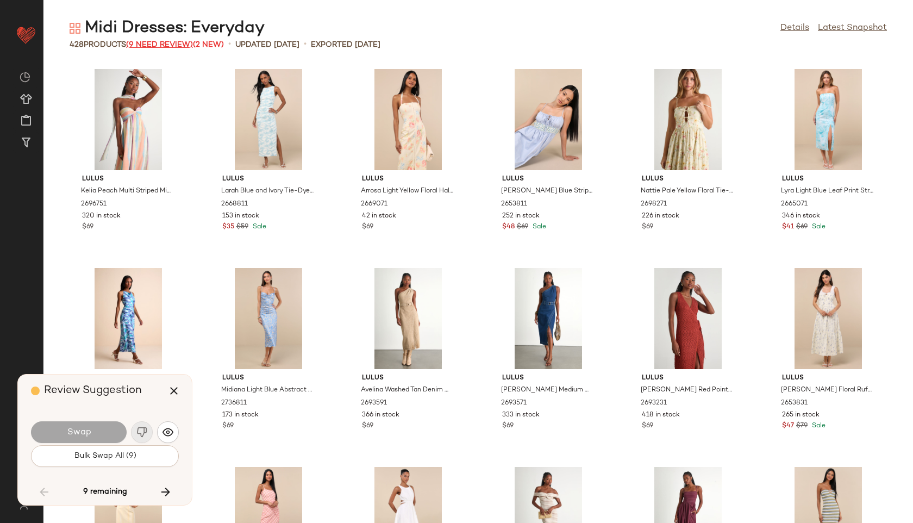
scroll to position [5769, 0]
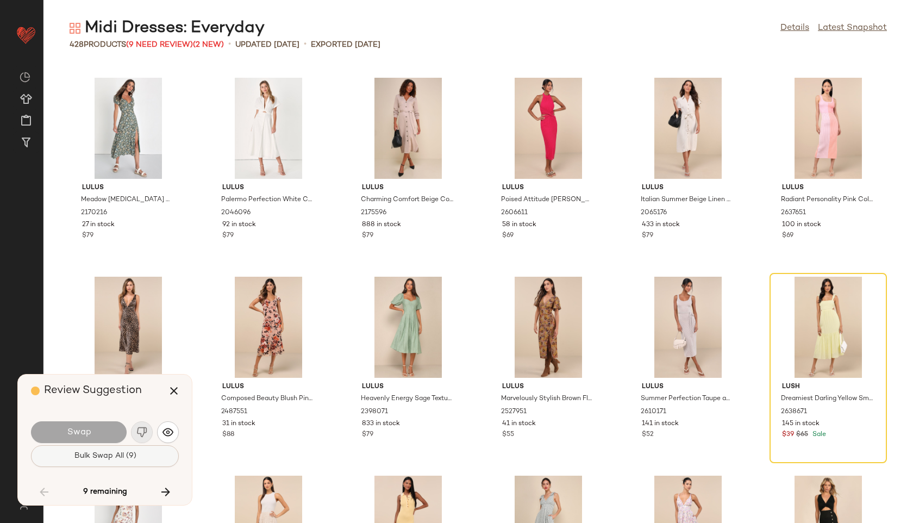
click at [121, 459] on span "Bulk Swap All (9)" at bounding box center [104, 456] width 63 height 9
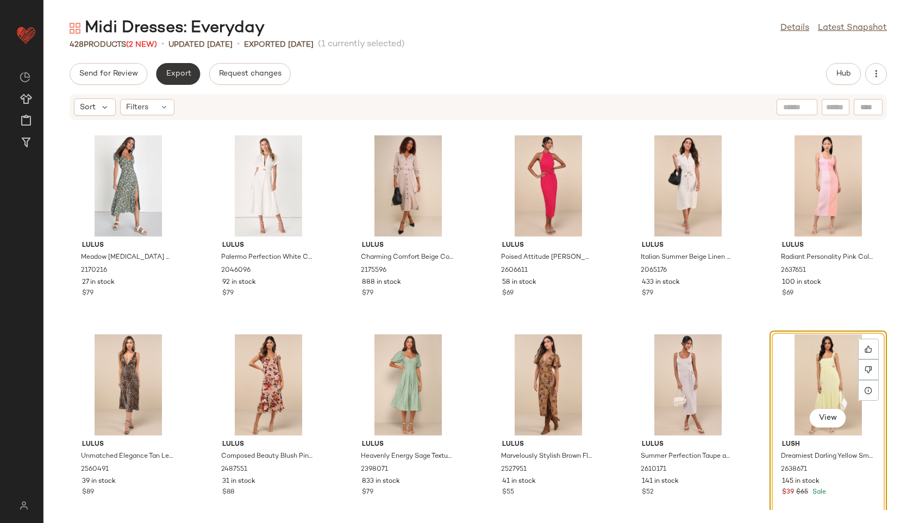
click at [178, 64] on button "Export" at bounding box center [178, 74] width 44 height 22
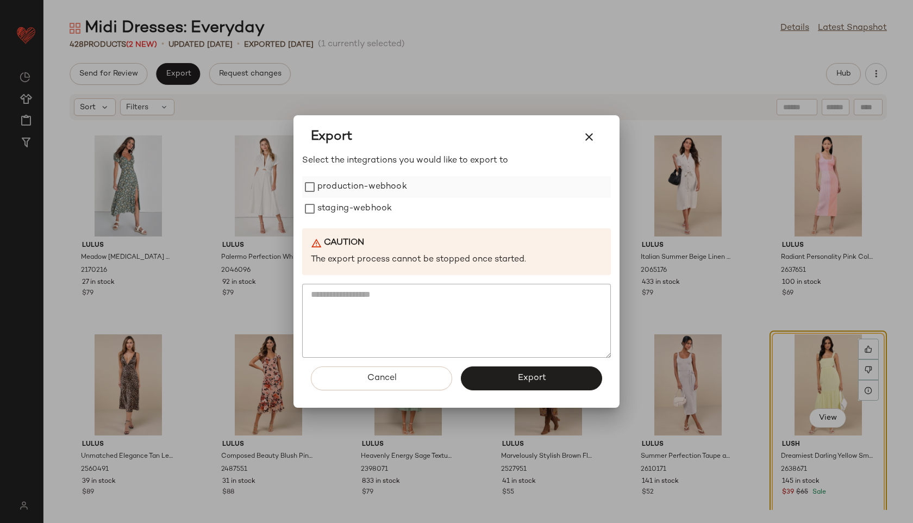
click at [344, 184] on label "production-webhook" at bounding box center [362, 187] width 90 height 22
click at [346, 208] on label "staging-webhook" at bounding box center [354, 209] width 74 height 22
click at [494, 374] on button "Export" at bounding box center [531, 378] width 141 height 24
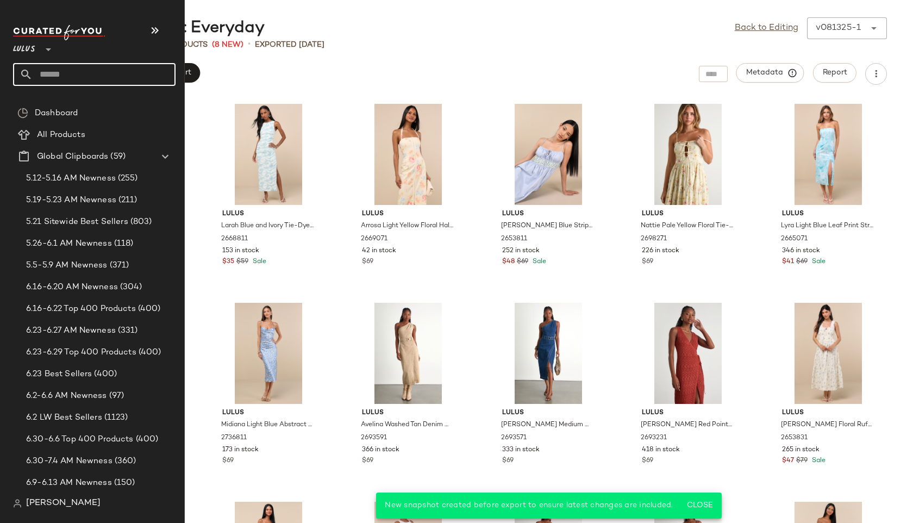
click at [60, 74] on input "text" at bounding box center [104, 74] width 143 height 23
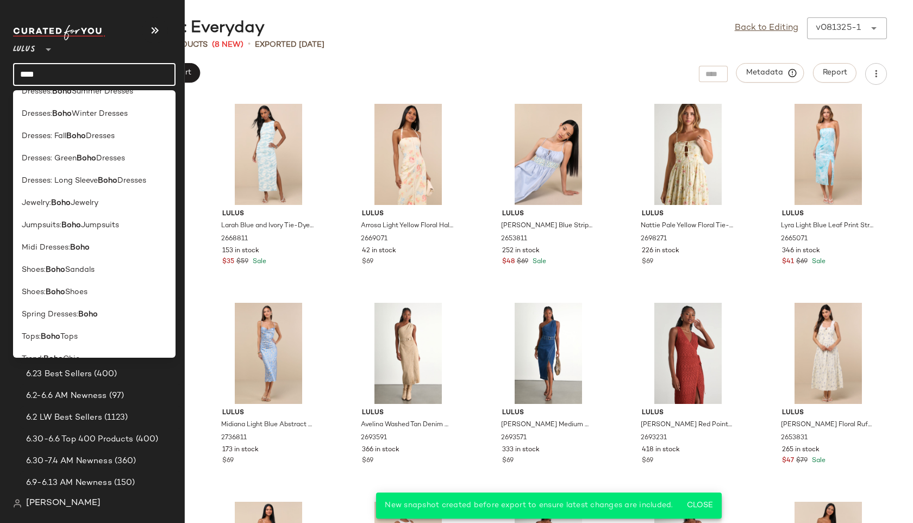
scroll to position [263, 0]
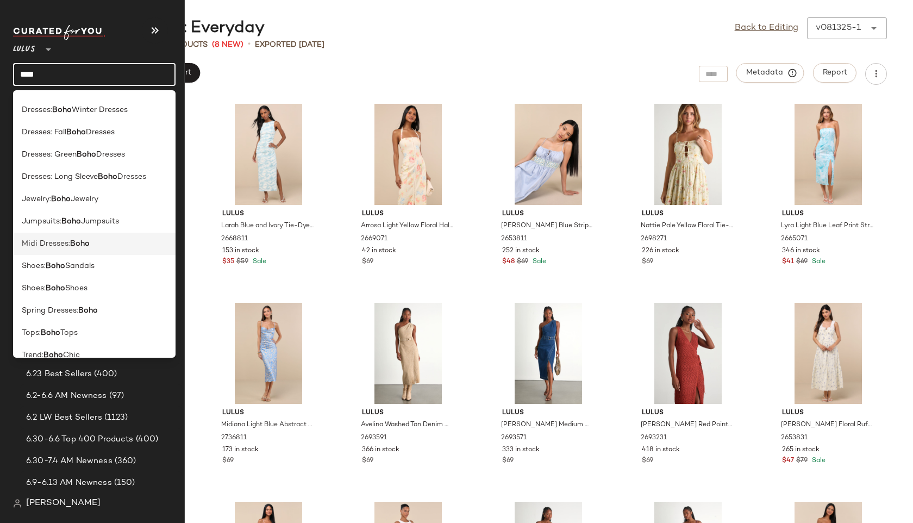
type input "****"
click at [60, 242] on span "Midi Dresses:" at bounding box center [46, 243] width 48 height 11
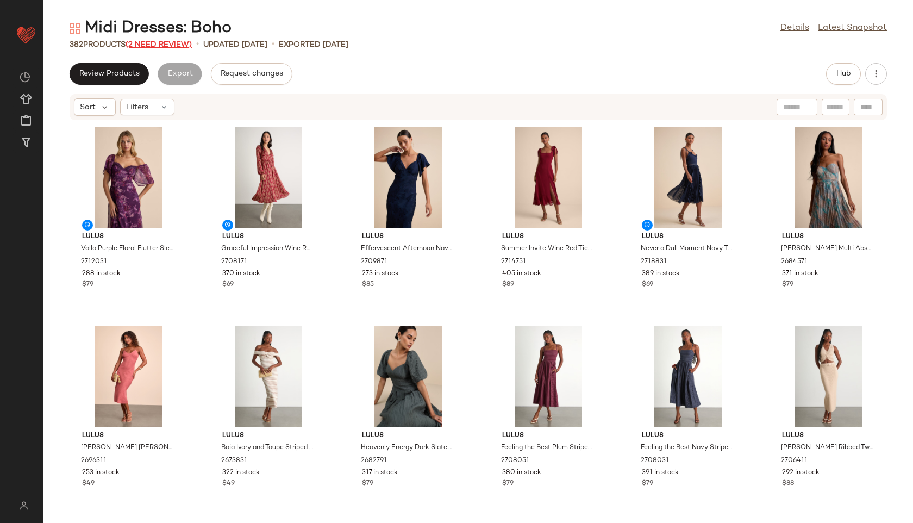
click at [167, 47] on span "(2 Need Review)" at bounding box center [159, 45] width 66 height 8
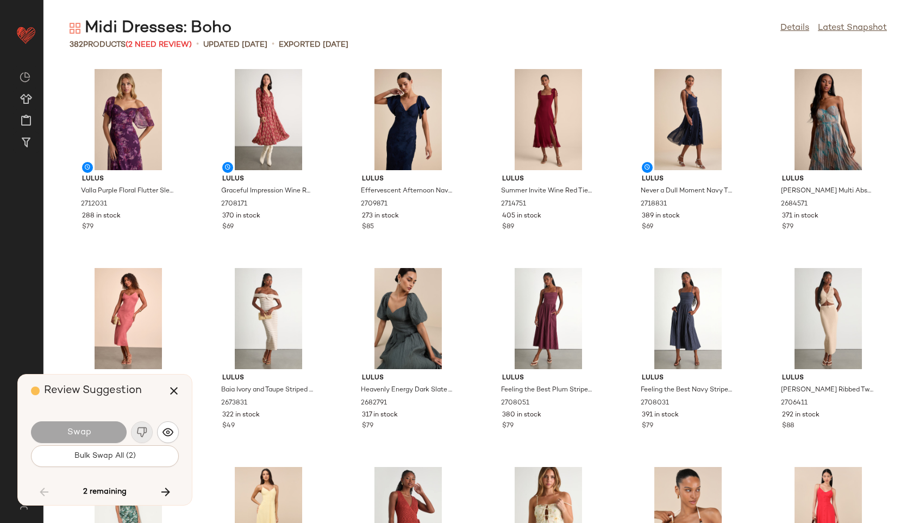
scroll to position [2984, 0]
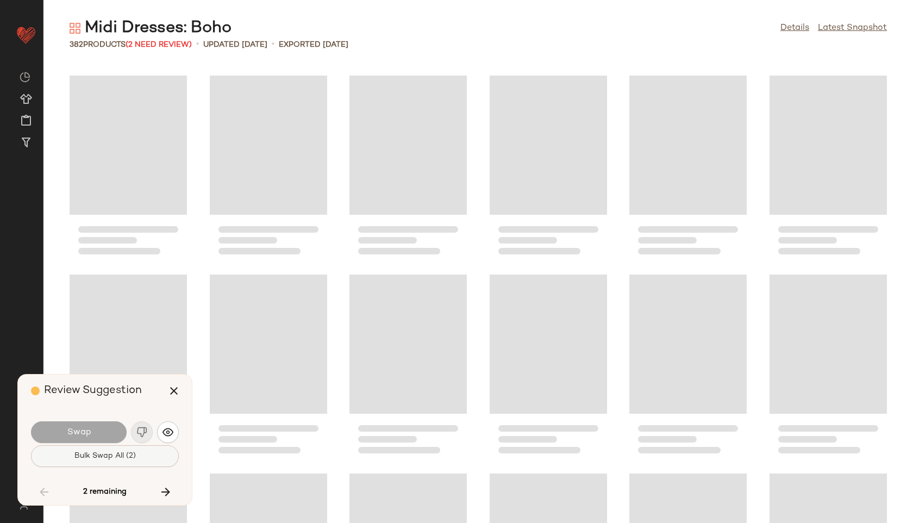
click at [104, 461] on button "Bulk Swap All (2)" at bounding box center [105, 456] width 148 height 22
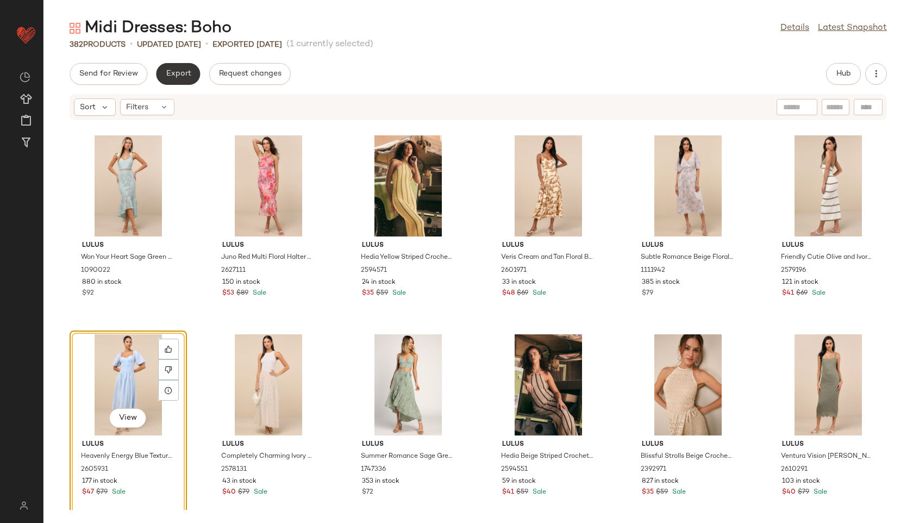
click at [173, 73] on span "Export" at bounding box center [178, 74] width 26 height 9
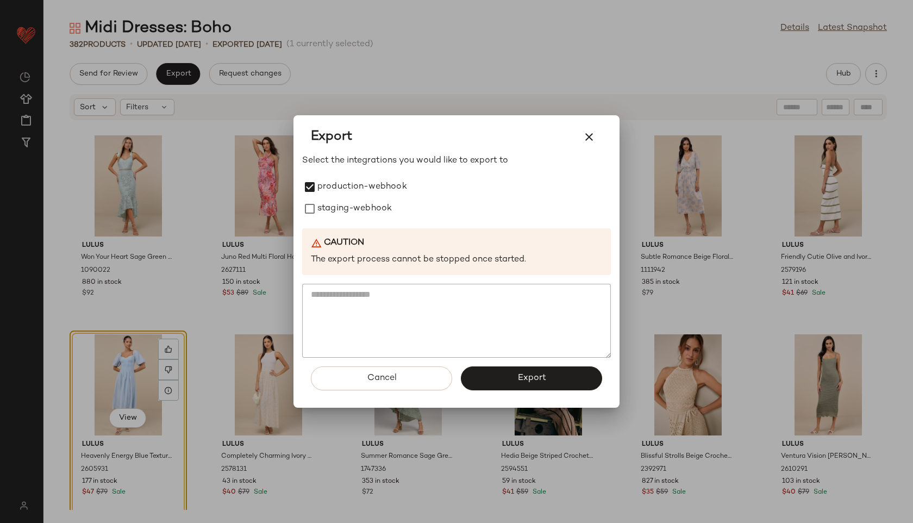
click at [318, 222] on div "Select the integrations you would like to export to production-webhook staging-…" at bounding box center [456, 255] width 309 height 203
click at [319, 210] on label "staging-webhook" at bounding box center [354, 209] width 74 height 22
click at [513, 382] on button "Export" at bounding box center [531, 378] width 141 height 24
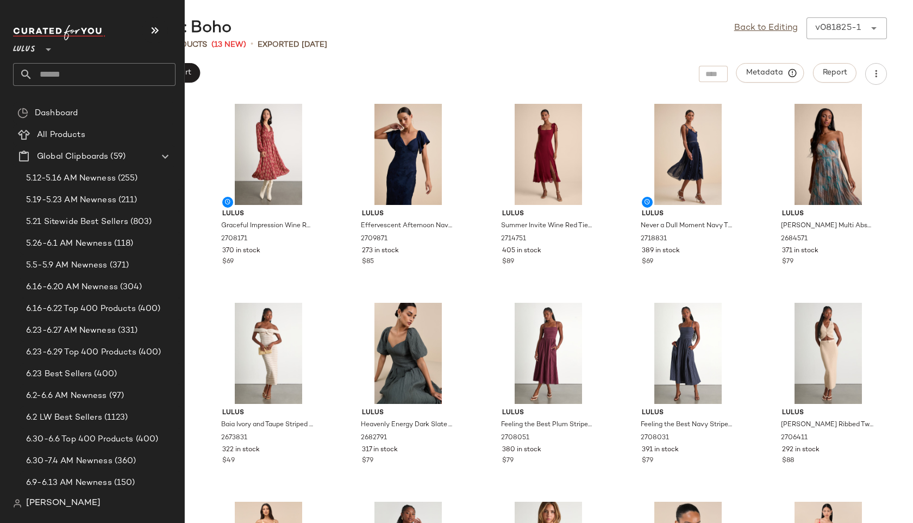
click at [67, 66] on input "text" at bounding box center [104, 74] width 143 height 23
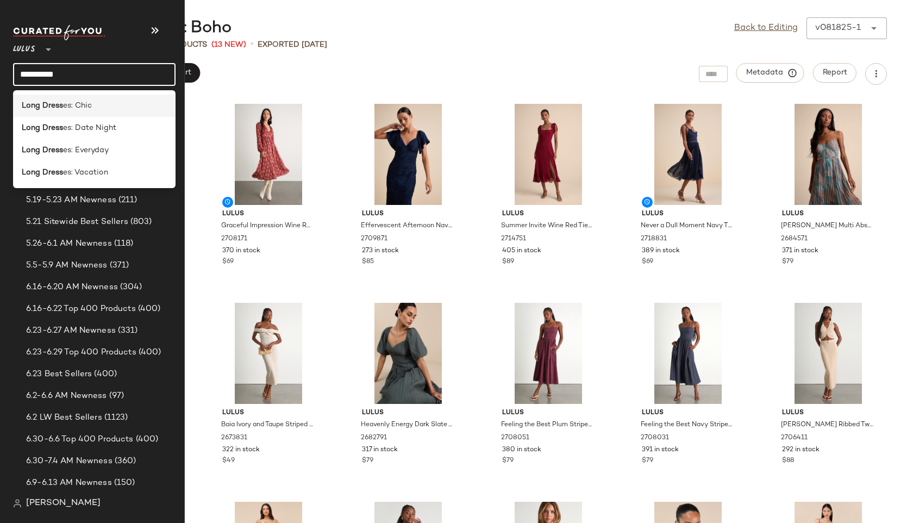
type input "**********"
click at [51, 103] on b "Long Dress" at bounding box center [42, 105] width 41 height 11
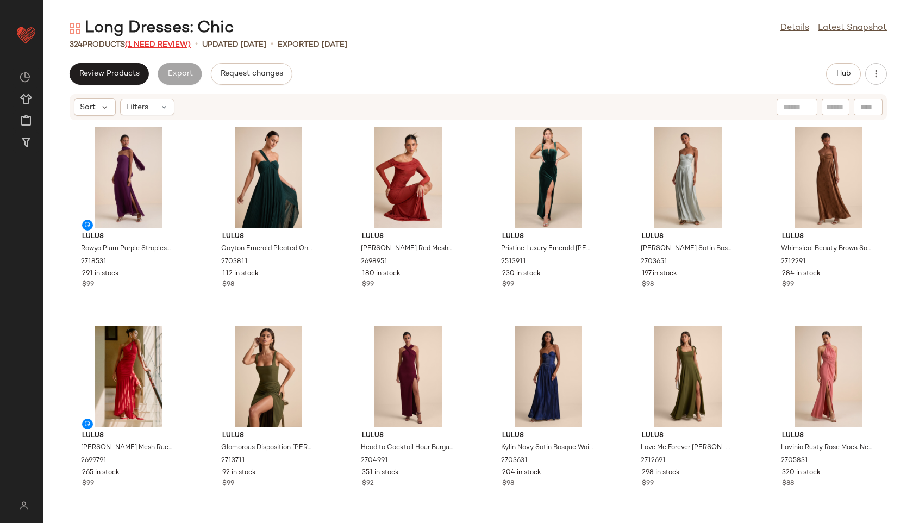
click at [165, 41] on span "(1 Need Review)" at bounding box center [158, 45] width 66 height 8
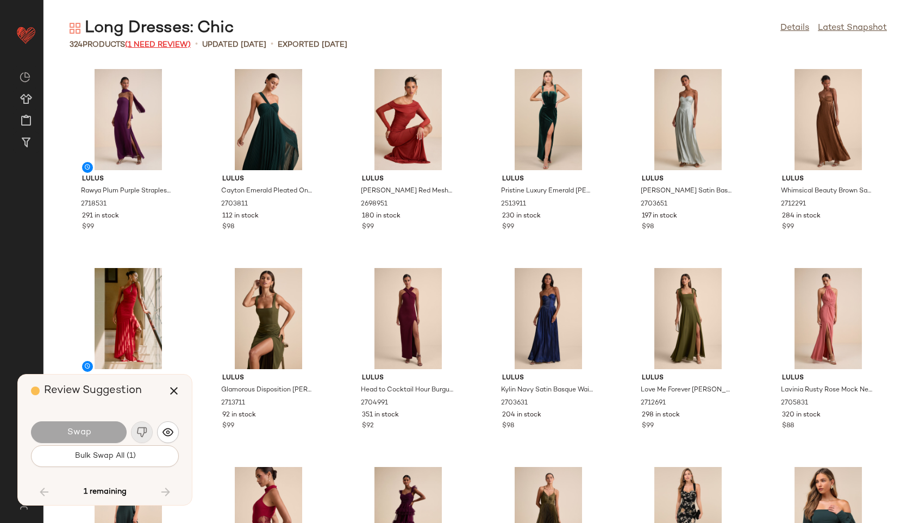
scroll to position [10145, 0]
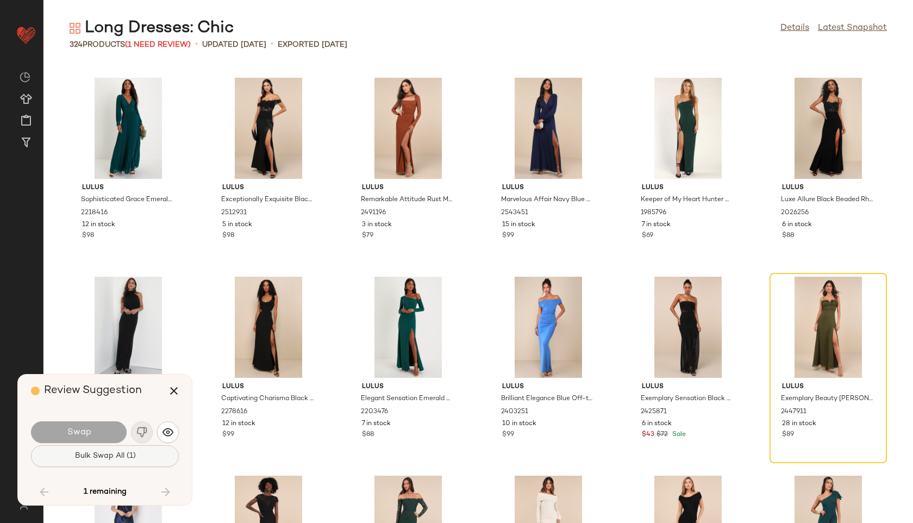
click at [118, 458] on span "Bulk Swap All (1)" at bounding box center [104, 456] width 61 height 9
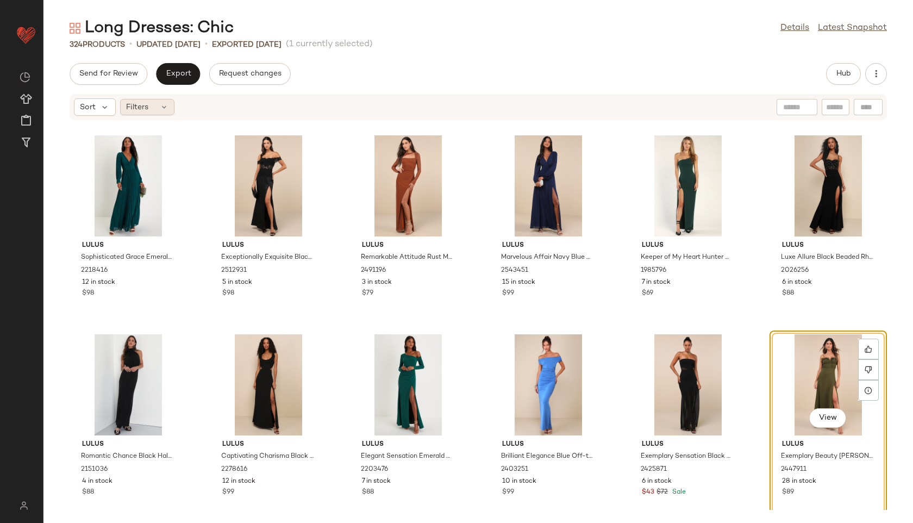
click at [152, 111] on div "Filters" at bounding box center [147, 107] width 54 height 16
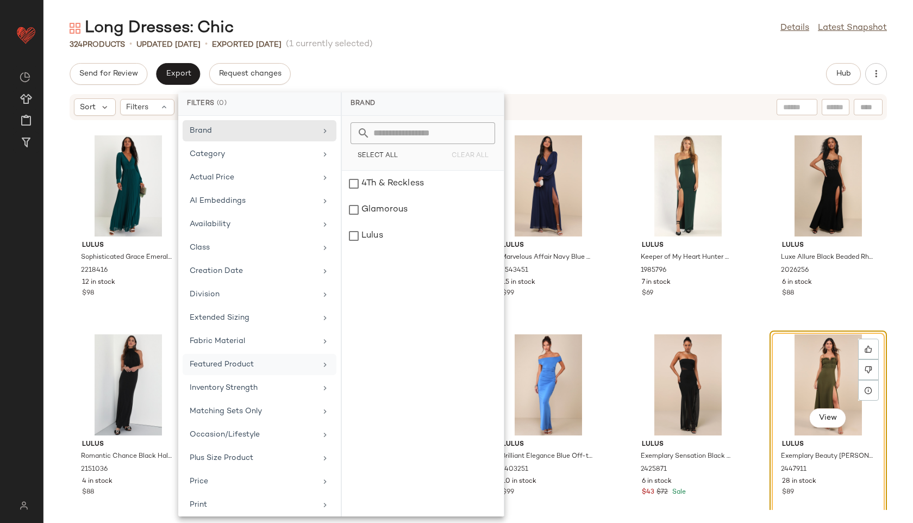
scroll to position [122, 0]
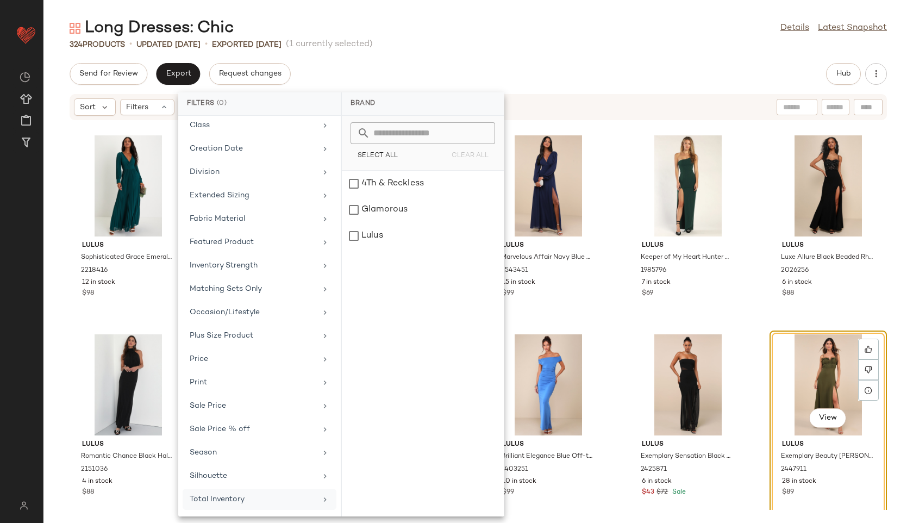
click at [208, 498] on div "Total Inventory" at bounding box center [253, 499] width 127 height 11
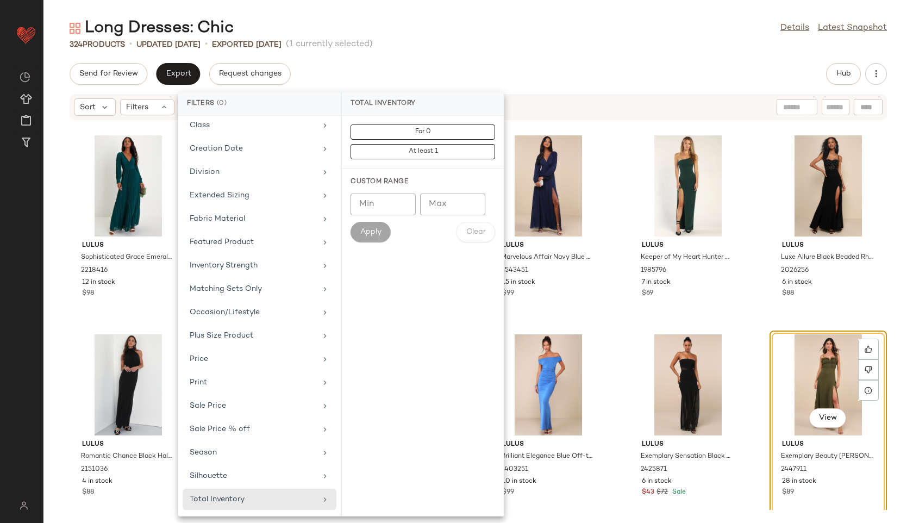
click at [443, 205] on input "Max" at bounding box center [452, 204] width 65 height 22
type input "**"
click at [379, 226] on button "Apply" at bounding box center [371, 232] width 40 height 21
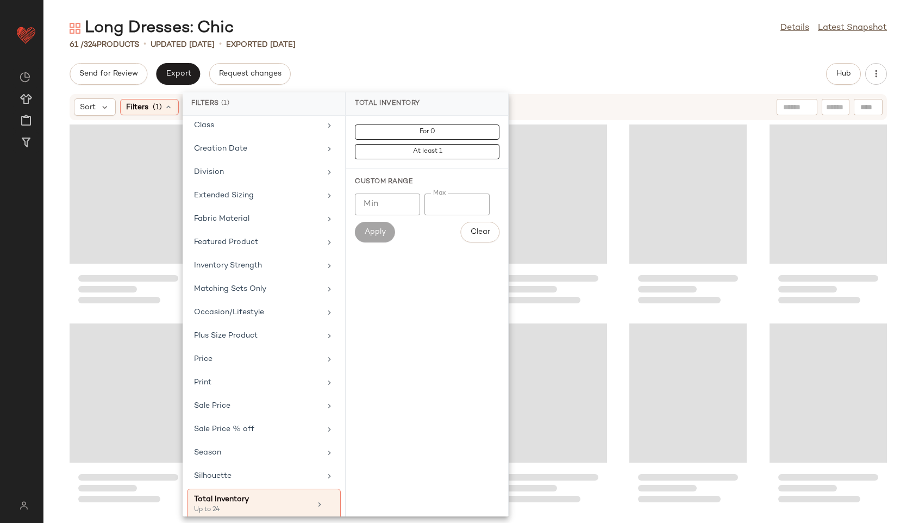
click at [508, 48] on div "61 / 324 Products • updated [DATE] • Exported [DATE]" at bounding box center [478, 44] width 870 height 11
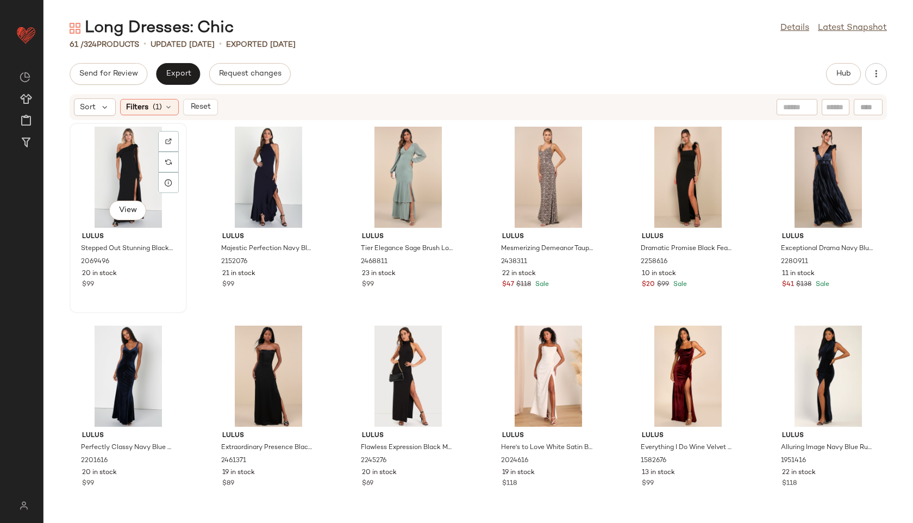
click at [126, 165] on div "View" at bounding box center [128, 177] width 110 height 101
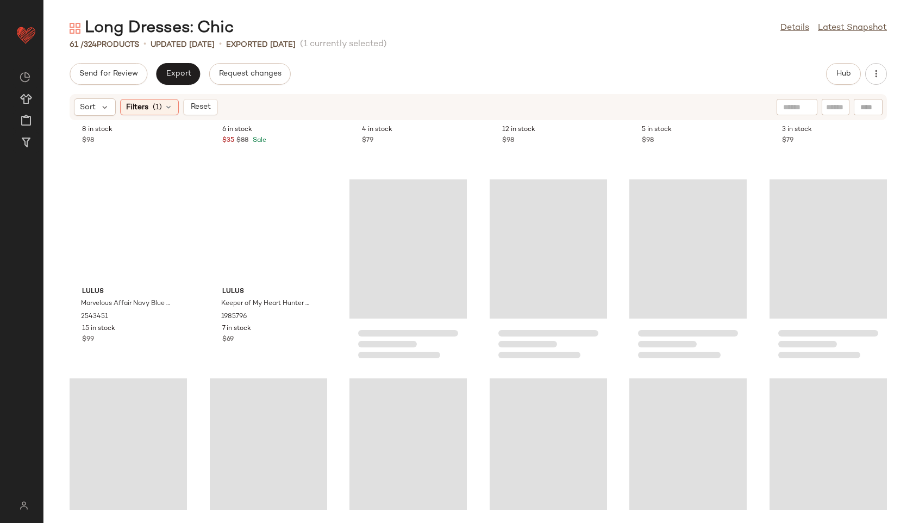
scroll to position [1801, 0]
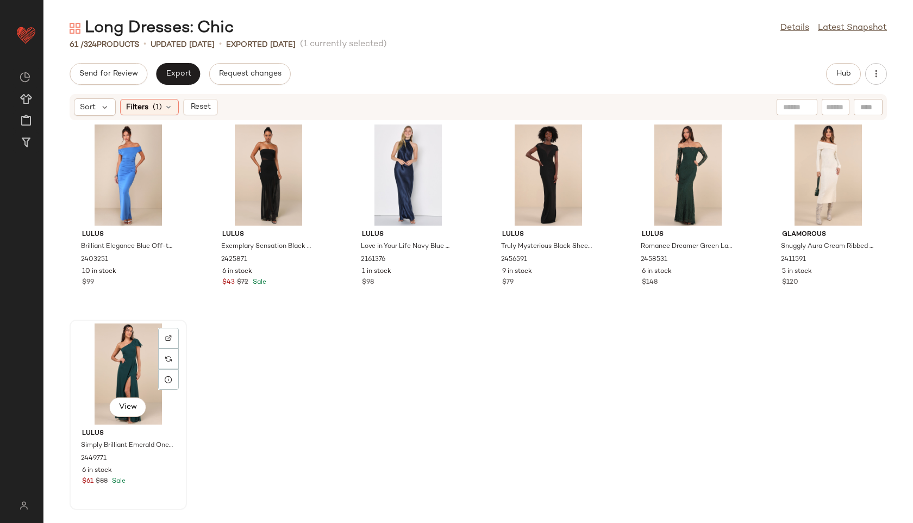
click at [127, 346] on div "View" at bounding box center [128, 373] width 110 height 101
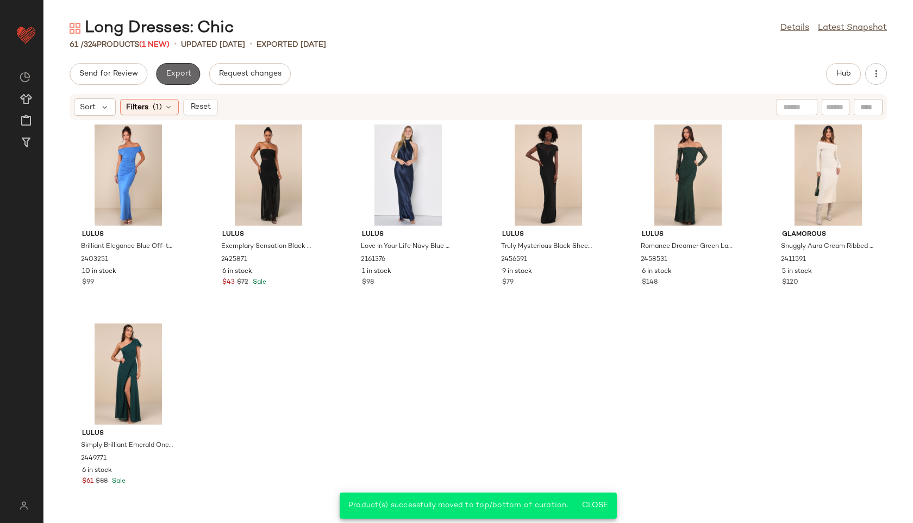
click at [172, 73] on span "Export" at bounding box center [178, 74] width 26 height 9
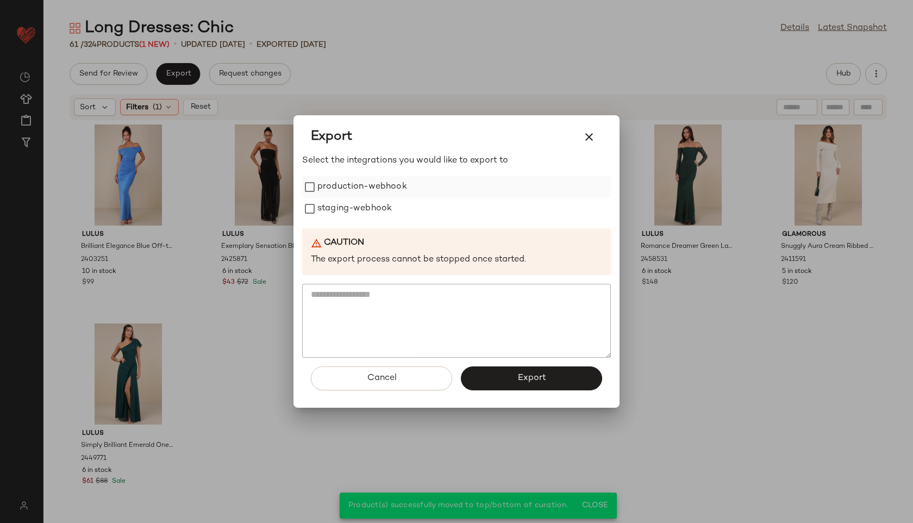
click at [321, 185] on label "production-webhook" at bounding box center [362, 187] width 90 height 22
click at [321, 209] on label "staging-webhook" at bounding box center [354, 209] width 74 height 22
click at [498, 380] on button "Export" at bounding box center [531, 378] width 141 height 24
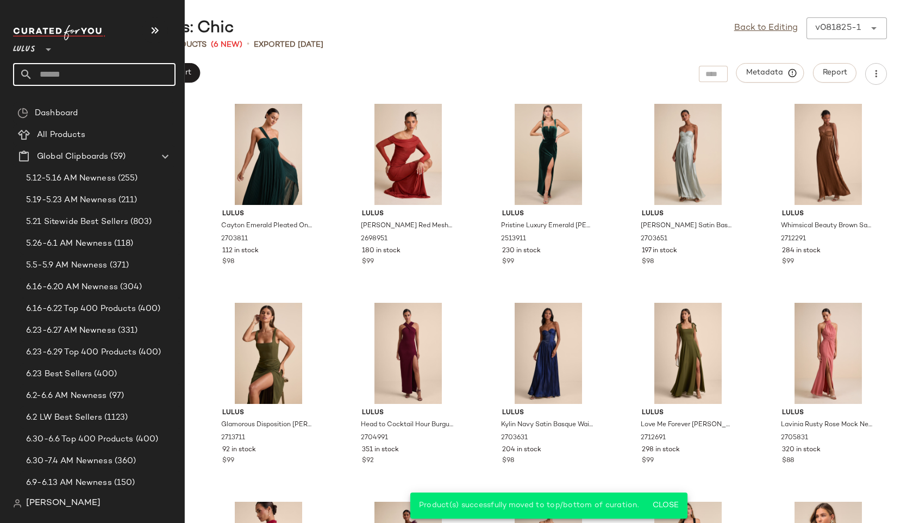
click at [65, 71] on input "text" at bounding box center [104, 74] width 143 height 23
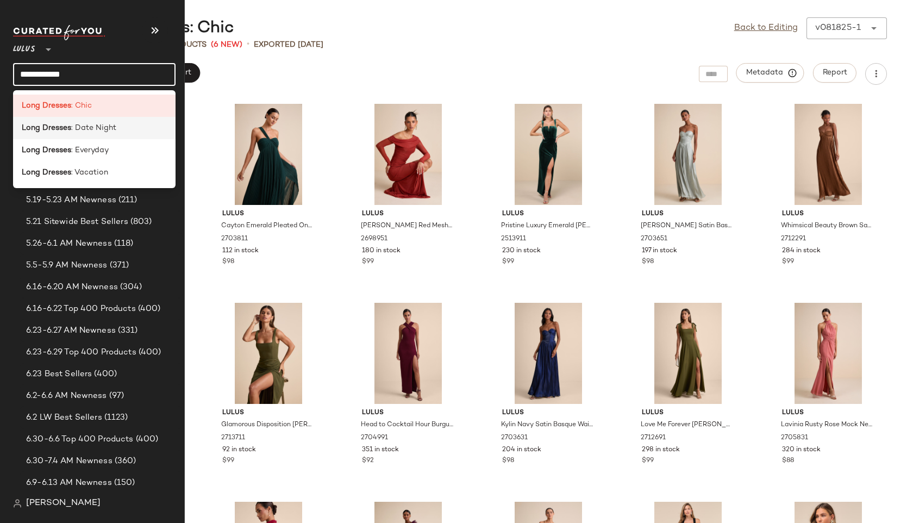
type input "**********"
click at [74, 127] on span ": Date Night" at bounding box center [93, 127] width 45 height 11
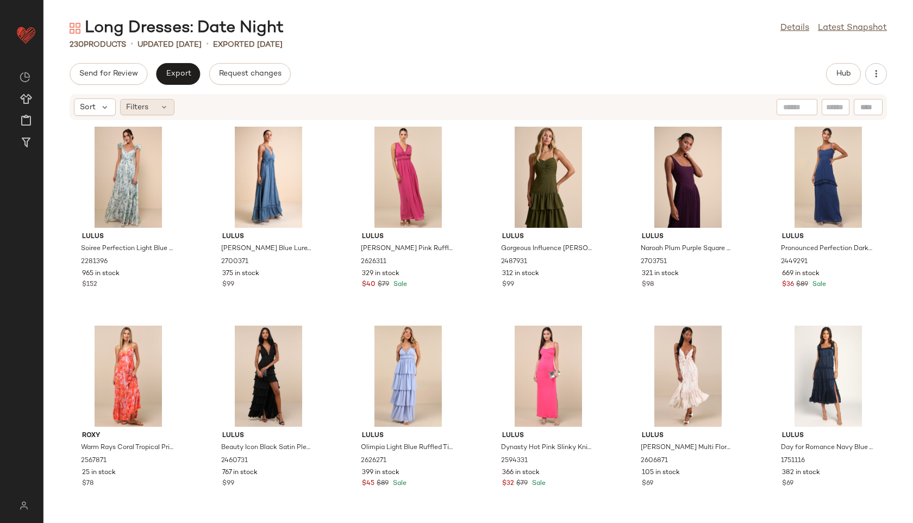
click at [163, 107] on icon at bounding box center [164, 107] width 9 height 9
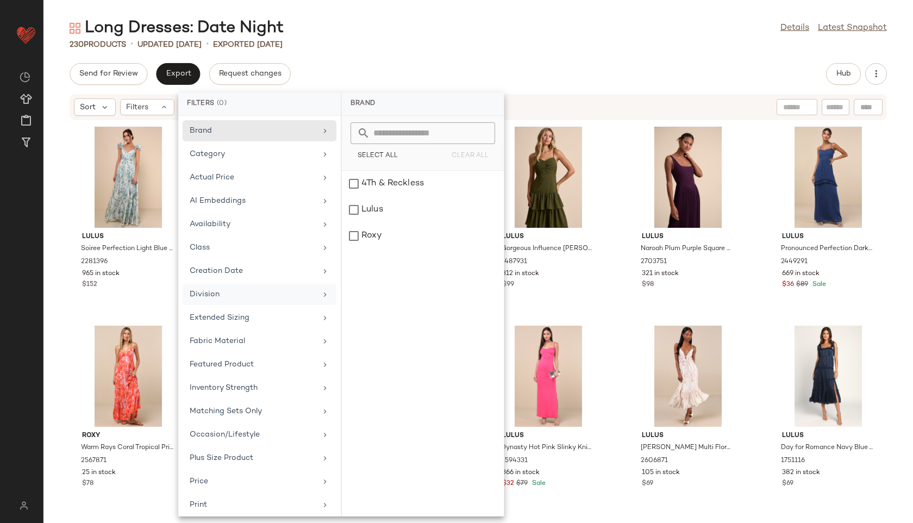
scroll to position [122, 0]
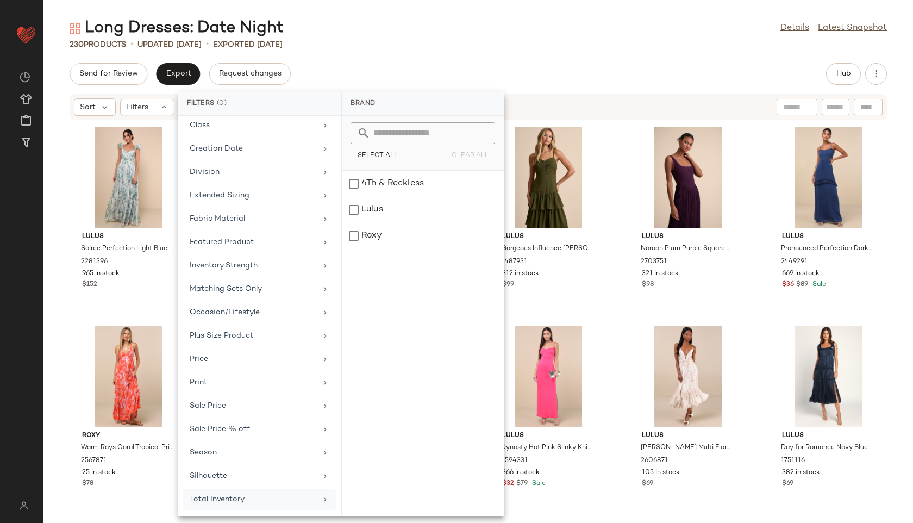
click at [237, 500] on div "Total Inventory" at bounding box center [253, 499] width 127 height 11
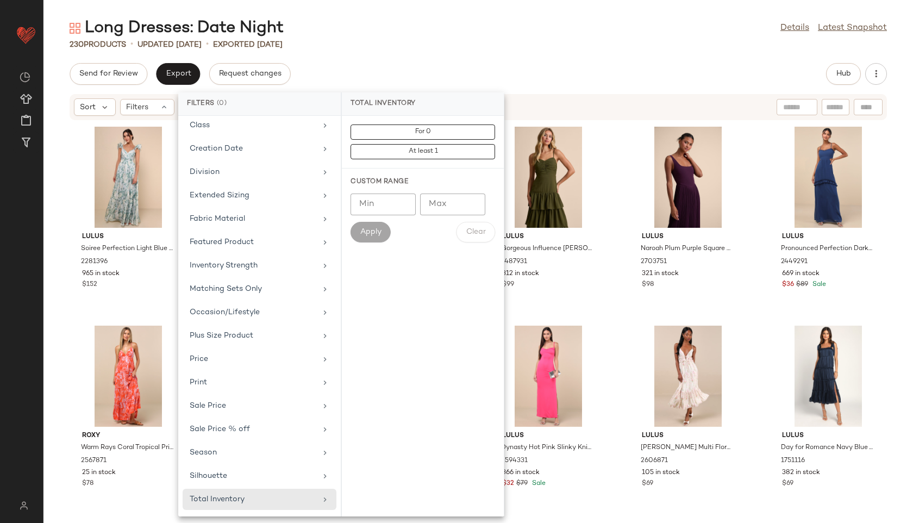
click at [444, 208] on input "Max" at bounding box center [452, 204] width 65 height 22
type input "**"
click at [368, 233] on span "Apply" at bounding box center [371, 232] width 22 height 9
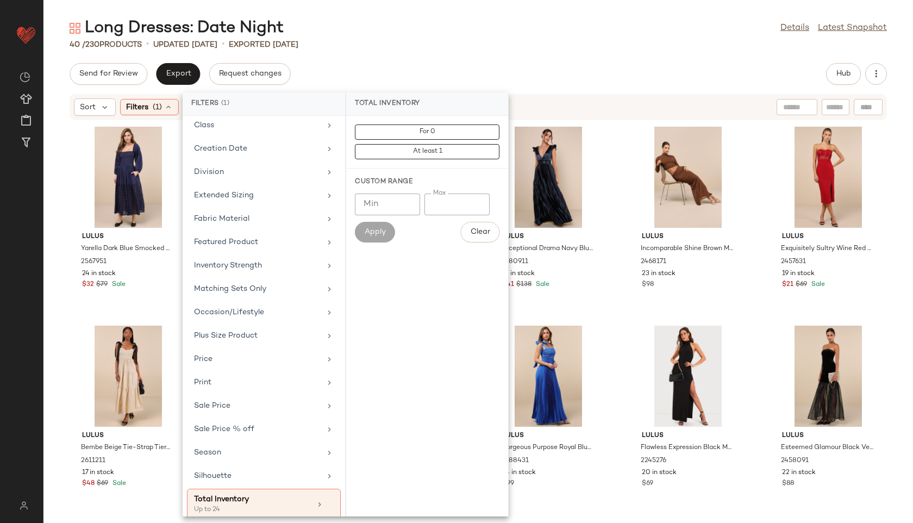
click at [471, 71] on div "Send for Review Export Request changes Hub" at bounding box center [478, 74] width 817 height 22
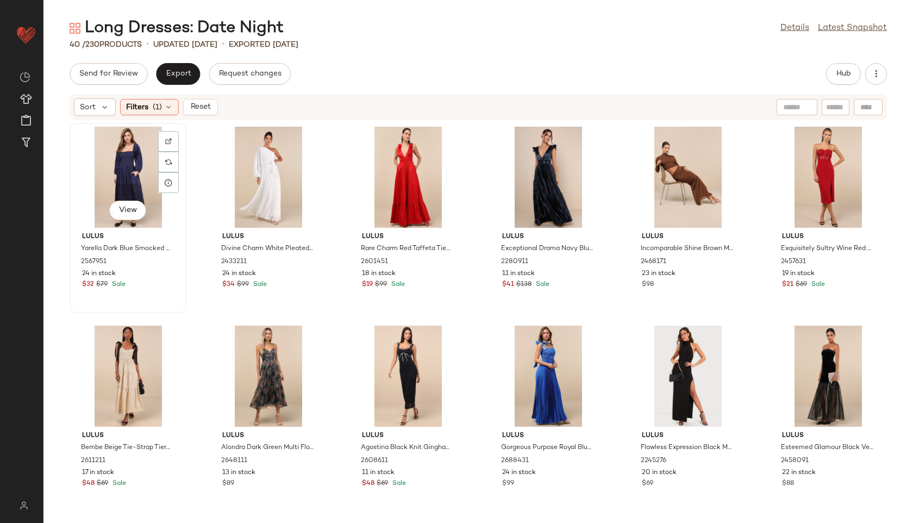
click at [141, 161] on div "View" at bounding box center [128, 177] width 110 height 101
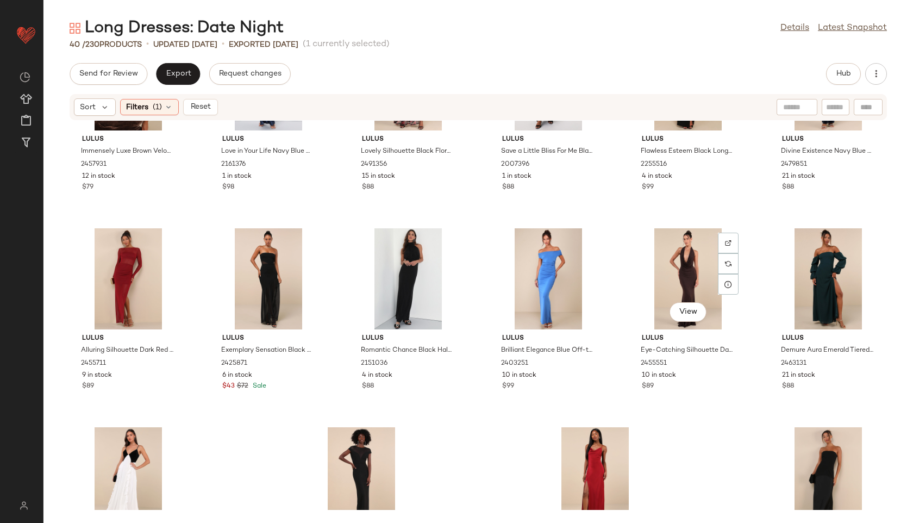
scroll to position [1006, 0]
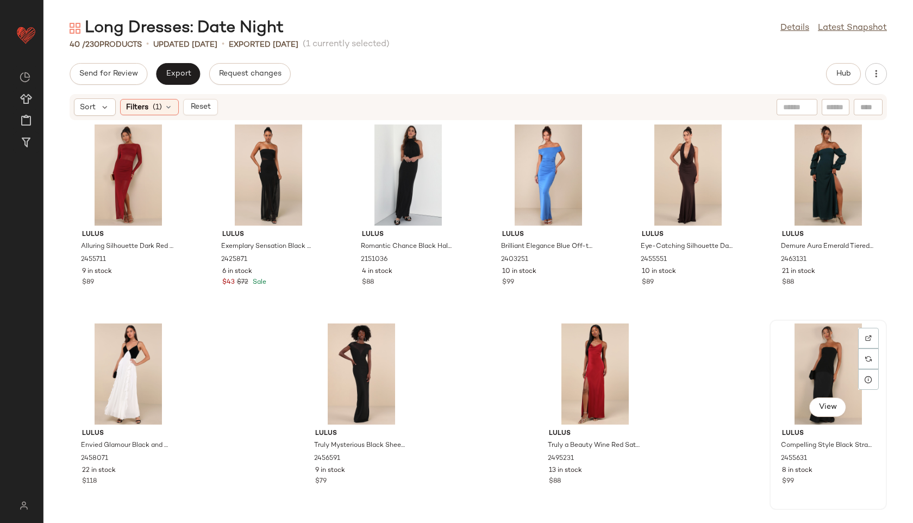
click at [813, 358] on div "View" at bounding box center [828, 373] width 110 height 101
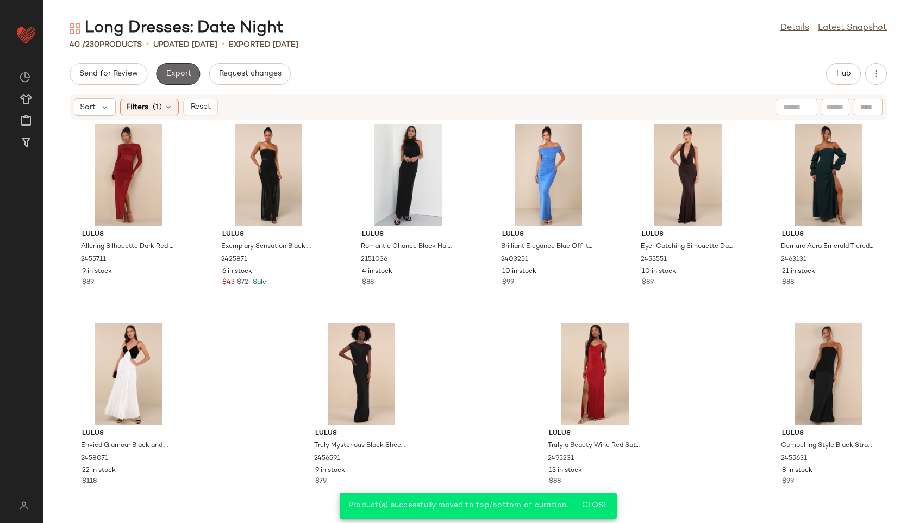
click at [184, 71] on span "Export" at bounding box center [178, 74] width 26 height 9
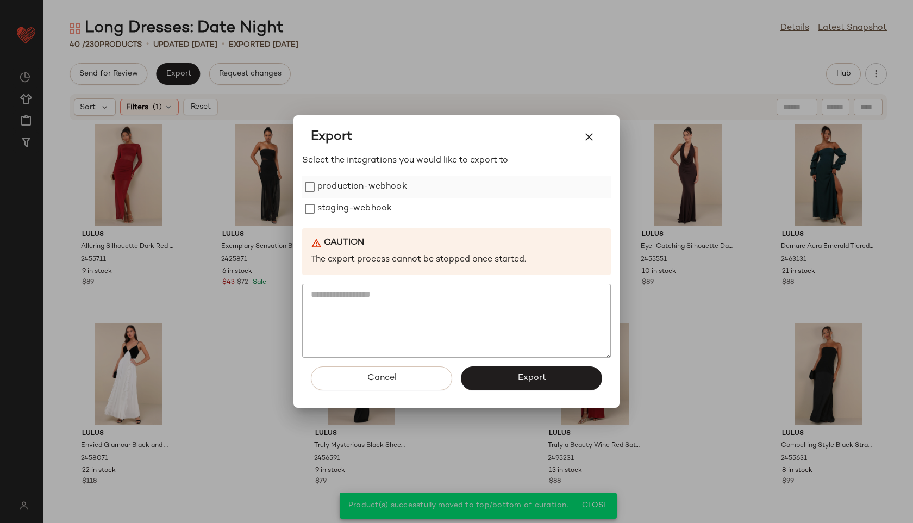
click at [353, 185] on label "production-webhook" at bounding box center [362, 187] width 90 height 22
click at [353, 209] on label "staging-webhook" at bounding box center [354, 209] width 74 height 22
click at [501, 382] on button "Export" at bounding box center [531, 378] width 141 height 24
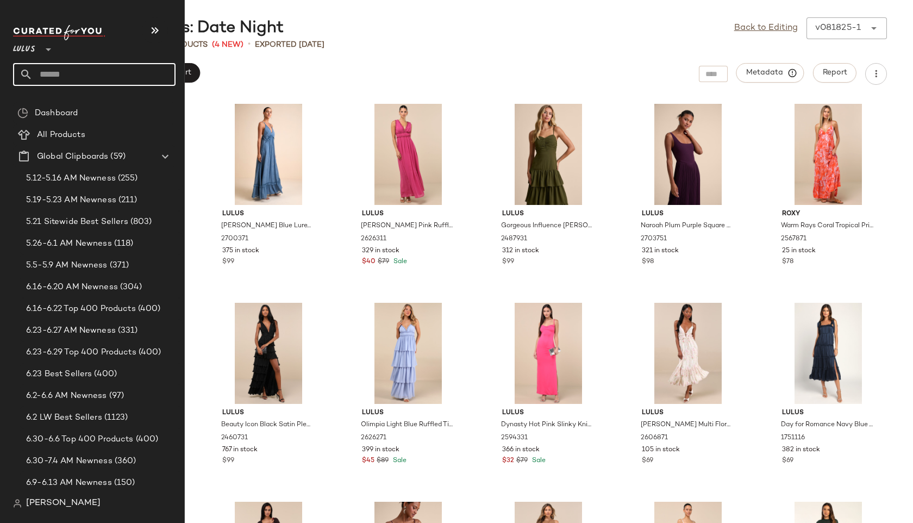
click at [73, 72] on input "text" at bounding box center [104, 74] width 143 height 23
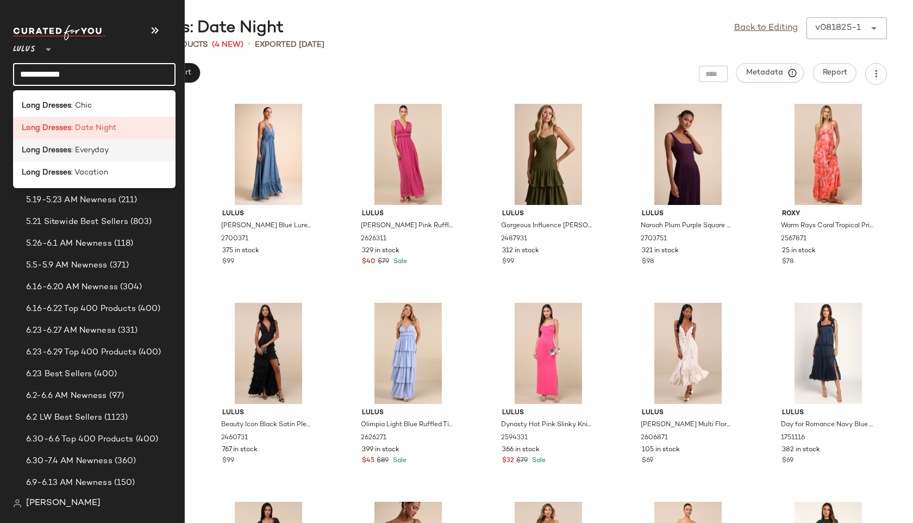
type input "**********"
click at [84, 147] on span ": Everyday" at bounding box center [90, 150] width 38 height 11
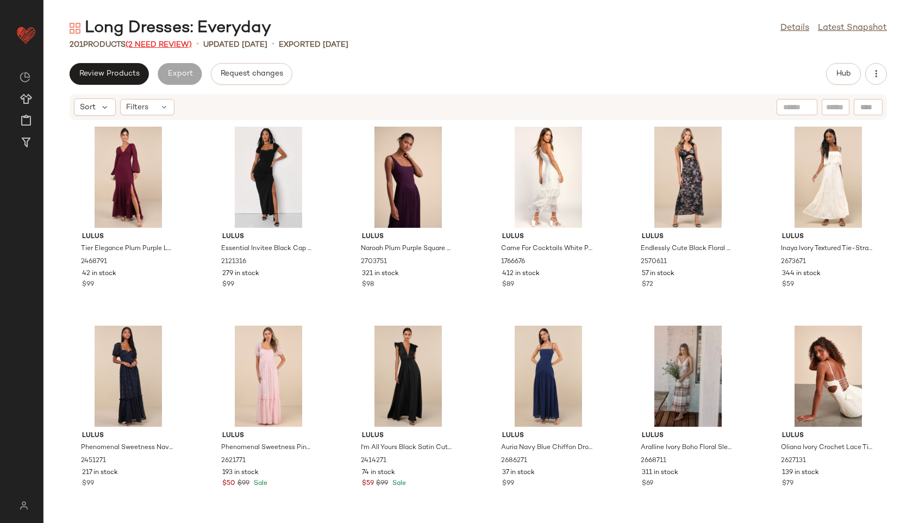
click at [173, 42] on span "(2 Need Review)" at bounding box center [159, 45] width 66 height 8
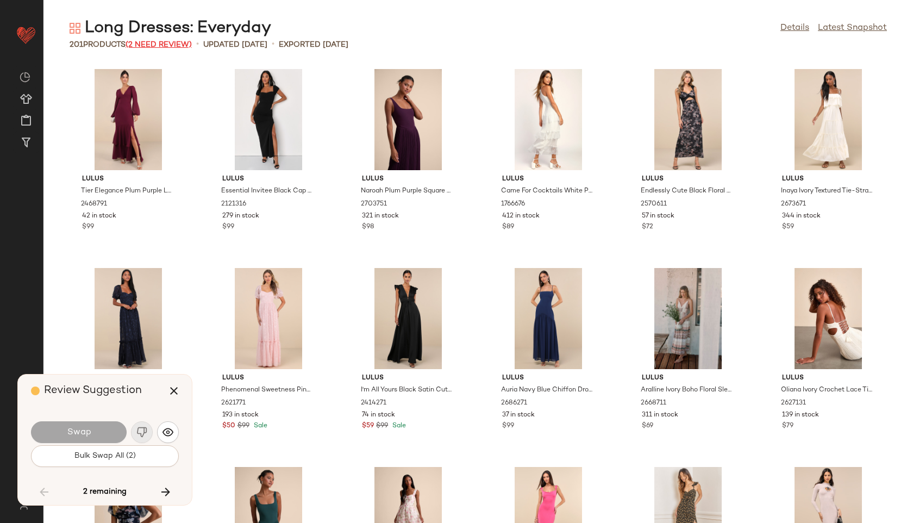
scroll to position [5371, 0]
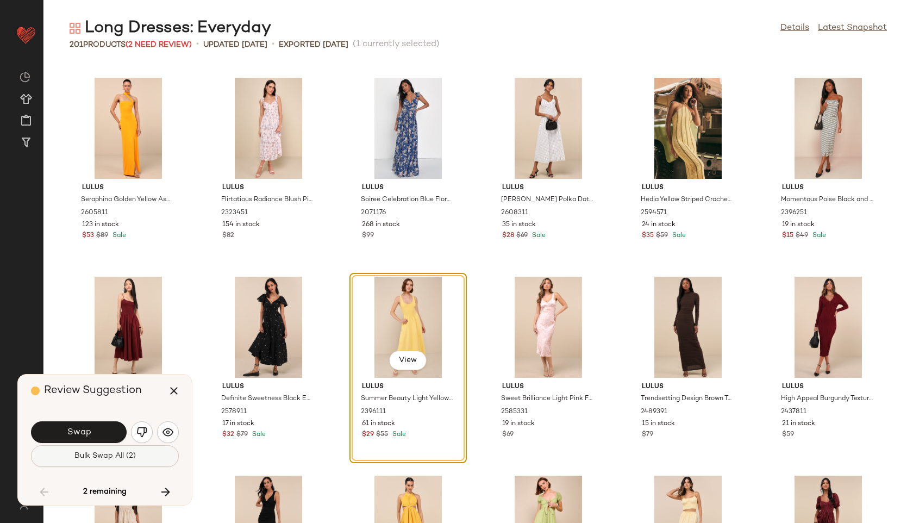
click at [132, 458] on span "Bulk Swap All (2)" at bounding box center [105, 456] width 62 height 9
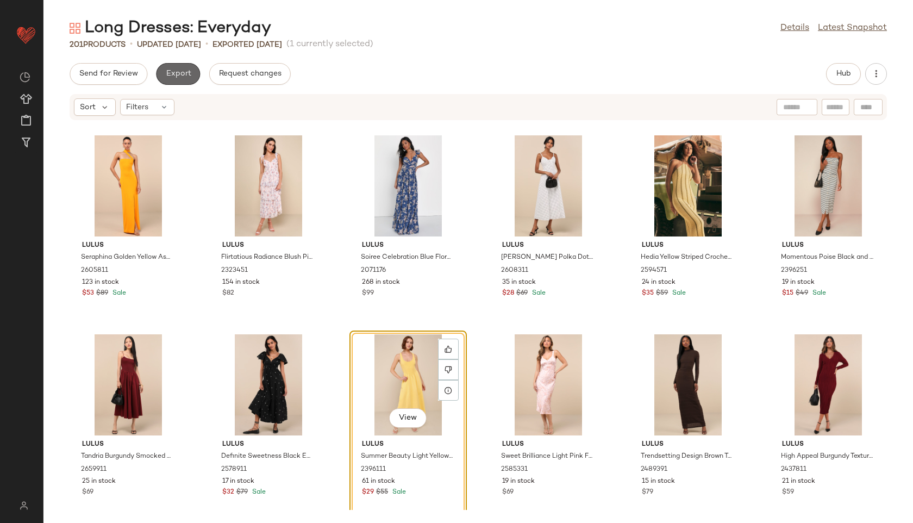
click at [186, 71] on span "Export" at bounding box center [178, 74] width 26 height 9
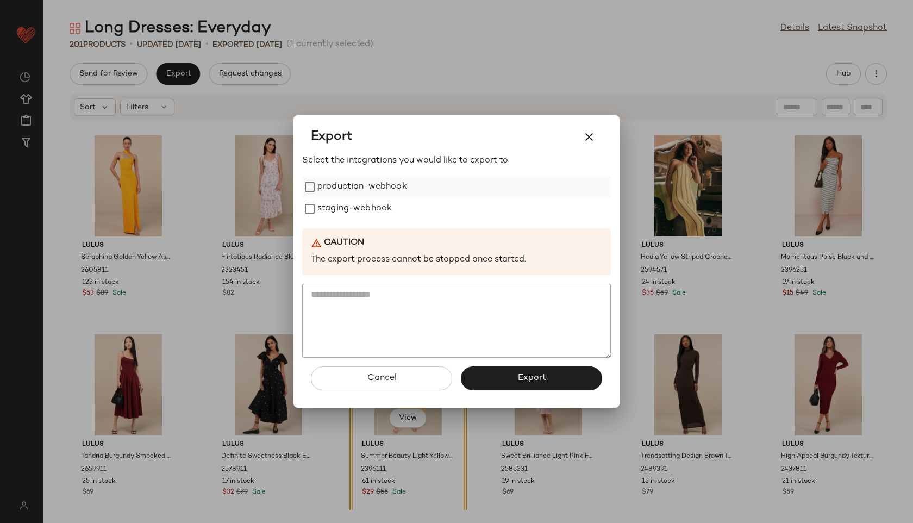
click at [320, 189] on label "production-webhook" at bounding box center [362, 187] width 90 height 22
click at [320, 207] on label "staging-webhook" at bounding box center [354, 209] width 74 height 22
click at [494, 374] on button "Export" at bounding box center [531, 378] width 141 height 24
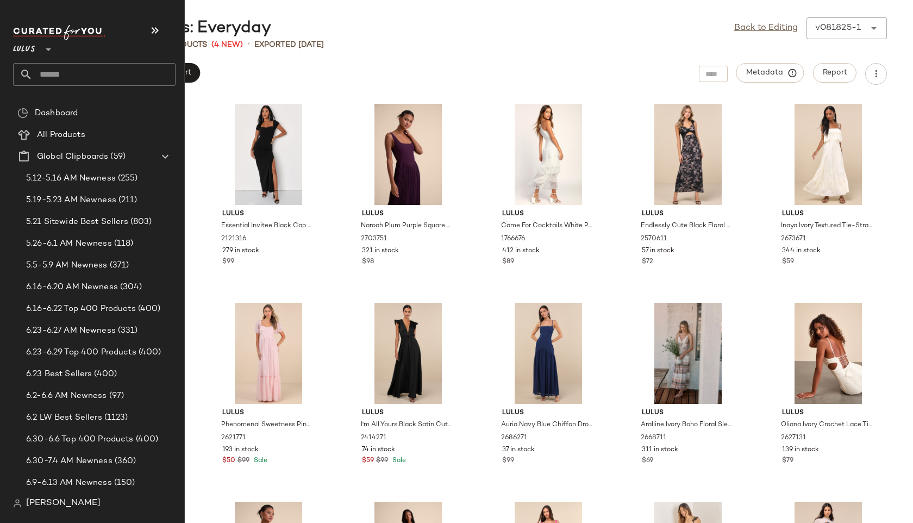
click at [63, 73] on input "text" at bounding box center [104, 74] width 143 height 23
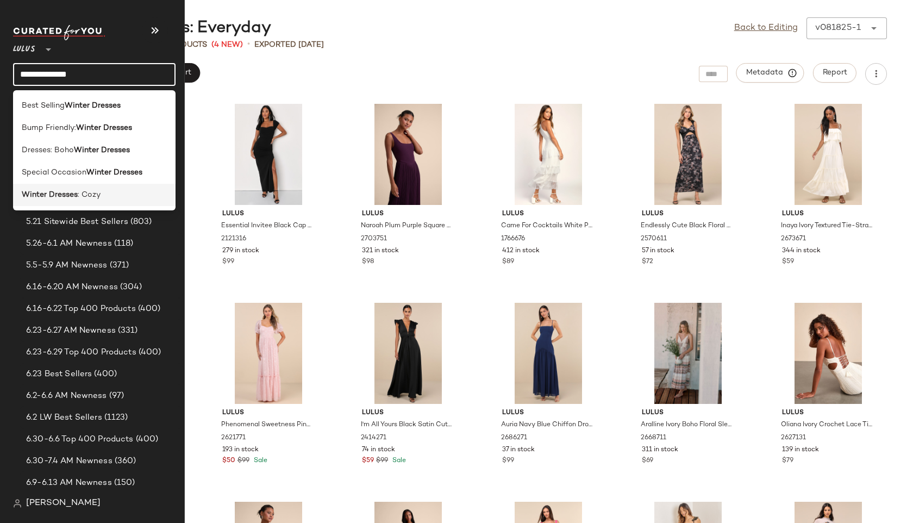
type input "**********"
click at [84, 192] on span ": Cozy" at bounding box center [89, 194] width 23 height 11
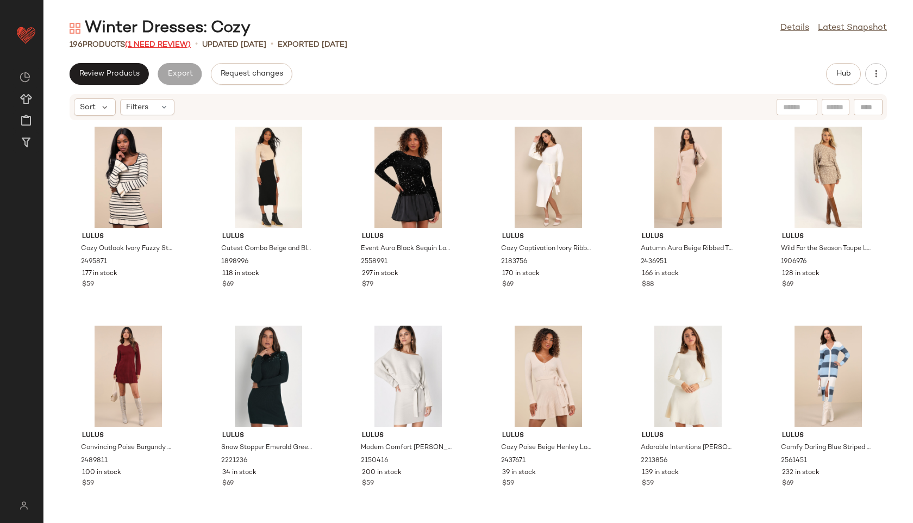
click at [167, 42] on span "(1 Need Review)" at bounding box center [158, 45] width 66 height 8
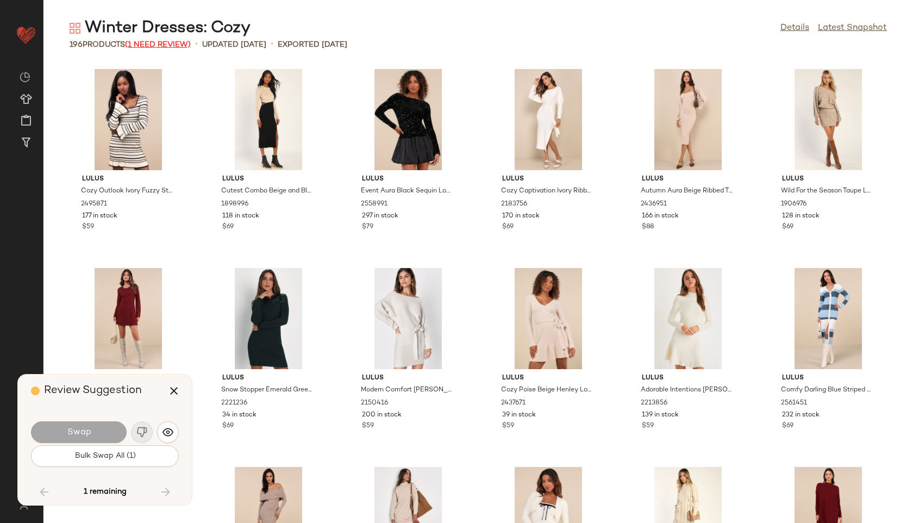
scroll to position [5172, 0]
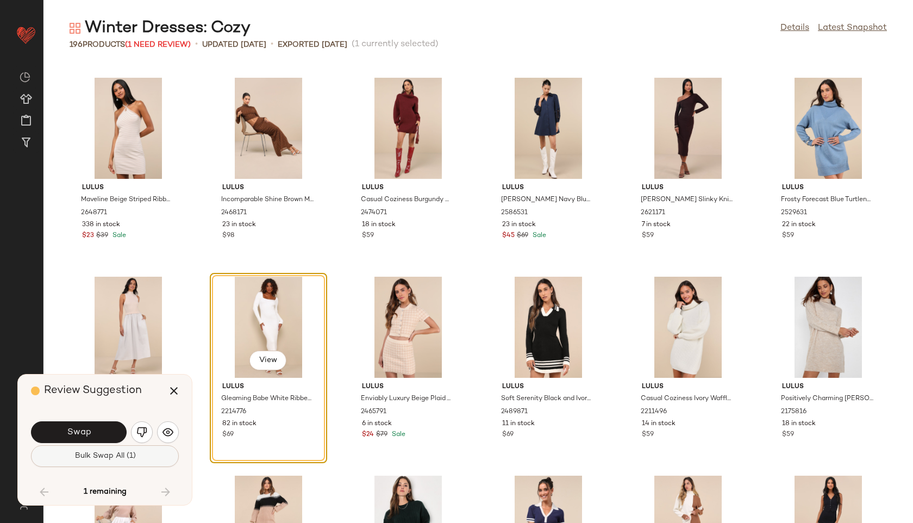
click at [134, 454] on span "Bulk Swap All (1)" at bounding box center [104, 456] width 61 height 9
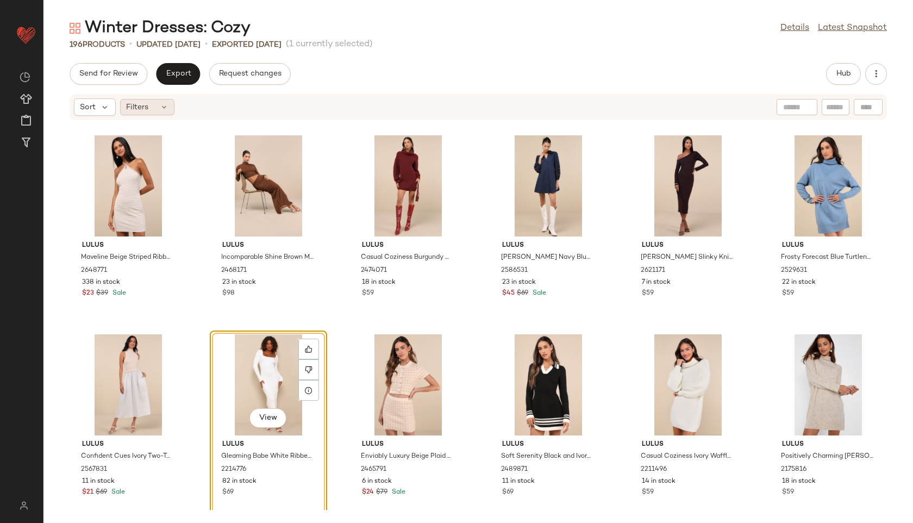
click at [160, 103] on icon at bounding box center [164, 107] width 9 height 9
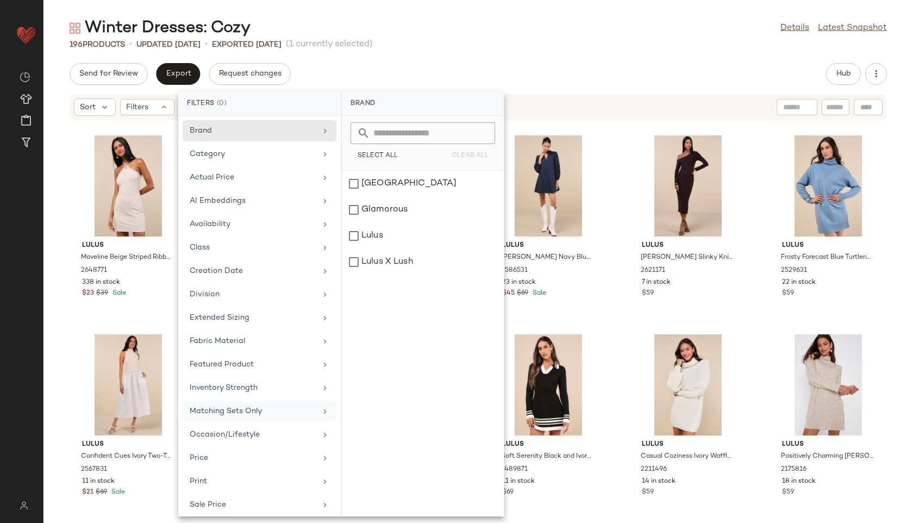
scroll to position [99, 0]
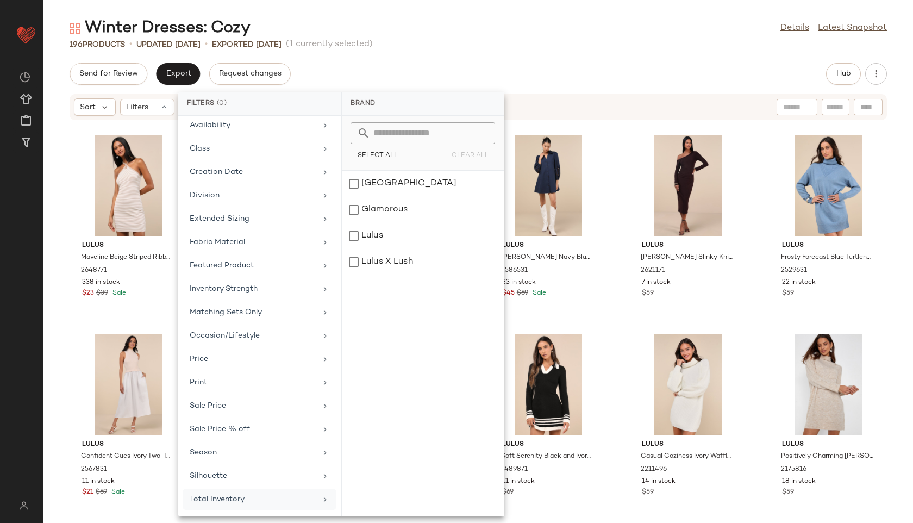
click at [230, 498] on div "Total Inventory" at bounding box center [253, 499] width 127 height 11
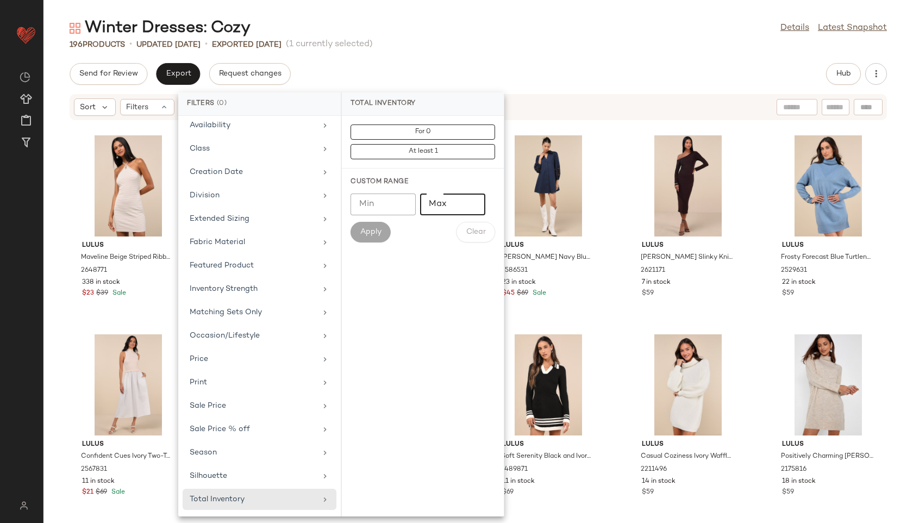
click at [447, 209] on input "Max" at bounding box center [452, 204] width 65 height 22
type input "**"
click at [376, 232] on span "Apply" at bounding box center [371, 232] width 22 height 9
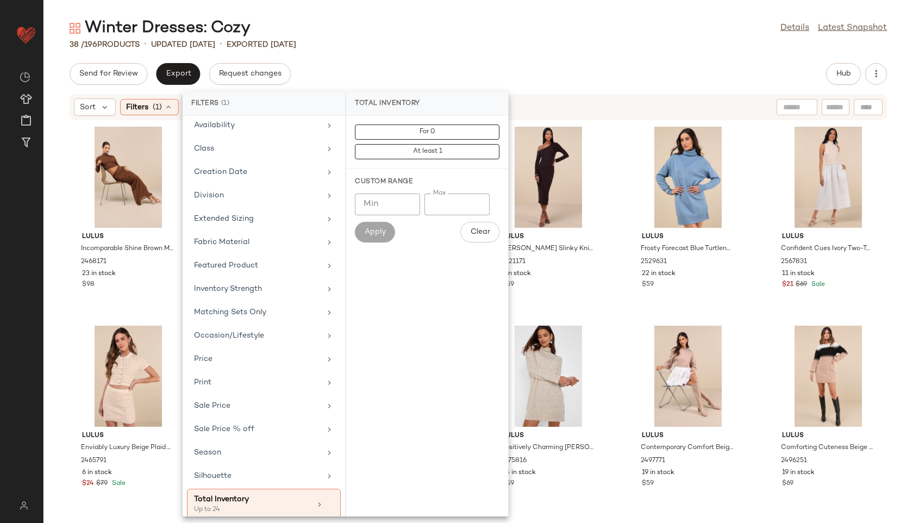
click at [485, 48] on div "38 / 196 Products • updated [DATE] • Exported [DATE]" at bounding box center [478, 44] width 870 height 11
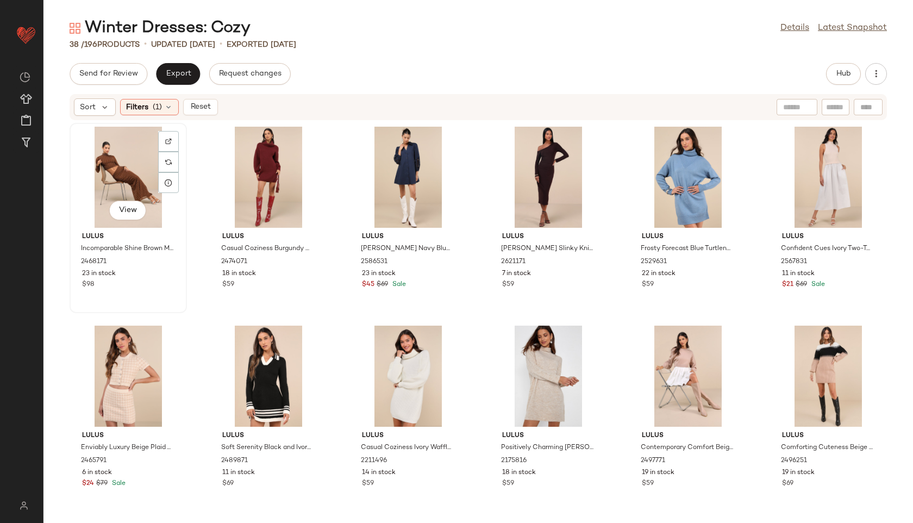
click at [127, 164] on div "View" at bounding box center [128, 177] width 110 height 101
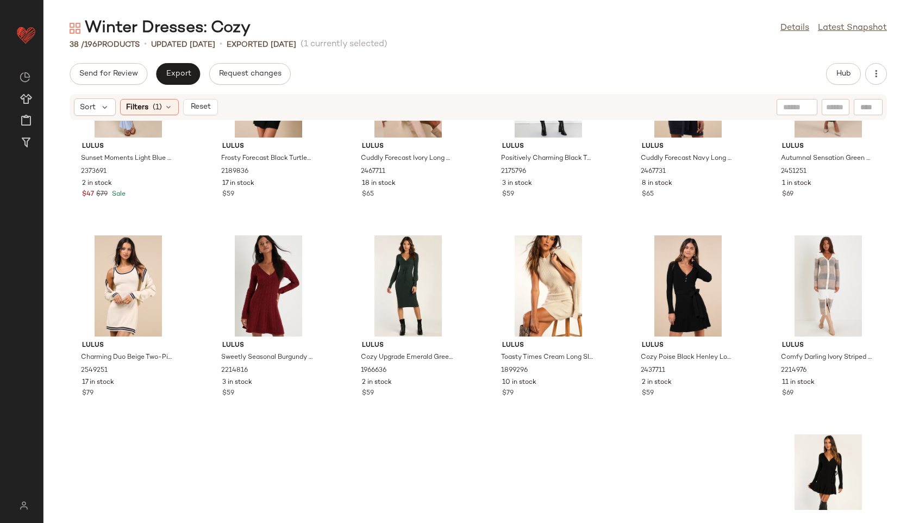
scroll to position [1006, 0]
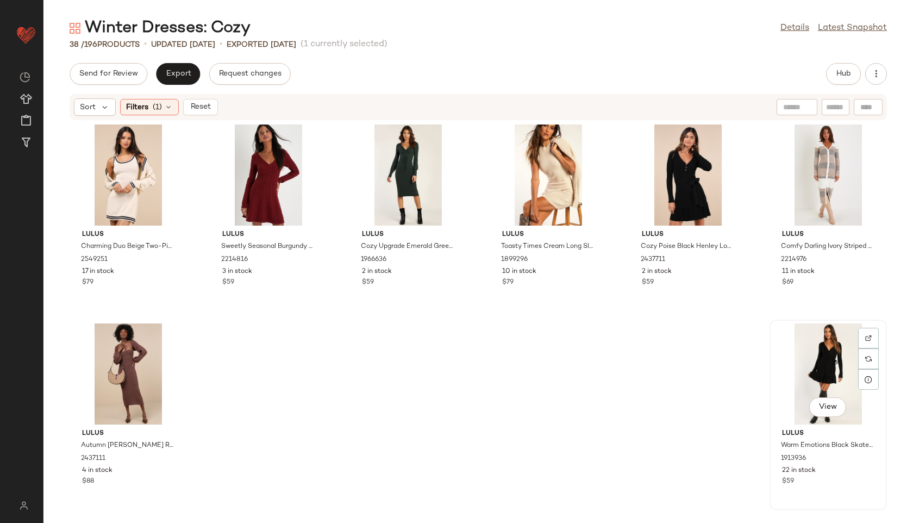
click at [806, 380] on div "View" at bounding box center [828, 373] width 110 height 101
click at [186, 70] on span "Export" at bounding box center [178, 74] width 26 height 9
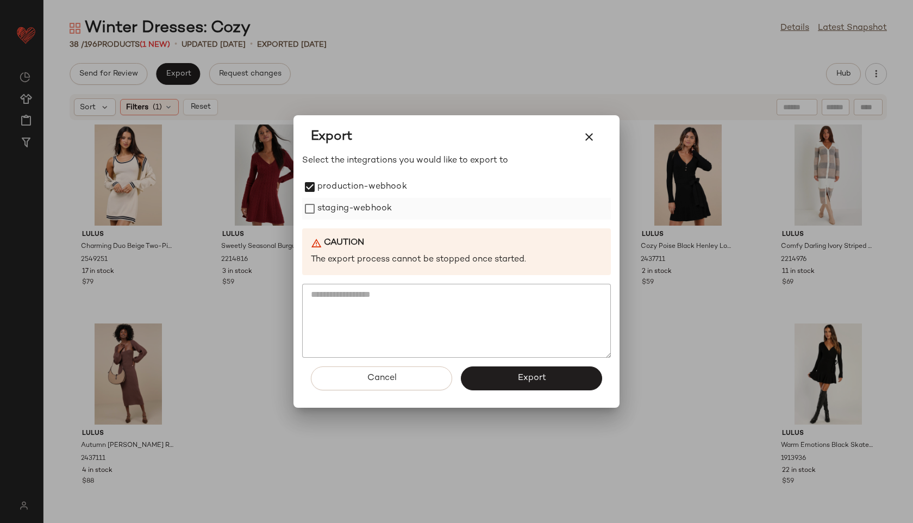
click at [322, 209] on label "staging-webhook" at bounding box center [354, 209] width 74 height 22
click at [540, 382] on span "Export" at bounding box center [531, 378] width 29 height 10
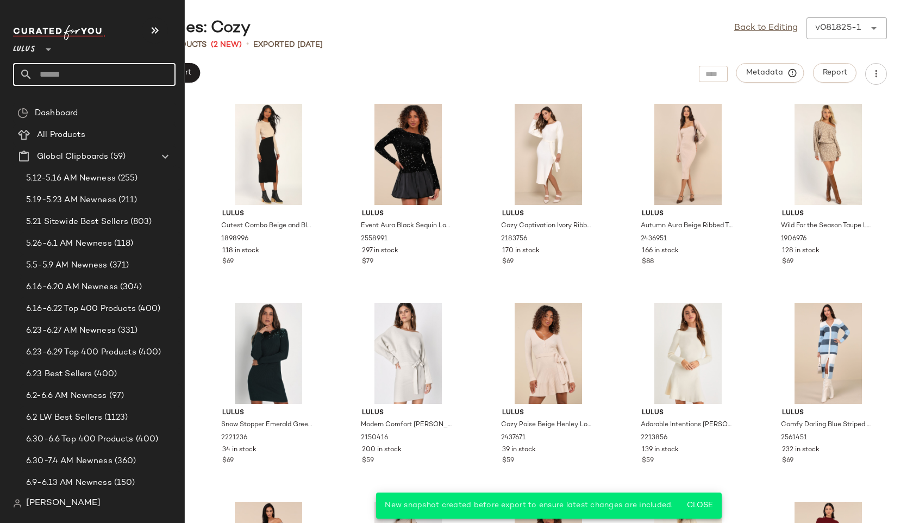
click at [46, 76] on input "text" at bounding box center [104, 74] width 143 height 23
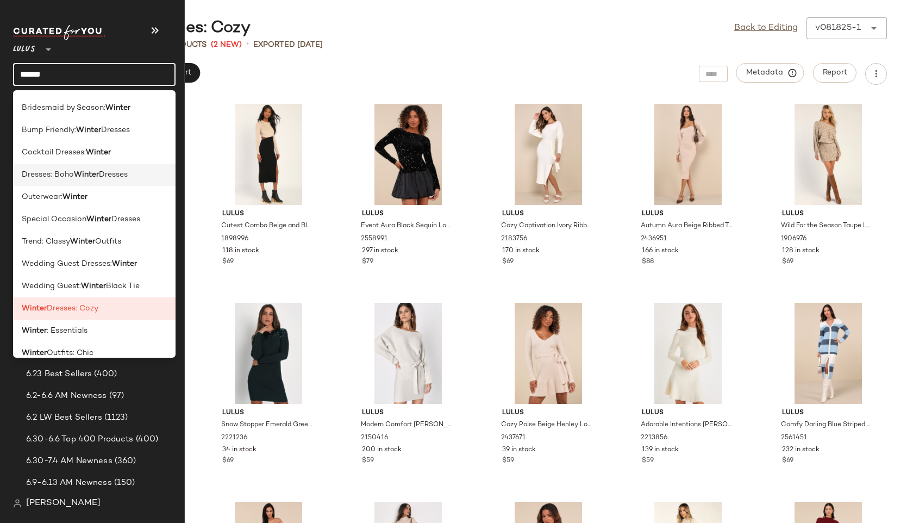
scroll to position [120, 0]
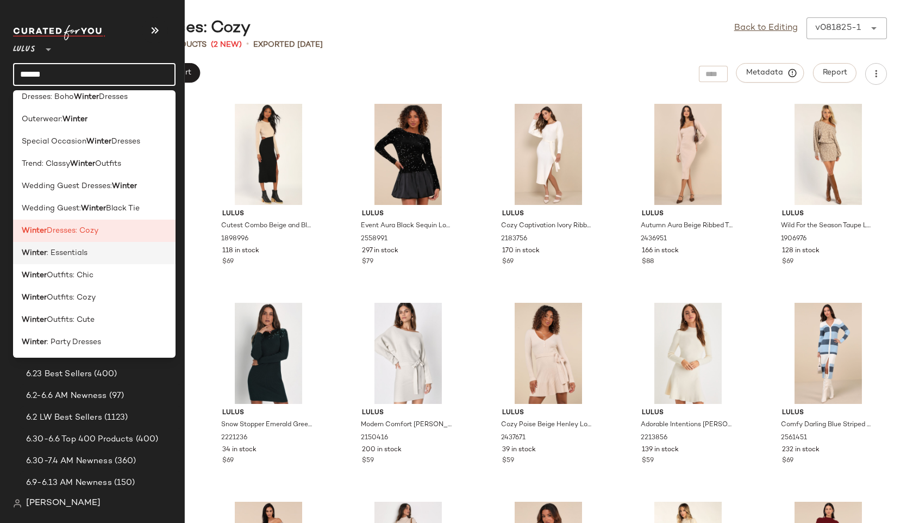
type input "******"
click at [63, 250] on span ": Essentials" at bounding box center [67, 252] width 41 height 11
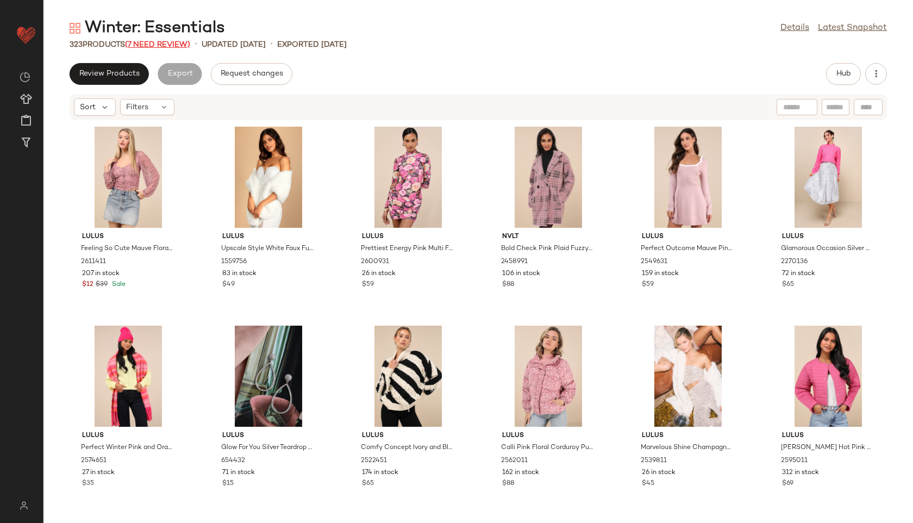
click at [167, 41] on span "(7 Need Review)" at bounding box center [157, 45] width 65 height 8
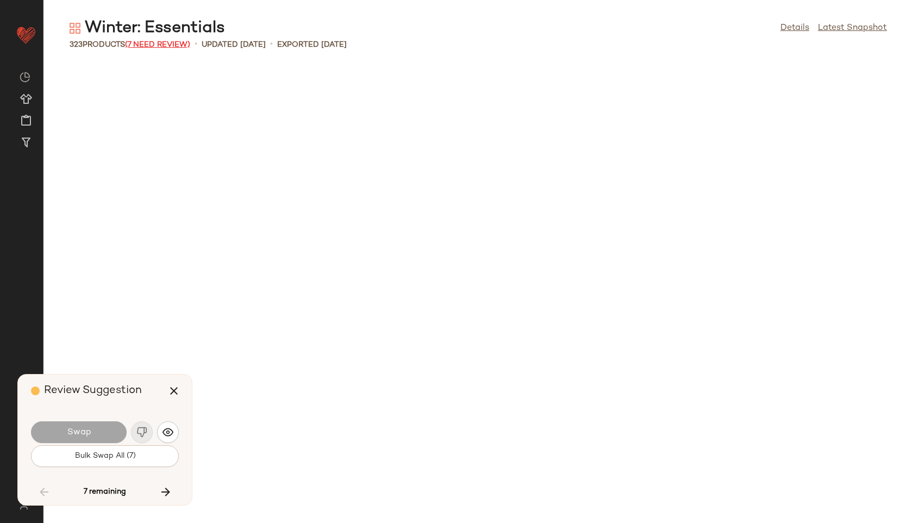
scroll to position [7758, 0]
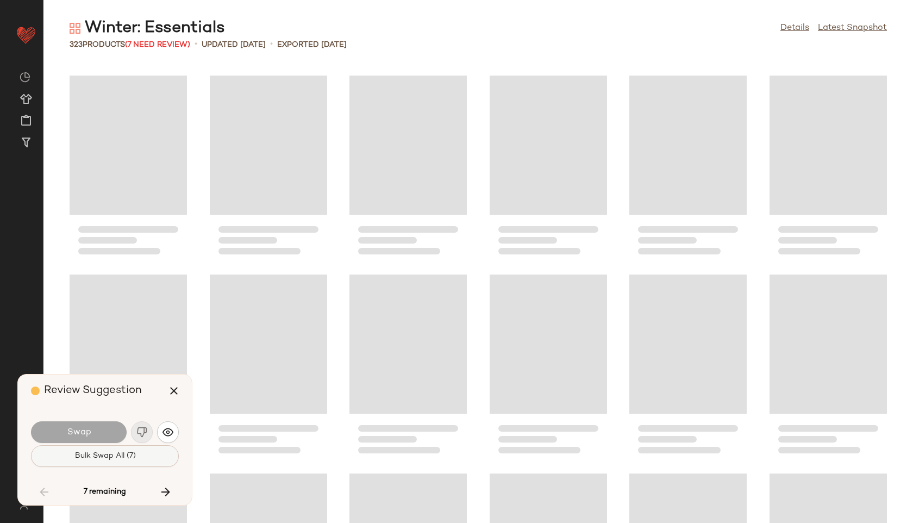
click at [117, 454] on span "Bulk Swap All (7)" at bounding box center [104, 456] width 61 height 9
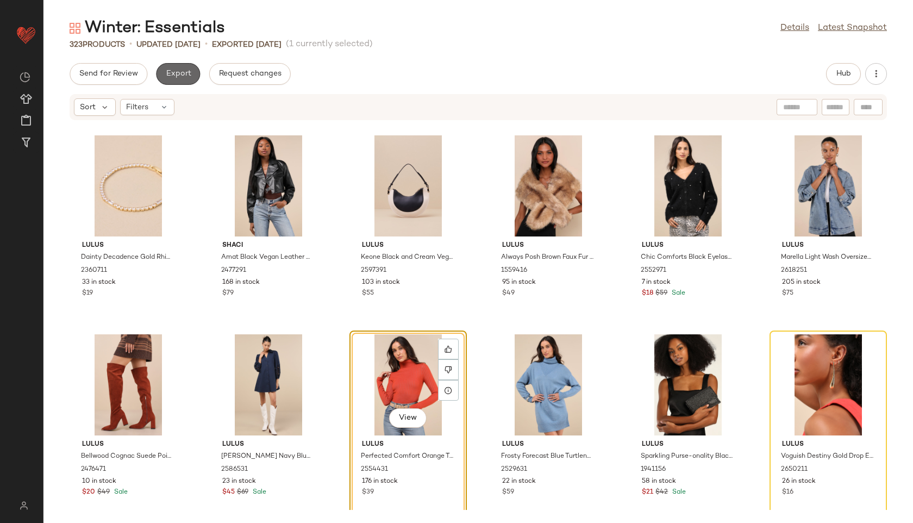
click at [188, 72] on span "Export" at bounding box center [178, 74] width 26 height 9
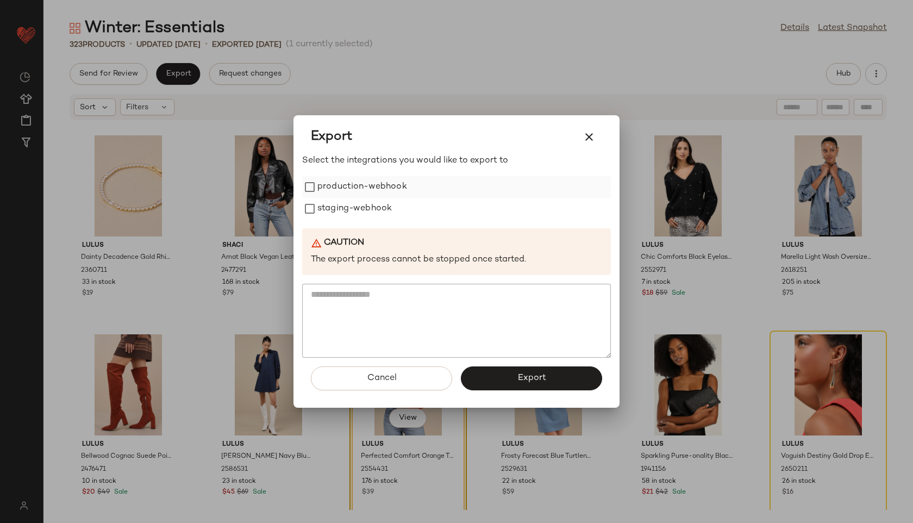
click at [360, 188] on label "production-webhook" at bounding box center [362, 187] width 90 height 22
click at [359, 209] on label "staging-webhook" at bounding box center [354, 209] width 74 height 22
click at [505, 379] on button "Export" at bounding box center [531, 378] width 141 height 24
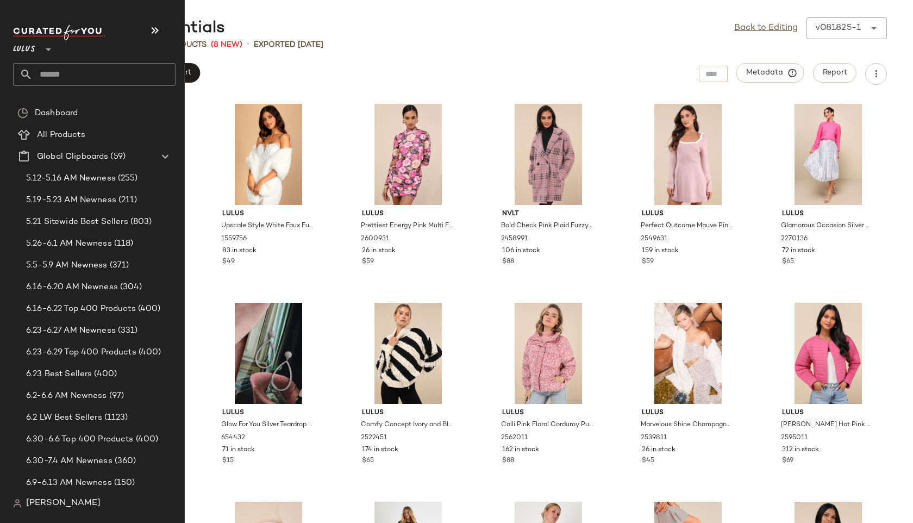
click at [54, 73] on input "text" at bounding box center [104, 74] width 143 height 23
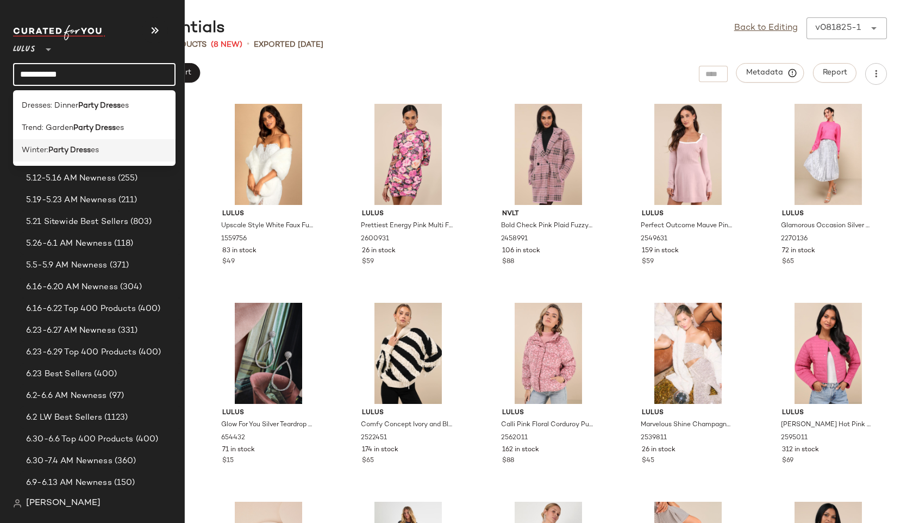
type input "**********"
click at [60, 149] on b "Party Dress" at bounding box center [69, 150] width 42 height 11
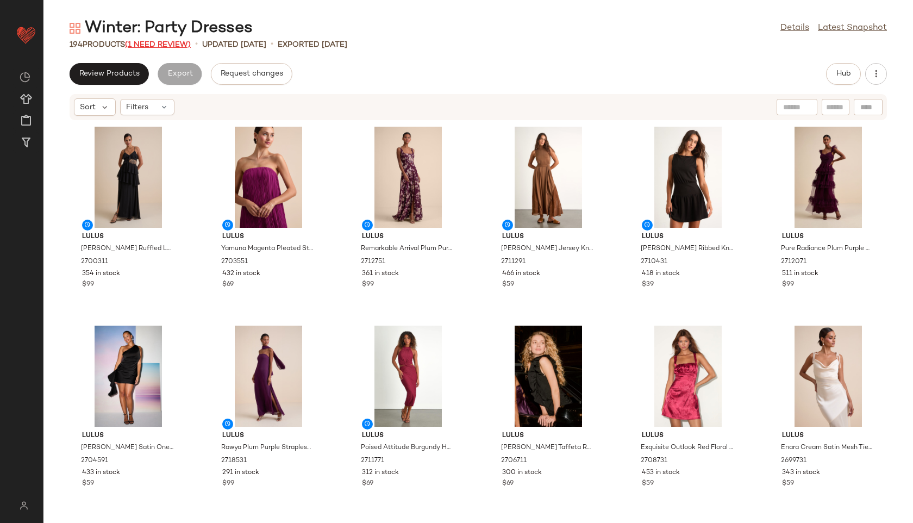
click at [157, 44] on span "(1 Need Review)" at bounding box center [158, 45] width 66 height 8
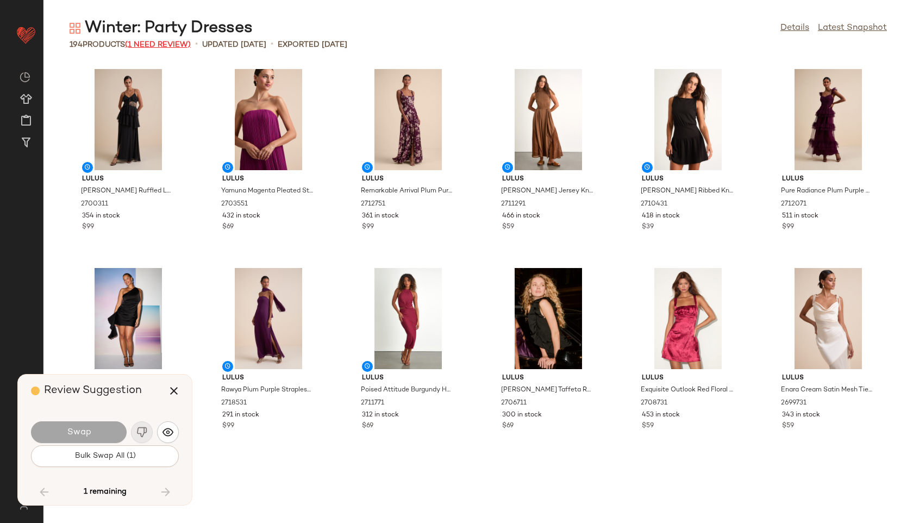
scroll to position [5172, 0]
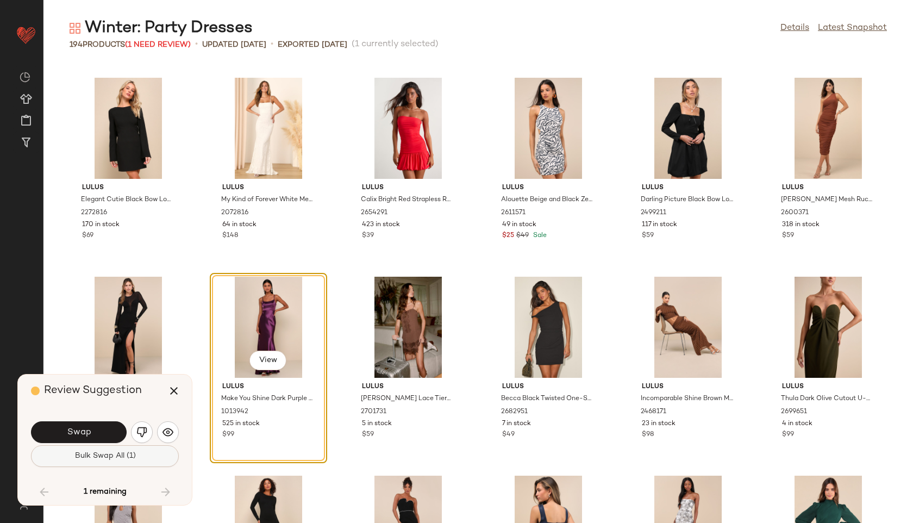
click at [88, 459] on span "Bulk Swap All (1)" at bounding box center [104, 456] width 61 height 9
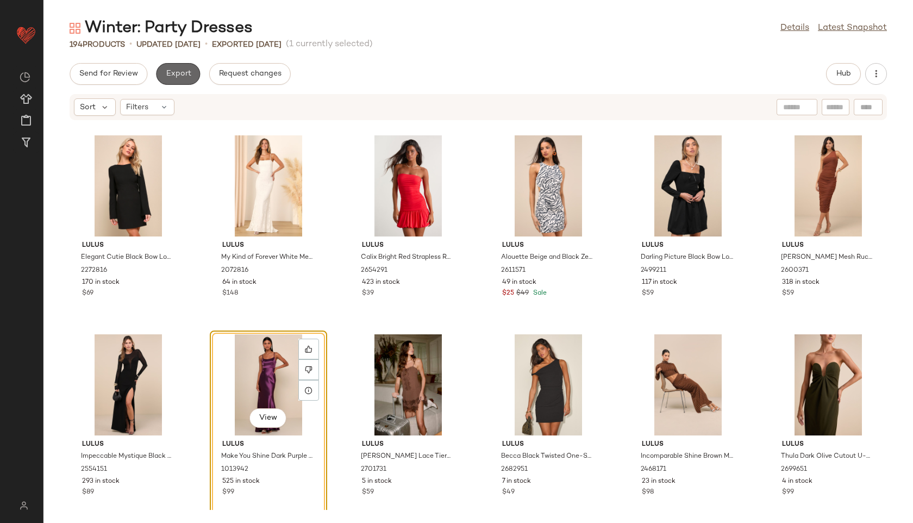
click at [183, 77] on span "Export" at bounding box center [178, 74] width 26 height 9
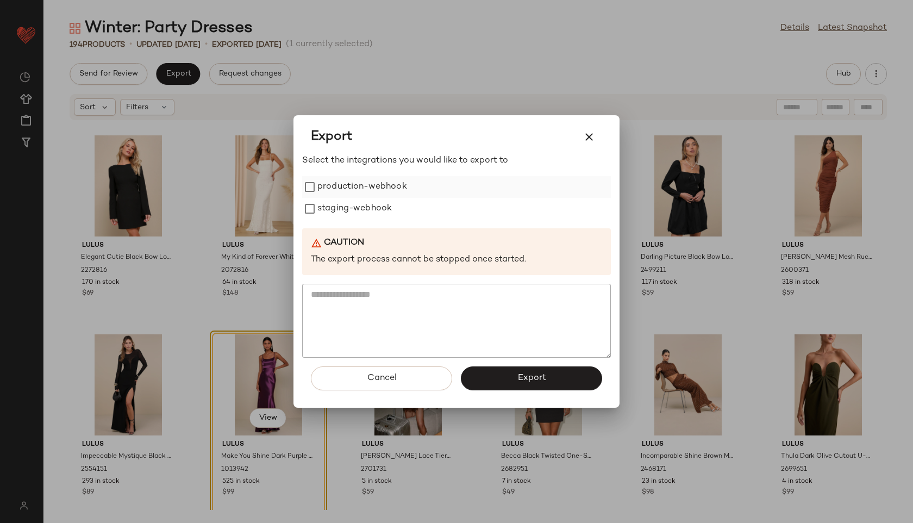
click at [376, 188] on label "production-webhook" at bounding box center [362, 187] width 90 height 22
click at [376, 211] on label "staging-webhook" at bounding box center [354, 209] width 74 height 22
click at [530, 384] on button "Export" at bounding box center [531, 378] width 141 height 24
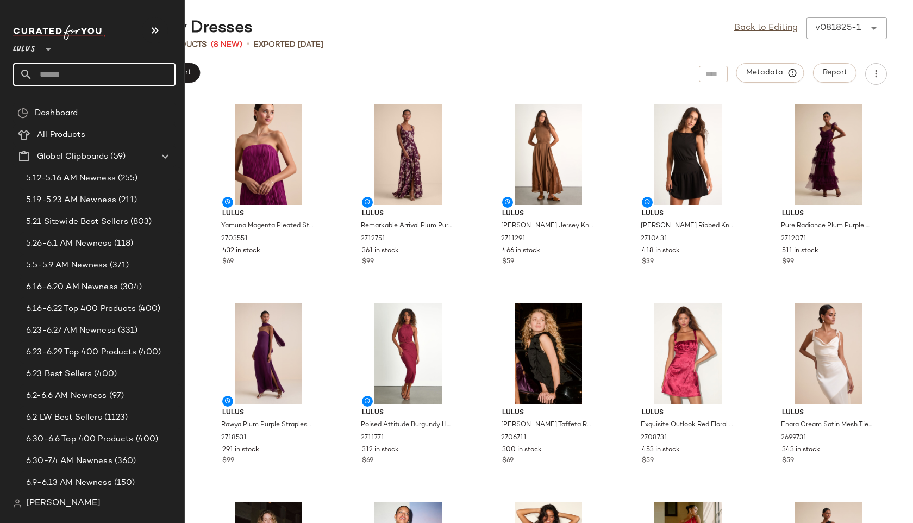
click at [63, 77] on input "text" at bounding box center [104, 74] width 143 height 23
type input "**********"
click at [40, 102] on b "Fall Trend" at bounding box center [39, 105] width 34 height 11
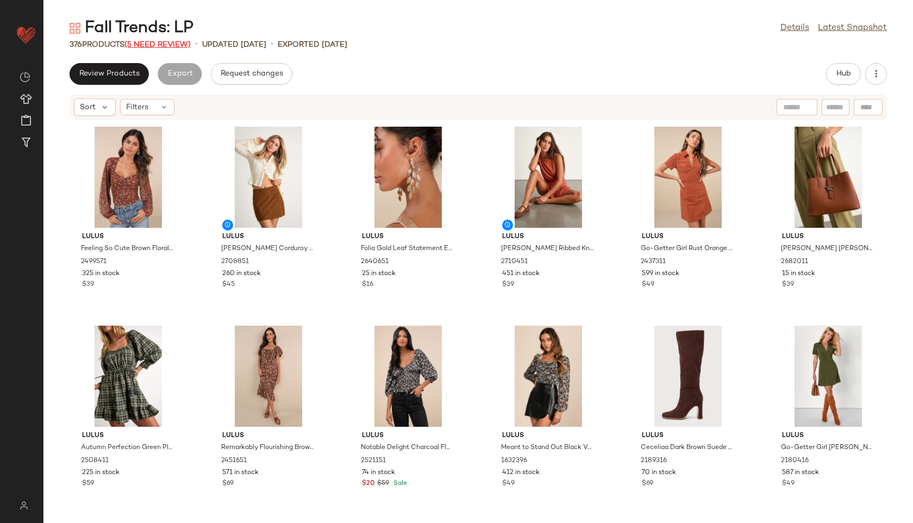
click at [157, 45] on span "(5 Need Review)" at bounding box center [157, 45] width 66 height 8
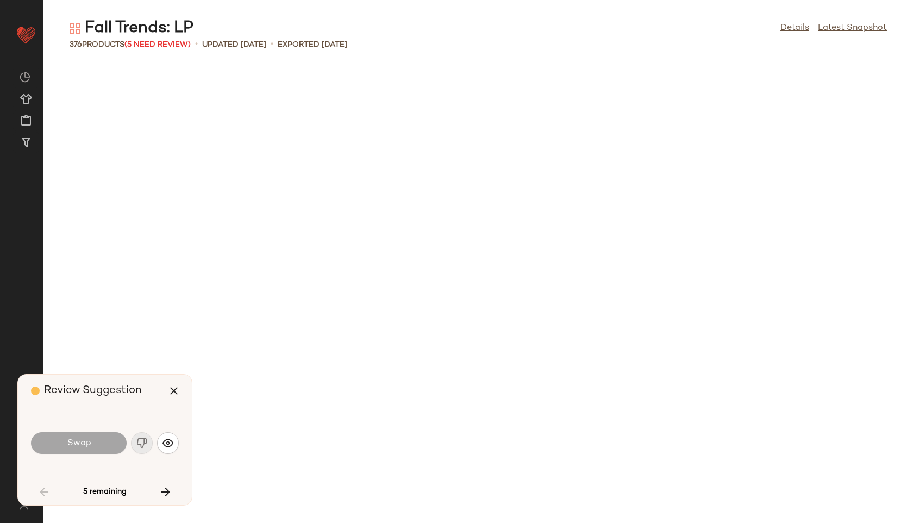
scroll to position [995, 0]
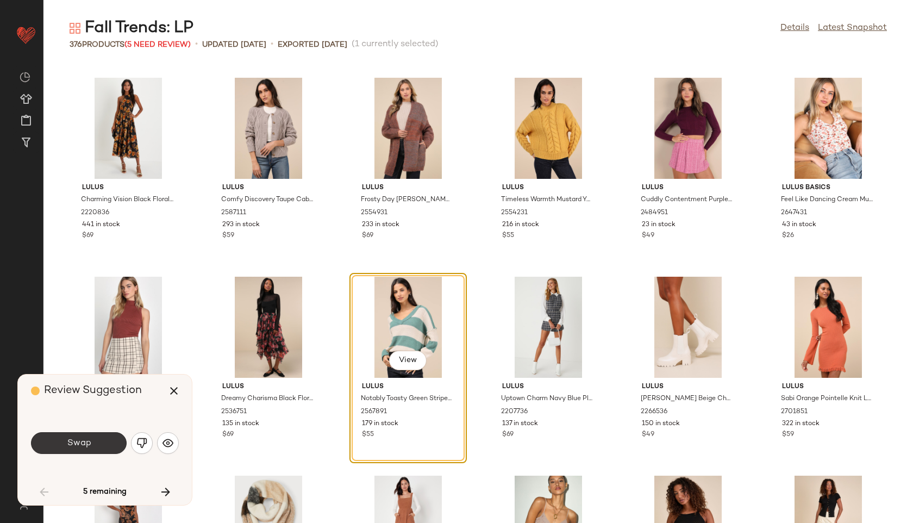
click at [86, 441] on span "Swap" at bounding box center [78, 443] width 24 height 10
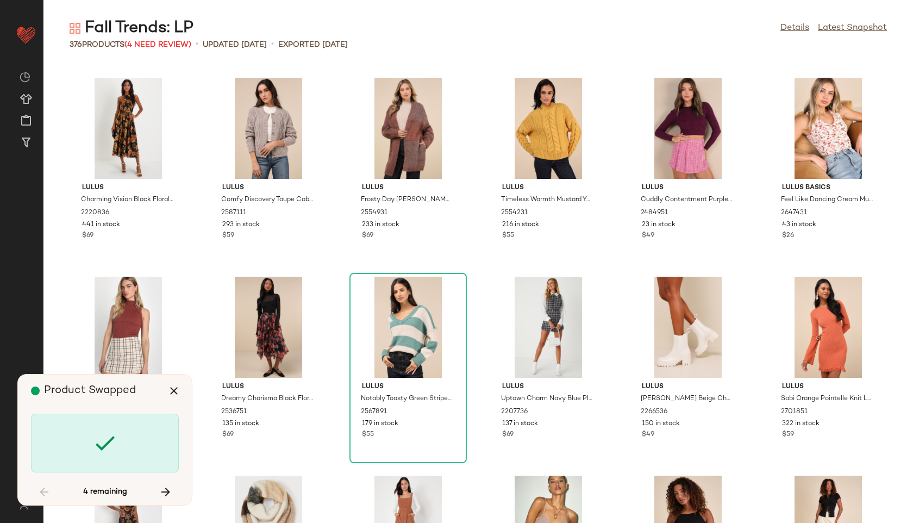
scroll to position [7559, 0]
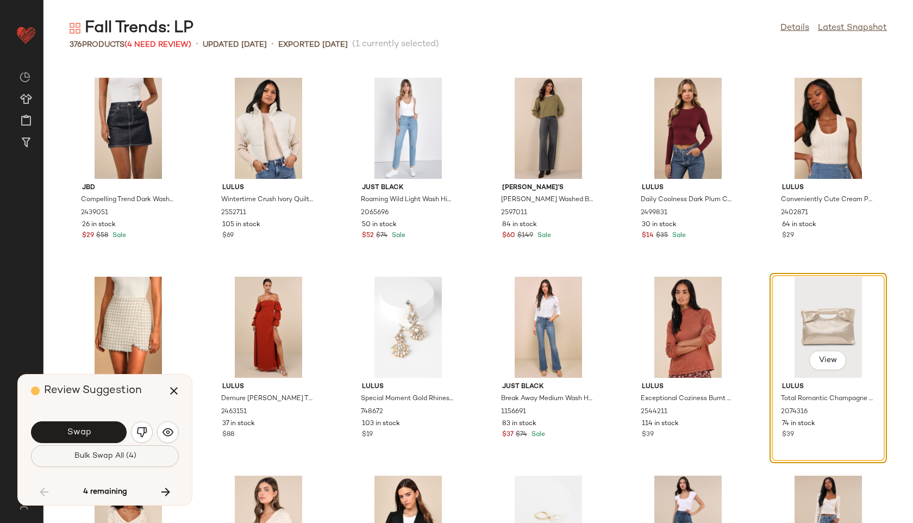
click at [107, 457] on span "Bulk Swap All (4)" at bounding box center [104, 456] width 63 height 9
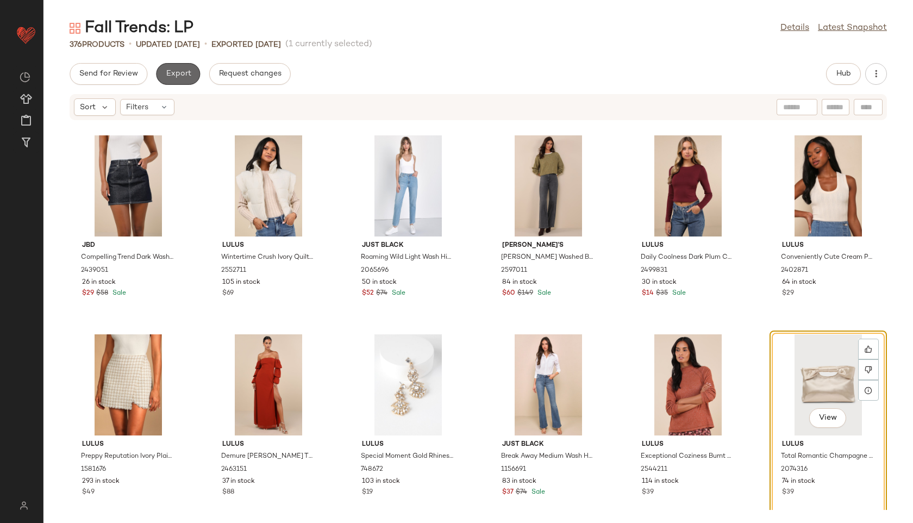
click at [192, 72] on button "Export" at bounding box center [178, 74] width 44 height 22
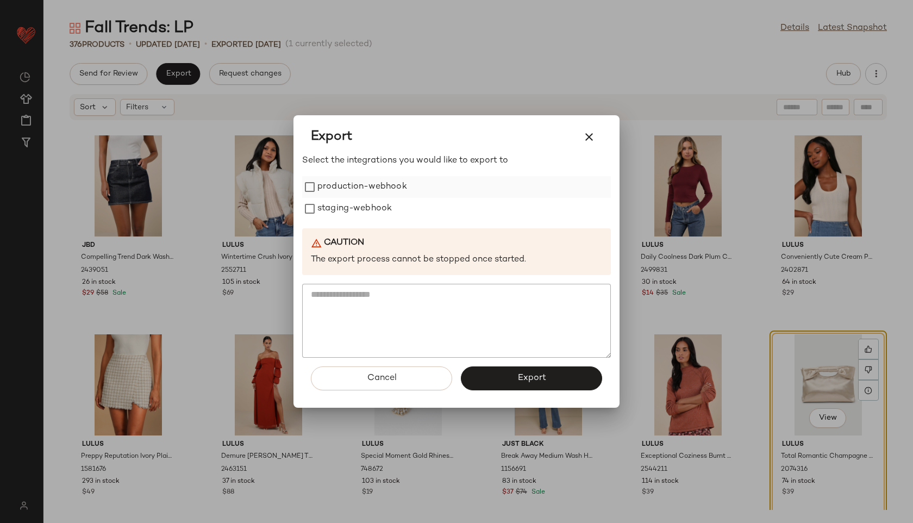
click at [333, 183] on label "production-webhook" at bounding box center [362, 187] width 90 height 22
click at [335, 210] on label "staging-webhook" at bounding box center [354, 209] width 74 height 22
click at [491, 369] on button "Export" at bounding box center [531, 378] width 141 height 24
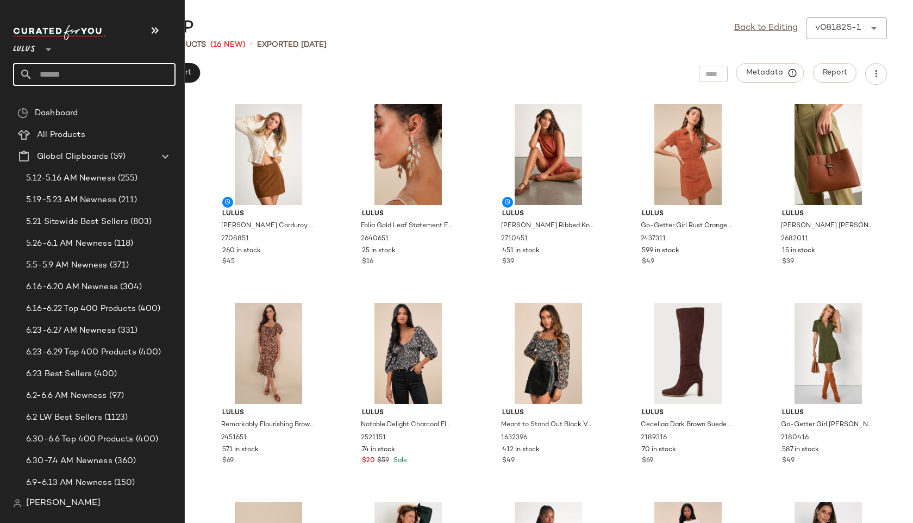
click at [58, 75] on input "text" at bounding box center [104, 74] width 143 height 23
click at [54, 68] on input "text" at bounding box center [104, 74] width 143 height 23
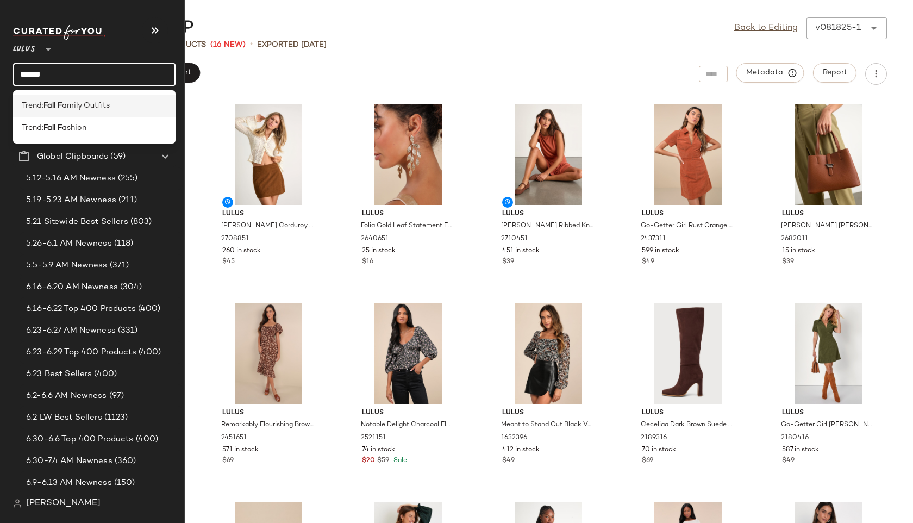
type input "******"
click at [51, 110] on b "Fall F" at bounding box center [52, 105] width 18 height 11
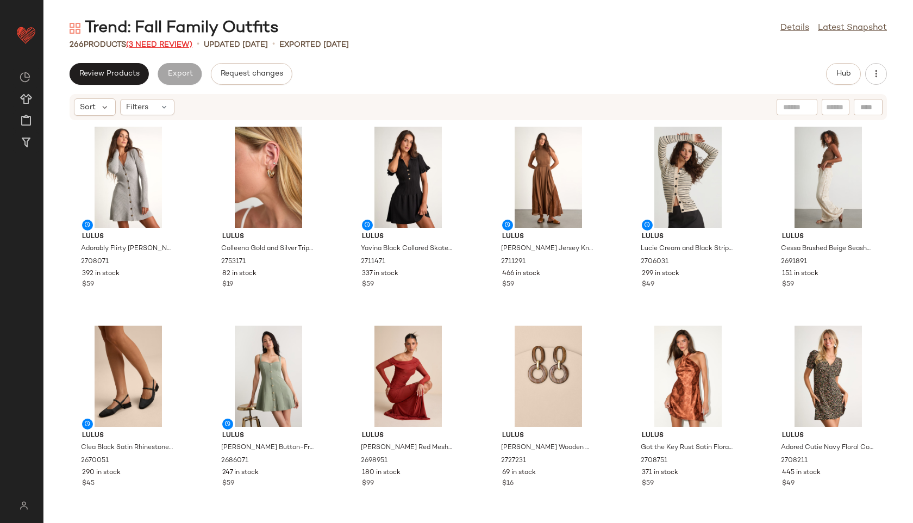
click at [185, 44] on span "(3 Need Review)" at bounding box center [159, 45] width 66 height 8
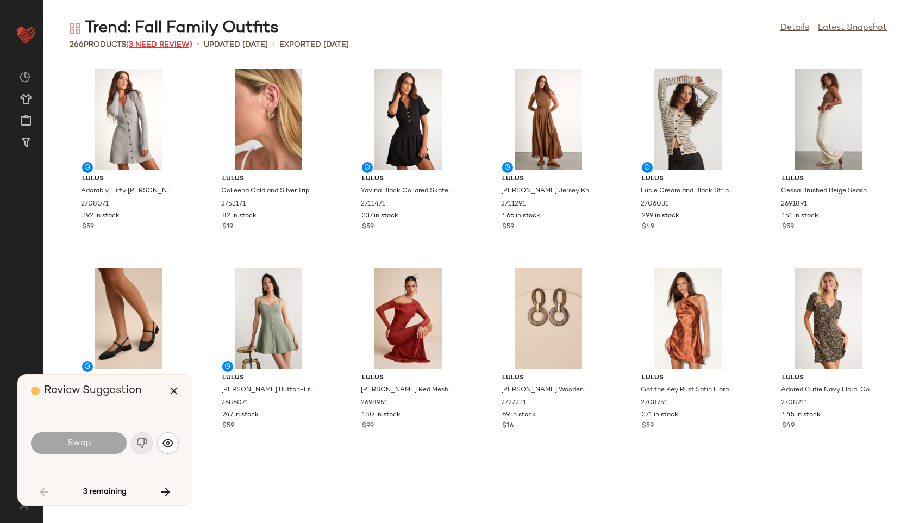
scroll to position [995, 0]
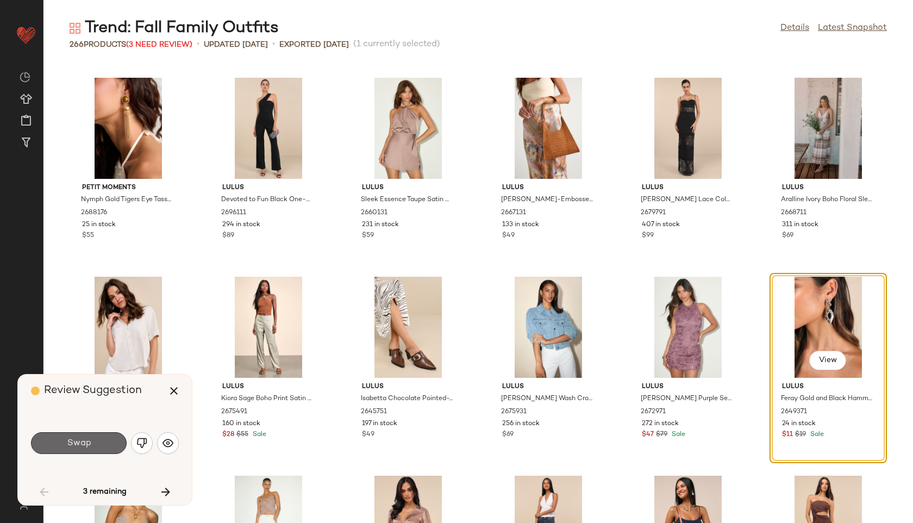
click at [105, 442] on button "Swap" at bounding box center [79, 443] width 96 height 22
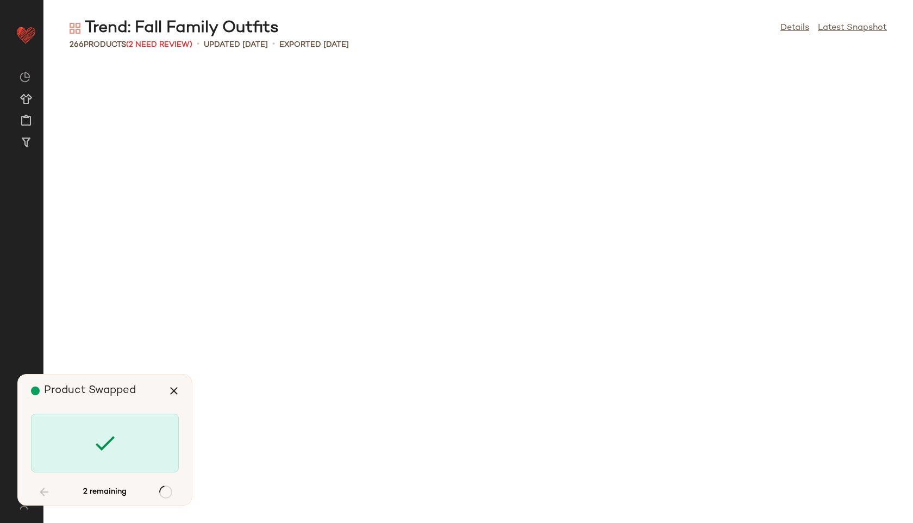
scroll to position [1790, 0]
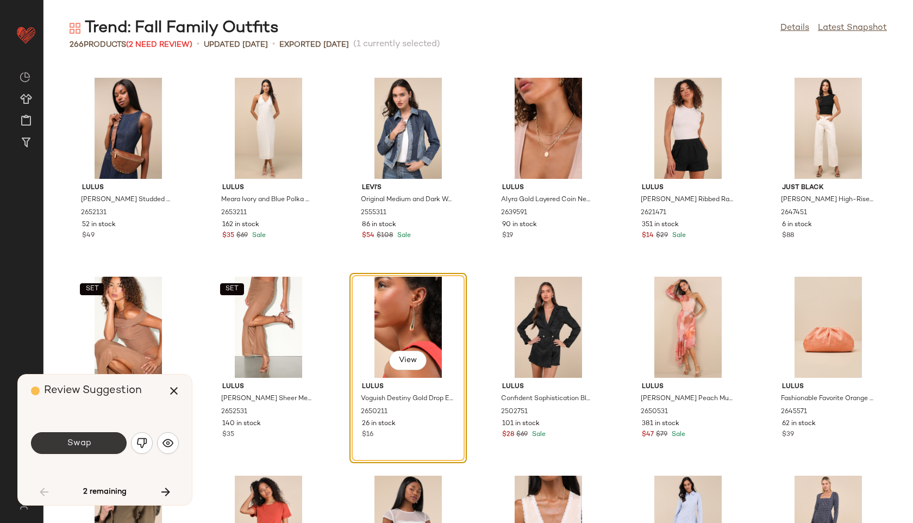
click at [95, 444] on button "Swap" at bounding box center [79, 443] width 96 height 22
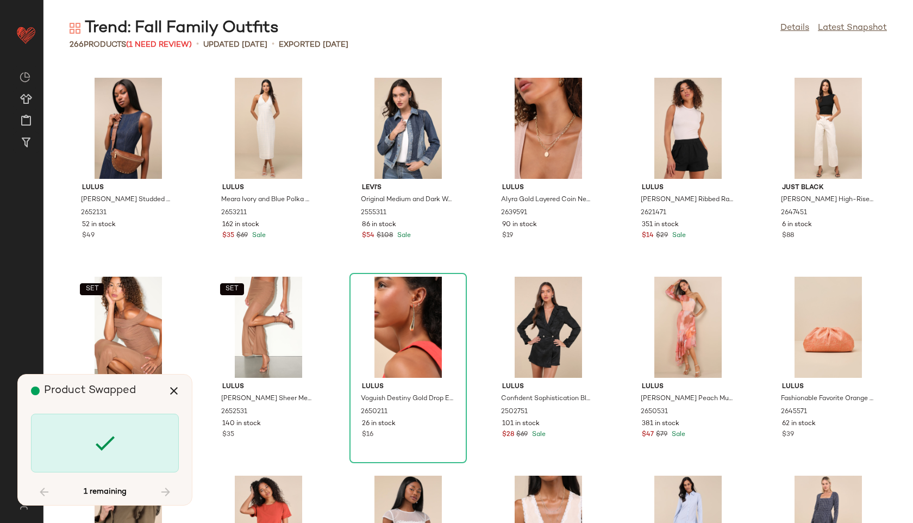
scroll to position [5570, 0]
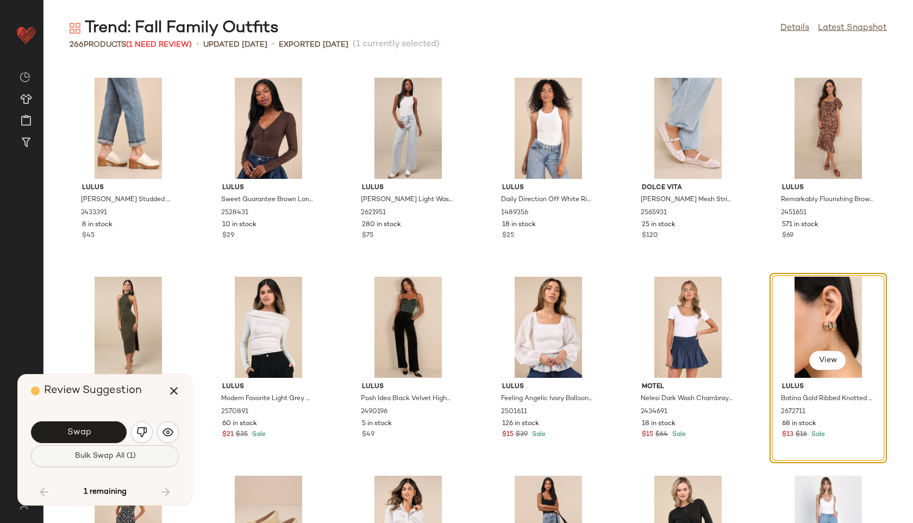
click at [125, 459] on span "Bulk Swap All (1)" at bounding box center [104, 456] width 61 height 9
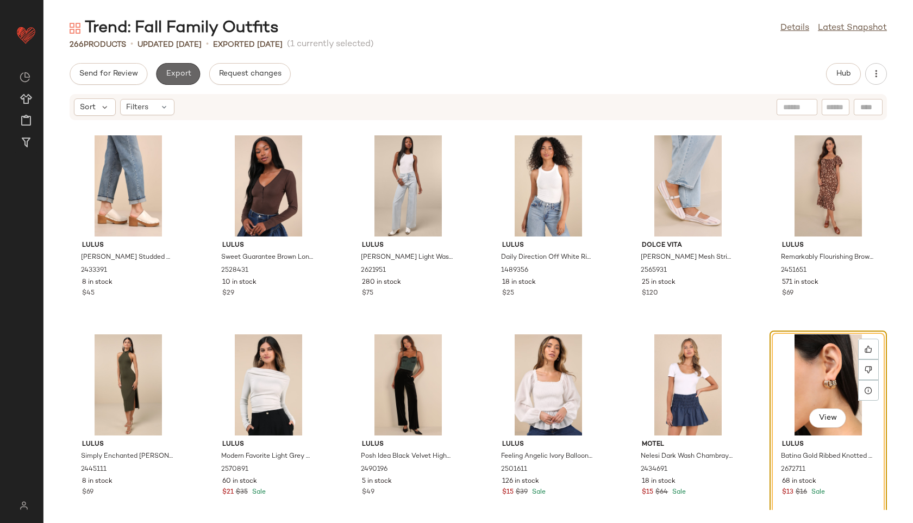
click at [166, 73] on span "Export" at bounding box center [178, 74] width 26 height 9
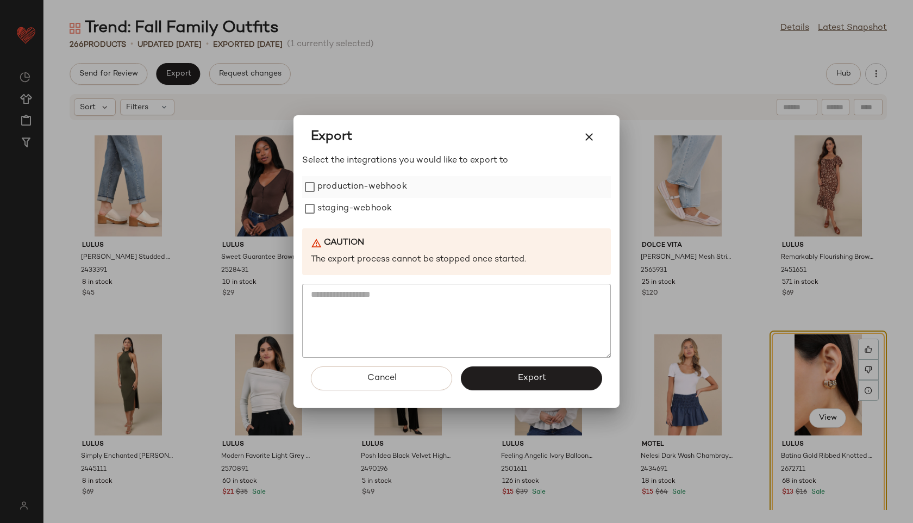
click at [321, 181] on label "production-webhook" at bounding box center [362, 187] width 90 height 22
click at [324, 209] on label "staging-webhook" at bounding box center [354, 209] width 74 height 22
click at [559, 375] on button "Export" at bounding box center [531, 378] width 141 height 24
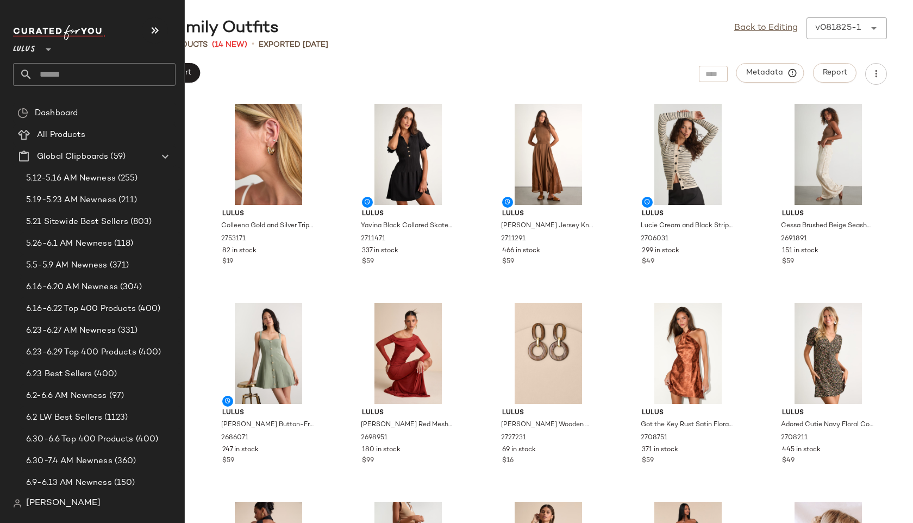
click at [49, 69] on input "text" at bounding box center [104, 74] width 143 height 23
click at [38, 82] on input "text" at bounding box center [104, 74] width 143 height 23
click at [26, 78] on icon at bounding box center [26, 74] width 13 height 13
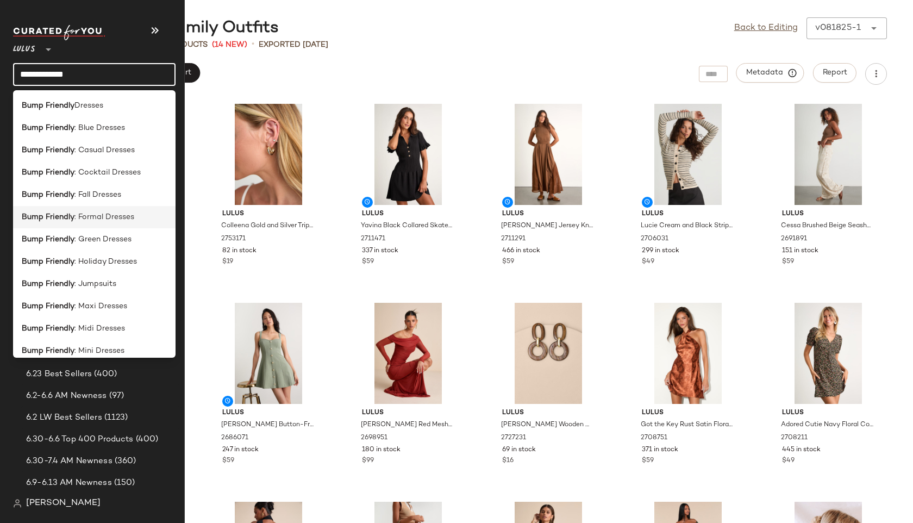
type input "**********"
click at [84, 220] on span ": Formal Dresses" at bounding box center [104, 216] width 60 height 11
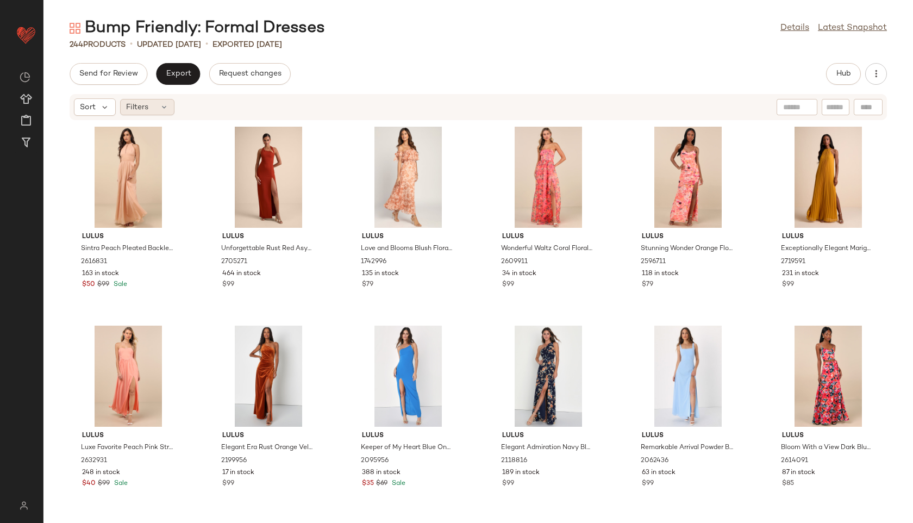
click at [158, 105] on div "Filters" at bounding box center [147, 107] width 54 height 16
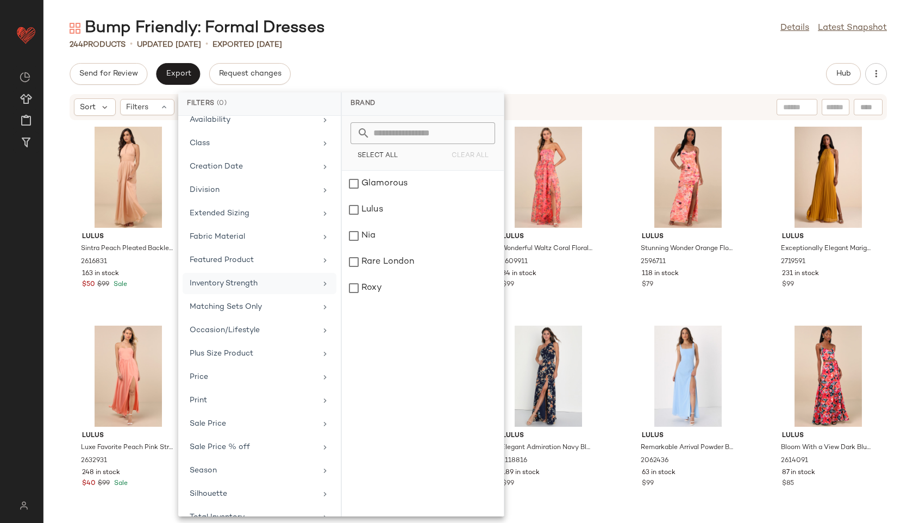
scroll to position [122, 0]
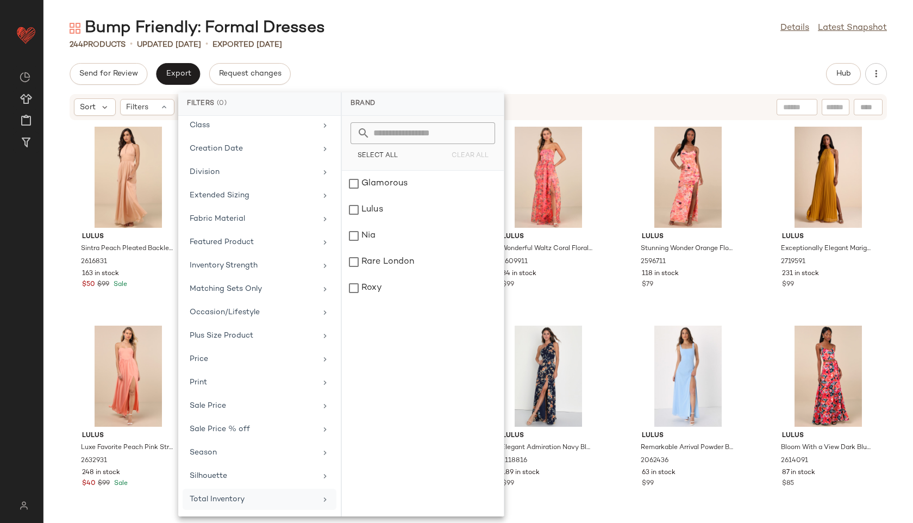
click at [242, 503] on div "Total Inventory" at bounding box center [253, 499] width 127 height 11
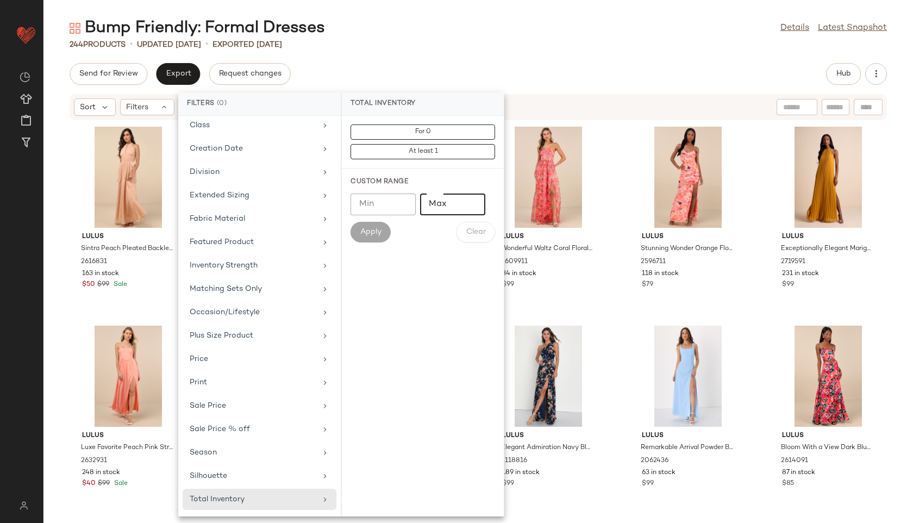
click at [454, 201] on input "Max" at bounding box center [452, 204] width 65 height 22
type input "**"
click at [370, 235] on span "Apply" at bounding box center [371, 232] width 22 height 9
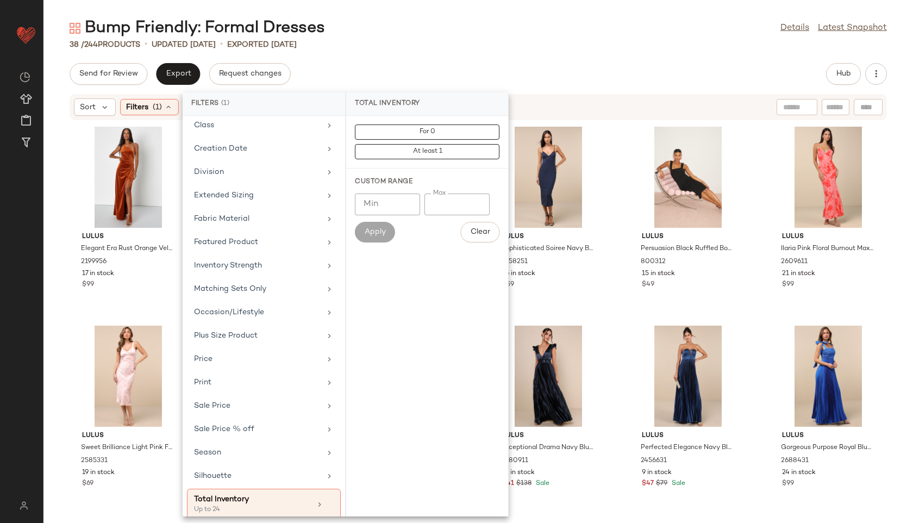
click at [476, 69] on div "Send for Review Export Request changes Hub" at bounding box center [478, 74] width 817 height 22
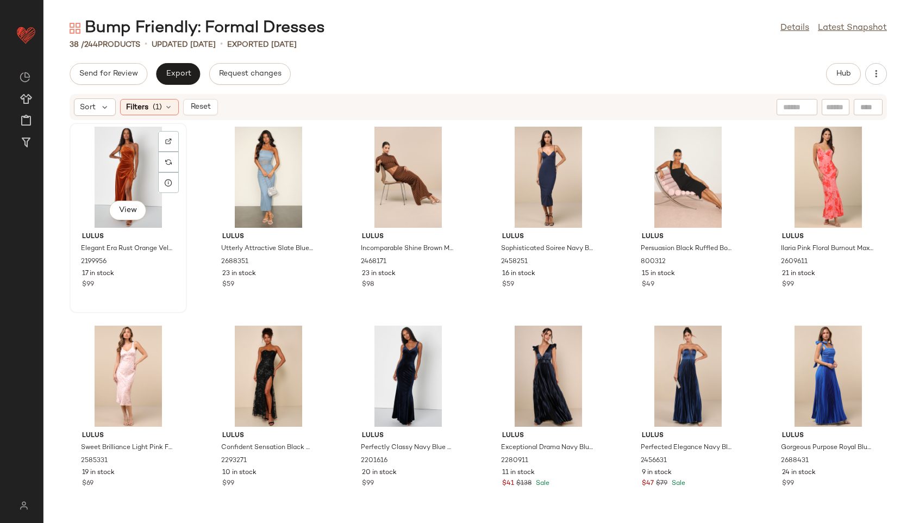
click at [131, 166] on div "View" at bounding box center [128, 177] width 110 height 101
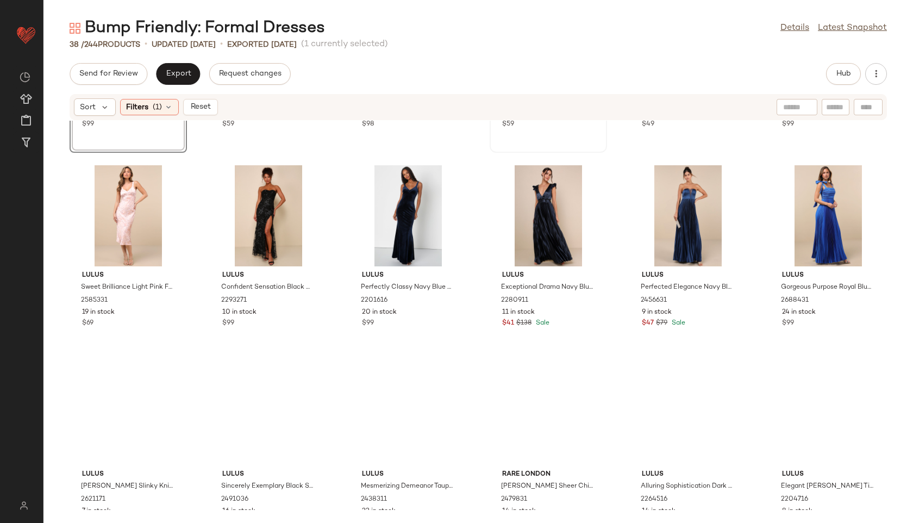
scroll to position [1006, 0]
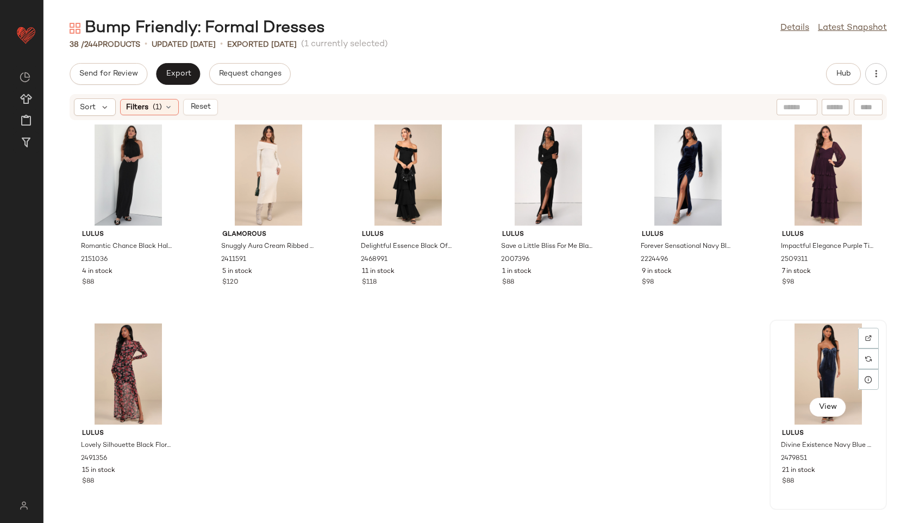
click at [798, 348] on div "View" at bounding box center [828, 373] width 110 height 101
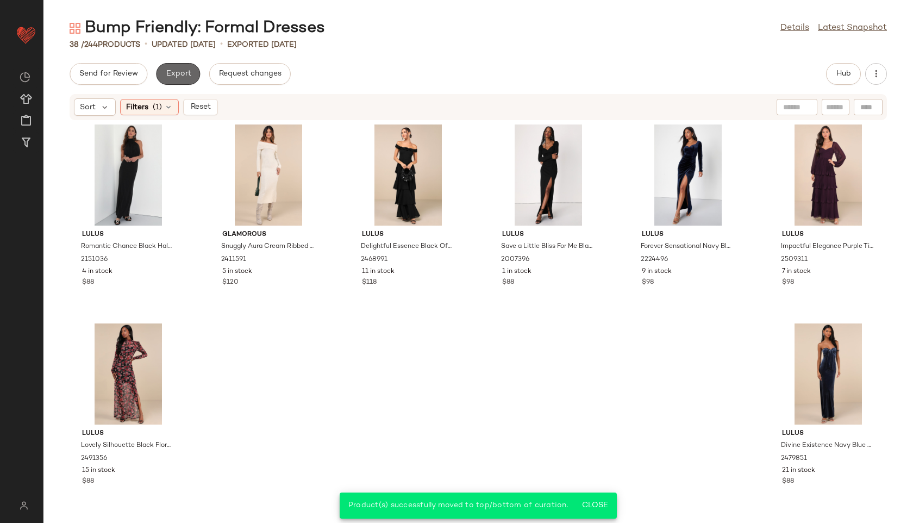
click at [180, 78] on span "Export" at bounding box center [178, 74] width 26 height 9
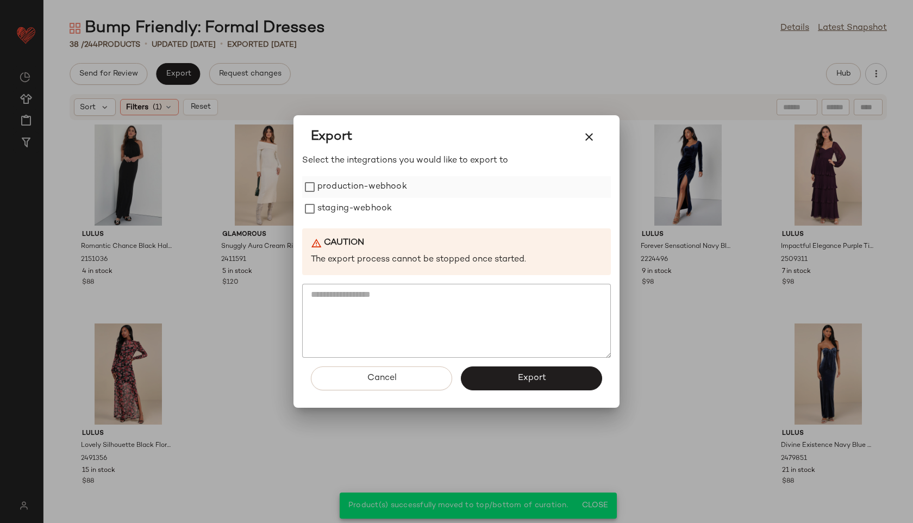
click at [361, 189] on label "production-webhook" at bounding box center [362, 187] width 90 height 22
click at [358, 207] on label "staging-webhook" at bounding box center [354, 209] width 74 height 22
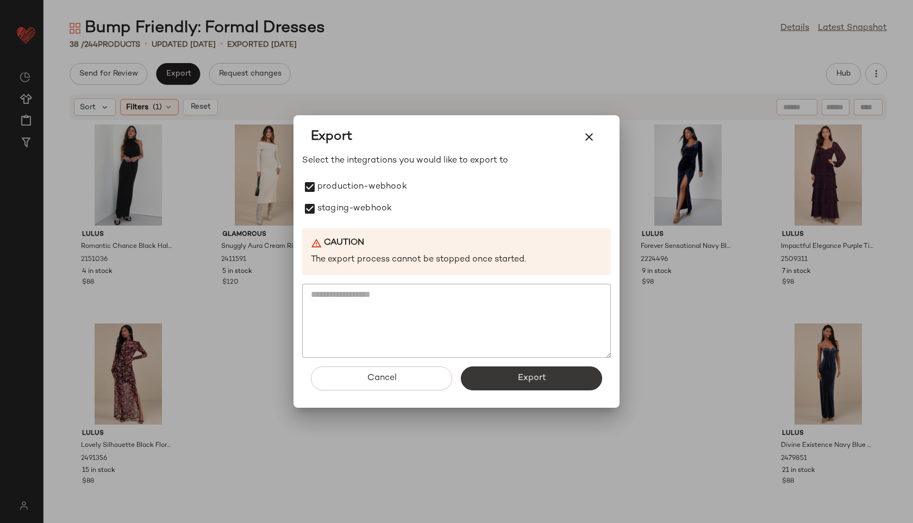
click at [519, 373] on span "Export" at bounding box center [531, 378] width 29 height 10
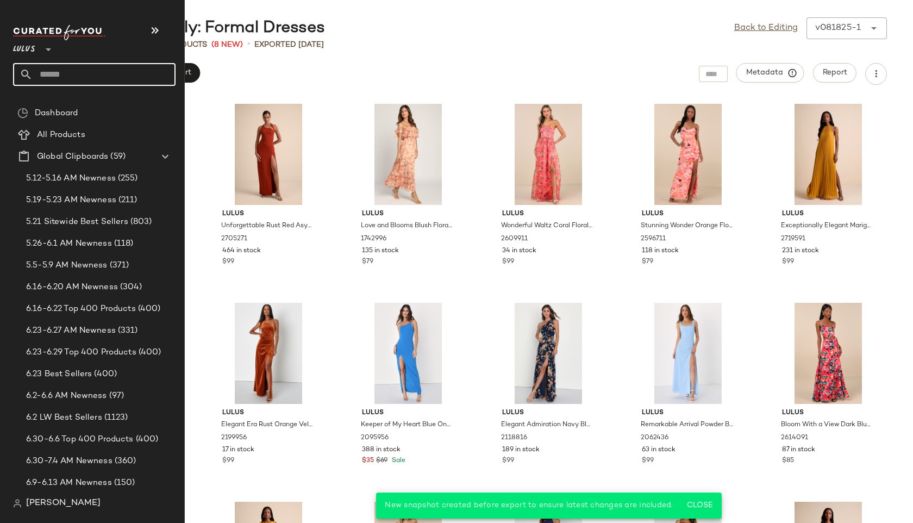
click at [58, 72] on input "text" at bounding box center [104, 74] width 143 height 23
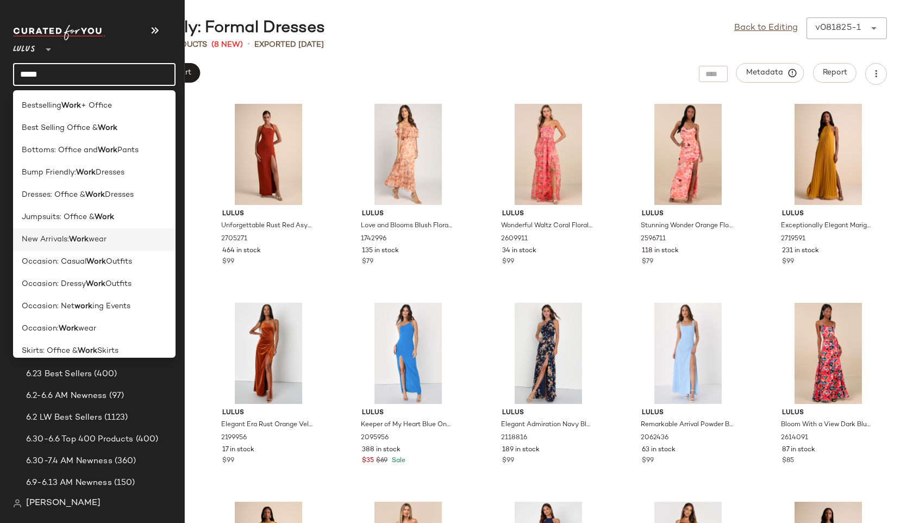
scroll to position [7, 0]
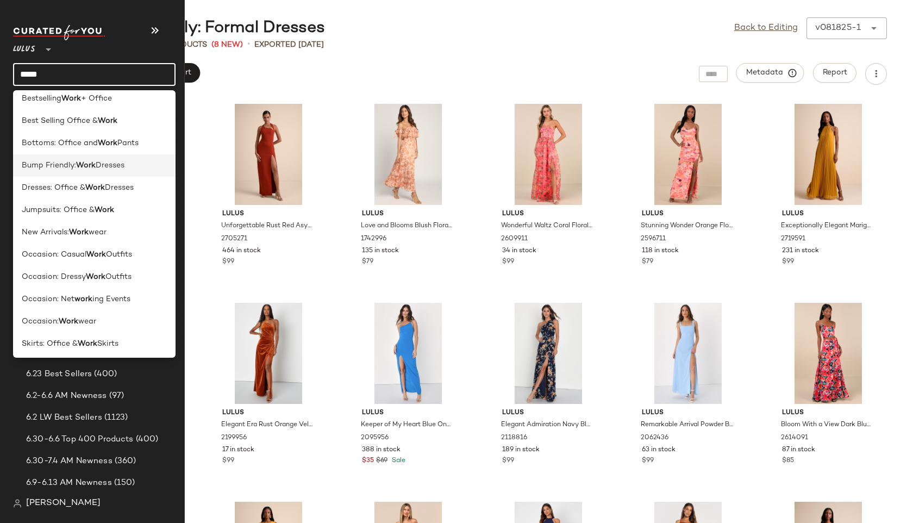
type input "****"
click at [78, 168] on b "Work" at bounding box center [86, 165] width 20 height 11
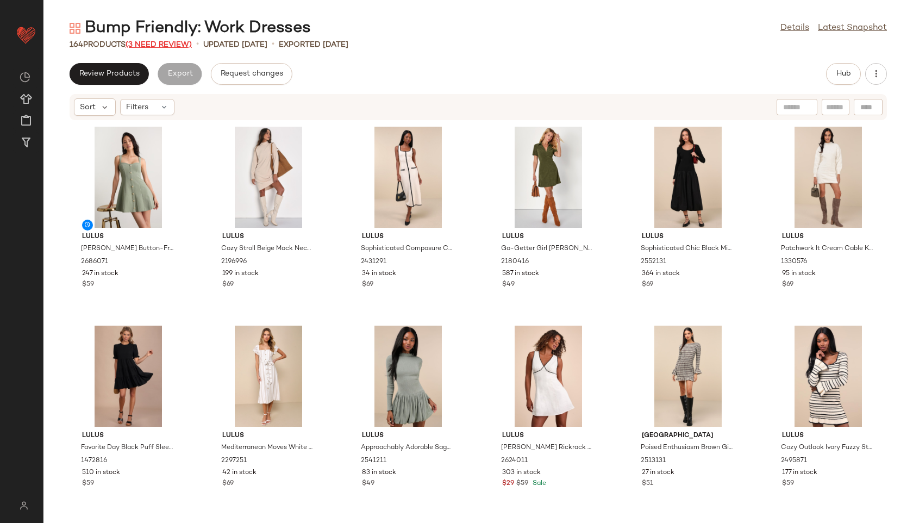
click at [169, 46] on span "(3 Need Review)" at bounding box center [159, 45] width 66 height 8
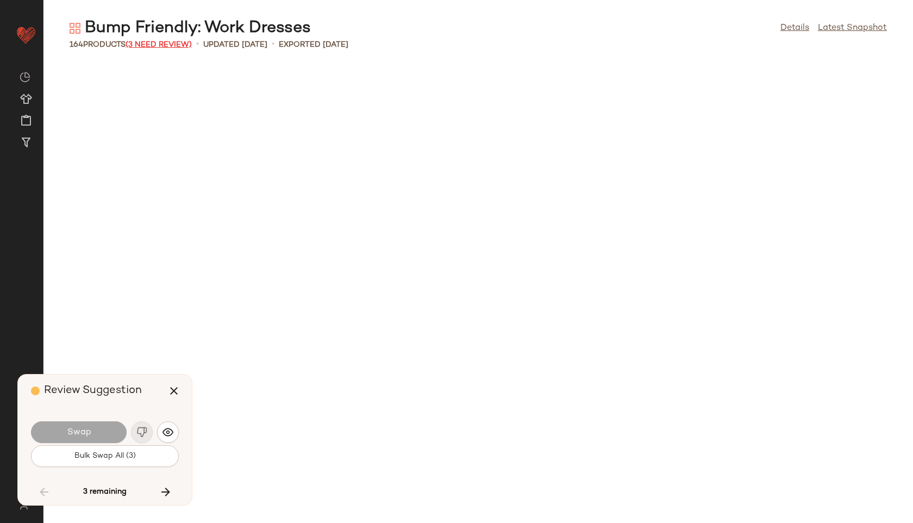
scroll to position [4178, 0]
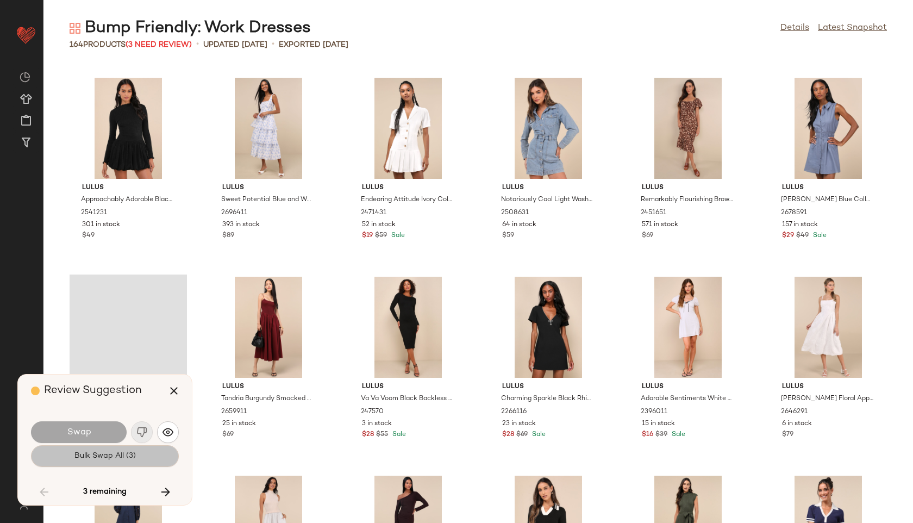
click at [143, 457] on button "Bulk Swap All (3)" at bounding box center [105, 456] width 148 height 22
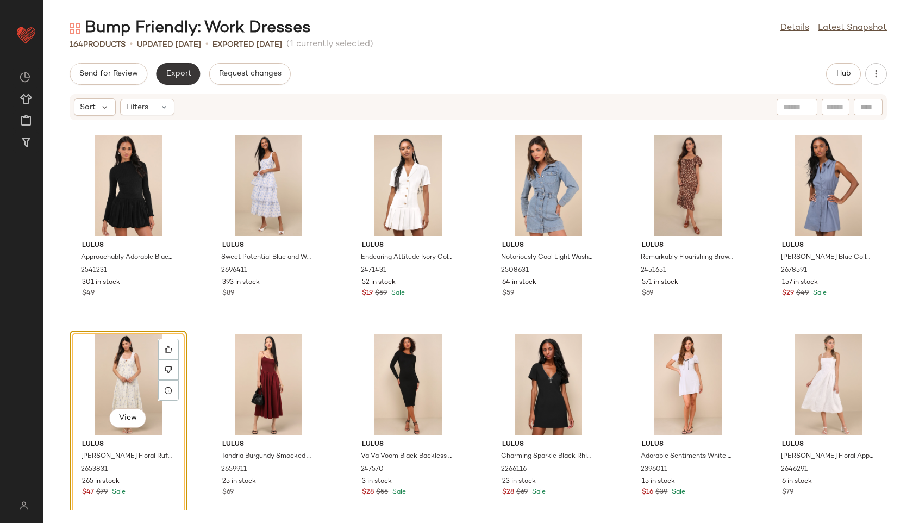
click at [176, 77] on span "Export" at bounding box center [178, 74] width 26 height 9
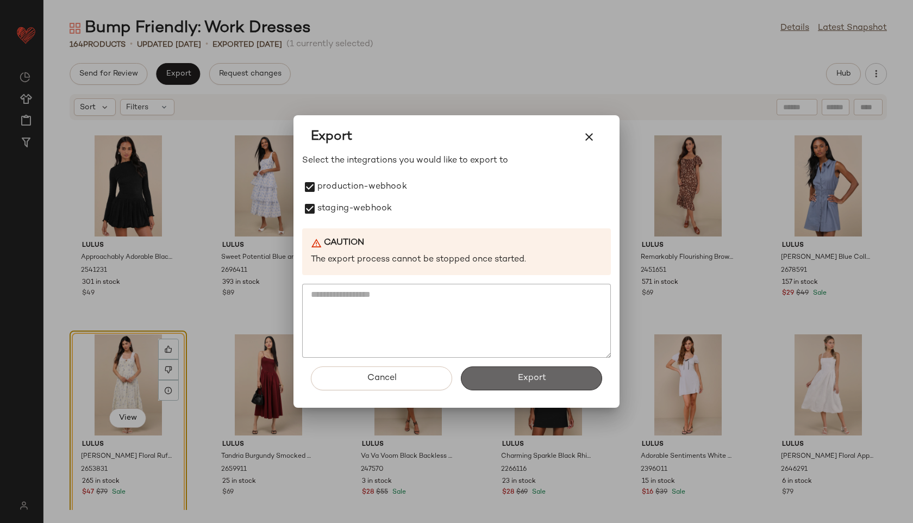
click at [501, 375] on button "Export" at bounding box center [531, 378] width 141 height 24
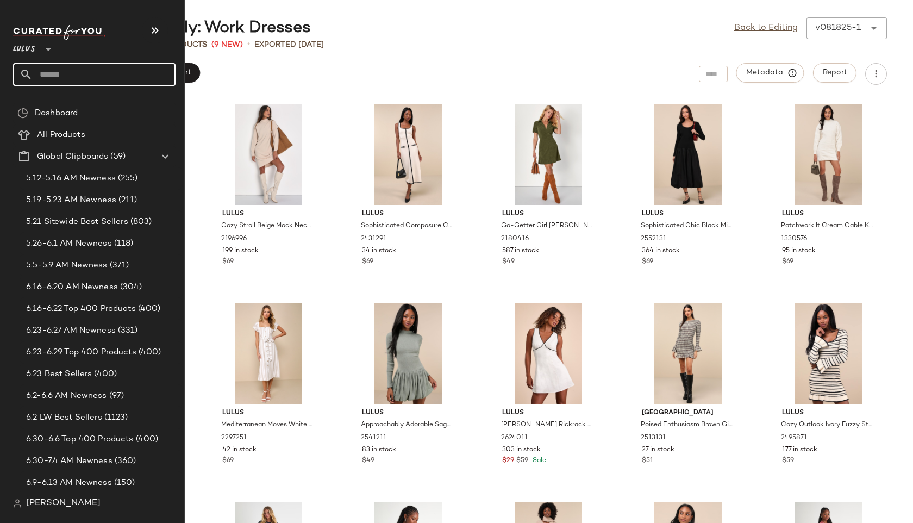
click at [54, 76] on input "text" at bounding box center [104, 74] width 143 height 23
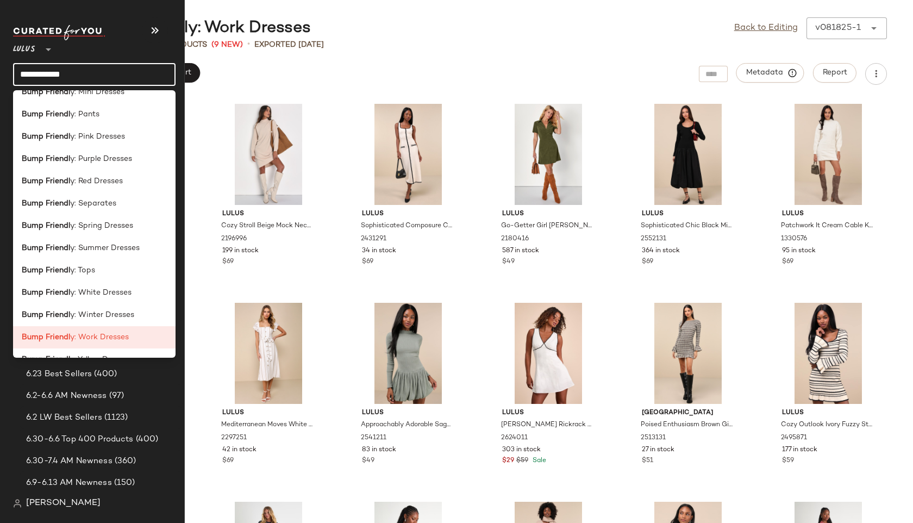
scroll to position [276, 0]
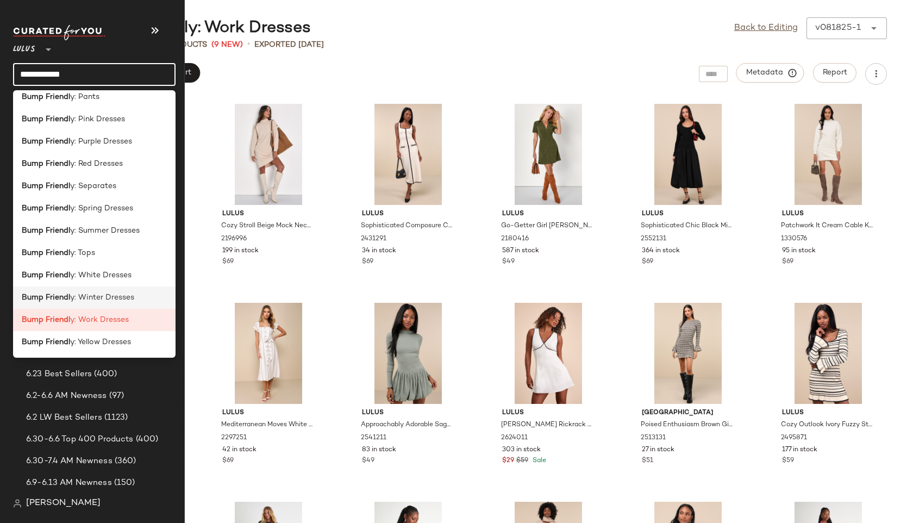
type input "**********"
click at [77, 297] on span "y: Winter Dresses" at bounding box center [102, 297] width 64 height 11
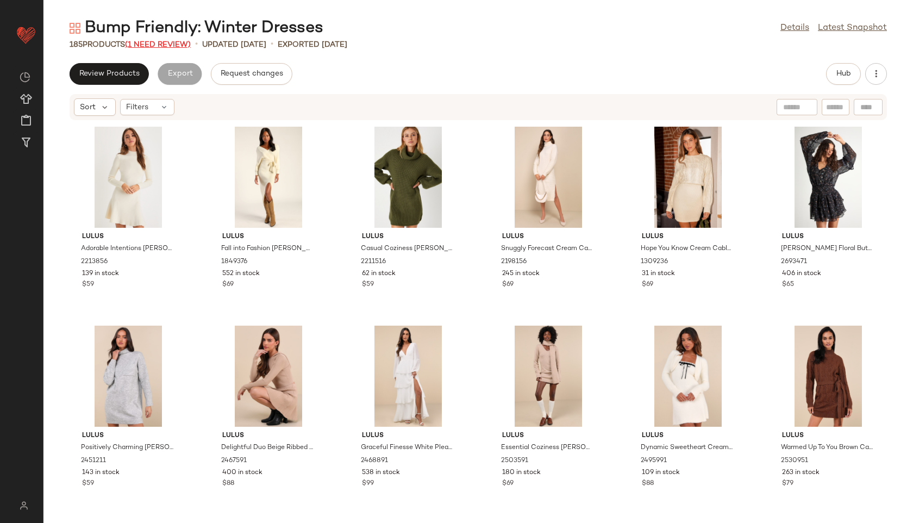
click at [174, 42] on span "(1 Need Review)" at bounding box center [158, 45] width 66 height 8
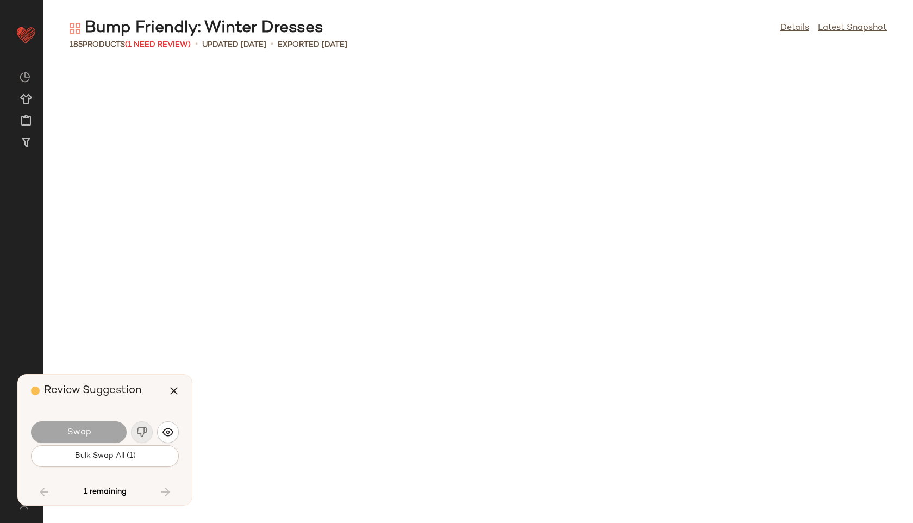
scroll to position [4973, 0]
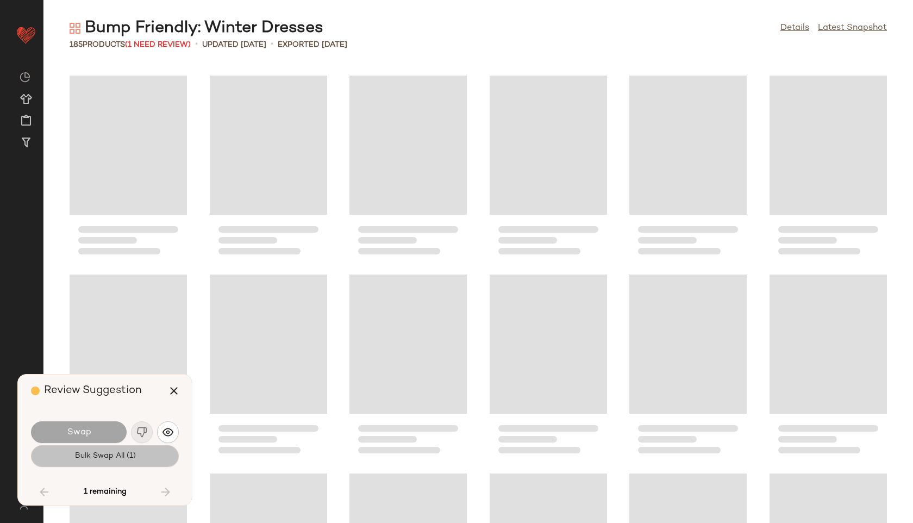
click at [63, 453] on button "Bulk Swap All (1)" at bounding box center [105, 456] width 148 height 22
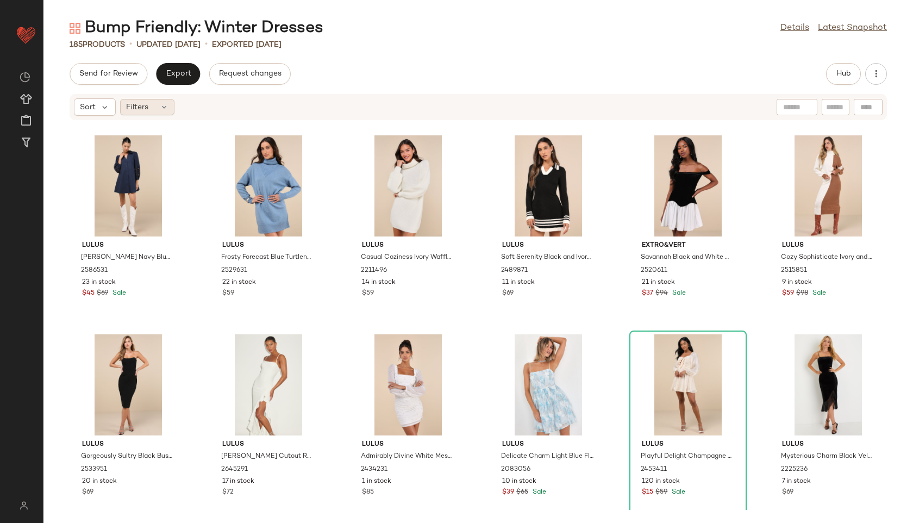
click at [156, 113] on div "Filters" at bounding box center [147, 107] width 54 height 16
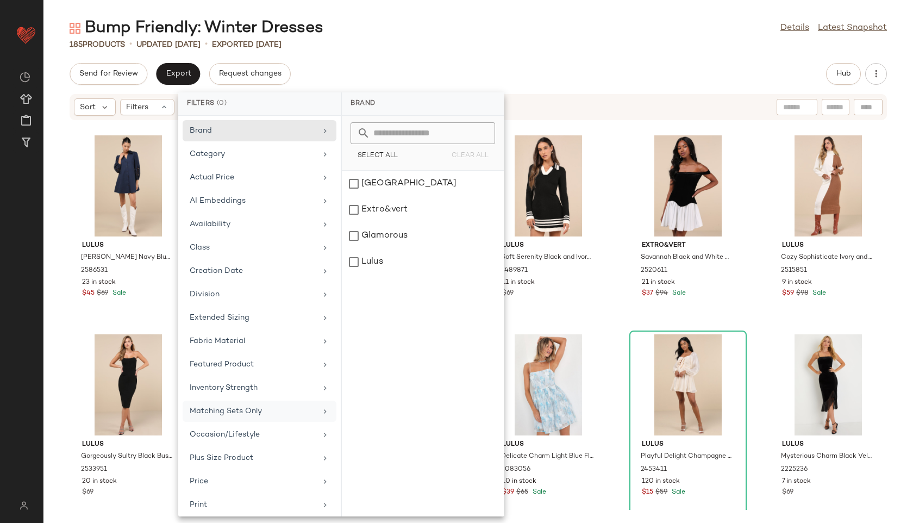
scroll to position [122, 0]
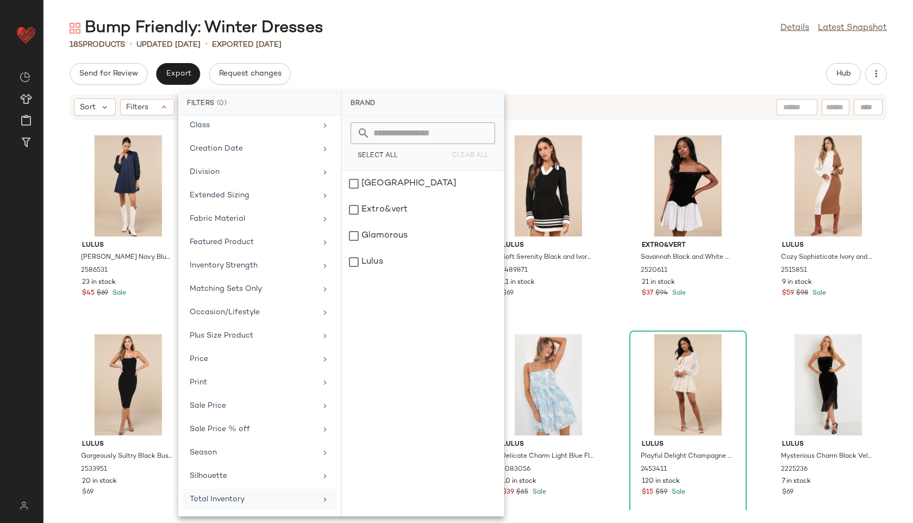
click at [240, 500] on div "Total Inventory" at bounding box center [253, 499] width 127 height 11
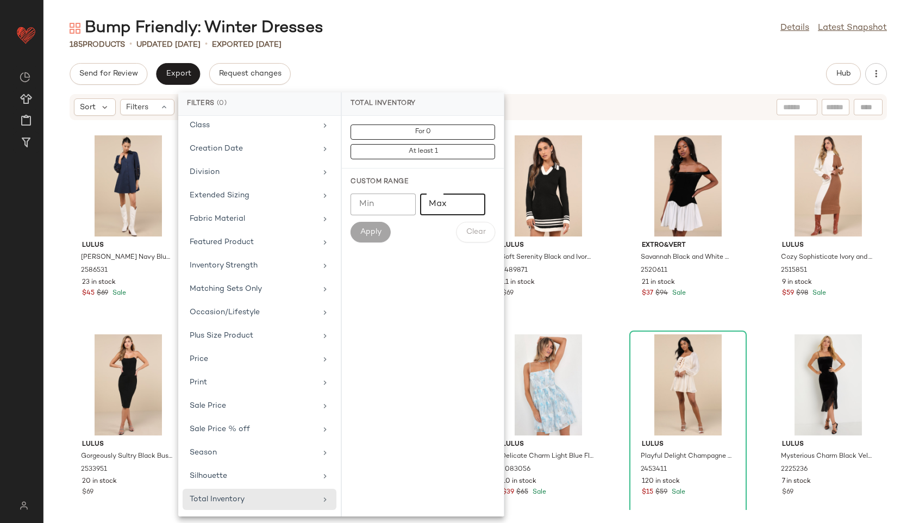
click at [448, 209] on input "Max" at bounding box center [452, 204] width 65 height 22
type input "**"
click at [375, 230] on span "Apply" at bounding box center [371, 232] width 22 height 9
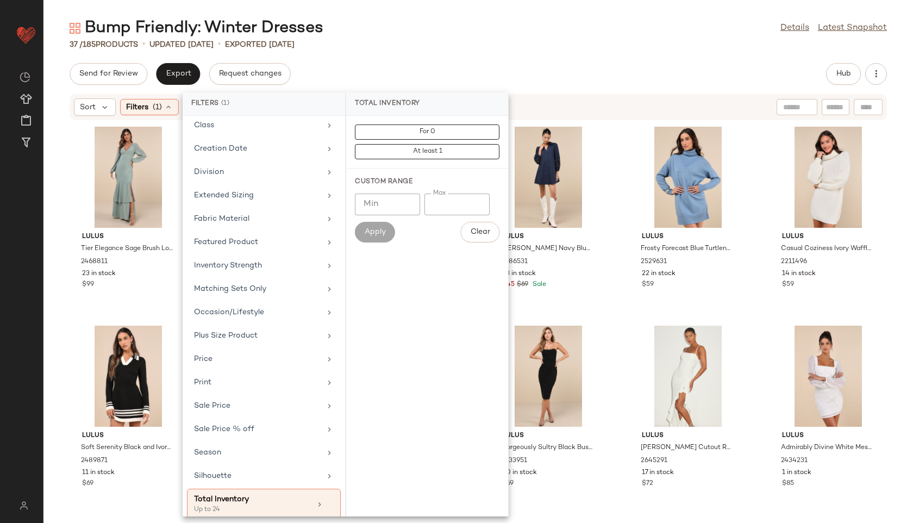
click at [428, 59] on div "Bump Friendly: Winter Dresses Details Latest Snapshot 37 / 185 Products • updat…" at bounding box center [478, 269] width 870 height 505
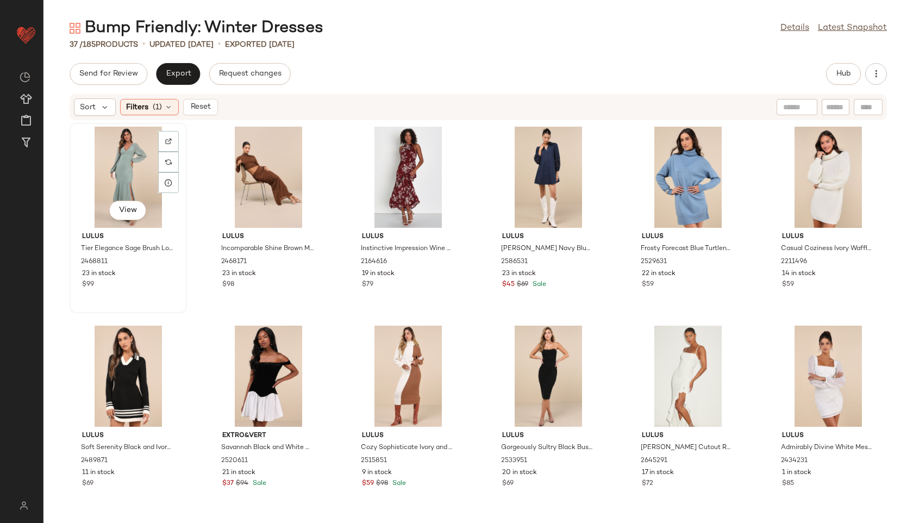
click at [109, 170] on div "View" at bounding box center [128, 177] width 110 height 101
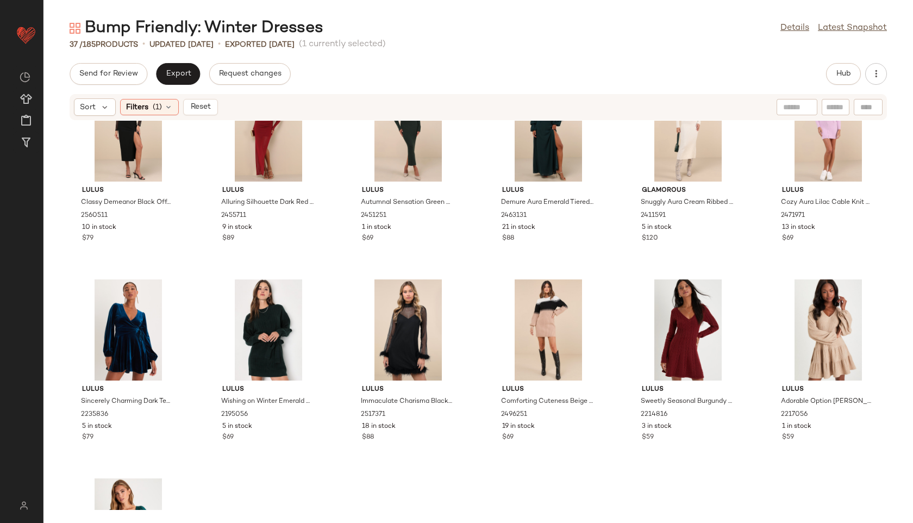
scroll to position [1006, 0]
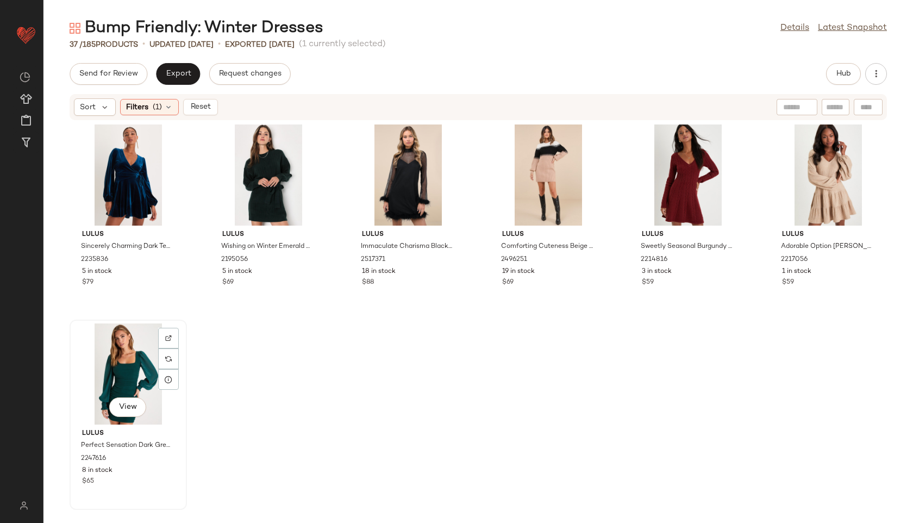
click at [120, 361] on div "View" at bounding box center [128, 373] width 110 height 101
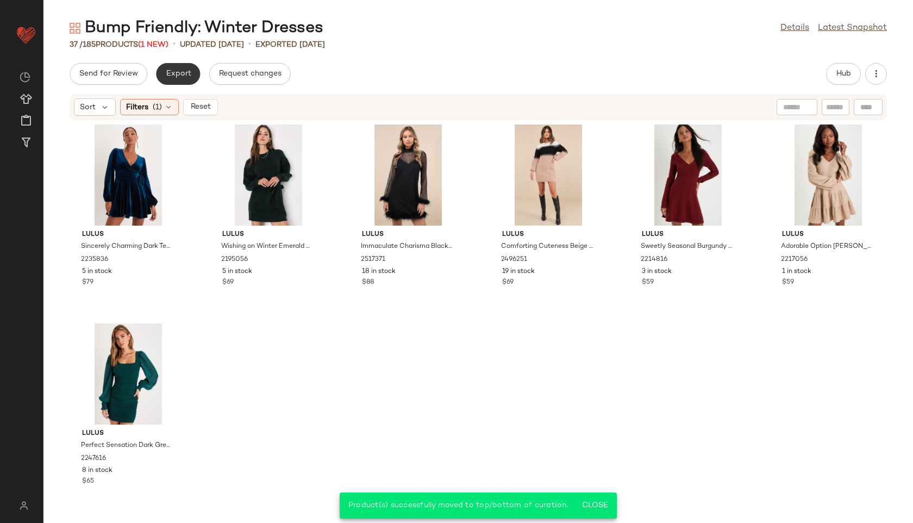
click at [173, 69] on button "Export" at bounding box center [178, 74] width 44 height 22
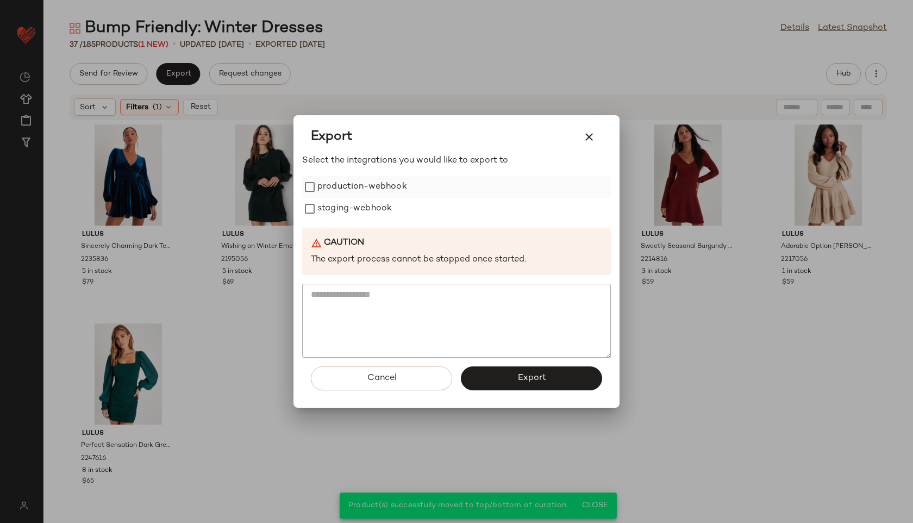
click at [394, 193] on label "production-webhook" at bounding box center [362, 187] width 90 height 22
click at [387, 209] on label "staging-webhook" at bounding box center [354, 209] width 74 height 22
click at [504, 389] on button "Export" at bounding box center [531, 378] width 141 height 24
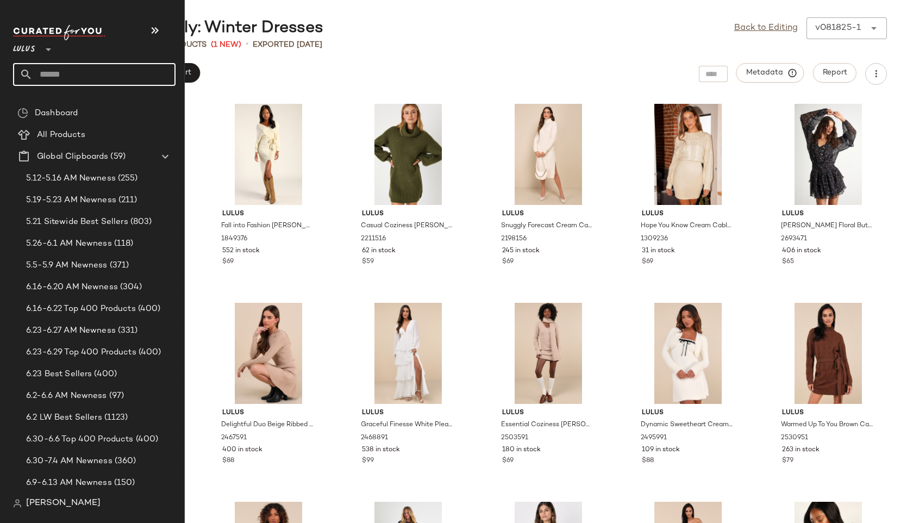
click at [54, 78] on input "text" at bounding box center [104, 74] width 143 height 23
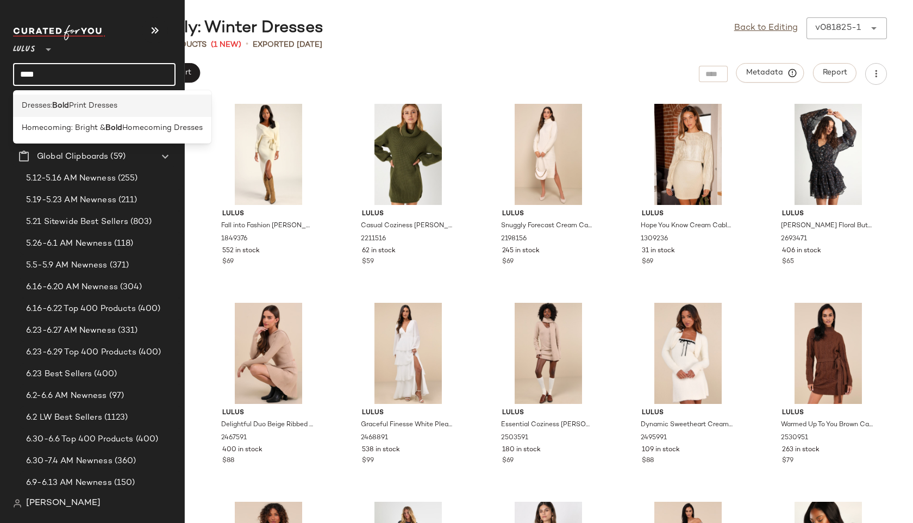
type input "****"
click at [43, 107] on span "Dresses:" at bounding box center [37, 105] width 30 height 11
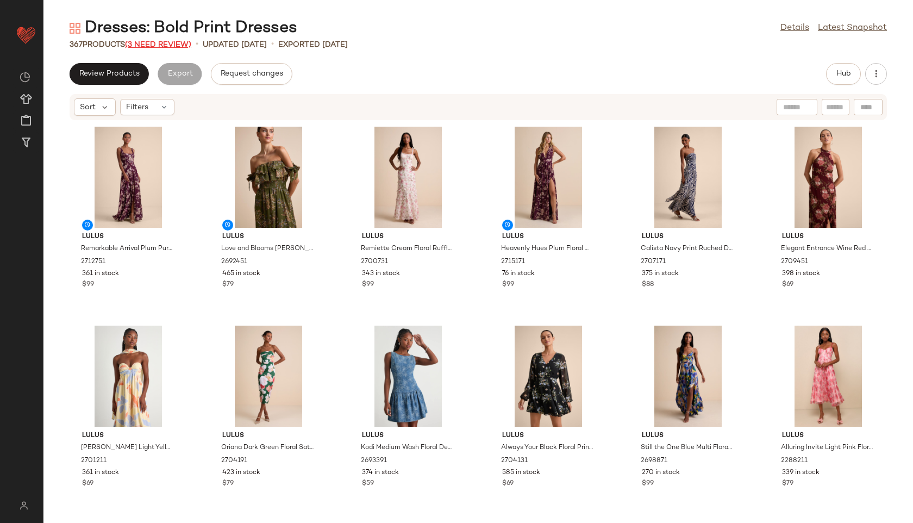
click at [177, 45] on span "(3 Need Review)" at bounding box center [158, 45] width 66 height 8
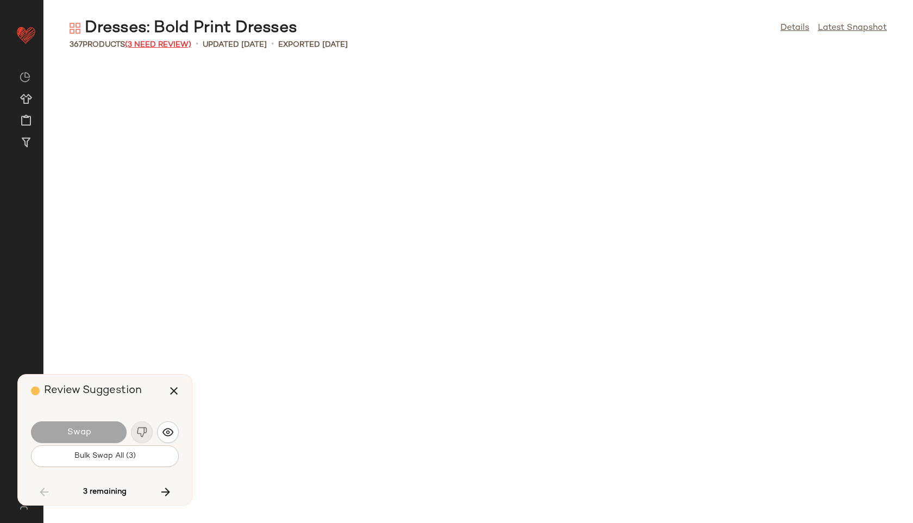
scroll to position [10543, 0]
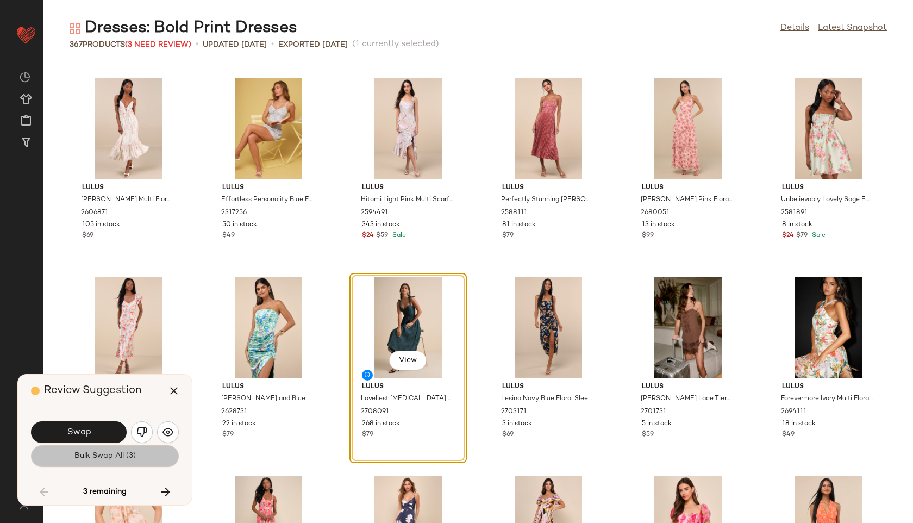
click at [150, 453] on button "Bulk Swap All (3)" at bounding box center [105, 456] width 148 height 22
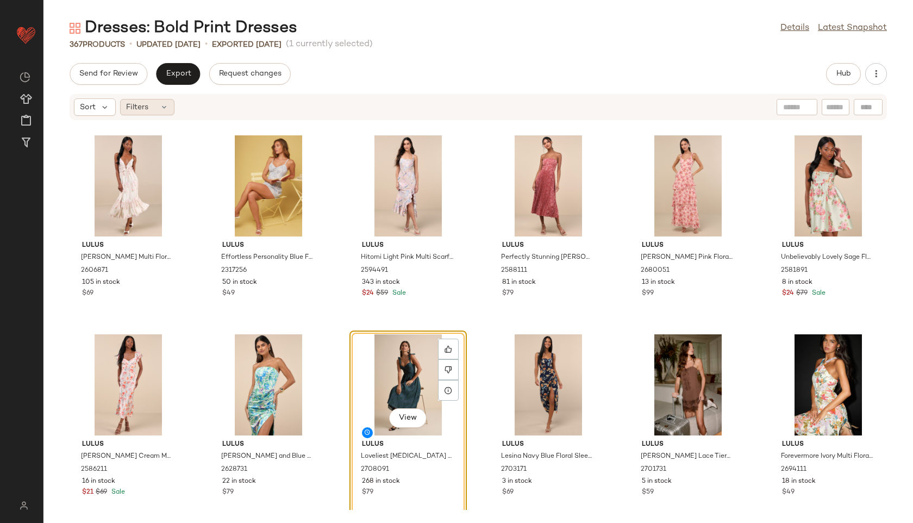
click at [160, 104] on icon at bounding box center [164, 107] width 9 height 9
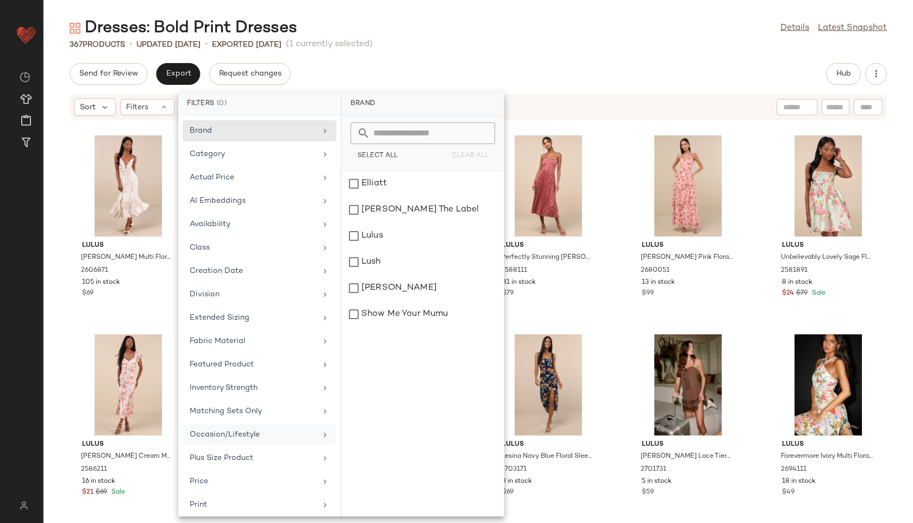
scroll to position [122, 0]
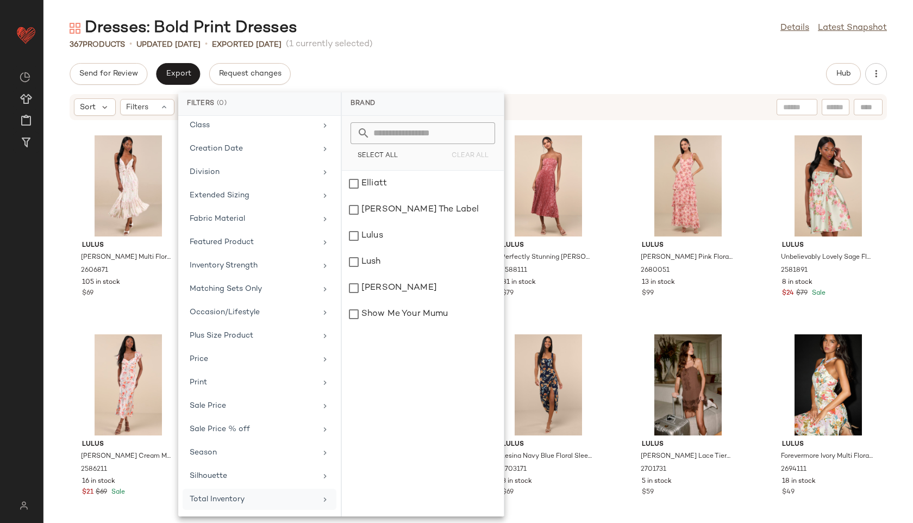
click at [244, 499] on div "Total Inventory" at bounding box center [253, 499] width 127 height 11
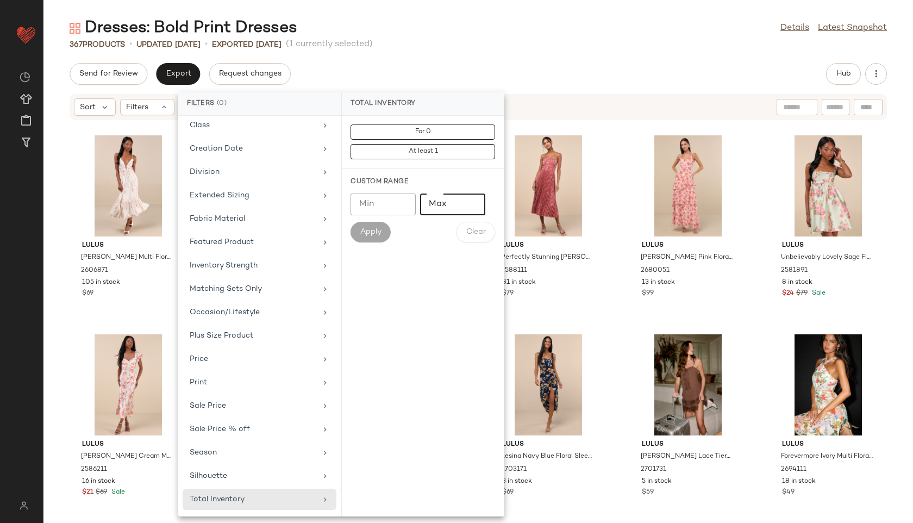
click at [442, 207] on input "Max" at bounding box center [452, 204] width 65 height 22
type input "**"
click at [370, 236] on span "Apply" at bounding box center [371, 232] width 22 height 9
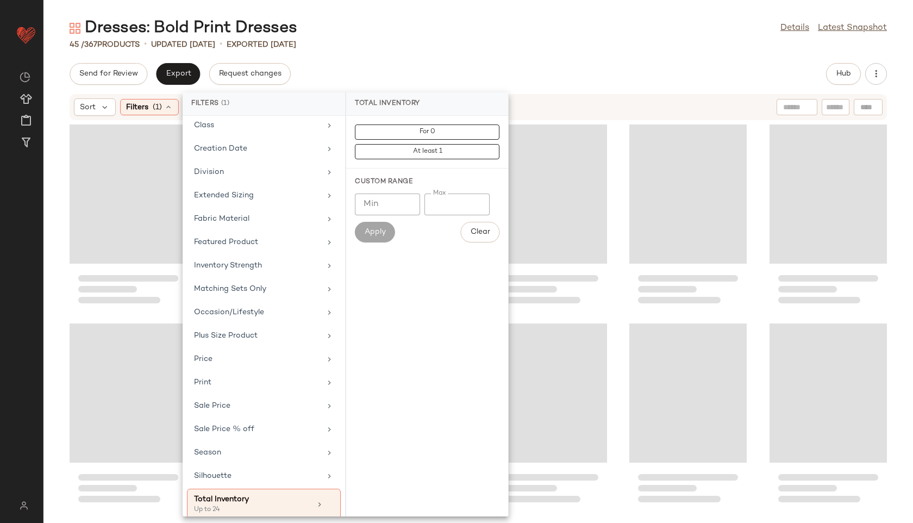
click at [474, 6] on main "Dresses: Bold Print Dresses Details Latest Snapshot 45 / 367 Products • updated…" at bounding box center [456, 261] width 913 height 523
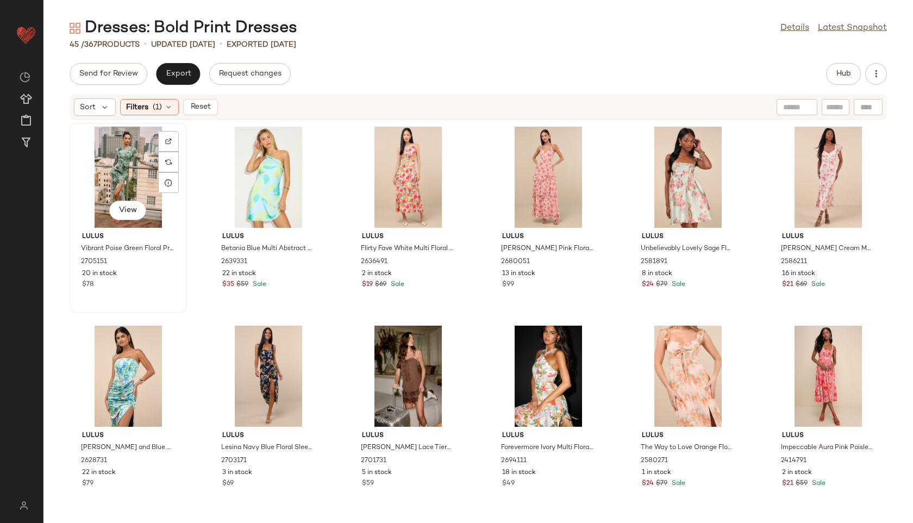
click at [124, 172] on div "View" at bounding box center [128, 177] width 110 height 101
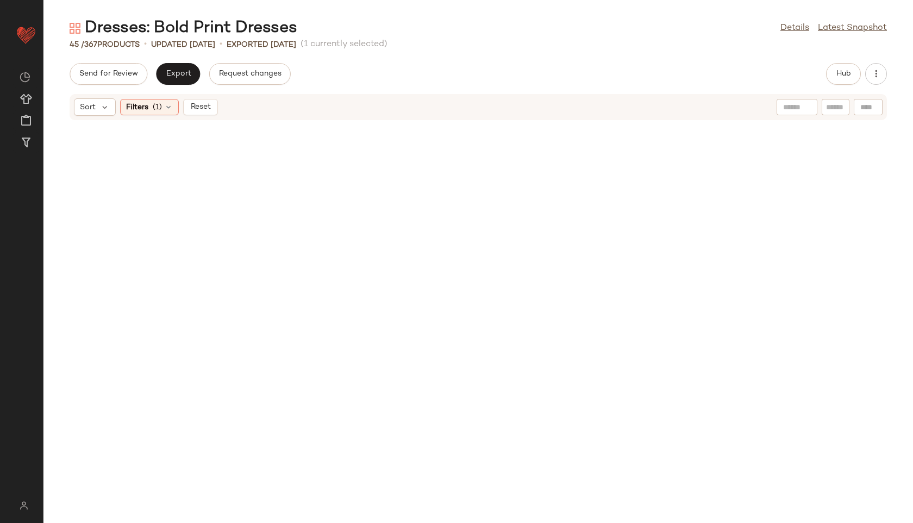
scroll to position [1204, 0]
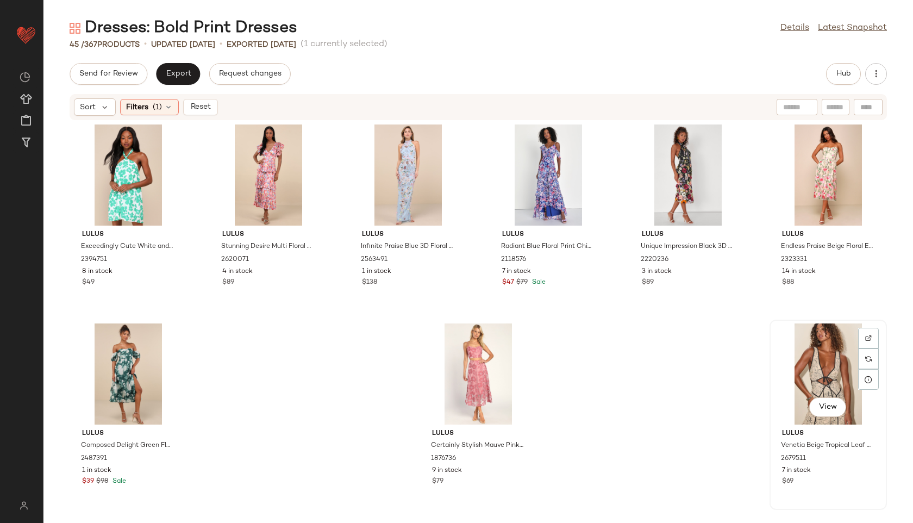
click at [823, 374] on div "View" at bounding box center [828, 373] width 110 height 101
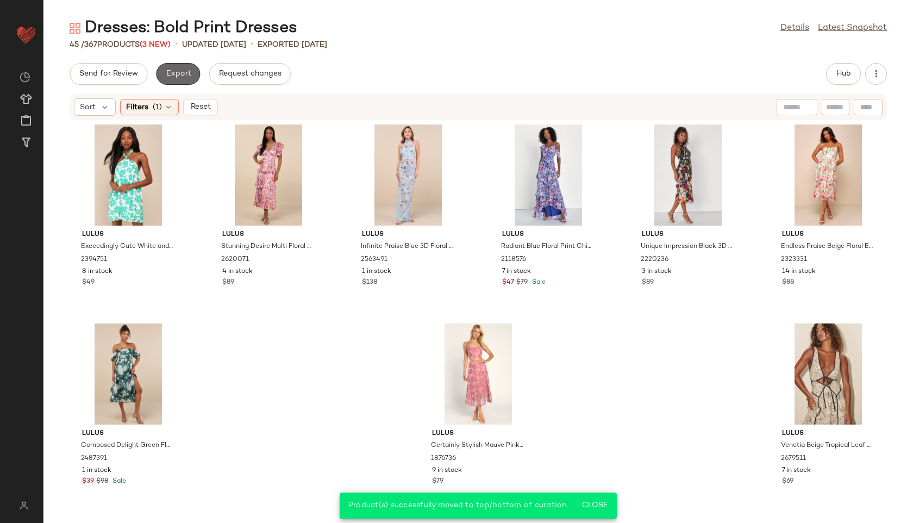
click at [177, 70] on span "Export" at bounding box center [178, 74] width 26 height 9
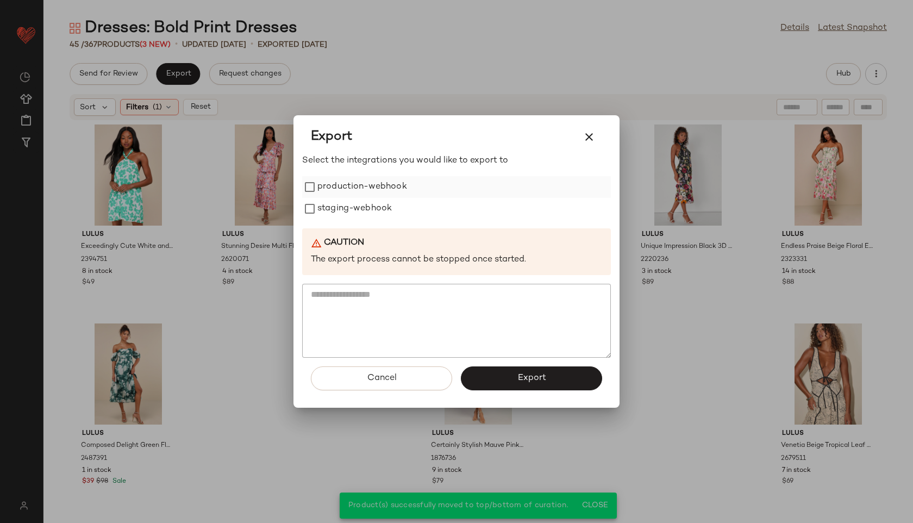
click at [345, 186] on label "production-webhook" at bounding box center [362, 187] width 90 height 22
click at [348, 216] on label "staging-webhook" at bounding box center [354, 209] width 74 height 22
click at [527, 392] on div "Cancel Export" at bounding box center [456, 383] width 309 height 50
click at [526, 385] on button "Export" at bounding box center [531, 378] width 141 height 24
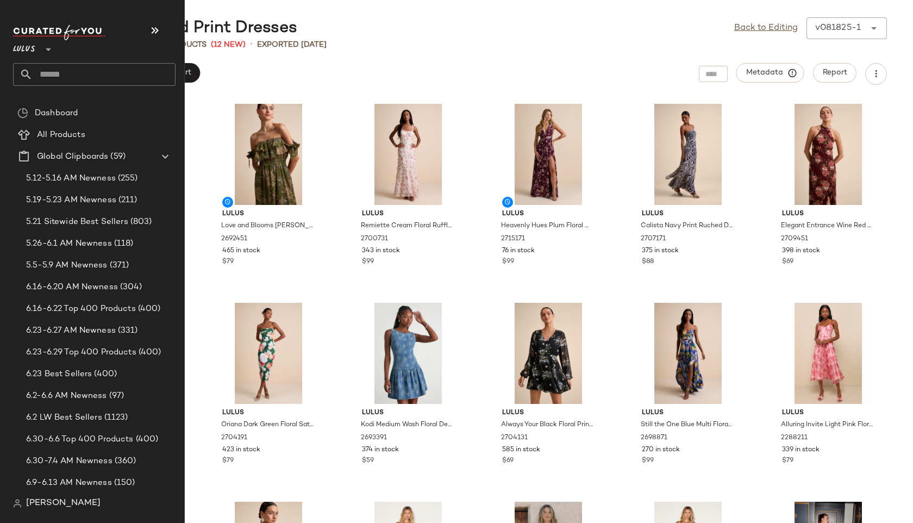
click at [47, 74] on input "text" at bounding box center [104, 74] width 143 height 23
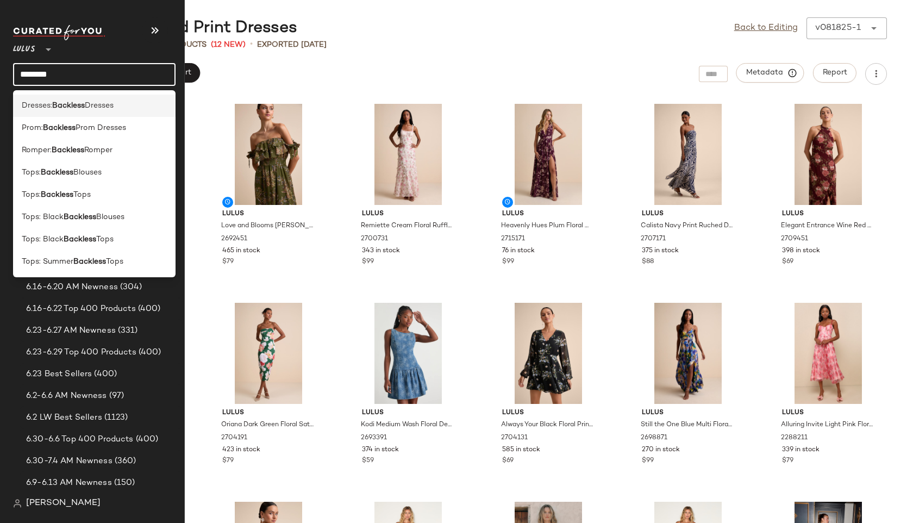
type input "********"
click at [66, 109] on b "Backless" at bounding box center [68, 105] width 33 height 11
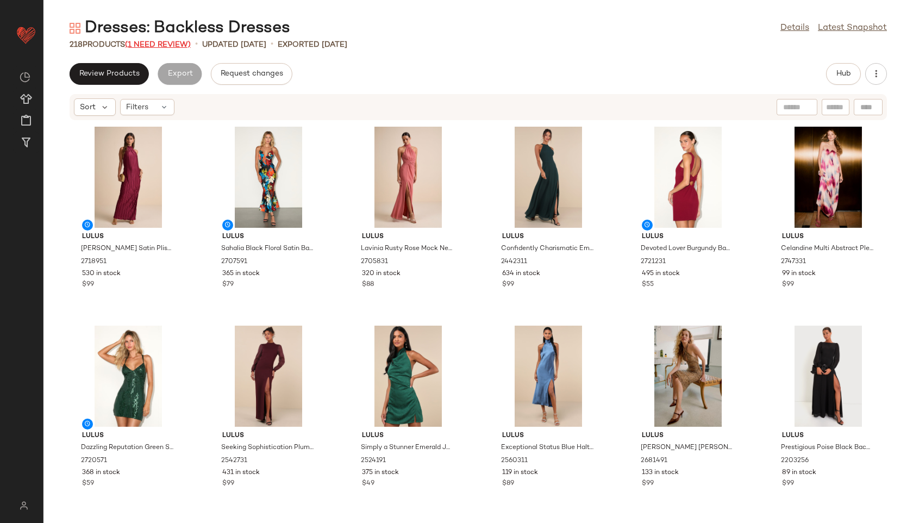
click at [173, 43] on span "(1 Need Review)" at bounding box center [158, 45] width 66 height 8
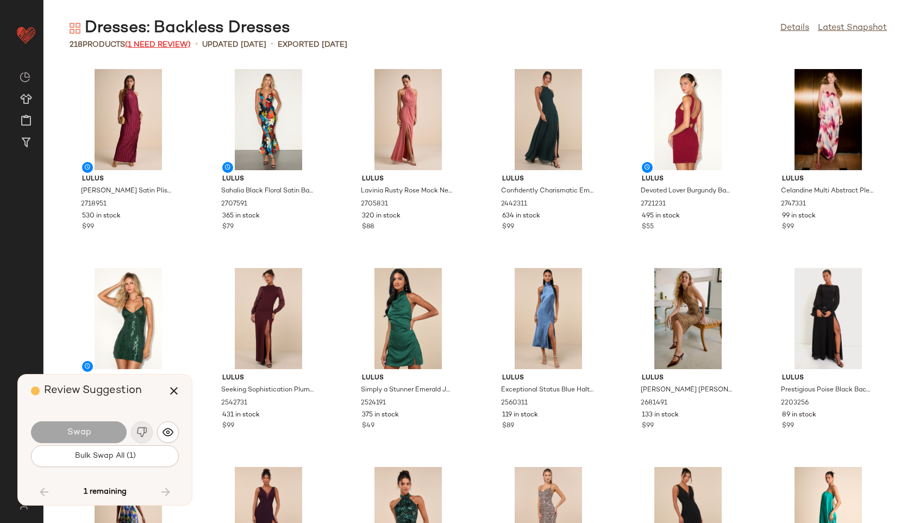
scroll to position [6366, 0]
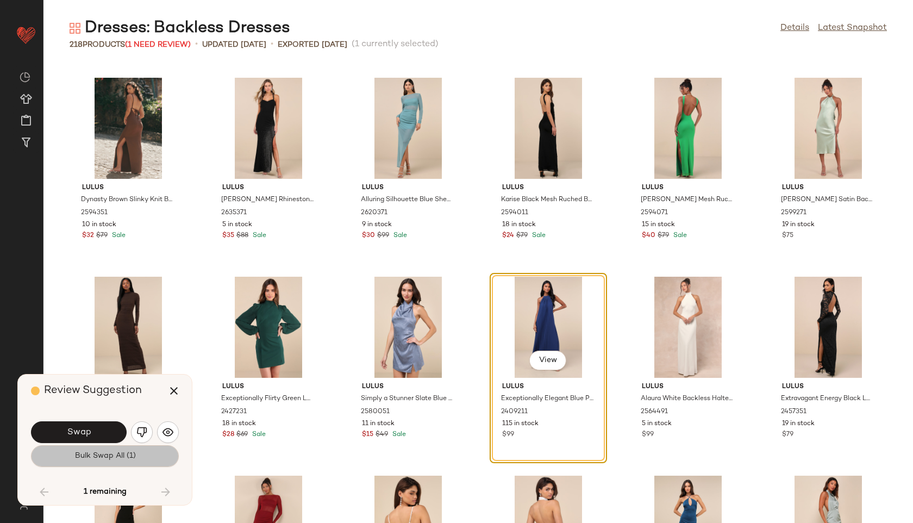
click at [132, 452] on span "Bulk Swap All (1)" at bounding box center [104, 456] width 61 height 9
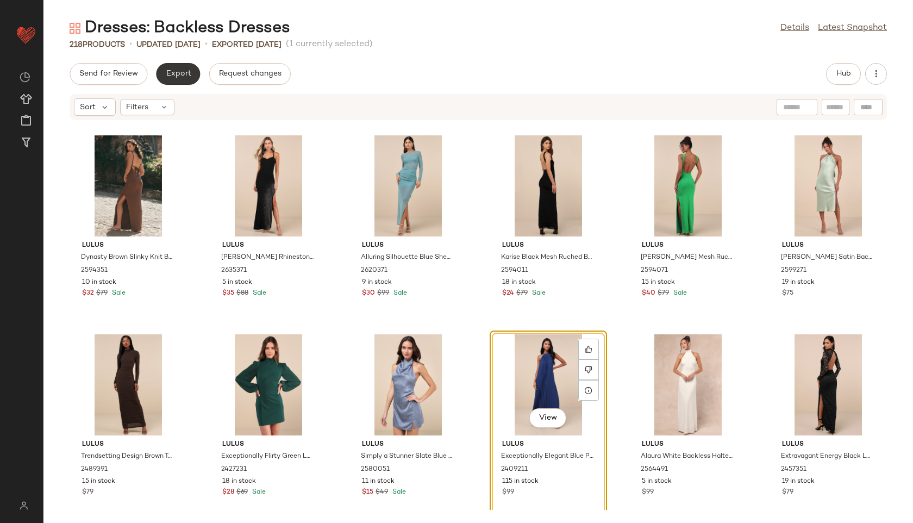
click at [182, 71] on span "Export" at bounding box center [178, 74] width 26 height 9
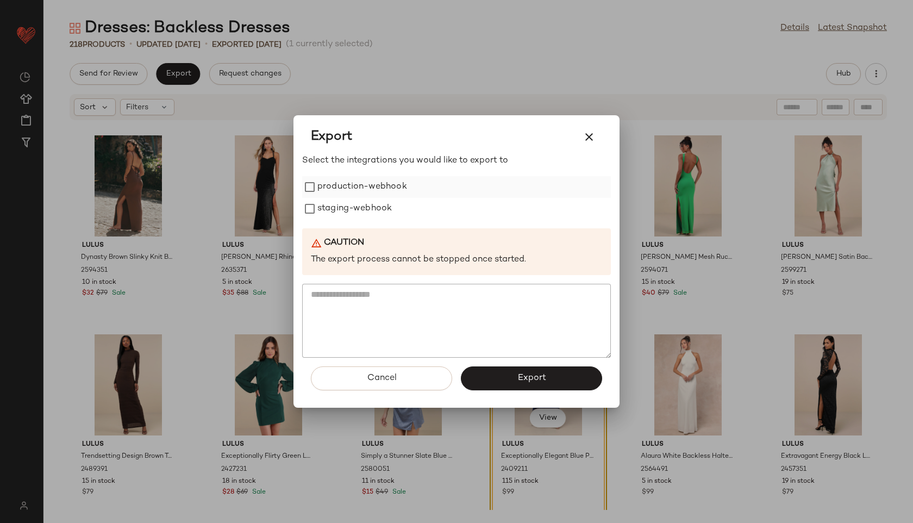
click at [385, 196] on label "production-webhook" at bounding box center [362, 187] width 90 height 22
click at [381, 203] on label "staging-webhook" at bounding box center [354, 209] width 74 height 22
click at [507, 374] on button "Export" at bounding box center [531, 378] width 141 height 24
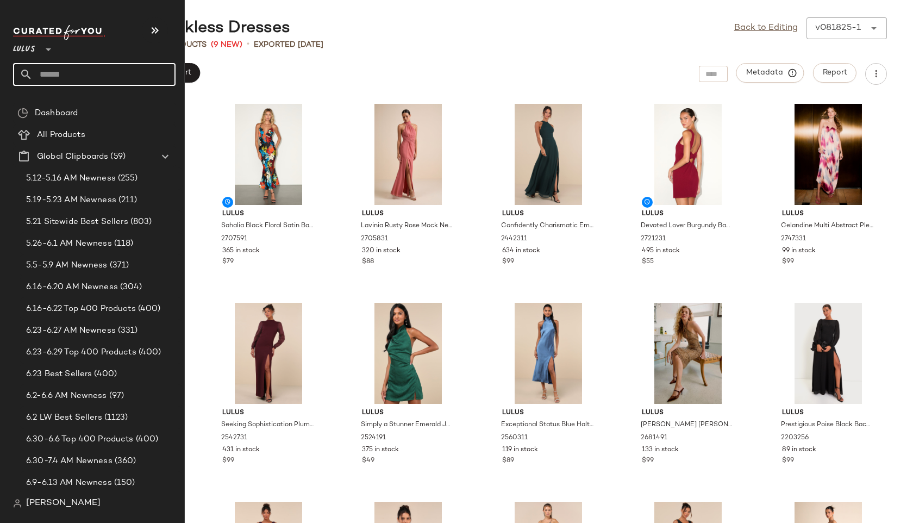
click at [55, 79] on input "text" at bounding box center [104, 74] width 143 height 23
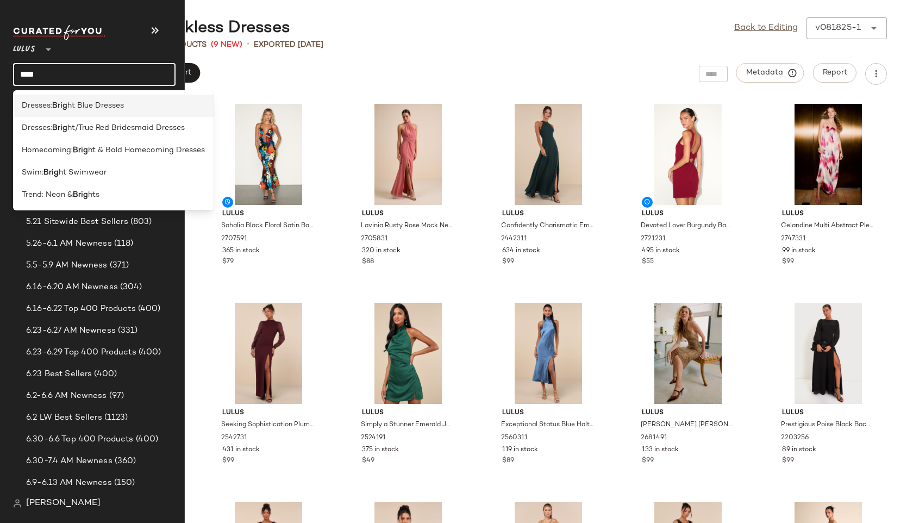
type input "****"
click at [60, 103] on b "Brig" at bounding box center [59, 105] width 15 height 11
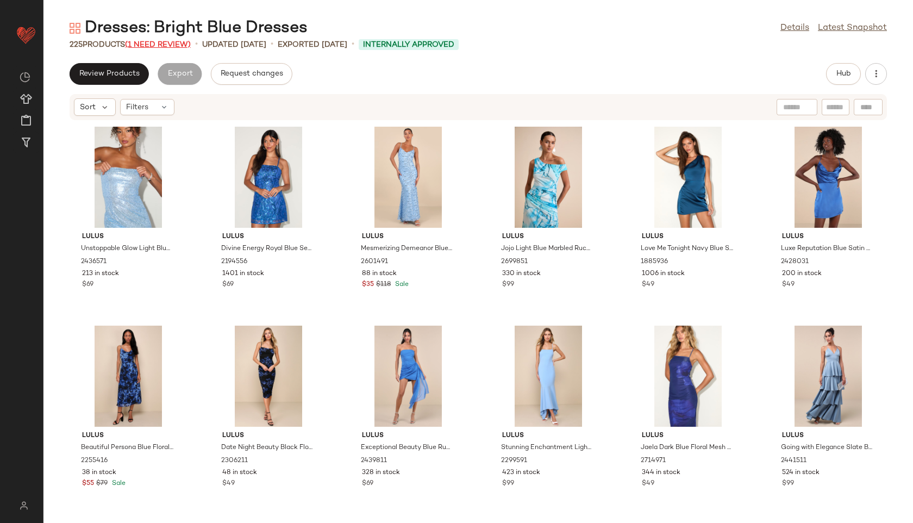
click at [171, 48] on span "(1 Need Review)" at bounding box center [158, 45] width 66 height 8
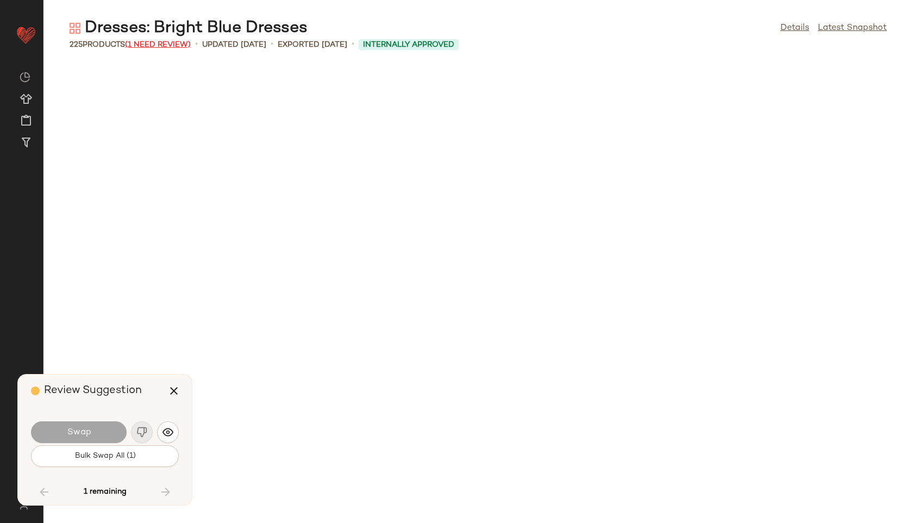
scroll to position [7102, 0]
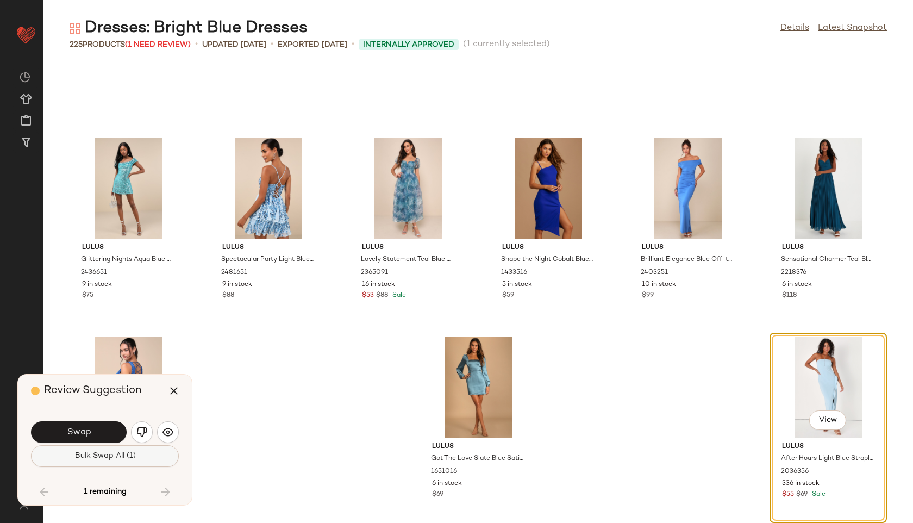
click at [125, 449] on button "Bulk Swap All (1)" at bounding box center [105, 456] width 148 height 22
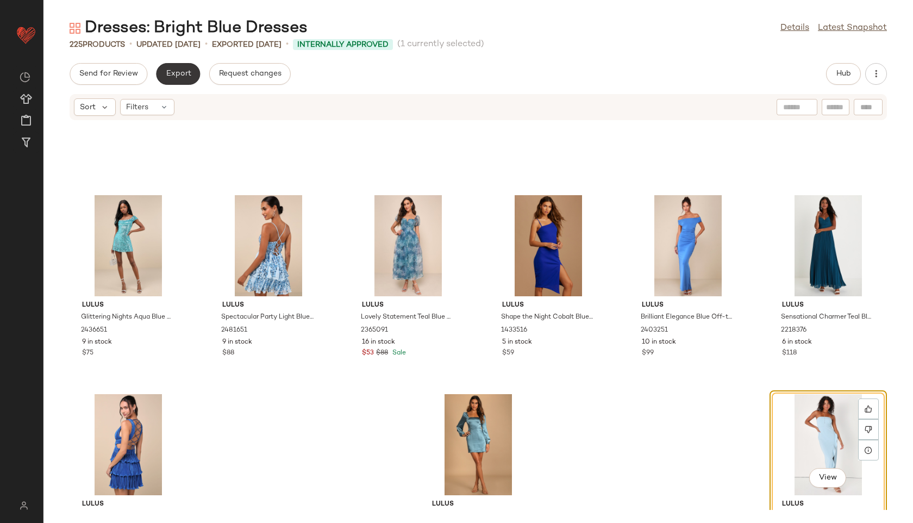
click at [184, 70] on span "Export" at bounding box center [178, 74] width 26 height 9
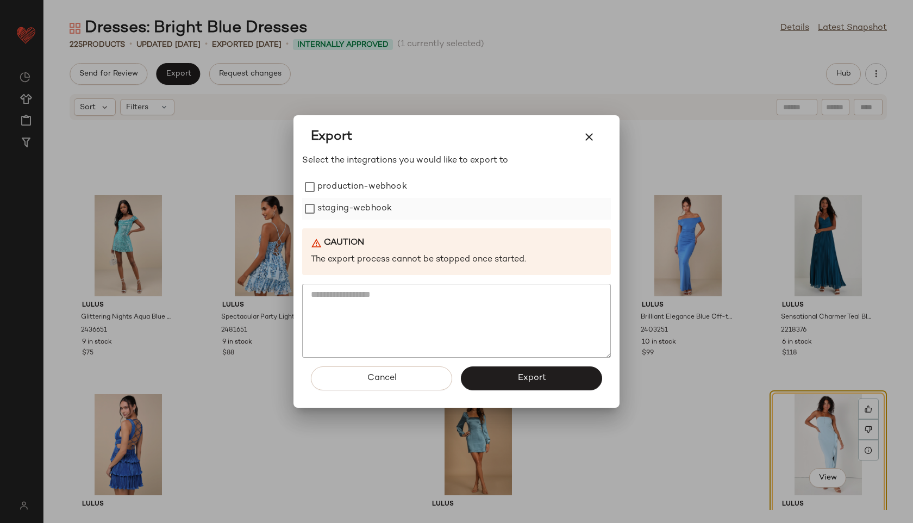
click at [326, 206] on label "staging-webhook" at bounding box center [354, 209] width 74 height 22
click at [327, 193] on label "production-webhook" at bounding box center [362, 187] width 90 height 22
click at [488, 370] on button "Export" at bounding box center [531, 378] width 141 height 24
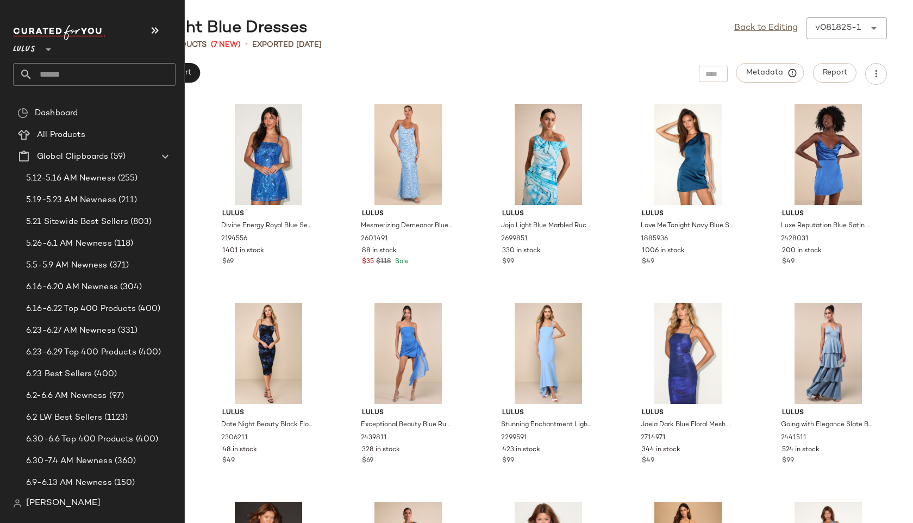
click at [46, 77] on input "text" at bounding box center [104, 74] width 143 height 23
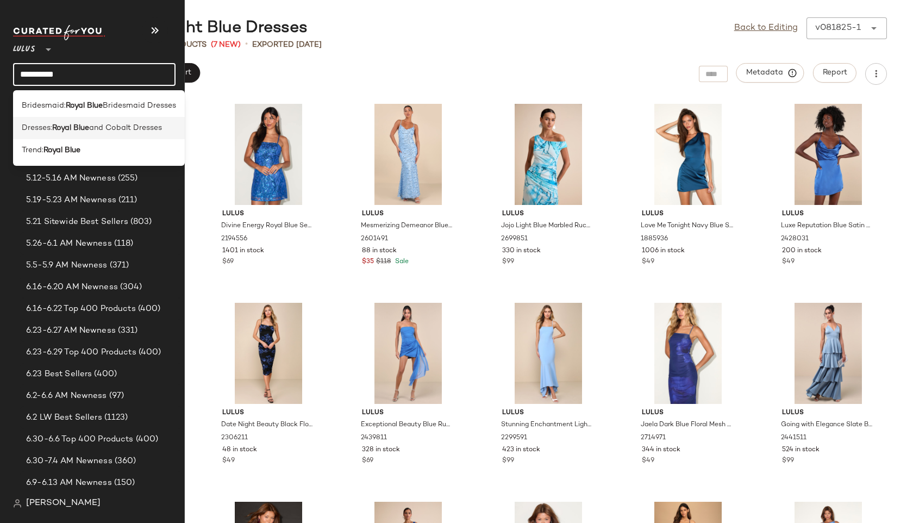
type input "**********"
click at [33, 128] on span "Dresses:" at bounding box center [37, 127] width 30 height 11
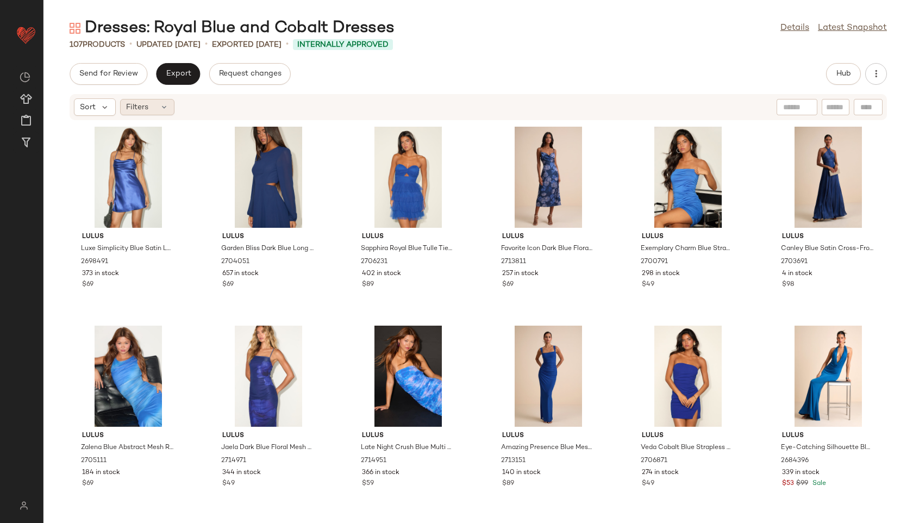
click at [157, 109] on div "Filters" at bounding box center [147, 107] width 54 height 16
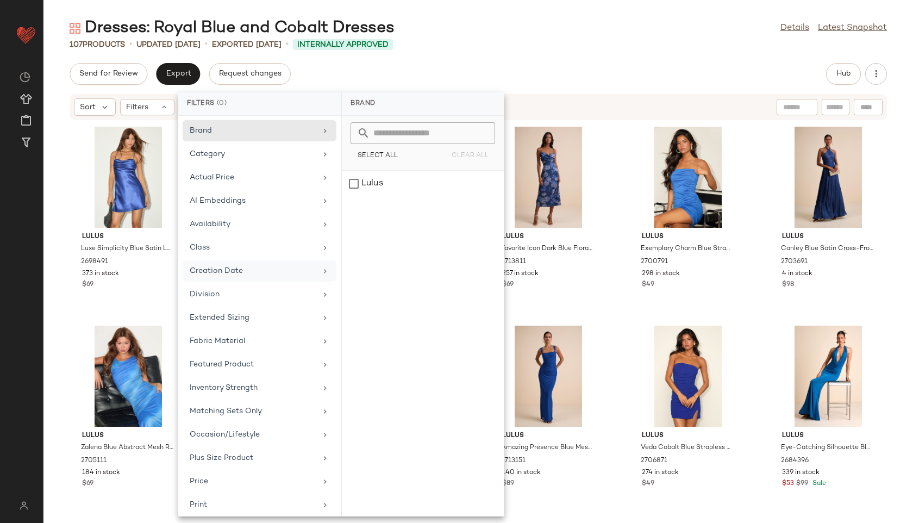
scroll to position [122, 0]
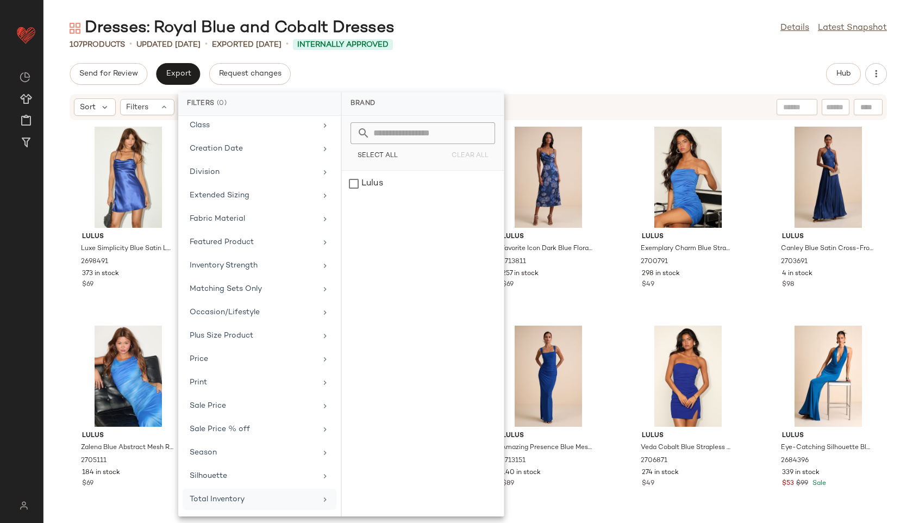
click at [266, 499] on div "Total Inventory" at bounding box center [253, 499] width 127 height 11
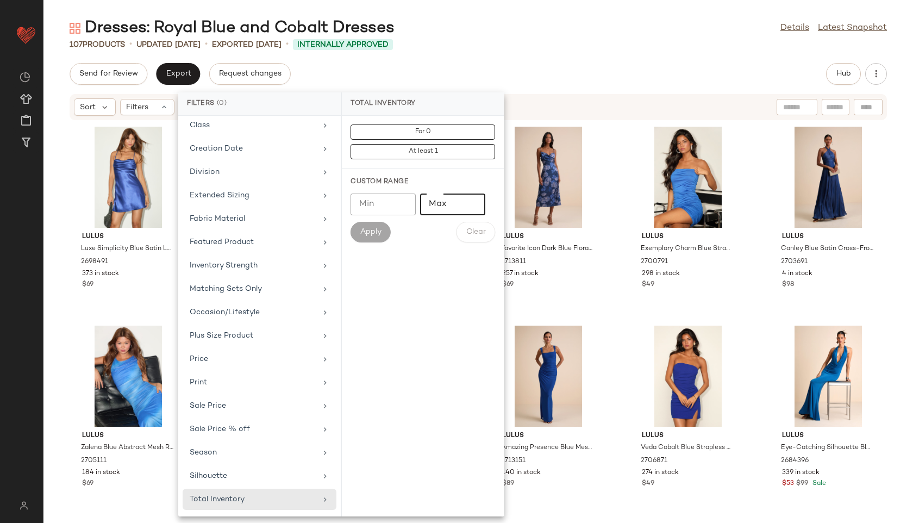
click at [434, 213] on input "Max" at bounding box center [452, 204] width 65 height 22
type input "**"
click at [371, 231] on span "Apply" at bounding box center [371, 232] width 22 height 9
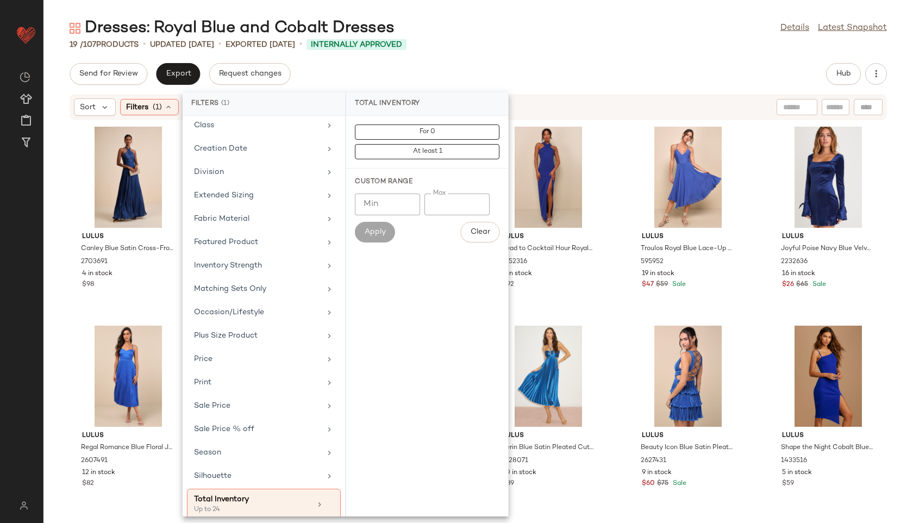
click at [508, 45] on div "19 / 107 Products • updated [DATE] • Exported [DATE] • Internally Approved" at bounding box center [478, 44] width 870 height 11
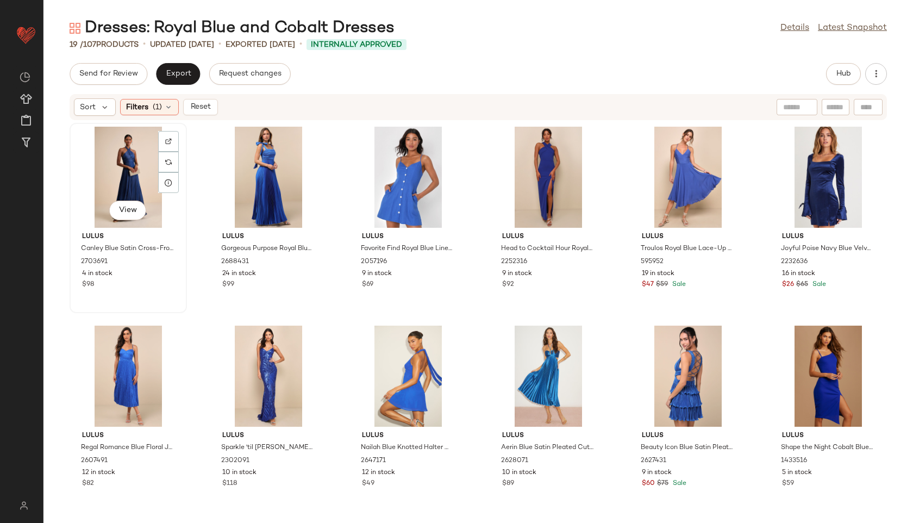
click at [140, 167] on div "View" at bounding box center [128, 177] width 110 height 101
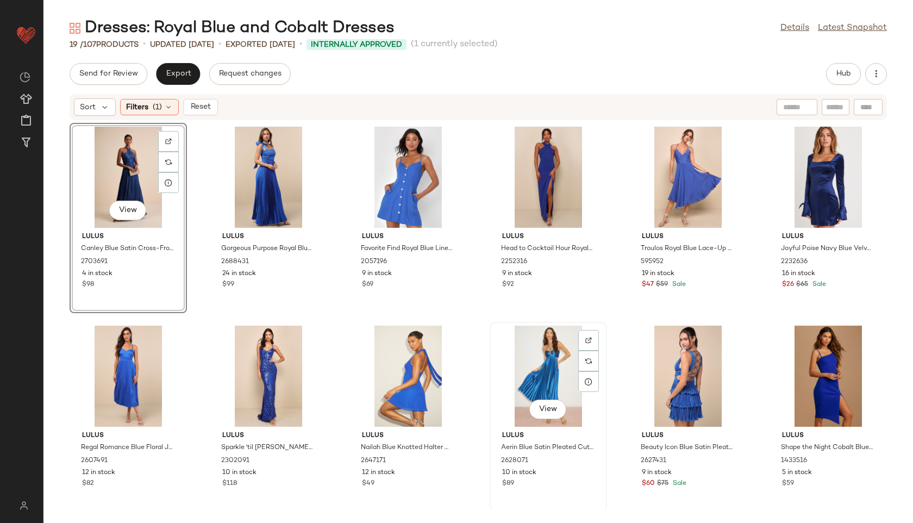
scroll to position [409, 0]
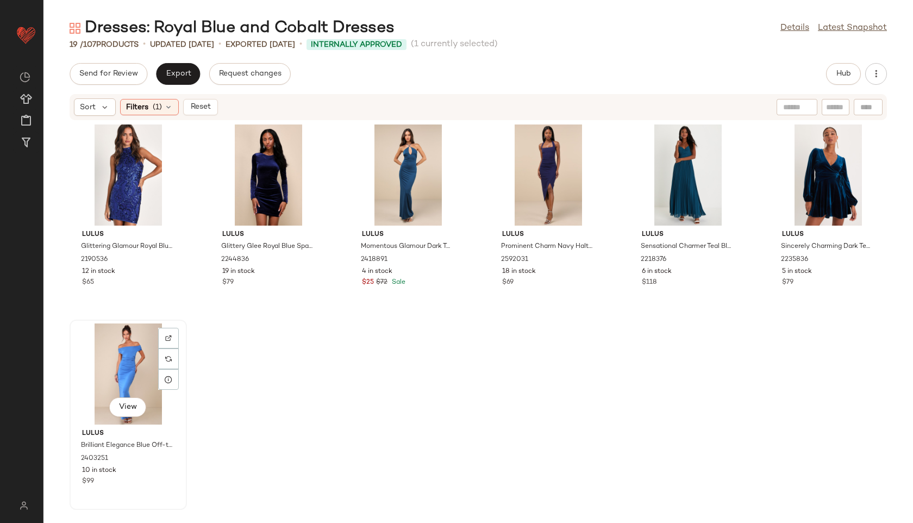
click at [121, 380] on div "View" at bounding box center [128, 373] width 110 height 101
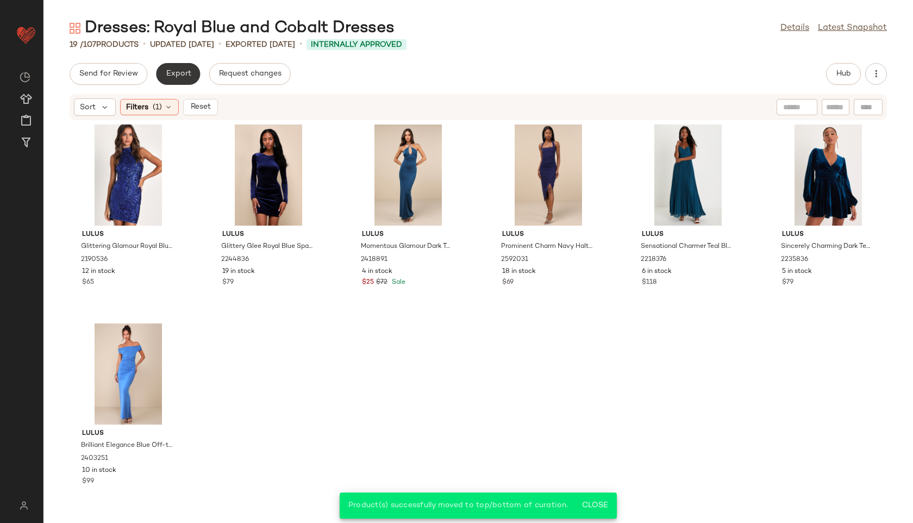
click at [177, 70] on span "Export" at bounding box center [178, 74] width 26 height 9
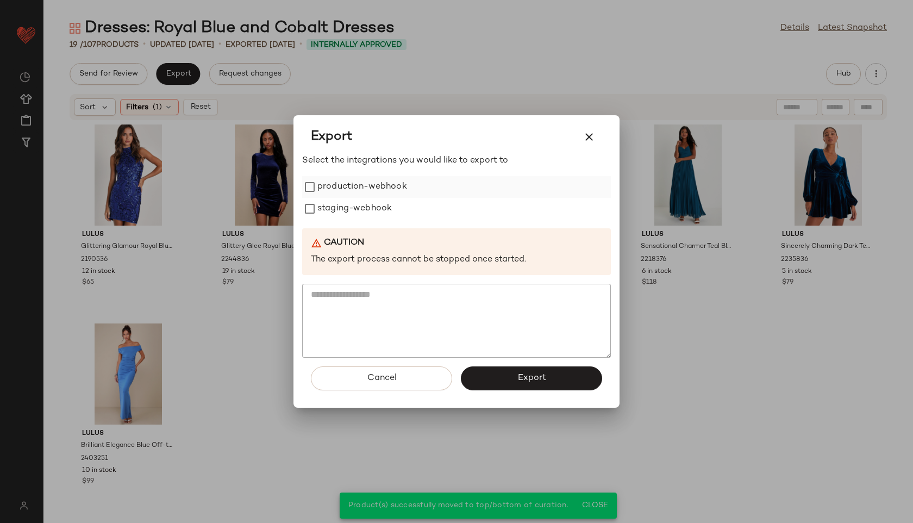
click at [364, 192] on label "production-webhook" at bounding box center [362, 187] width 90 height 22
click at [364, 209] on label "staging-webhook" at bounding box center [354, 209] width 74 height 22
click at [504, 379] on button "Export" at bounding box center [531, 378] width 141 height 24
